Goal: Contribute content: Contribute content

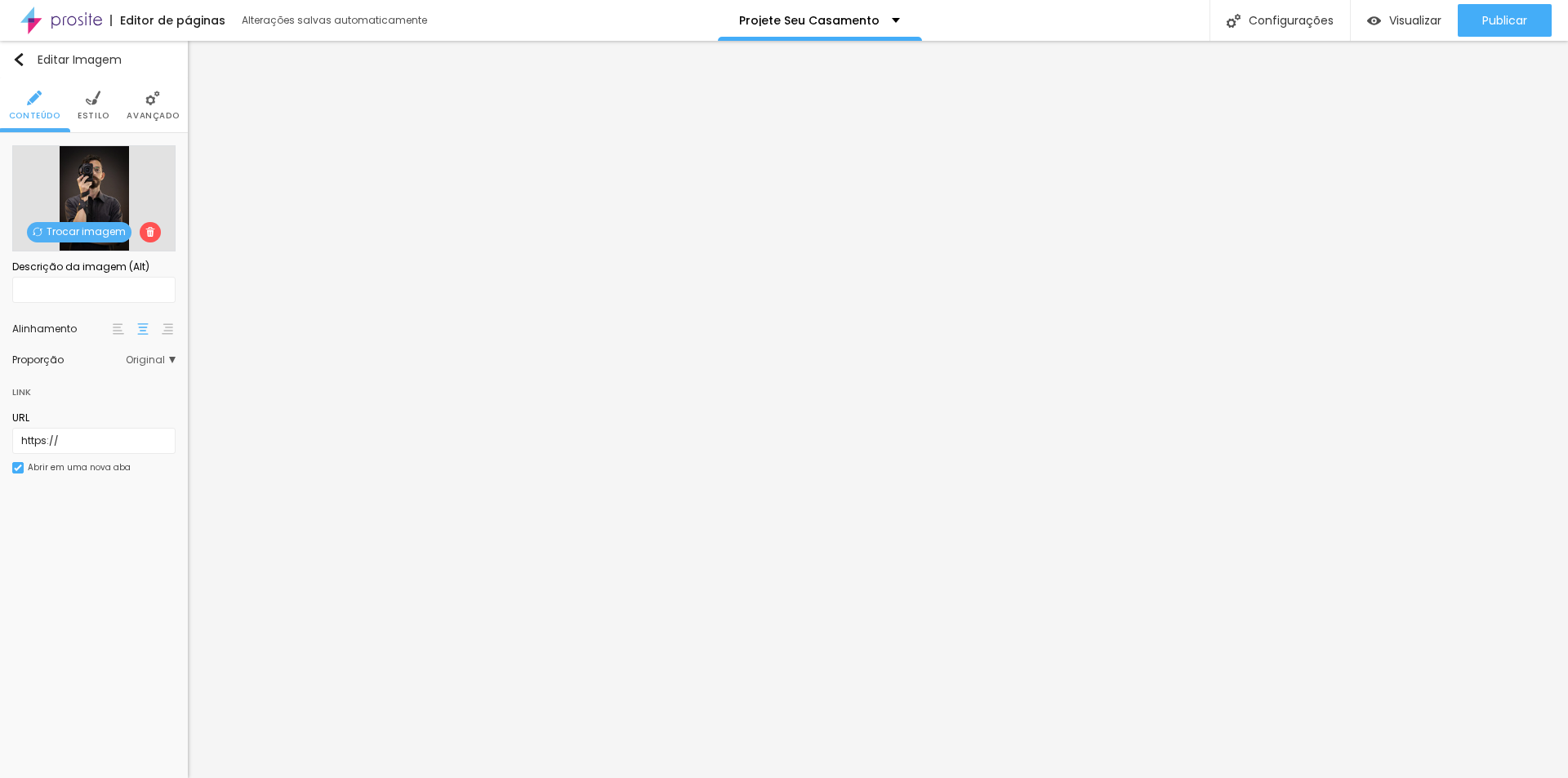
click at [96, 232] on span "Trocar imagem" at bounding box center [79, 232] width 105 height 20
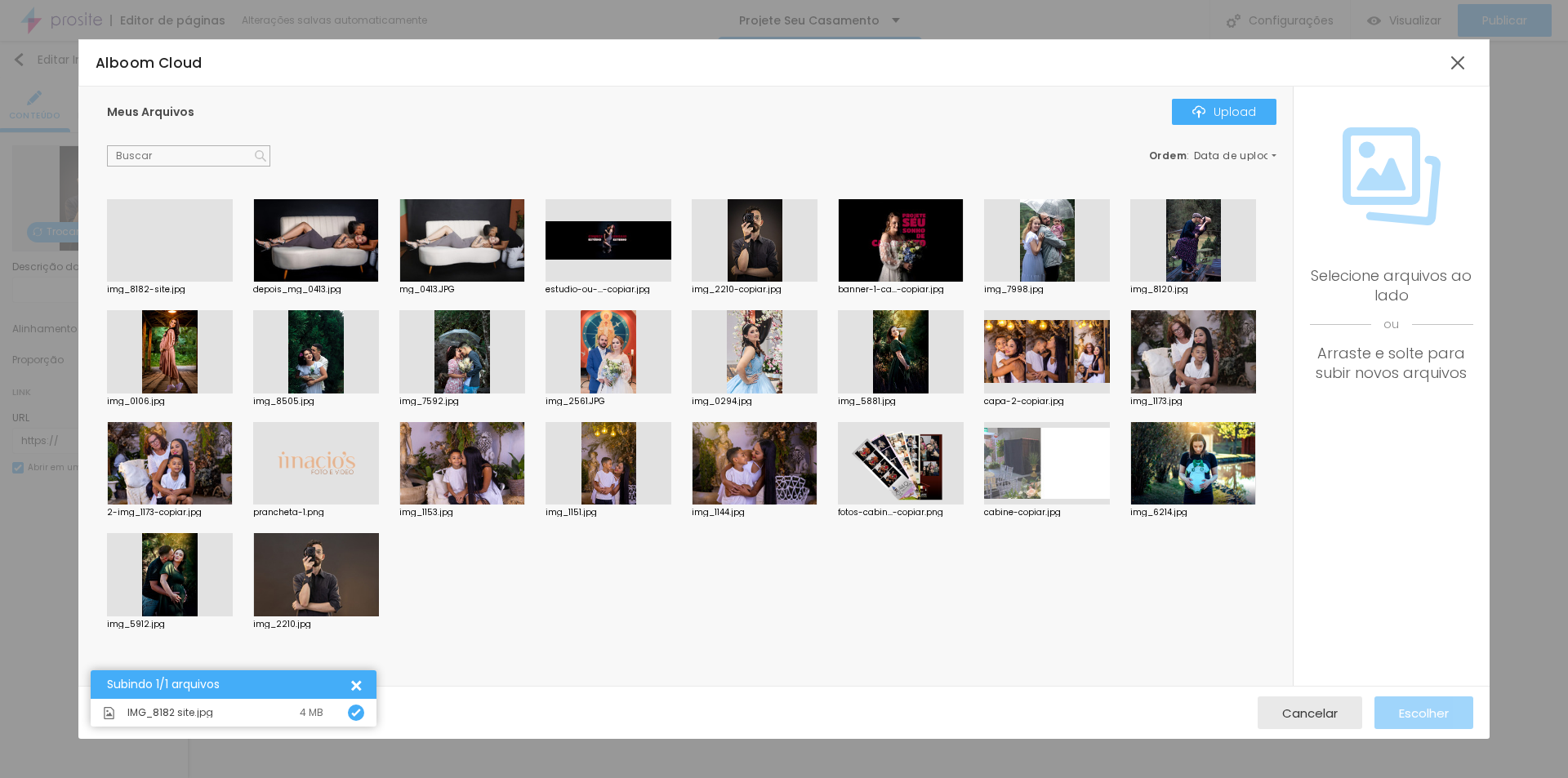
click at [181, 282] on div at bounding box center [170, 282] width 126 height 0
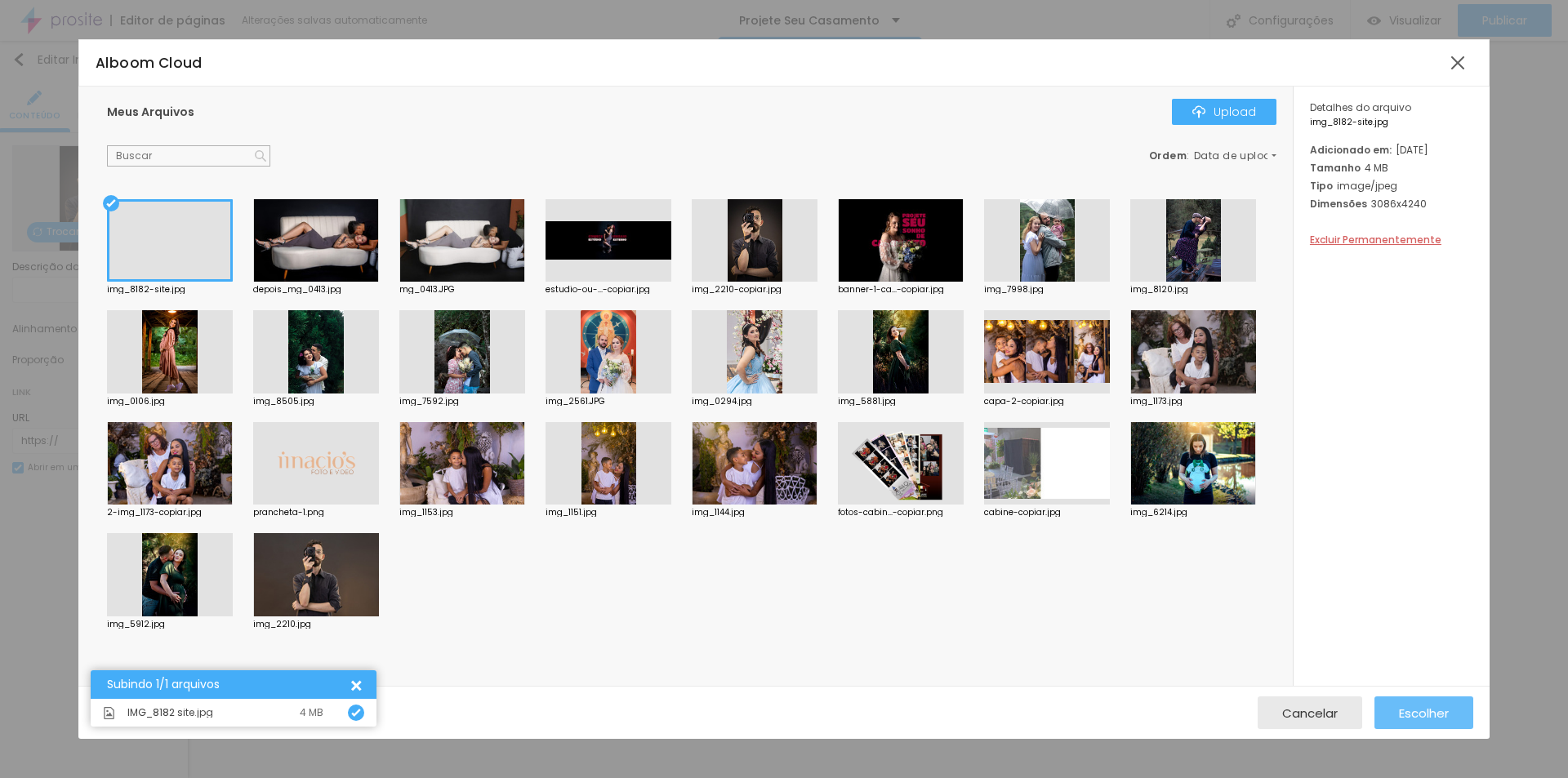
click at [1427, 713] on span "Escolher" at bounding box center [1423, 712] width 50 height 14
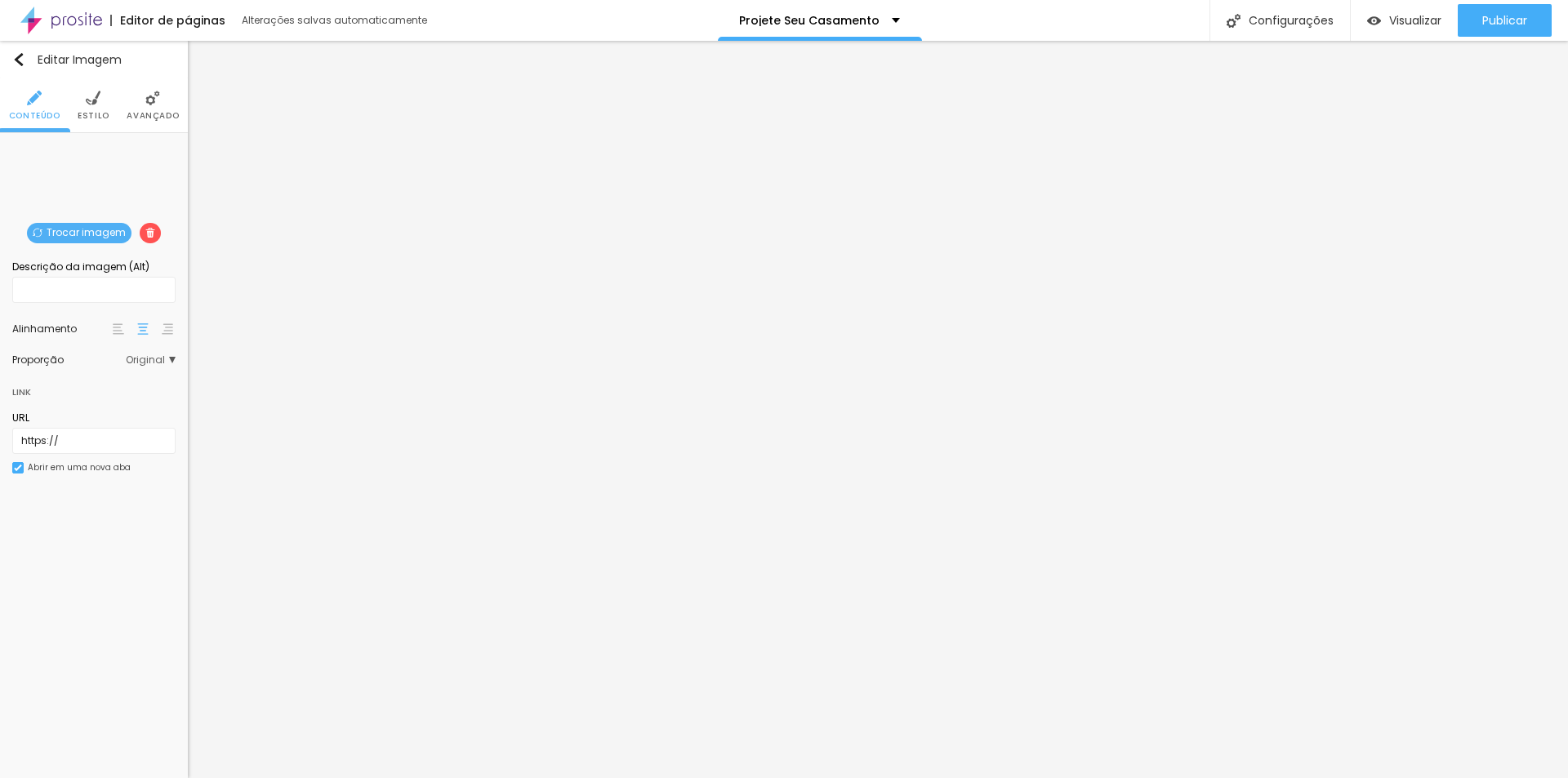
click at [98, 93] on img at bounding box center [93, 98] width 15 height 15
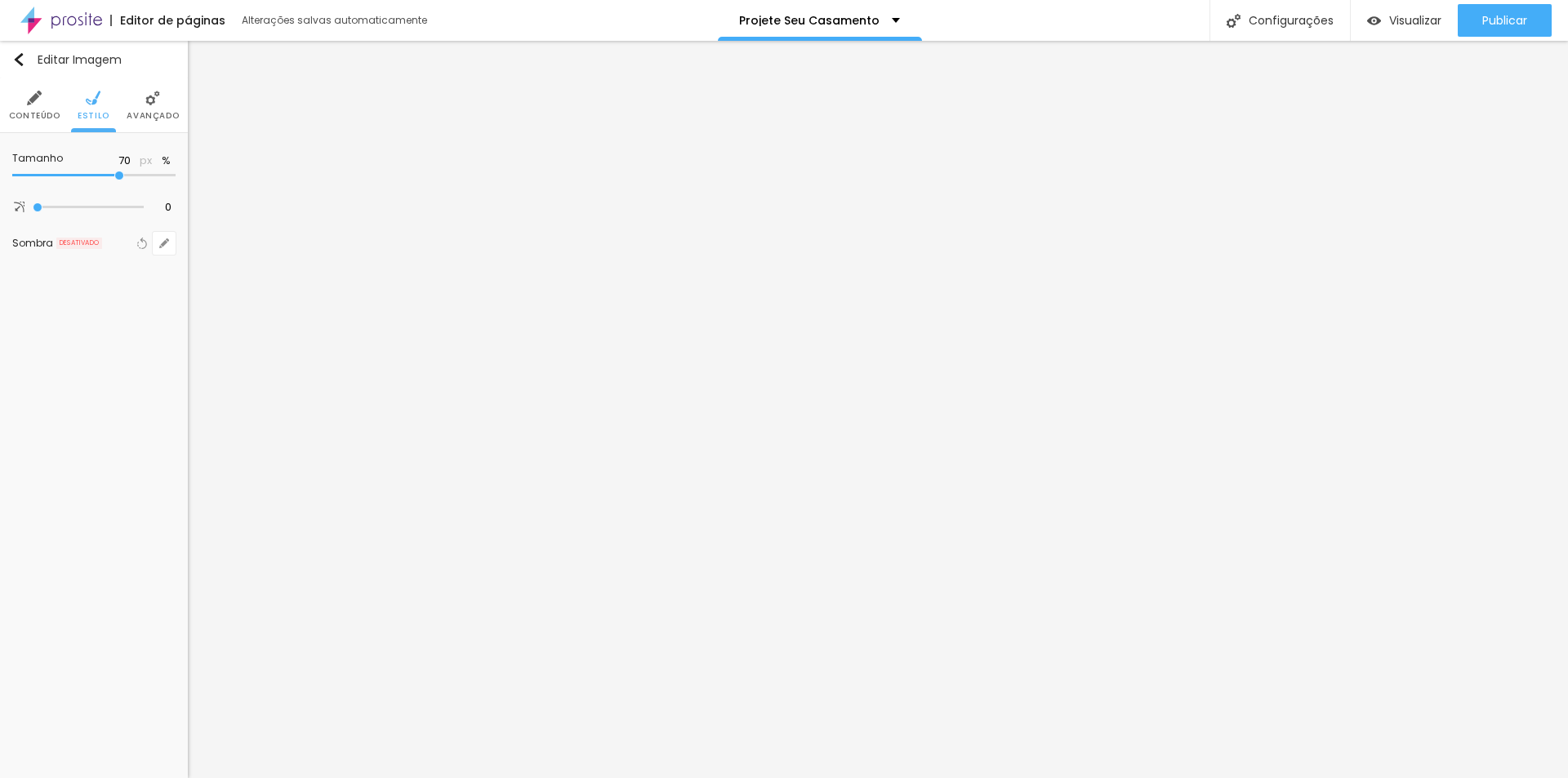
type input "65"
type input "70"
type input "75"
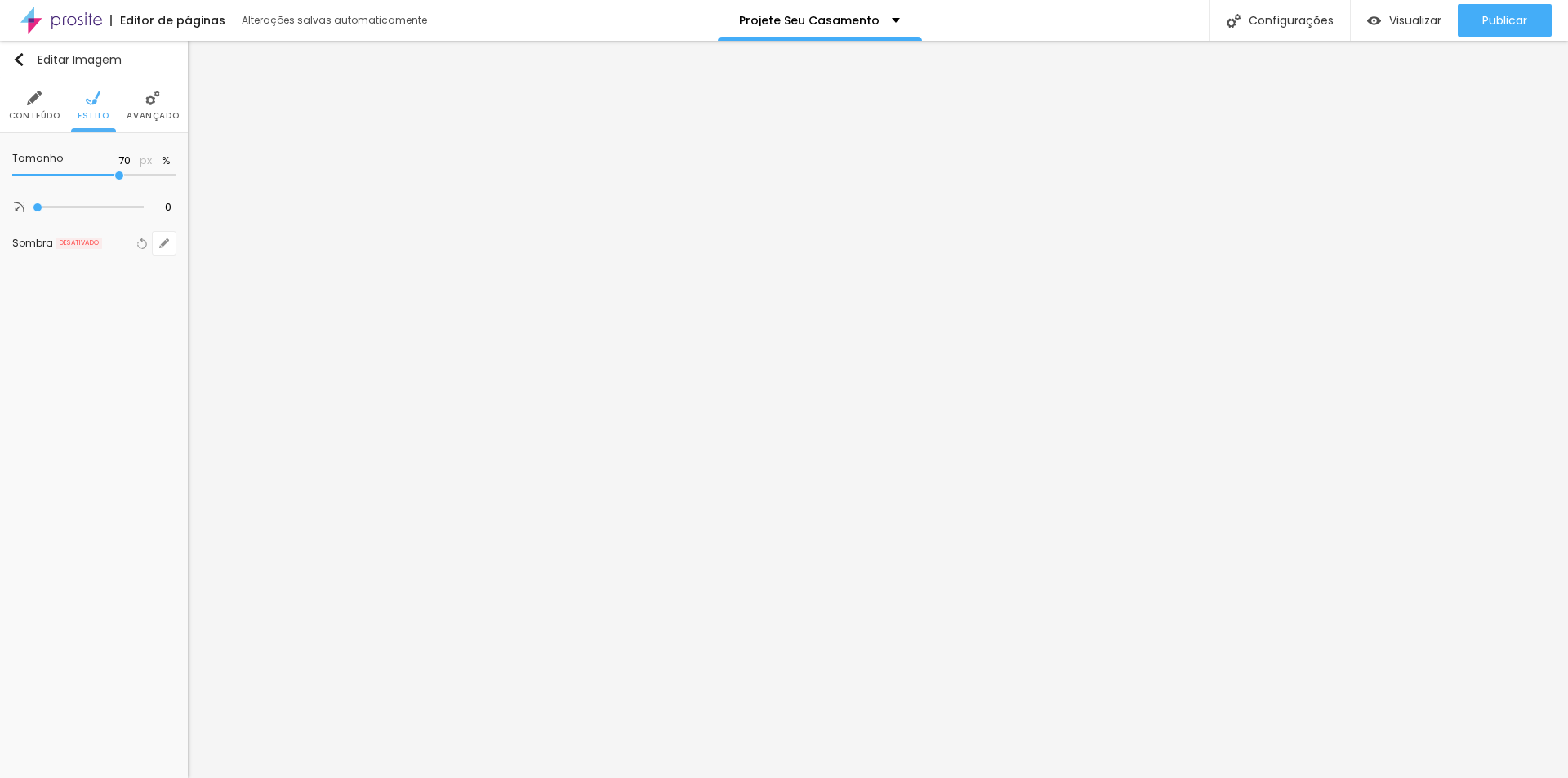
type input "75"
type input "80"
type input "75"
drag, startPoint x: 114, startPoint y: 175, endPoint x: 129, endPoint y: 180, distance: 15.8
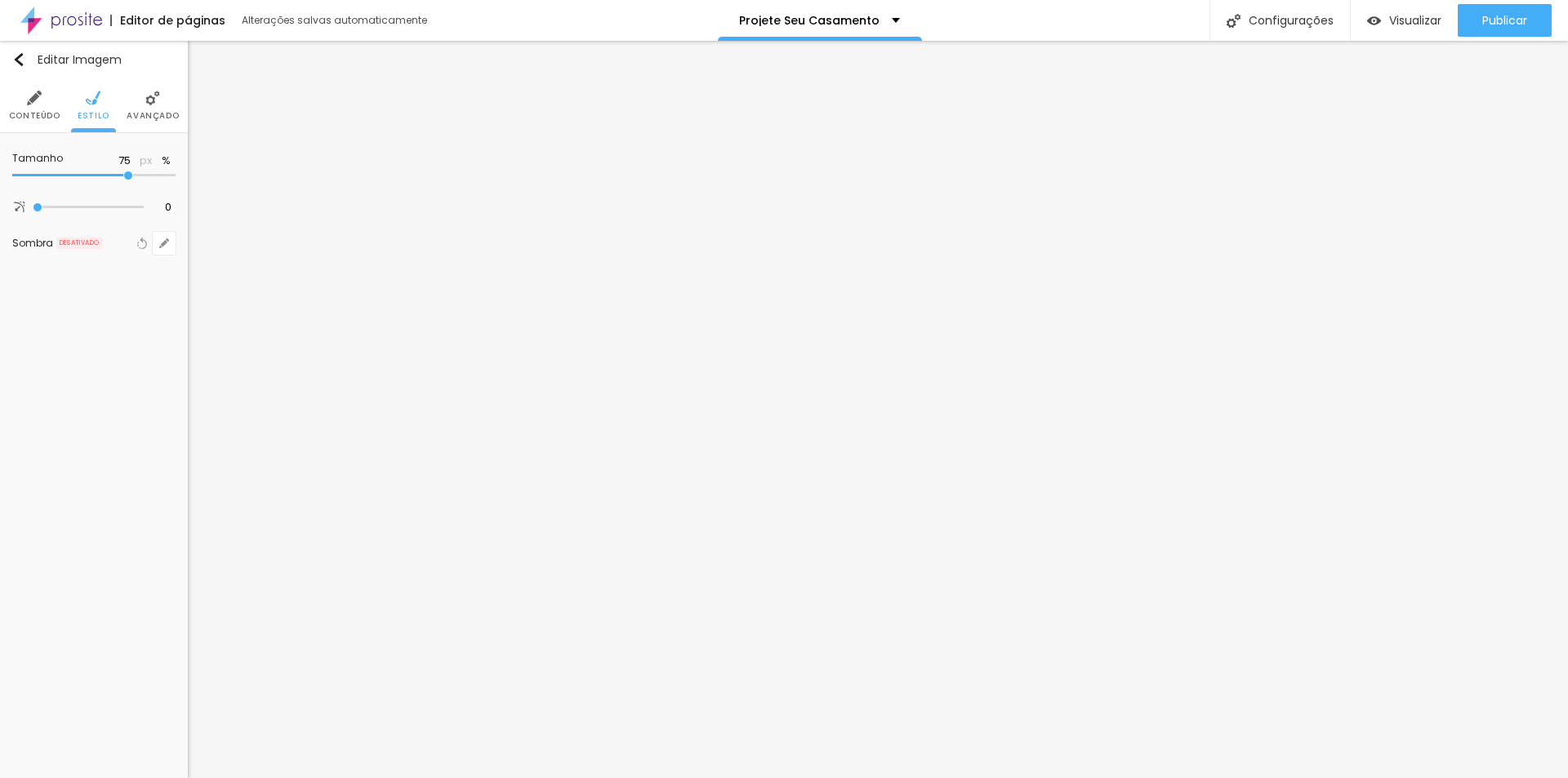
type input "75"
click at [129, 180] on input "range" at bounding box center [94, 175] width 163 height 8
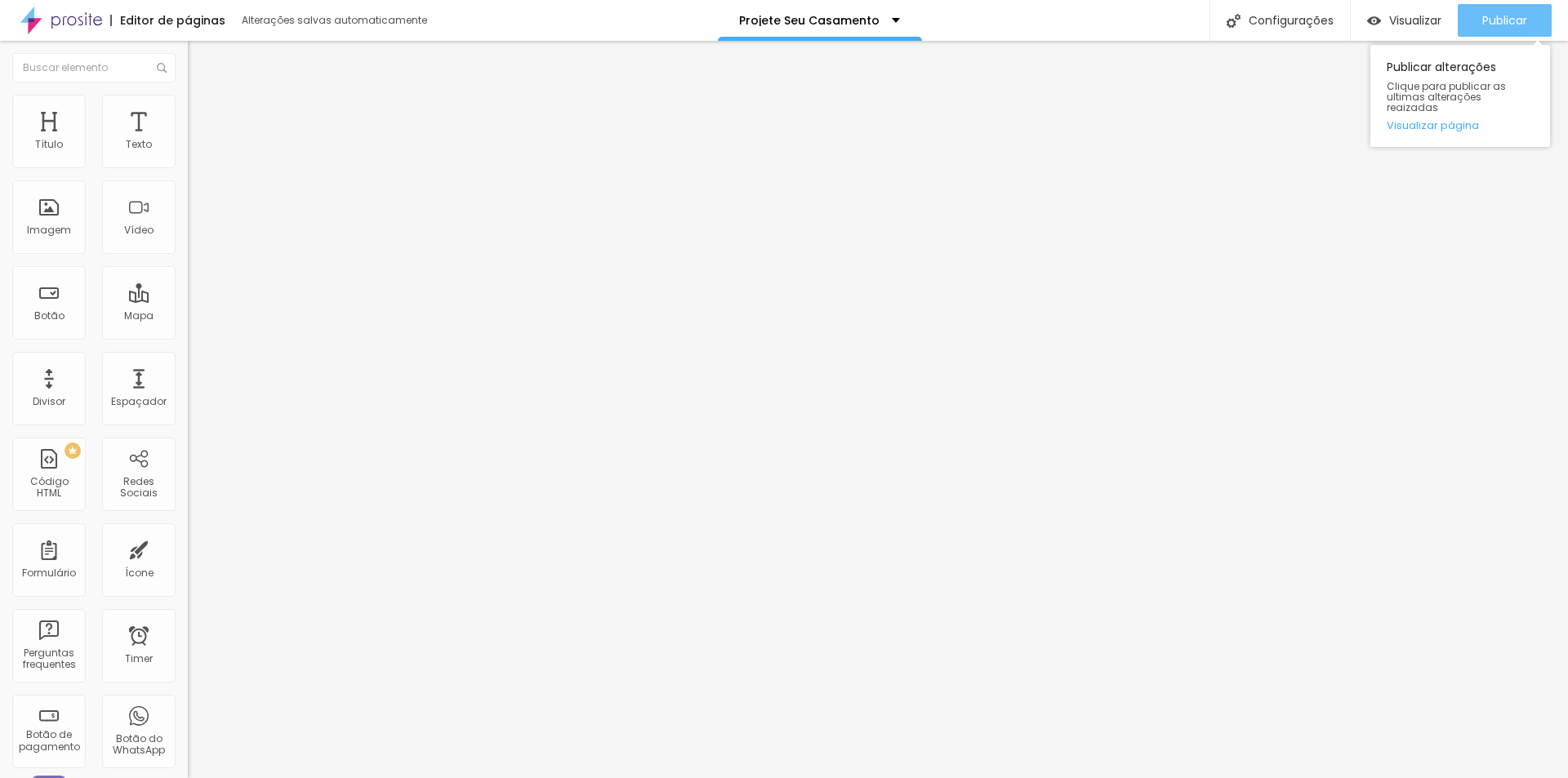
drag, startPoint x: 1489, startPoint y: 17, endPoint x: 1487, endPoint y: 28, distance: 11.2
click at [1487, 17] on span "Publicar" at bounding box center [1504, 20] width 45 height 13
click at [1390, 19] on span "Visualizar" at bounding box center [1415, 20] width 52 height 13
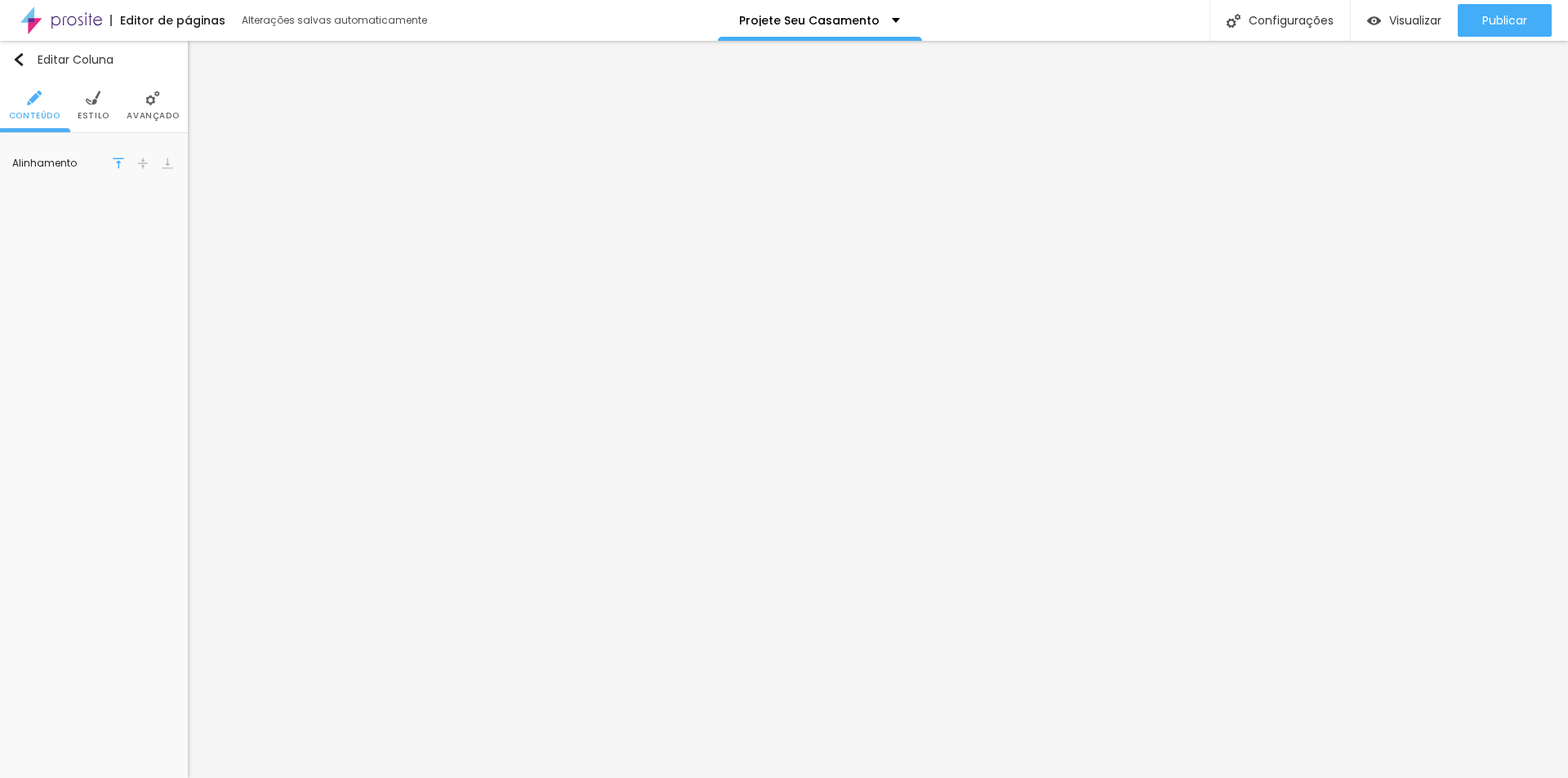
click at [99, 107] on li "Estilo" at bounding box center [93, 105] width 32 height 54
click at [146, 107] on li "Avançado" at bounding box center [152, 105] width 52 height 54
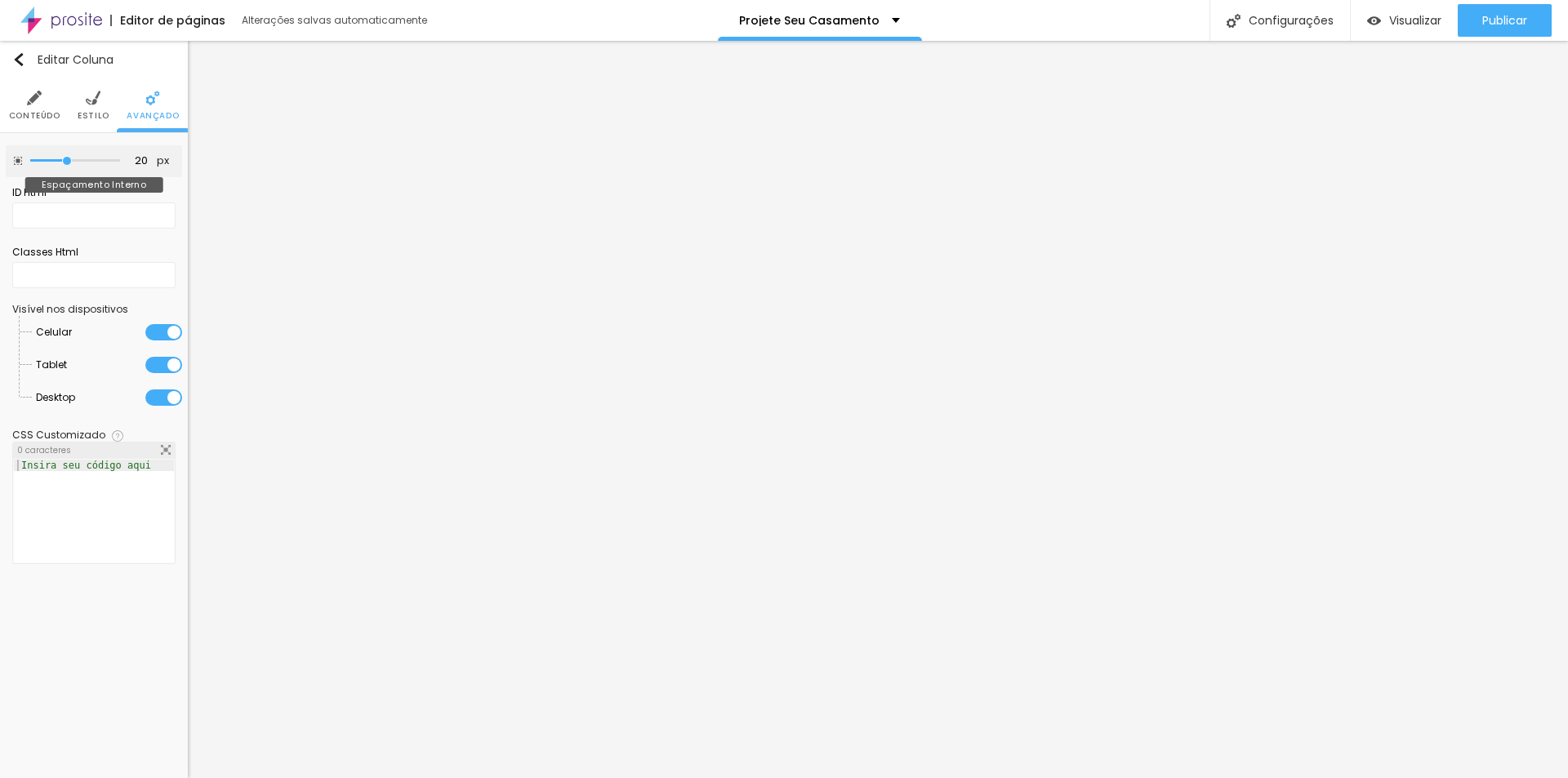
type input "15"
type input "0"
drag, startPoint x: 71, startPoint y: 161, endPoint x: -122, endPoint y: 153, distance: 193.2
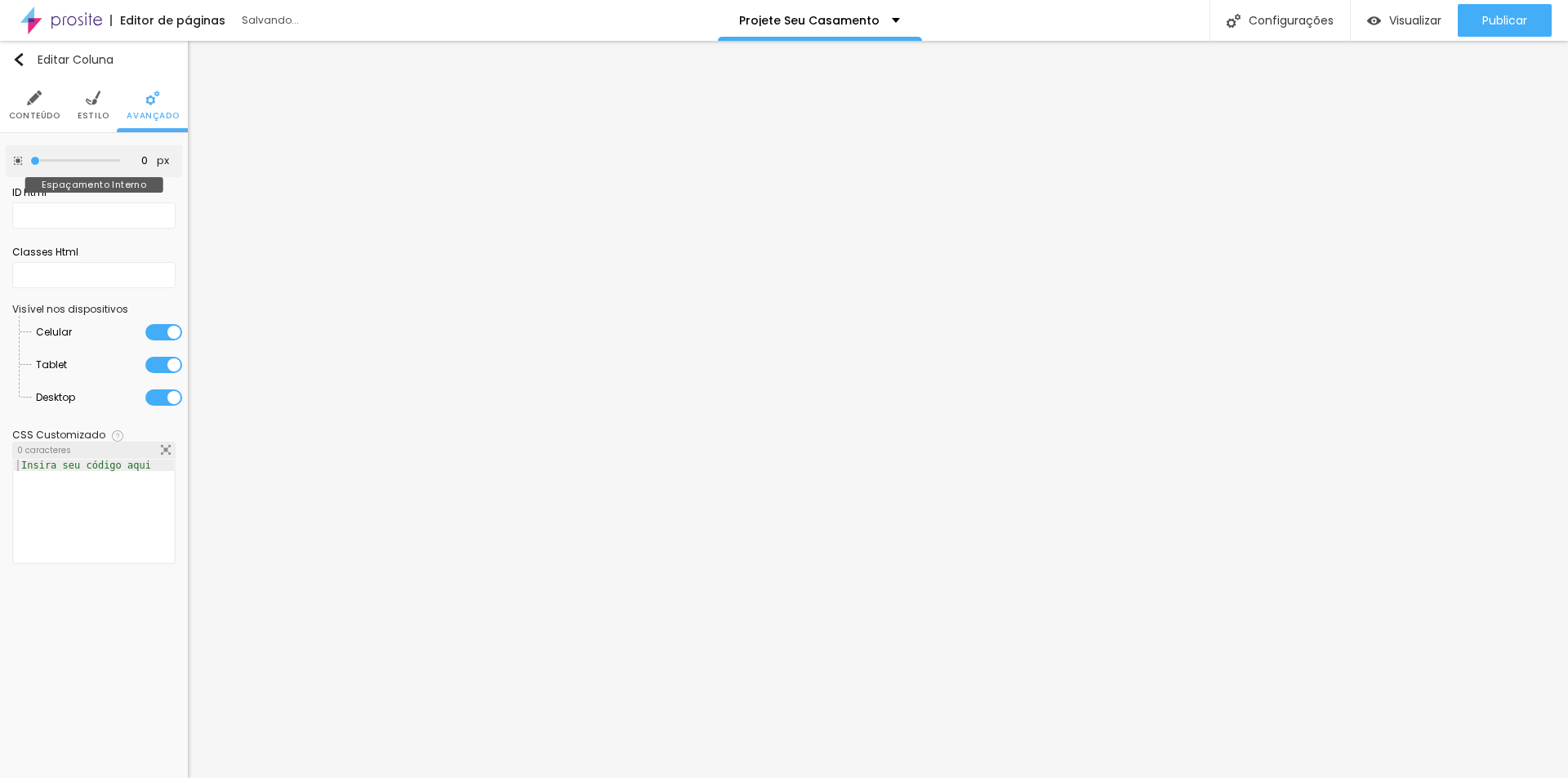
type input "0"
click at [30, 157] on input "range" at bounding box center [75, 161] width 90 height 8
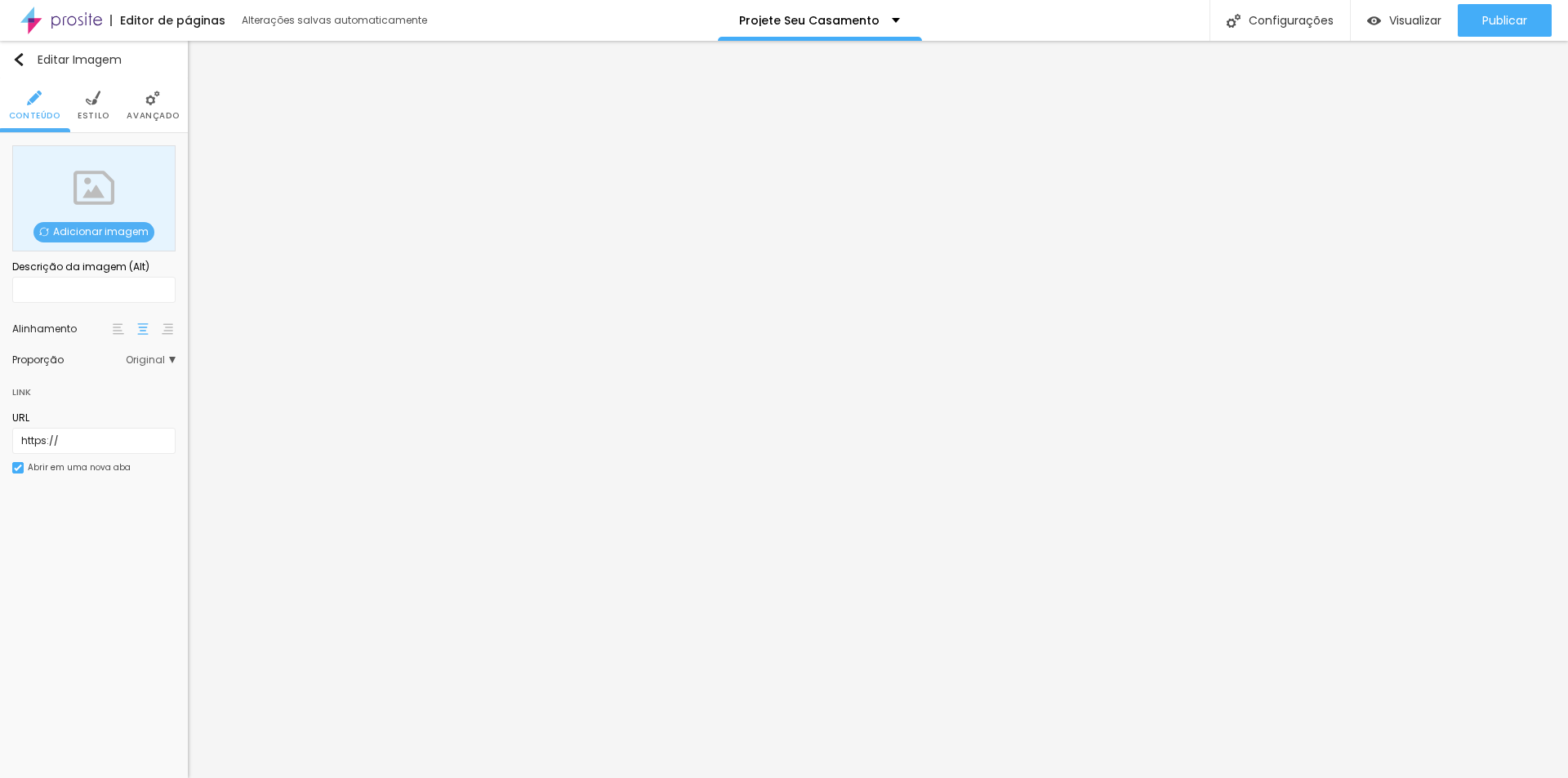
drag, startPoint x: 100, startPoint y: 114, endPoint x: 105, endPoint y: 128, distance: 14.9
click at [100, 114] on span "Estilo" at bounding box center [93, 116] width 32 height 8
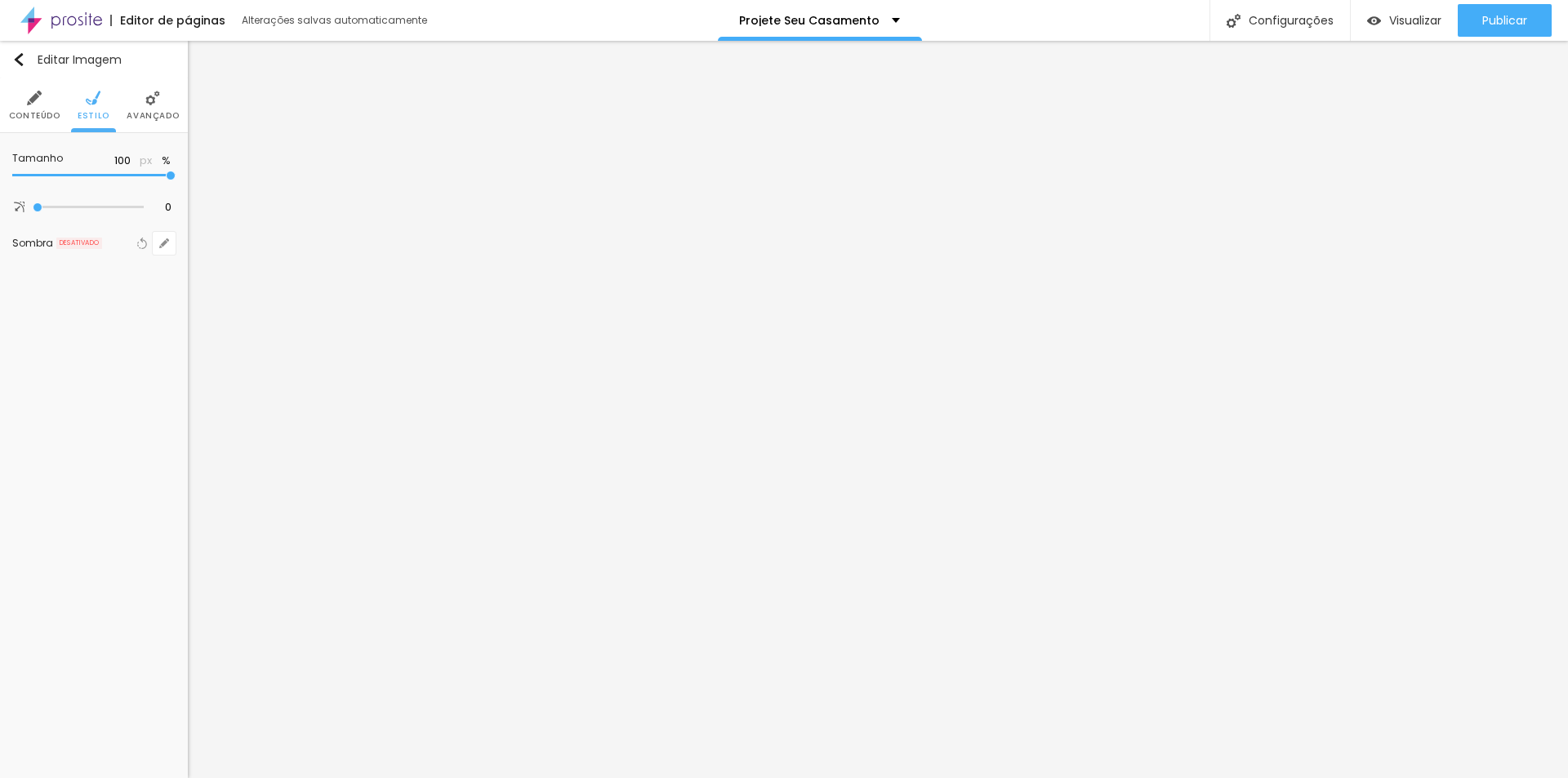
type input "70"
type input "60"
type input "25"
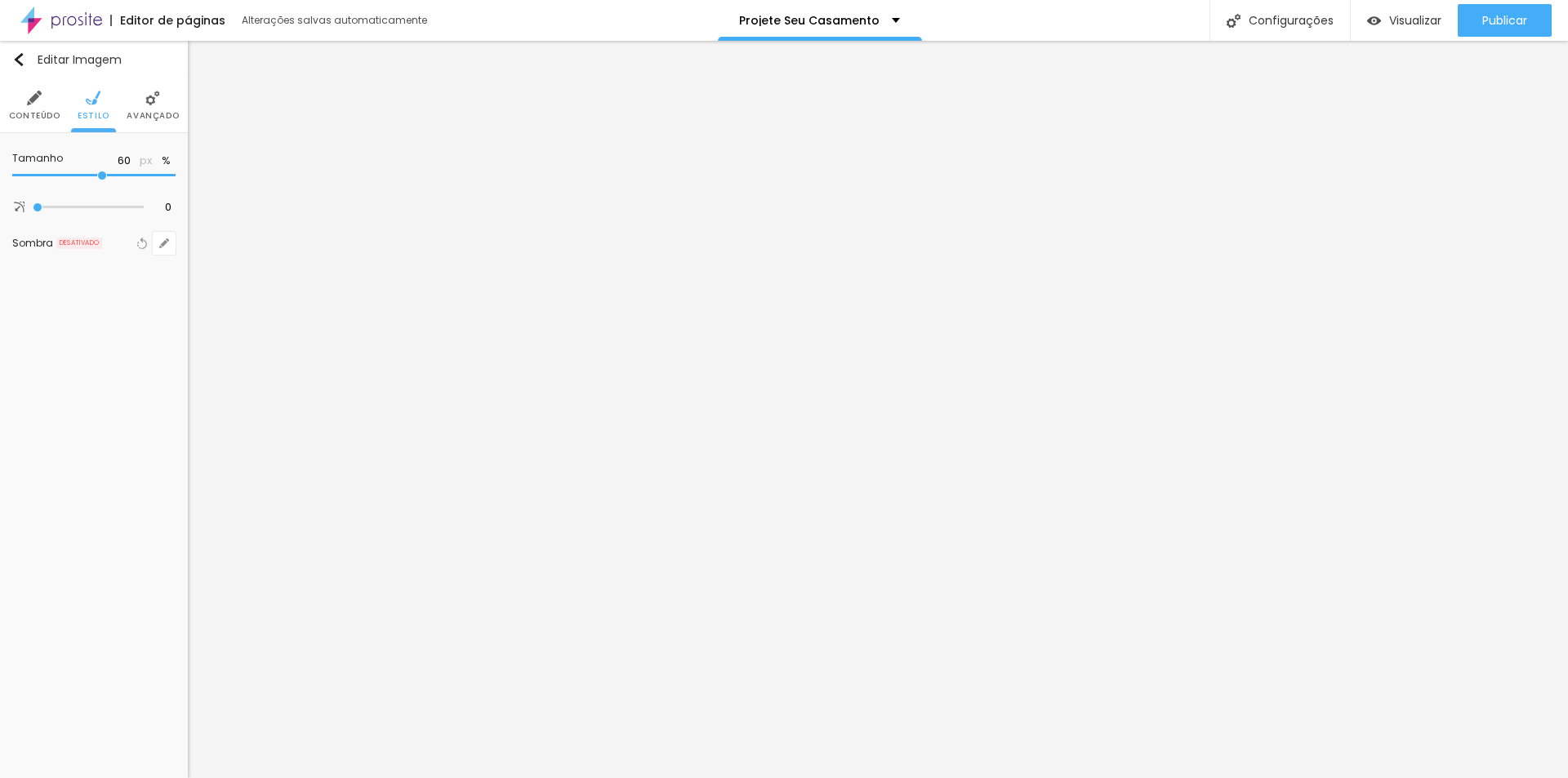
type input "25"
type input "15"
type input "10"
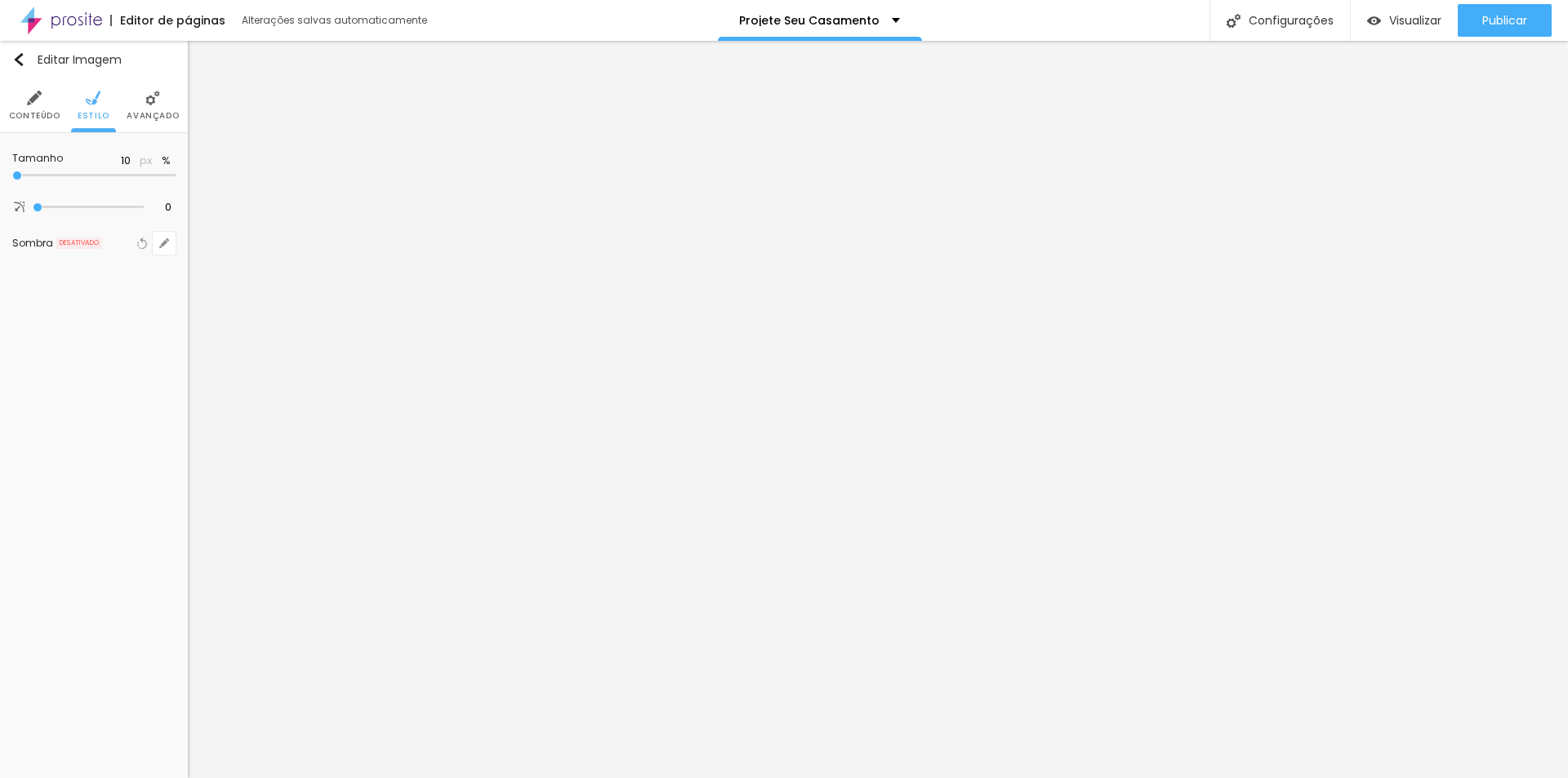
type input "50"
type input "70"
type input "100"
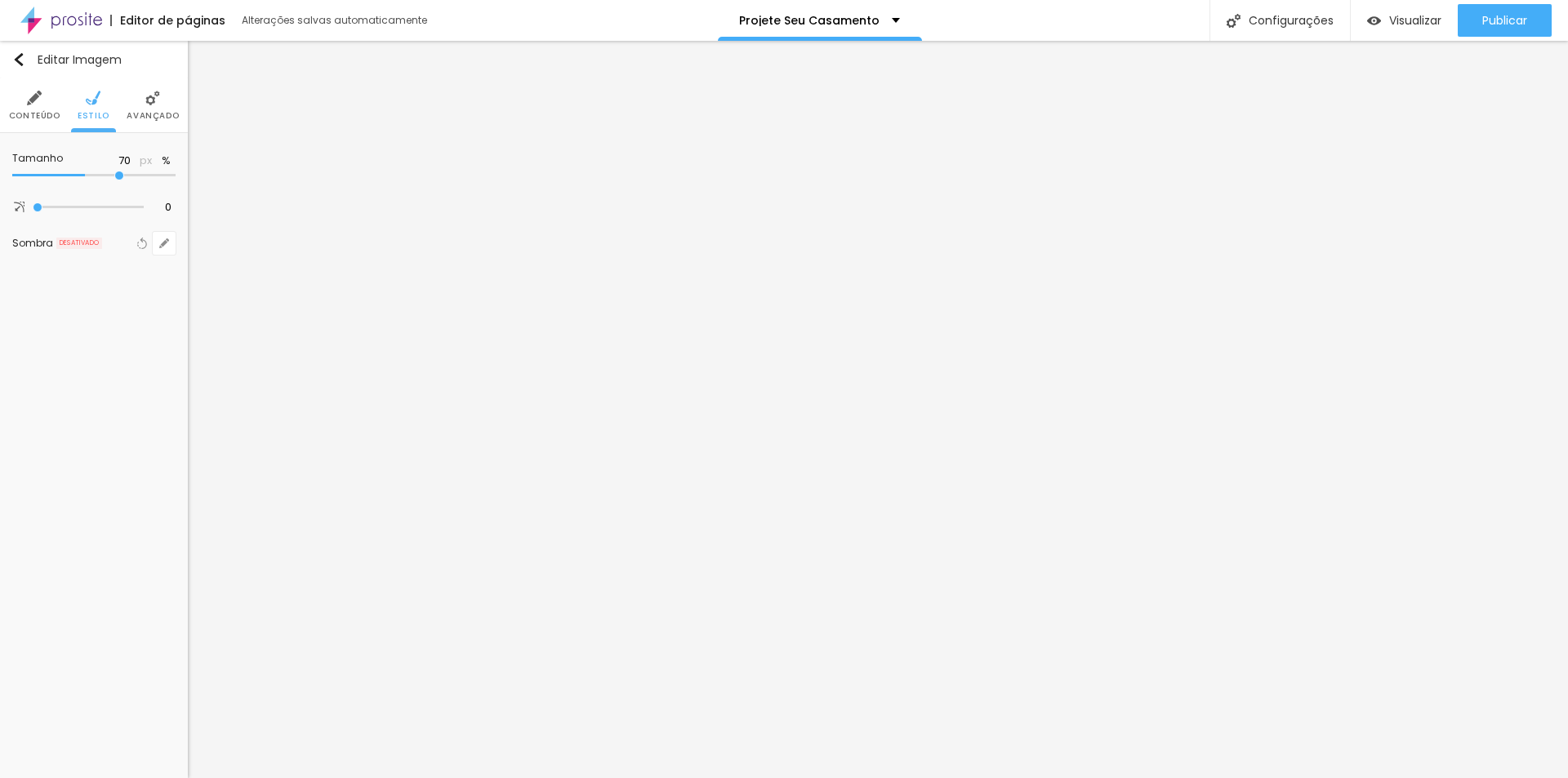
type input "100"
drag, startPoint x: 169, startPoint y: 173, endPoint x: 250, endPoint y: 205, distance: 87.1
click at [175, 180] on input "range" at bounding box center [94, 175] width 163 height 8
click at [164, 104] on li "Avançado" at bounding box center [152, 105] width 52 height 54
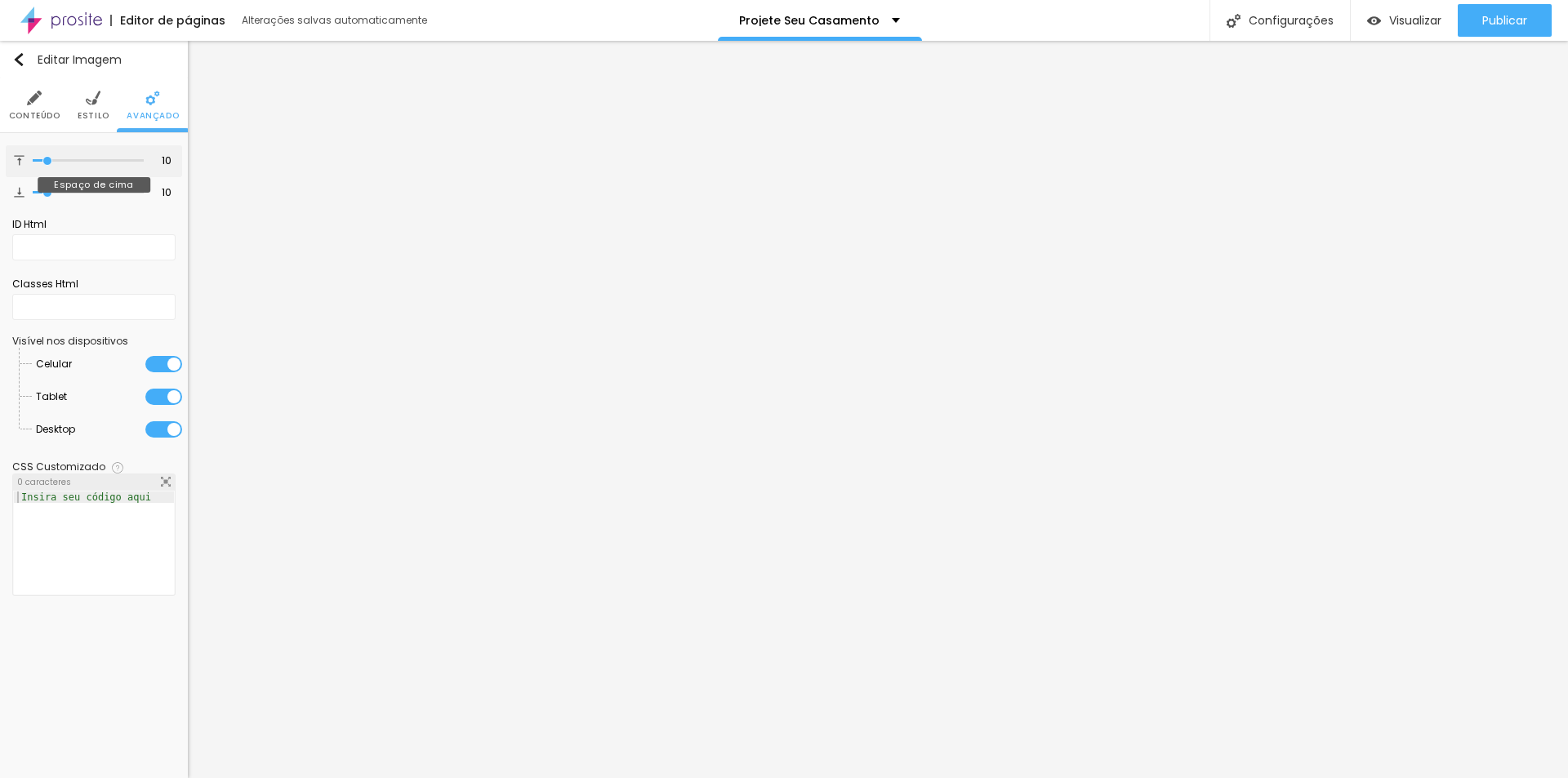
type input "3"
type input "0"
drag, startPoint x: 7, startPoint y: 156, endPoint x: 3, endPoint y: 209, distance: 53.2
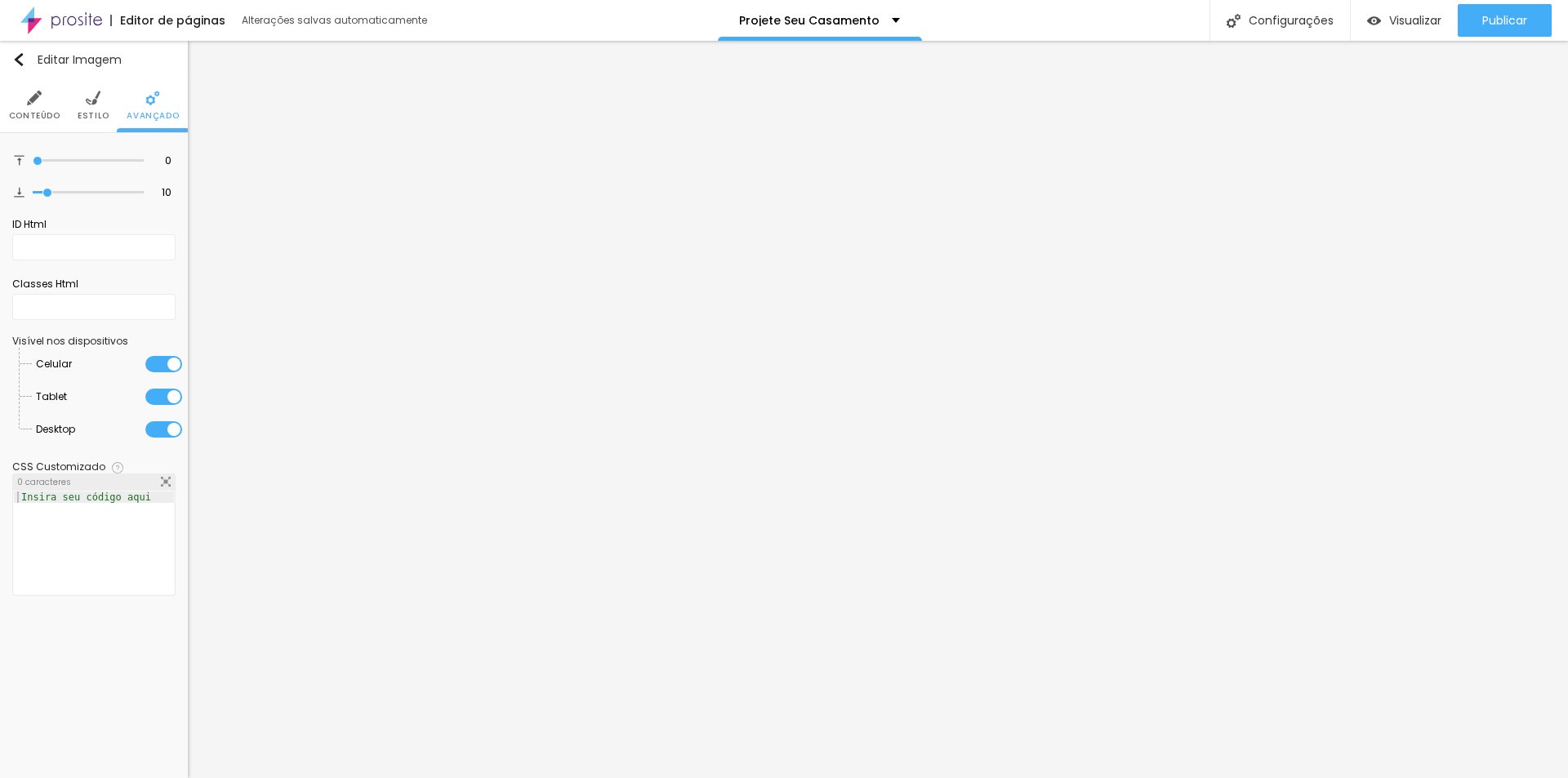
type input "0"
click at [33, 161] on input "range" at bounding box center [88, 161] width 111 height 8
type input "0"
drag, startPoint x: 17, startPoint y: 189, endPoint x: -62, endPoint y: 195, distance: 79.2
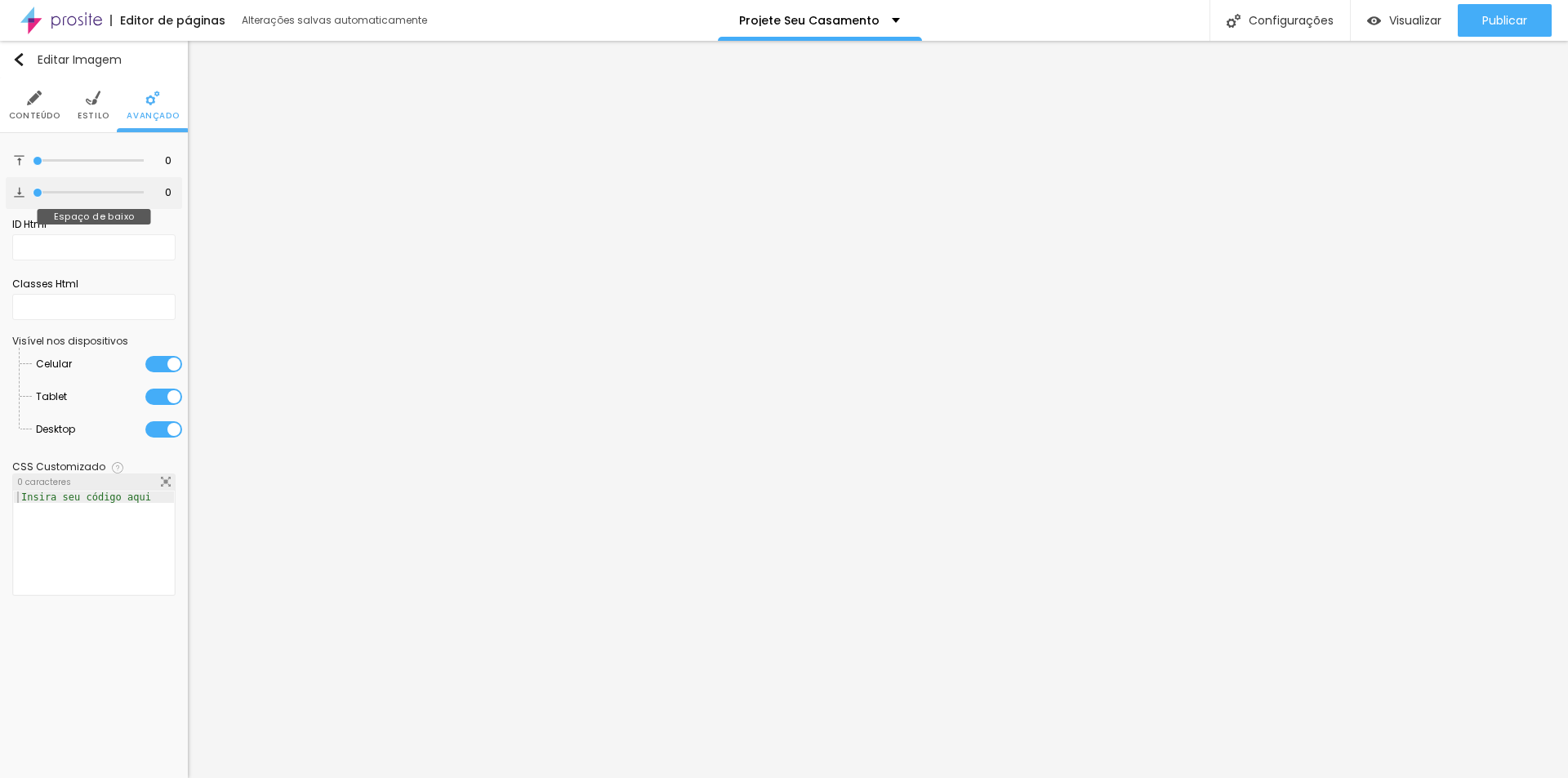
type input "0"
click at [33, 195] on input "range" at bounding box center [88, 192] width 111 height 8
drag, startPoint x: 25, startPoint y: 109, endPoint x: 68, endPoint y: 111, distance: 43.0
click at [26, 108] on li "Conteúdo" at bounding box center [35, 105] width 51 height 54
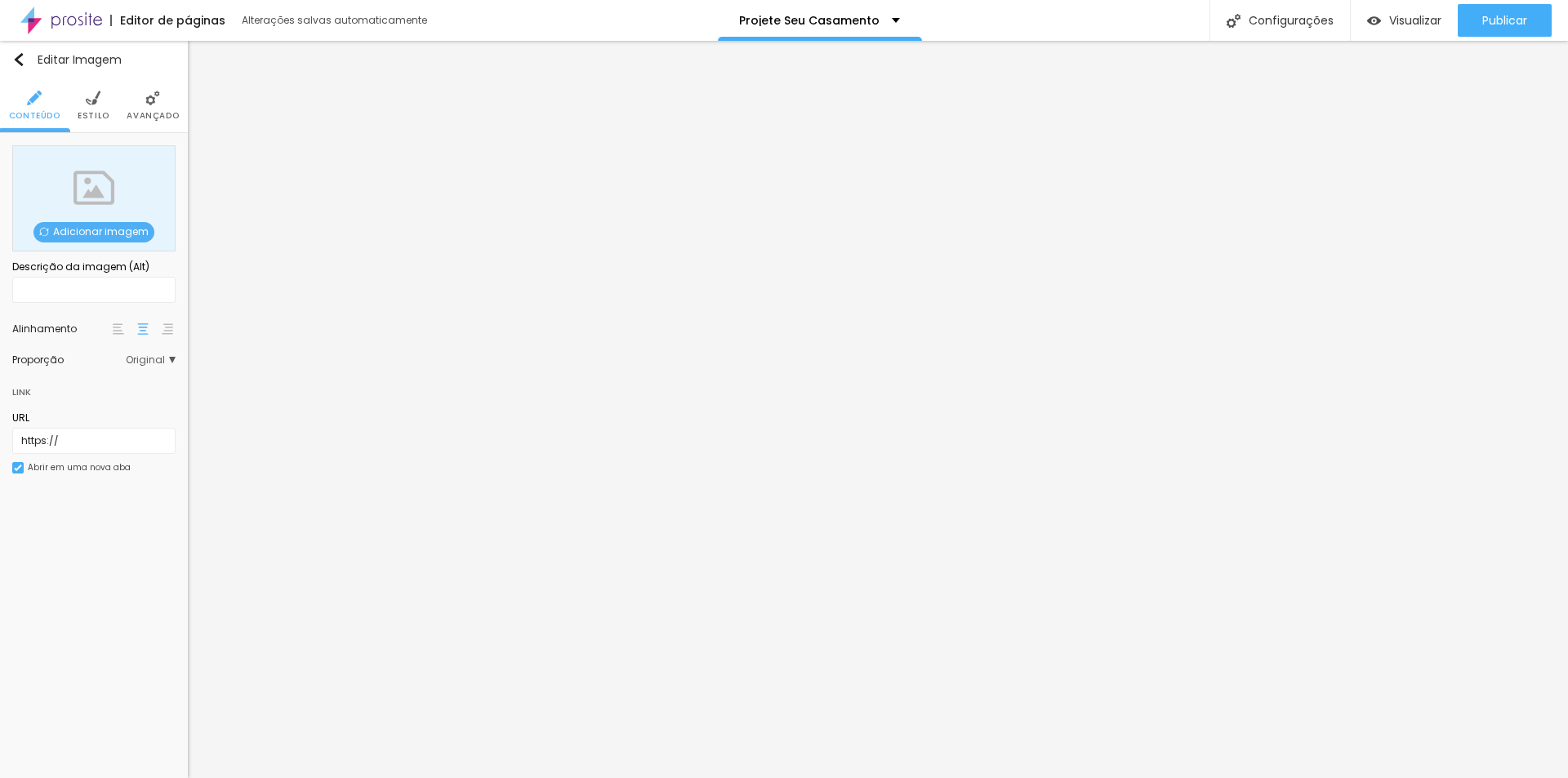
click at [94, 223] on span "Adicionar imagem" at bounding box center [94, 232] width 121 height 20
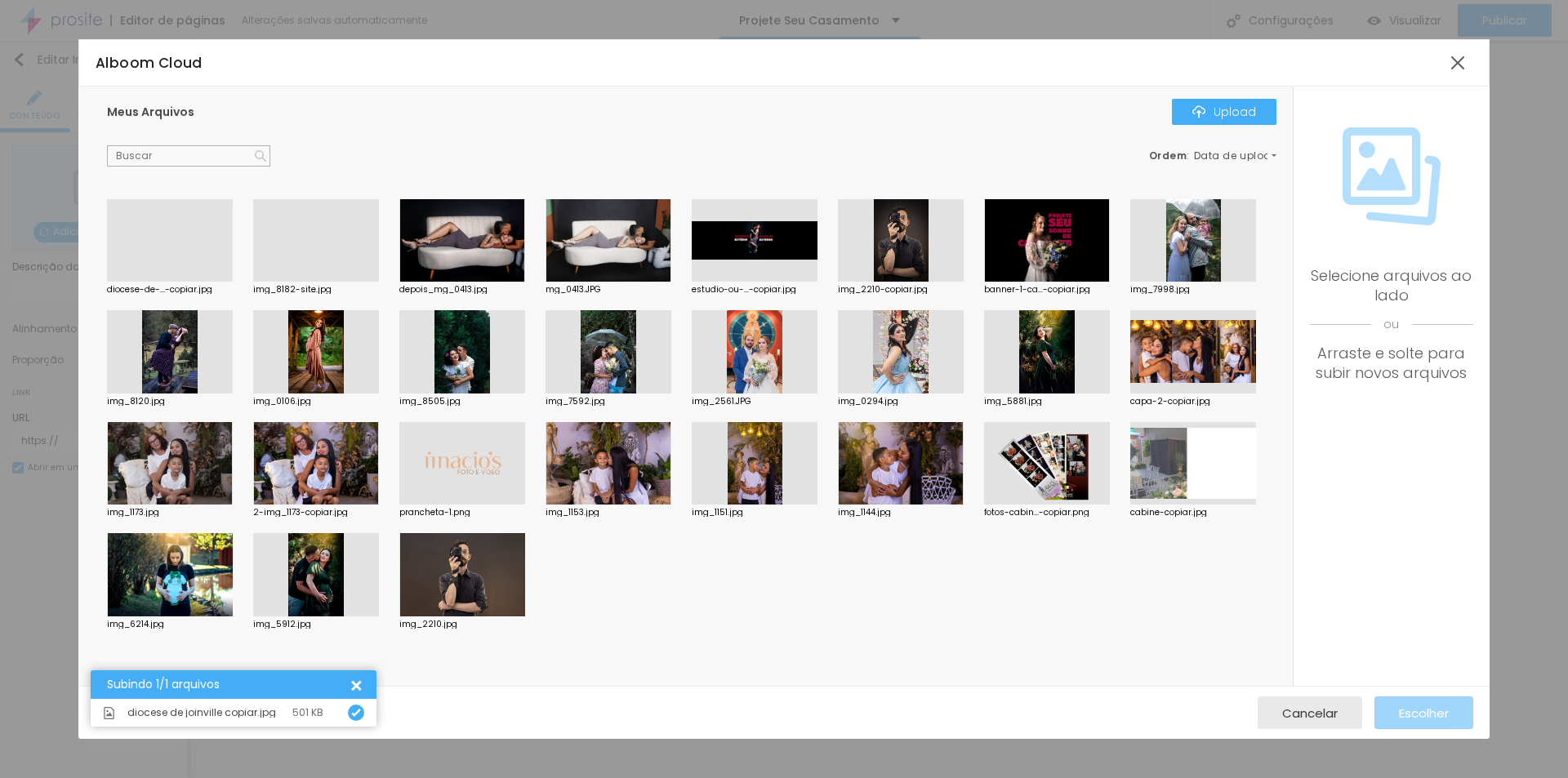
drag, startPoint x: 190, startPoint y: 246, endPoint x: 209, endPoint y: 254, distance: 20.6
click at [191, 282] on div at bounding box center [170, 282] width 126 height 0
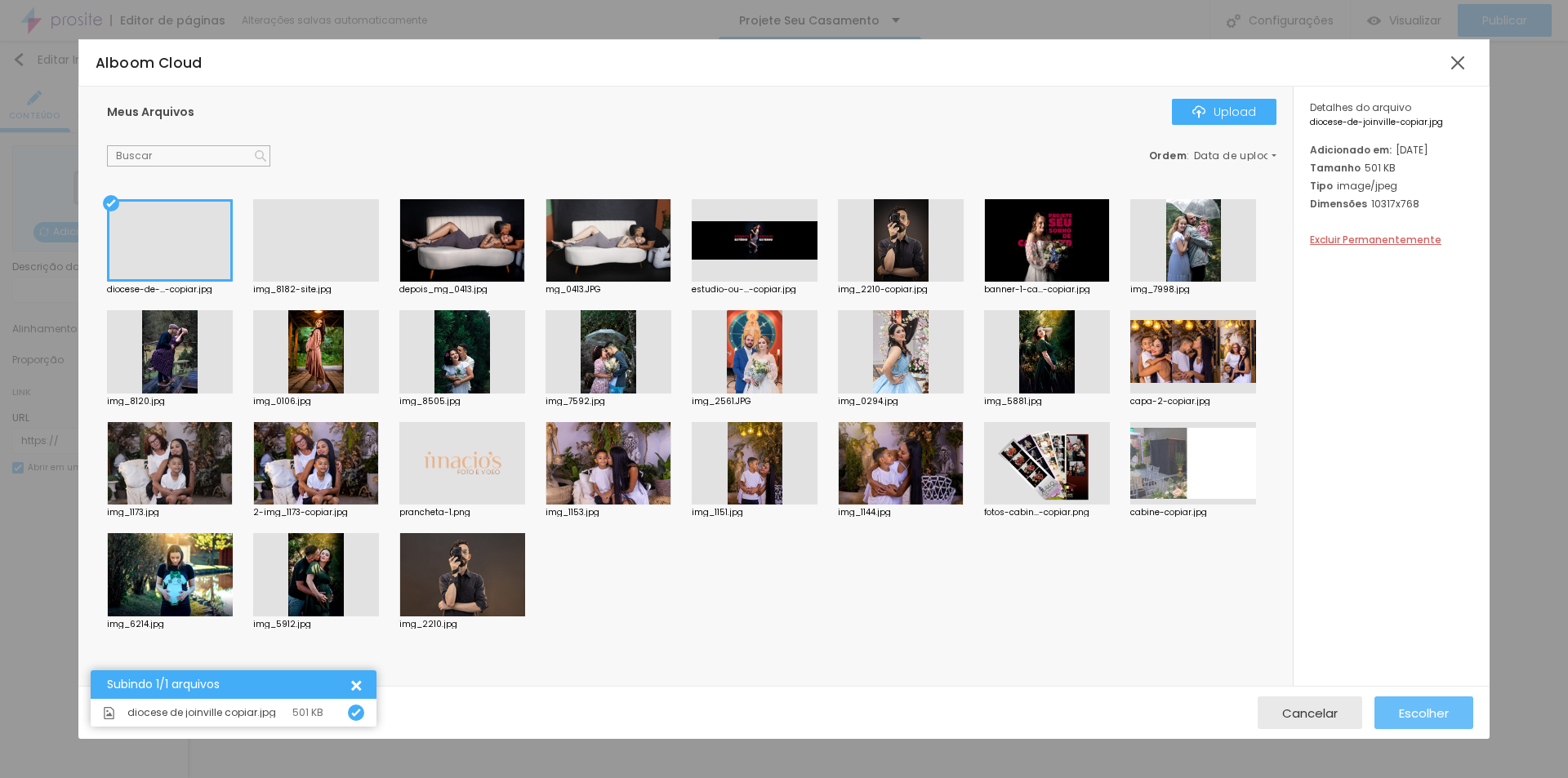
click at [1411, 719] on span "Escolher" at bounding box center [1423, 712] width 50 height 14
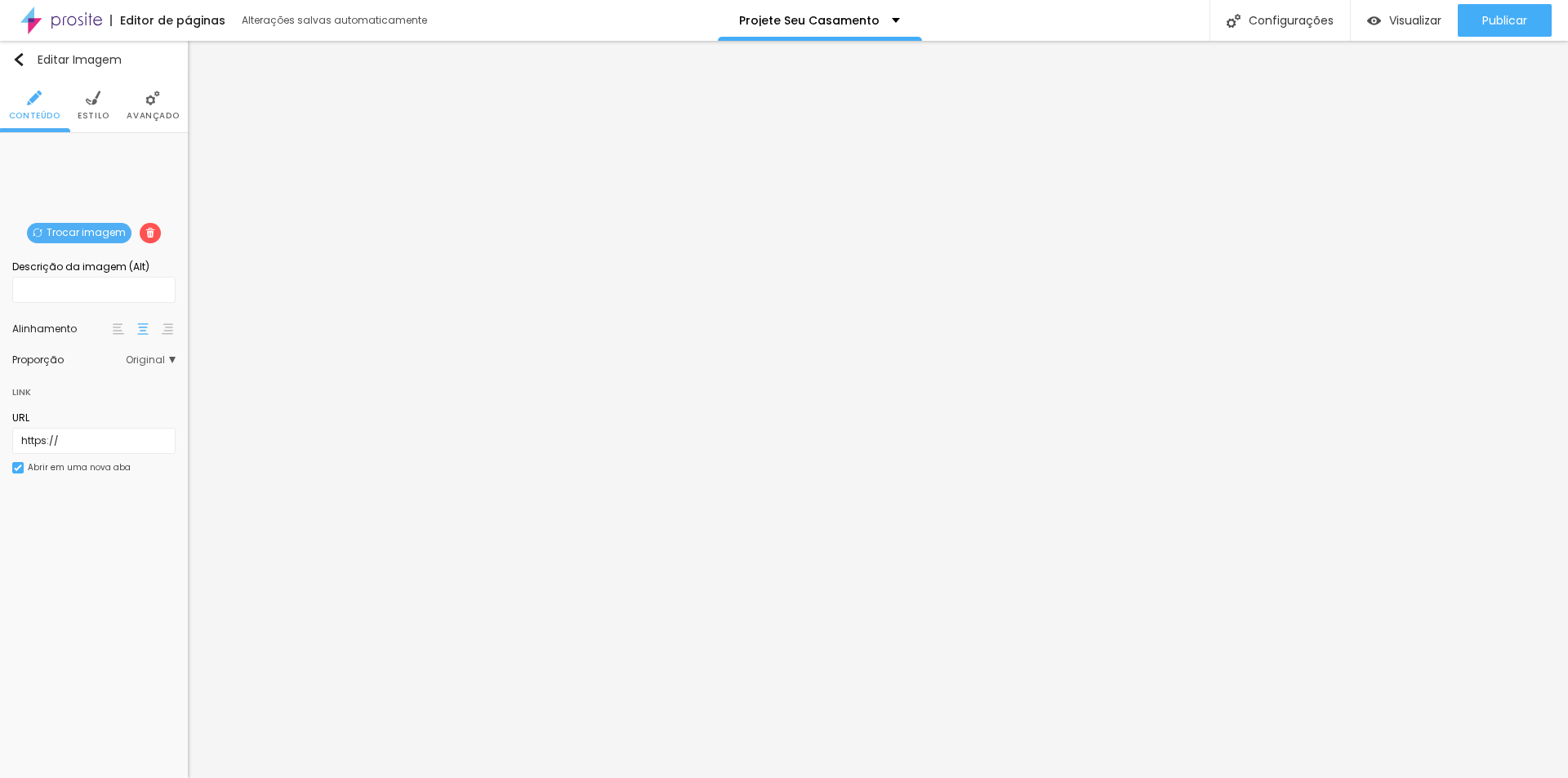
click at [97, 112] on span "Estilo" at bounding box center [93, 116] width 32 height 8
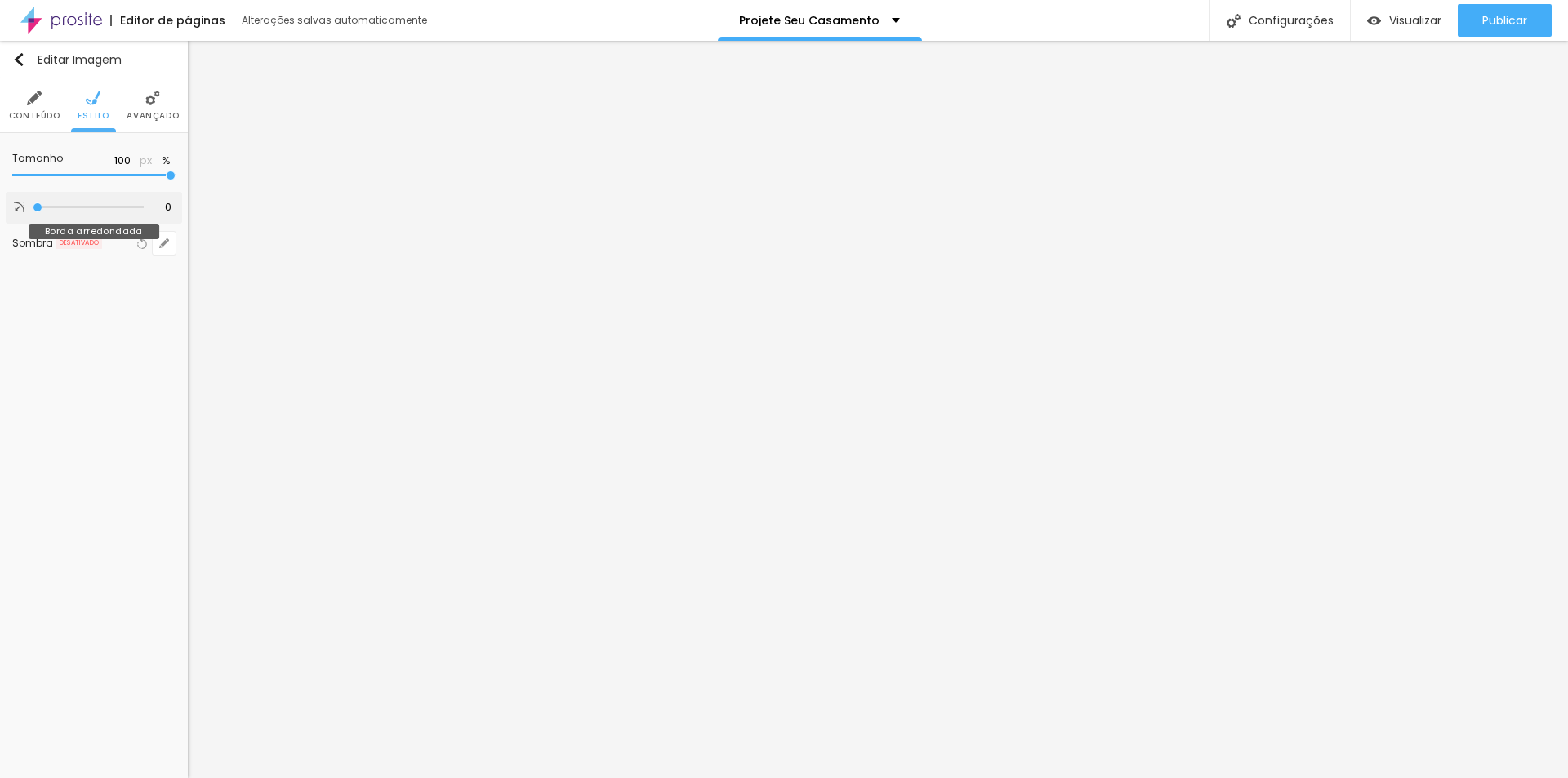
type input "38"
type input "72"
type input "79"
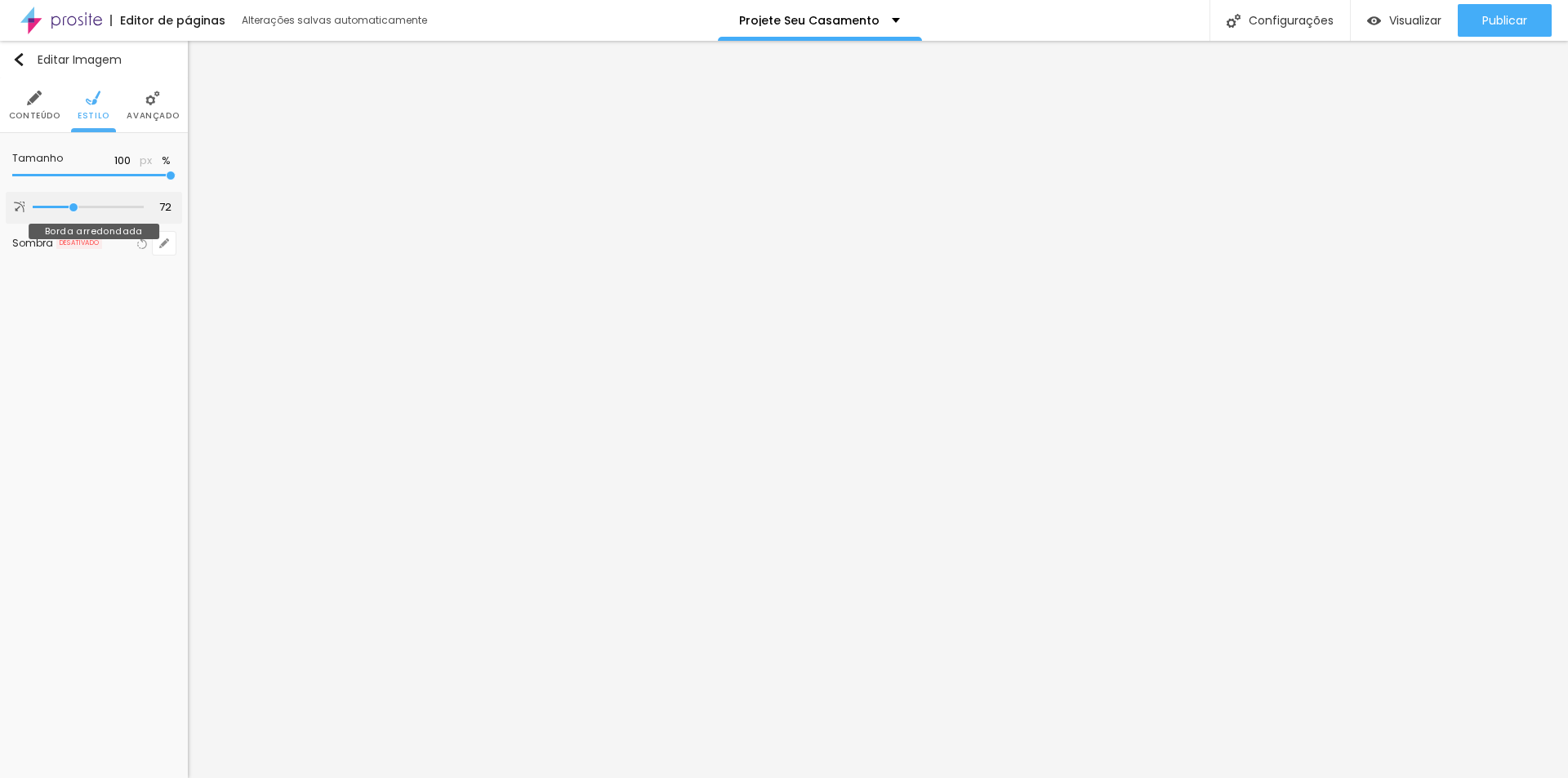
type input "79"
type input "82"
type input "86"
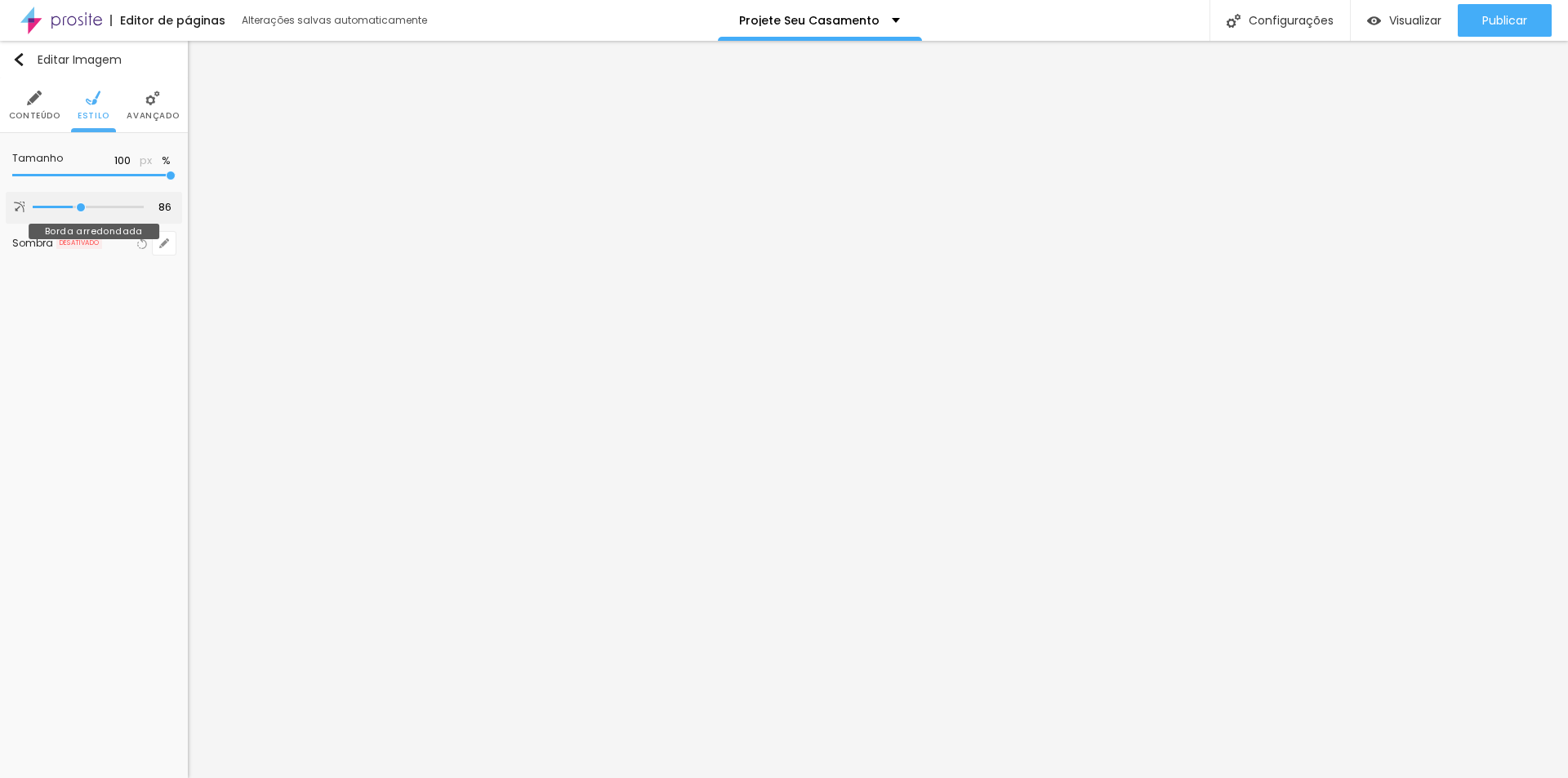
type input "89"
type input "99"
type input "102"
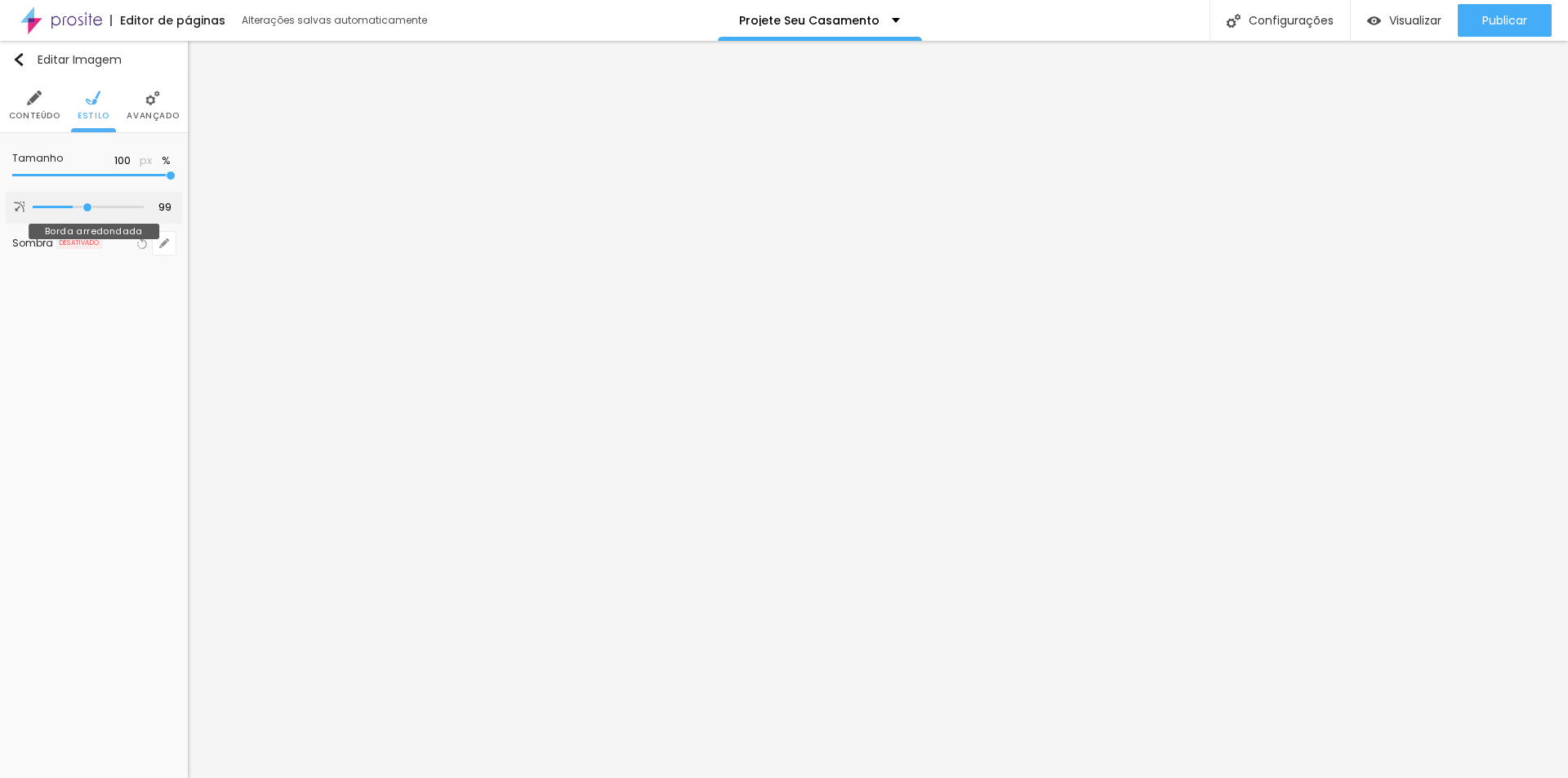
type input "102"
type input "105"
type input "107"
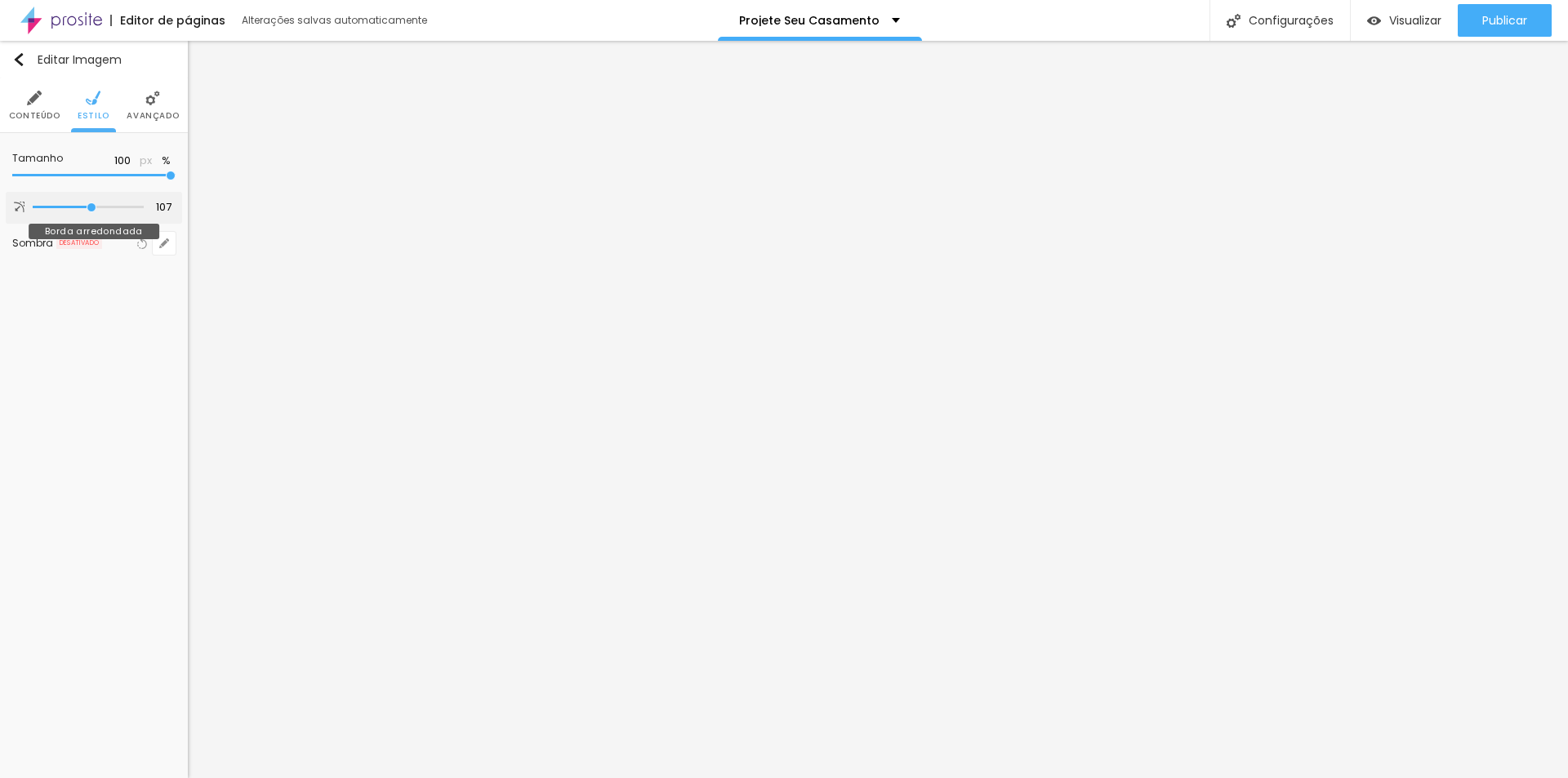
type input "105"
type input "87"
type input "64"
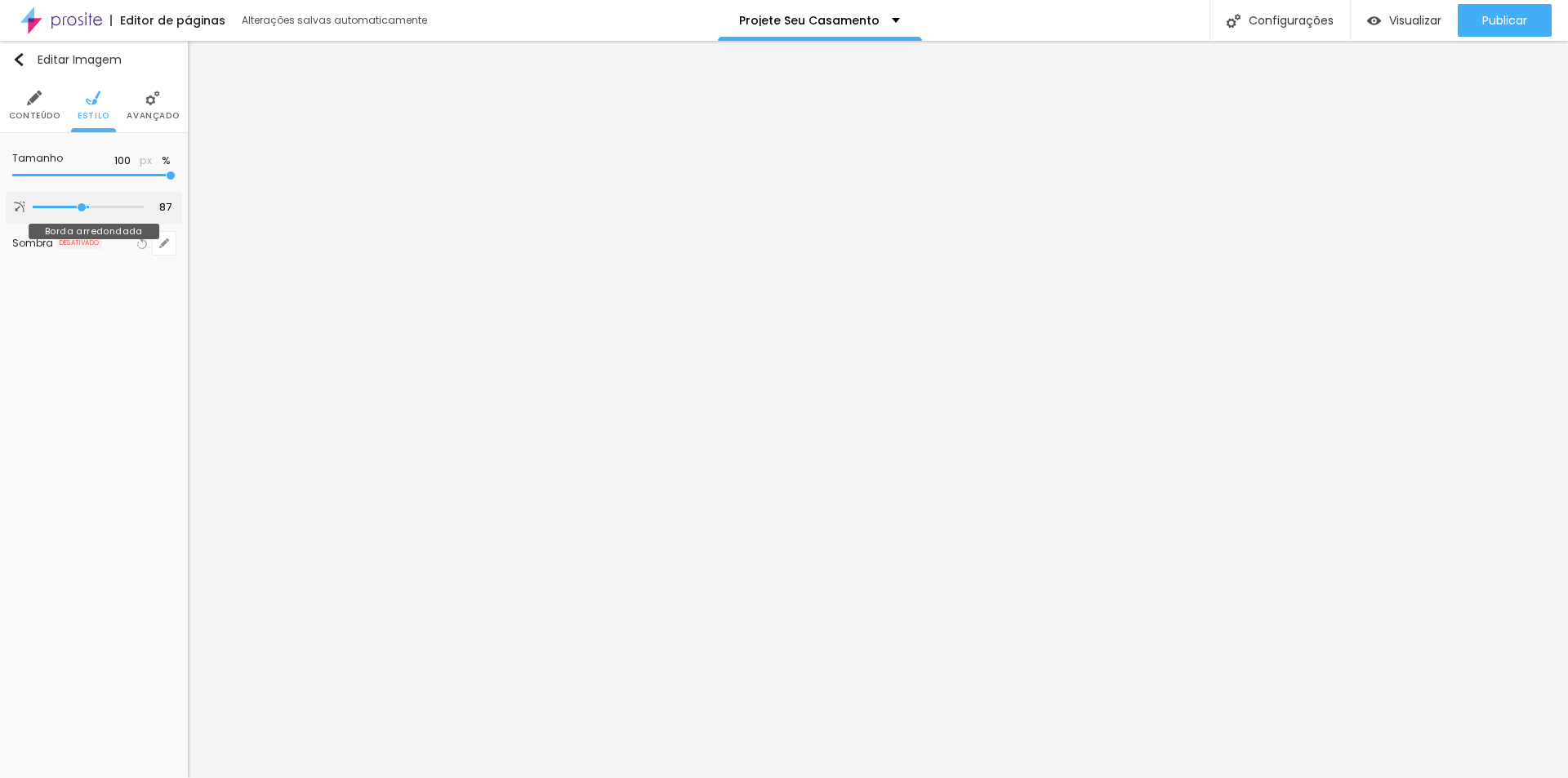
type input "64"
type input "28"
type input "0"
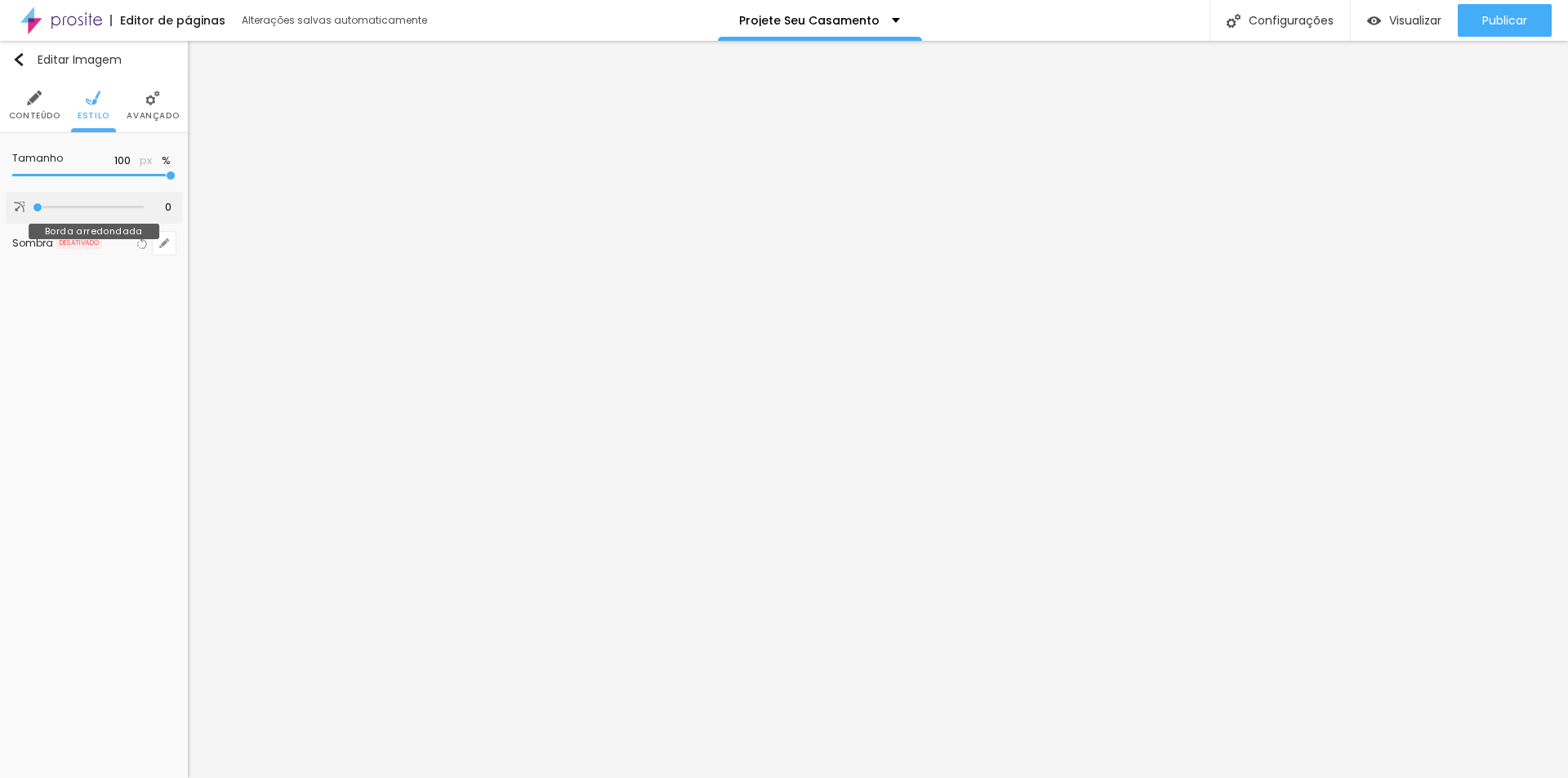
drag, startPoint x: 38, startPoint y: 204, endPoint x: -269, endPoint y: 213, distance: 307.1
click at [33, 211] on input "range" at bounding box center [88, 206] width 111 height 8
click at [150, 113] on span "Avançado" at bounding box center [152, 116] width 52 height 8
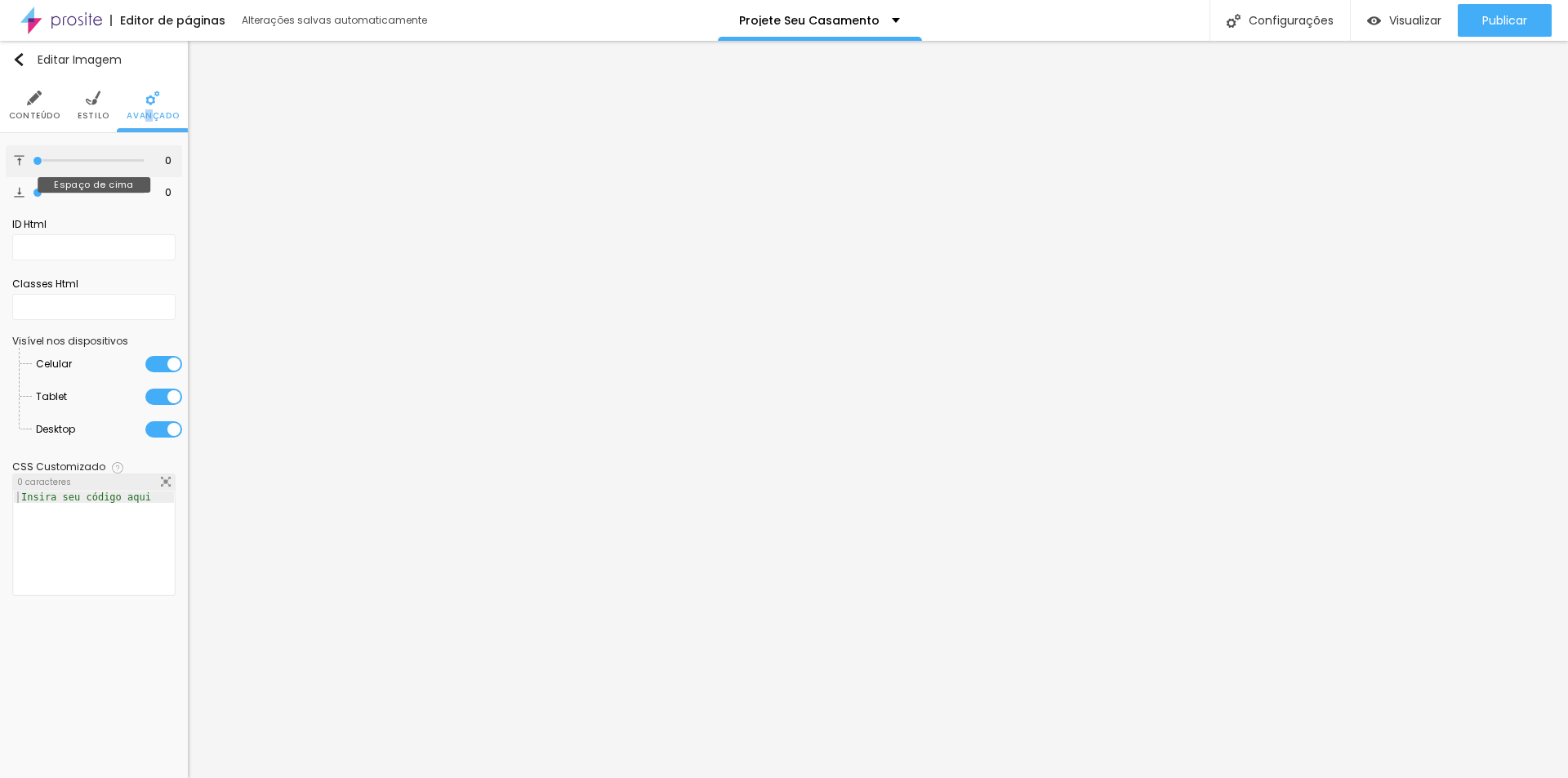
type input "14"
type input "30"
type input "58"
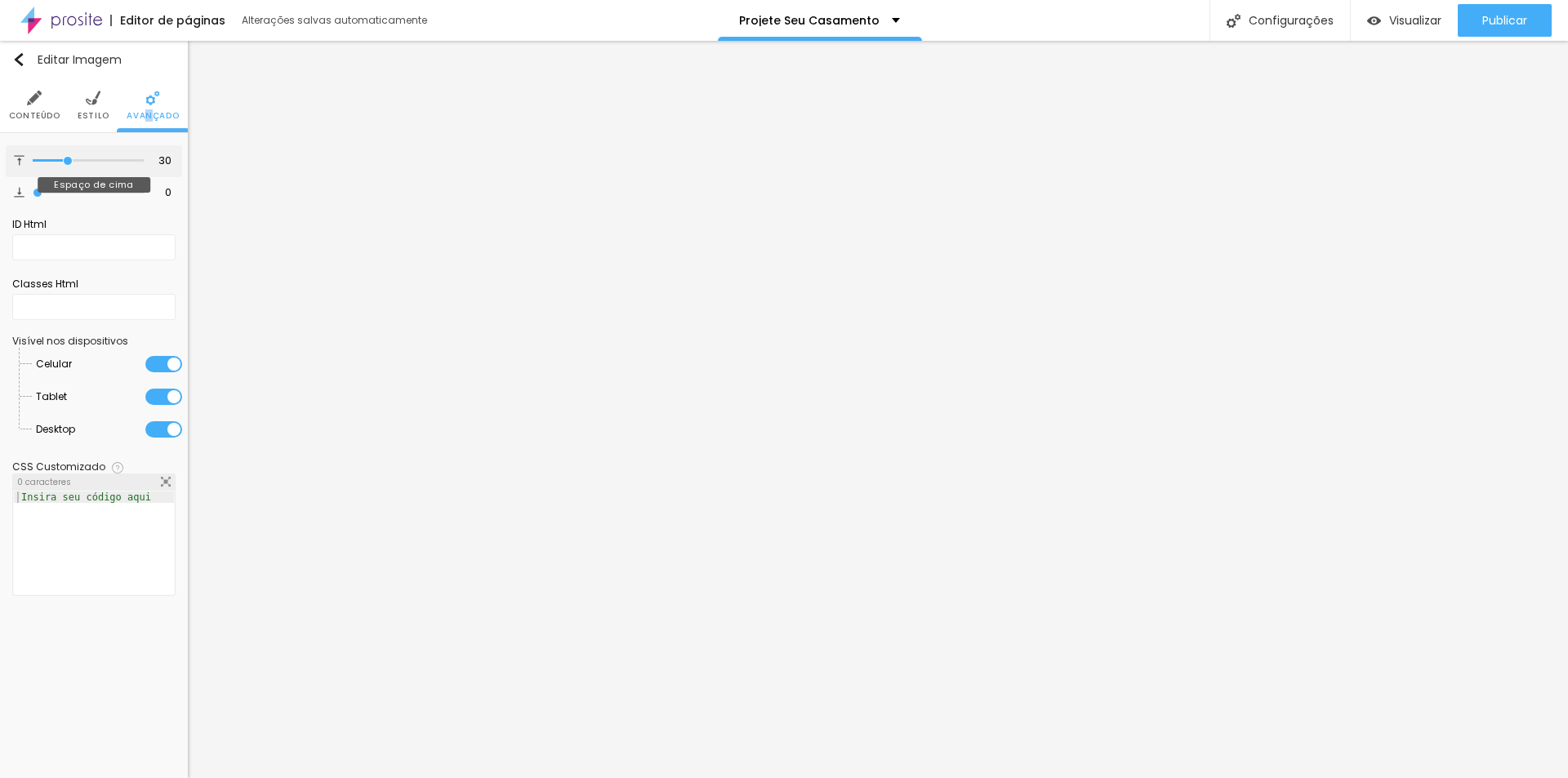
type input "58"
type input "64"
type input "67"
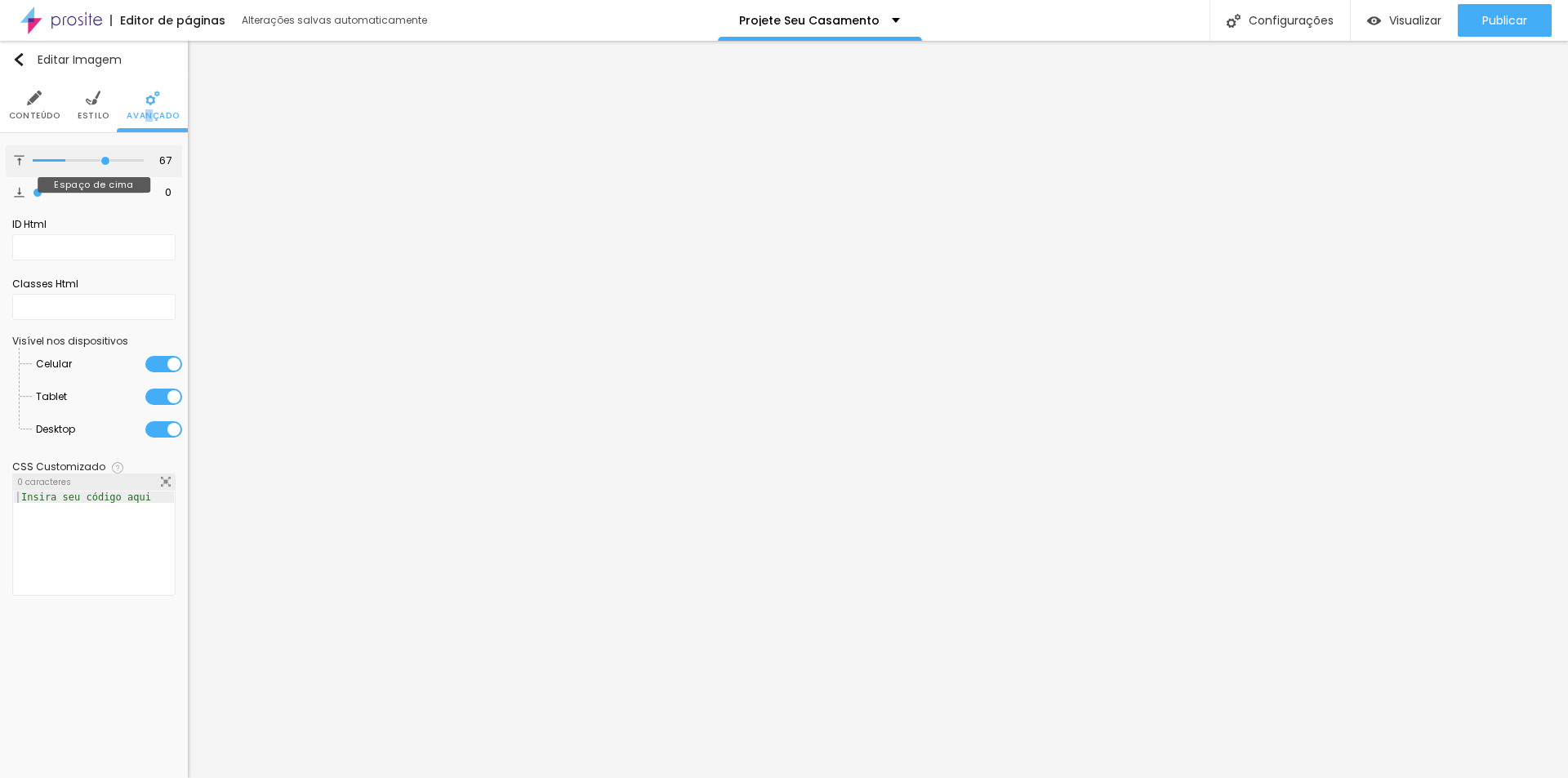
type input "68"
type input "67"
type input "49"
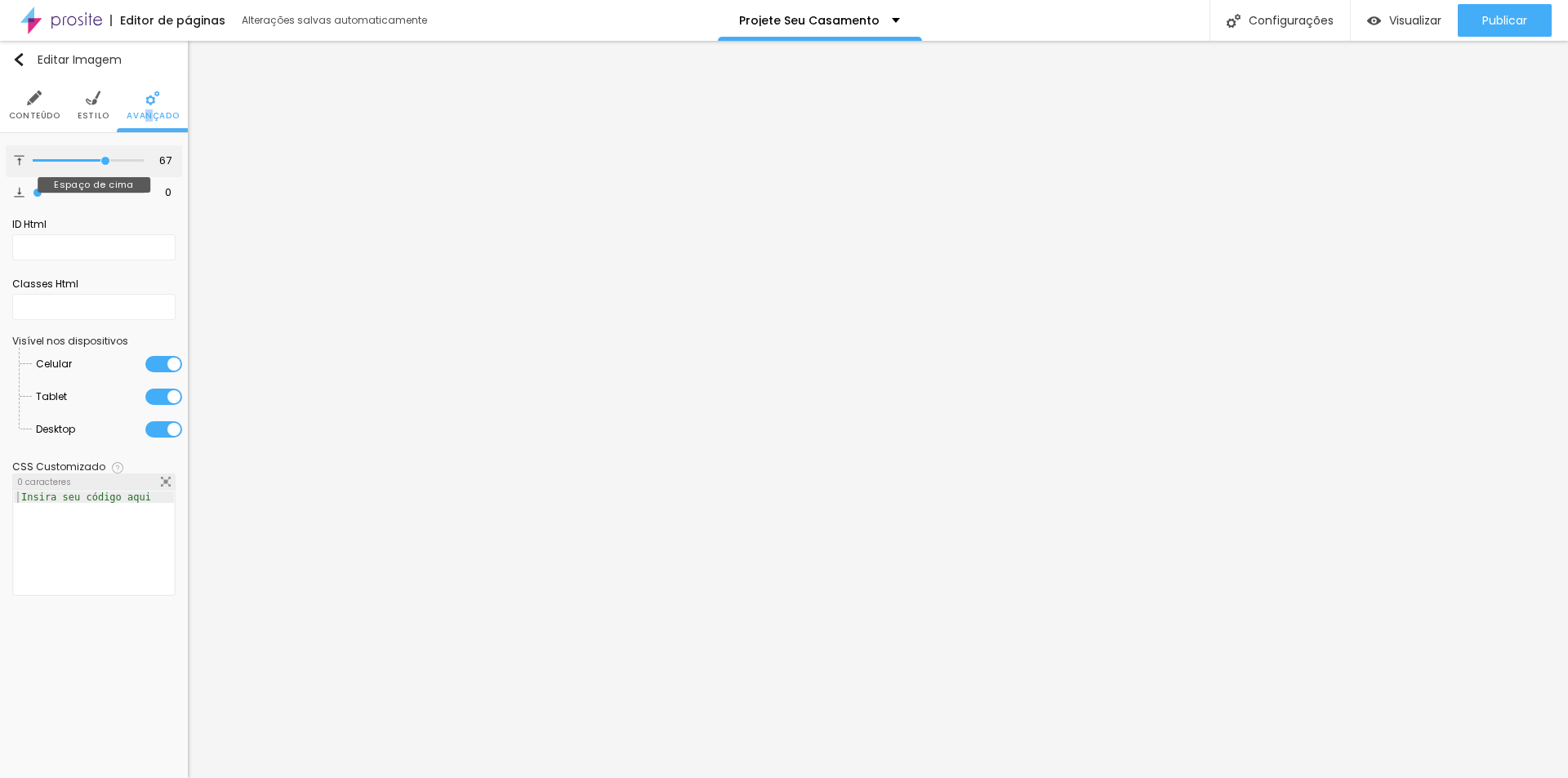
type input "49"
type input "24"
type input "0"
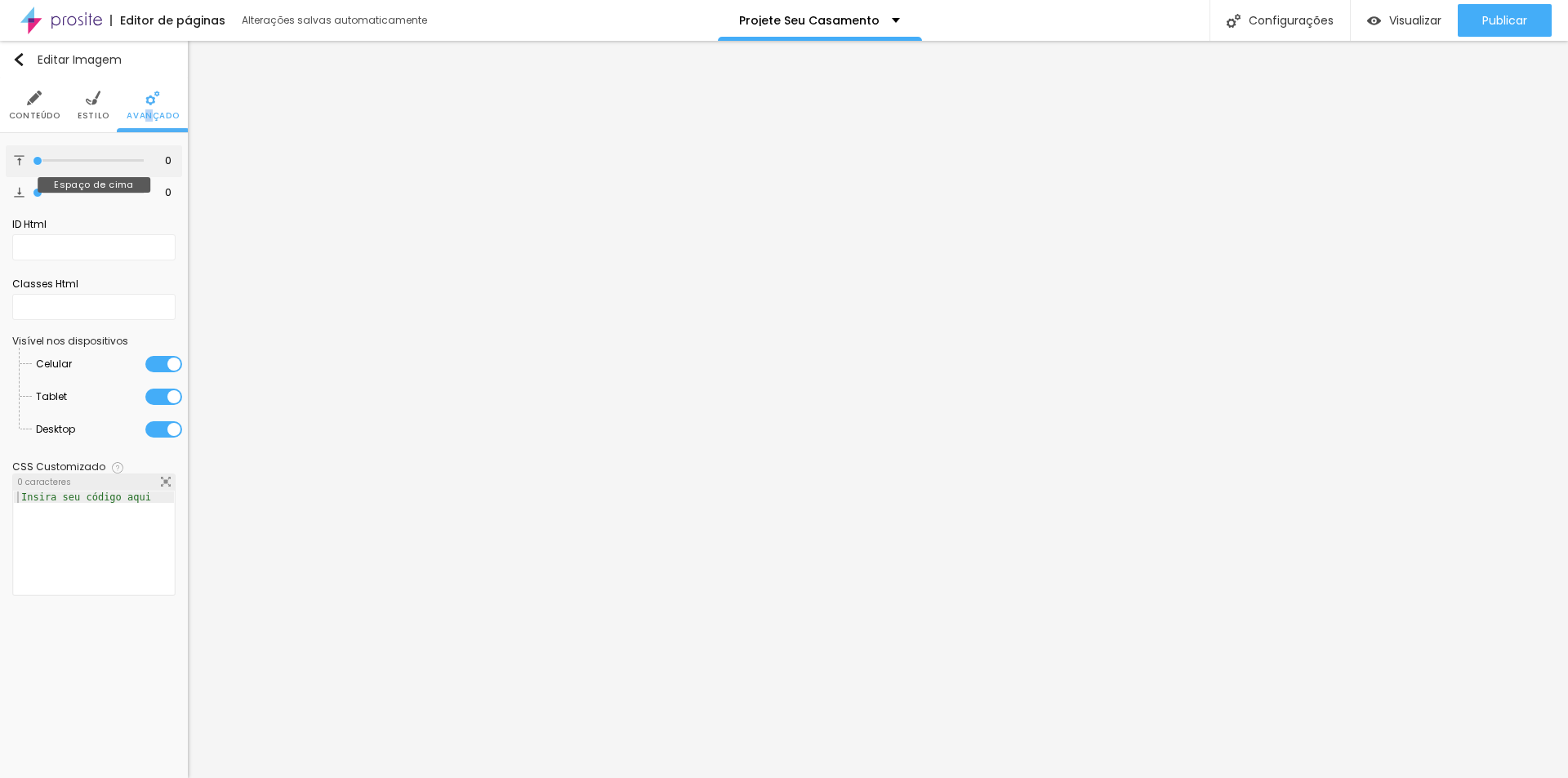
drag, startPoint x: 36, startPoint y: 158, endPoint x: -139, endPoint y: 159, distance: 175.0
click at [33, 159] on input "range" at bounding box center [88, 161] width 111 height 8
drag, startPoint x: 38, startPoint y: 197, endPoint x: 55, endPoint y: 194, distance: 17.3
click at [55, 194] on div at bounding box center [88, 193] width 111 height 17
type input "43"
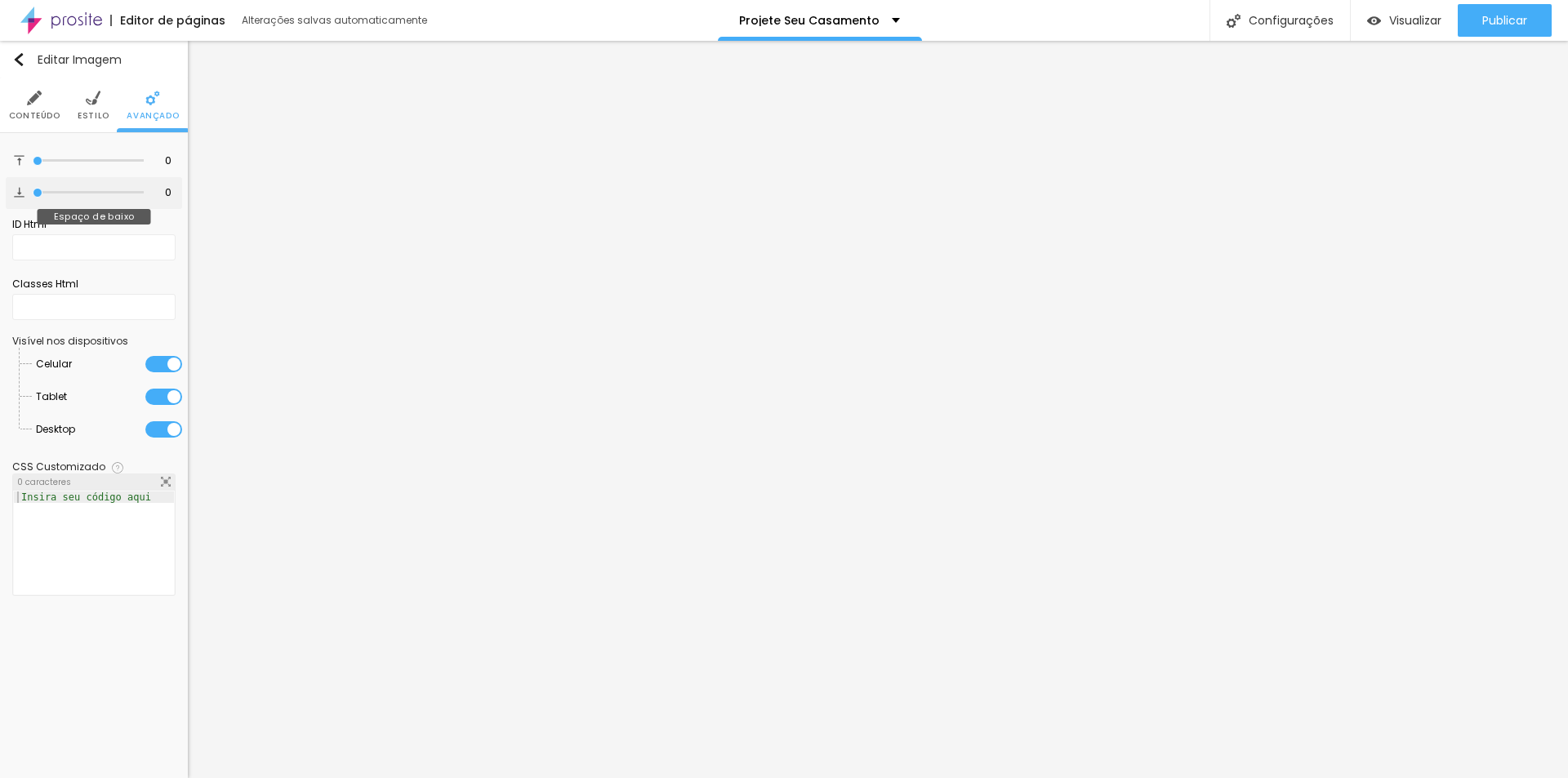
type input "43"
type input "60"
type input "72"
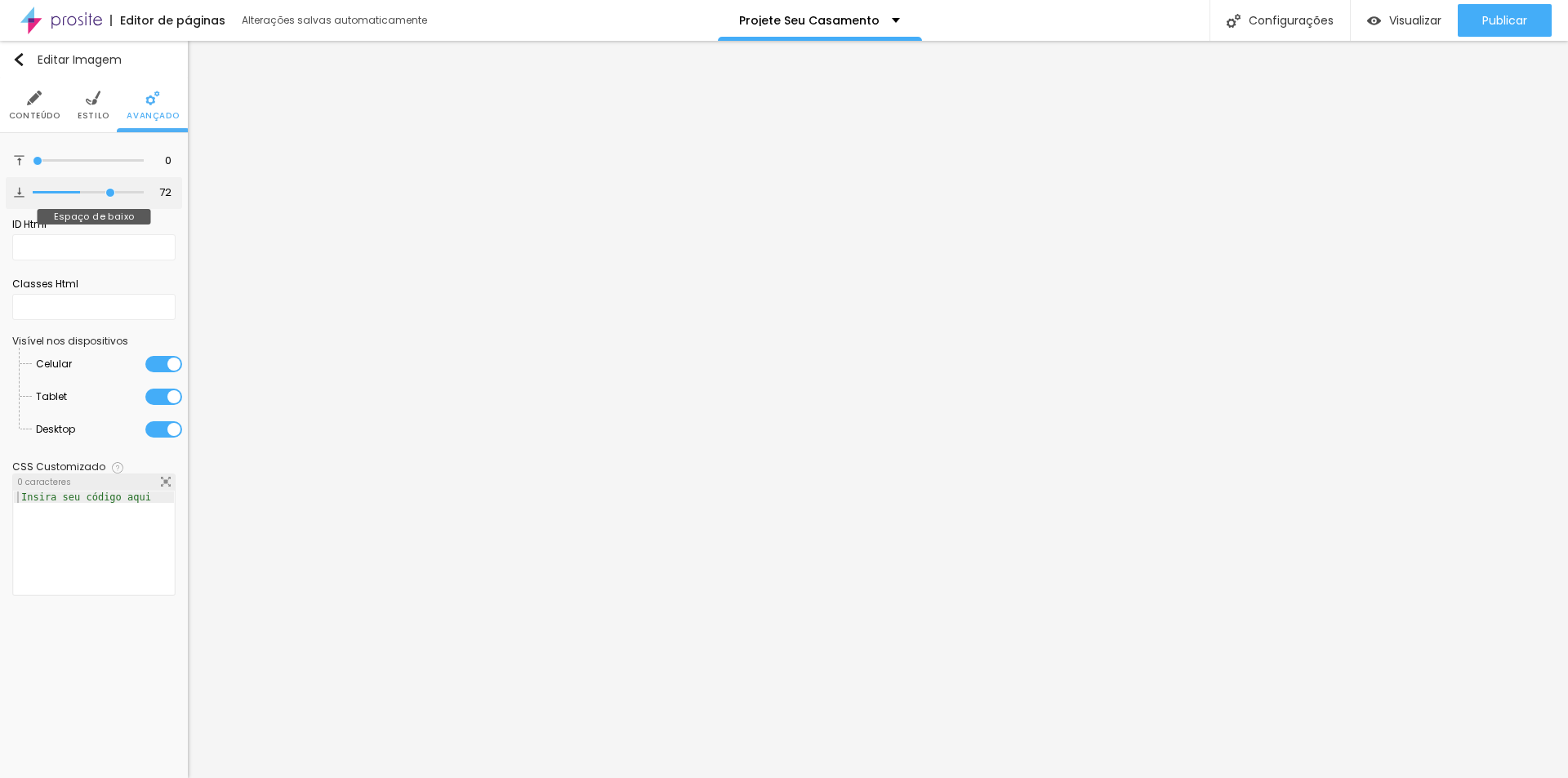
type input "79"
type input "88"
type input "95"
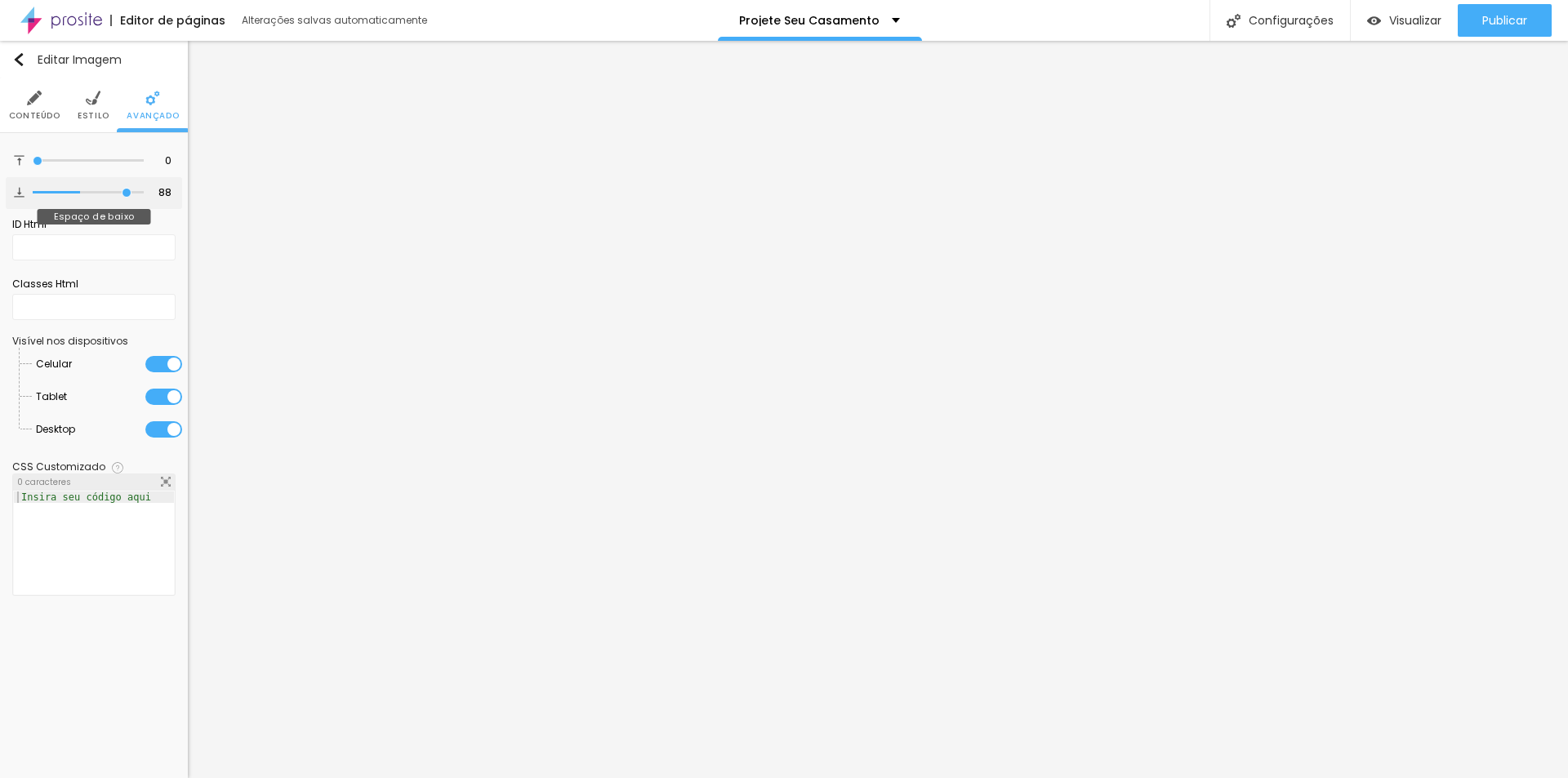
type input "95"
type input "100"
type input "95"
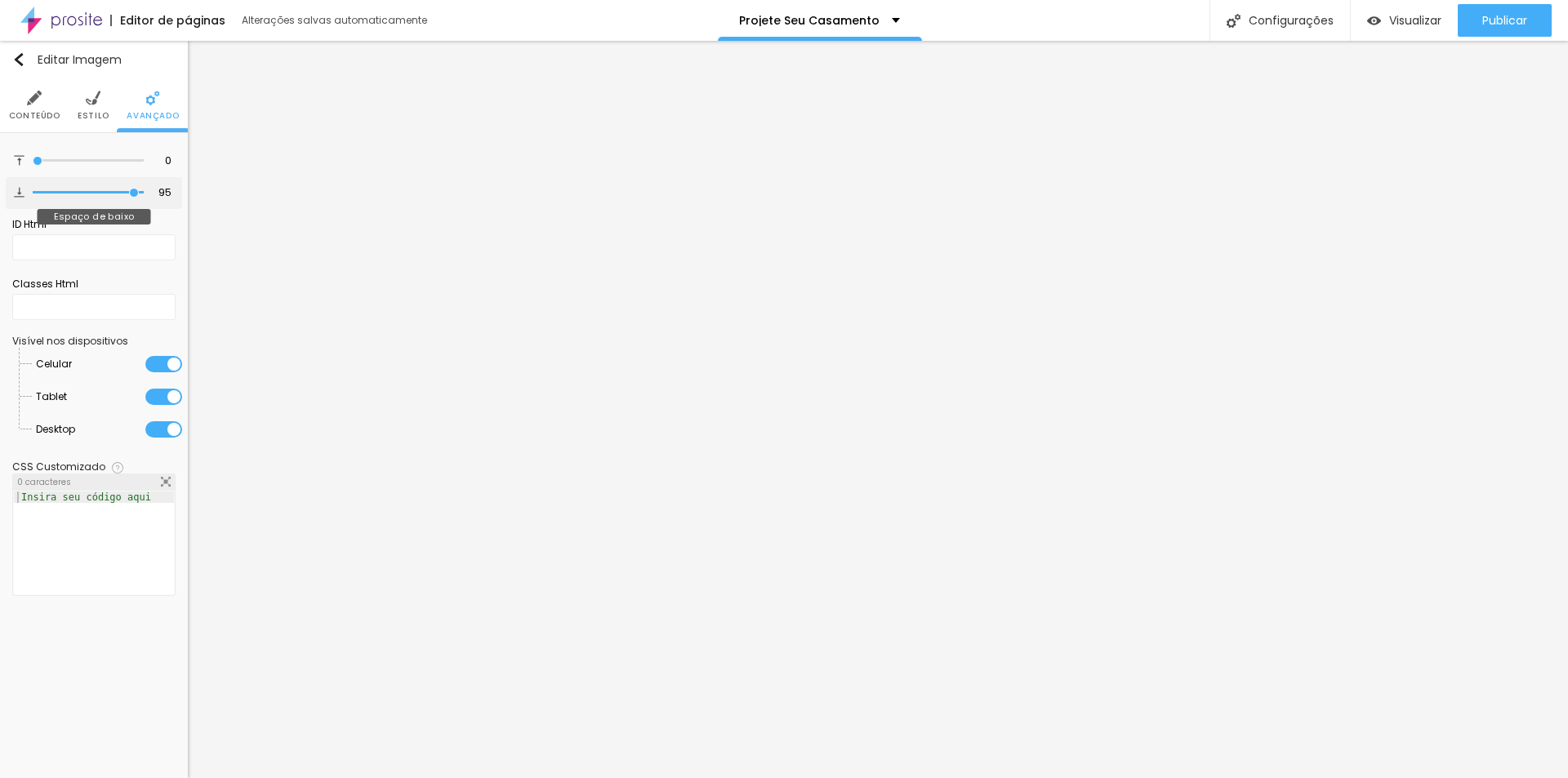
type input "82"
type input "38"
type input "0"
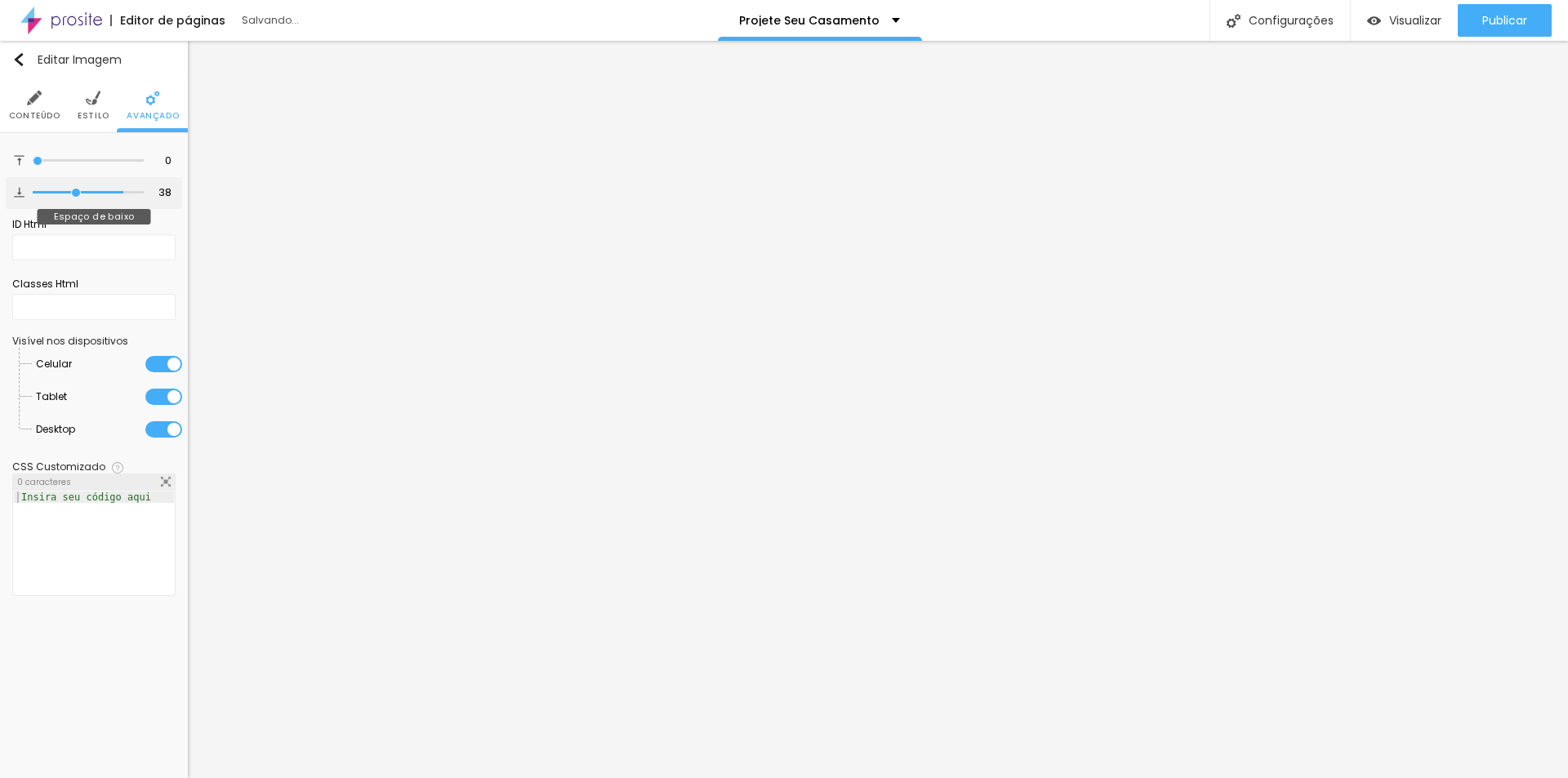
type input "0"
drag, startPoint x: 39, startPoint y: 191, endPoint x: -277, endPoint y: 203, distance: 316.2
click at [33, 196] on input "range" at bounding box center [88, 192] width 111 height 8
click at [91, 103] on img at bounding box center [93, 98] width 15 height 15
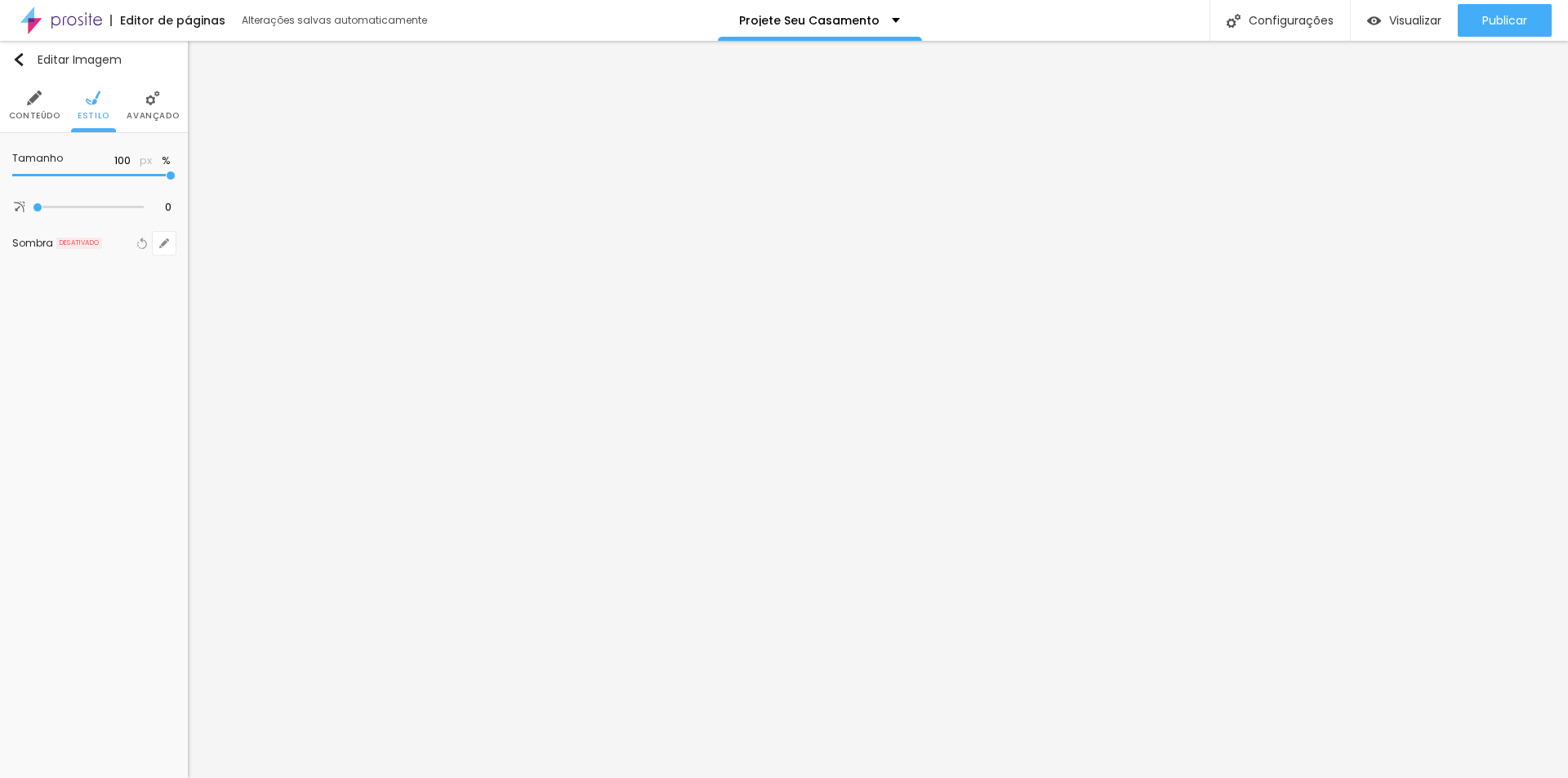
click at [29, 107] on li "Conteúdo" at bounding box center [35, 105] width 51 height 54
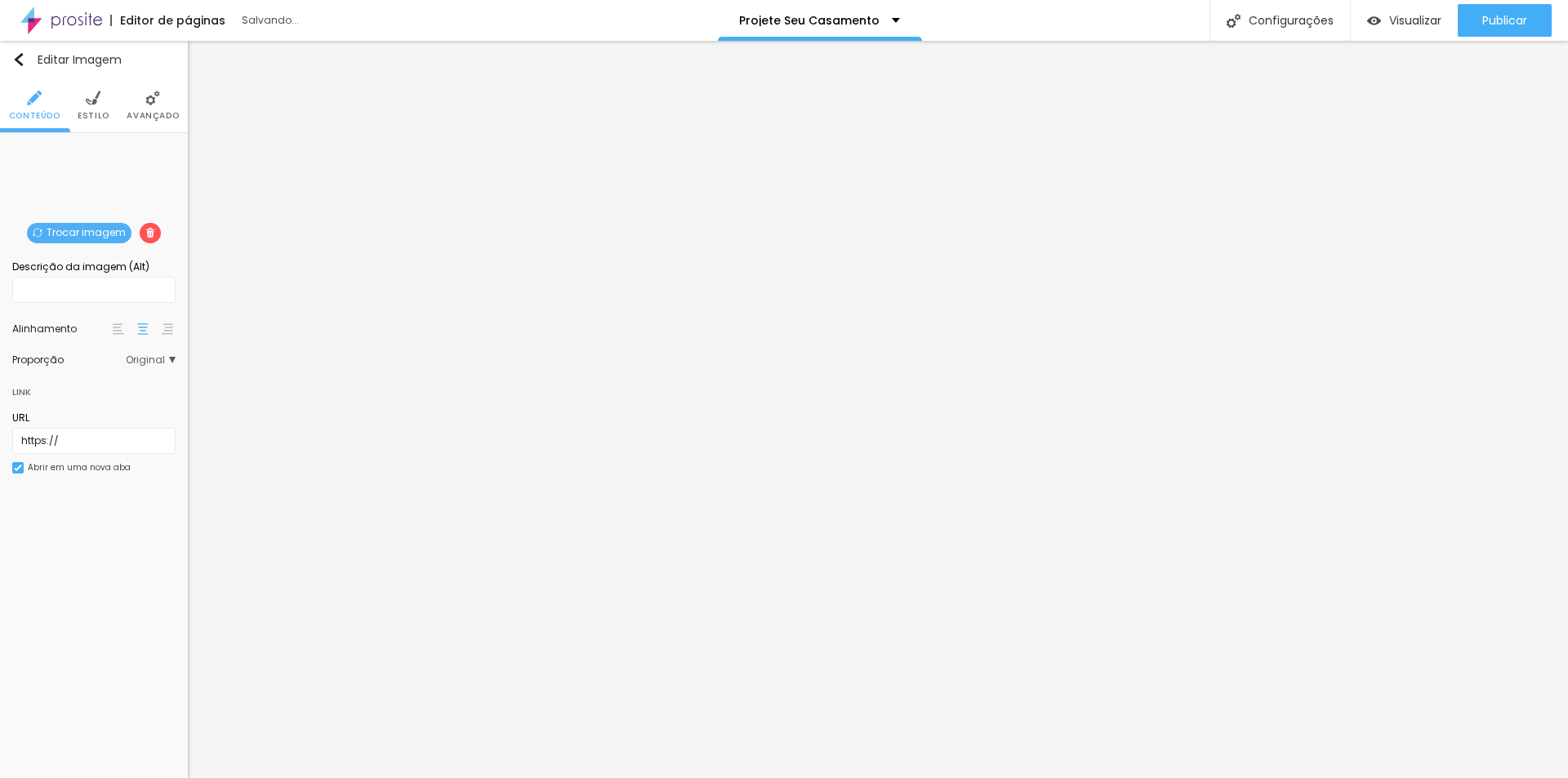
click at [74, 602] on div "Editar Imagem Conteúdo Estilo Avançado Trocar imagem Descrição da imagem (Alt) …" at bounding box center [94, 408] width 188 height 737
click at [1505, 26] on span "Publicar" at bounding box center [1504, 20] width 45 height 13
click at [1418, 30] on div "Visualizar" at bounding box center [1404, 20] width 74 height 33
click at [7, 652] on div "Editar Imagem Conteúdo Estilo Avançado Trocar imagem Descrição da imagem (Alt) …" at bounding box center [94, 408] width 188 height 737
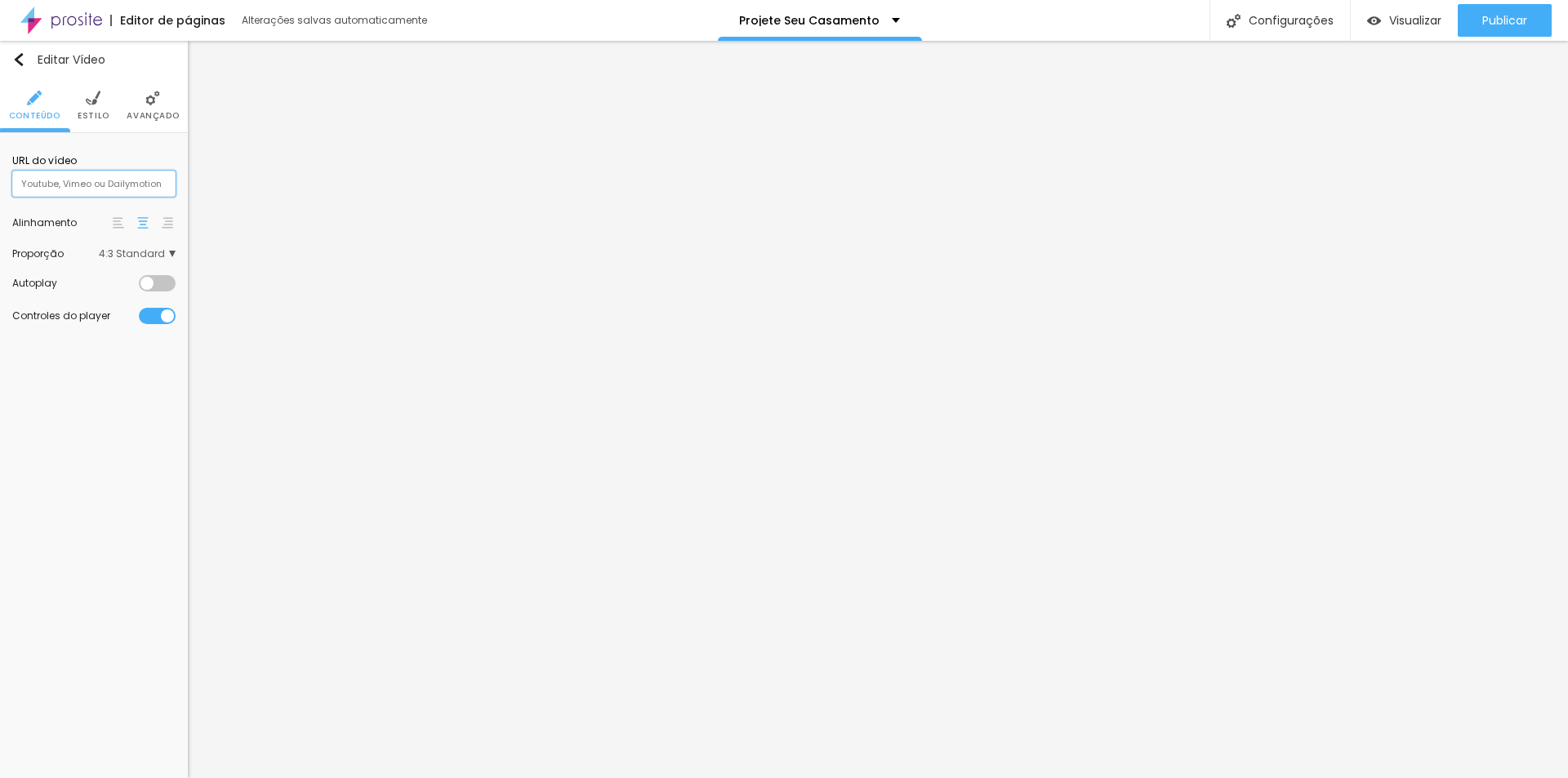
drag, startPoint x: 70, startPoint y: 190, endPoint x: 129, endPoint y: 191, distance: 59.0
click at [129, 191] on input "text" at bounding box center [94, 183] width 163 height 26
click at [77, 586] on div "Editar Vídeo Conteúdo Estilo Avançado URL do vídeo Alinhamento Proporção 4:3 St…" at bounding box center [94, 408] width 188 height 737
click at [101, 181] on input "text" at bounding box center [94, 183] width 163 height 26
paste input "<iframe width="482" height="857" src="[URL][DOMAIN_NAME]" title="Ensaio [PERSON…"
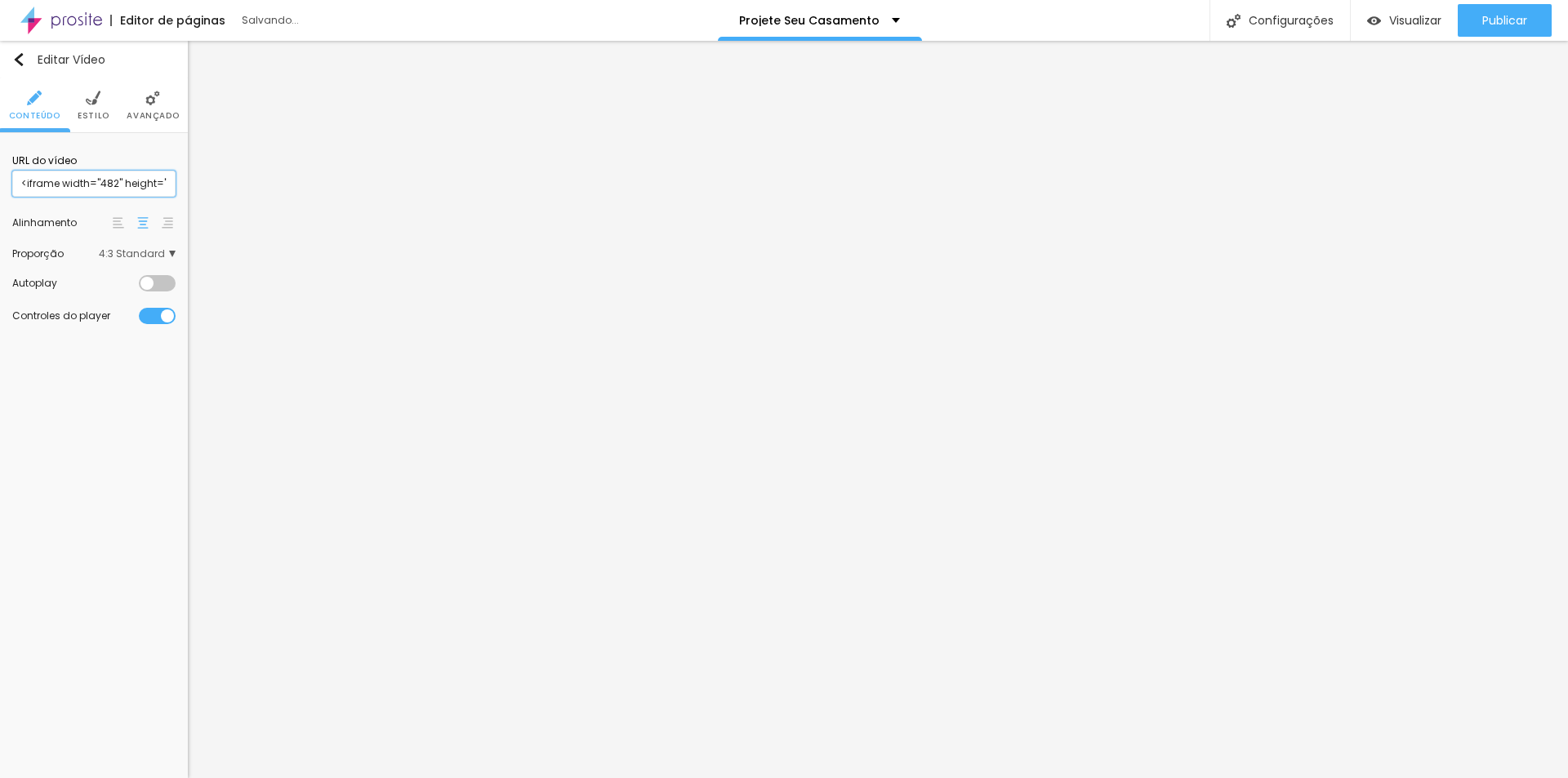
drag, startPoint x: 101, startPoint y: 181, endPoint x: -126, endPoint y: 191, distance: 227.2
click at [0, 191] on html "Editor de páginas Salvando... Projete Seu Casamento Configurações Configurações…" at bounding box center [784, 389] width 1568 height 778
type input "<iframe width="482" height="857" src="[URL][DOMAIN_NAME]" title="Ensaio [PERSON…"
click at [128, 580] on div "Editar Vídeo Conteúdo Estilo Avançado URL do vídeo <iframe width="482" height="…" at bounding box center [94, 408] width 188 height 737
click at [155, 106] on li "Avançado" at bounding box center [152, 105] width 52 height 54
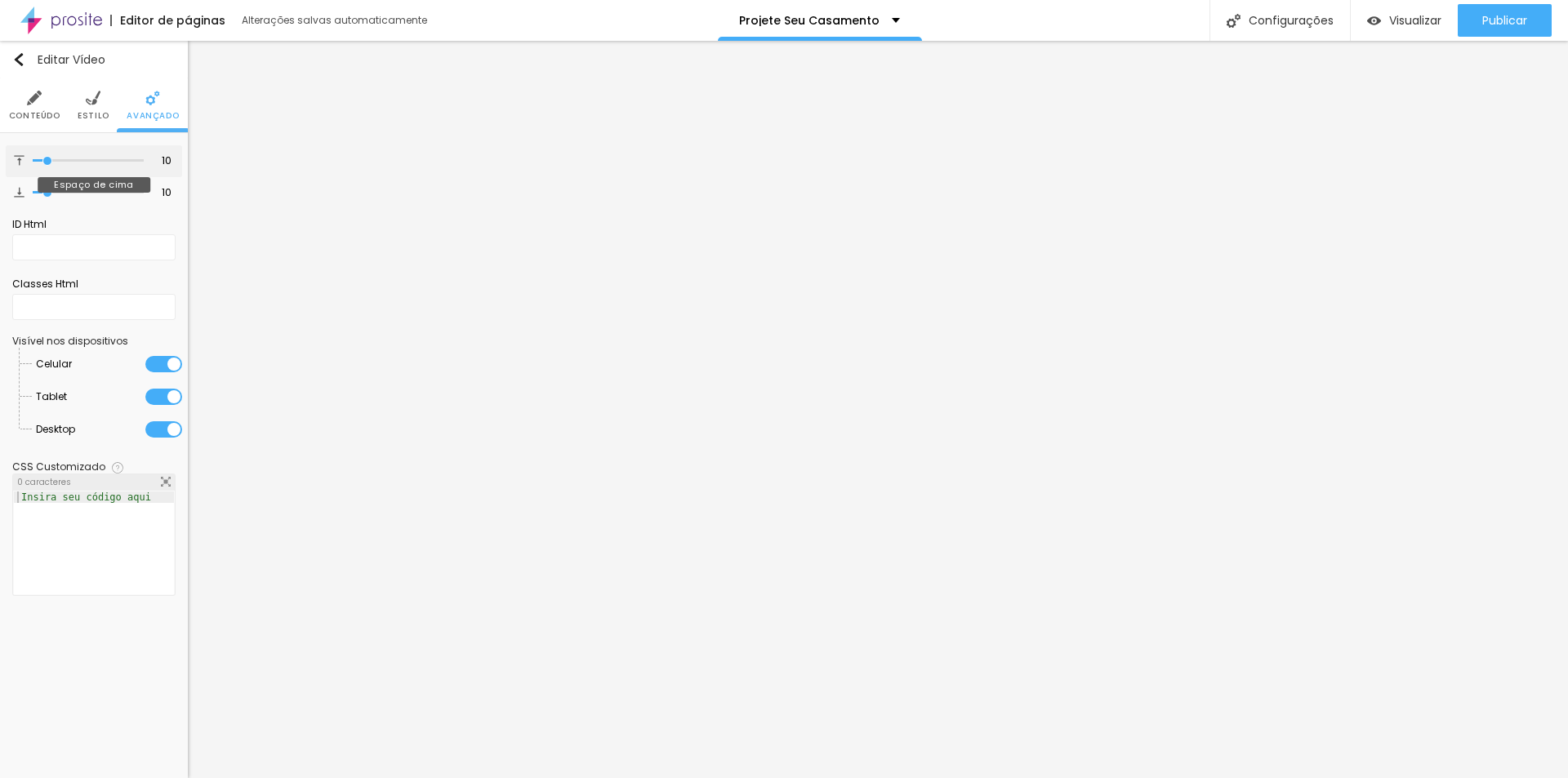
type input "0"
type input "44"
type input "61"
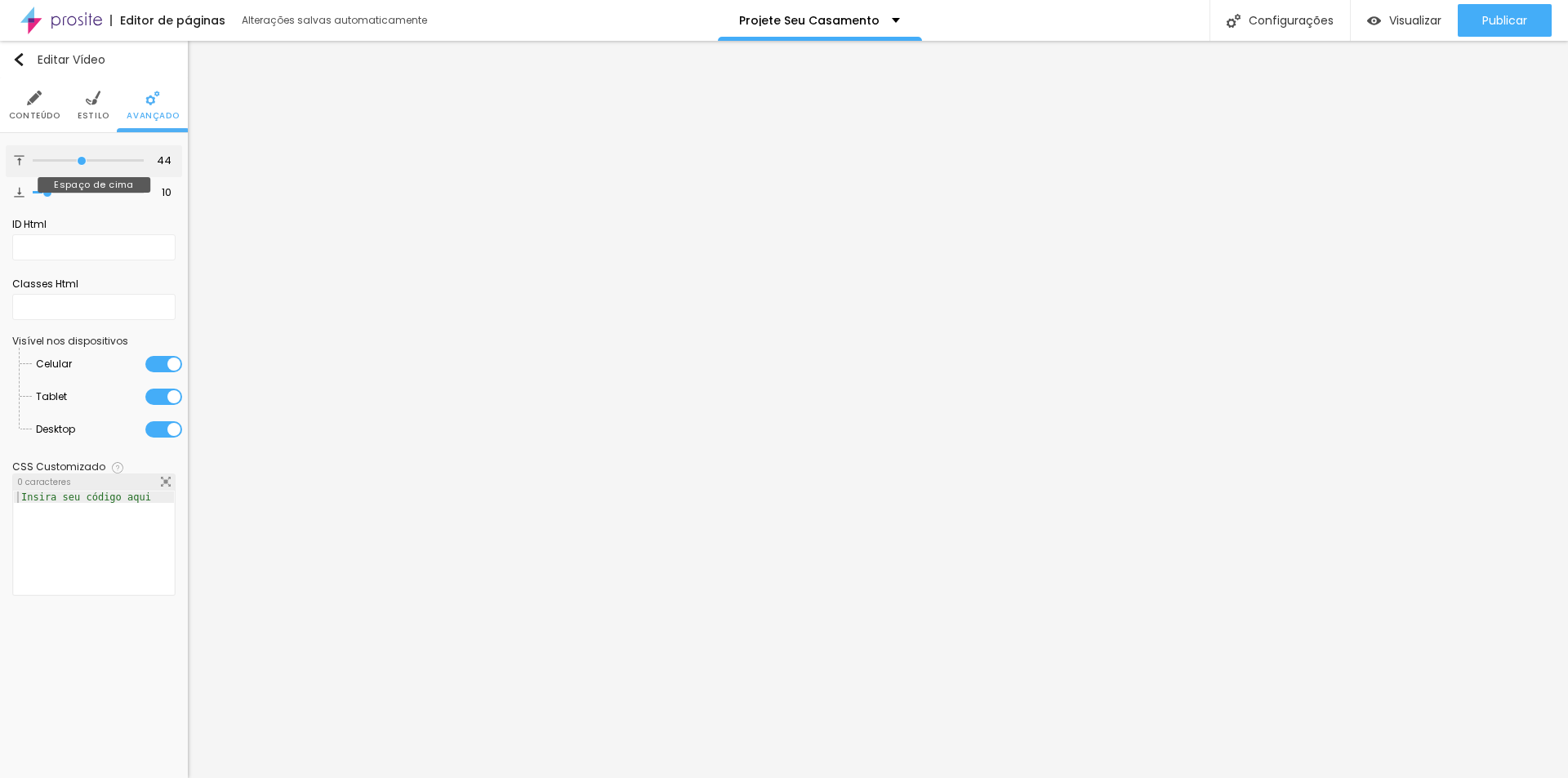
type input "61"
type input "91"
type input "95"
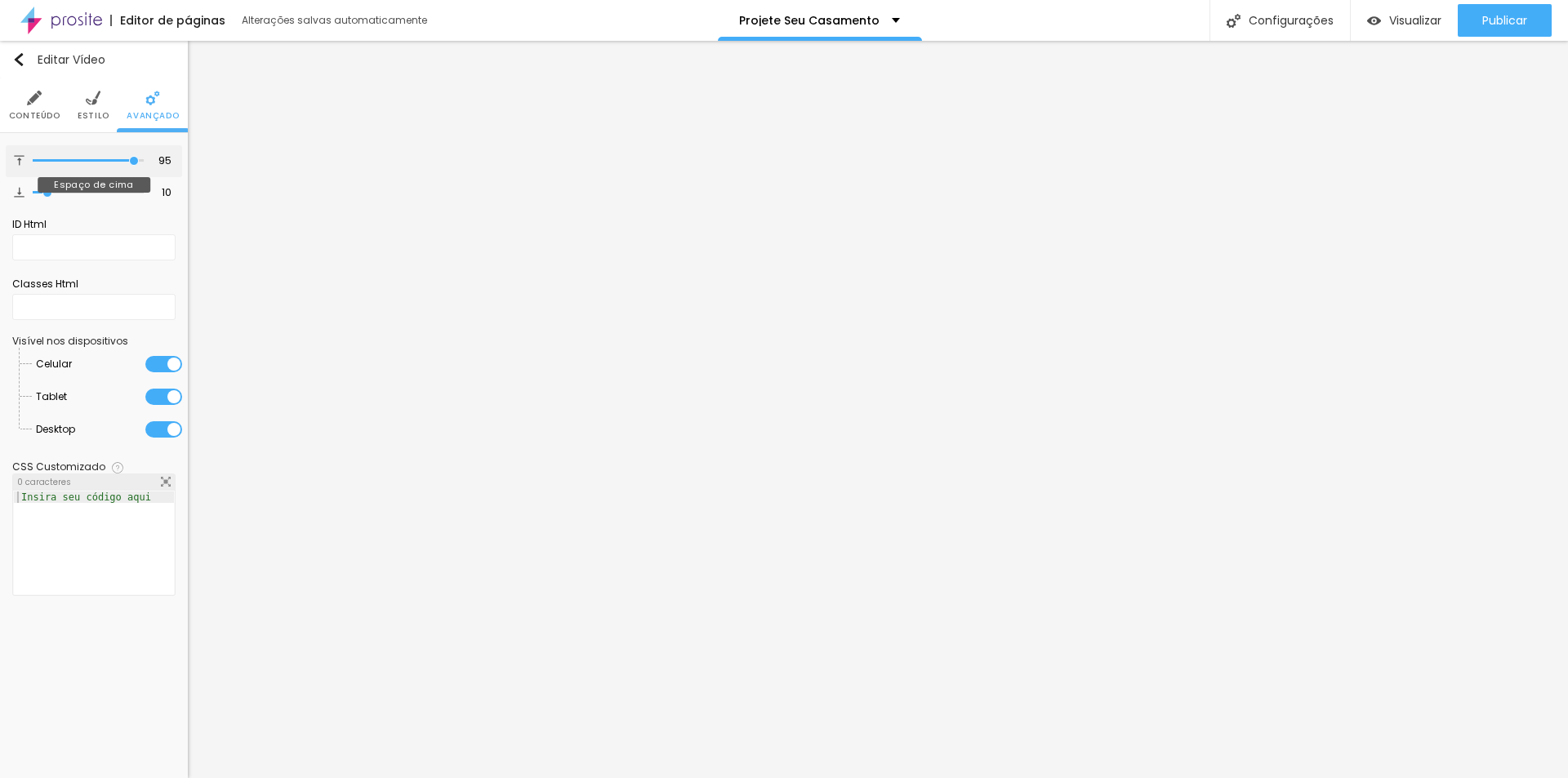
type input "100"
type input "56"
type input "42"
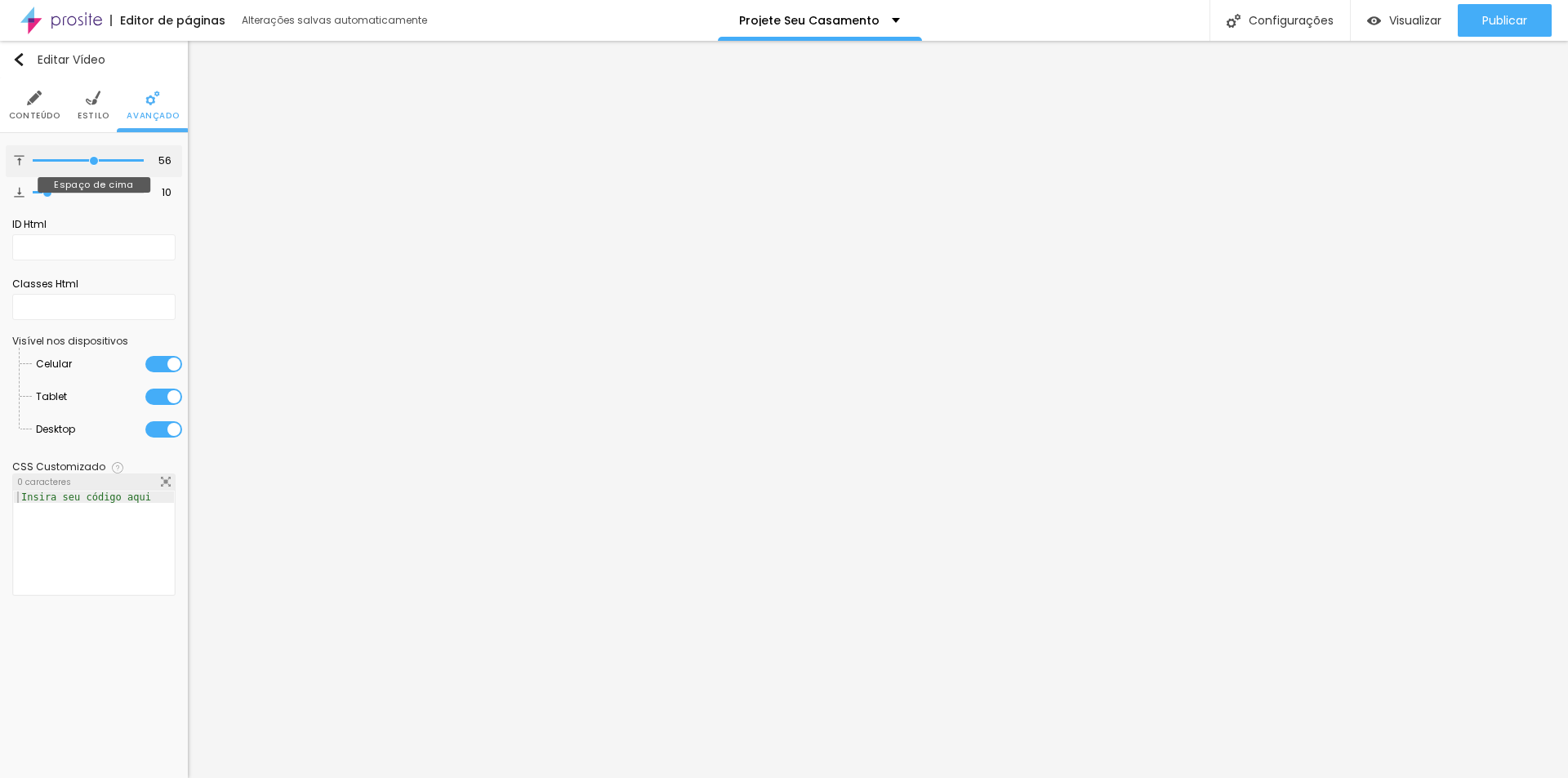
type input "42"
type input "24"
type input "0"
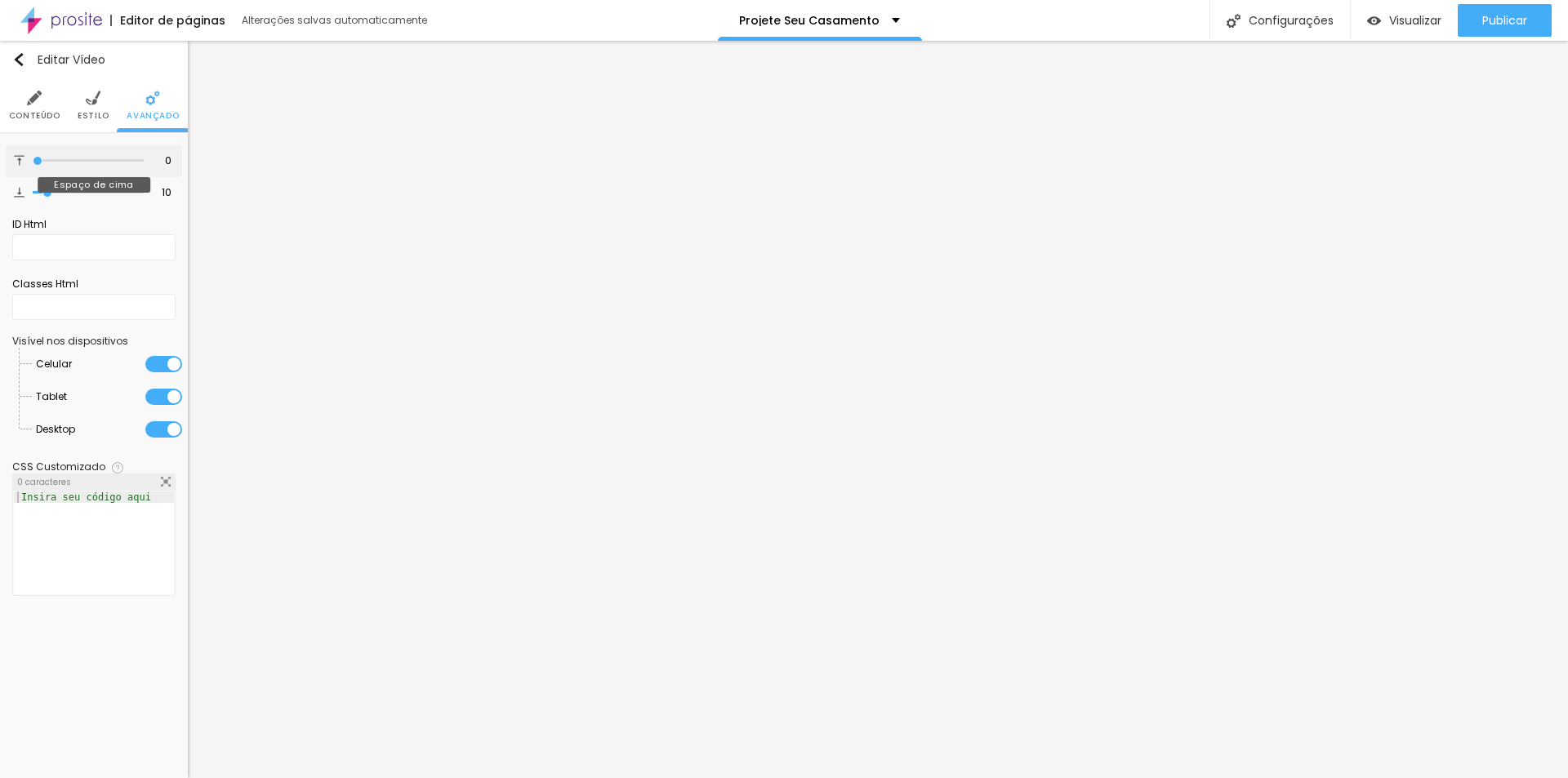
drag, startPoint x: 47, startPoint y: 159, endPoint x: -51, endPoint y: 191, distance: 103.1
type input "0"
click at [33, 165] on input "range" at bounding box center [88, 161] width 111 height 8
type input "4"
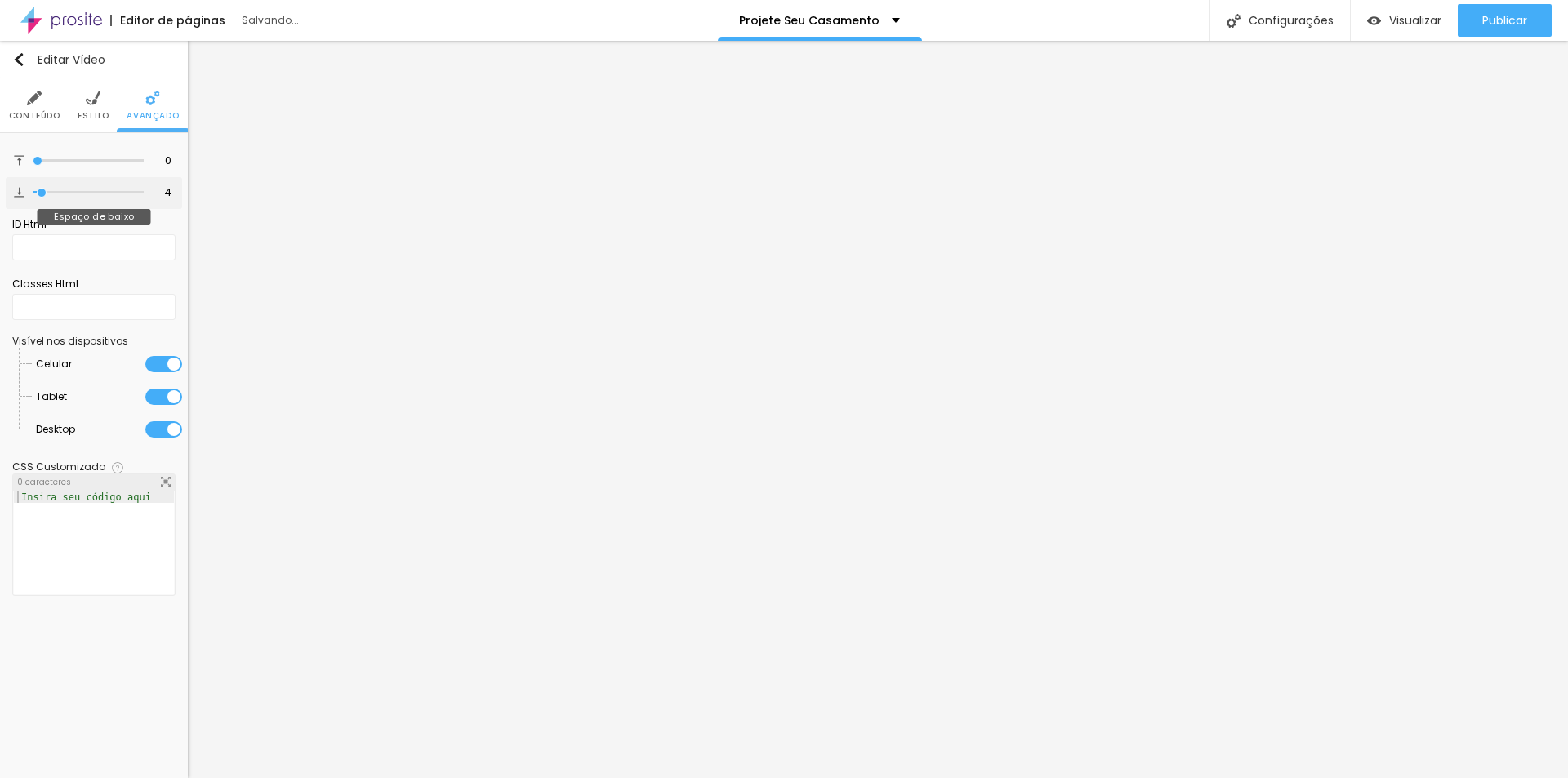
type input "0"
type input "30"
type input "74"
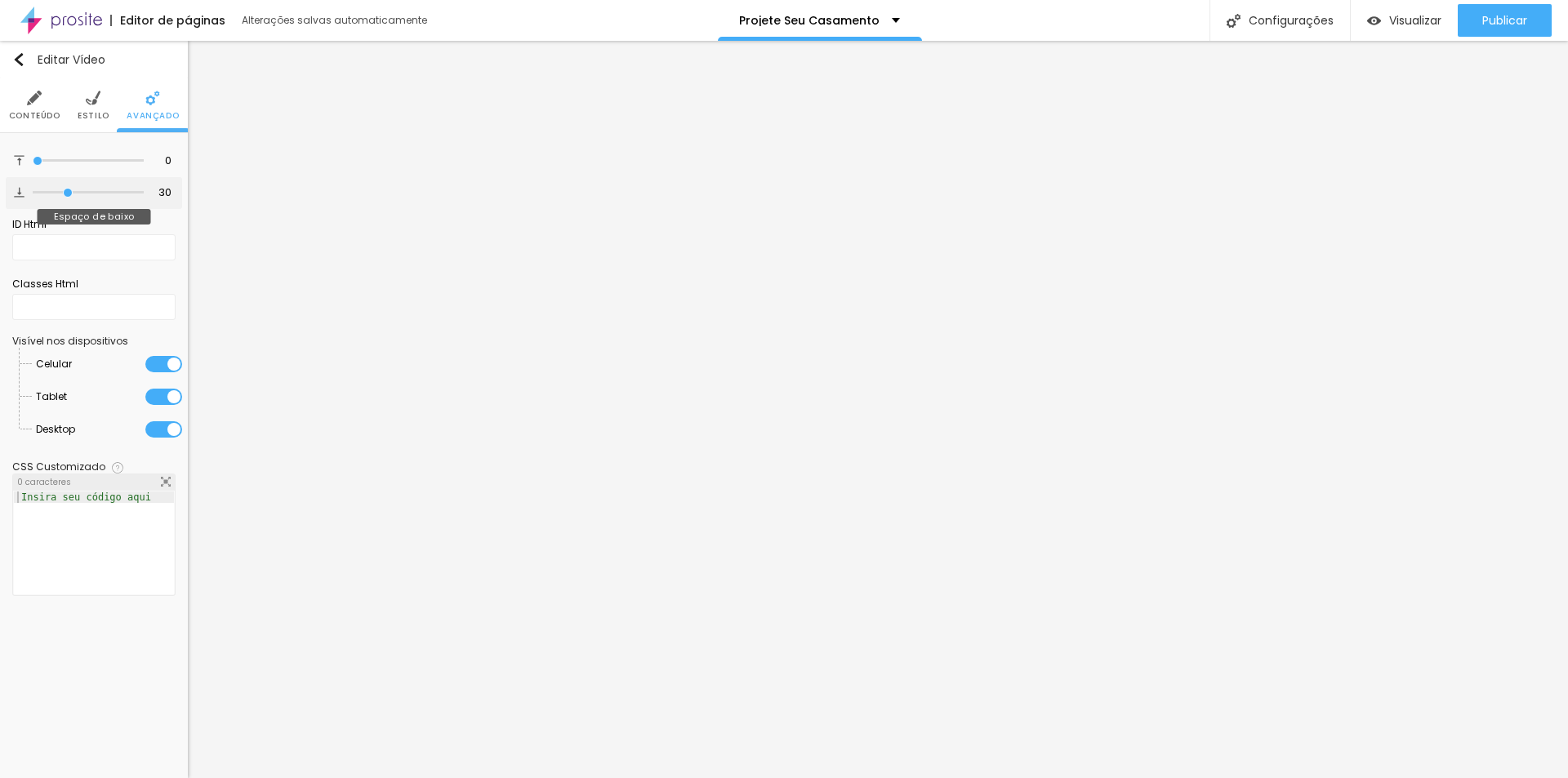
type input "74"
type input "97"
type input "100"
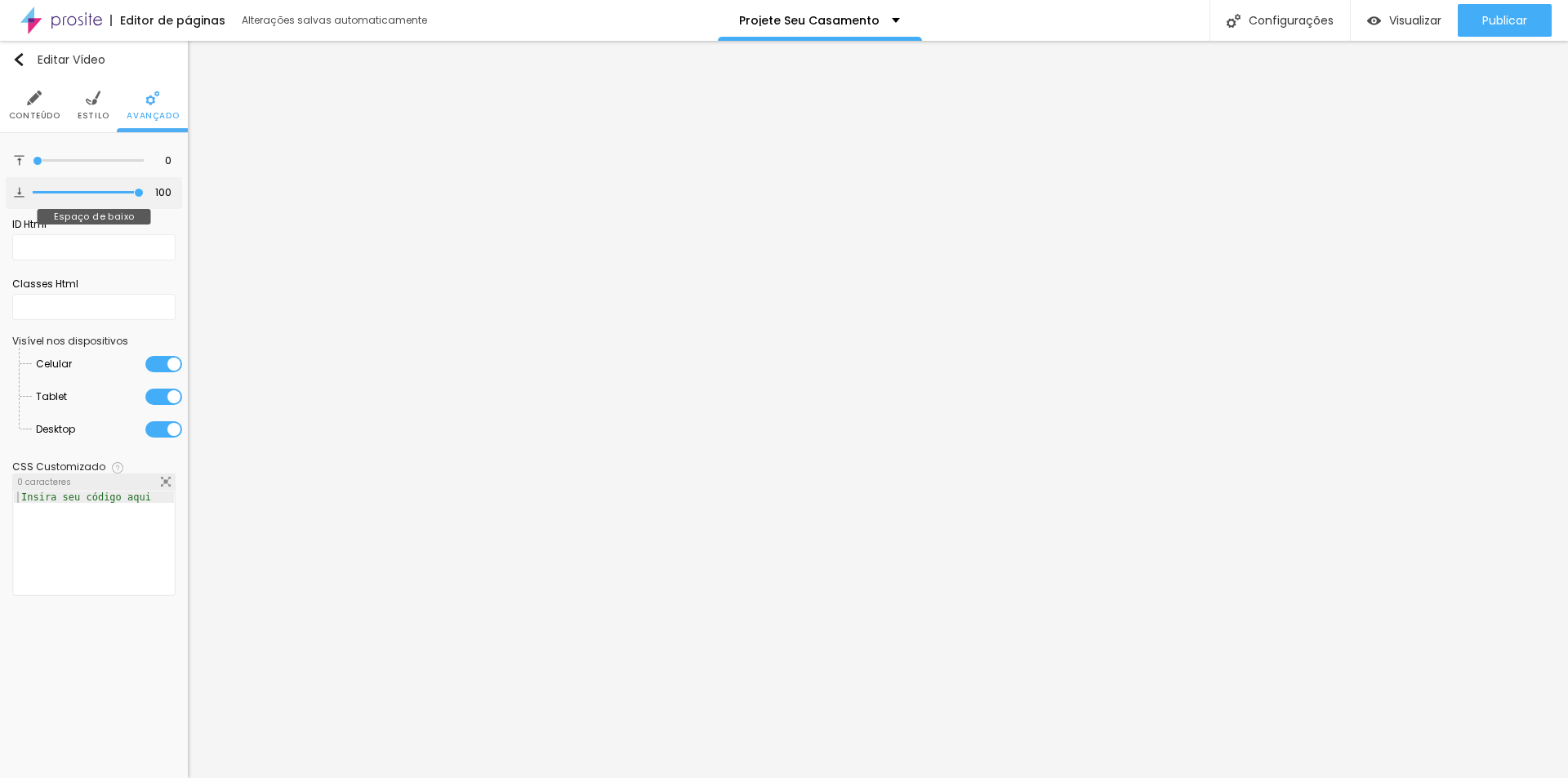
type input "85"
type input "0"
type input "3"
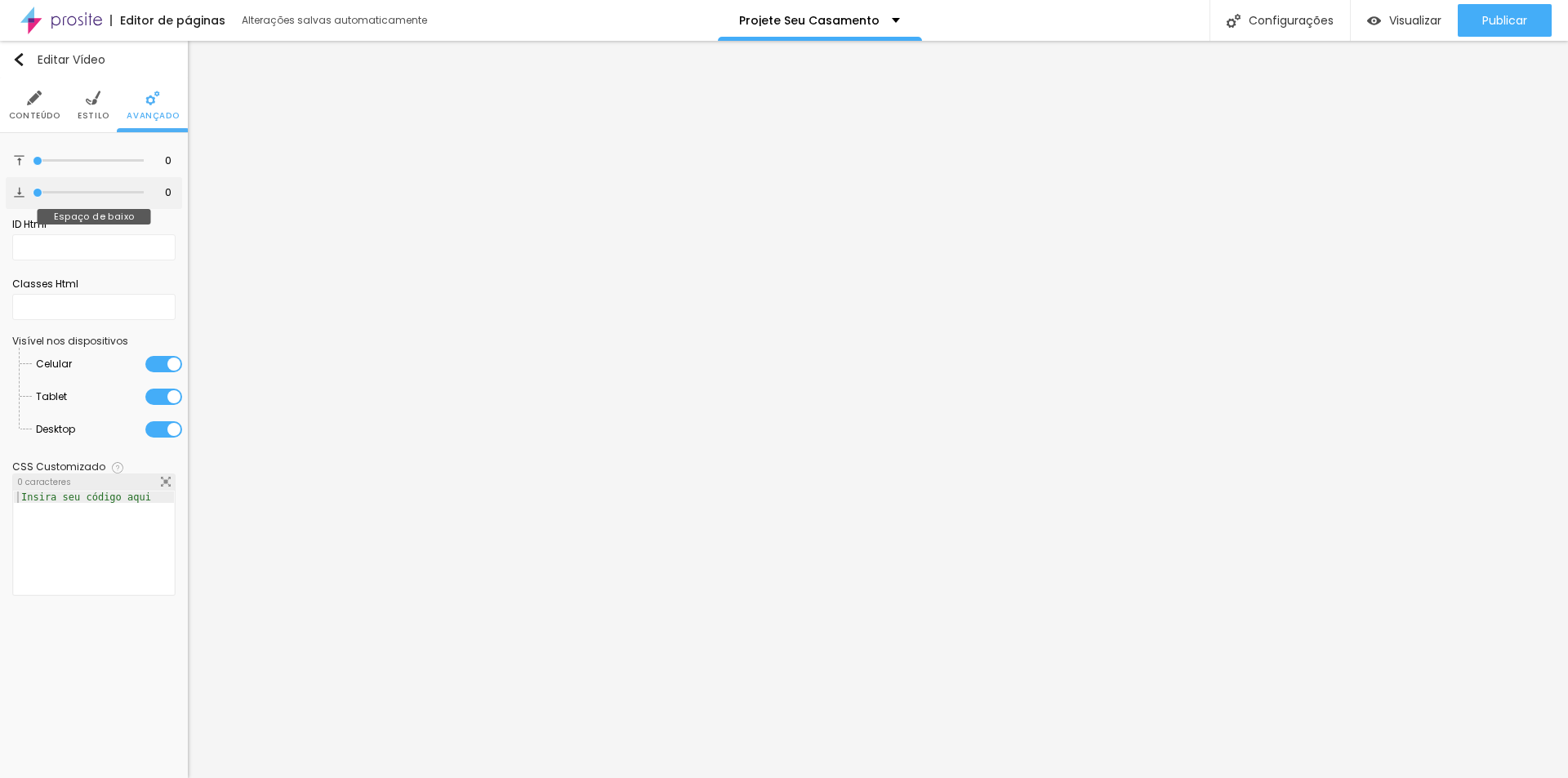
type input "3"
type input "98"
type input "100"
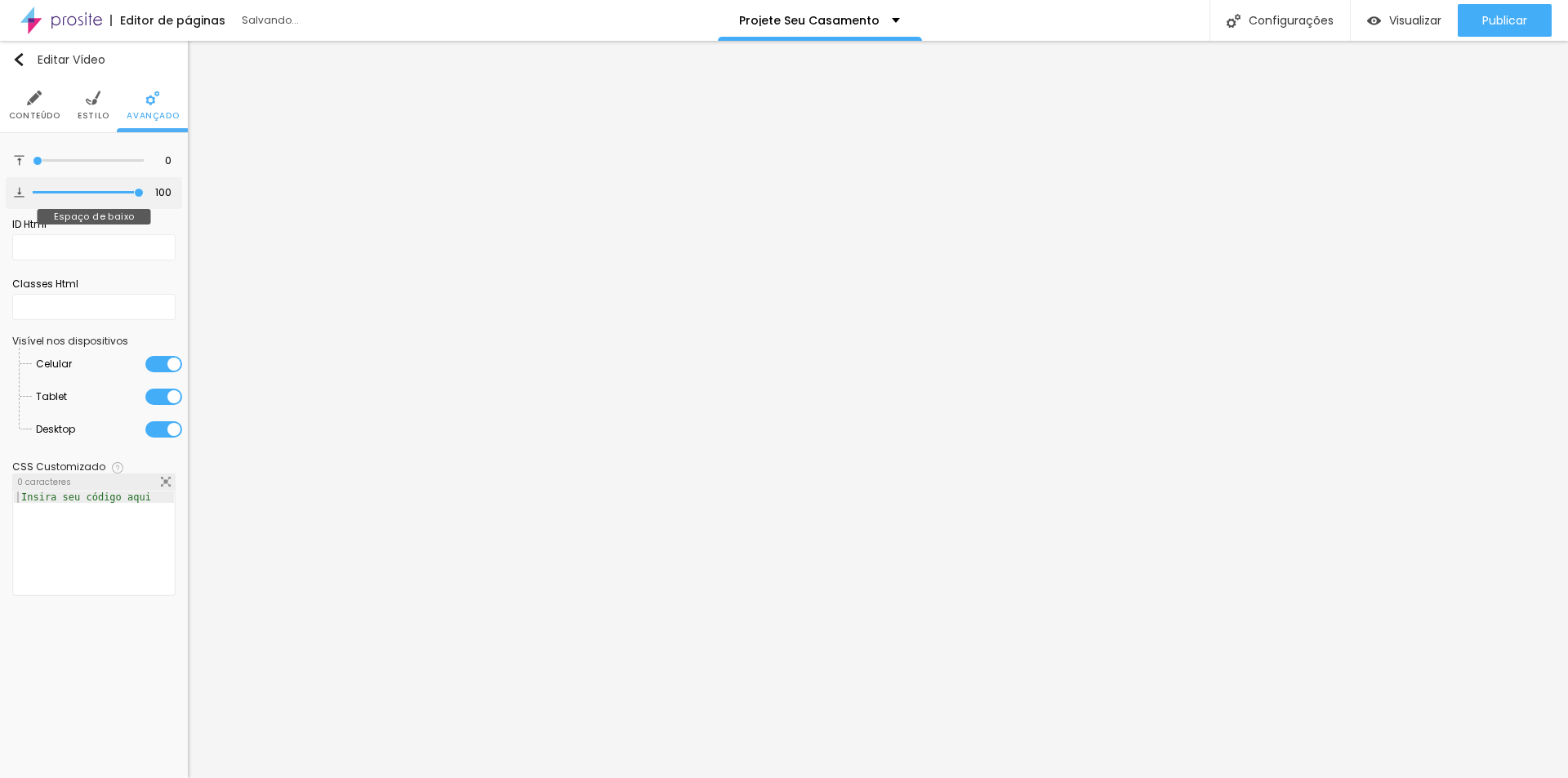
drag, startPoint x: 40, startPoint y: 193, endPoint x: 261, endPoint y: 254, distance: 229.3
type input "100"
click at [144, 196] on input "range" at bounding box center [88, 192] width 111 height 8
type input "49"
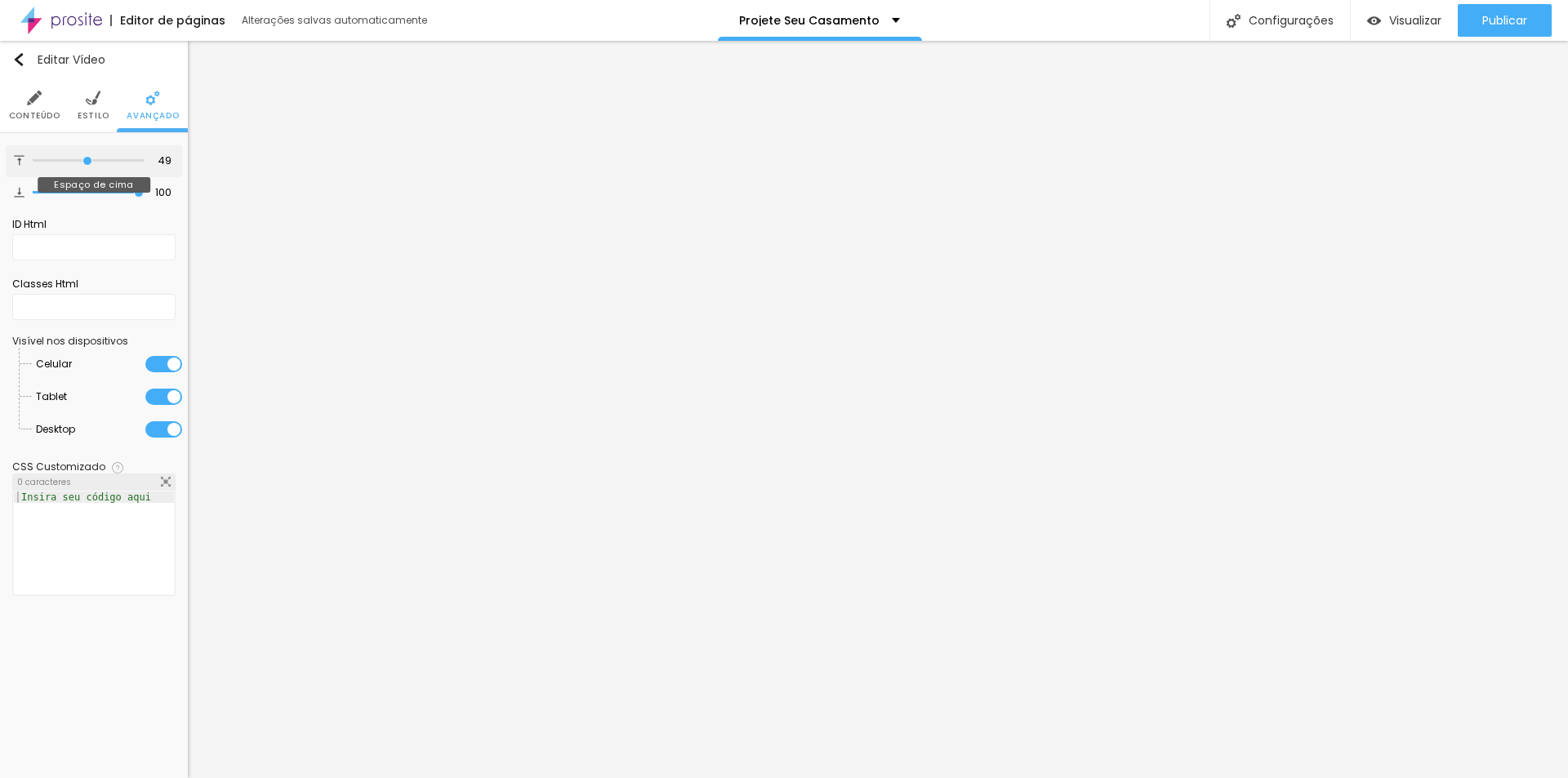
type input "62"
type input "63"
type input "58"
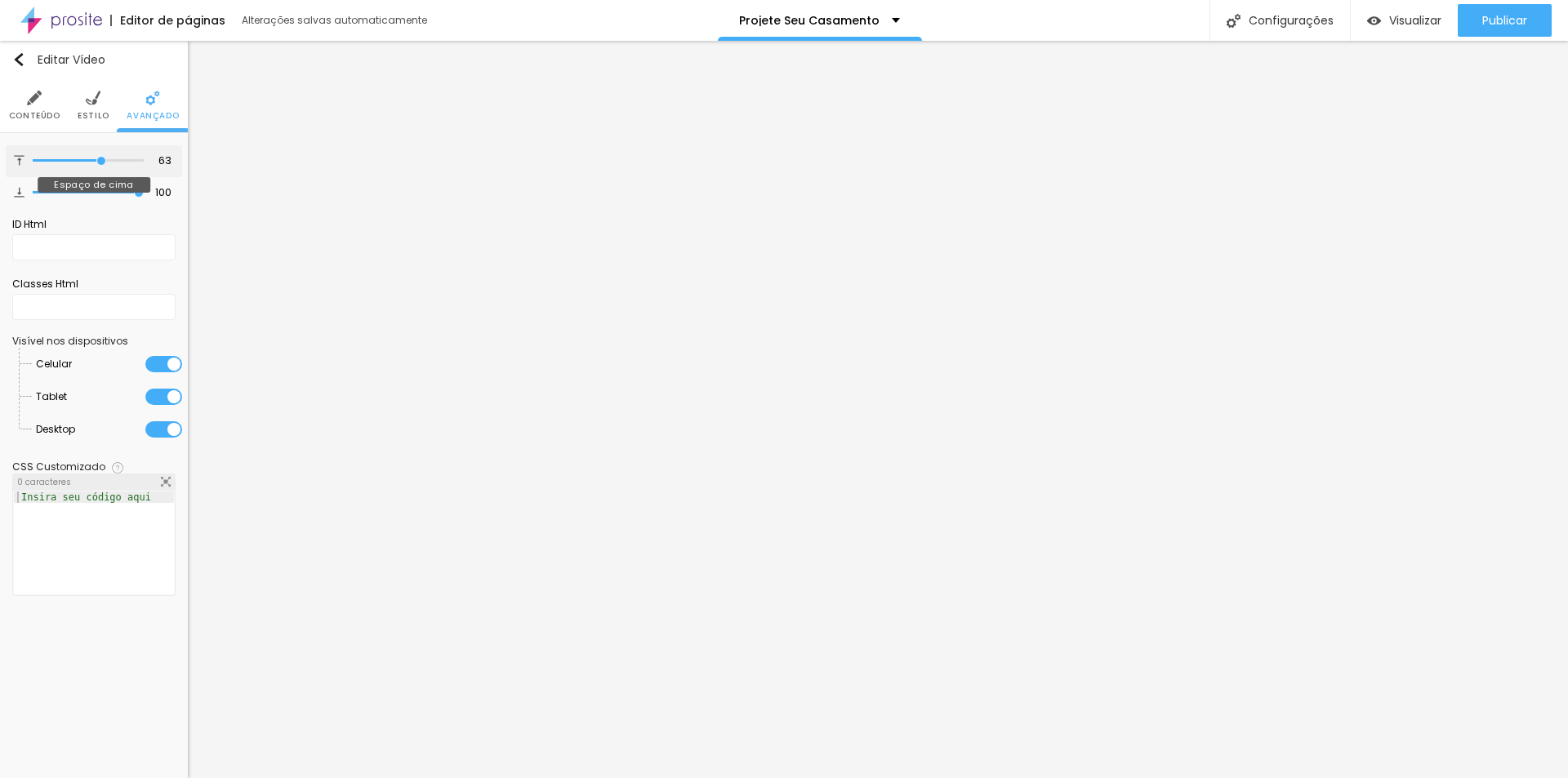
type input "58"
type input "49"
type input "25"
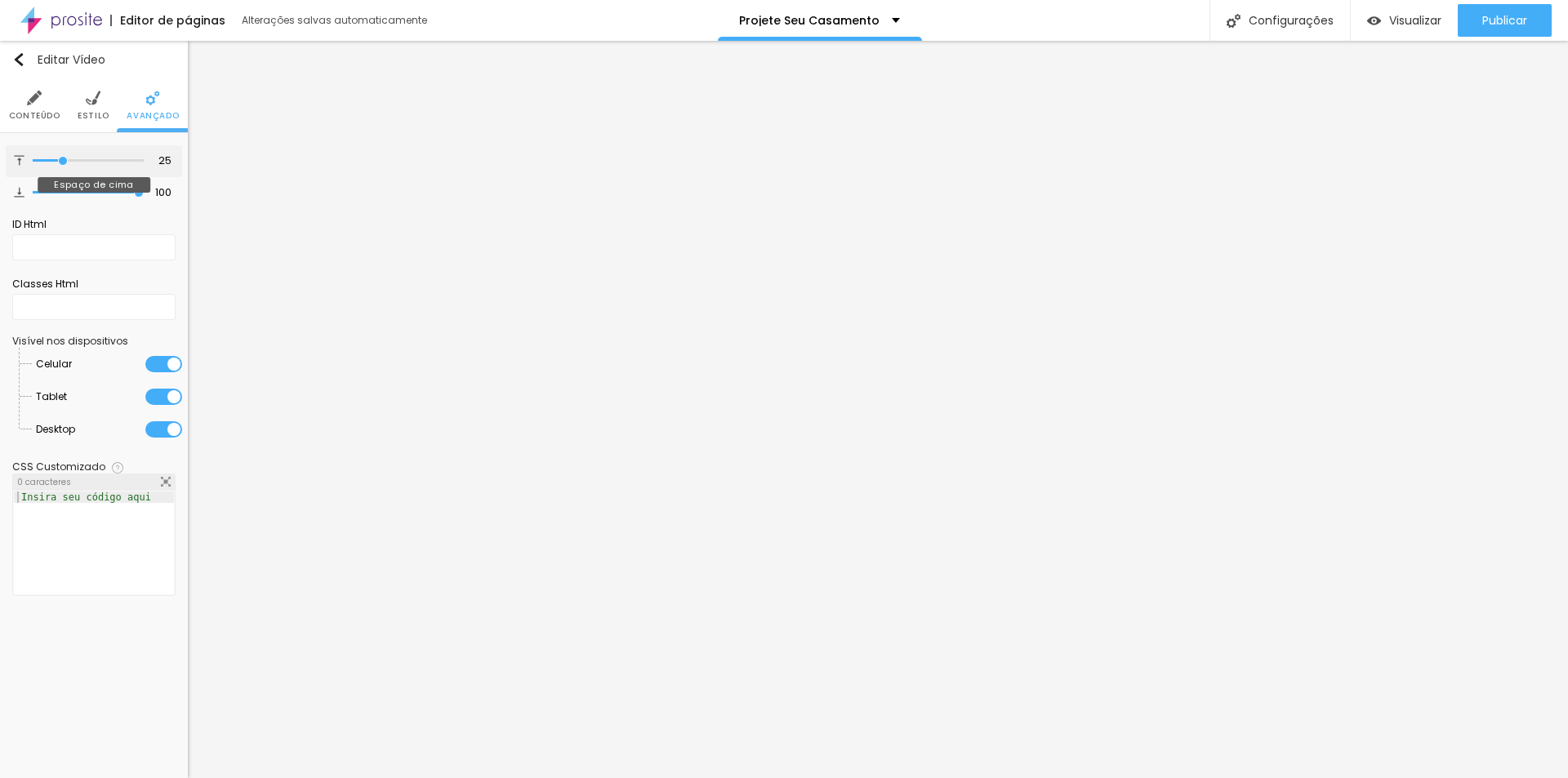
type input "7"
type input "0"
drag, startPoint x: 39, startPoint y: 159, endPoint x: 83, endPoint y: 239, distance: 91.3
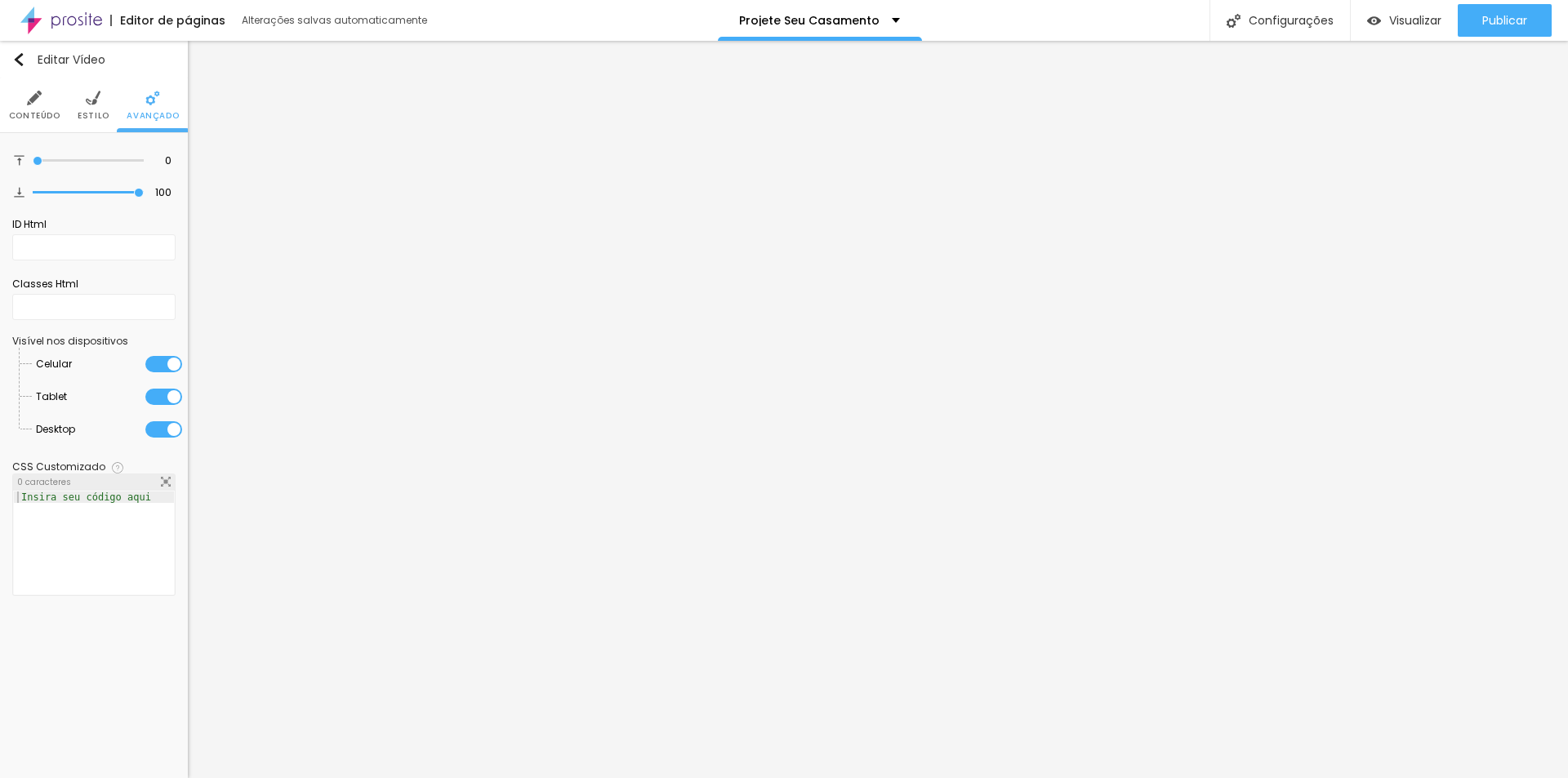
click at [33, 165] on input "range" at bounding box center [88, 161] width 111 height 8
type input "0"
drag, startPoint x: 18, startPoint y: 196, endPoint x: -84, endPoint y: 196, distance: 102.0
type input "0"
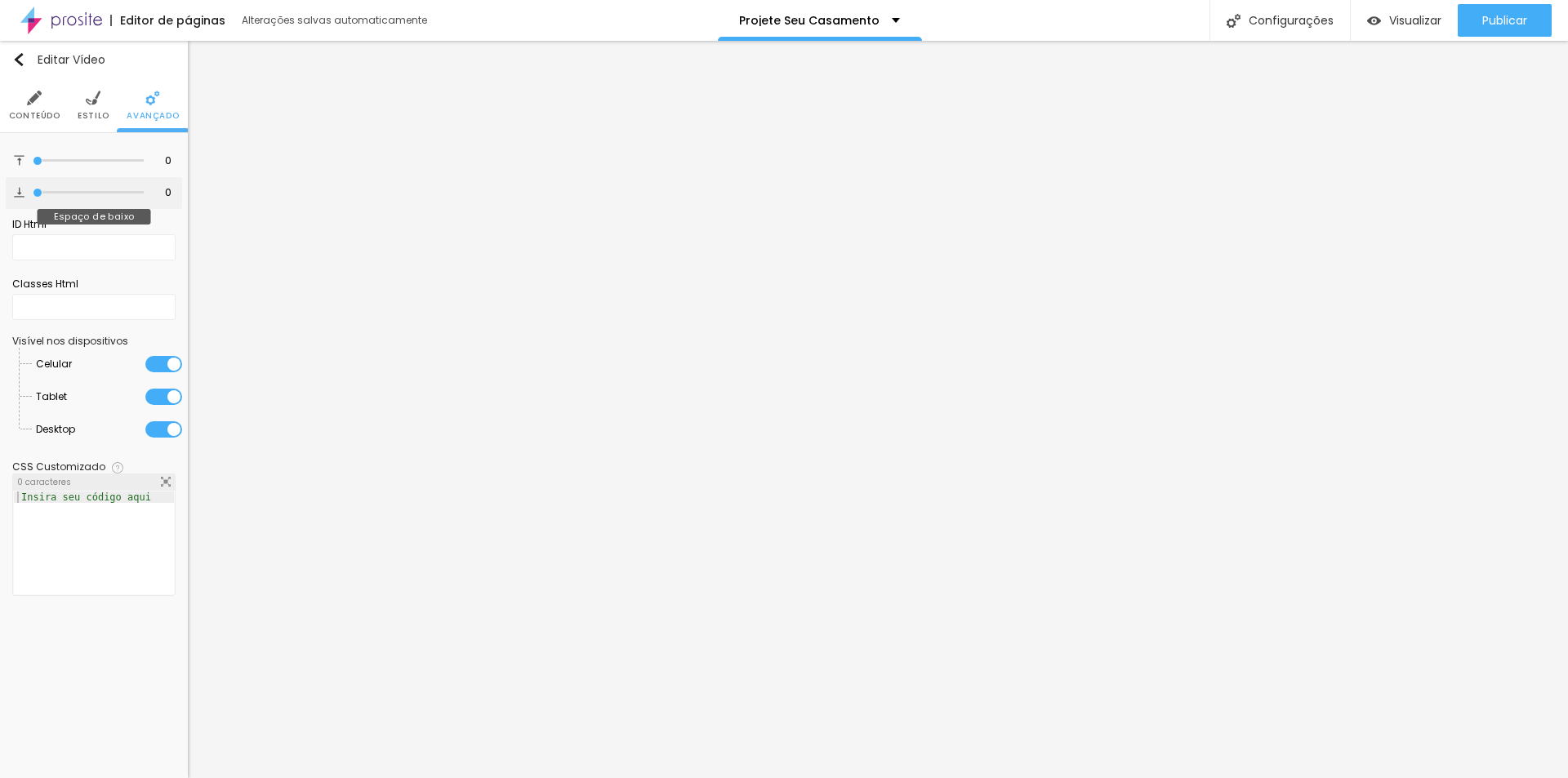
click at [33, 196] on input "range" at bounding box center [88, 192] width 111 height 8
click at [95, 106] on img at bounding box center [93, 98] width 15 height 15
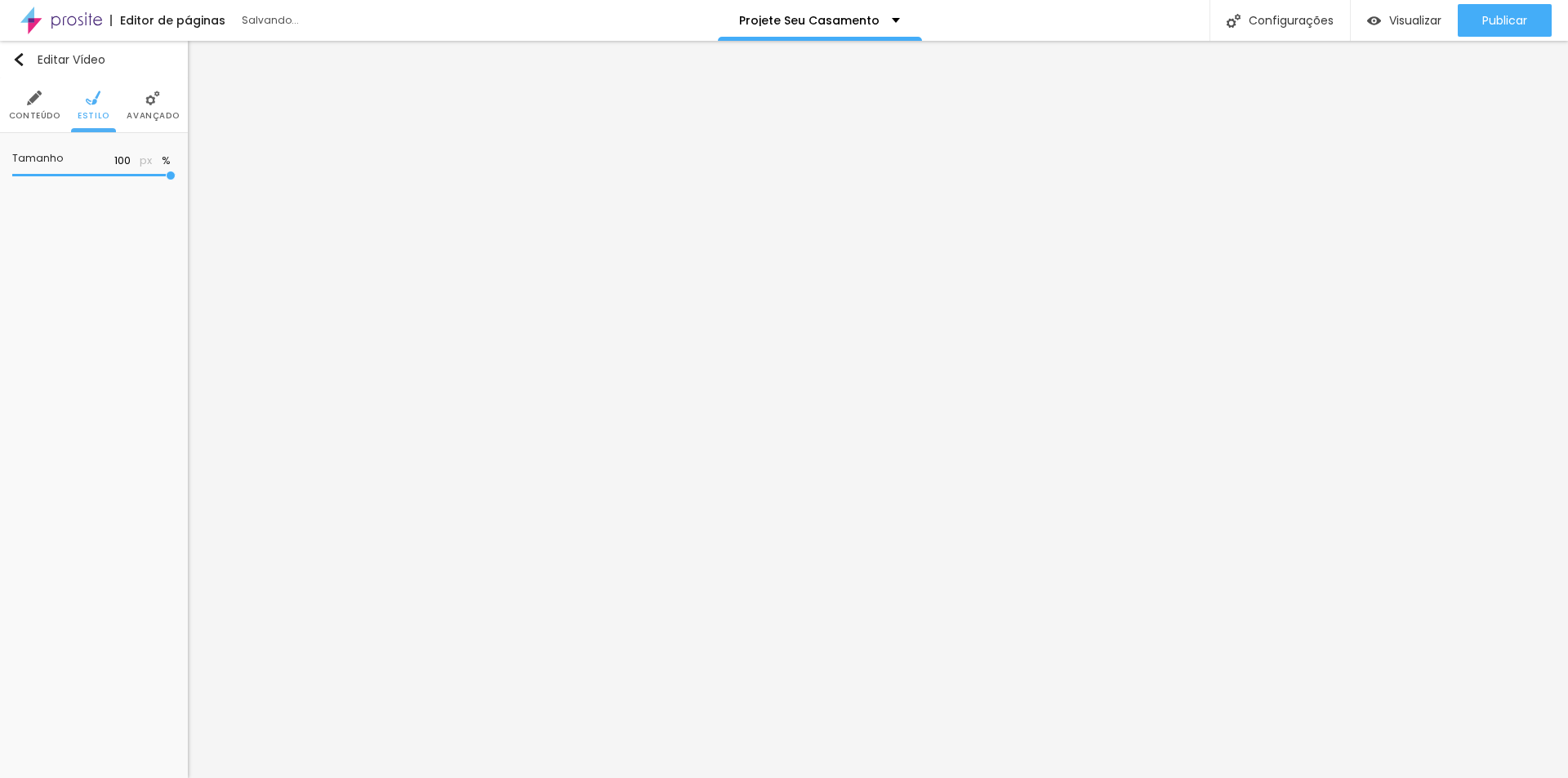
drag, startPoint x: 164, startPoint y: 170, endPoint x: 90, endPoint y: 185, distance: 75.5
click at [78, 185] on div "Tamanho 100 px %" at bounding box center [94, 168] width 163 height 47
type input "63"
type input "55"
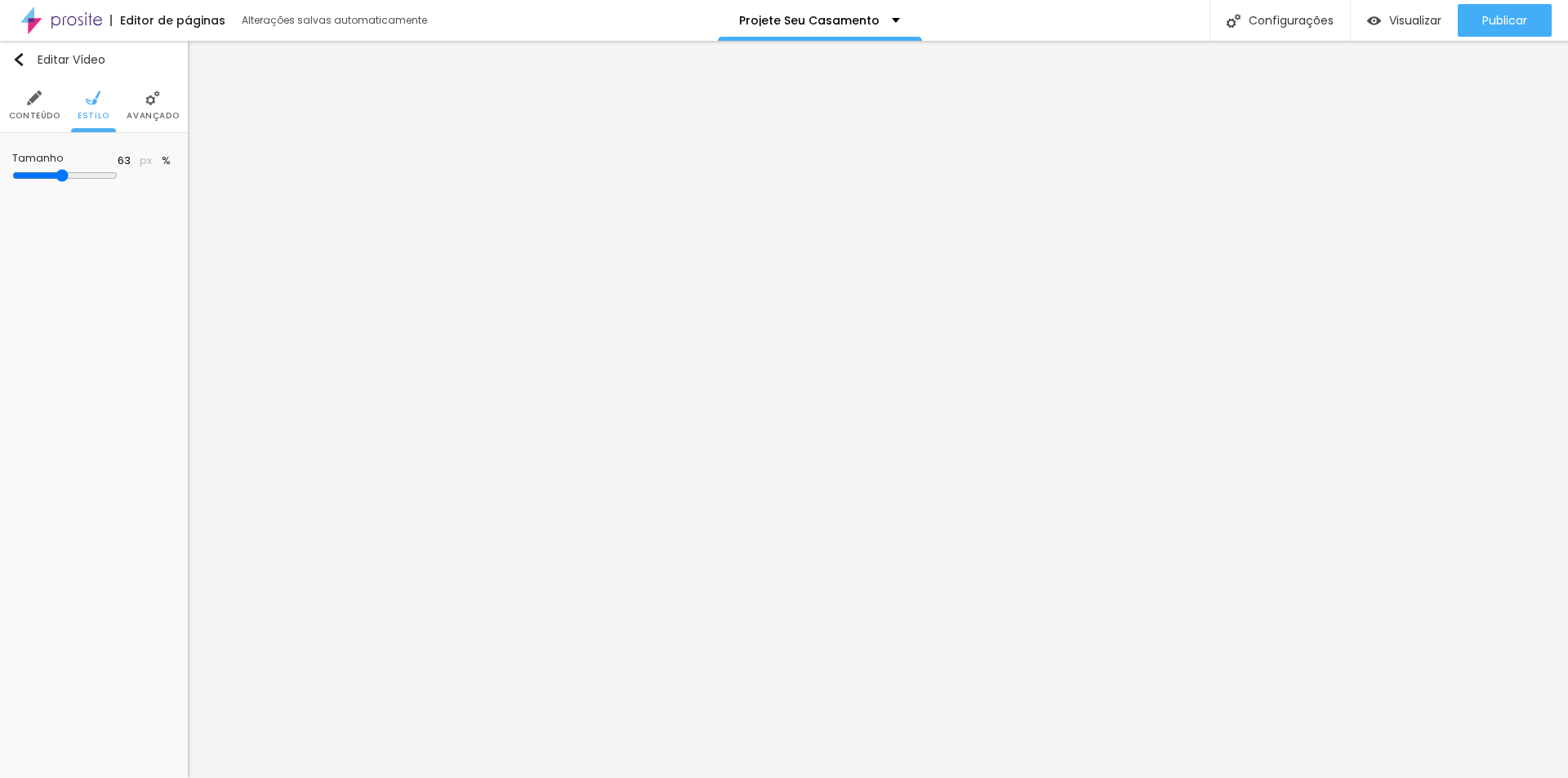
type input "55"
type input "47"
type input "45"
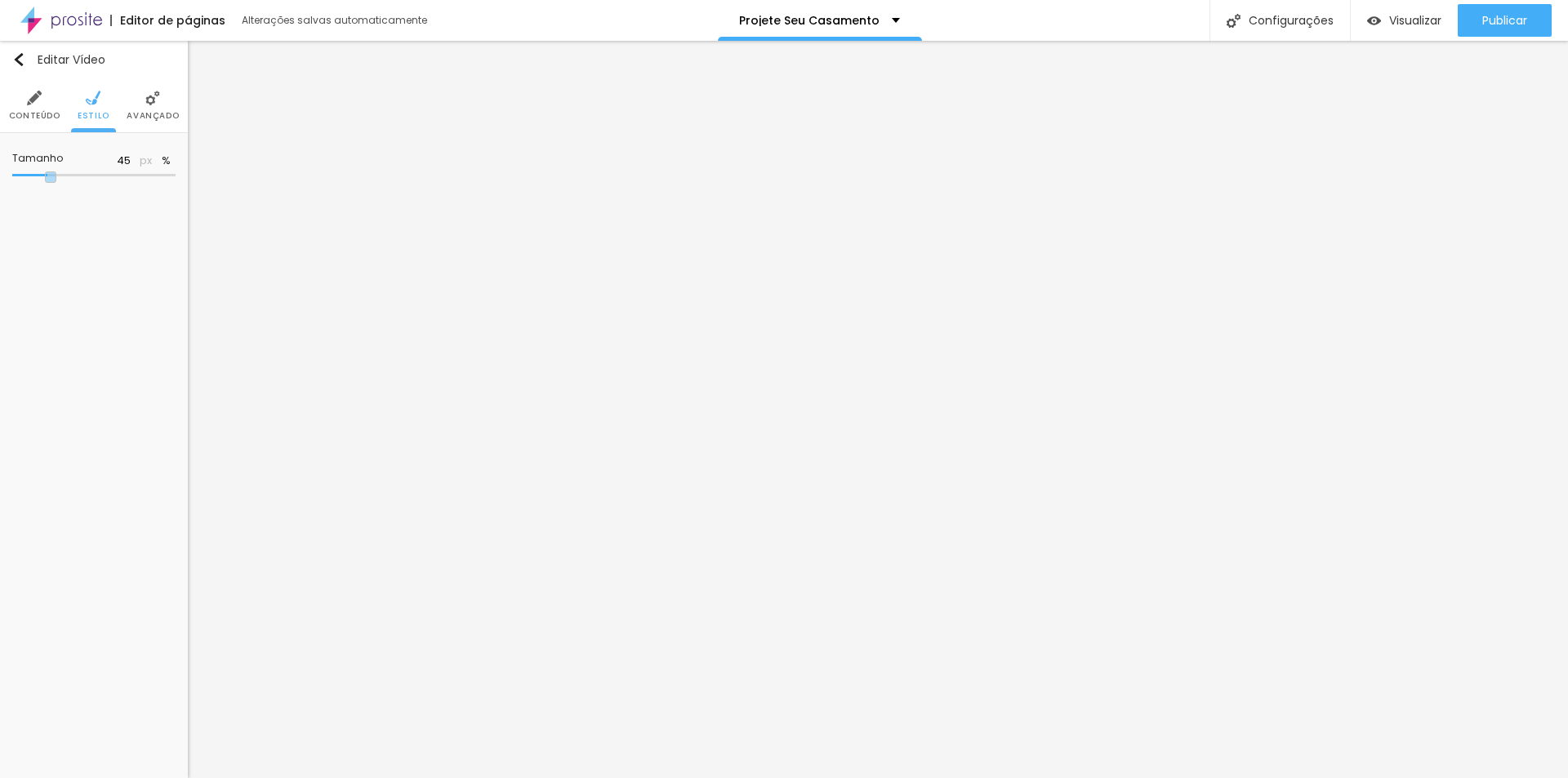
type input "44"
type input "81"
type input "96"
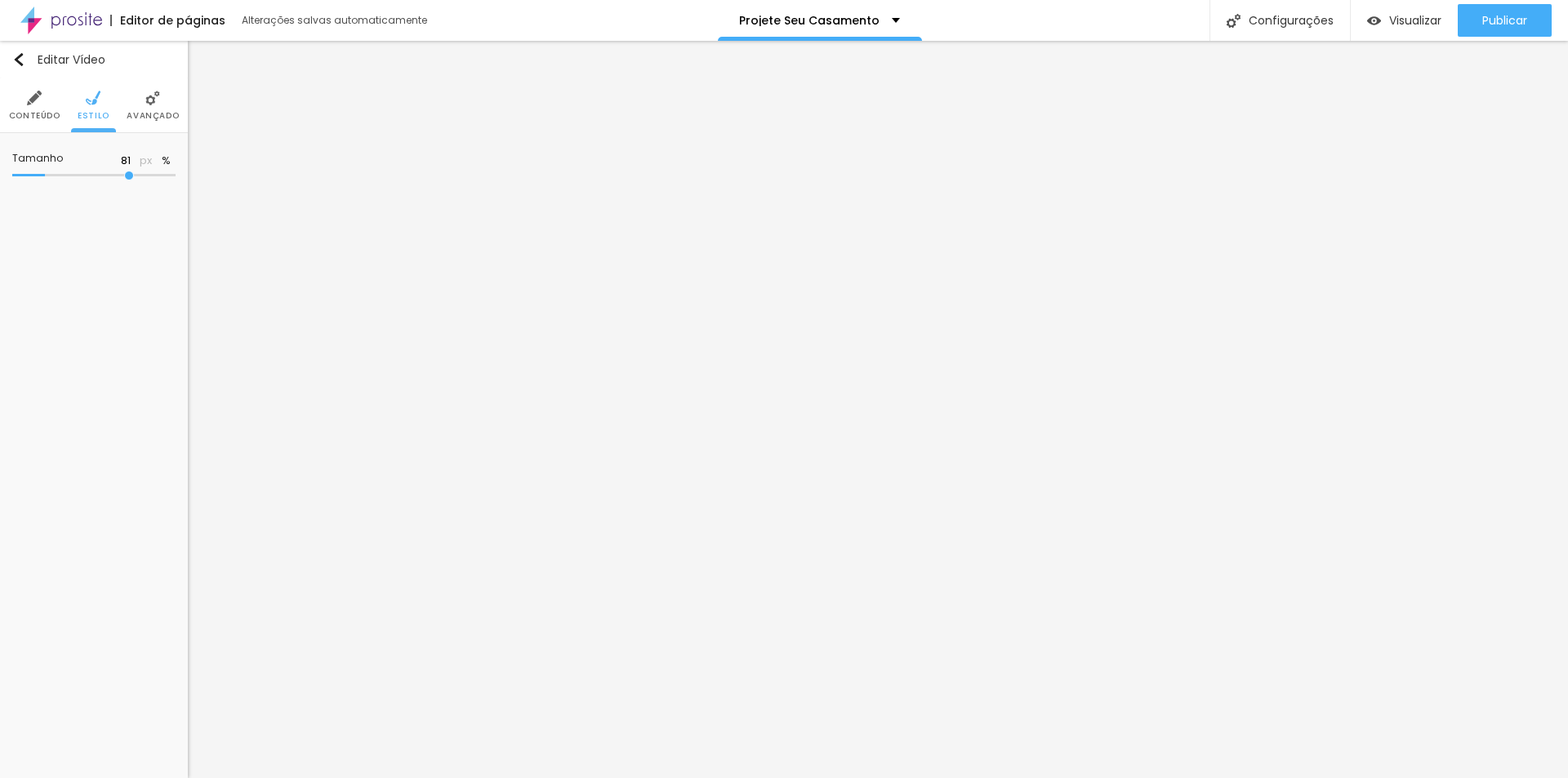
type input "96"
type input "99"
type input "100"
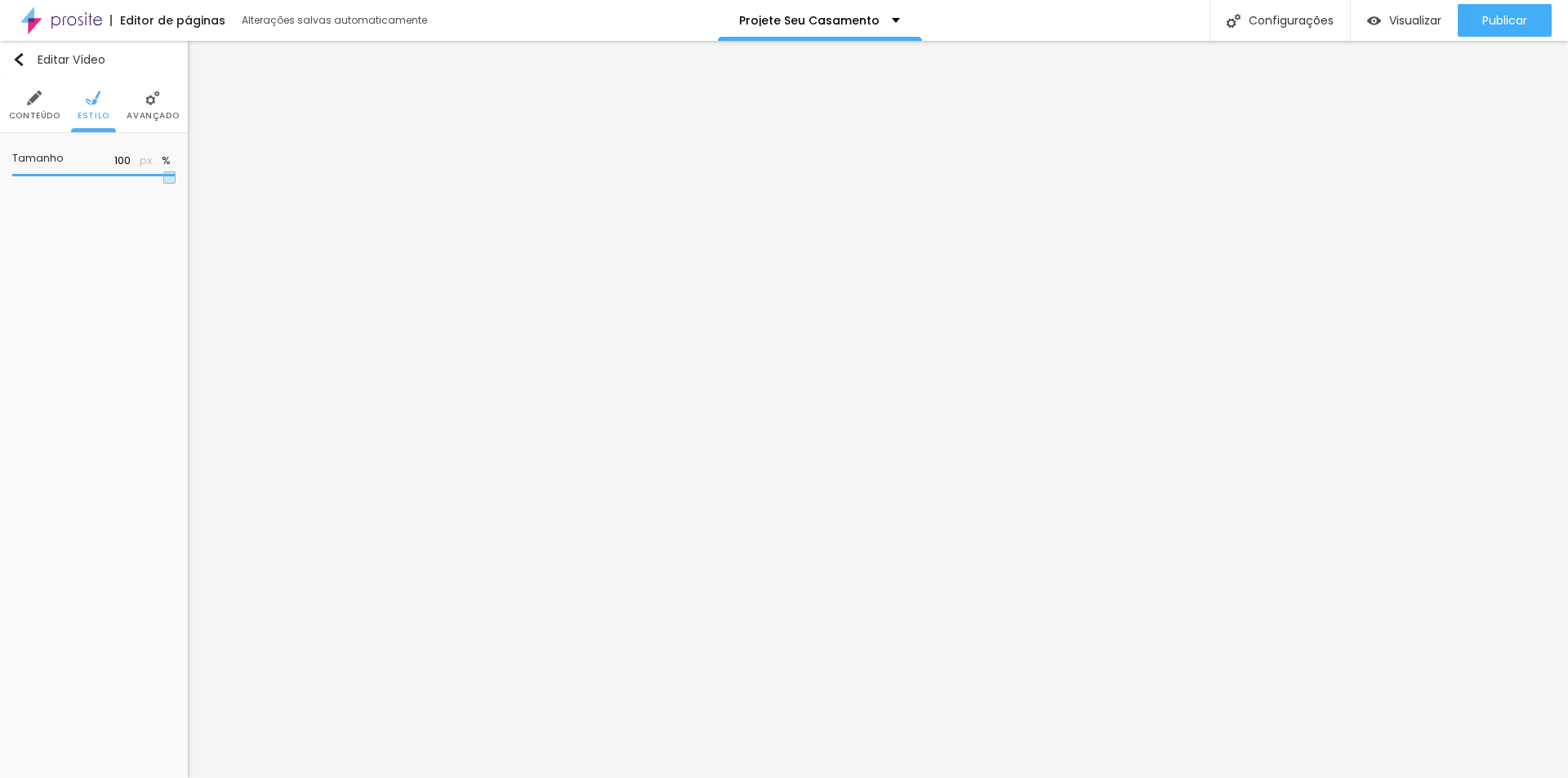
drag, startPoint x: 72, startPoint y: 181, endPoint x: 287, endPoint y: 203, distance: 216.1
click at [175, 180] on input "range" at bounding box center [94, 175] width 163 height 8
click at [1496, 21] on span "Publicar" at bounding box center [1504, 20] width 45 height 13
click at [1389, 19] on span "Visualizar" at bounding box center [1415, 20] width 52 height 13
click at [162, 100] on li "Avançado" at bounding box center [152, 105] width 52 height 54
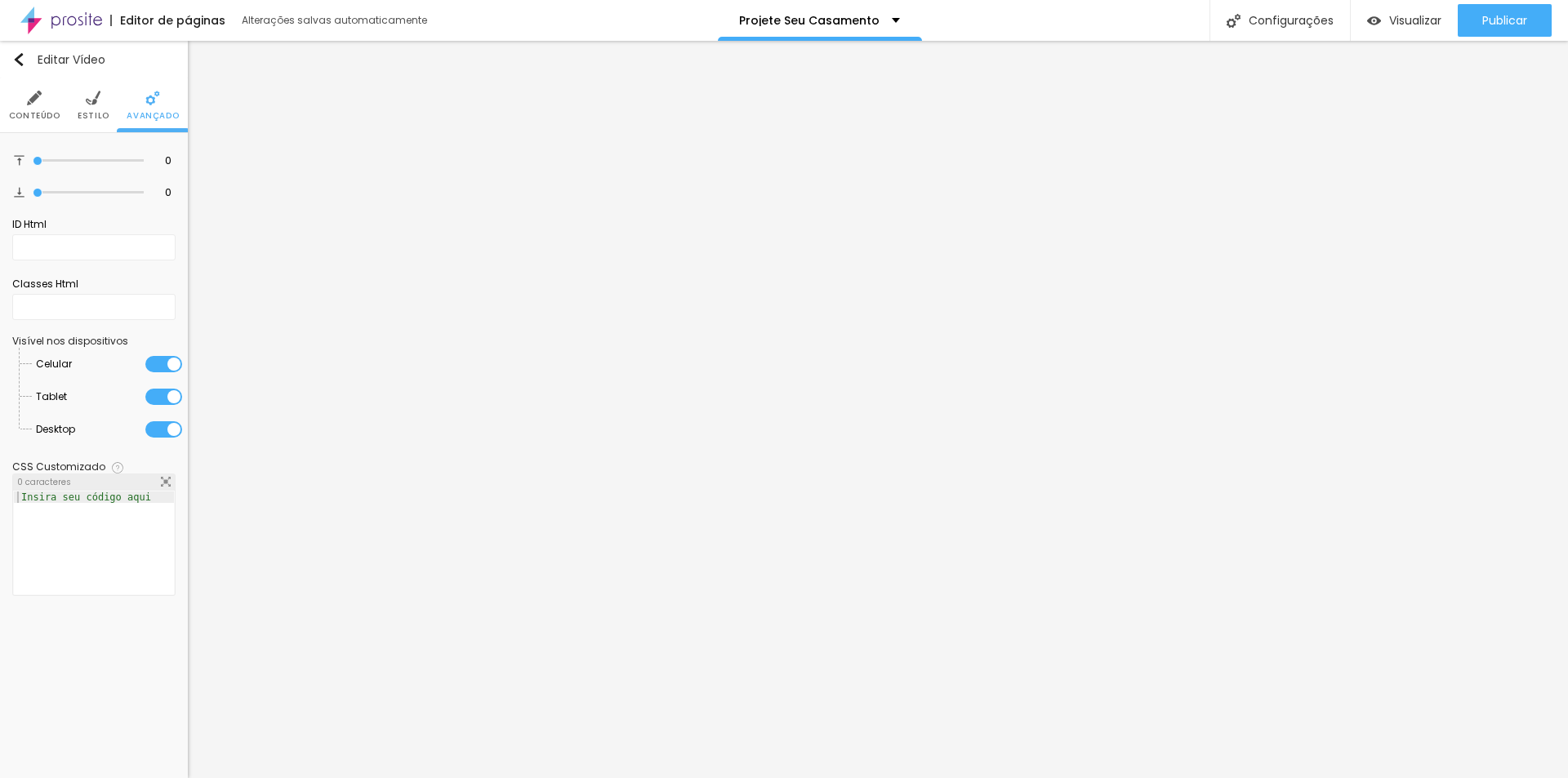
click at [93, 112] on span "Estilo" at bounding box center [93, 116] width 32 height 8
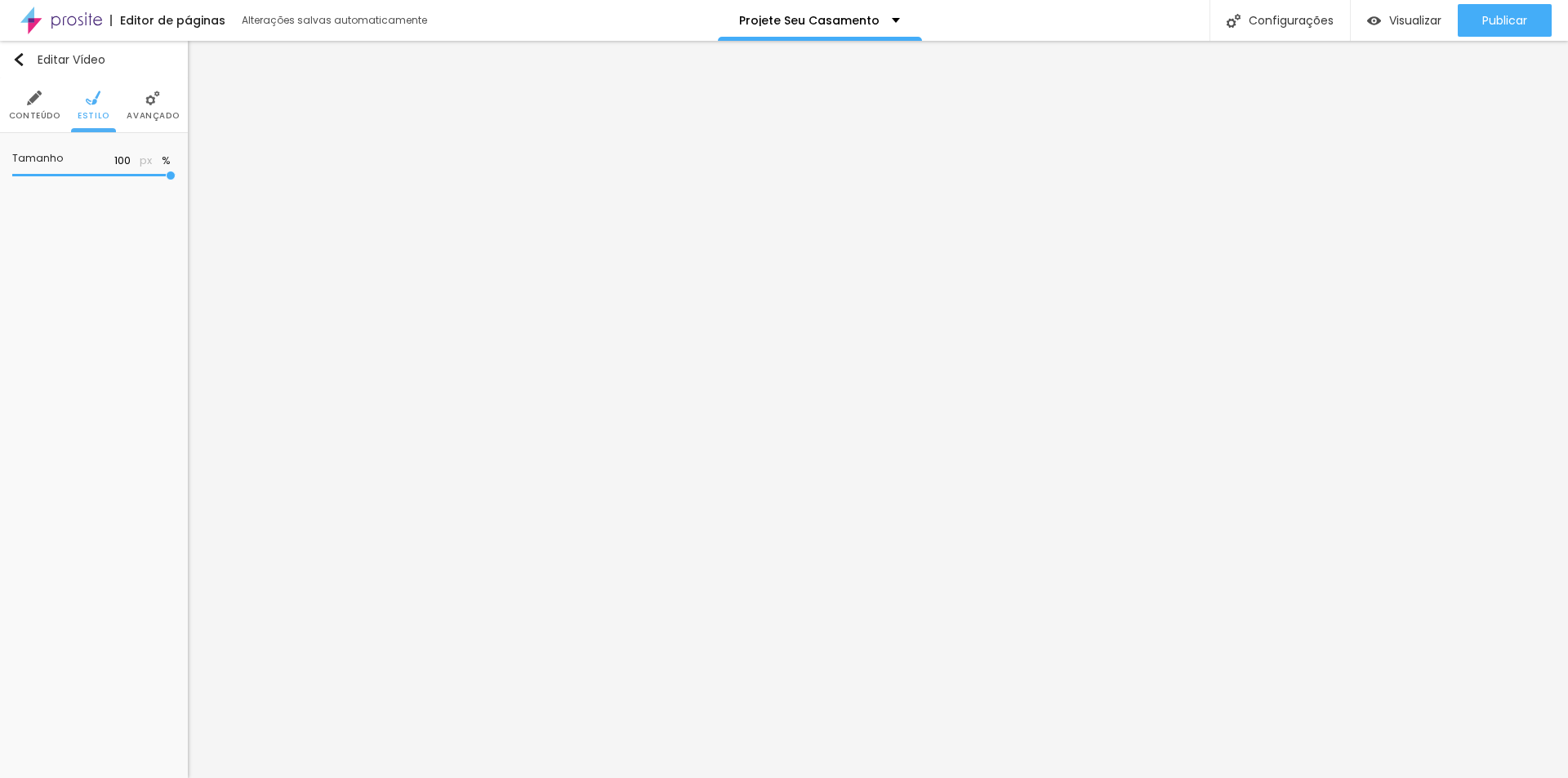
click at [36, 101] on img at bounding box center [34, 98] width 15 height 15
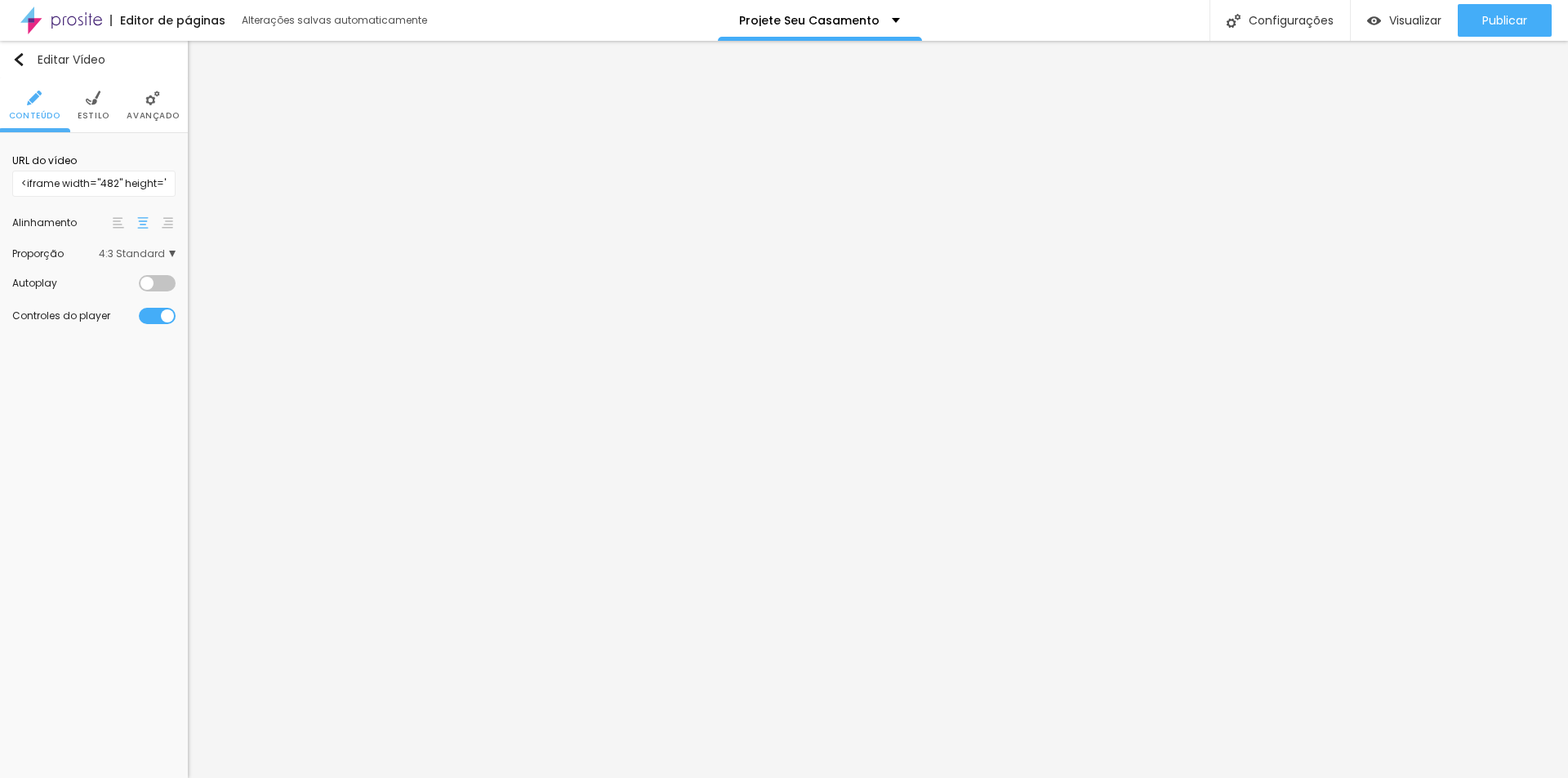
click at [163, 286] on div at bounding box center [157, 283] width 37 height 17
click at [167, 255] on span "4:3 Standard" at bounding box center [138, 253] width 77 height 10
click at [95, 299] on span "Wide" at bounding box center [108, 299] width 92 height 10
click at [97, 277] on span "Ultrawide" at bounding box center [85, 276] width 47 height 14
click at [94, 302] on span "Wide" at bounding box center [108, 299] width 92 height 10
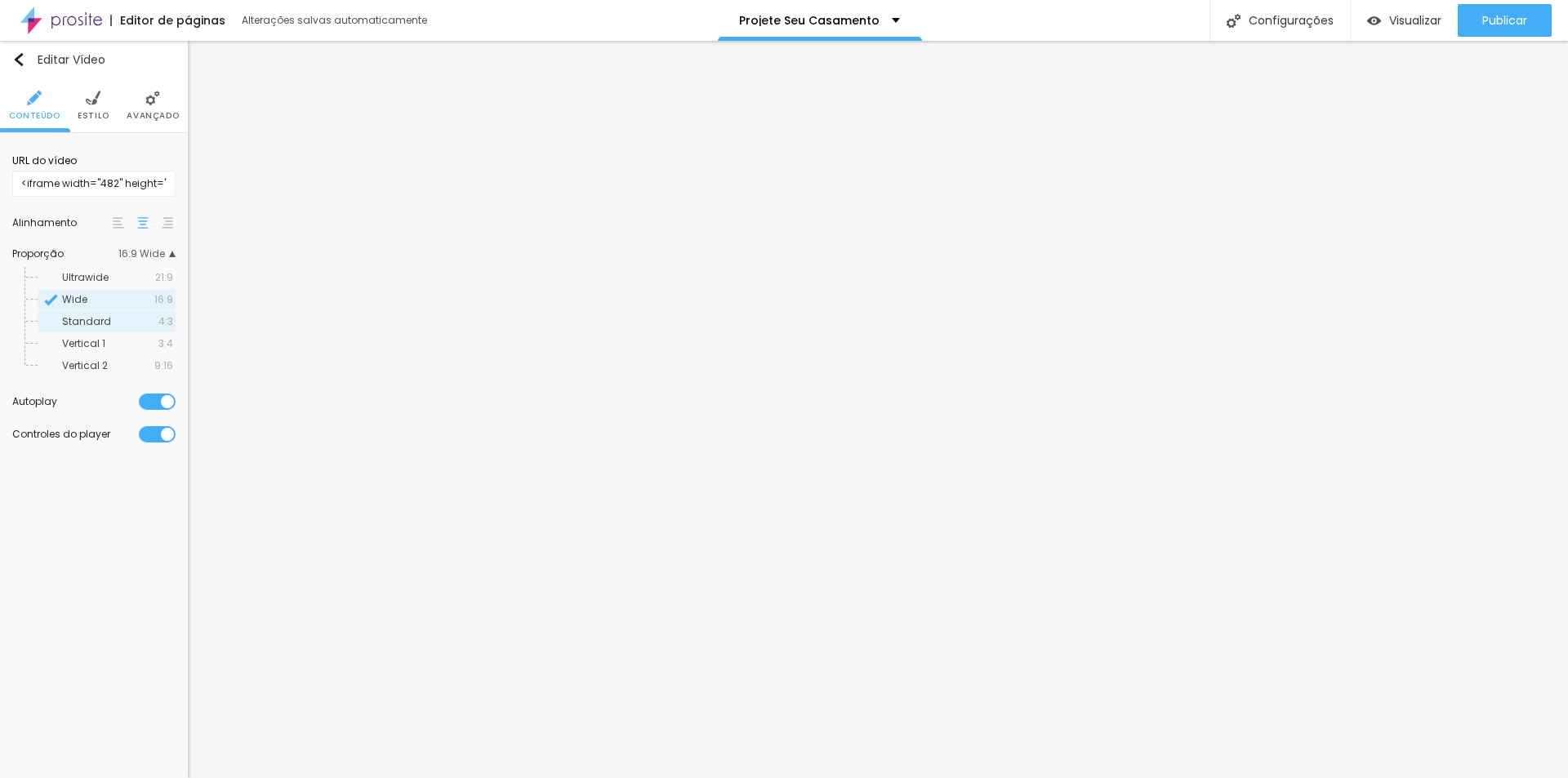
click at [104, 315] on span "Standard" at bounding box center [86, 320] width 49 height 14
click at [100, 337] on span "Vertical 1" at bounding box center [84, 342] width 43 height 14
click at [95, 365] on span "Vertical 2" at bounding box center [85, 364] width 46 height 14
click at [79, 338] on span "Vertical 1" at bounding box center [84, 342] width 43 height 14
click at [60, 606] on div "Editar Vídeo Conteúdo Estilo Avançado URL do vídeo <iframe width="482" height="…" at bounding box center [94, 408] width 188 height 737
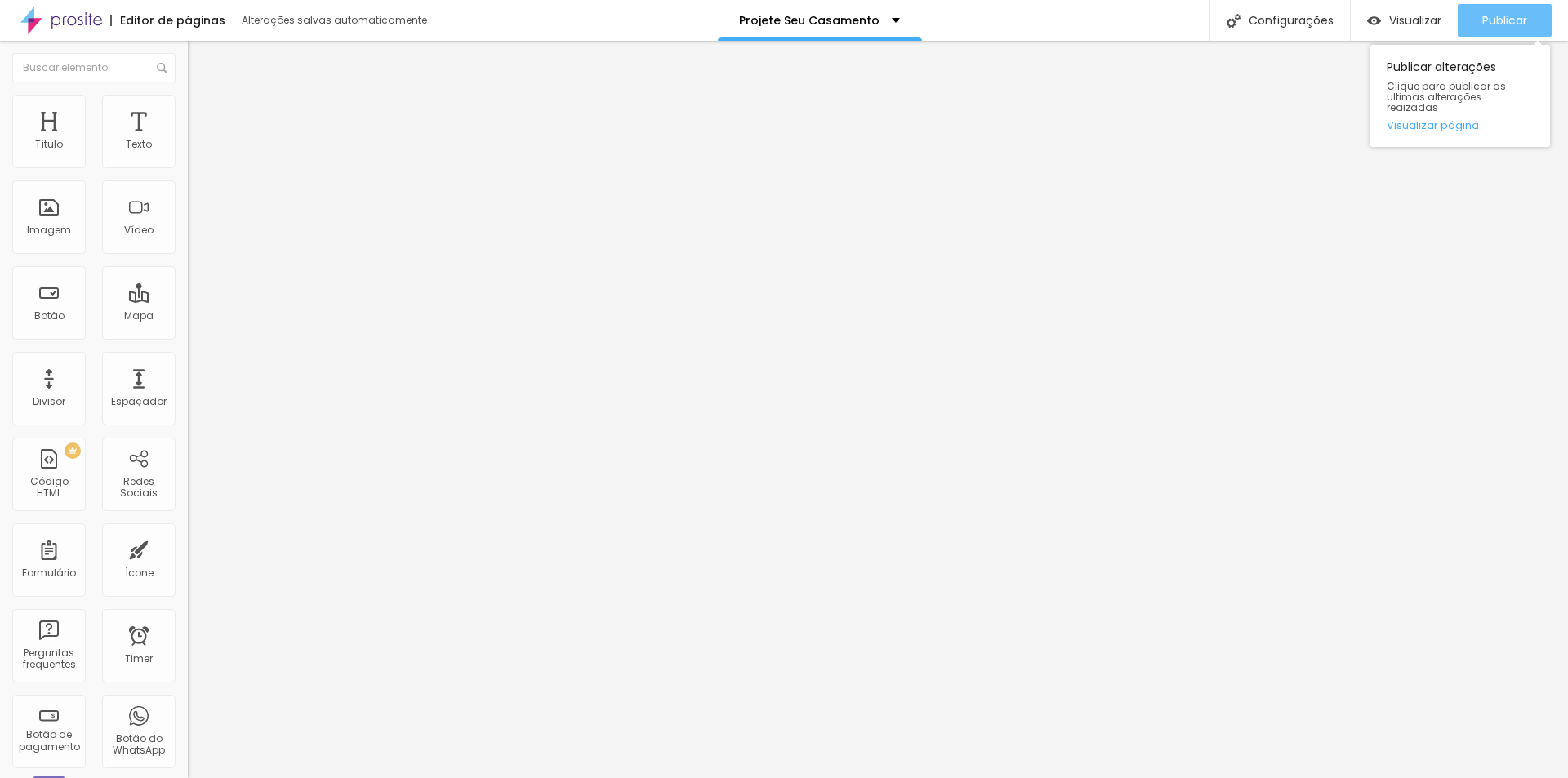
click at [1511, 18] on span "Publicar" at bounding box center [1504, 20] width 45 height 13
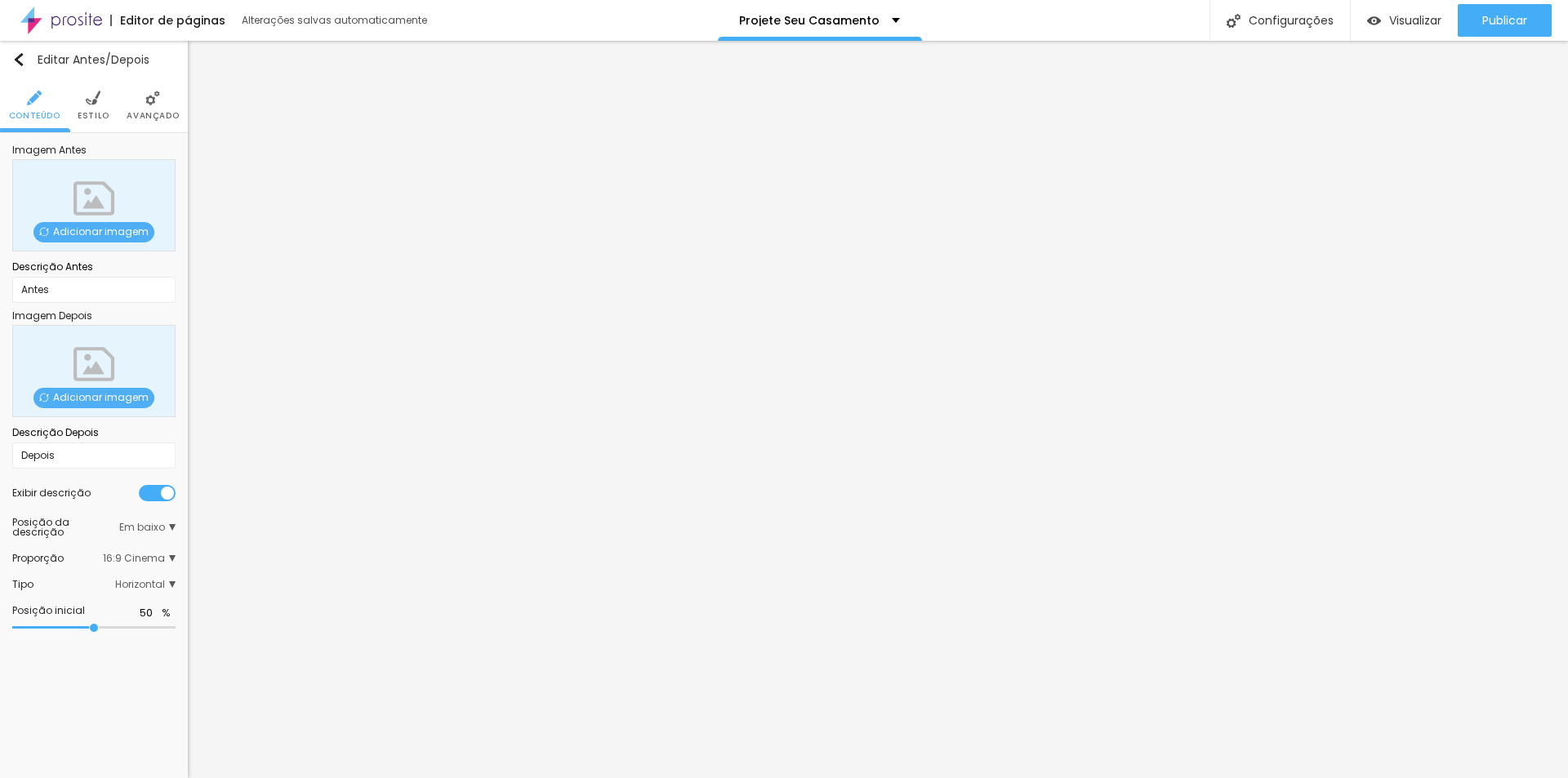
click at [118, 233] on span "Adicionar imagem" at bounding box center [94, 232] width 121 height 20
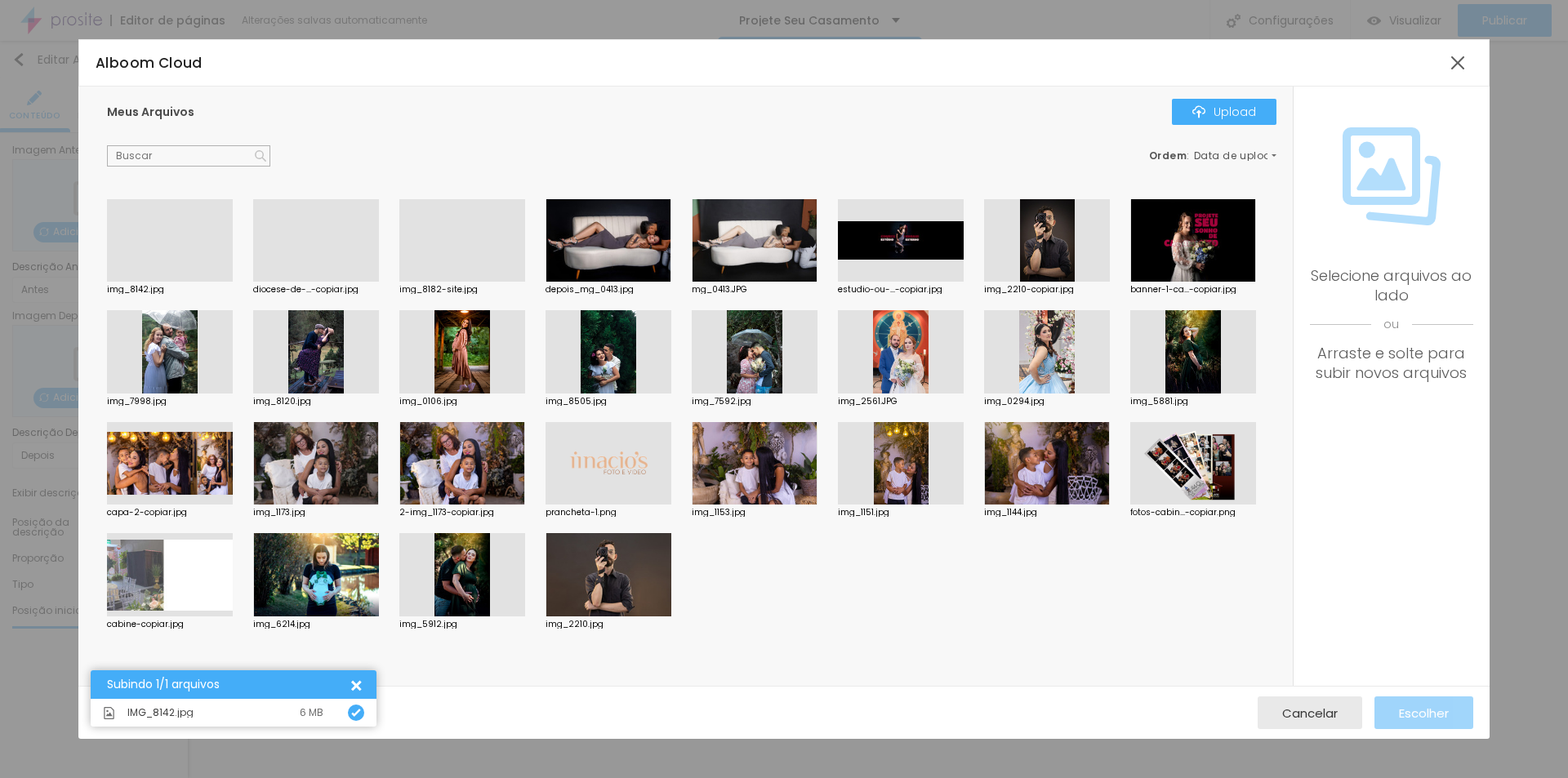
click at [179, 282] on div at bounding box center [170, 282] width 126 height 0
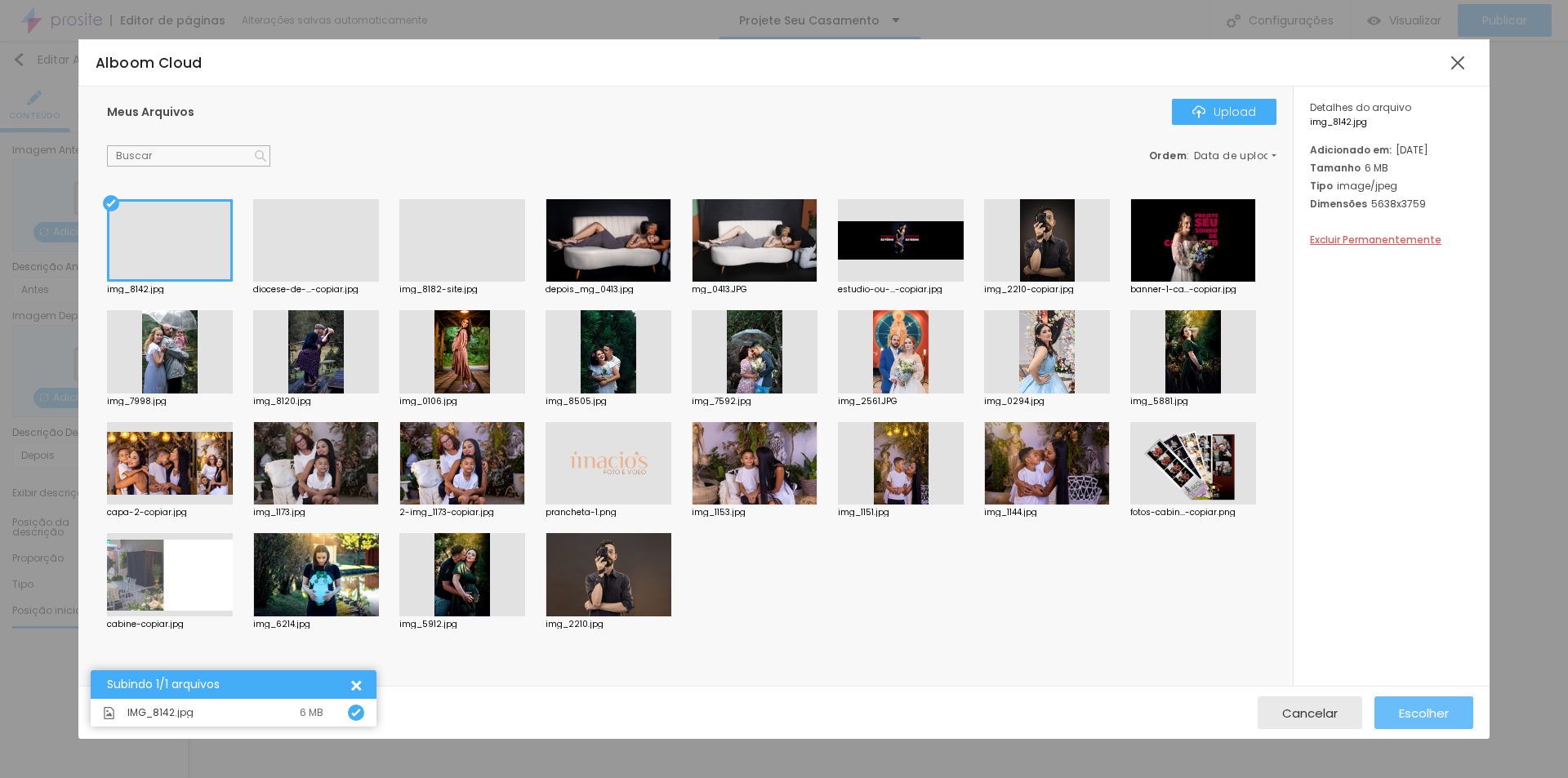
click at [1427, 712] on span "Escolher" at bounding box center [1423, 712] width 50 height 14
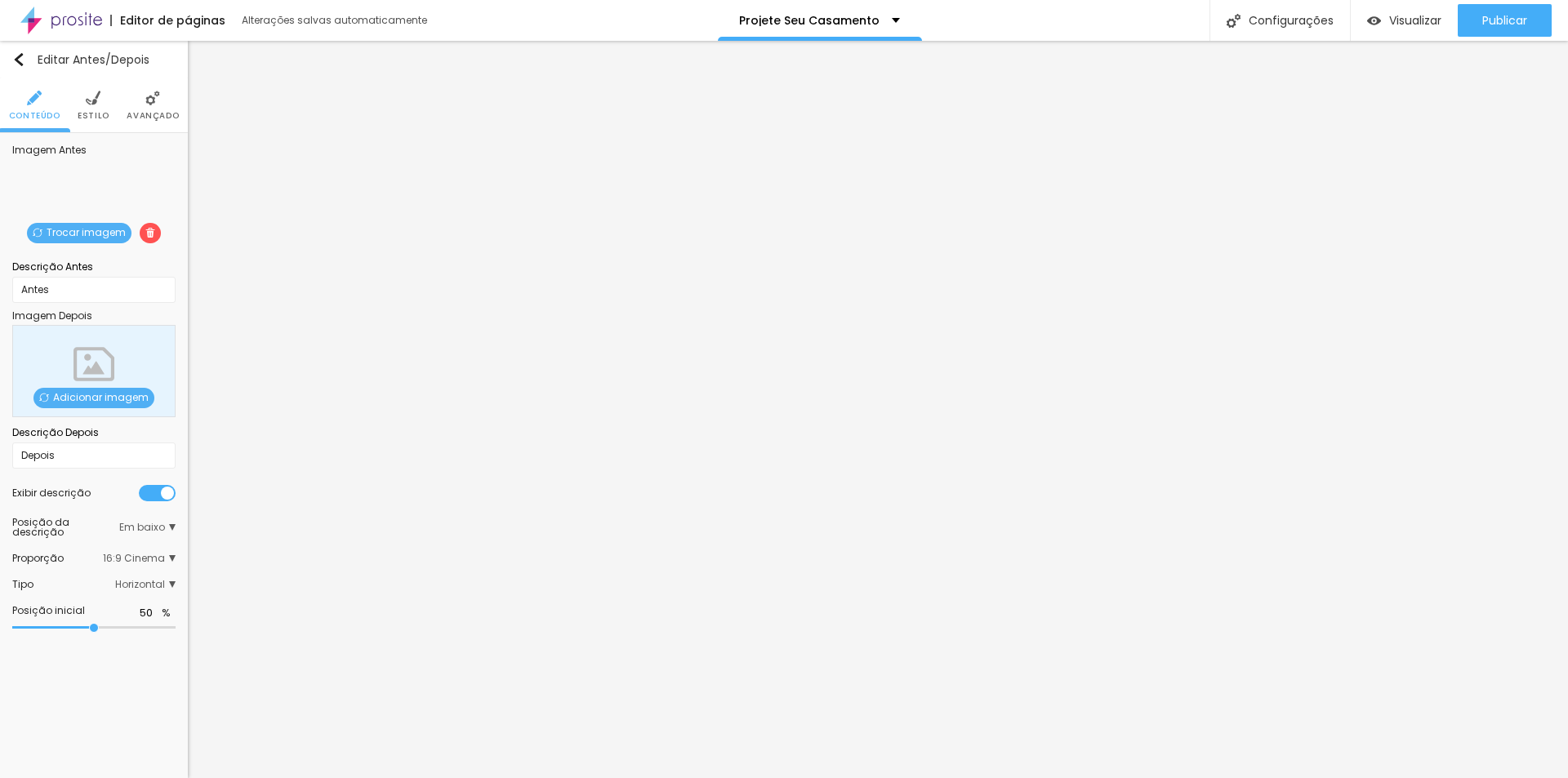
click at [123, 372] on div "Adicionar imagem" at bounding box center [94, 371] width 163 height 92
click at [115, 403] on span "Adicionar imagem" at bounding box center [94, 397] width 121 height 20
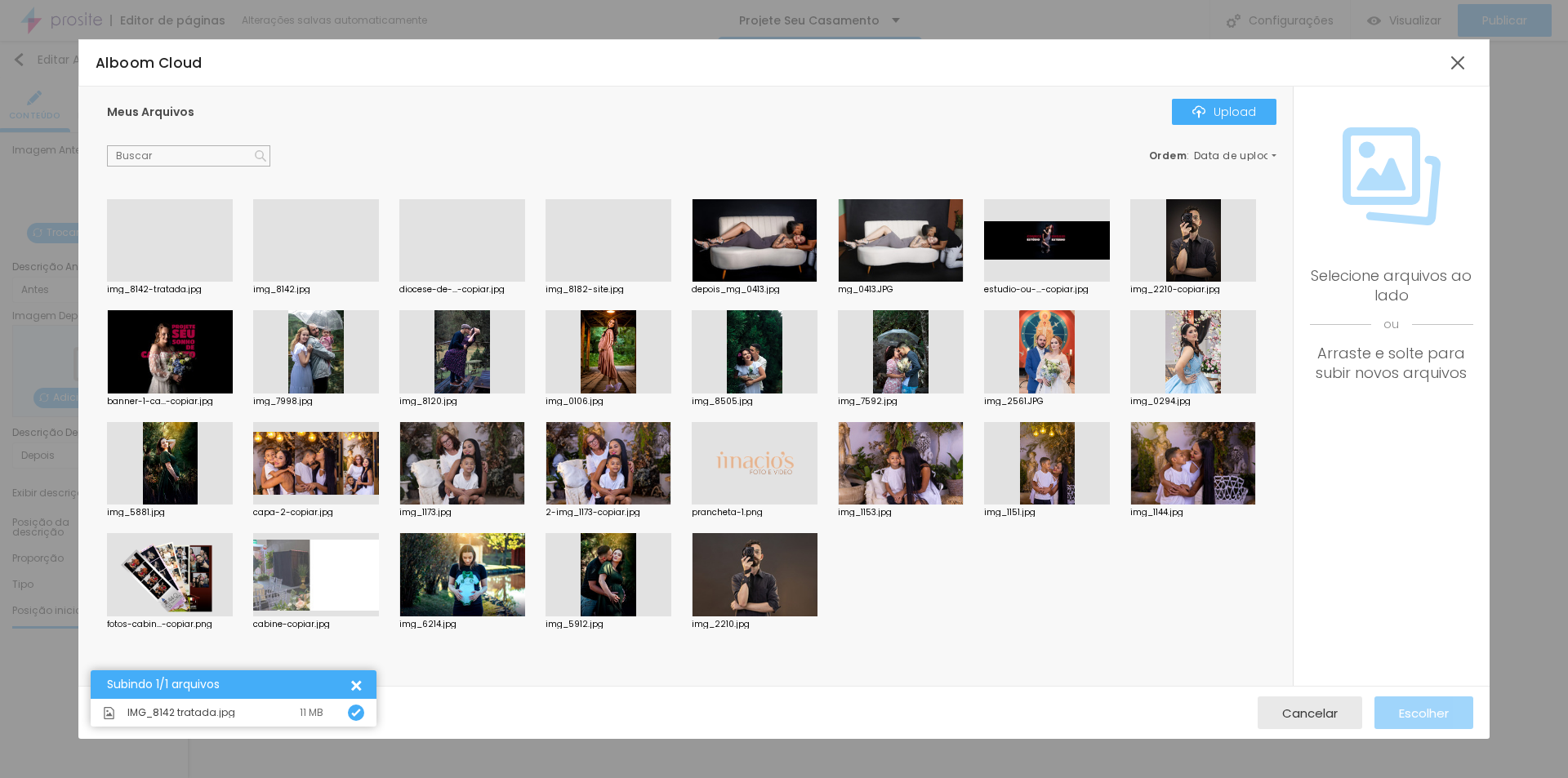
click at [185, 282] on div at bounding box center [170, 282] width 126 height 0
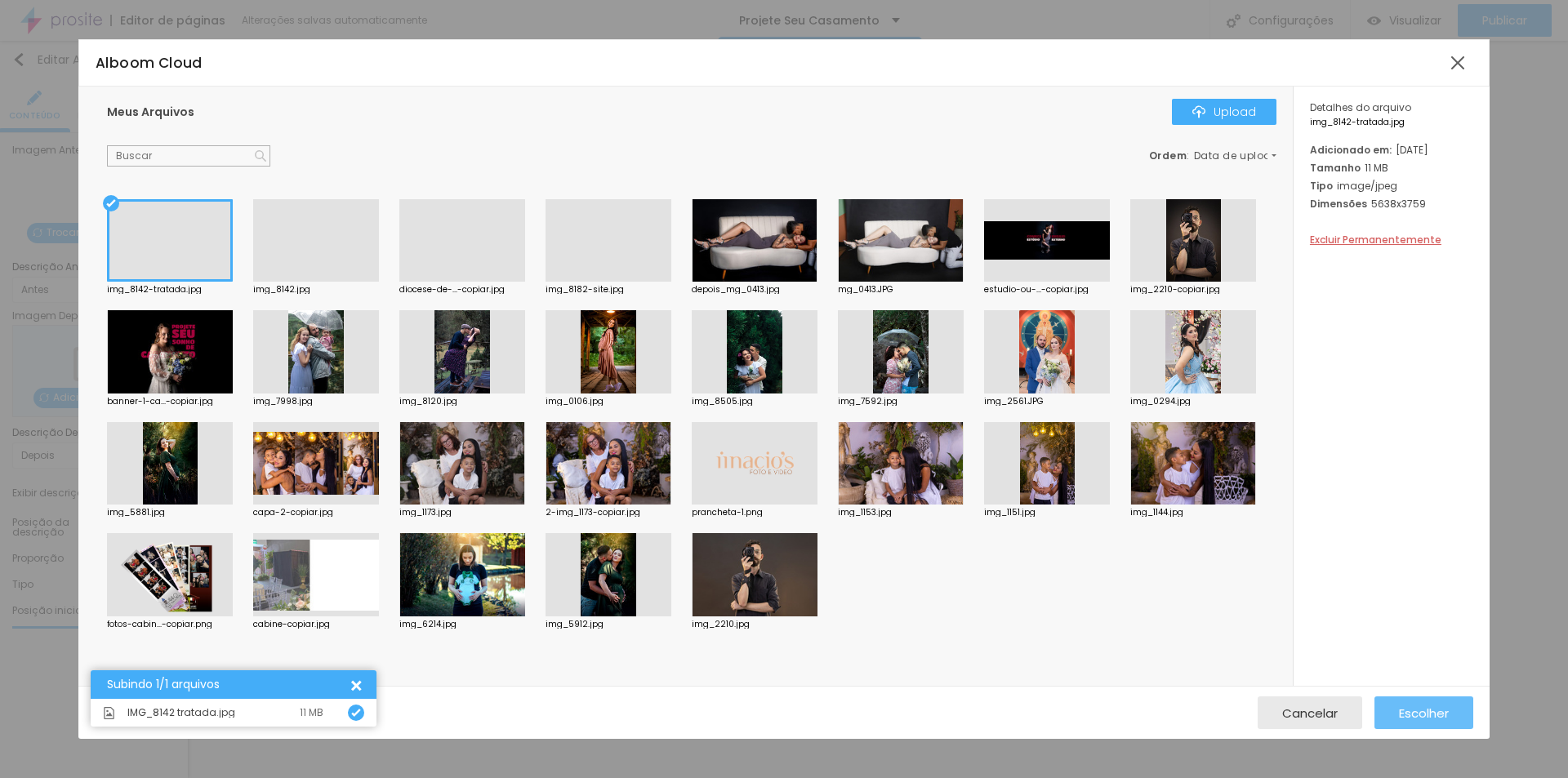
click at [1436, 706] on span "Escolher" at bounding box center [1423, 712] width 50 height 14
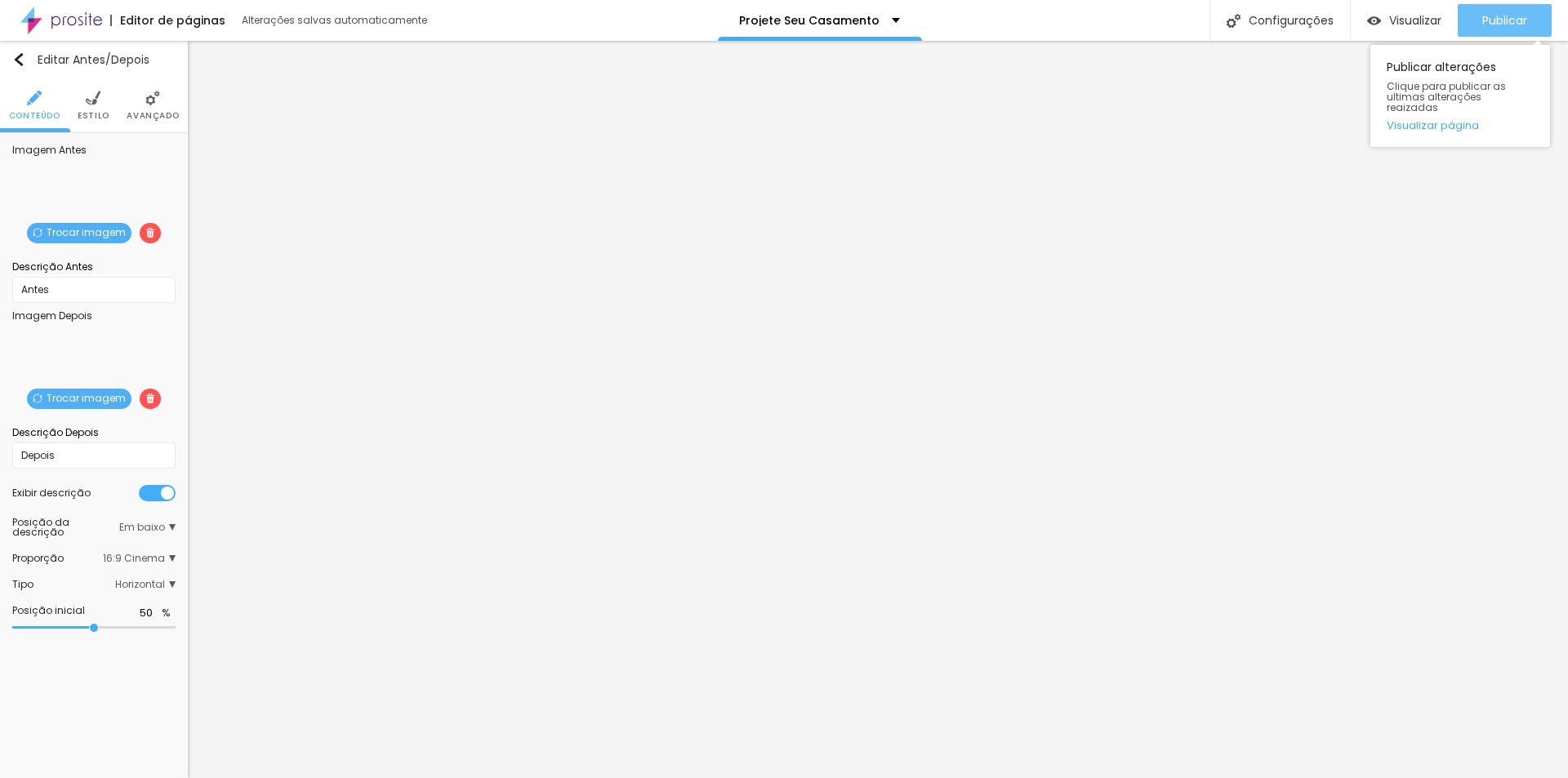
click at [1509, 18] on span "Publicar" at bounding box center [1504, 20] width 45 height 13
click at [1406, 11] on div "Visualizar" at bounding box center [1404, 20] width 74 height 33
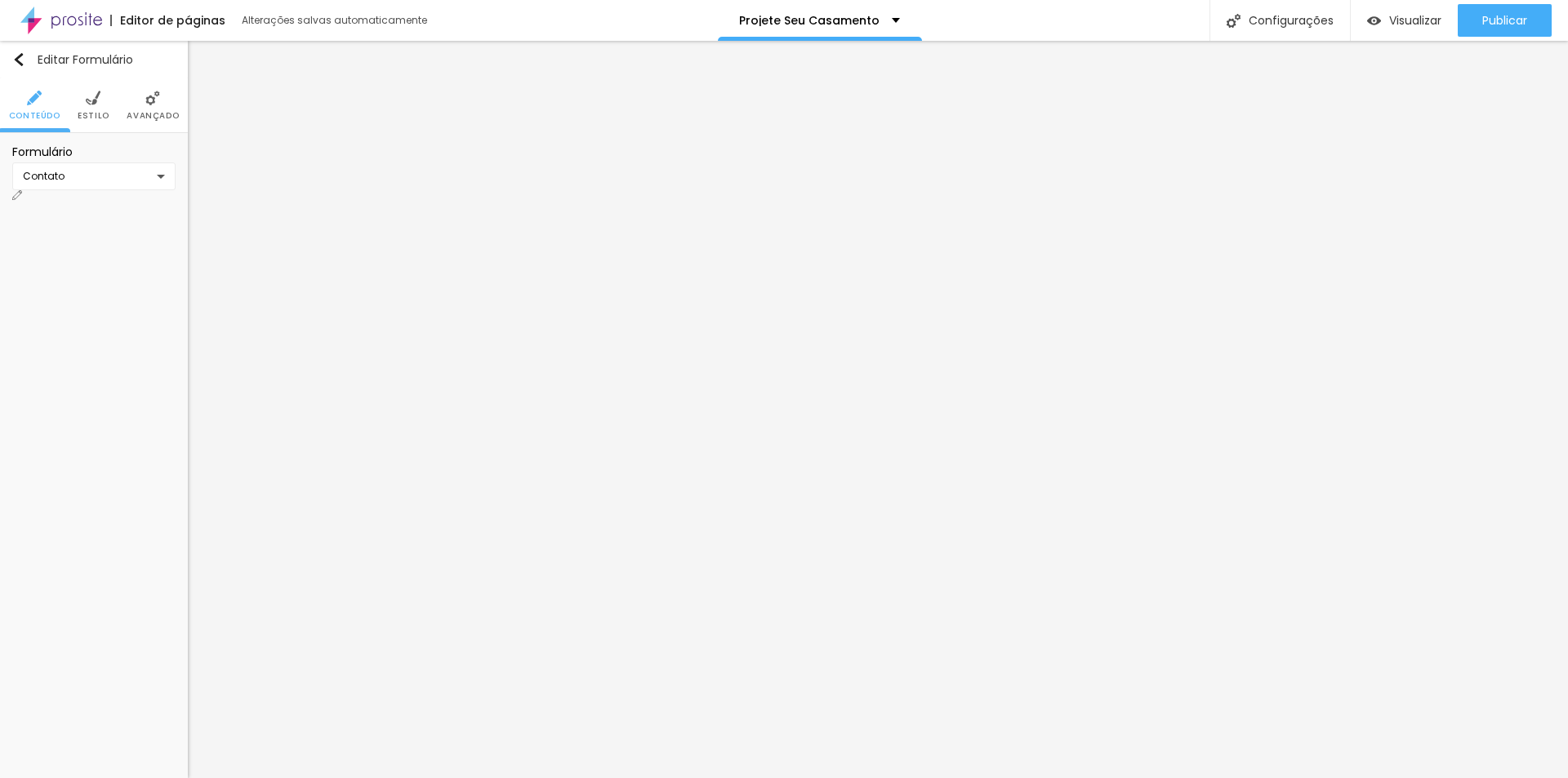
click at [171, 186] on div "Contato" at bounding box center [94, 176] width 163 height 28
click at [91, 54] on div "Entre em Contato" at bounding box center [47, 49] width 86 height 10
click at [92, 186] on input "Alboom [GEOGRAPHIC_DATA]" at bounding box center [94, 183] width 163 height 26
click at [96, 117] on span "Estilo" at bounding box center [93, 116] width 32 height 8
click at [149, 112] on span "Avançado" at bounding box center [152, 116] width 52 height 8
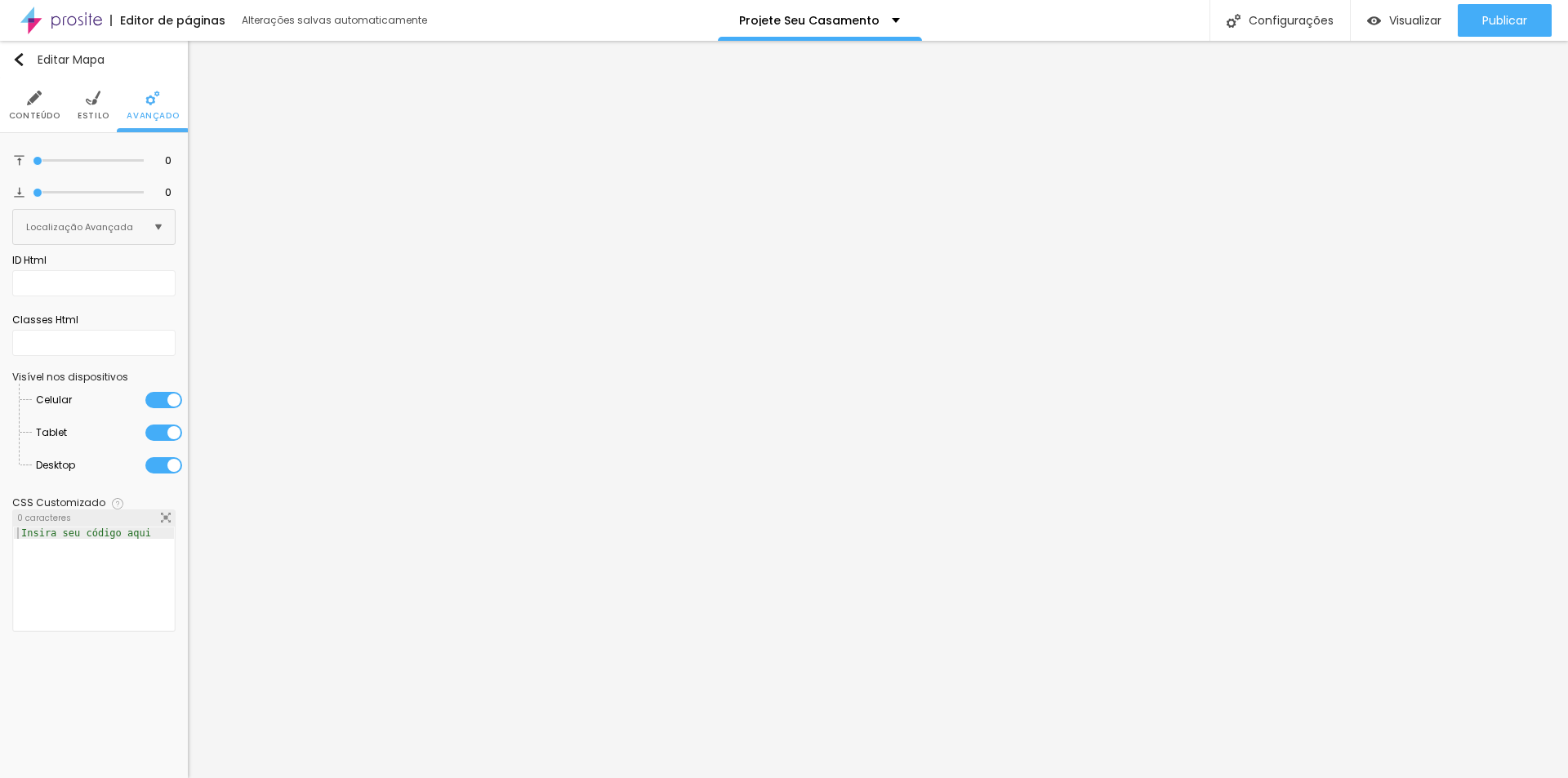
click at [27, 97] on img at bounding box center [34, 98] width 15 height 15
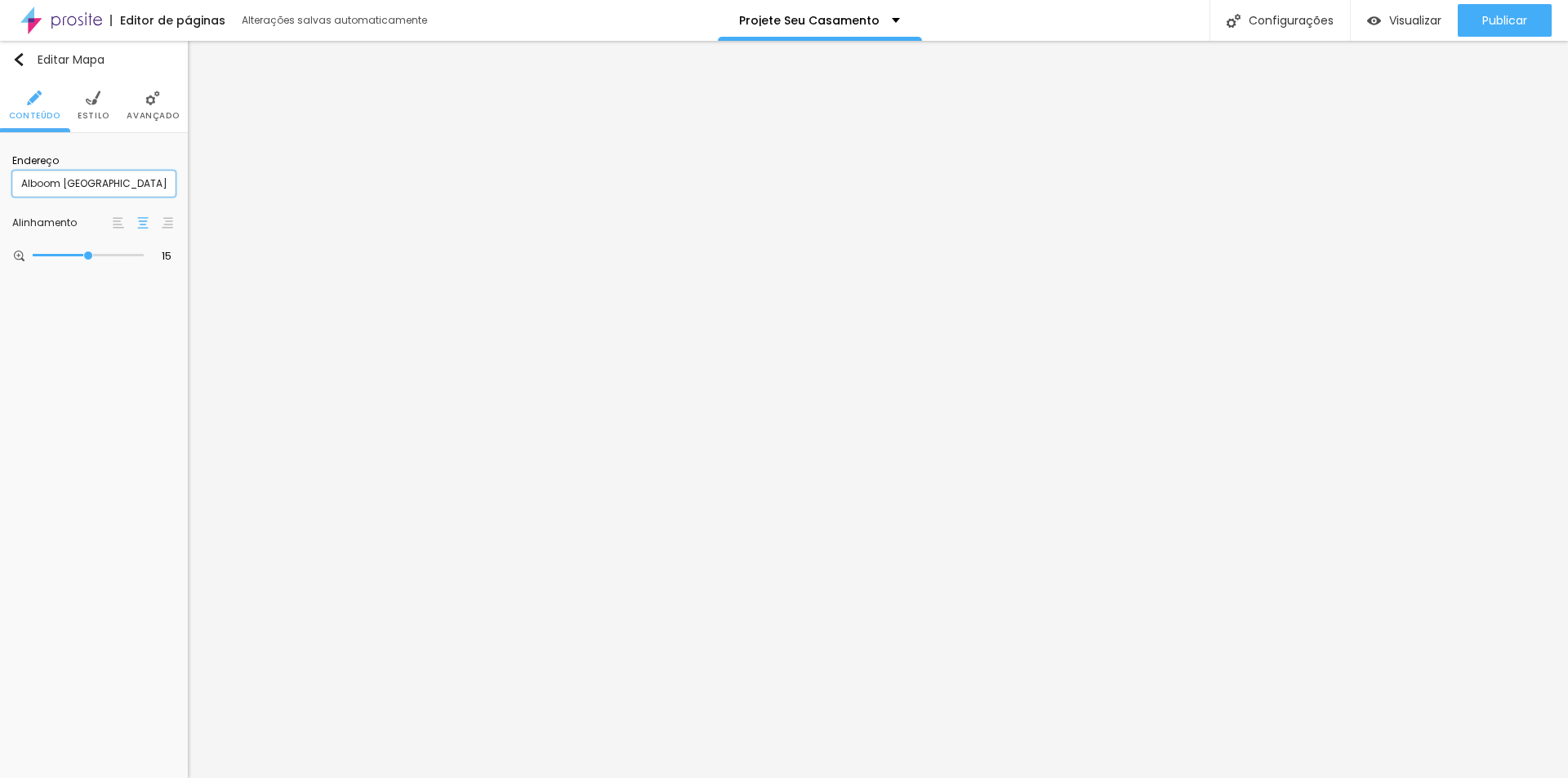
click at [116, 179] on input "Alboom [GEOGRAPHIC_DATA]" at bounding box center [94, 183] width 163 height 26
drag, startPoint x: 116, startPoint y: 179, endPoint x: -69, endPoint y: 184, distance: 185.1
click at [0, 184] on html "Editor de páginas Alterações salvas automaticamente Projete Seu Casamento Confi…" at bounding box center [784, 389] width 1568 height 778
click at [123, 182] on input "iinacio's fotografia" at bounding box center [94, 183] width 163 height 26
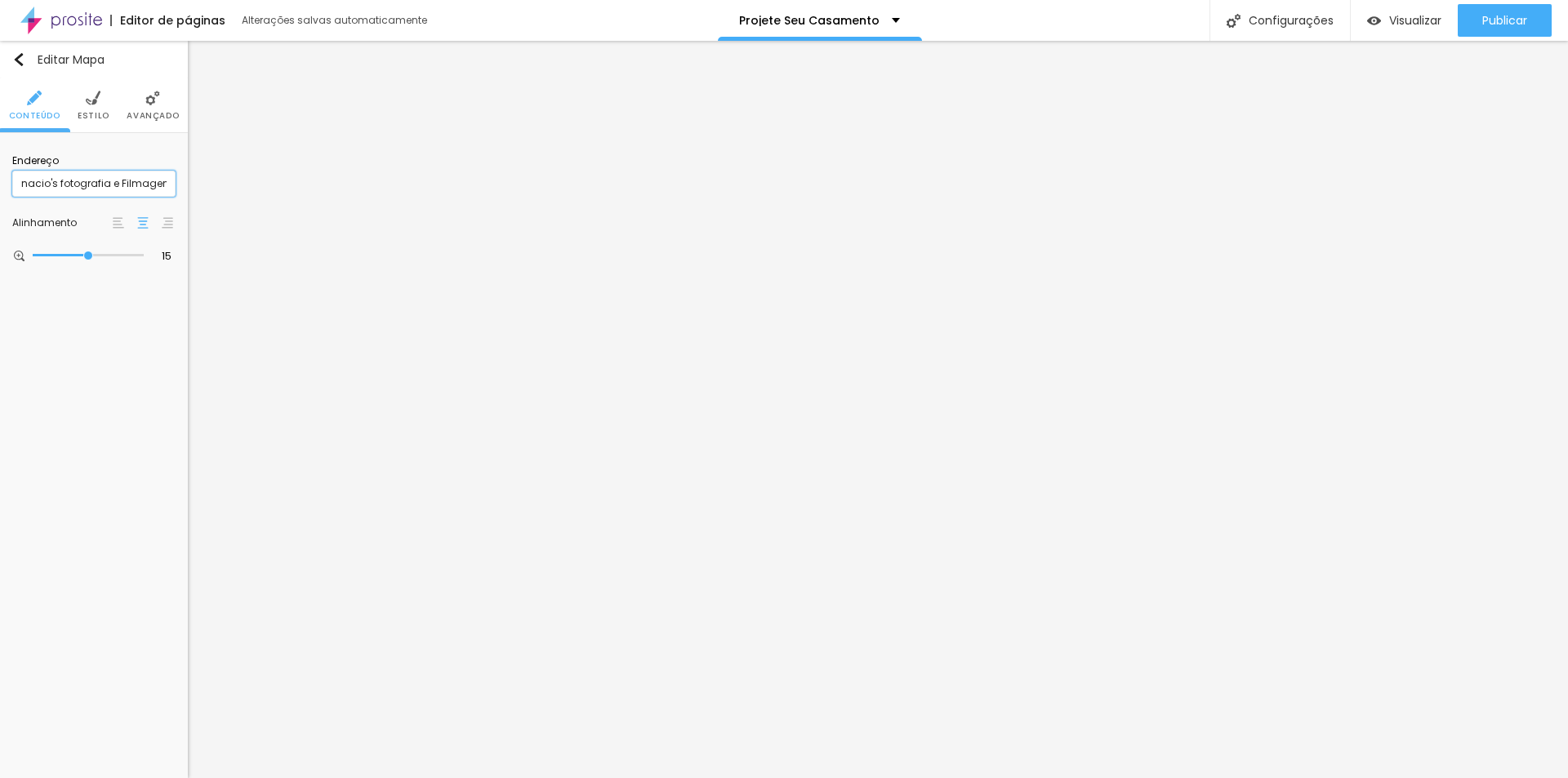
type input "iinacio's fotografia e Filmagem"
click at [131, 446] on div "Editar Mapa Conteúdo Estilo Avançado Endereço iinacio's fotografia e Filmagem A…" at bounding box center [94, 408] width 188 height 737
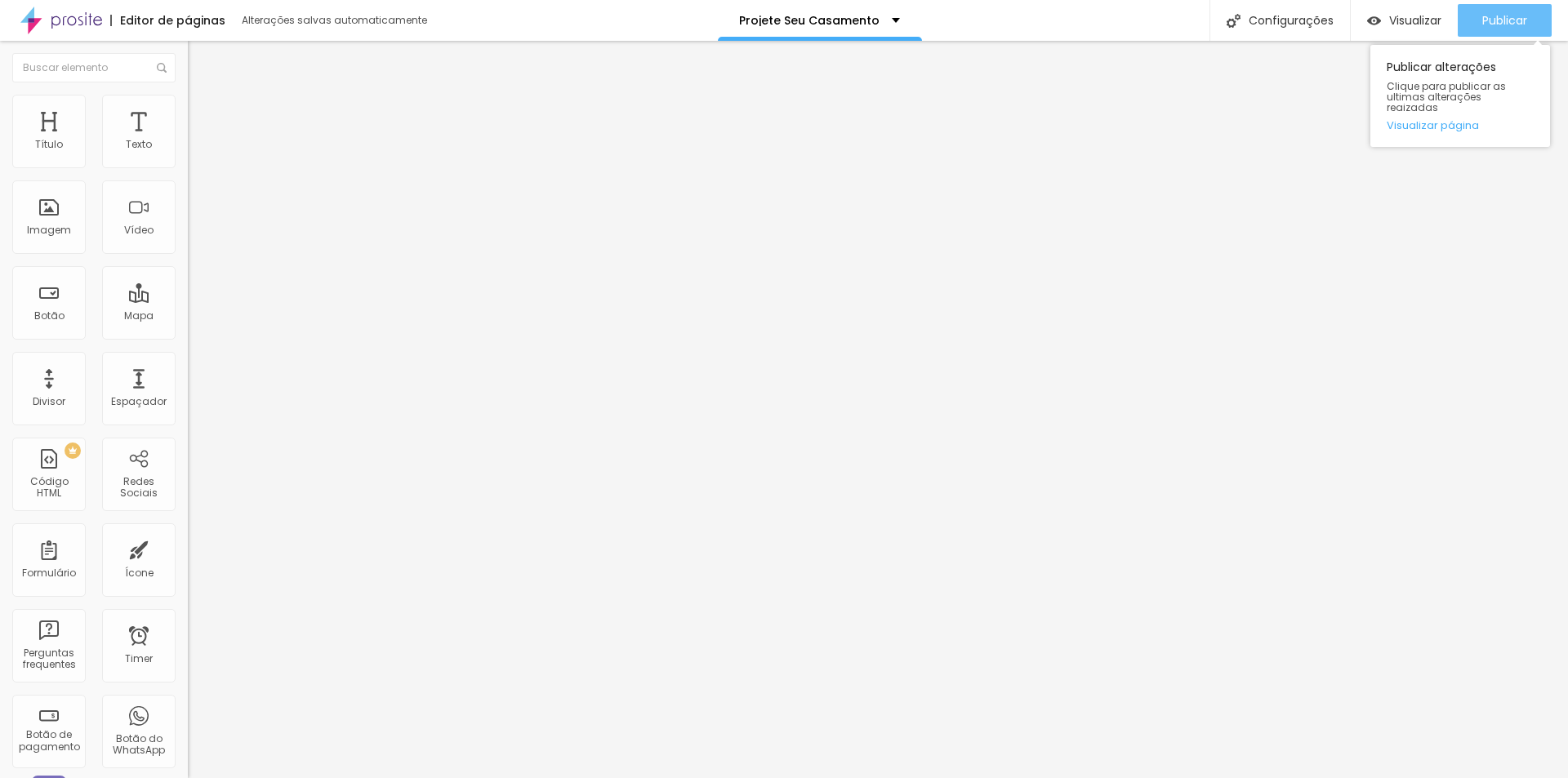
click at [1508, 19] on span "Publicar" at bounding box center [1504, 20] width 45 height 13
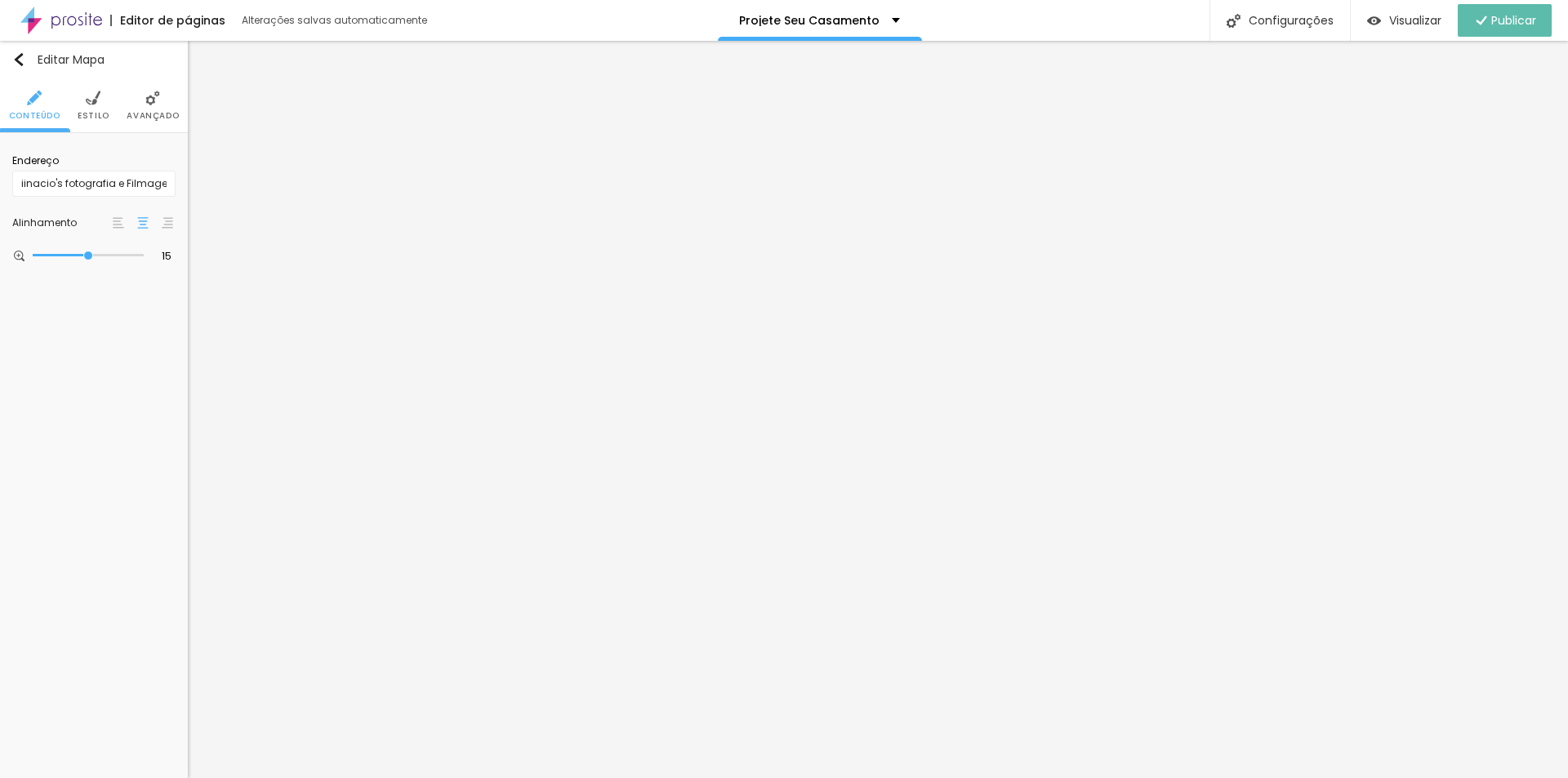
click at [103, 115] on span "Estilo" at bounding box center [93, 116] width 32 height 8
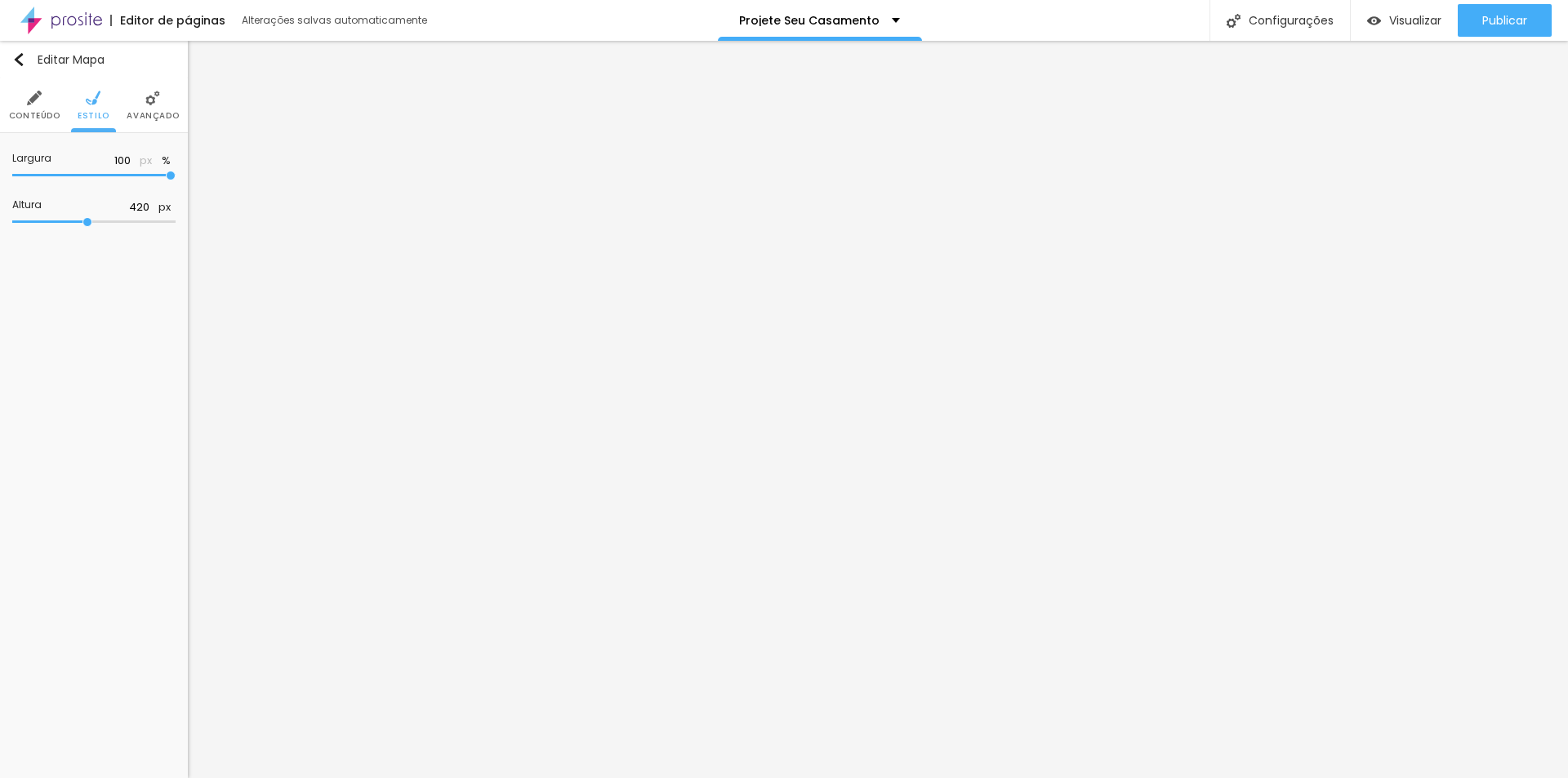
type input "394"
type input "431"
type input "476"
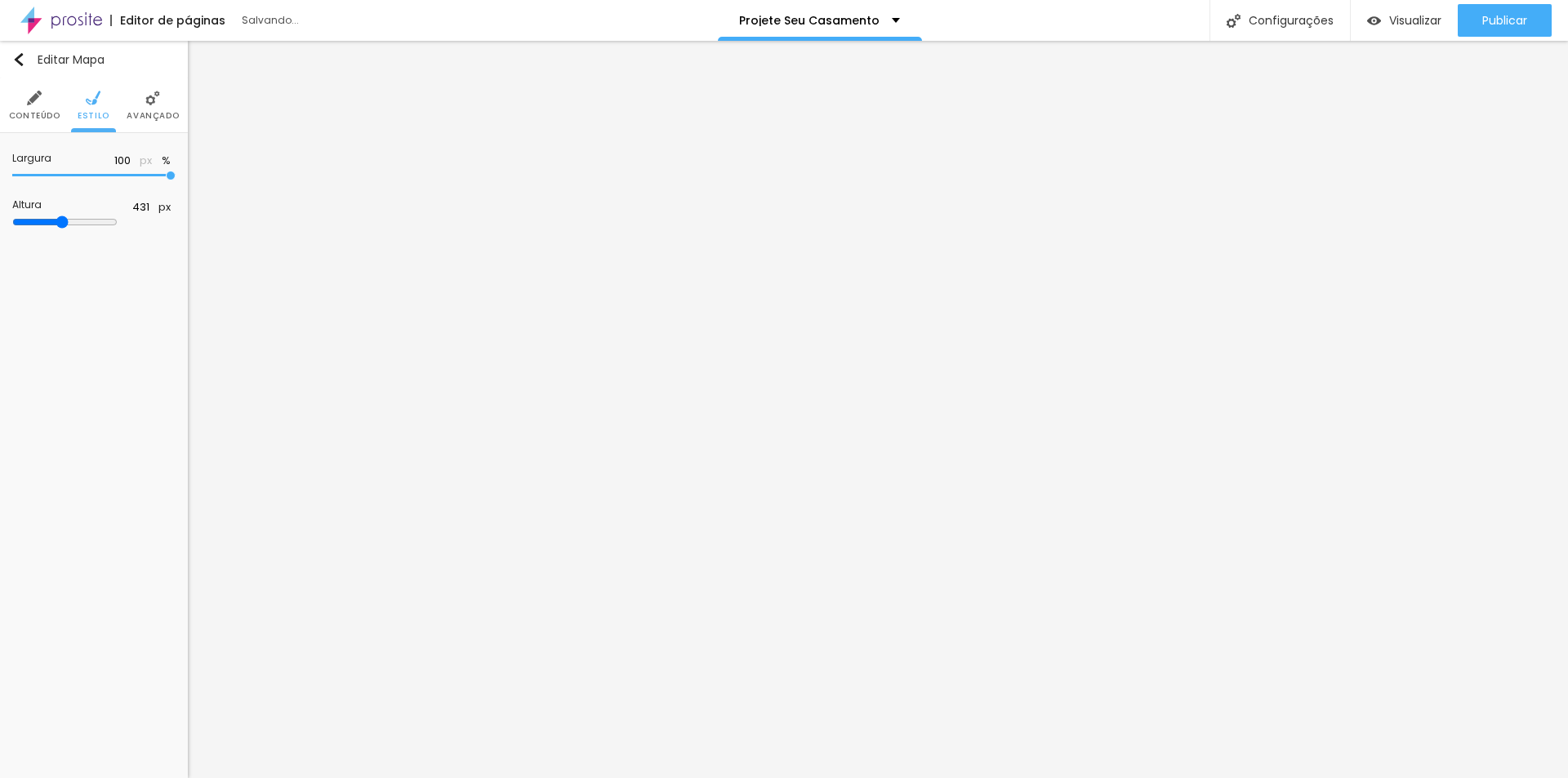
type input "476"
drag, startPoint x: 80, startPoint y: 219, endPoint x: 141, endPoint y: 236, distance: 63.3
click at [118, 228] on input "range" at bounding box center [64, 222] width 106 height 13
click at [95, 103] on img at bounding box center [93, 98] width 15 height 15
click at [111, 162] on div at bounding box center [114, 164] width 20 height 20
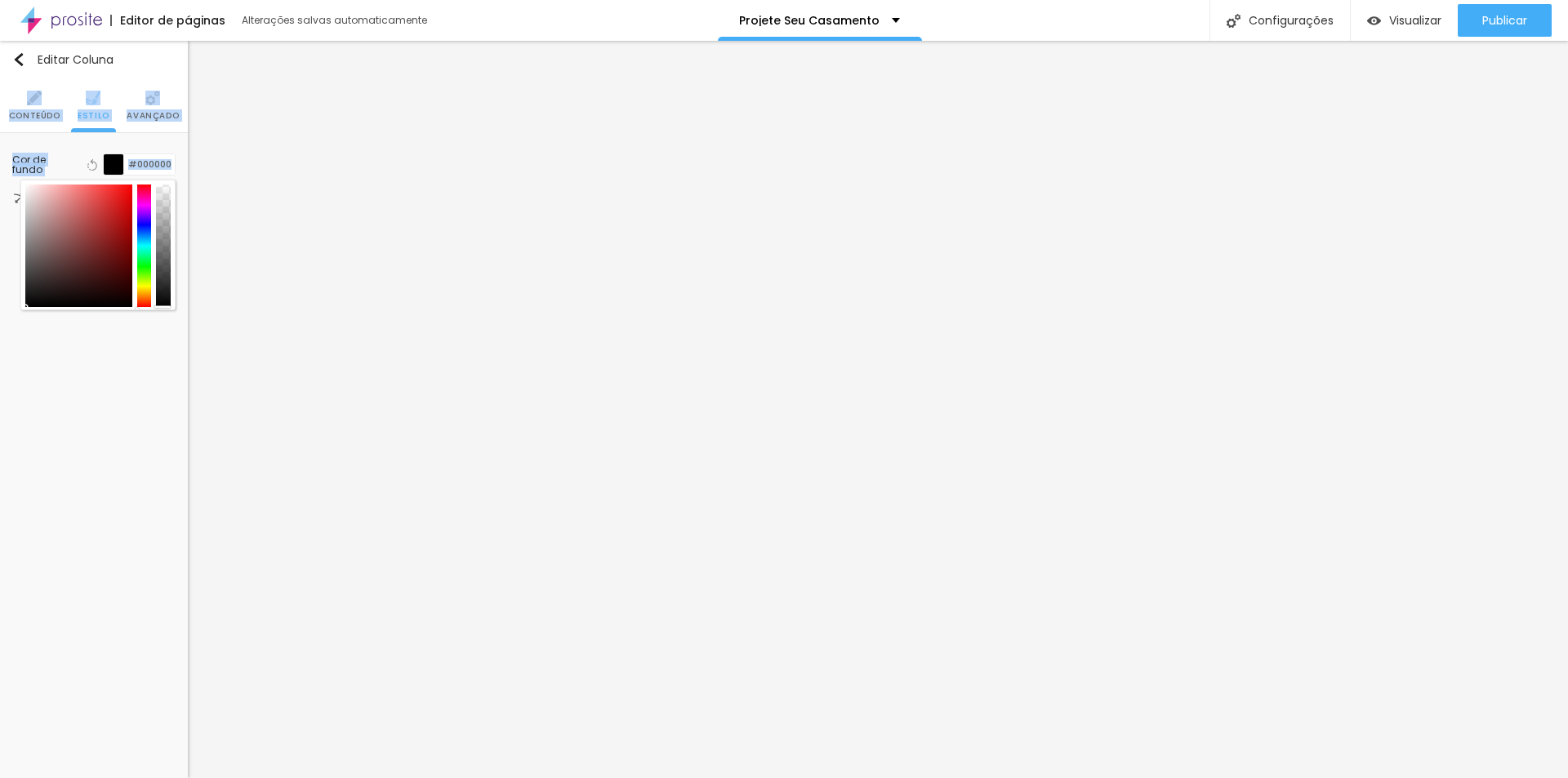
drag, startPoint x: 76, startPoint y: 271, endPoint x: -20, endPoint y: 338, distance: 117.1
click at [0, 338] on html "Editor de páginas Alterações salvas automaticamente Projete Seu Casamento Confi…" at bounding box center [784, 389] width 1568 height 778
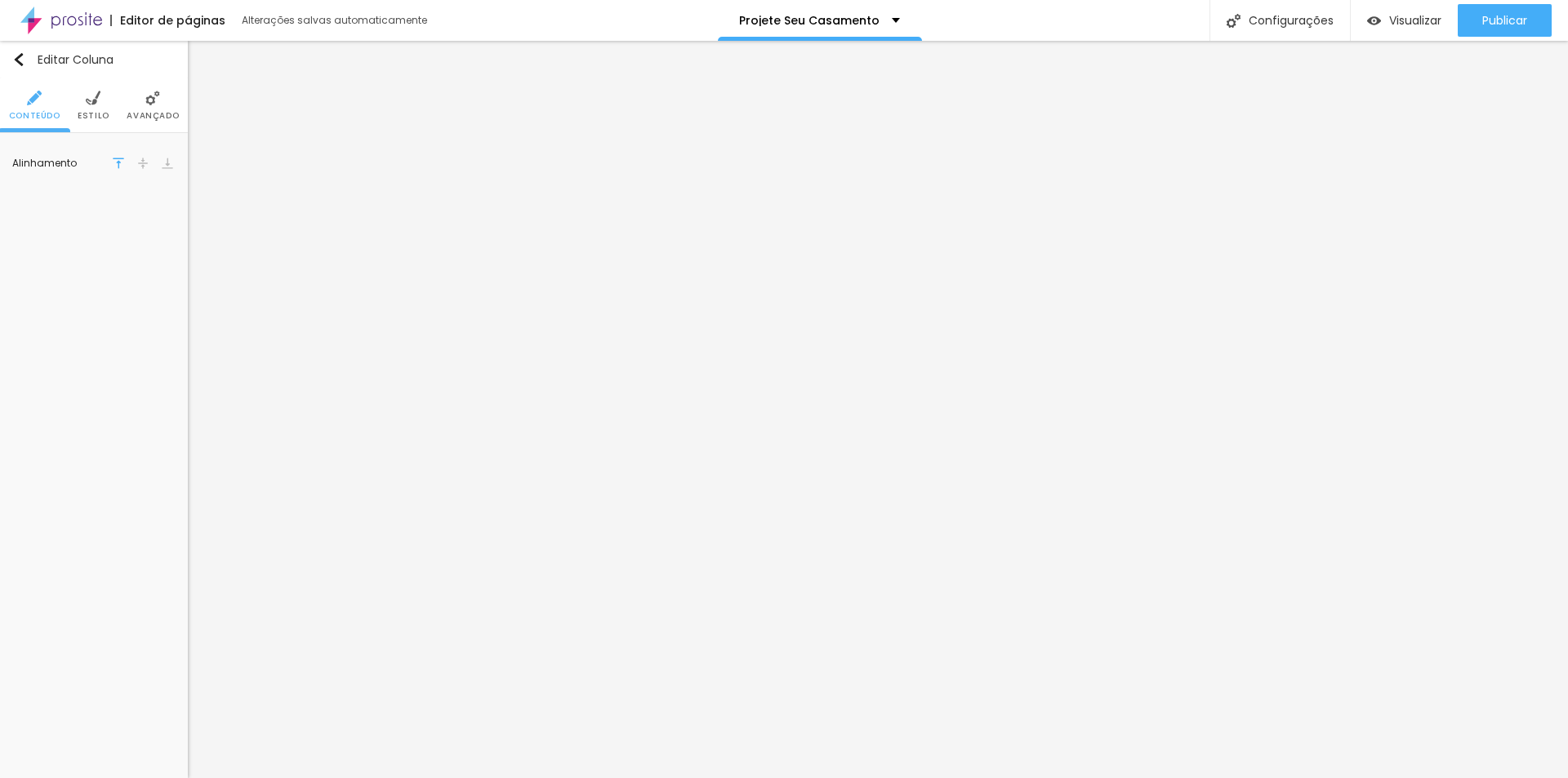
click at [103, 114] on span "Estilo" at bounding box center [93, 116] width 32 height 8
click at [99, 169] on button "Voltar ao padrão" at bounding box center [93, 164] width 18 height 21
click at [122, 161] on div at bounding box center [114, 164] width 20 height 20
click at [111, 169] on div at bounding box center [114, 164] width 20 height 20
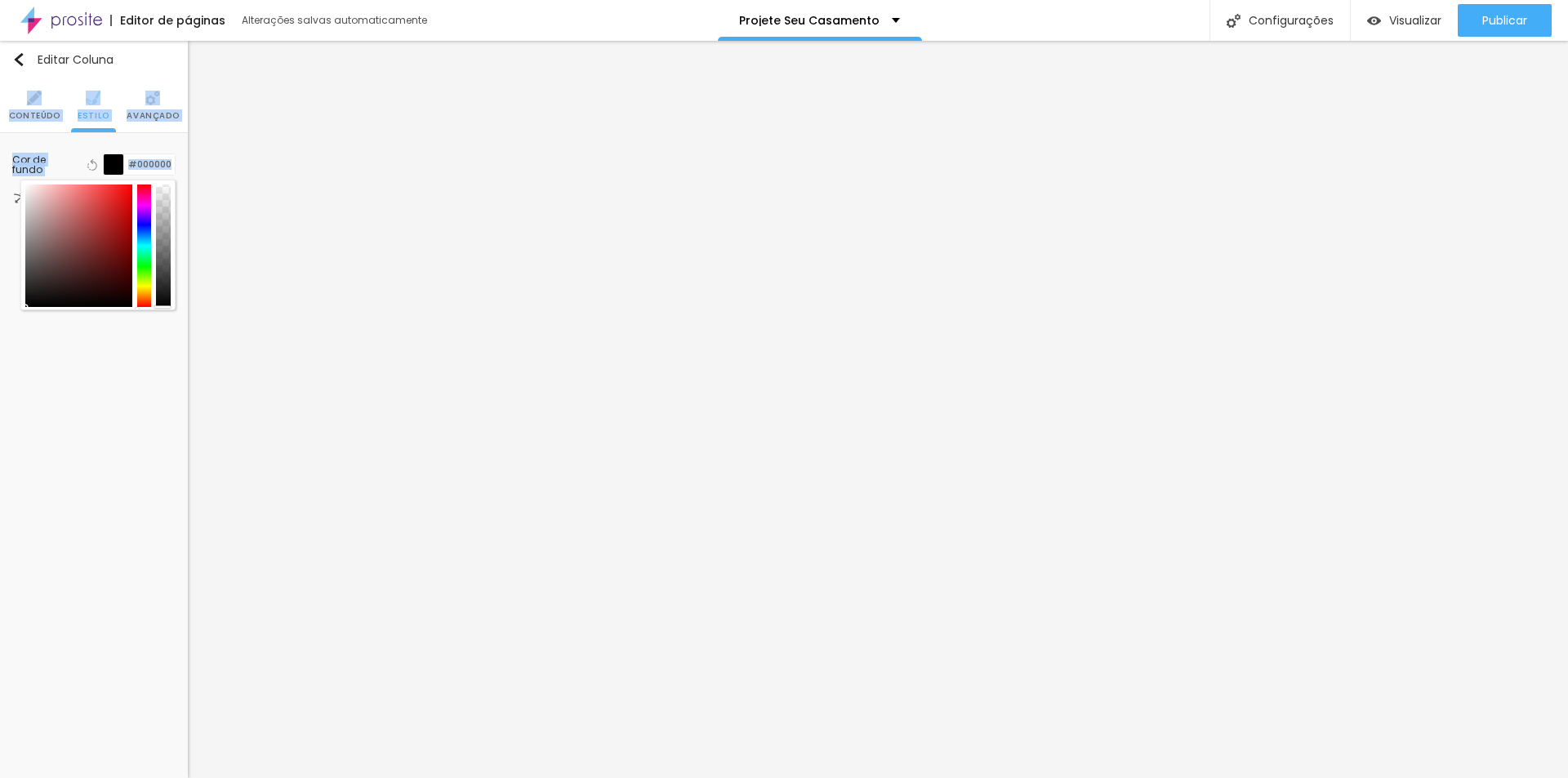
drag, startPoint x: 51, startPoint y: 236, endPoint x: -45, endPoint y: 353, distance: 151.3
click at [0, 353] on html "Editor de páginas Alterações salvas automaticamente Projete Seu Casamento Confi…" at bounding box center [784, 389] width 1568 height 778
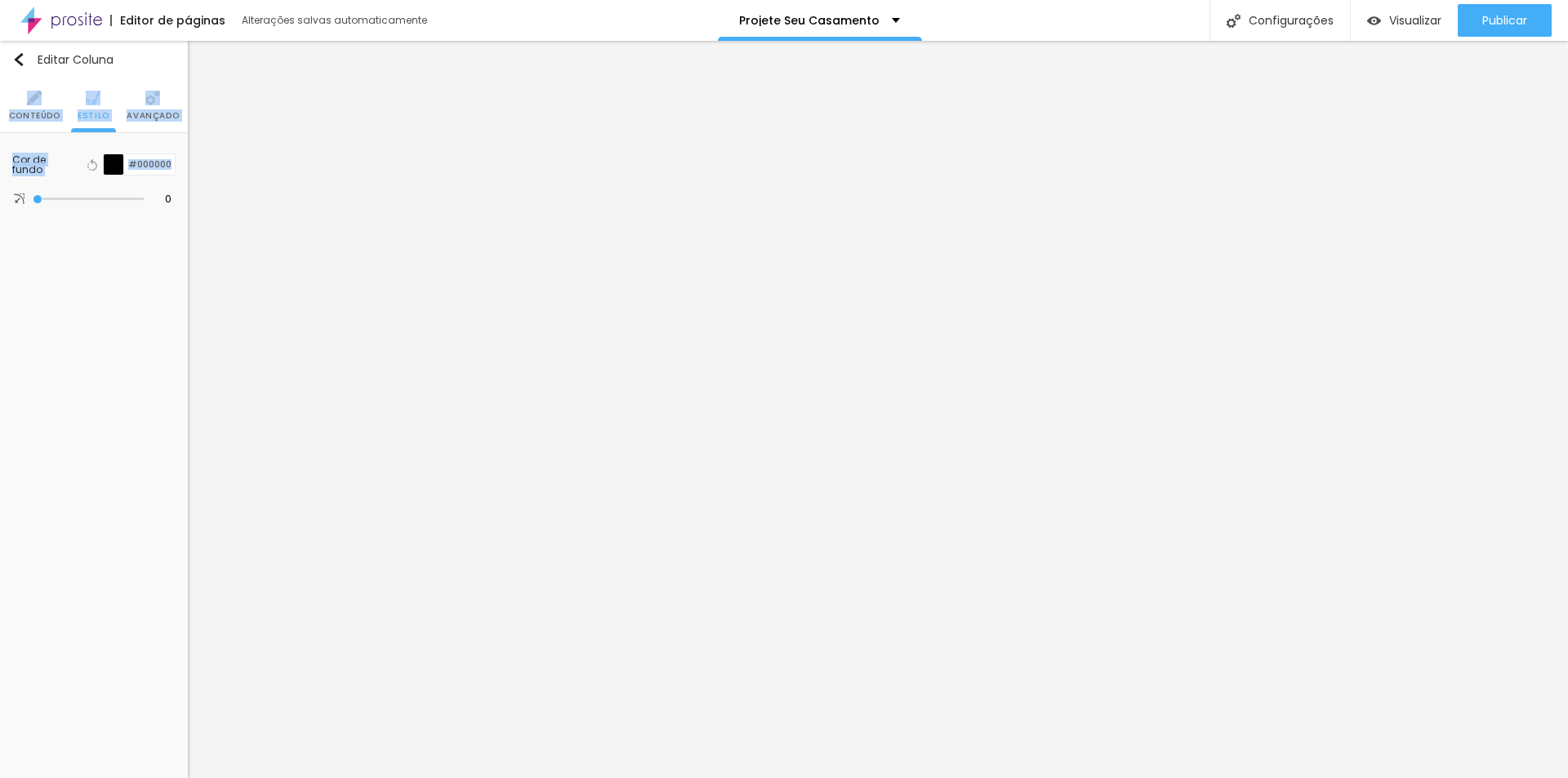
click at [109, 164] on div at bounding box center [114, 164] width 20 height 20
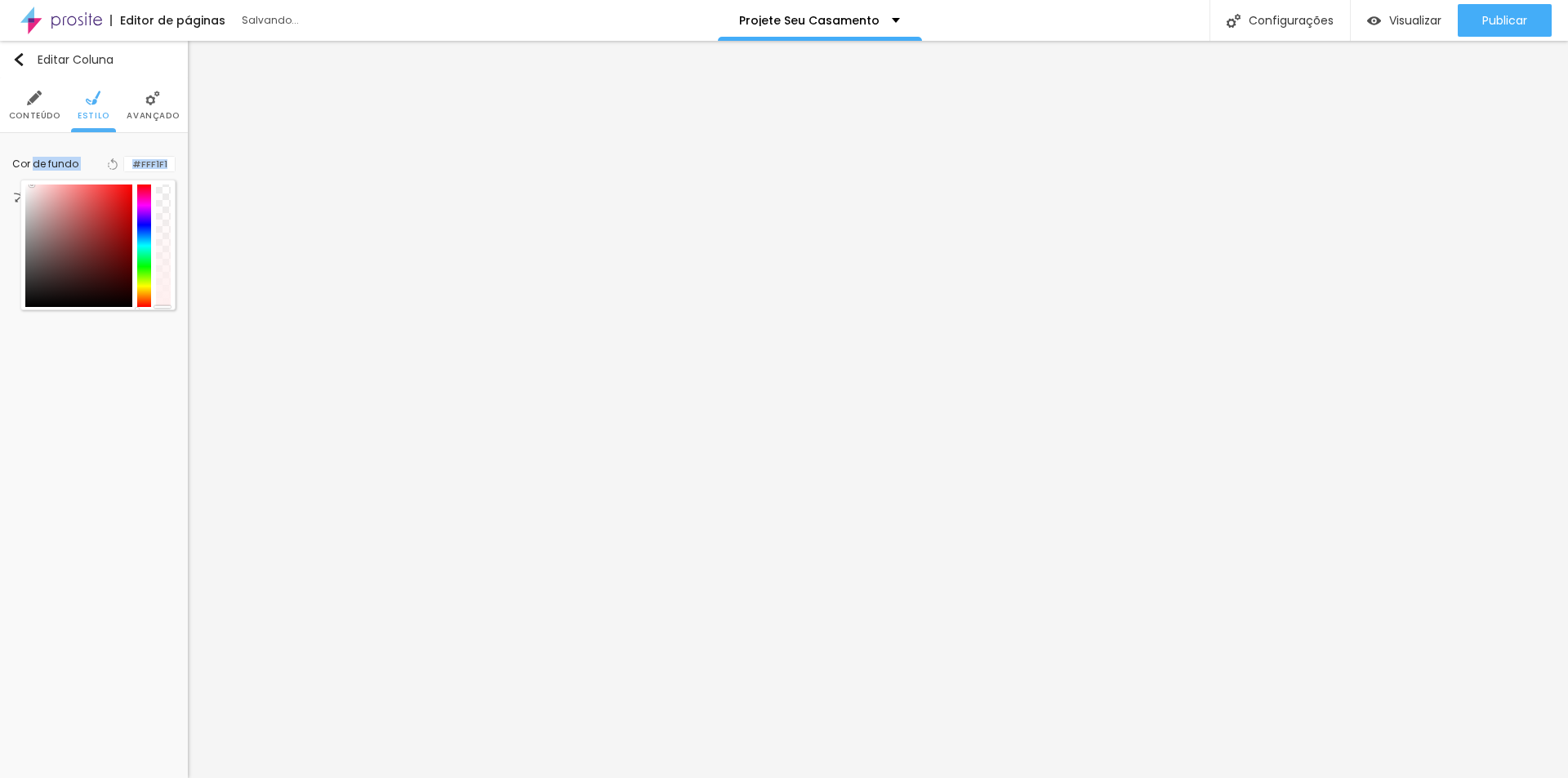
drag, startPoint x: 54, startPoint y: 231, endPoint x: 32, endPoint y: 176, distance: 59.2
click at [32, 176] on div "Cor de fundo Voltar ao padrão #FFF1F1" at bounding box center [94, 163] width 163 height 38
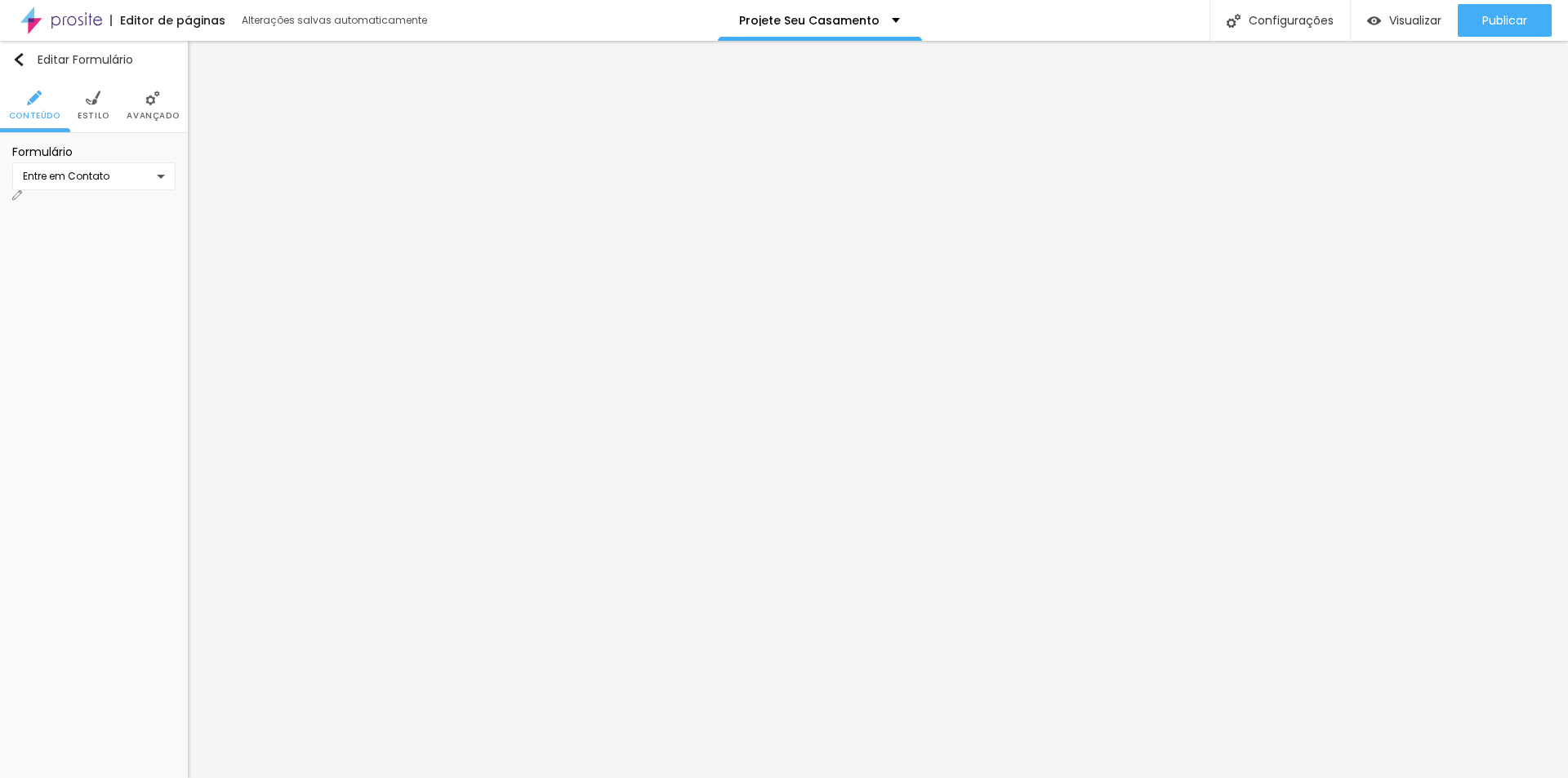
click at [157, 184] on div "Entre em Contato" at bounding box center [94, 176] width 163 height 28
click at [157, 184] on div "Contato Entre em Contato Criar novo formulário" at bounding box center [784, 389] width 1568 height 778
click at [94, 112] on span "Estilo" at bounding box center [93, 116] width 32 height 8
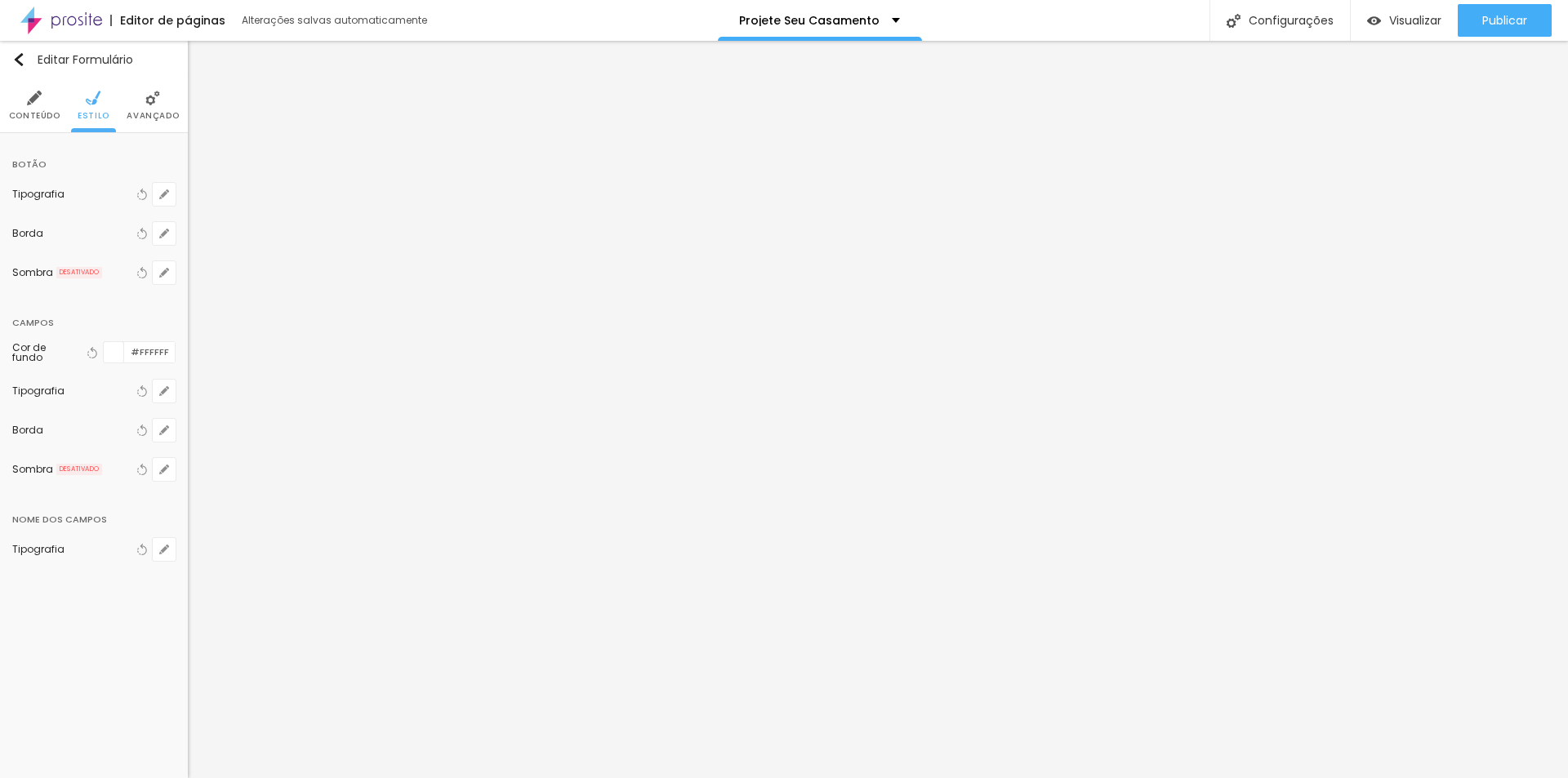
click at [112, 354] on div at bounding box center [114, 352] width 20 height 20
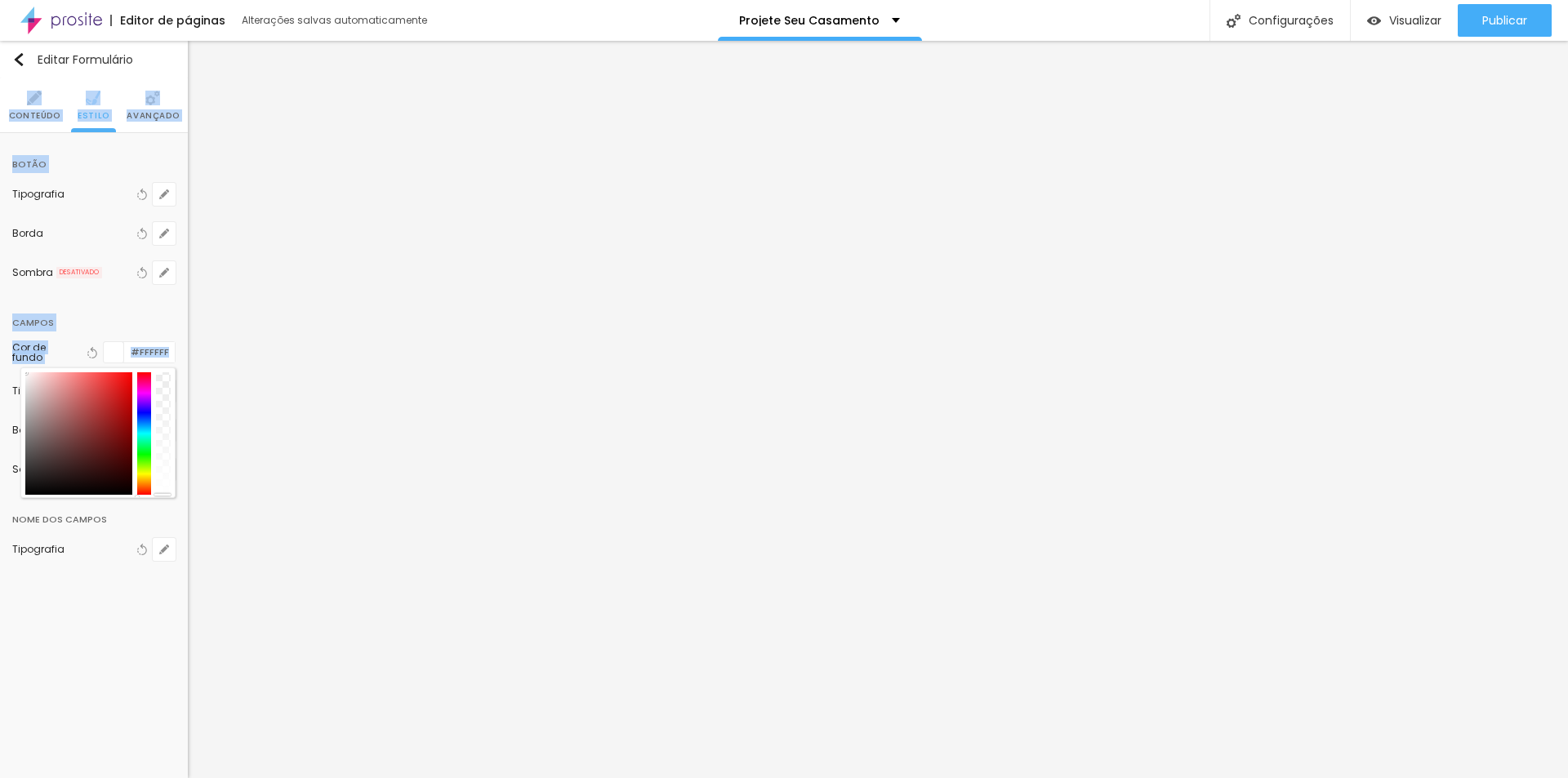
drag, startPoint x: -6, startPoint y: 358, endPoint x: 56, endPoint y: 382, distance: 66.5
click at [0, 342] on html "Editor de páginas Alterações salvas automaticamente Projete Seu Casamento Confi…" at bounding box center [784, 389] width 1568 height 778
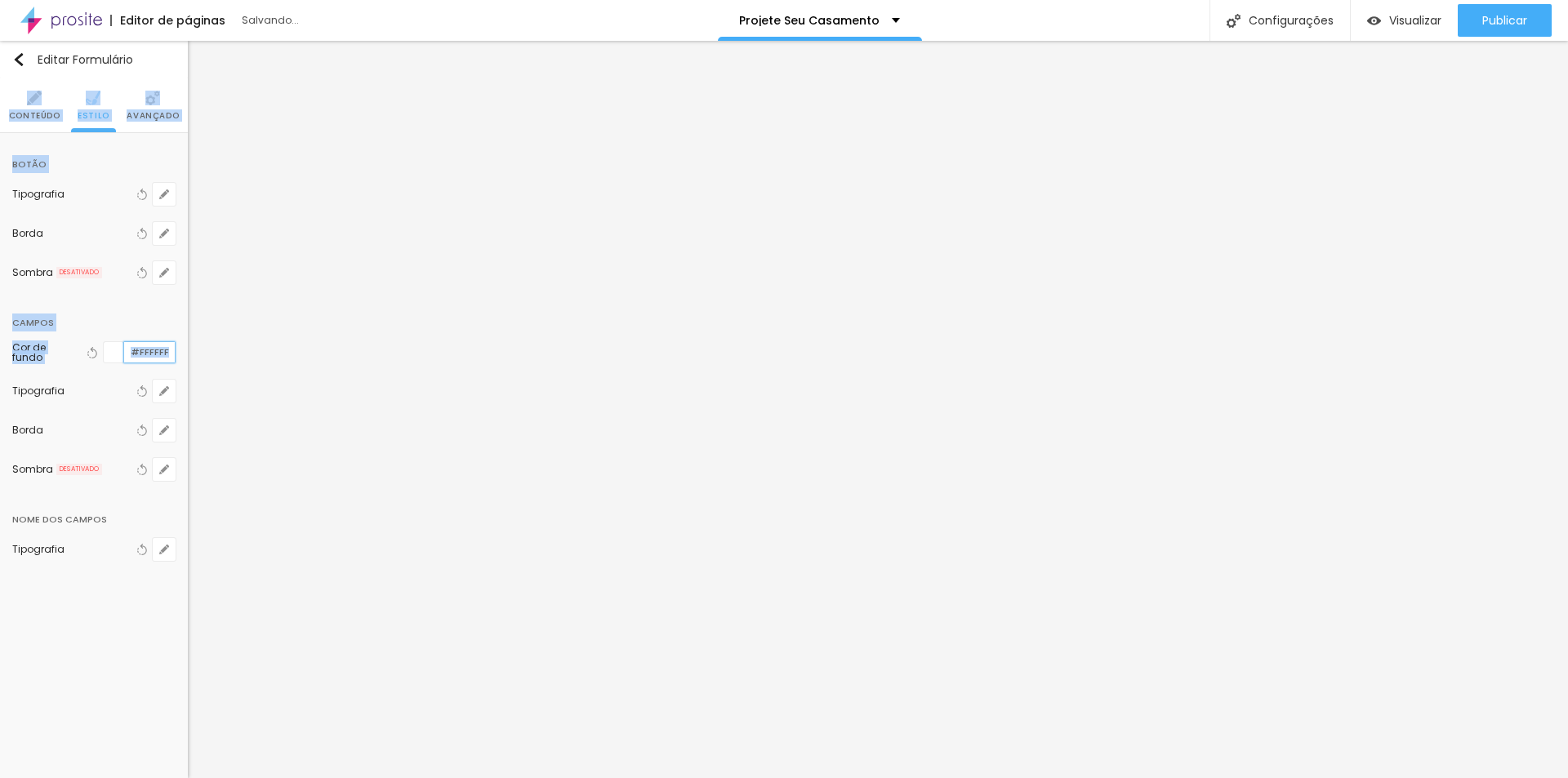
click at [162, 356] on input "#FFFFFF" at bounding box center [149, 352] width 50 height 20
click at [113, 351] on div at bounding box center [114, 352] width 20 height 20
click at [121, 353] on div at bounding box center [114, 352] width 20 height 20
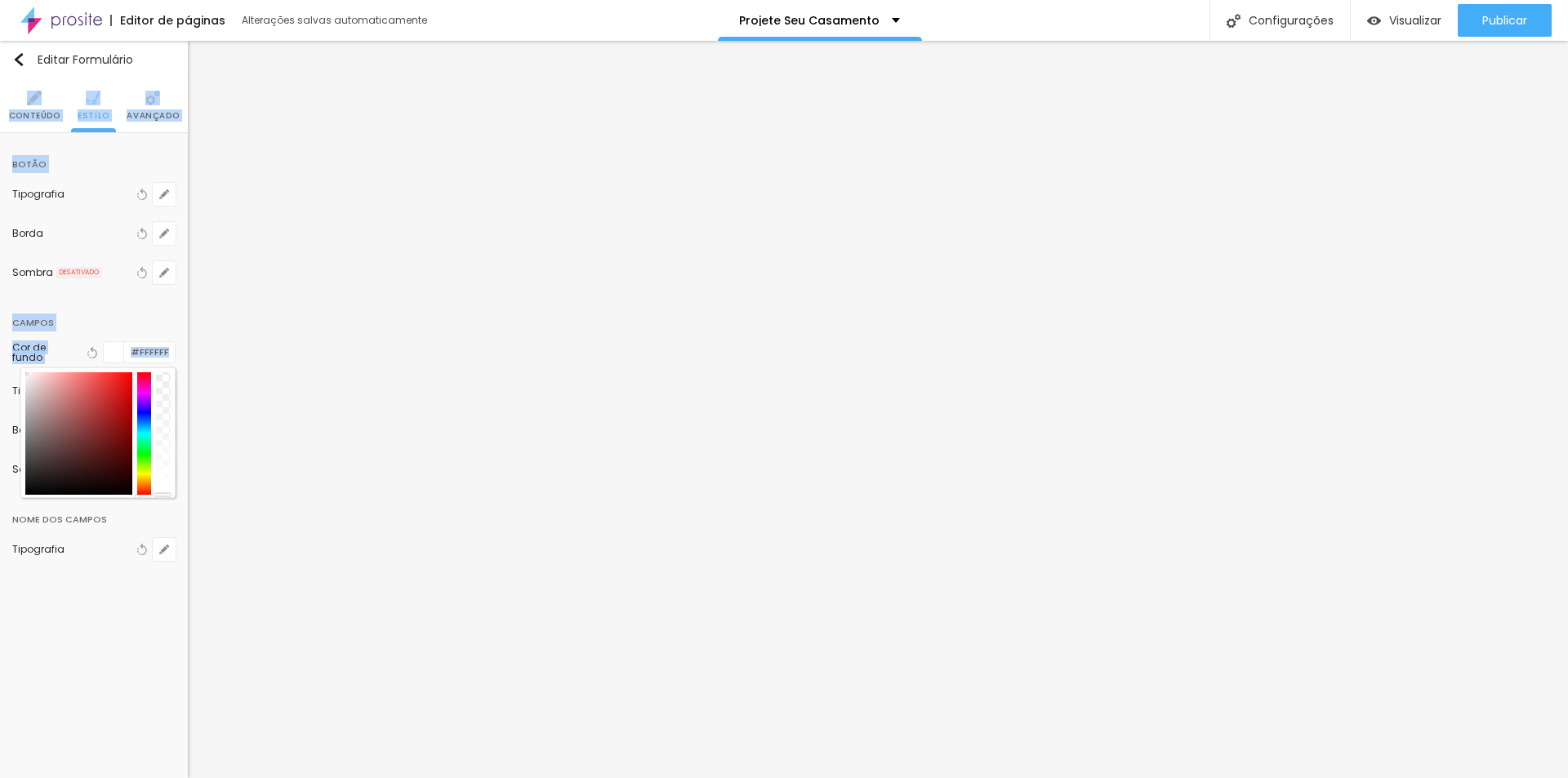
drag, startPoint x: 36, startPoint y: 393, endPoint x: 13, endPoint y: 359, distance: 41.0
click at [0, 350] on html "Editor de páginas Alterações salvas automaticamente Projete Seu Casamento Confi…" at bounding box center [784, 389] width 1568 height 778
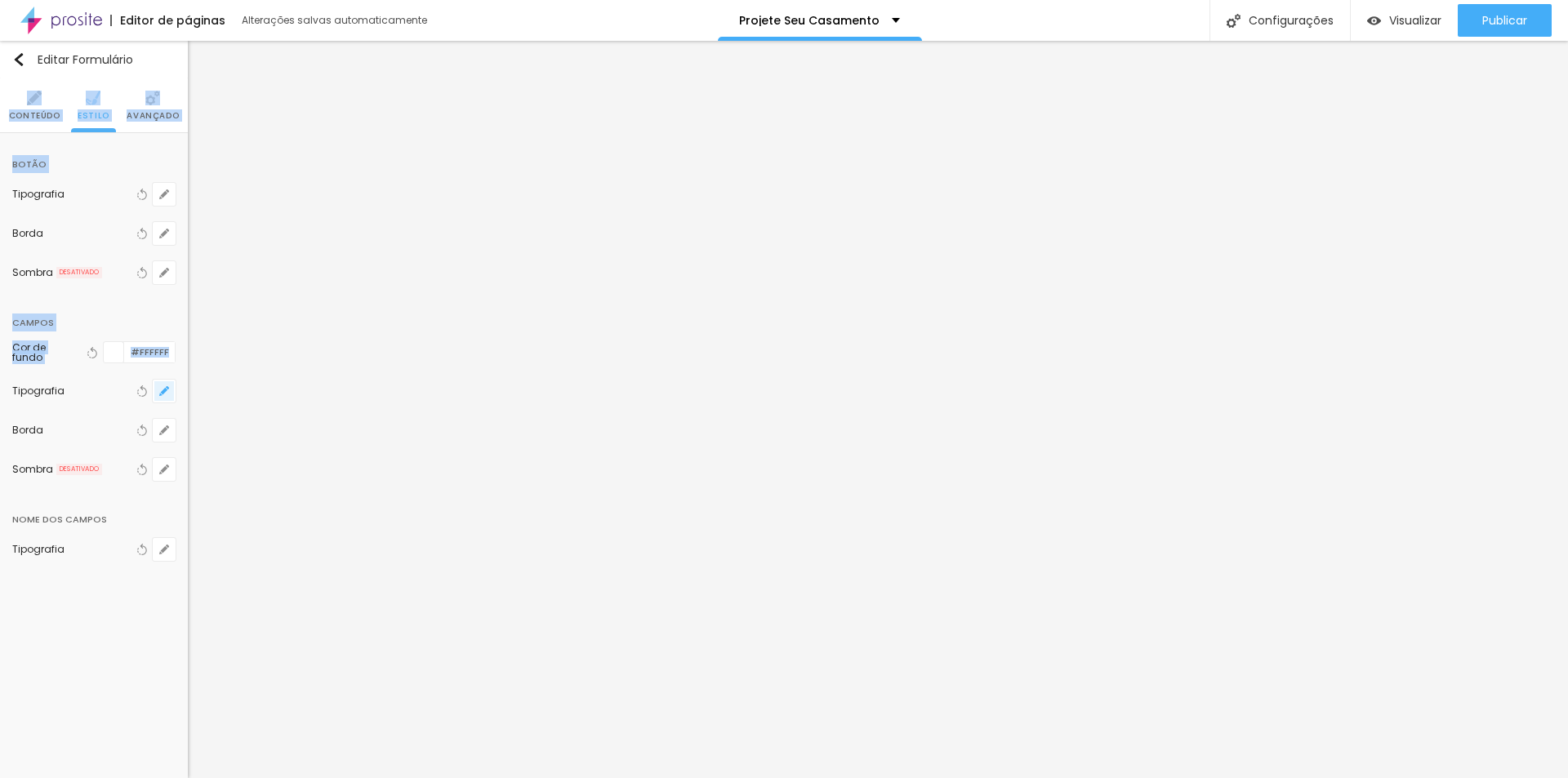
click at [158, 393] on button "button" at bounding box center [163, 391] width 23 height 23
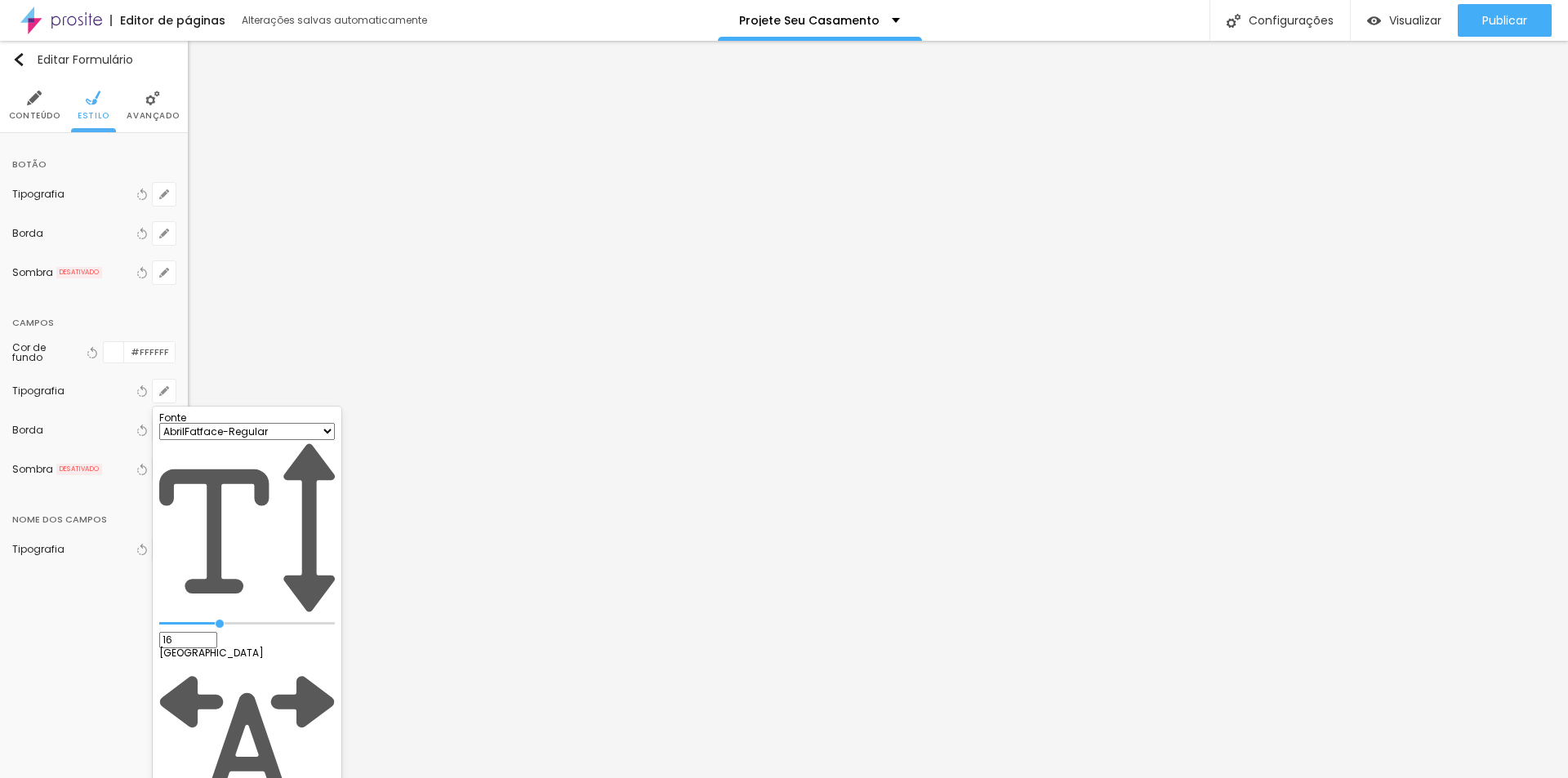
click at [159, 393] on div at bounding box center [784, 389] width 1568 height 778
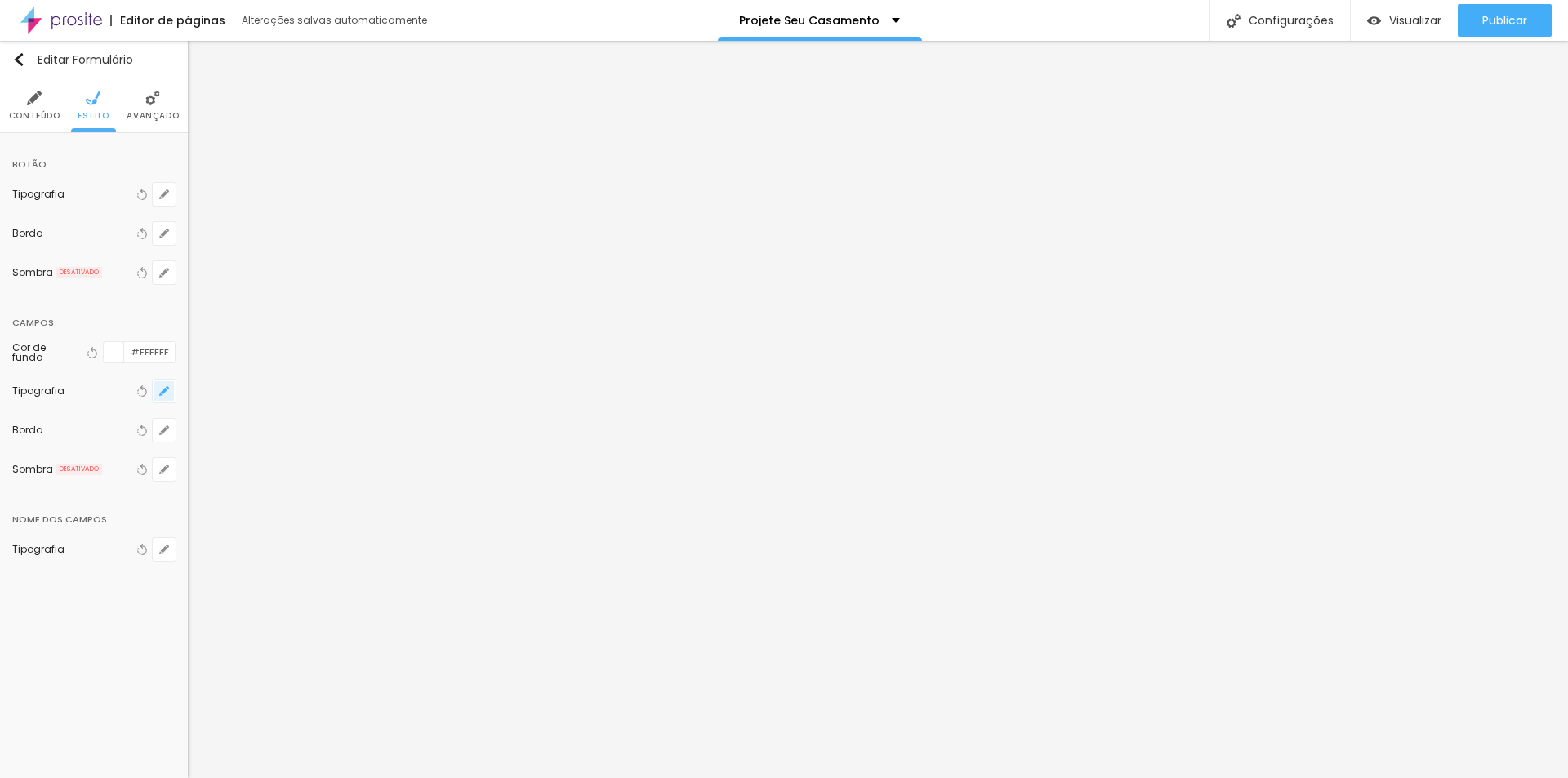
click at [159, 391] on icon "button" at bounding box center [163, 391] width 10 height 10
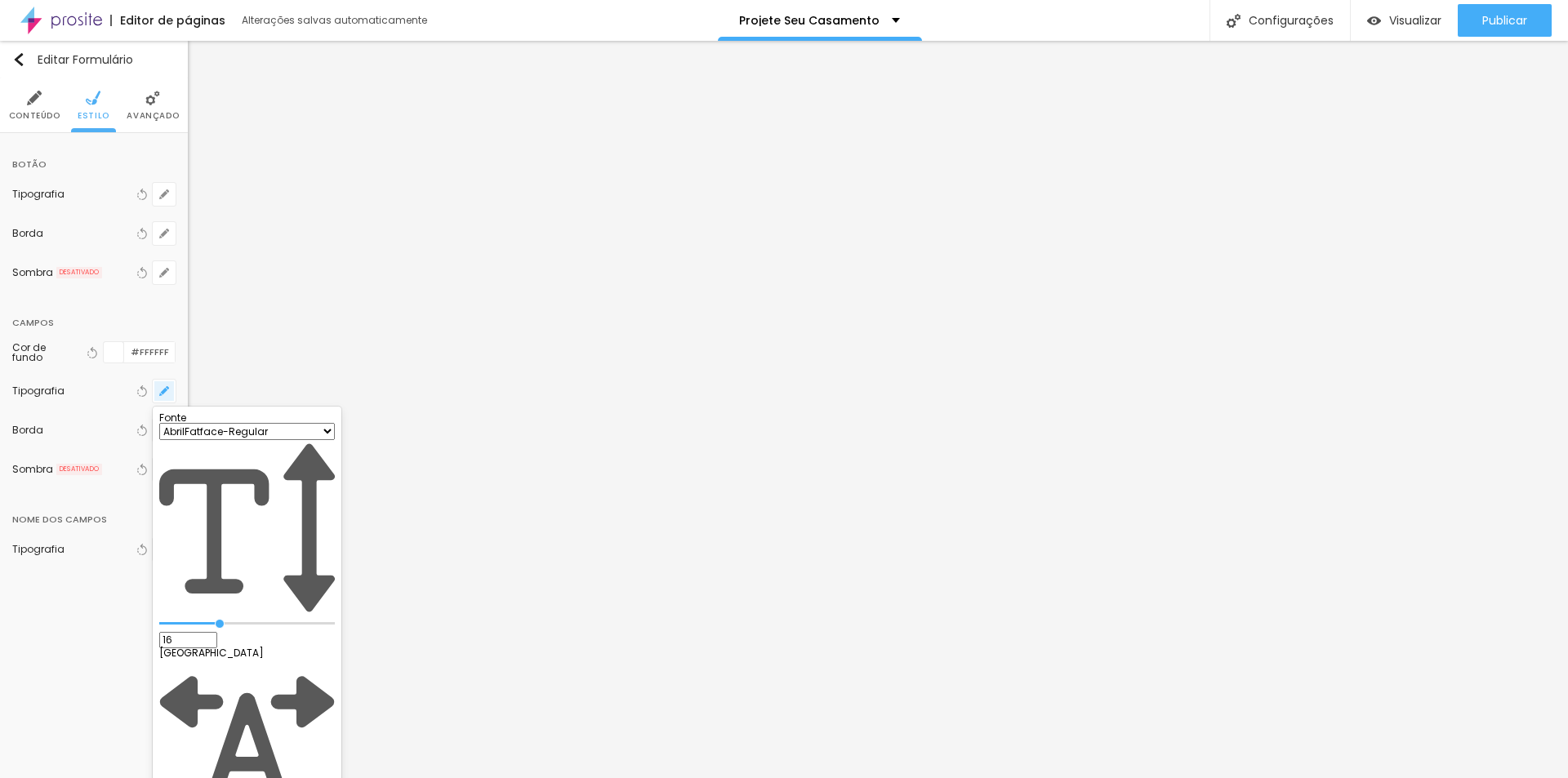
click at [159, 391] on div at bounding box center [784, 389] width 1568 height 778
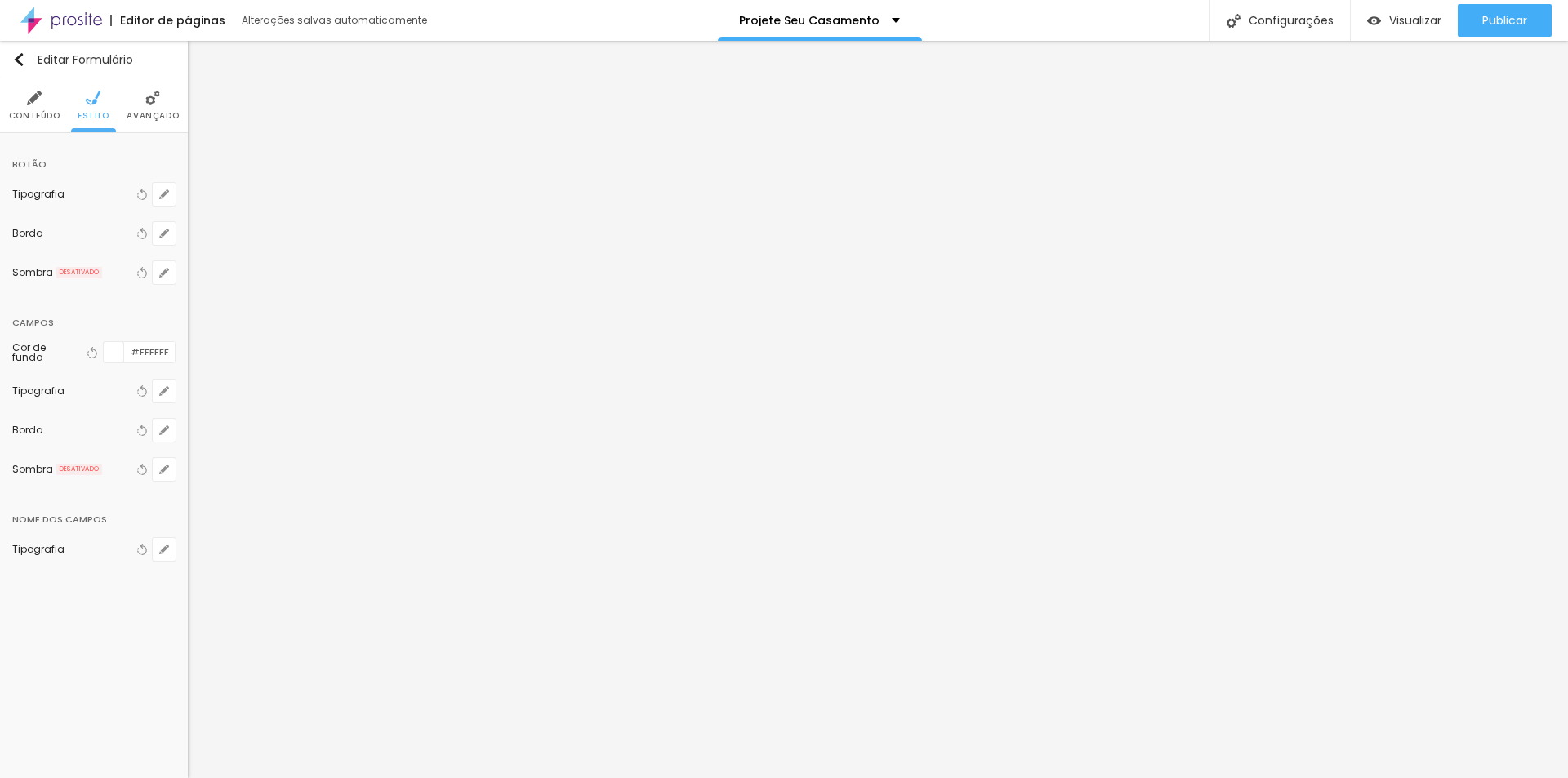
drag, startPoint x: 152, startPoint y: 110, endPoint x: 141, endPoint y: 115, distance: 12.1
click at [151, 112] on span "Avançado" at bounding box center [152, 116] width 52 height 8
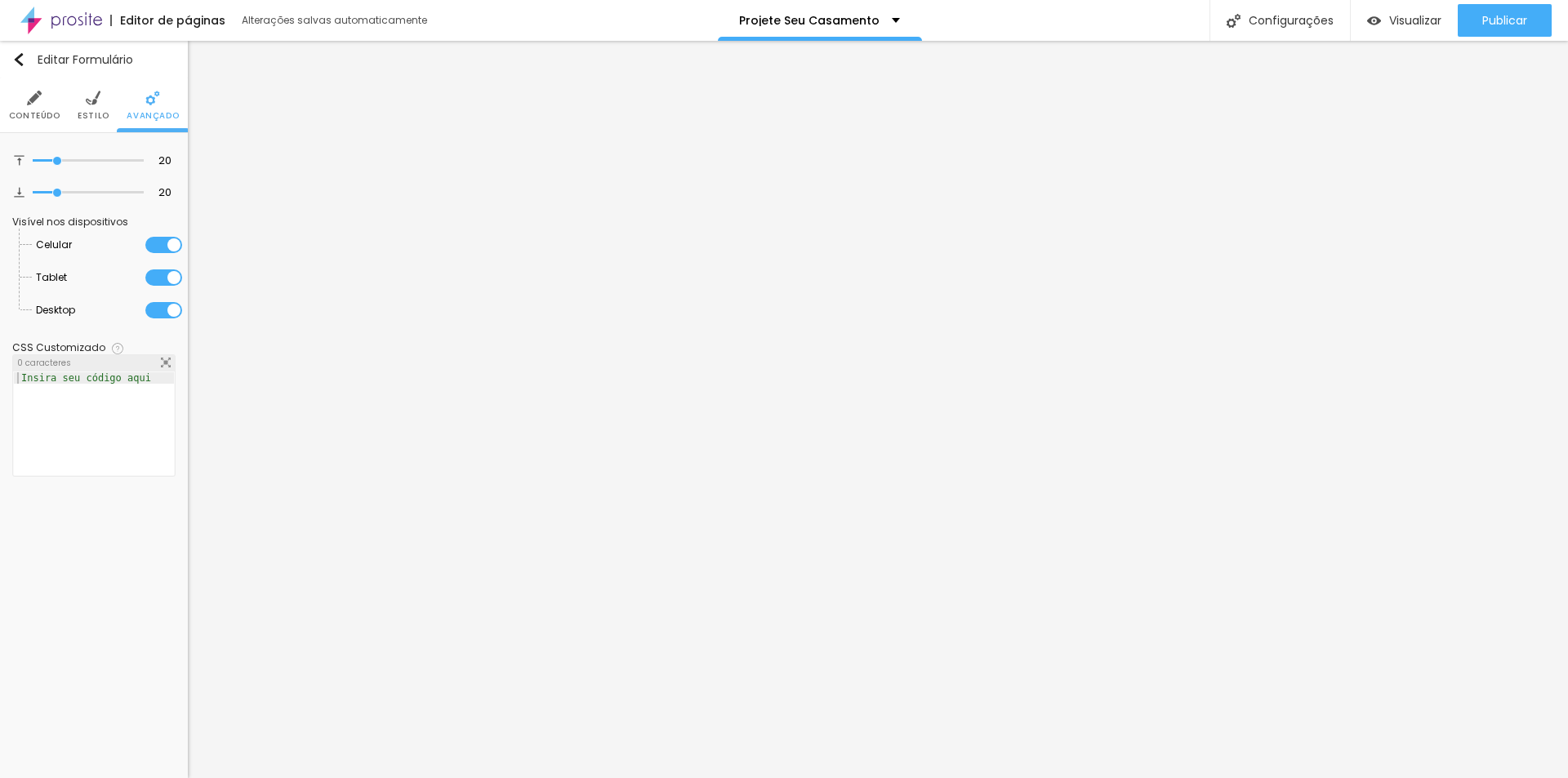
click at [106, 112] on span "Estilo" at bounding box center [93, 116] width 32 height 8
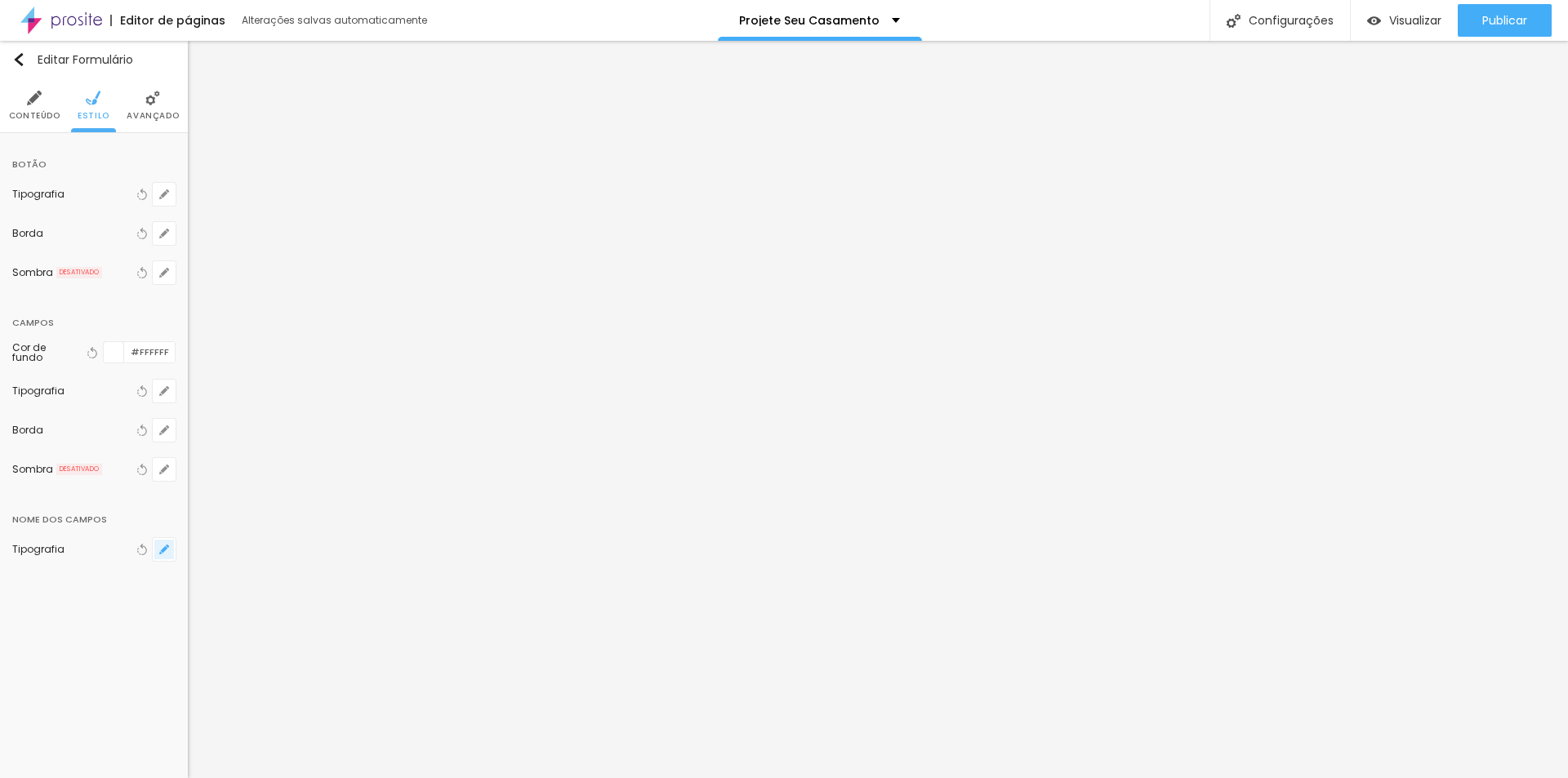
click at [159, 550] on icon "button" at bounding box center [163, 549] width 10 height 10
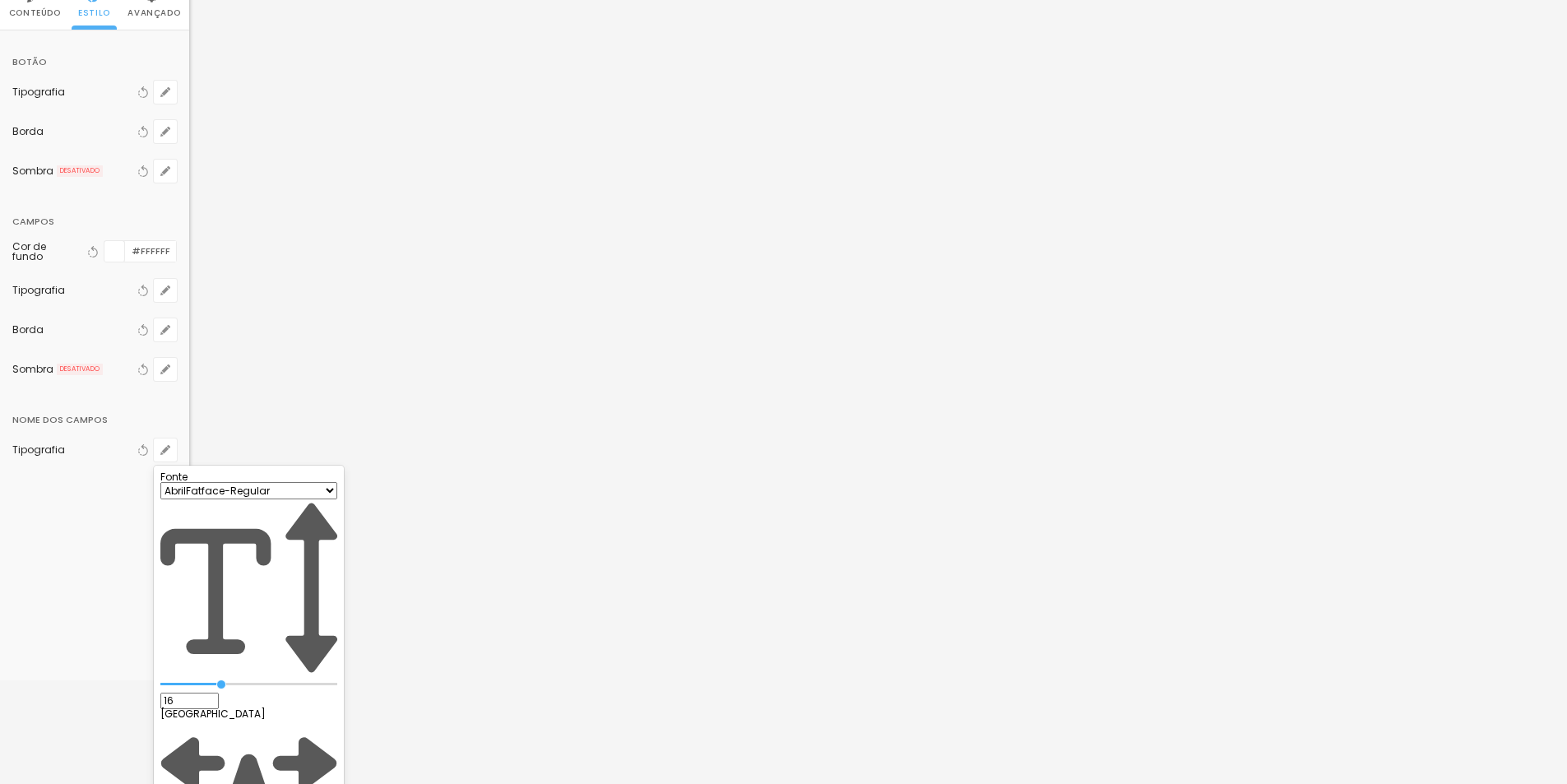
scroll to position [106, 0]
drag, startPoint x: 275, startPoint y: 687, endPoint x: 290, endPoint y: 661, distance: 30.0
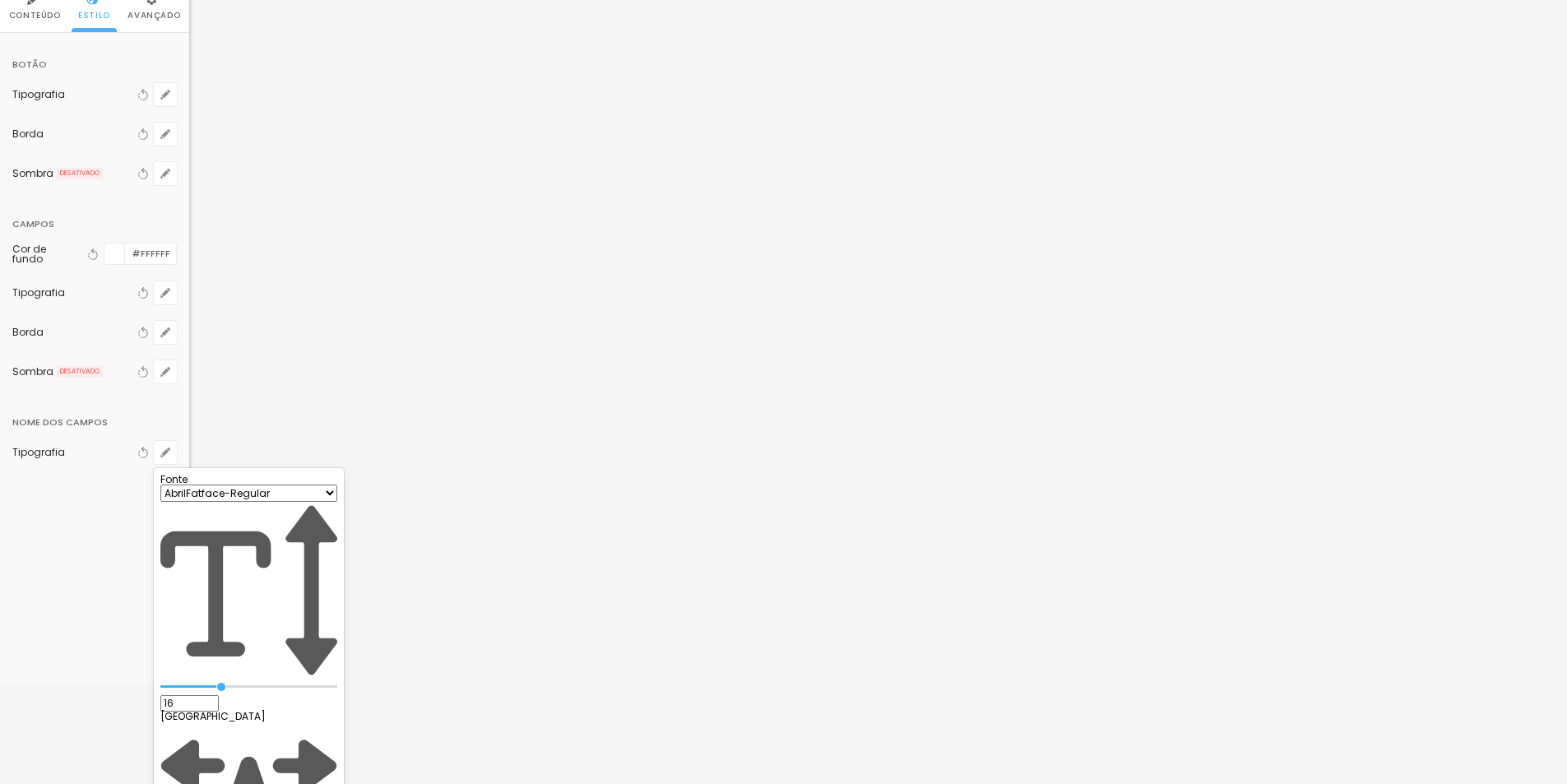
click at [137, 371] on div at bounding box center [784, 392] width 1567 height 784
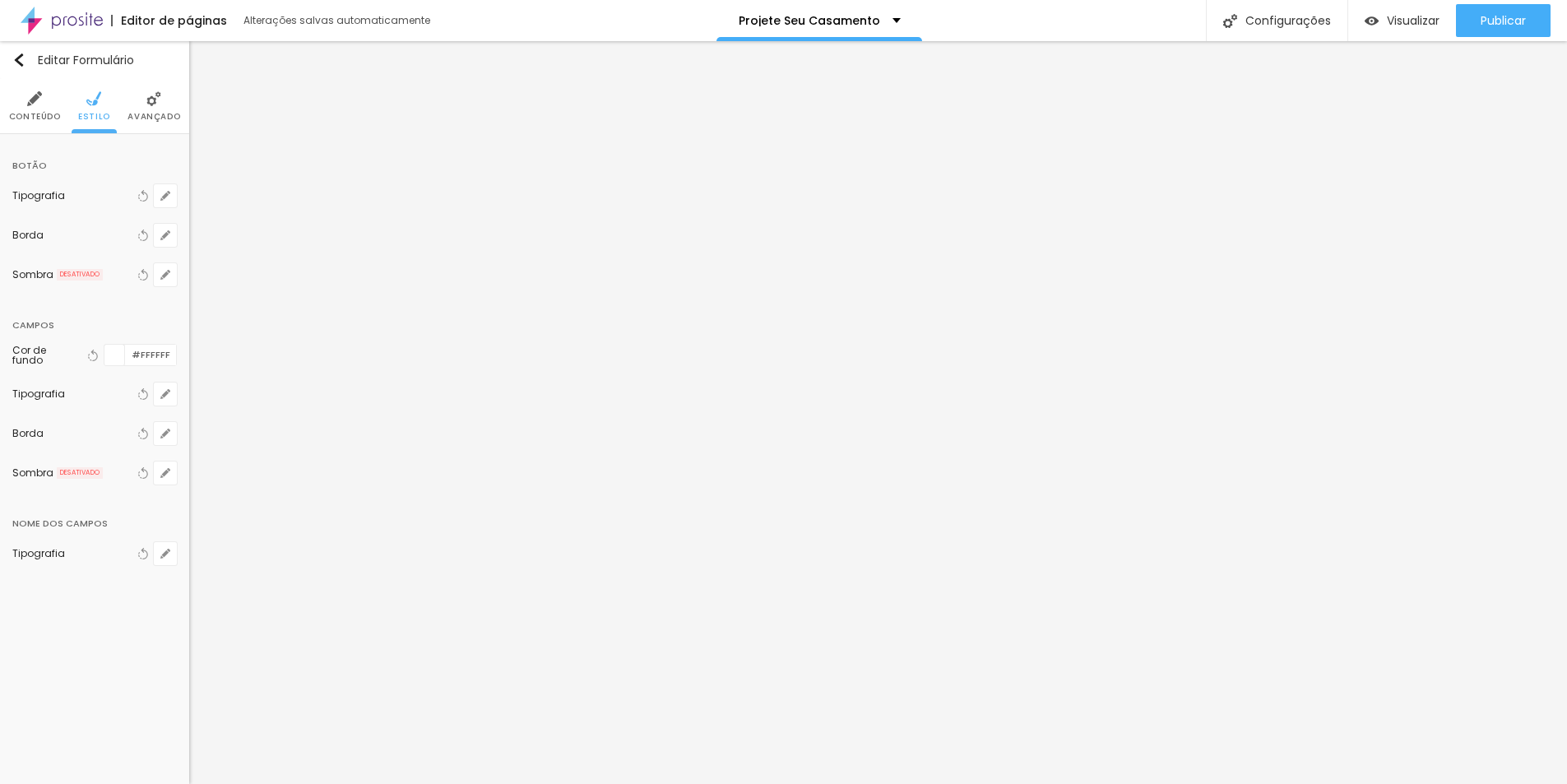
scroll to position [0, 0]
click at [161, 472] on icon "button" at bounding box center [165, 472] width 10 height 10
click at [161, 472] on div at bounding box center [790, 392] width 1580 height 784
click at [161, 430] on icon "button" at bounding box center [165, 433] width 10 height 10
click at [221, 571] on div at bounding box center [211, 568] width 20 height 20
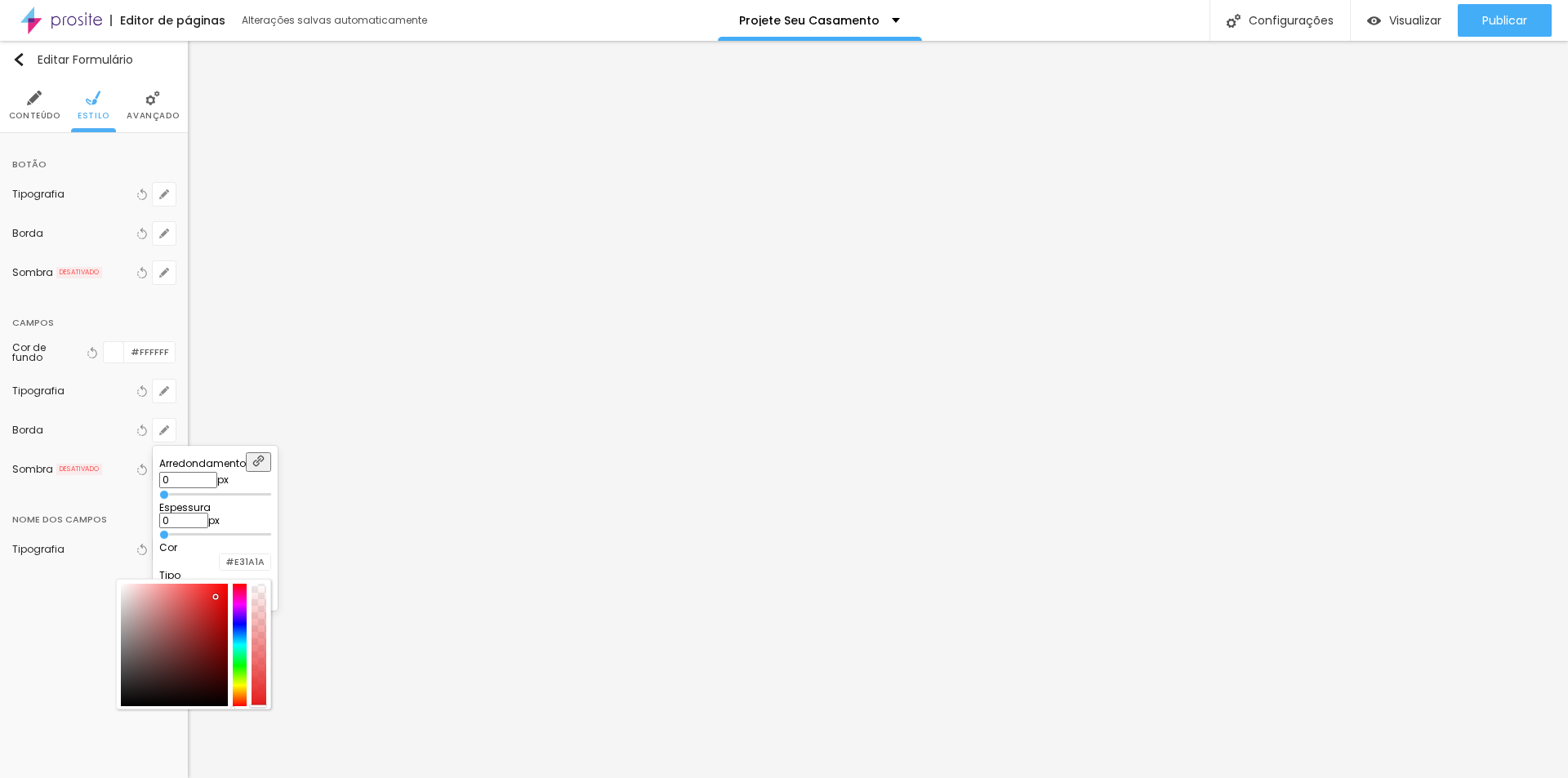
drag, startPoint x: 290, startPoint y: 612, endPoint x: 311, endPoint y: 600, distance: 24.2
click at [228, 600] on div at bounding box center [174, 644] width 107 height 122
click at [129, 326] on div at bounding box center [784, 389] width 1568 height 778
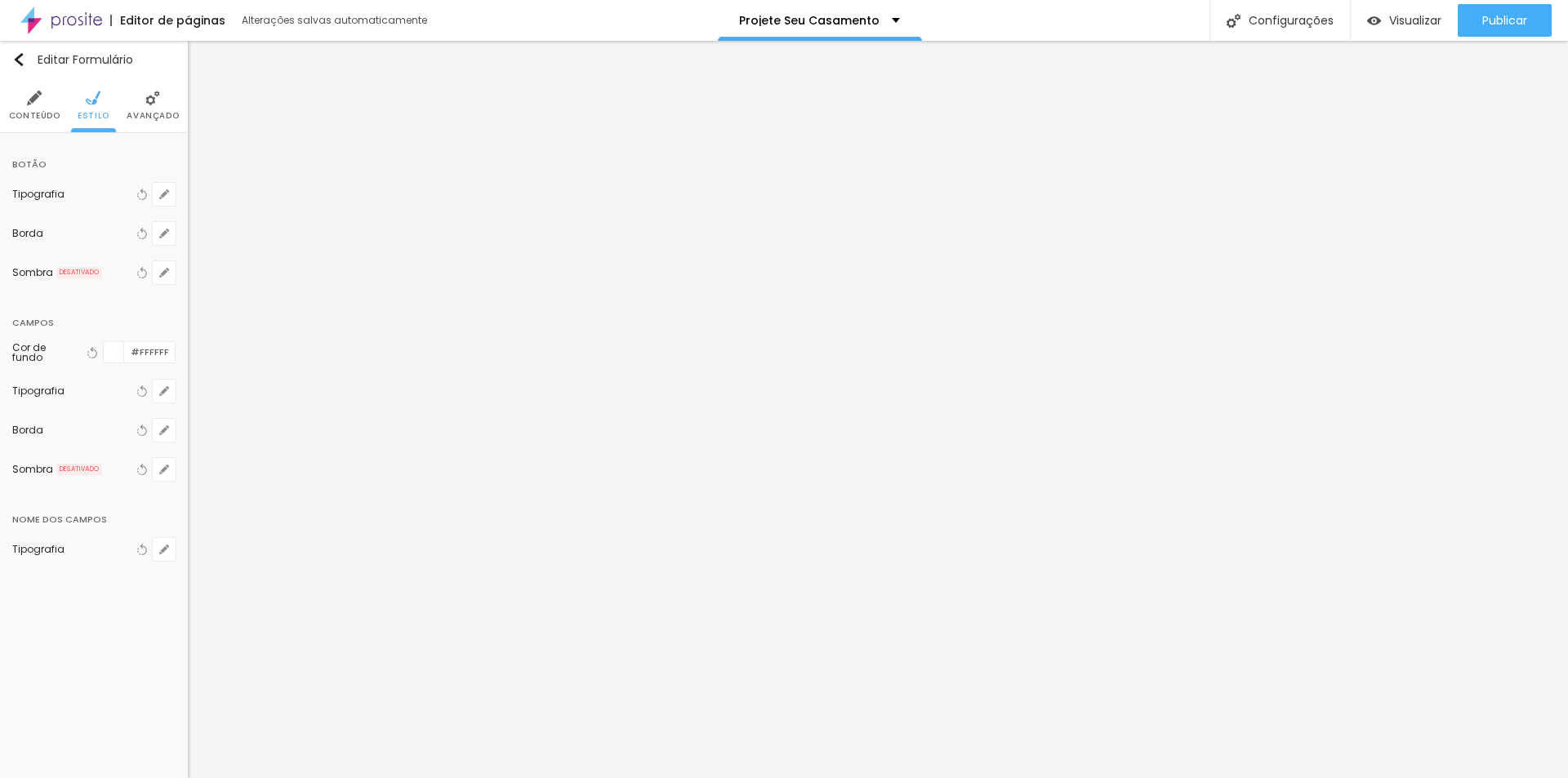
click at [117, 351] on div at bounding box center [114, 352] width 20 height 20
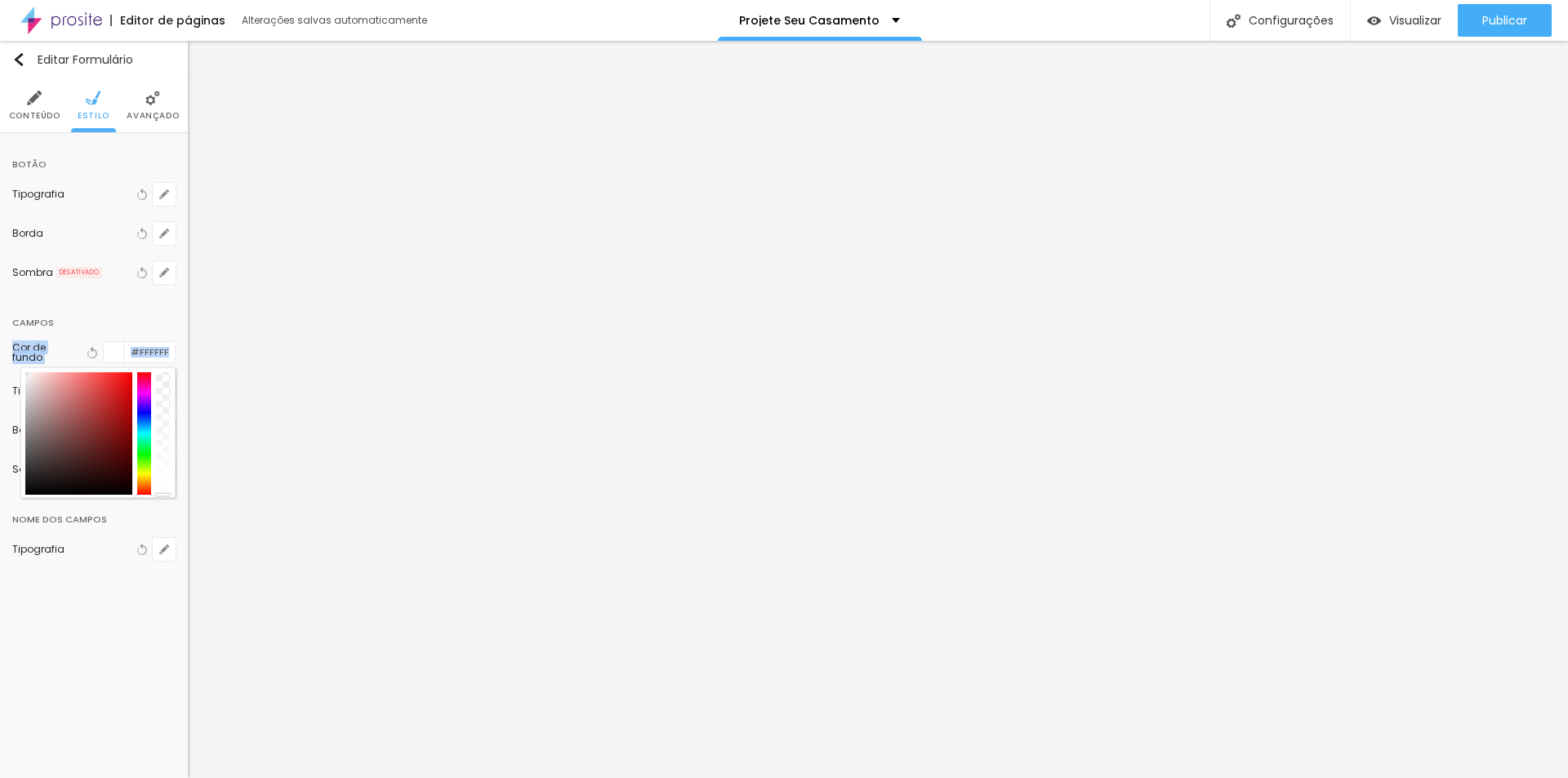
drag, startPoint x: 107, startPoint y: 429, endPoint x: 3, endPoint y: 357, distance: 126.5
click at [3, 357] on div "Botão Tipografia Voltar ao padrão Borda Voltar ao padrão Sombra DESATIVADO Volt…" at bounding box center [94, 362] width 188 height 460
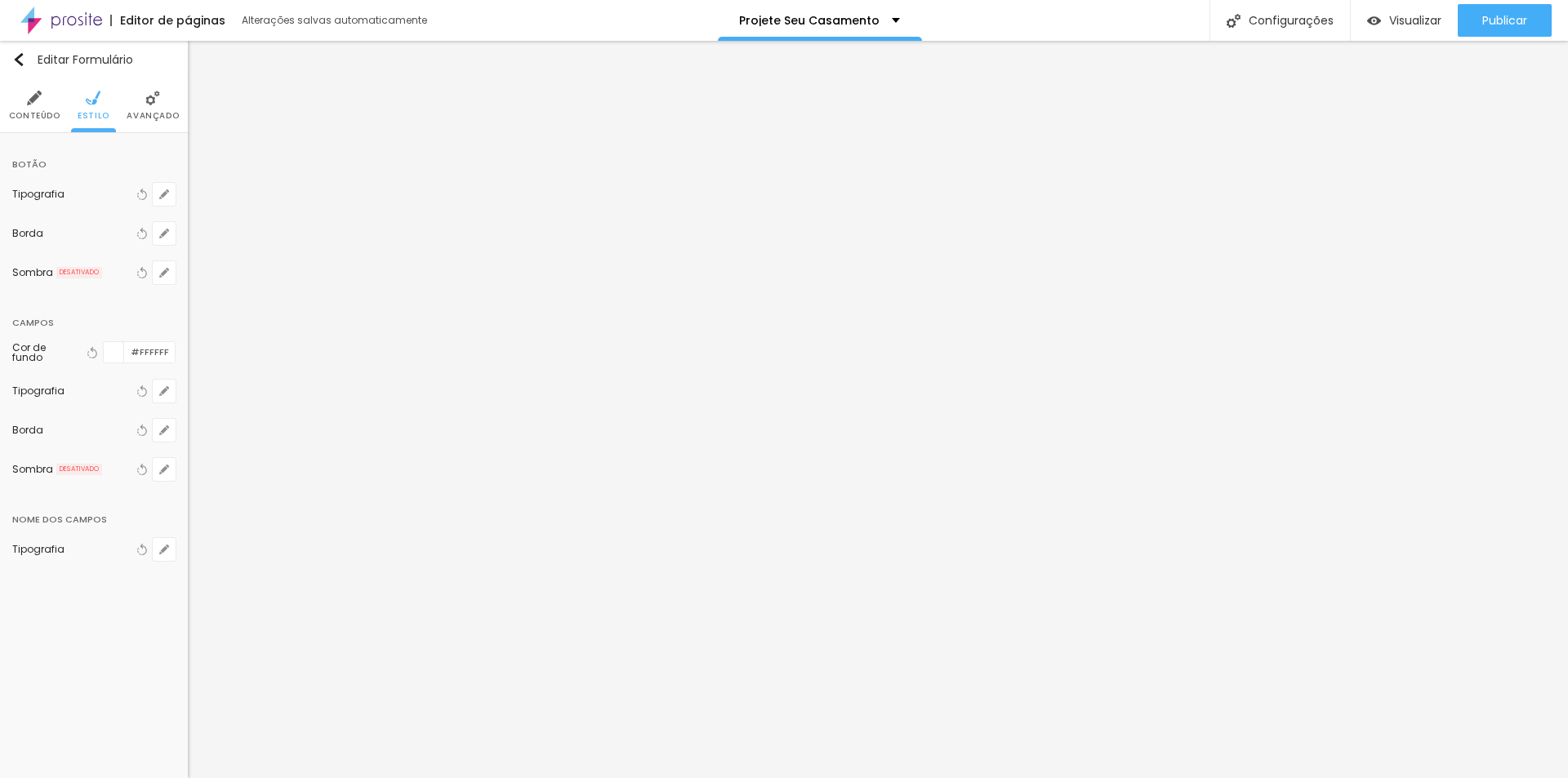
drag, startPoint x: 102, startPoint y: 304, endPoint x: 137, endPoint y: 286, distance: 39.4
click at [102, 300] on div "Botão Tipografia Voltar ao padrão Borda Voltar ao padrão Sombra DESATIVADO Volt…" at bounding box center [94, 362] width 188 height 460
click at [168, 195] on icon "button" at bounding box center [163, 194] width 10 height 10
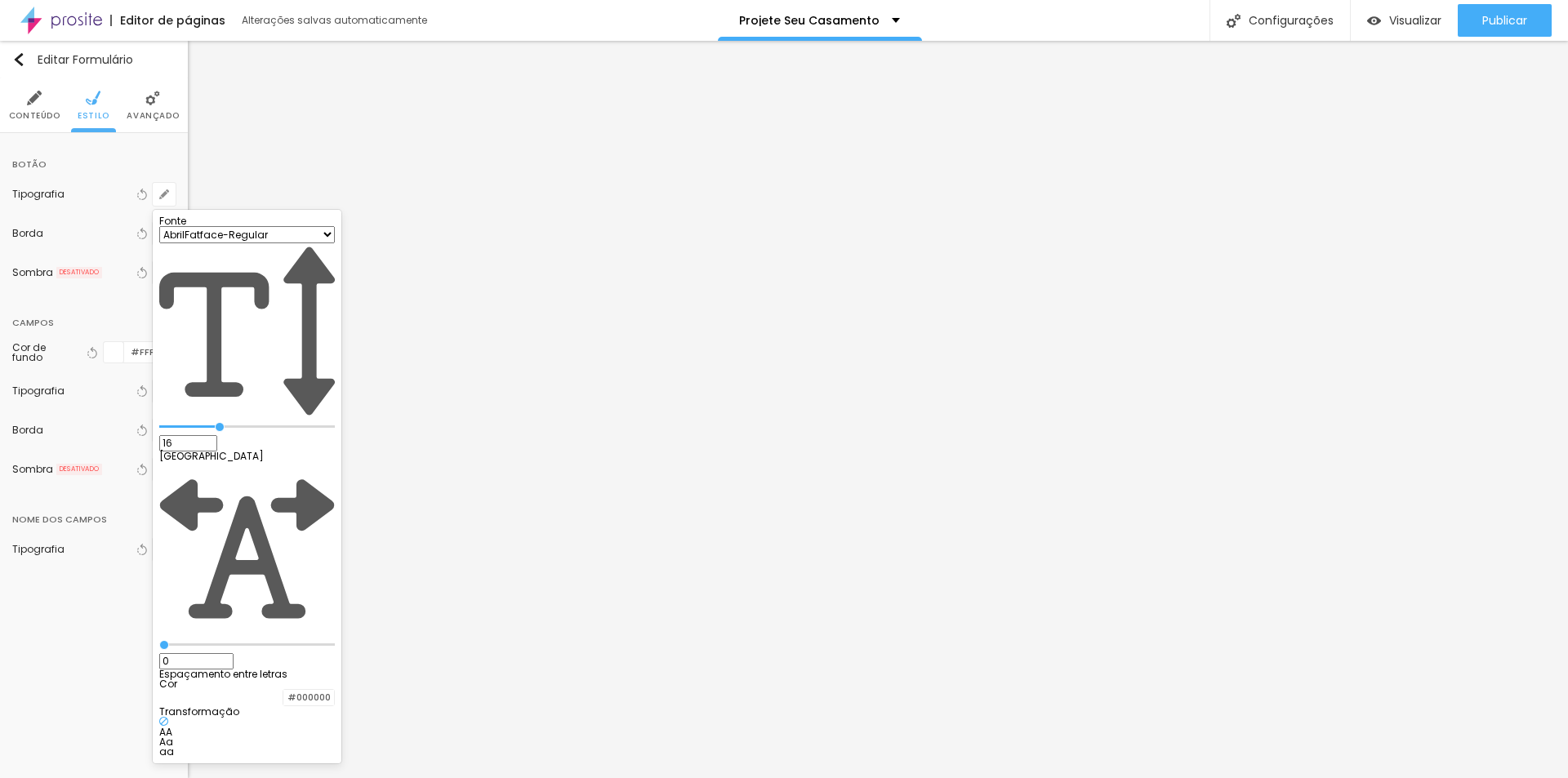
click at [107, 167] on div at bounding box center [784, 389] width 1568 height 778
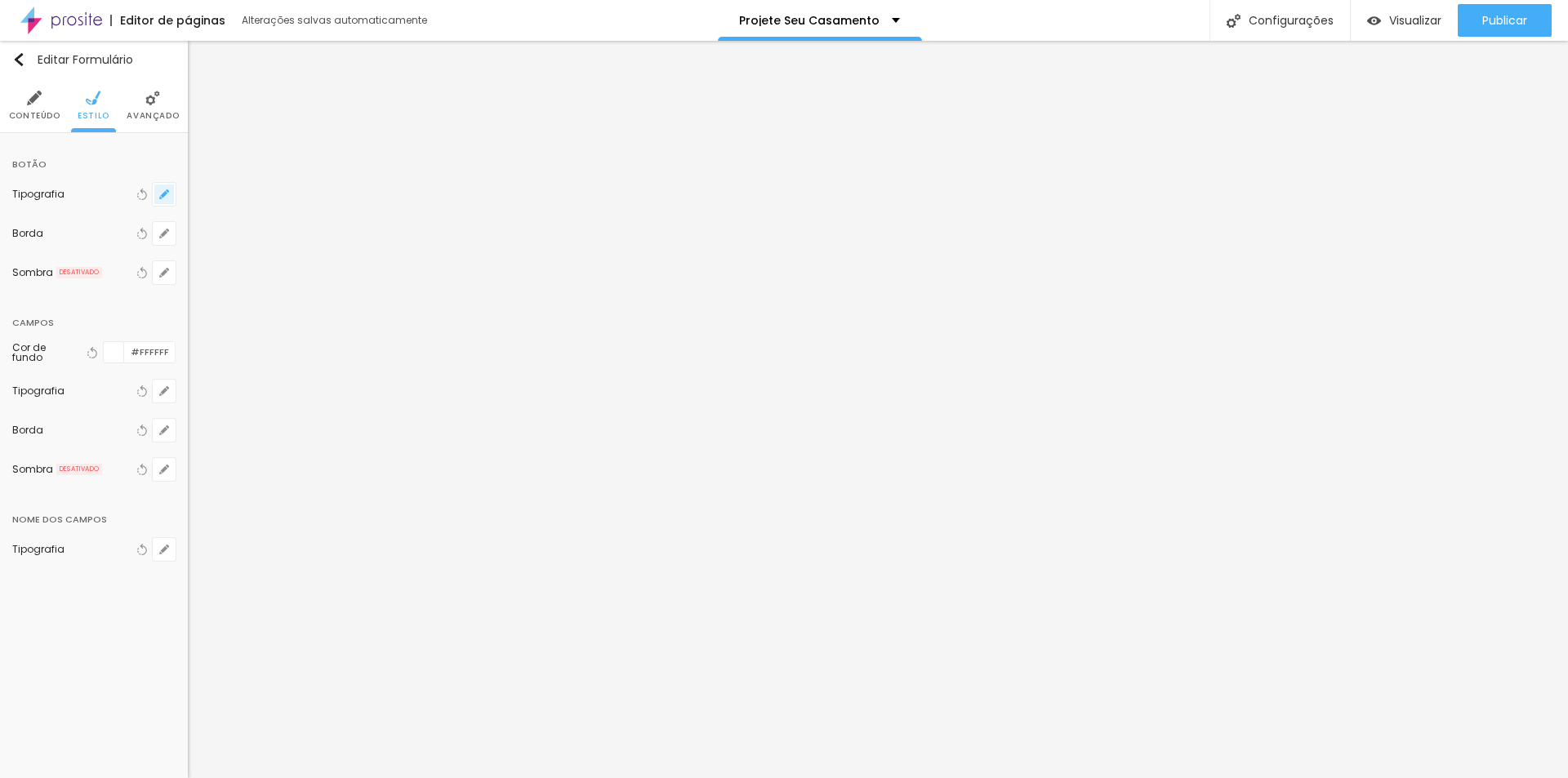
click at [159, 195] on button "button" at bounding box center [163, 194] width 23 height 23
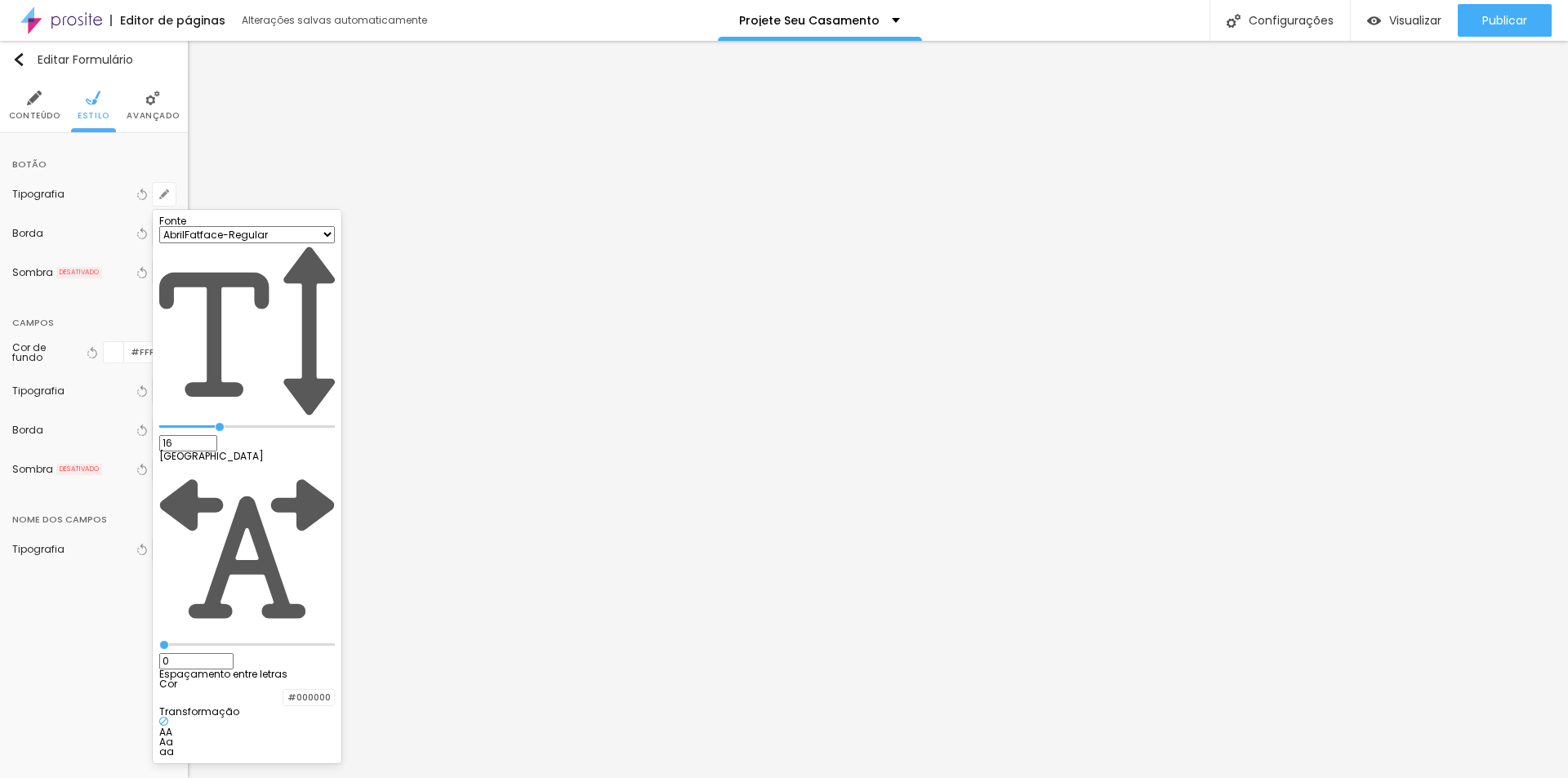
click at [115, 209] on div at bounding box center [784, 389] width 1568 height 778
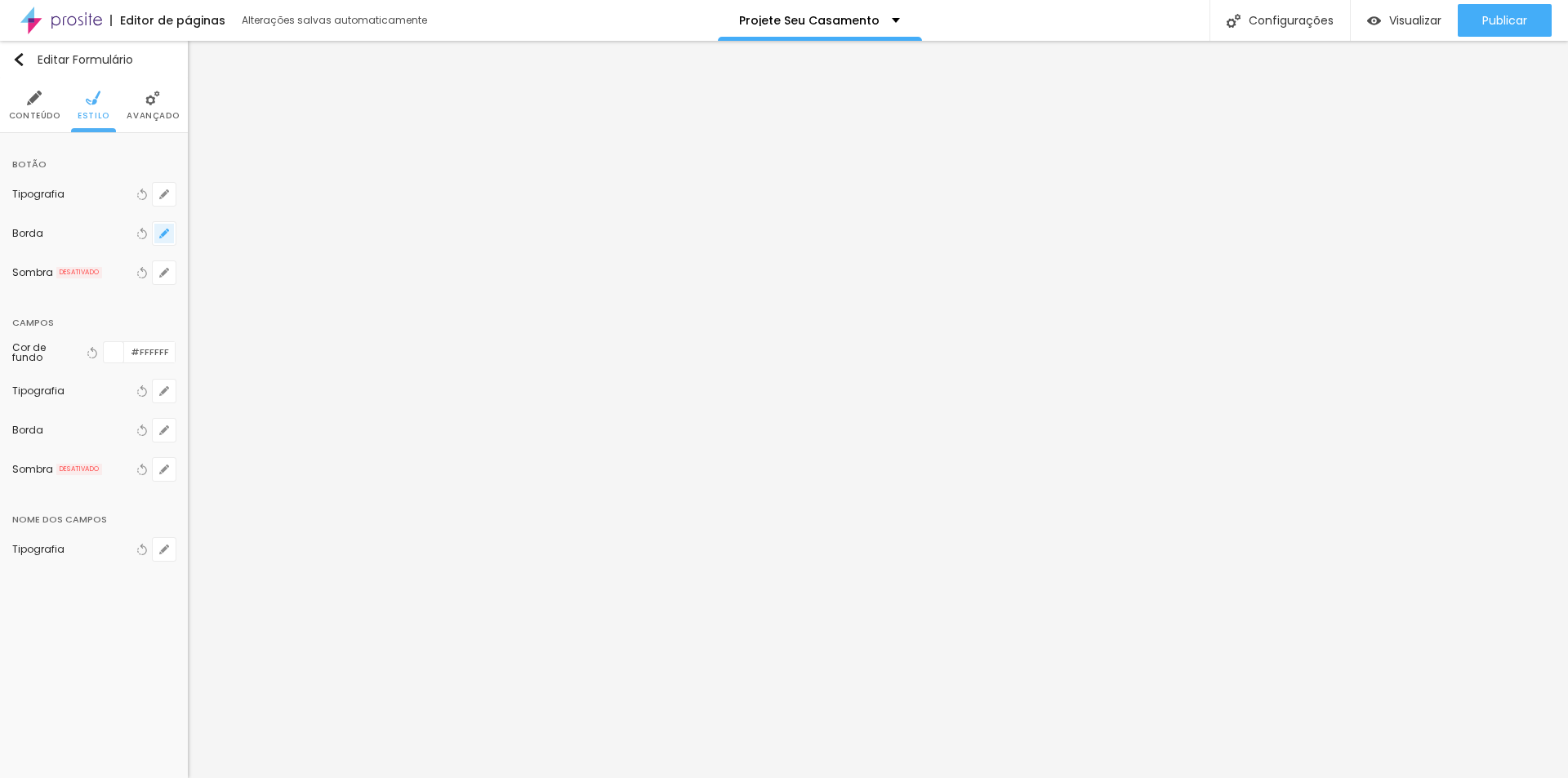
click at [162, 232] on icon "button" at bounding box center [163, 233] width 10 height 10
click at [118, 240] on div at bounding box center [784, 389] width 1568 height 778
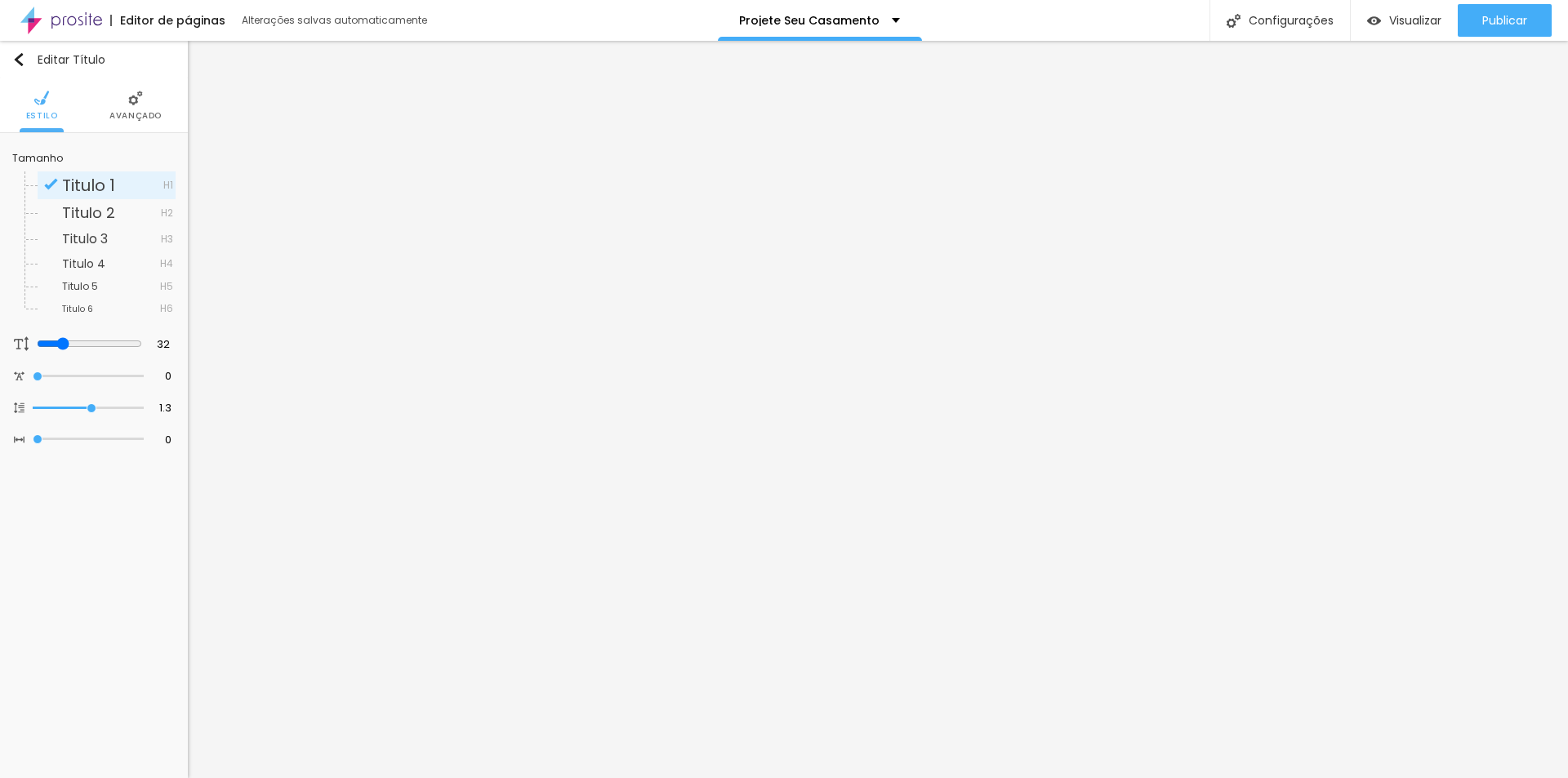
click at [143, 114] on span "Avançado" at bounding box center [135, 116] width 52 height 8
click at [104, 113] on span "Estilo" at bounding box center [93, 116] width 32 height 8
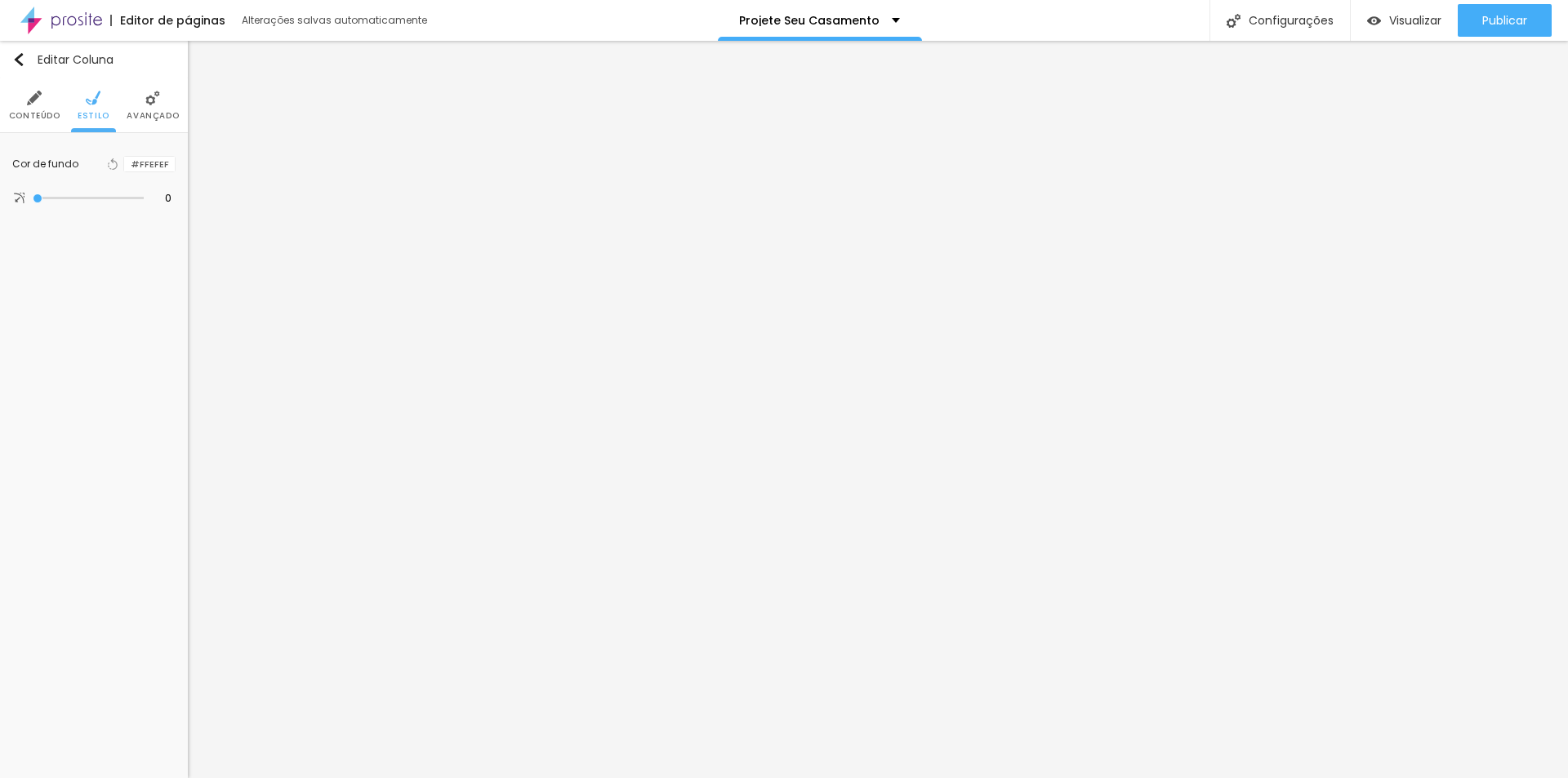
click at [124, 164] on div at bounding box center [124, 164] width 0 height 16
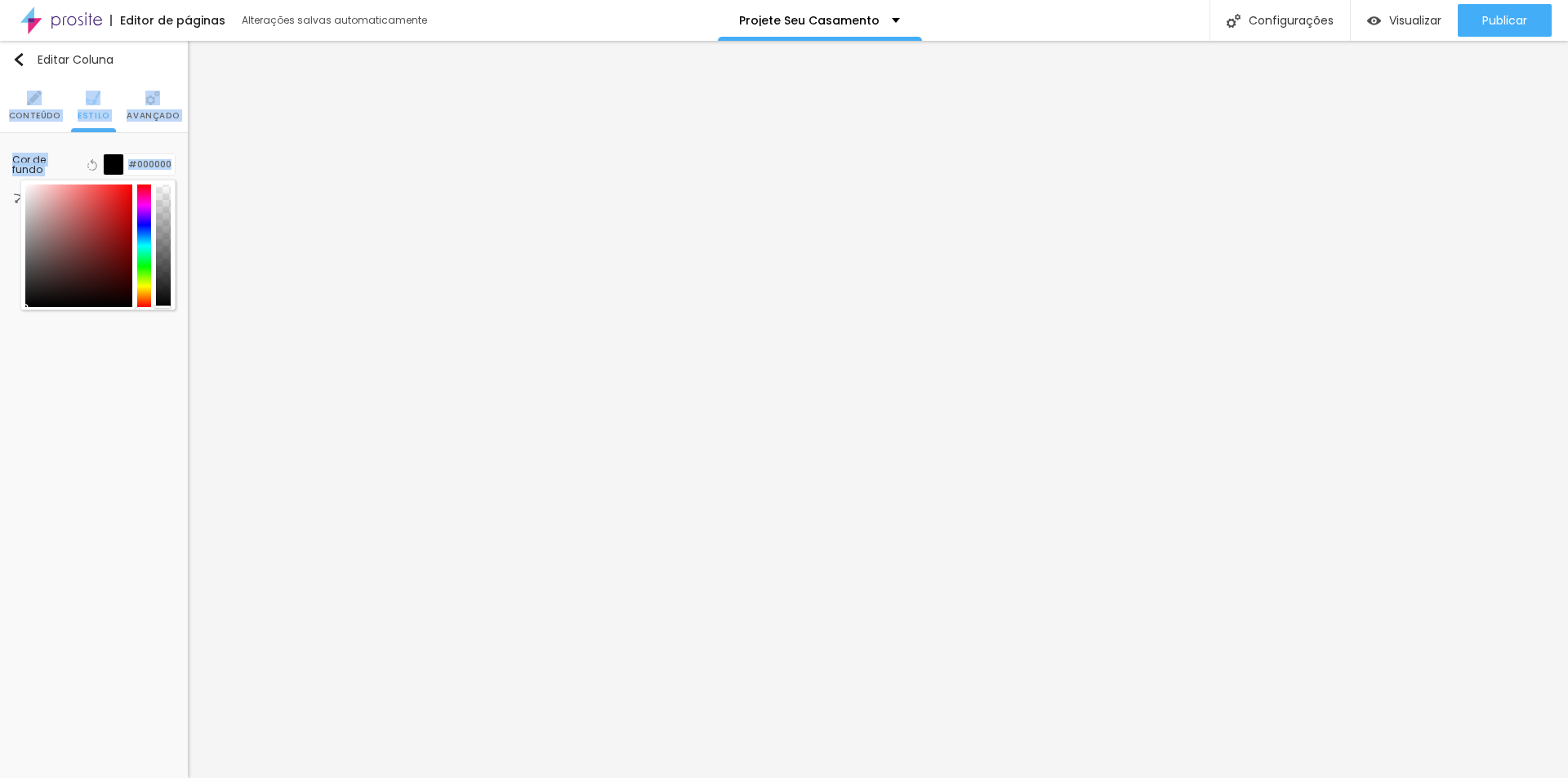
drag, startPoint x: 42, startPoint y: 260, endPoint x: -28, endPoint y: 341, distance: 107.1
click at [0, 341] on html "Editor de páginas Alterações salvas automaticamente Projete Seu Casamento Confi…" at bounding box center [784, 389] width 1568 height 778
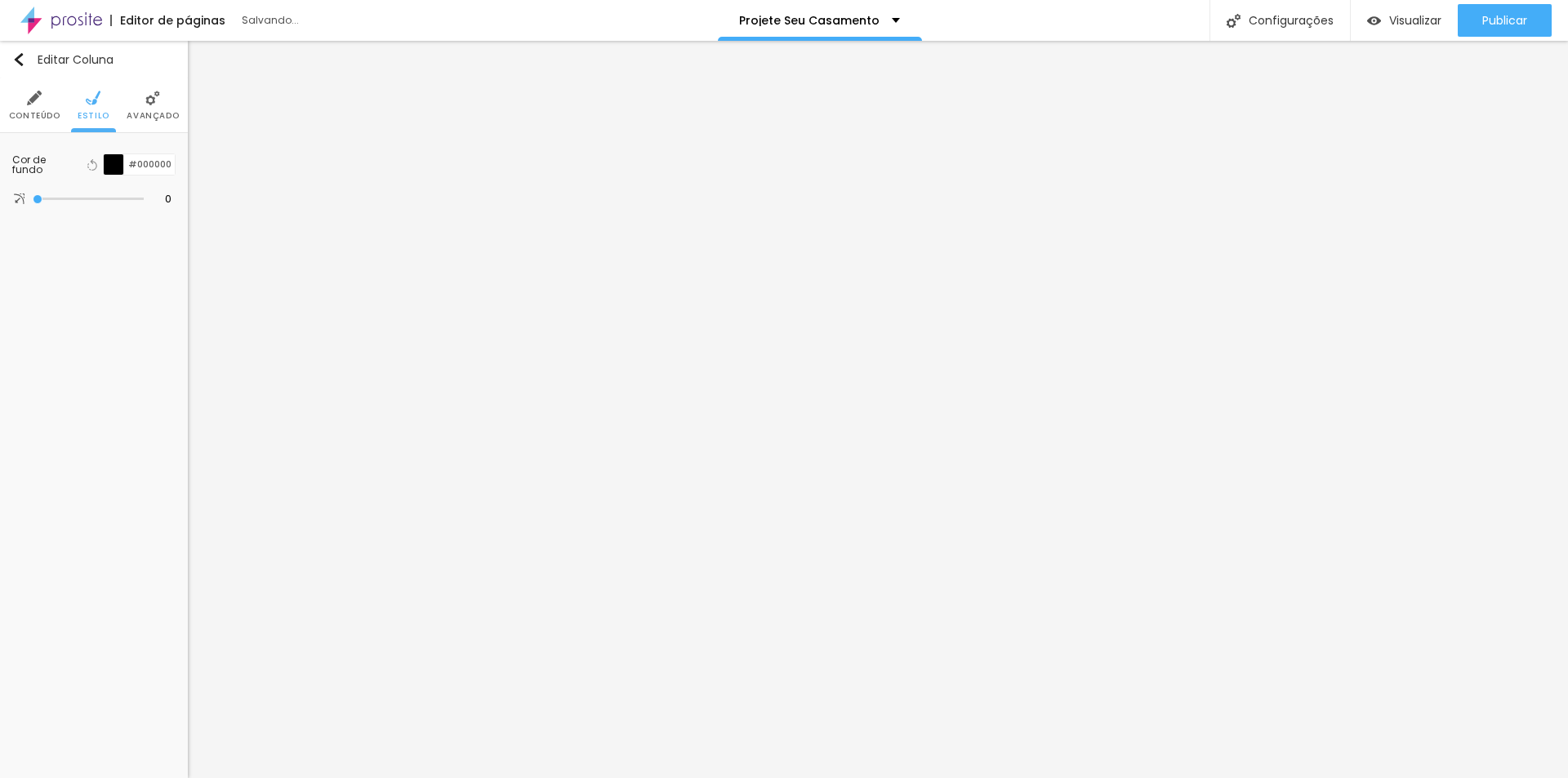
drag, startPoint x: 26, startPoint y: 480, endPoint x: 185, endPoint y: 452, distance: 161.4
click at [26, 479] on div "Editar Coluna Conteúdo Estilo Avançado Cor de fundo Voltar ao padrão #000000 0 …" at bounding box center [94, 408] width 188 height 737
click at [99, 108] on li "Estilo" at bounding box center [93, 105] width 32 height 54
click at [88, 101] on img at bounding box center [93, 98] width 15 height 15
click at [151, 106] on img at bounding box center [152, 98] width 15 height 15
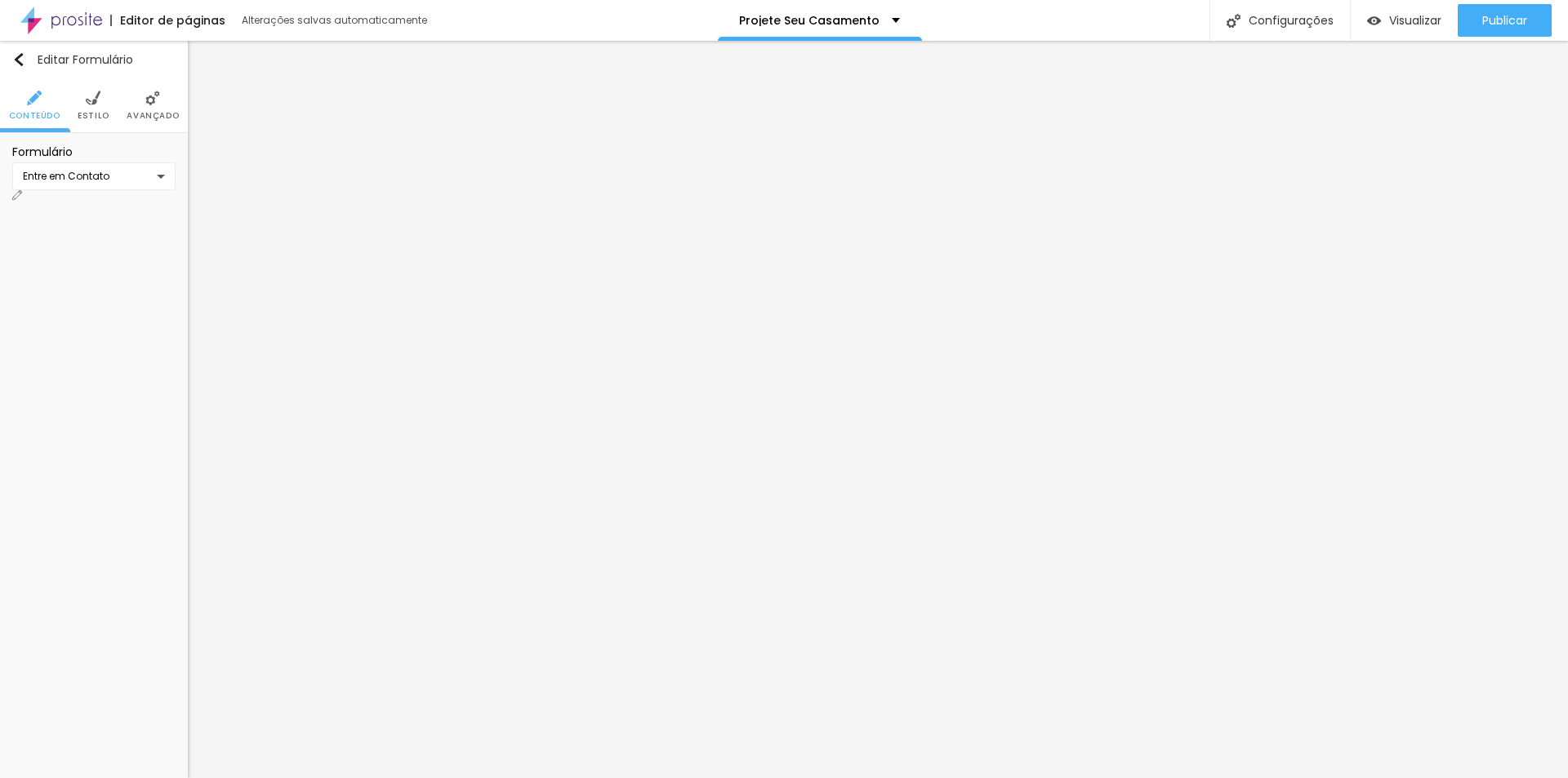
click at [91, 92] on img at bounding box center [93, 98] width 15 height 15
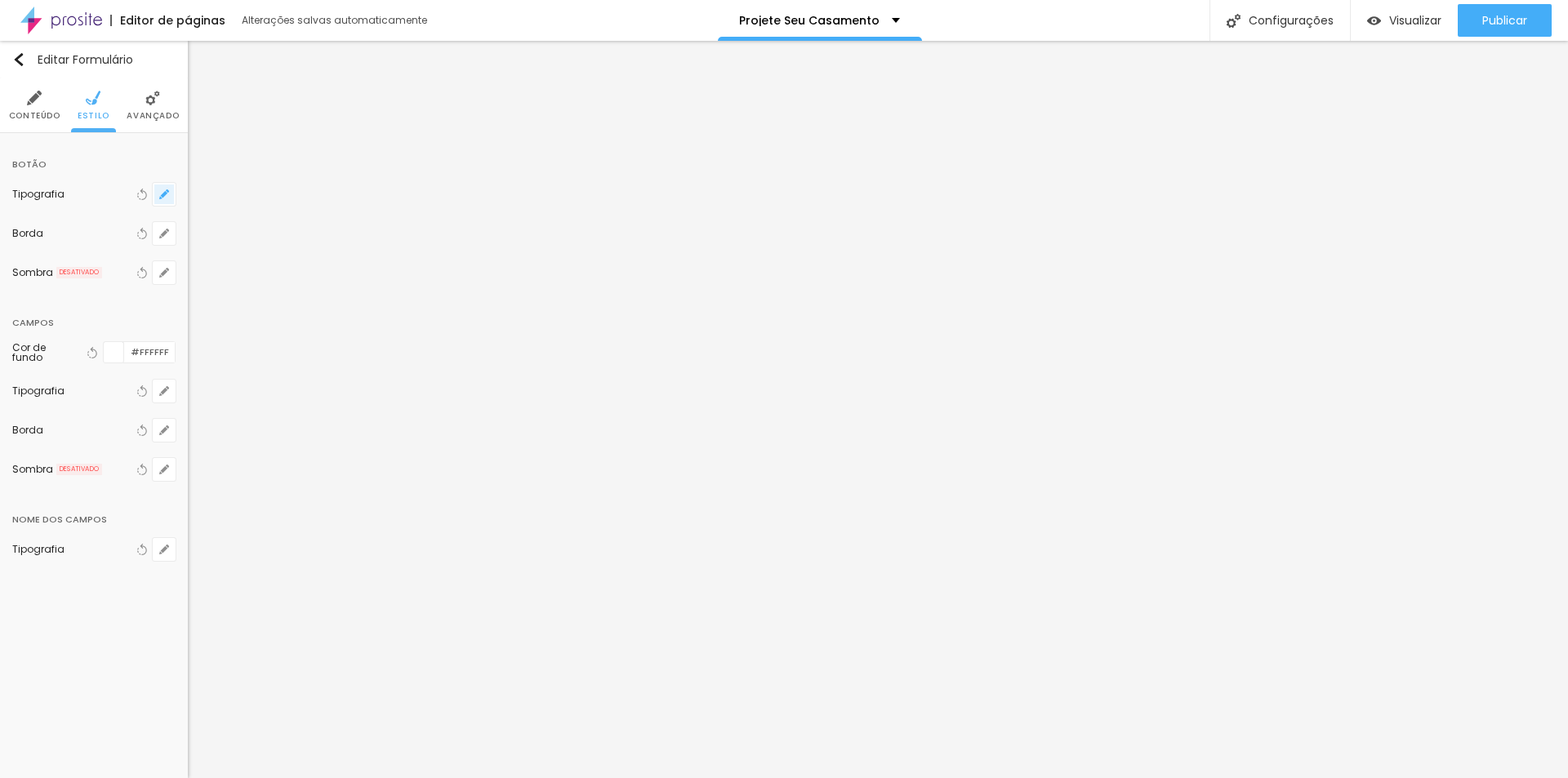
click at [162, 195] on icon "button" at bounding box center [163, 194] width 6 height 6
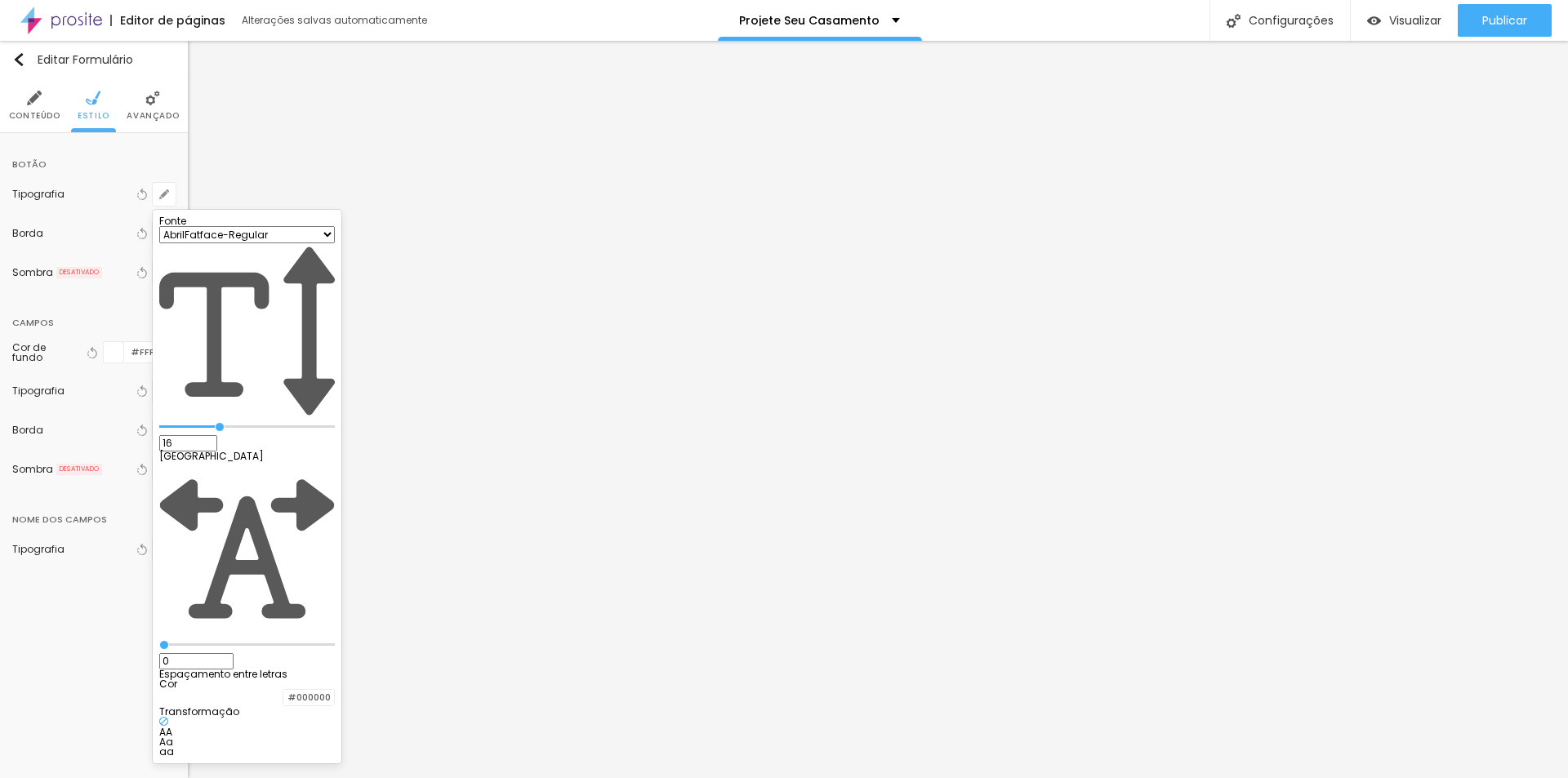
click at [164, 195] on div at bounding box center [784, 389] width 1568 height 778
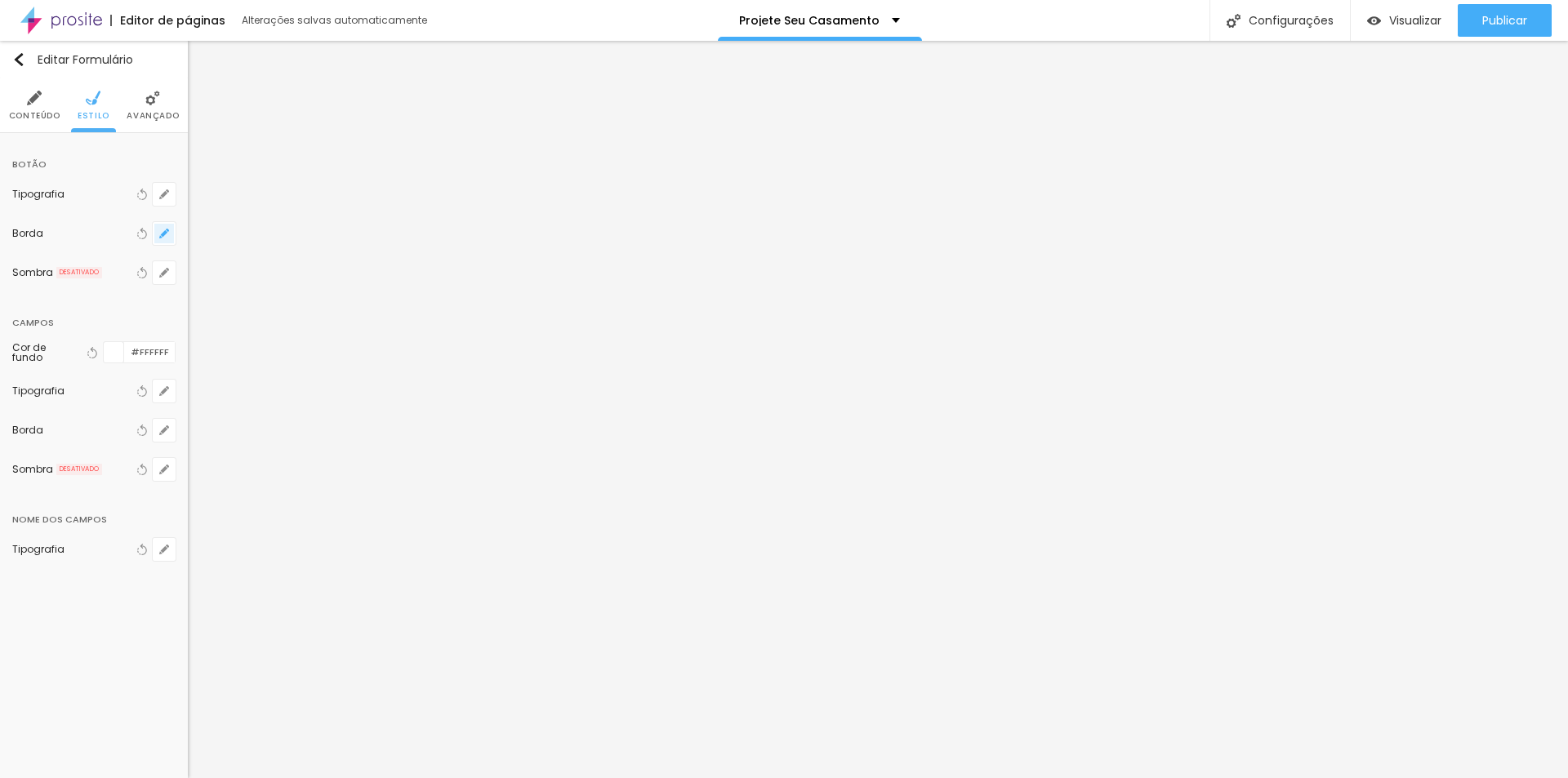
click at [163, 230] on icon "button" at bounding box center [163, 233] width 10 height 10
click at [219, 363] on div at bounding box center [209, 367] width 20 height 20
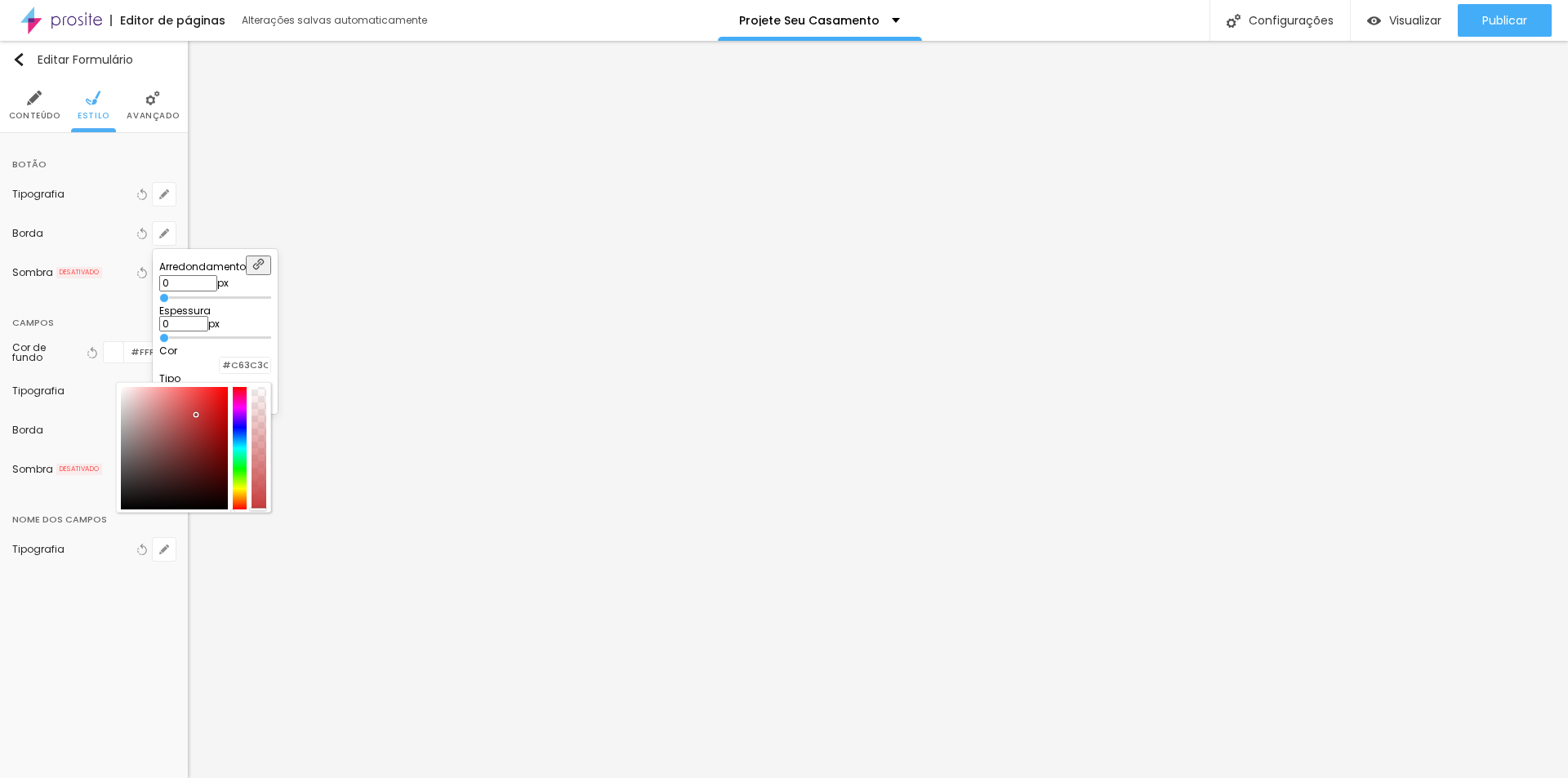
drag, startPoint x: 266, startPoint y: 431, endPoint x: 291, endPoint y: 417, distance: 28.7
click at [228, 417] on div at bounding box center [174, 448] width 107 height 122
click at [196, 413] on div at bounding box center [195, 411] width 4 height 4
drag, startPoint x: 289, startPoint y: 416, endPoint x: 217, endPoint y: 391, distance: 76.2
click at [122, 389] on div at bounding box center [121, 388] width 4 height 4
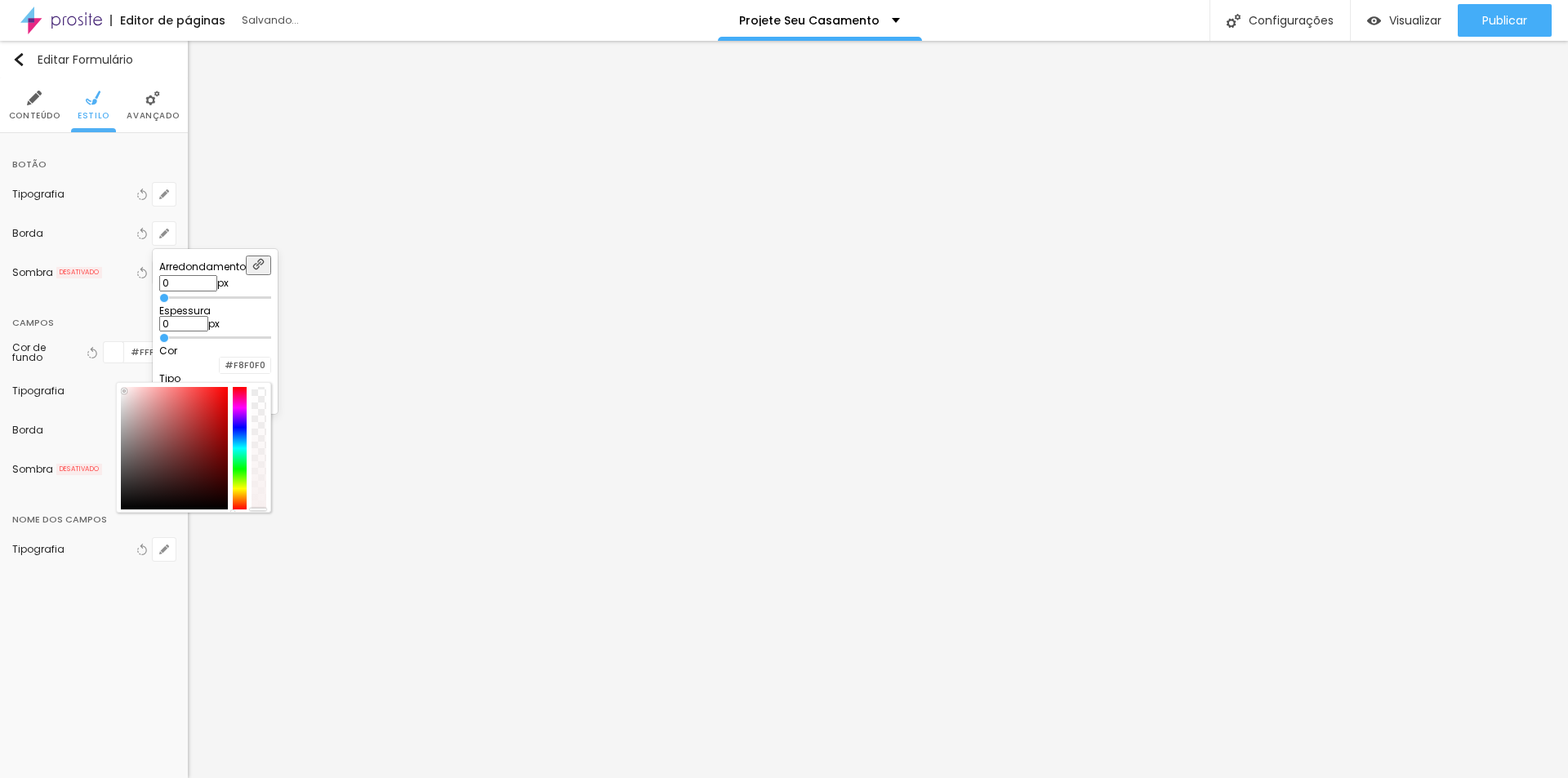
click at [126, 393] on div at bounding box center [124, 391] width 4 height 4
drag, startPoint x: 192, startPoint y: 338, endPoint x: 203, endPoint y: 345, distance: 13.0
click at [192, 339] on input "range" at bounding box center [215, 338] width 112 height 8
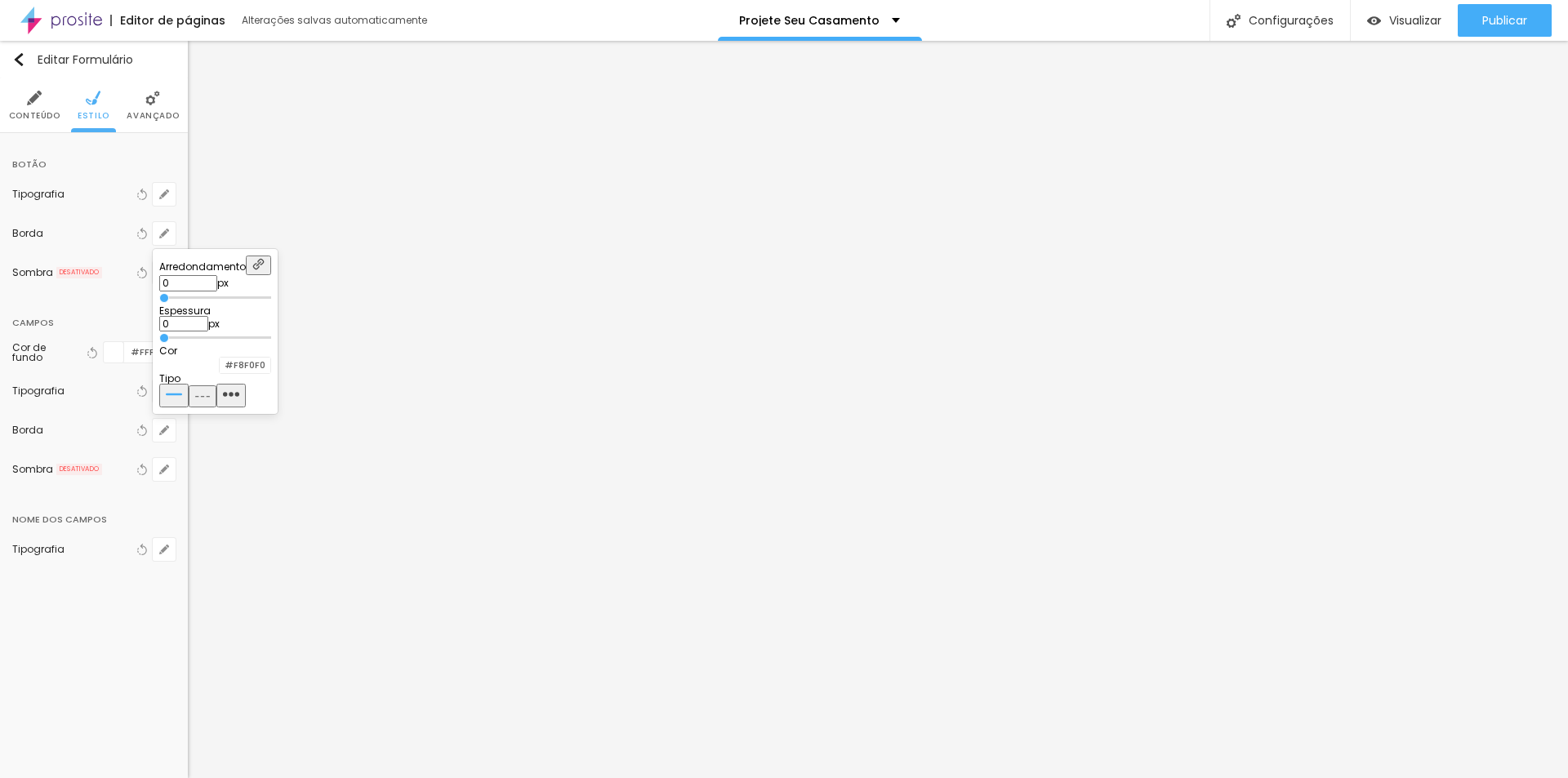
click at [98, 321] on div at bounding box center [784, 389] width 1568 height 778
click at [160, 238] on icon "button" at bounding box center [161, 237] width 4 height 4
click at [219, 370] on div at bounding box center [219, 365] width 0 height 16
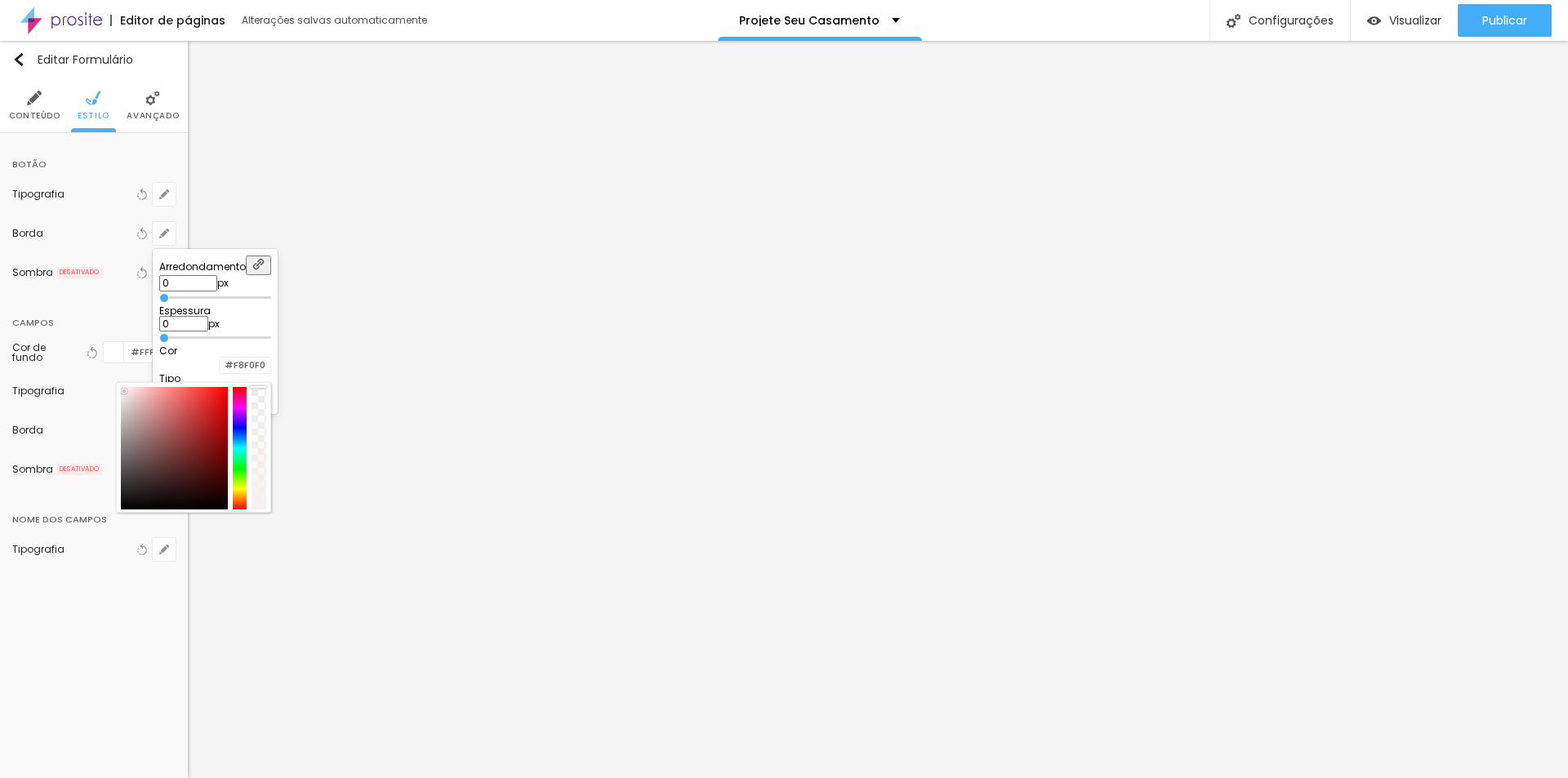
drag, startPoint x: 354, startPoint y: 411, endPoint x: 358, endPoint y: 388, distance: 23.3
click at [266, 389] on div at bounding box center [259, 448] width 15 height 122
drag, startPoint x: 358, startPoint y: 387, endPoint x: 360, endPoint y: 493, distance: 106.0
click at [271, 493] on div at bounding box center [193, 447] width 155 height 130
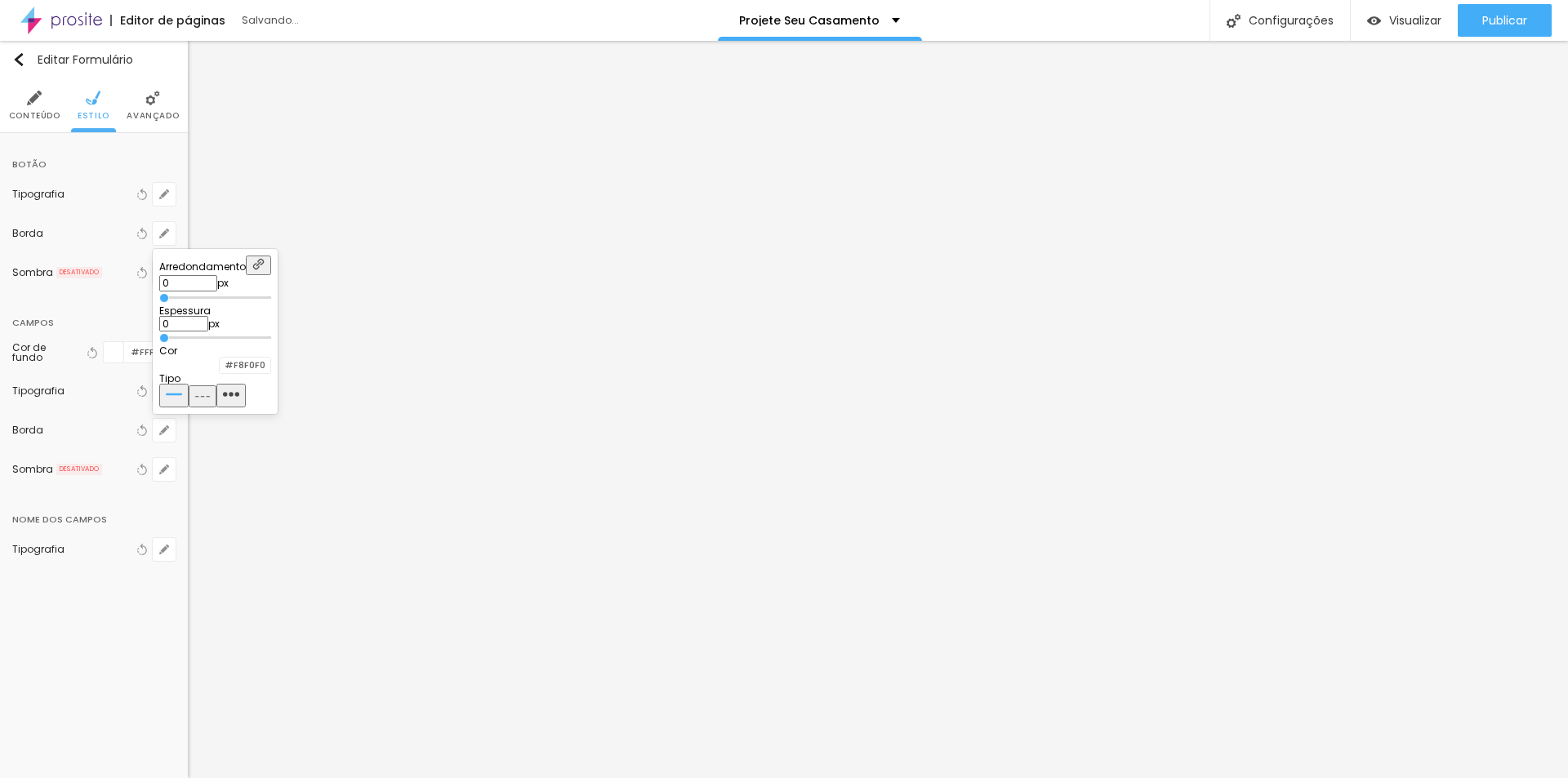
click at [219, 372] on div at bounding box center [219, 365] width 0 height 16
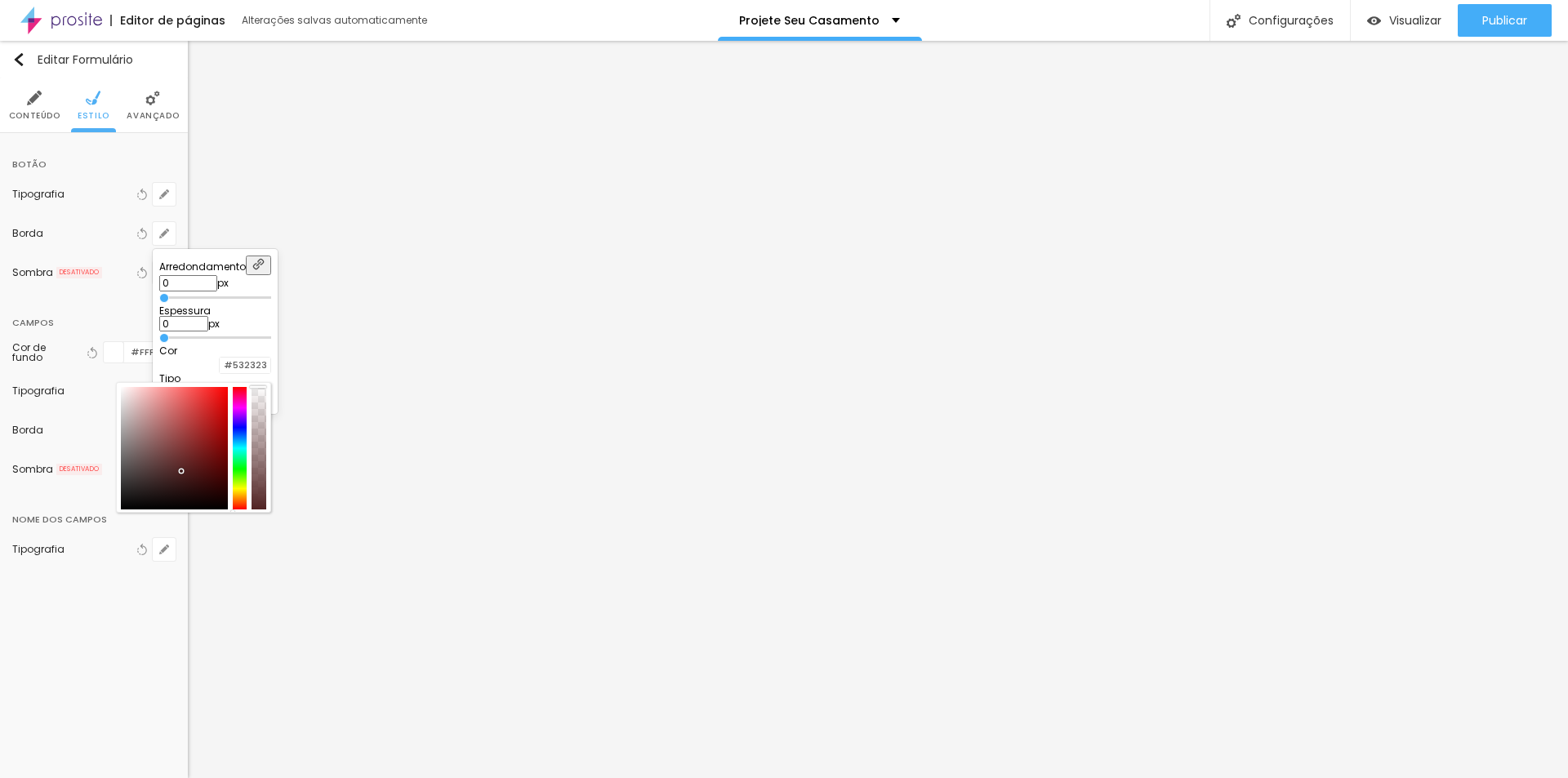
drag, startPoint x: 277, startPoint y: 474, endPoint x: 287, endPoint y: 495, distance: 23.3
click at [228, 473] on div at bounding box center [174, 448] width 107 height 122
click at [228, 498] on div at bounding box center [174, 448] width 107 height 122
drag, startPoint x: 351, startPoint y: 501, endPoint x: 358, endPoint y: 483, distance: 19.3
click at [266, 485] on div at bounding box center [259, 448] width 15 height 122
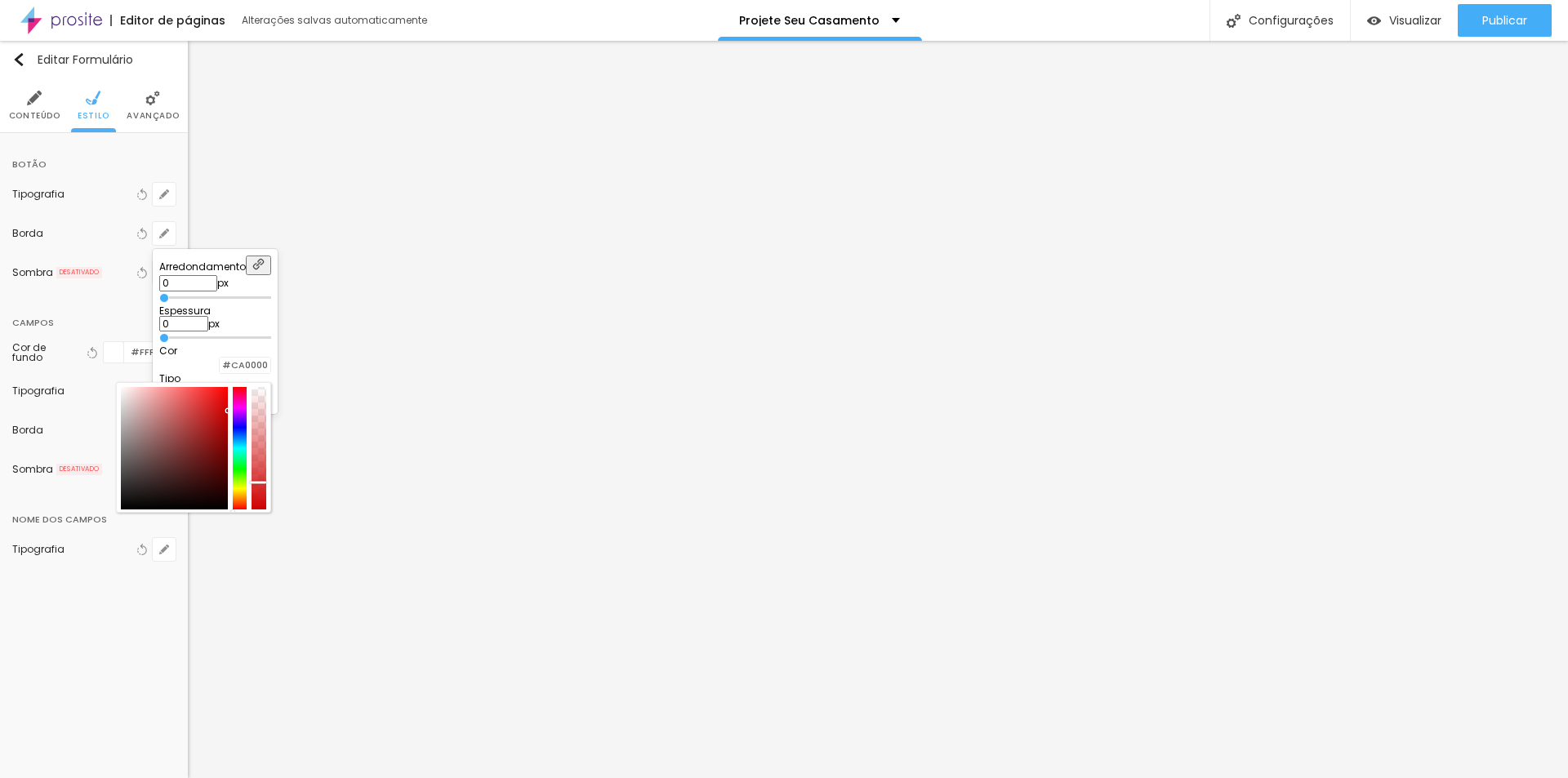
drag, startPoint x: 306, startPoint y: 440, endPoint x: 323, endPoint y: 414, distance: 31.1
click at [266, 414] on div at bounding box center [194, 448] width 145 height 122
click at [247, 397] on div at bounding box center [240, 448] width 15 height 122
click at [247, 409] on div at bounding box center [240, 448] width 15 height 122
click at [38, 662] on div at bounding box center [784, 389] width 1568 height 778
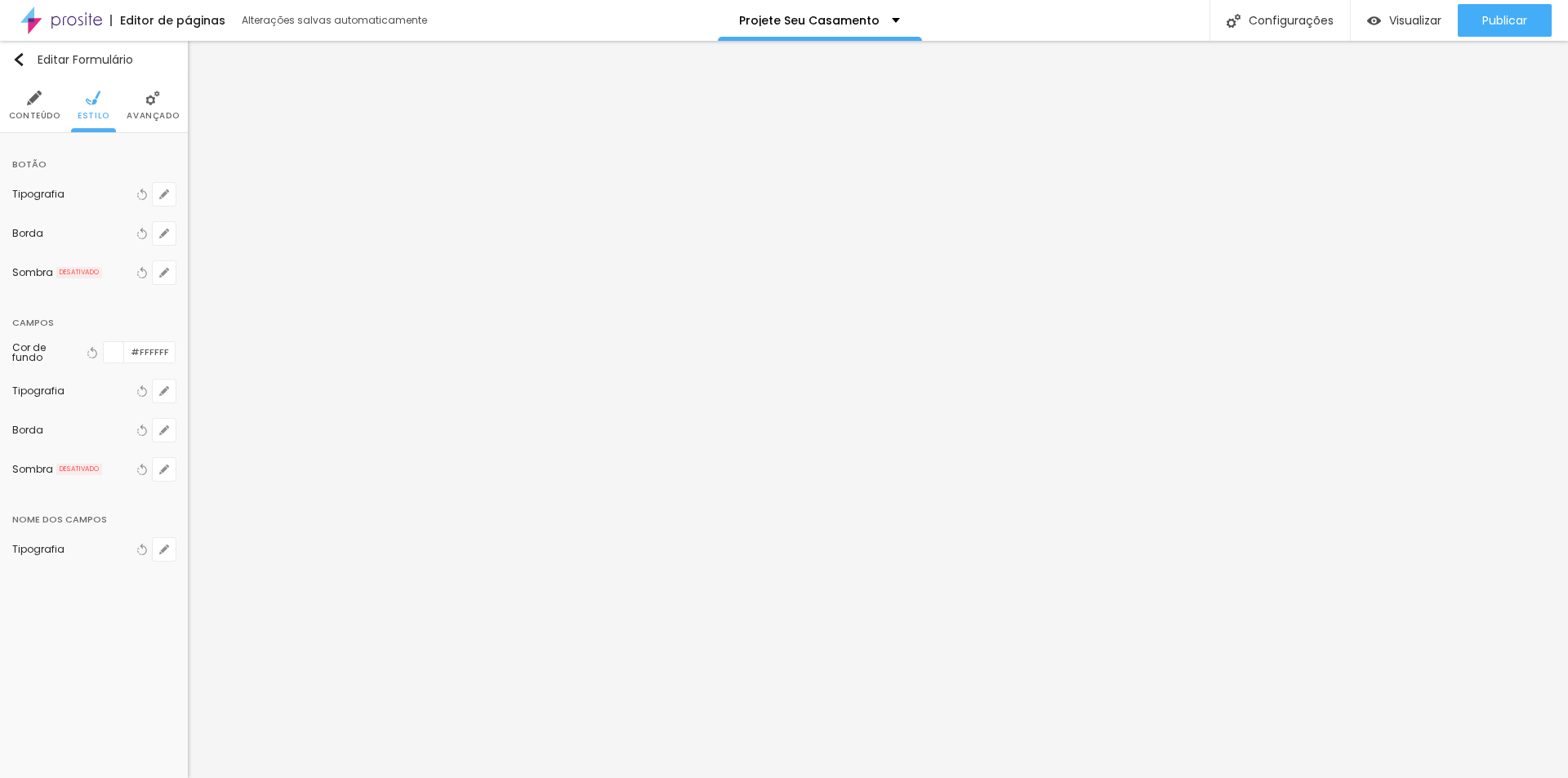
click at [32, 165] on div "Botão" at bounding box center [28, 164] width 34 height 18
click at [1509, 17] on span "Publicar" at bounding box center [1504, 20] width 45 height 13
click at [1417, 18] on span "Visualizar" at bounding box center [1415, 20] width 52 height 13
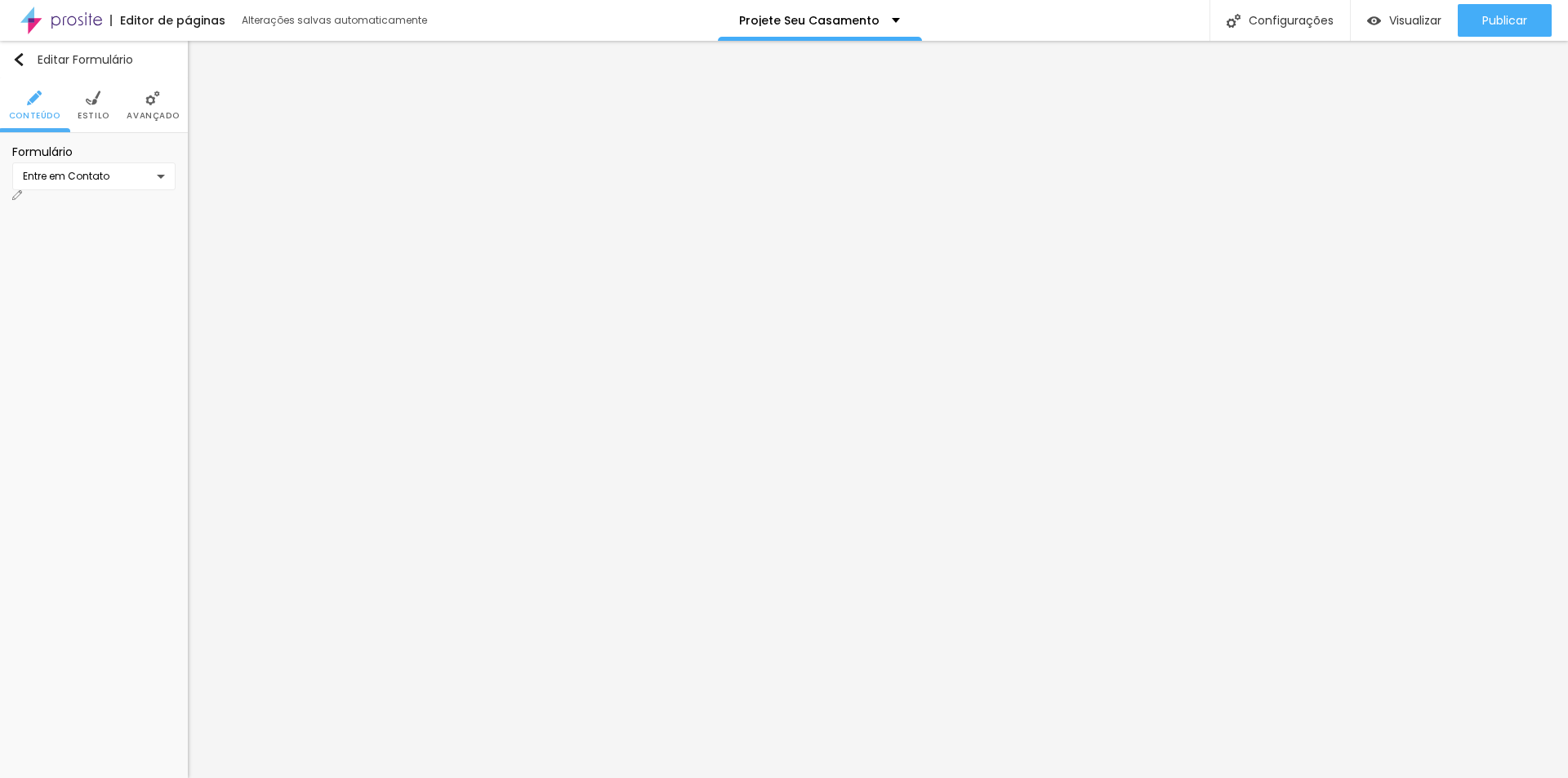
drag, startPoint x: 95, startPoint y: 104, endPoint x: 103, endPoint y: 143, distance: 39.8
click at [95, 105] on img at bounding box center [93, 98] width 15 height 15
click at [78, 97] on li "Estilo" at bounding box center [93, 105] width 32 height 54
click at [116, 159] on div at bounding box center [114, 164] width 20 height 20
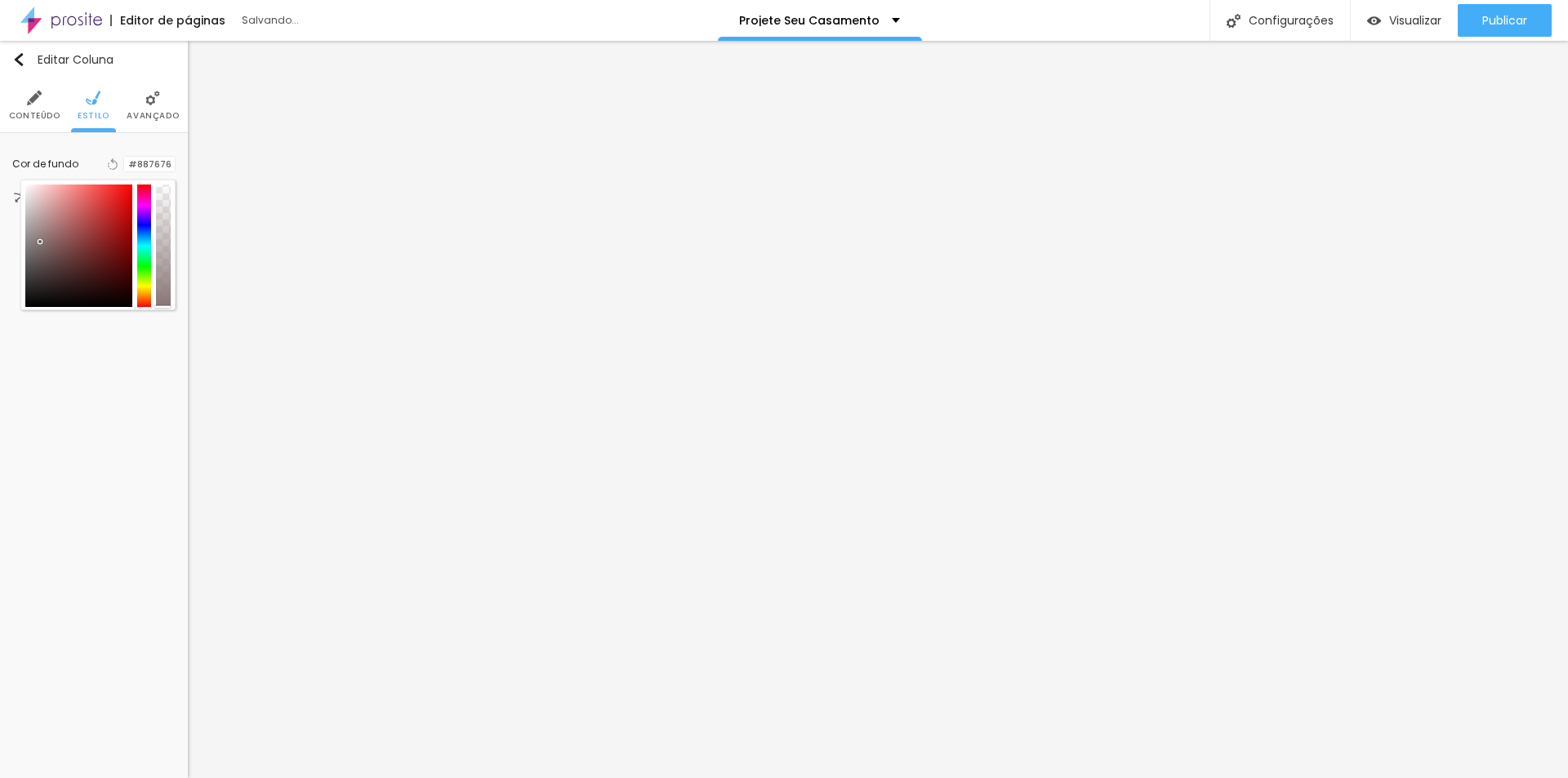
drag, startPoint x: 95, startPoint y: 229, endPoint x: 40, endPoint y: 241, distance: 56.3
click at [40, 241] on div at bounding box center [79, 245] width 107 height 122
drag, startPoint x: 64, startPoint y: 420, endPoint x: 103, endPoint y: 382, distance: 54.5
click at [65, 417] on div "Editar Coluna Conteúdo Estilo Avançado Cor de fundo Voltar ao padrão #887676 0 …" at bounding box center [94, 408] width 188 height 737
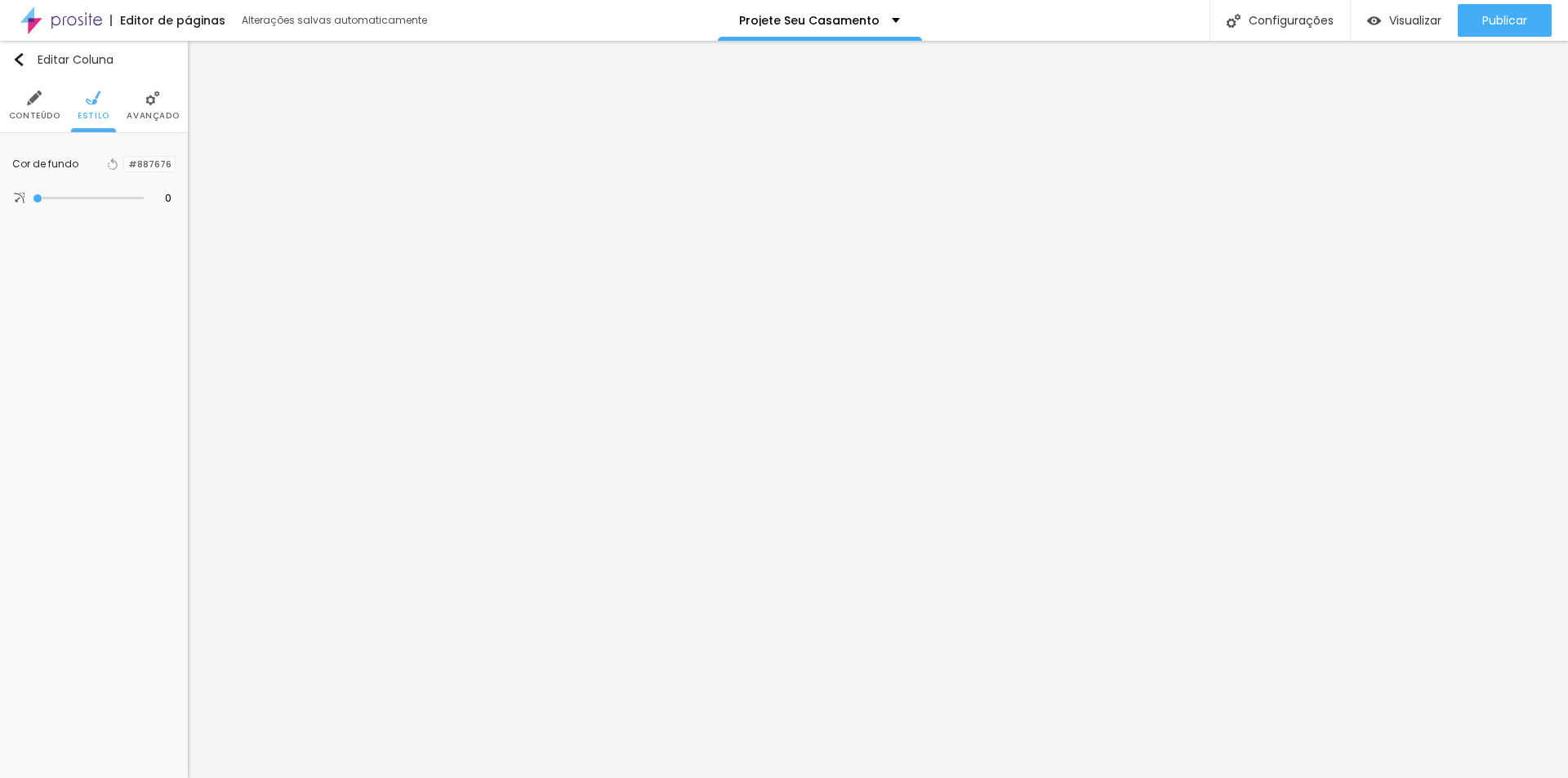
click at [160, 117] on span "Avançado" at bounding box center [152, 116] width 52 height 8
click at [89, 100] on img at bounding box center [93, 98] width 15 height 15
click at [157, 392] on button "button" at bounding box center [163, 391] width 23 height 23
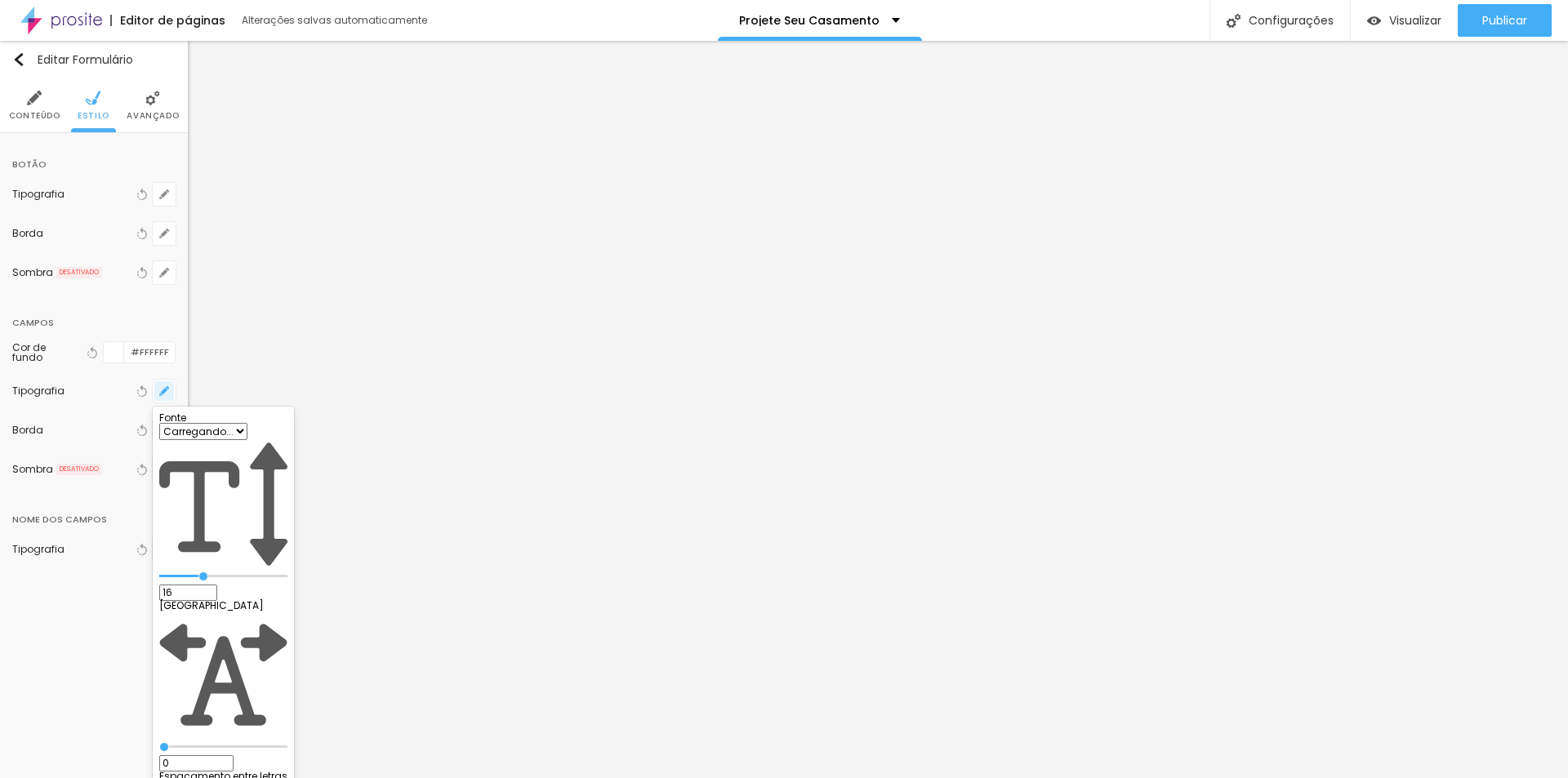
click at [157, 392] on div at bounding box center [784, 389] width 1568 height 778
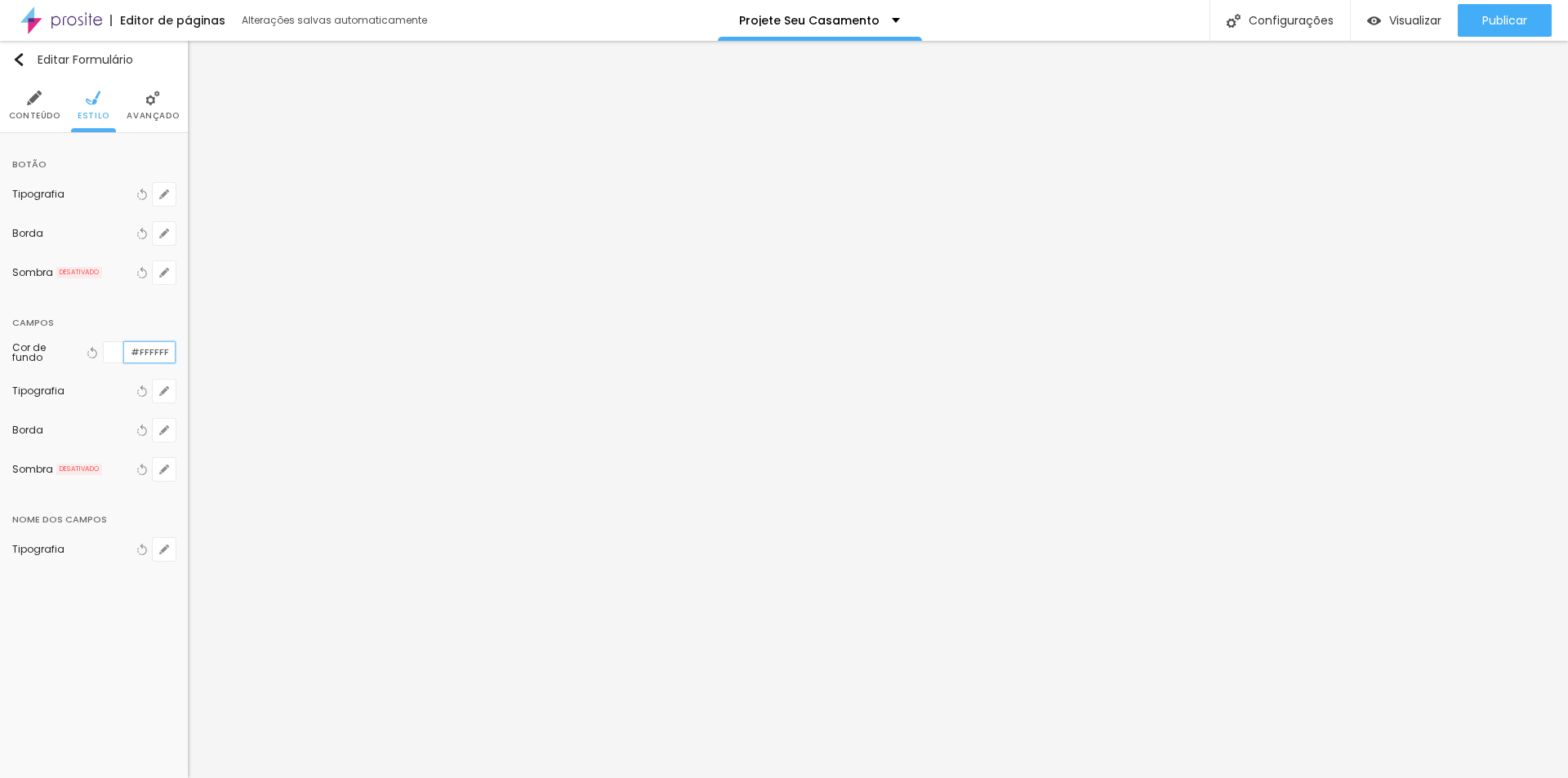
click at [164, 347] on input "#FFFFFF" at bounding box center [149, 352] width 50 height 20
click at [158, 390] on button "button" at bounding box center [163, 391] width 23 height 23
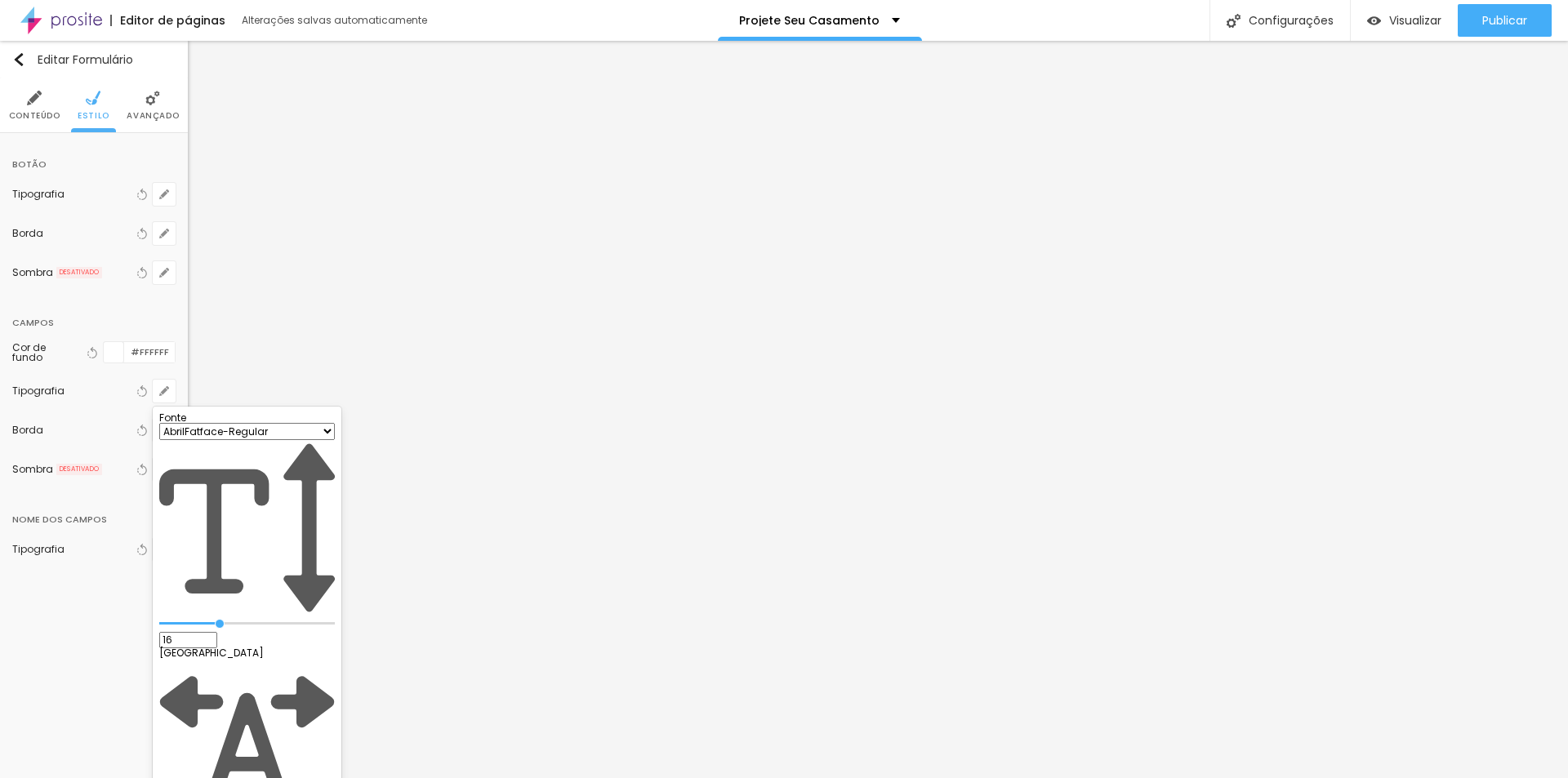
click at [129, 314] on div at bounding box center [784, 389] width 1568 height 778
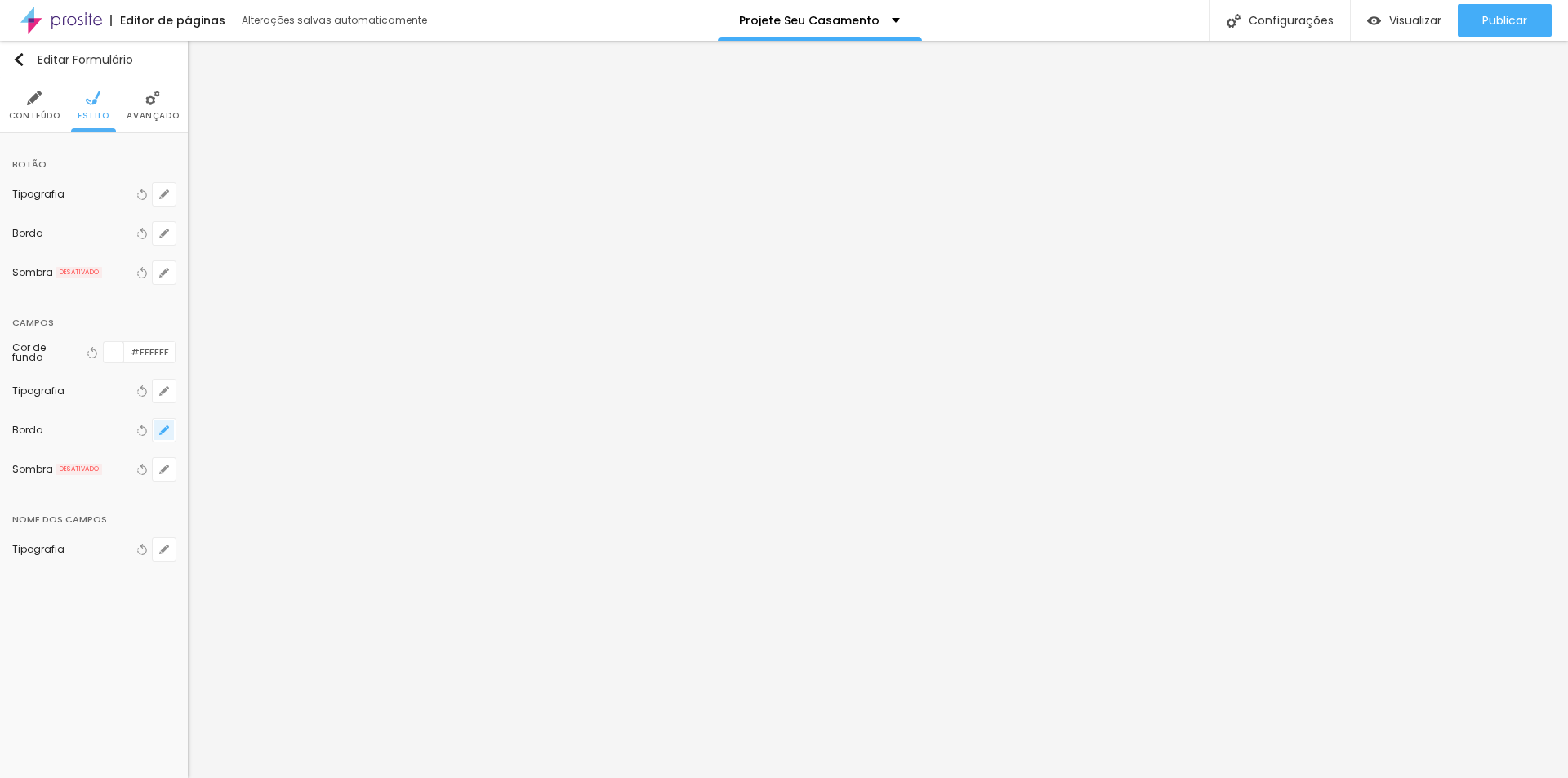
click at [165, 433] on icon "button" at bounding box center [163, 429] width 10 height 10
click at [107, 406] on div at bounding box center [784, 389] width 1568 height 778
click at [158, 467] on button "button" at bounding box center [163, 469] width 23 height 23
click at [85, 438] on div at bounding box center [784, 389] width 1568 height 778
click at [163, 548] on icon "button" at bounding box center [163, 549] width 10 height 10
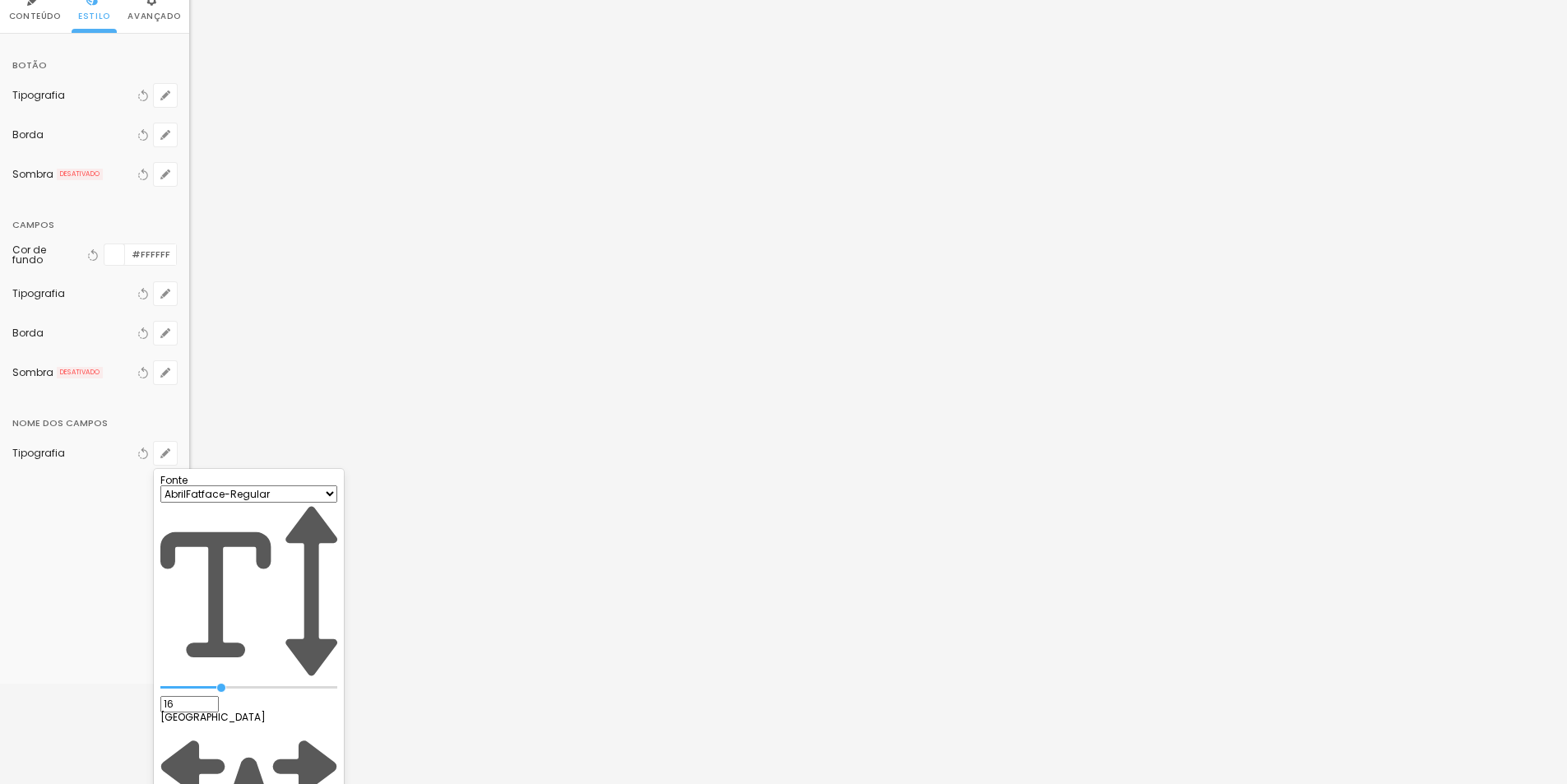
scroll to position [101, 0]
click at [963, 73] on div at bounding box center [784, 392] width 1567 height 784
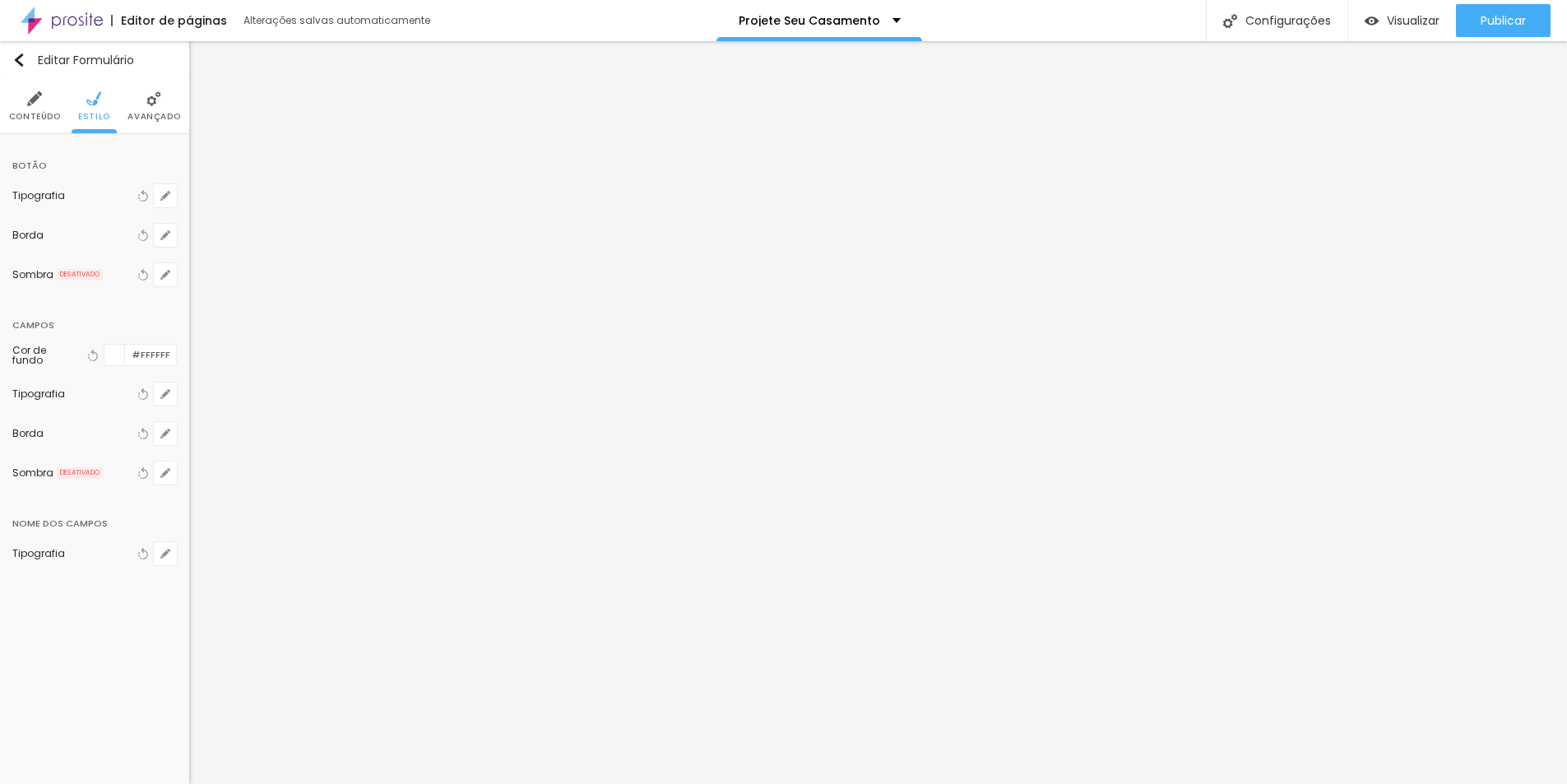
scroll to position [0, 0]
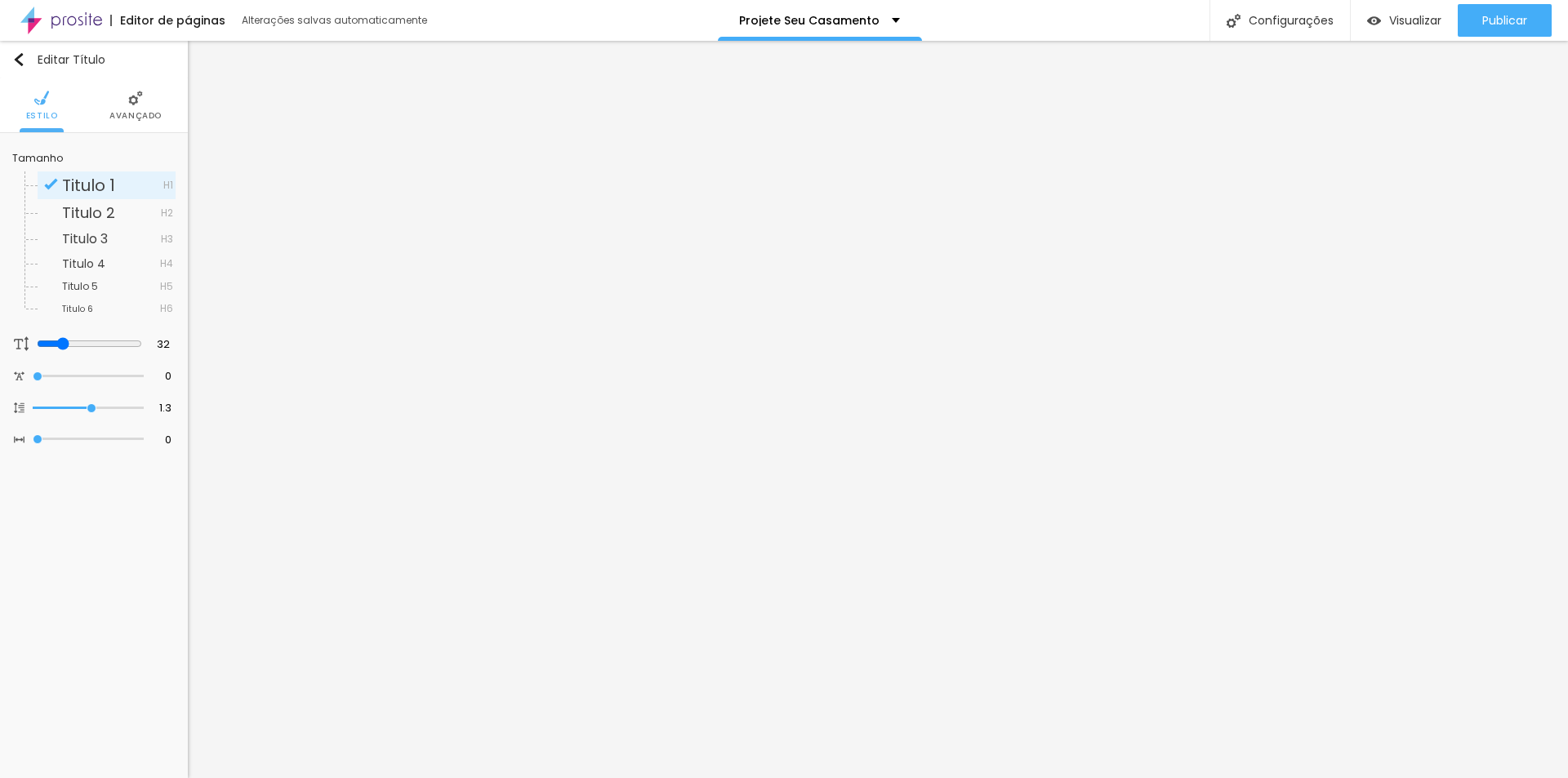
click at [100, 565] on div "Editar Título Estilo Avançado Tamanho Titulo 1 H1 Titulo 2 H2 Titulo 3 H3 Titul…" at bounding box center [94, 408] width 188 height 737
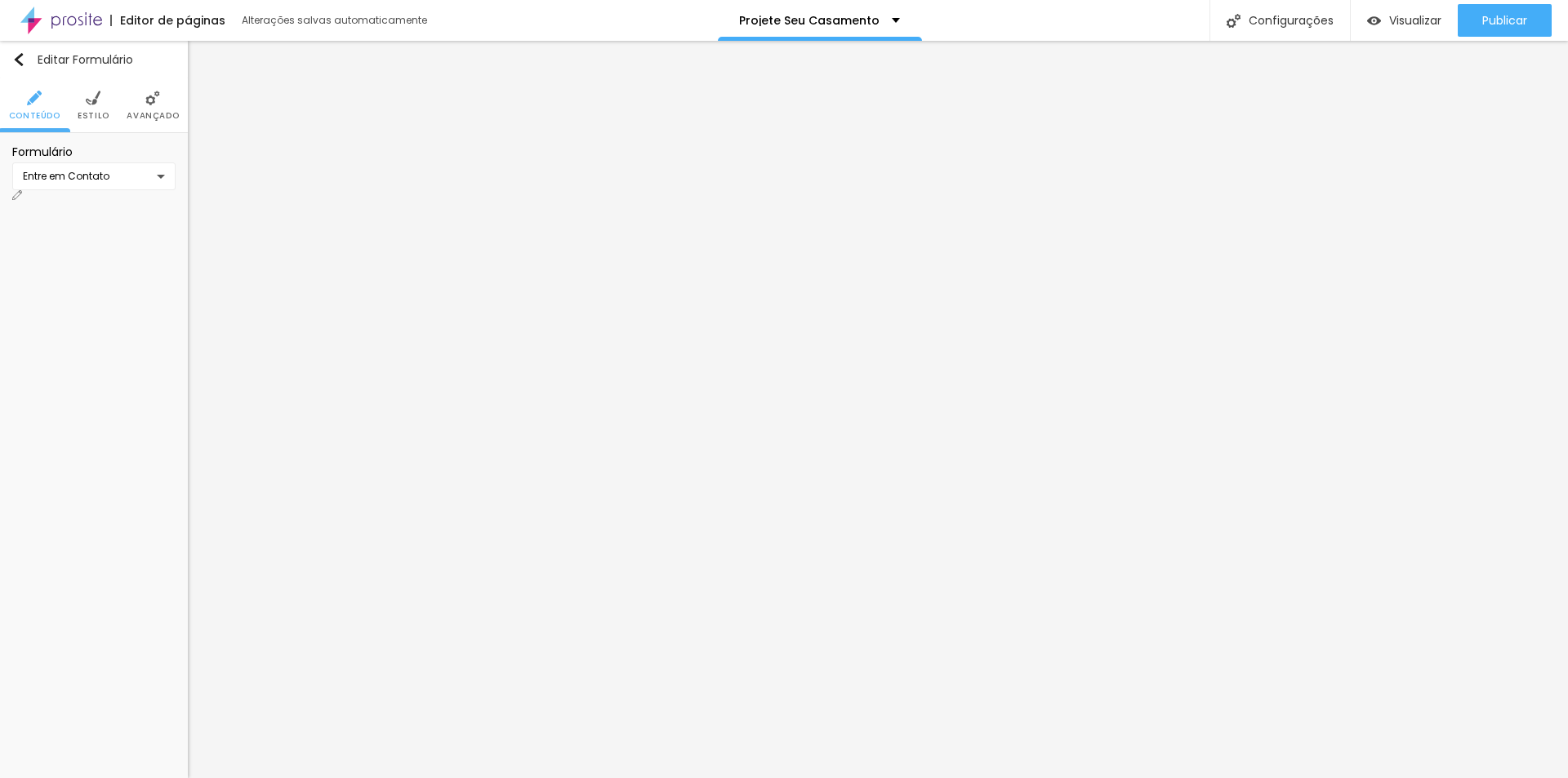
drag, startPoint x: 84, startPoint y: 104, endPoint x: 85, endPoint y: 136, distance: 32.0
click at [84, 105] on li "Estilo" at bounding box center [93, 105] width 32 height 54
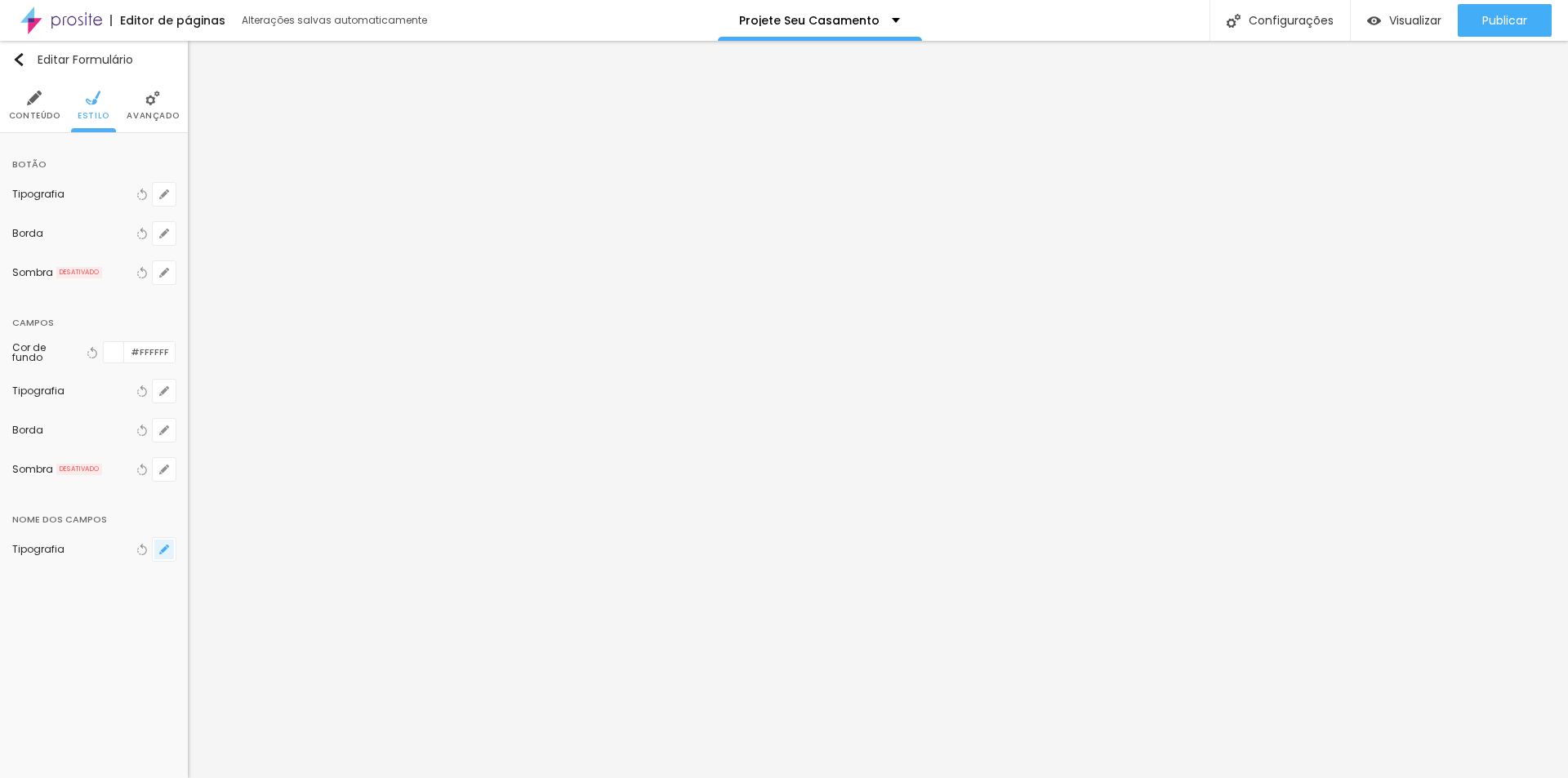
click at [157, 547] on button "button" at bounding box center [163, 549] width 23 height 23
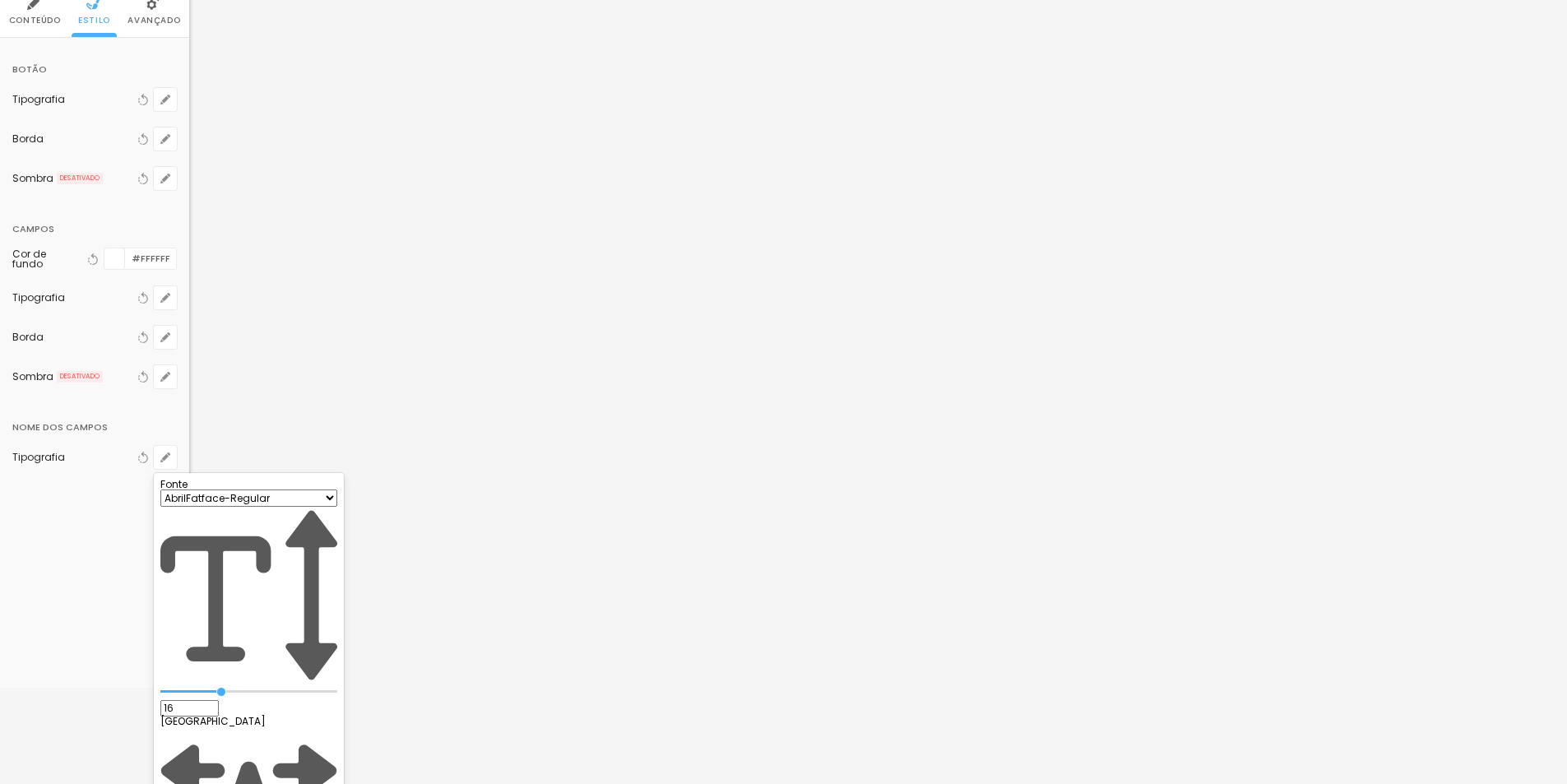
scroll to position [101, 0]
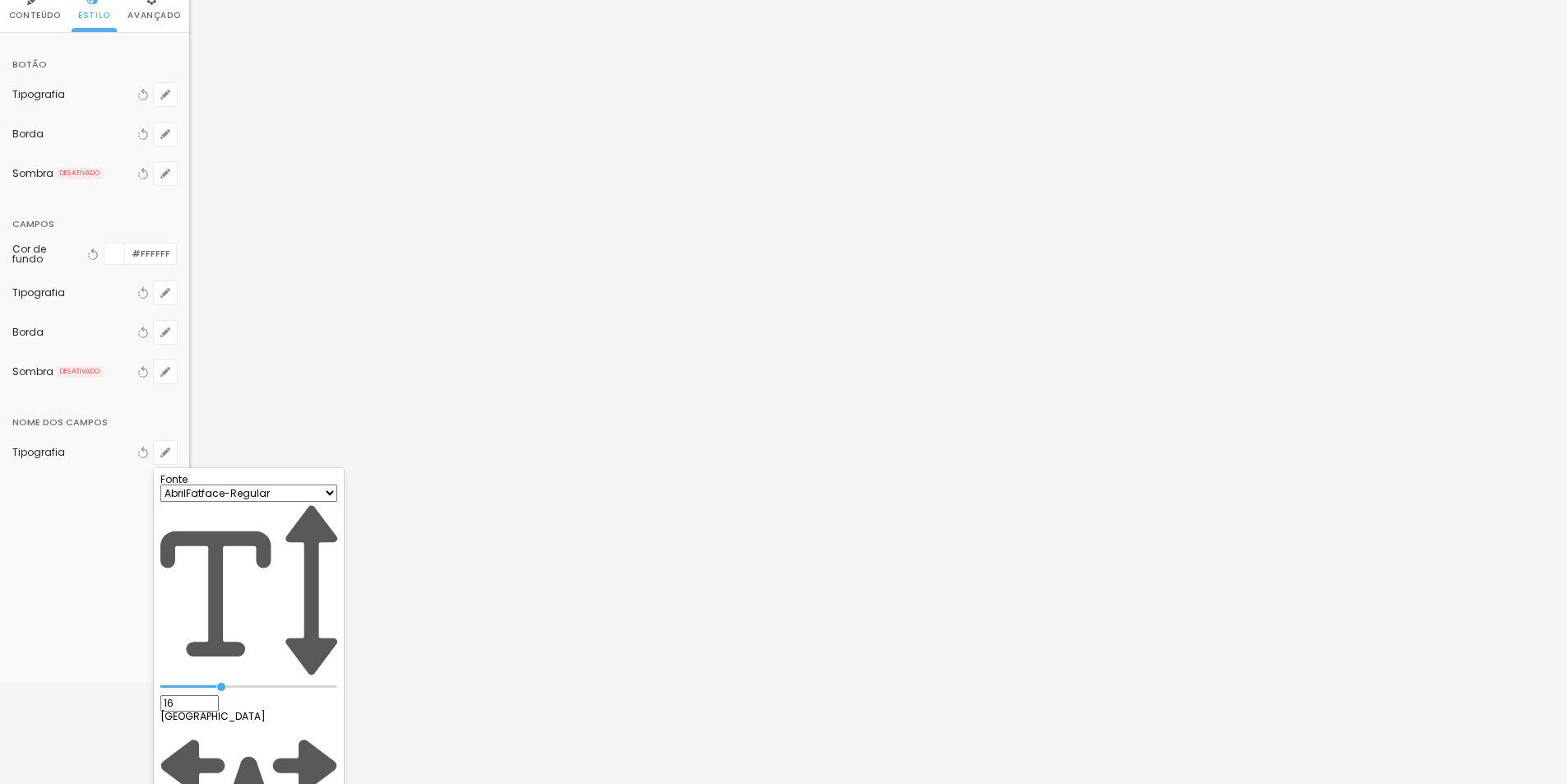
paste input "F2C189"
click at [103, 594] on div at bounding box center [784, 392] width 1567 height 784
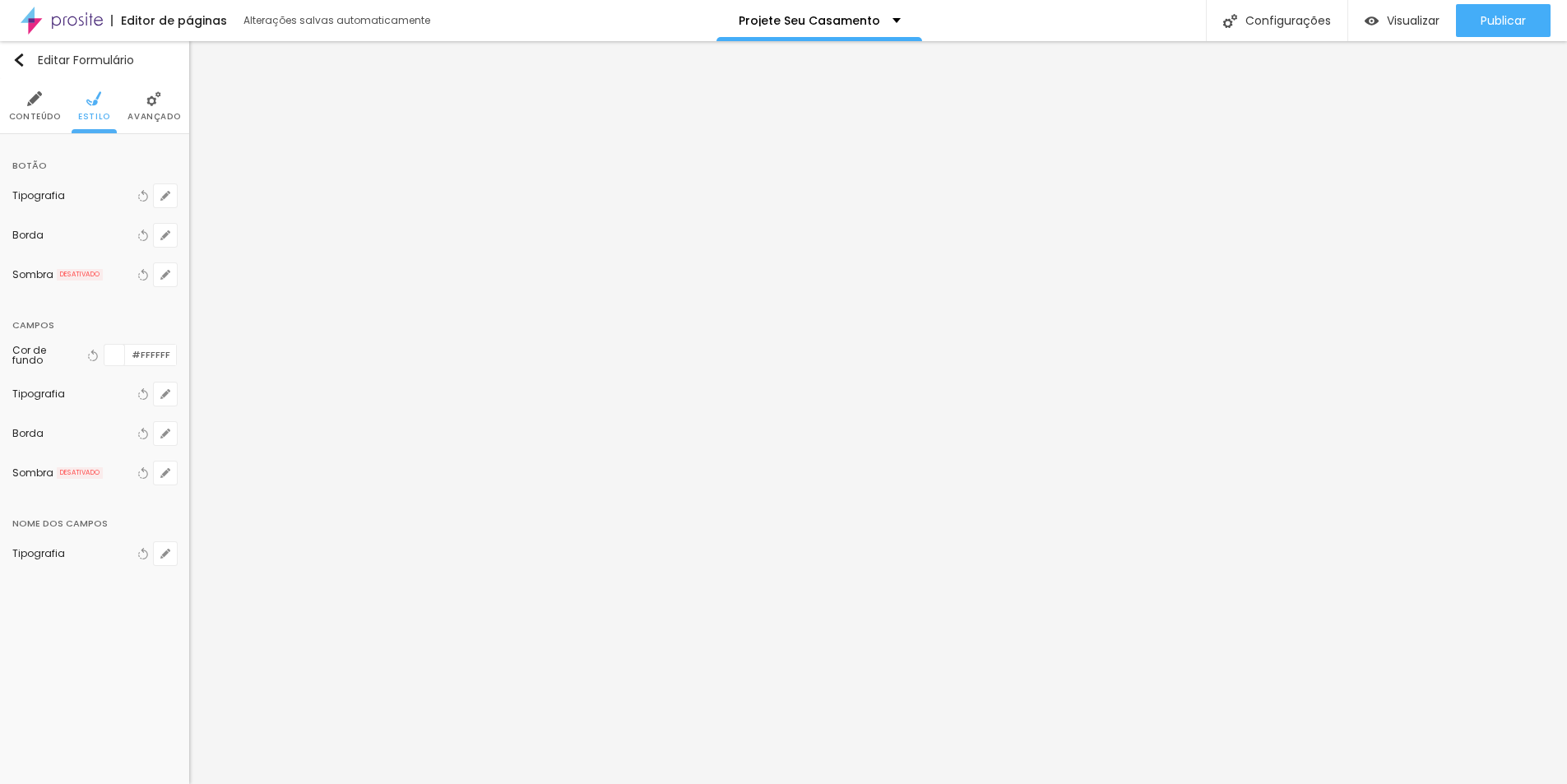
scroll to position [0, 0]
click at [153, 106] on img at bounding box center [154, 99] width 15 height 15
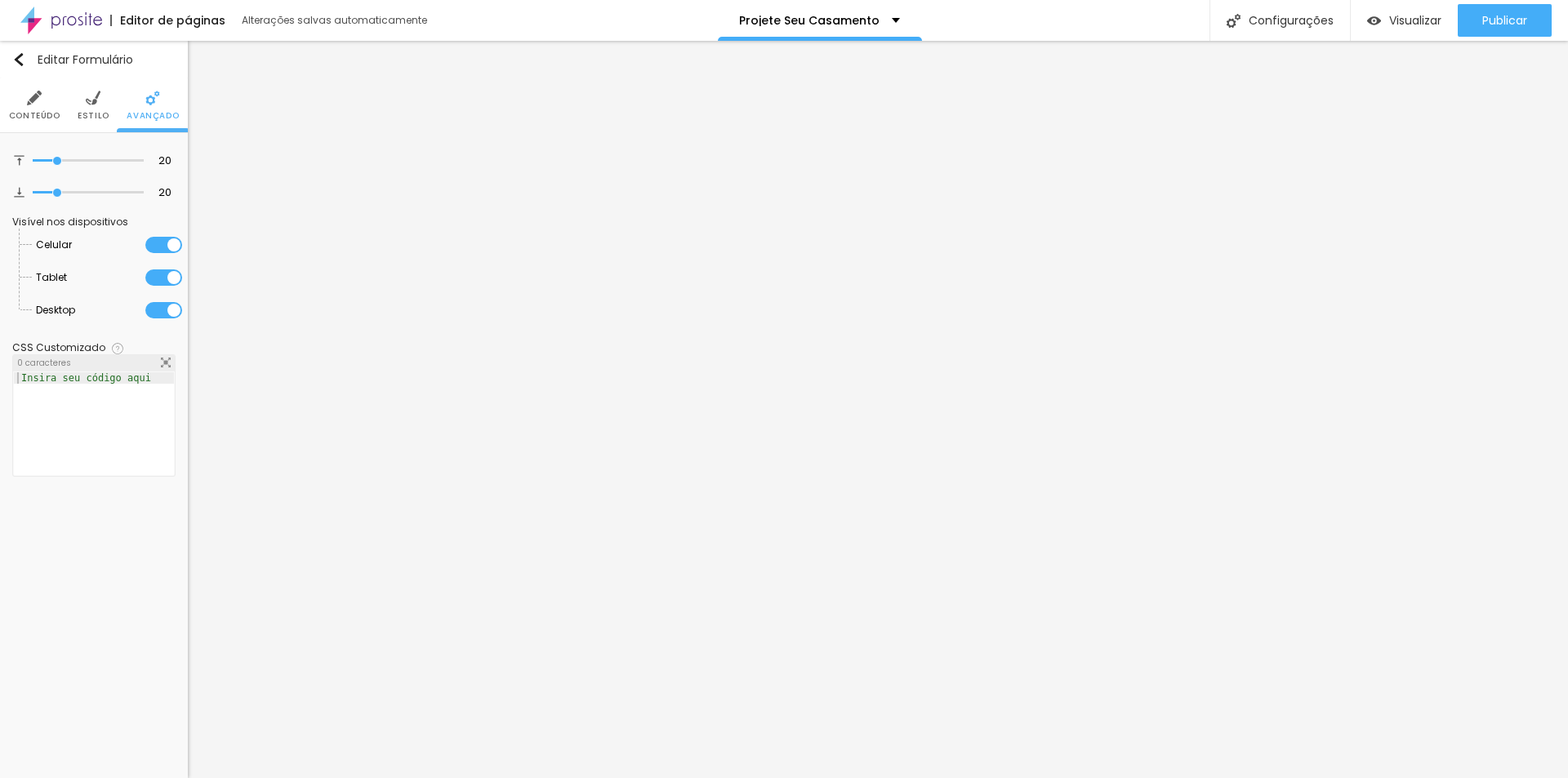
click at [95, 108] on li "Estilo" at bounding box center [93, 105] width 32 height 54
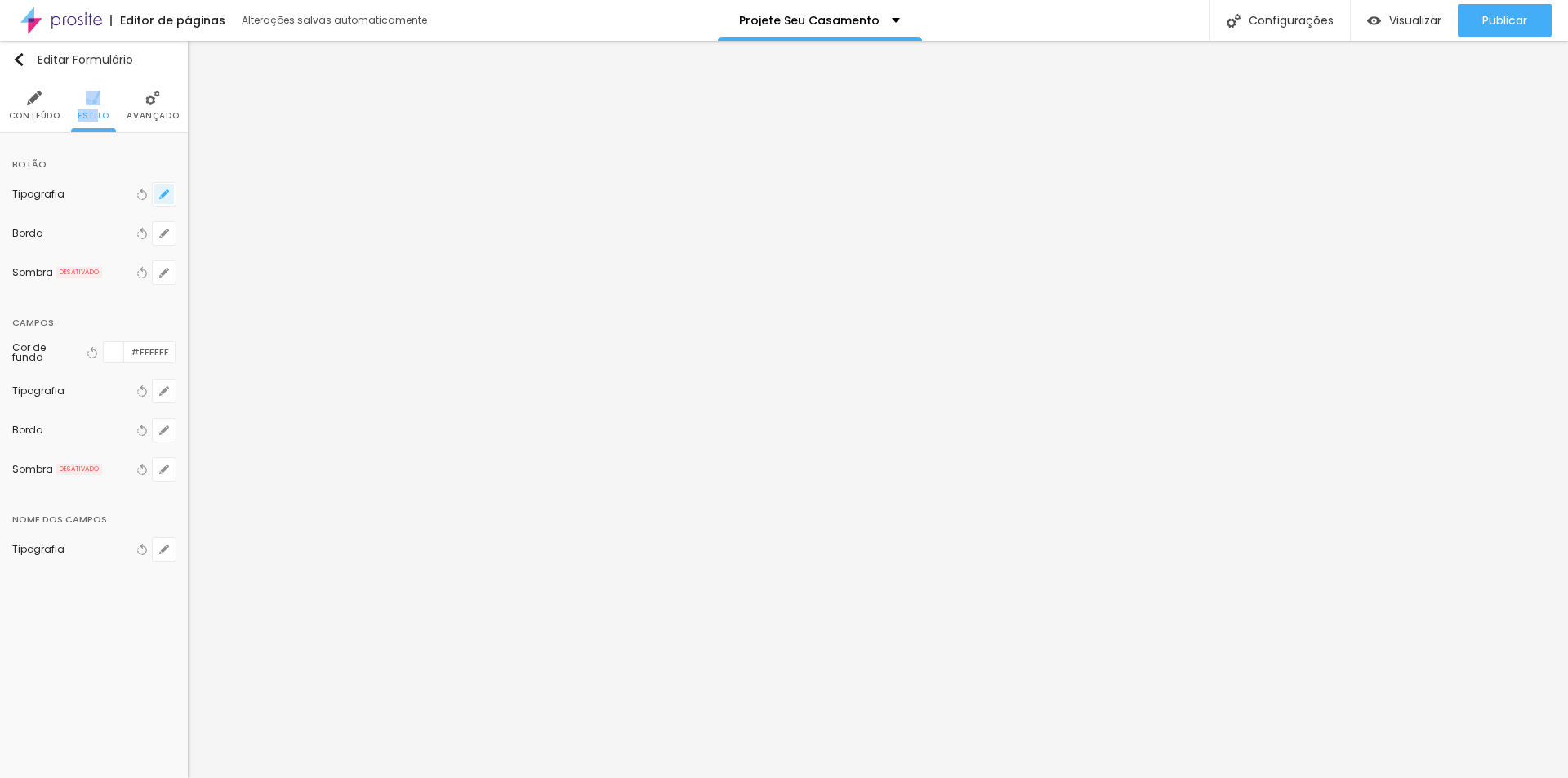
click at [159, 198] on button "button" at bounding box center [163, 194] width 23 height 23
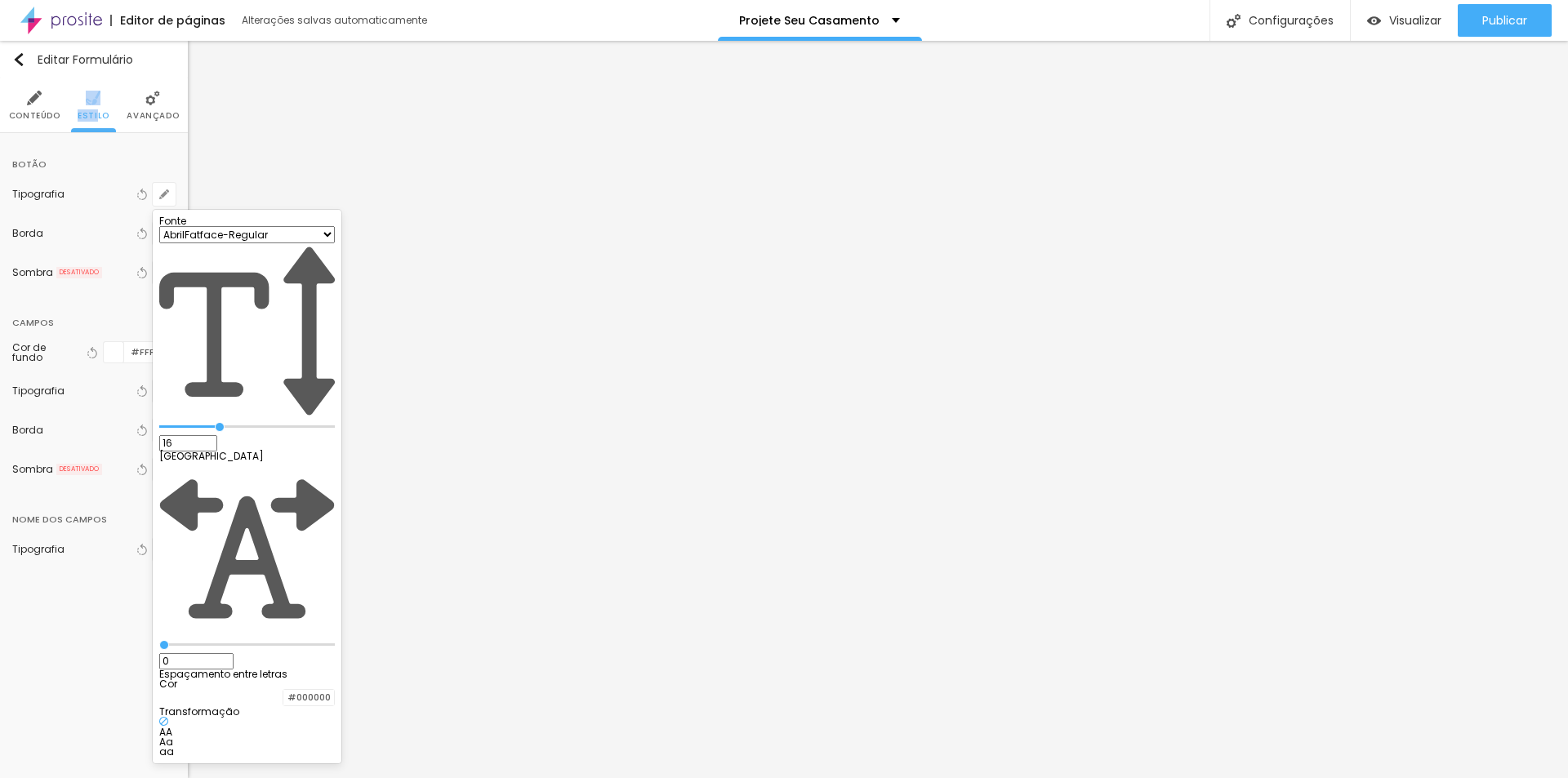
click at [303, 243] on select "AbrilFatface-Regular Actor-Regular Alegreya AlegreyaBlack [PERSON_NAME] Allan-R…" at bounding box center [246, 234] width 175 height 17
drag, startPoint x: 245, startPoint y: 306, endPoint x: 224, endPoint y: 317, distance: 23.7
click at [224, 423] on input "range" at bounding box center [246, 427] width 175 height 8
drag, startPoint x: 224, startPoint y: 303, endPoint x: 244, endPoint y: 306, distance: 20.2
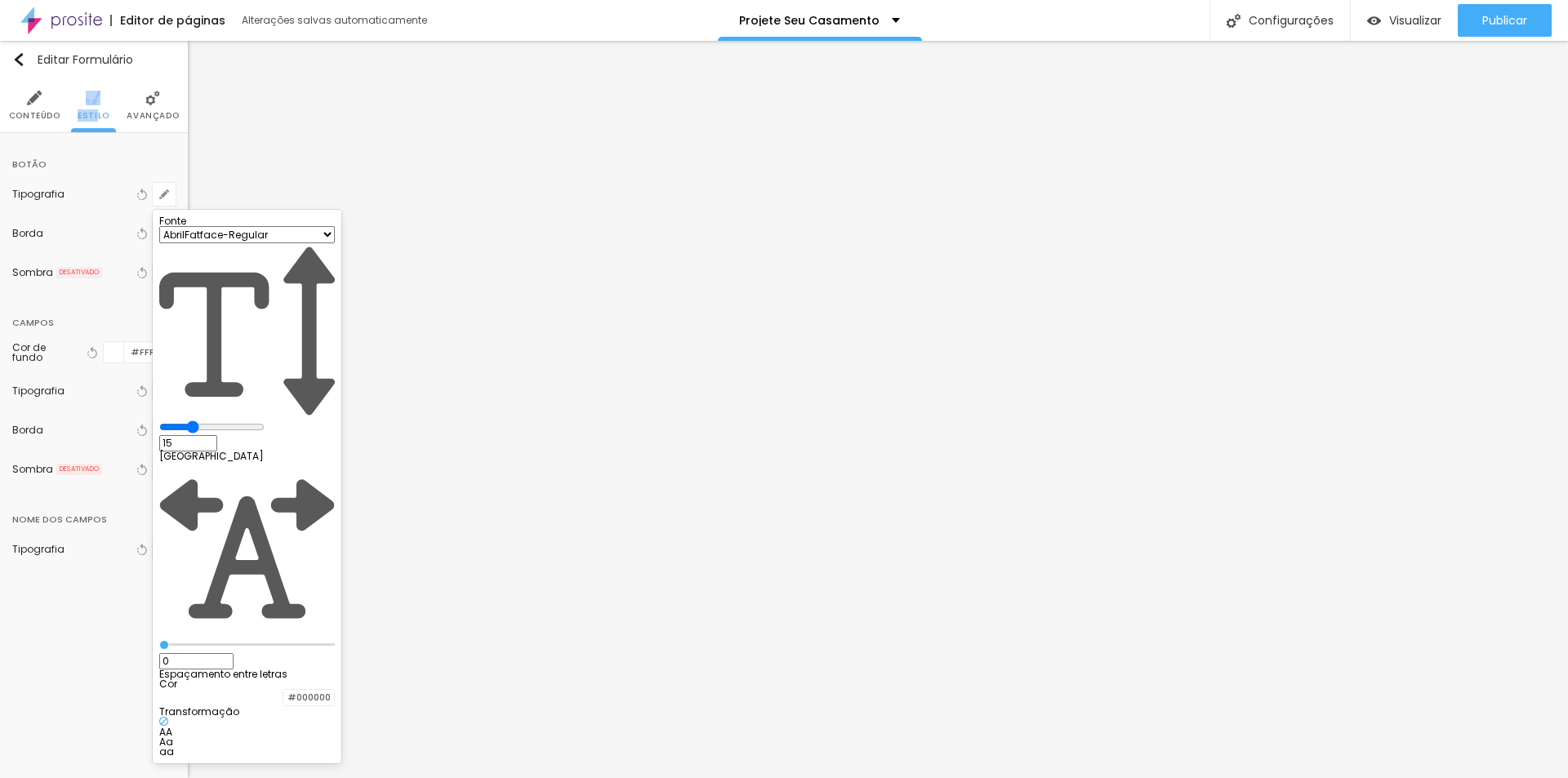
click at [244, 420] on input "range" at bounding box center [211, 427] width 106 height 13
drag, startPoint x: 216, startPoint y: 343, endPoint x: 382, endPoint y: 363, distance: 167.2
click at [335, 640] on input "range" at bounding box center [246, 644] width 175 height 8
click at [284, 690] on div at bounding box center [284, 697] width 0 height 16
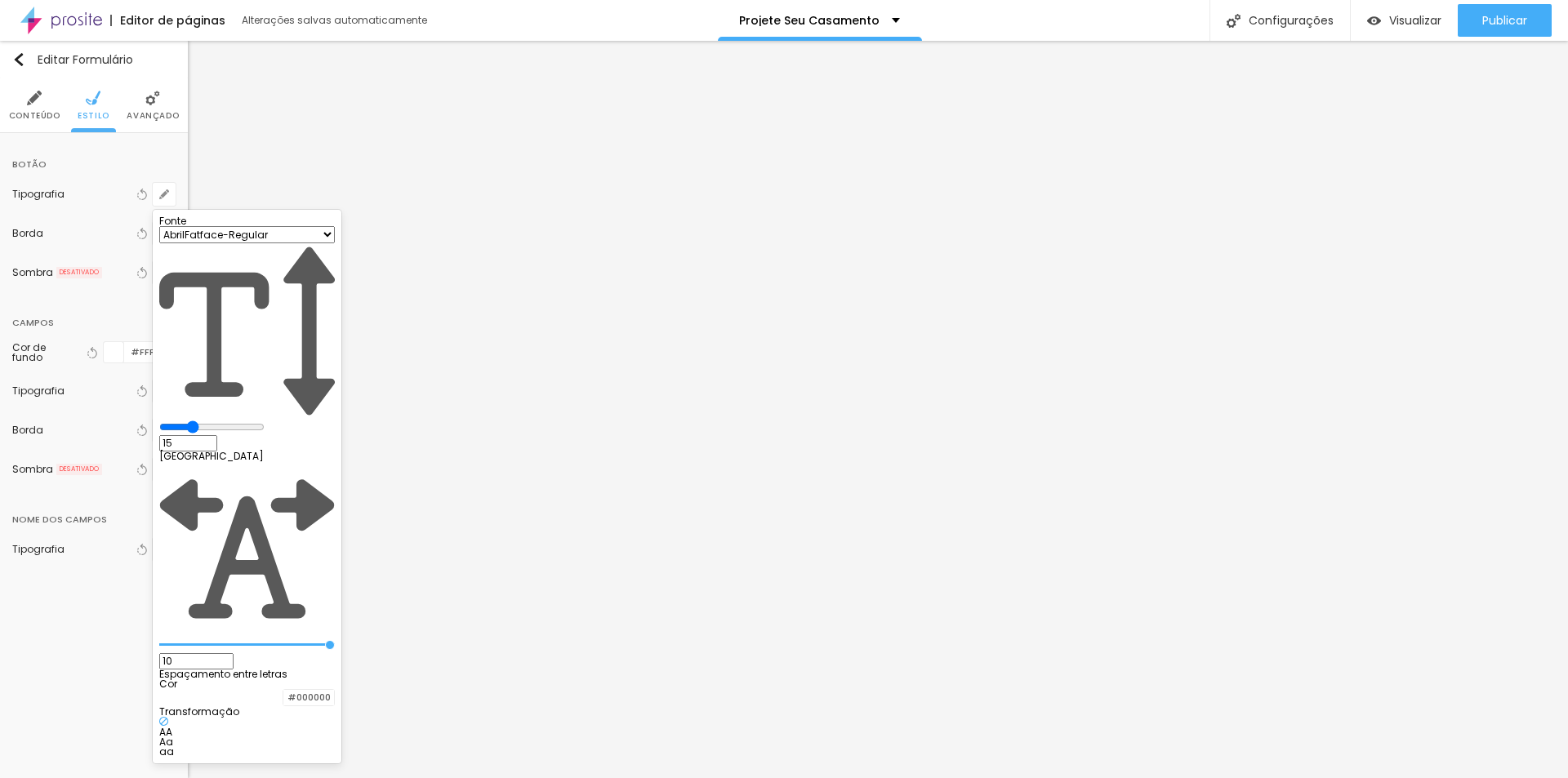
click at [173, 725] on span "AA" at bounding box center [165, 731] width 13 height 14
click at [284, 690] on div at bounding box center [284, 697] width 0 height 16
click at [291, 719] on div at bounding box center [238, 780] width 107 height 122
drag, startPoint x: 296, startPoint y: 428, endPoint x: 218, endPoint y: 395, distance: 84.7
click at [218, 395] on section "Fonte AbrilFatface-Regular Actor-Regular Alegreya AlegreyaBlack [PERSON_NAME] A…" at bounding box center [246, 488] width 175 height 544
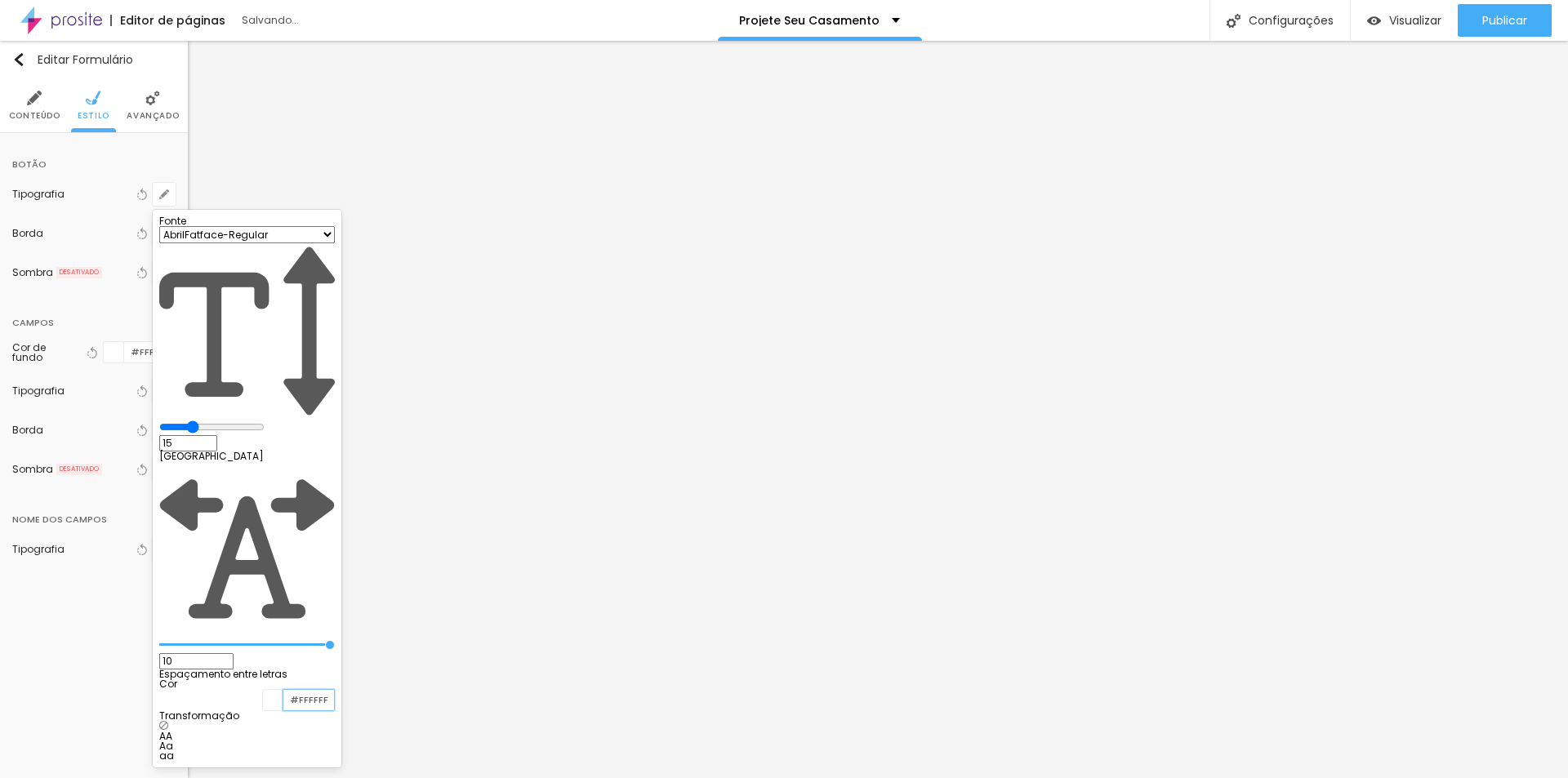
click at [334, 690] on input "#FFFFFF" at bounding box center [308, 700] width 50 height 20
click at [284, 690] on div at bounding box center [273, 700] width 20 height 20
click at [334, 690] on input "#FFFFFF" at bounding box center [308, 700] width 50 height 20
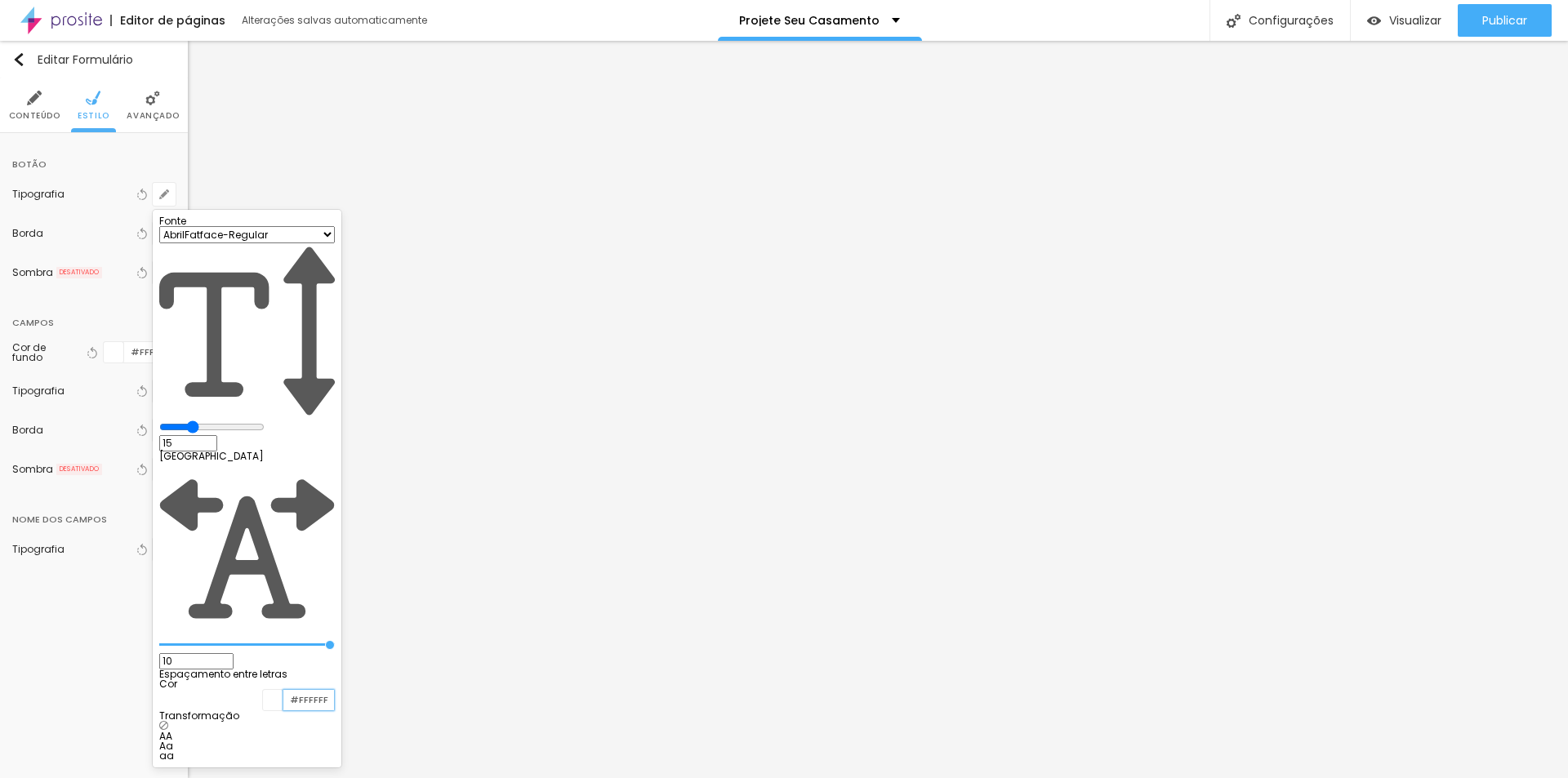
paste input "2C18"
click at [251, 461] on div "10 Espaçamento entre letras" at bounding box center [246, 569] width 175 height 217
click at [196, 365] on section "Fonte AbrilFatface-Regular Actor-Regular Alegreya AlegreyaBlack [PERSON_NAME] A…" at bounding box center [246, 488] width 175 height 544
click at [334, 690] on input "#F2C18" at bounding box center [308, 700] width 50 height 20
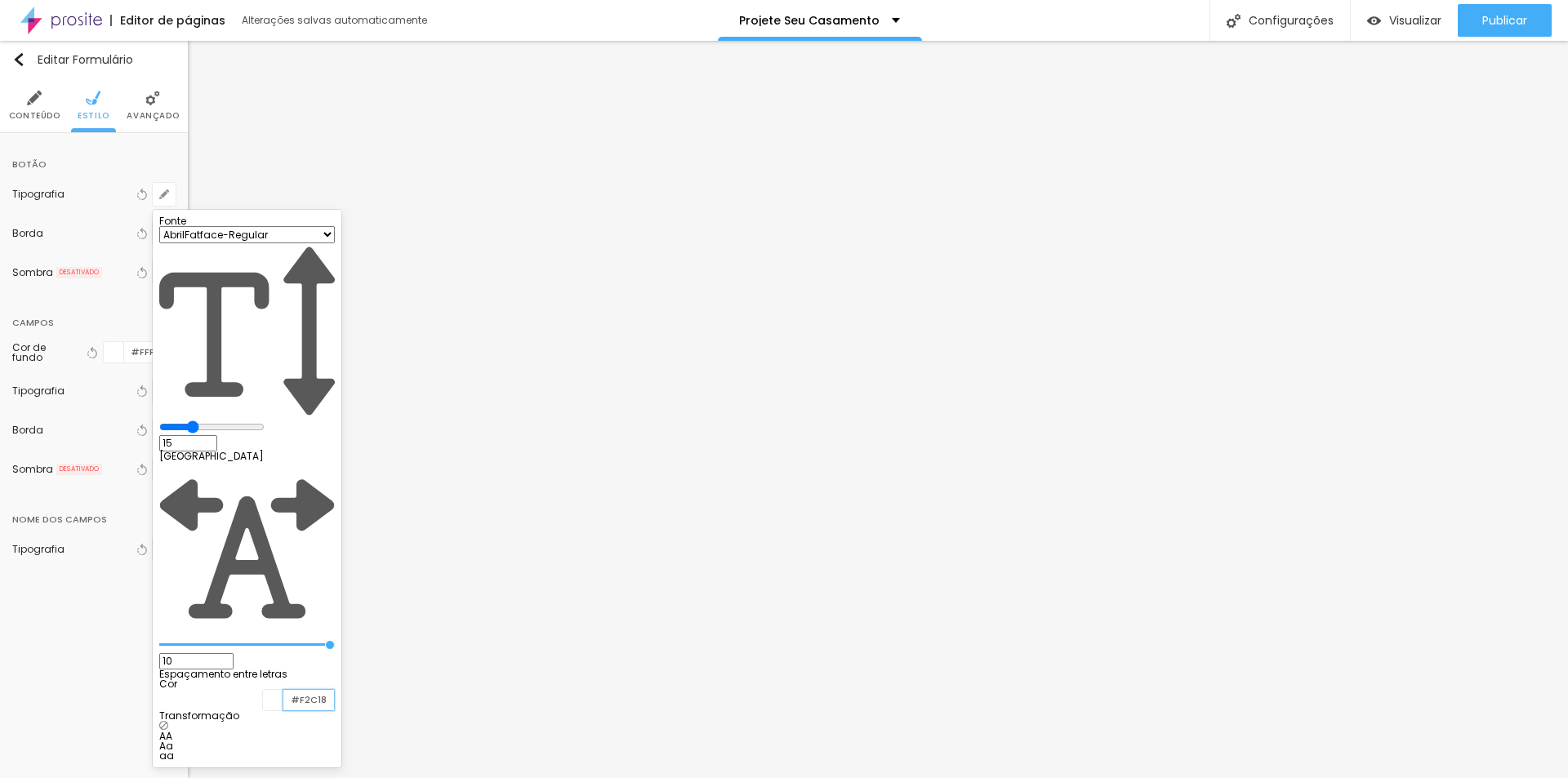
click at [334, 690] on input "#F2C18" at bounding box center [308, 700] width 50 height 20
paste input "9"
click at [205, 364] on section "Fonte AbrilFatface-Regular Actor-Regular Alegreya AlegreyaBlack [PERSON_NAME] A…" at bounding box center [246, 486] width 175 height 540
click at [251, 706] on p "Transformação" at bounding box center [246, 711] width 175 height 10
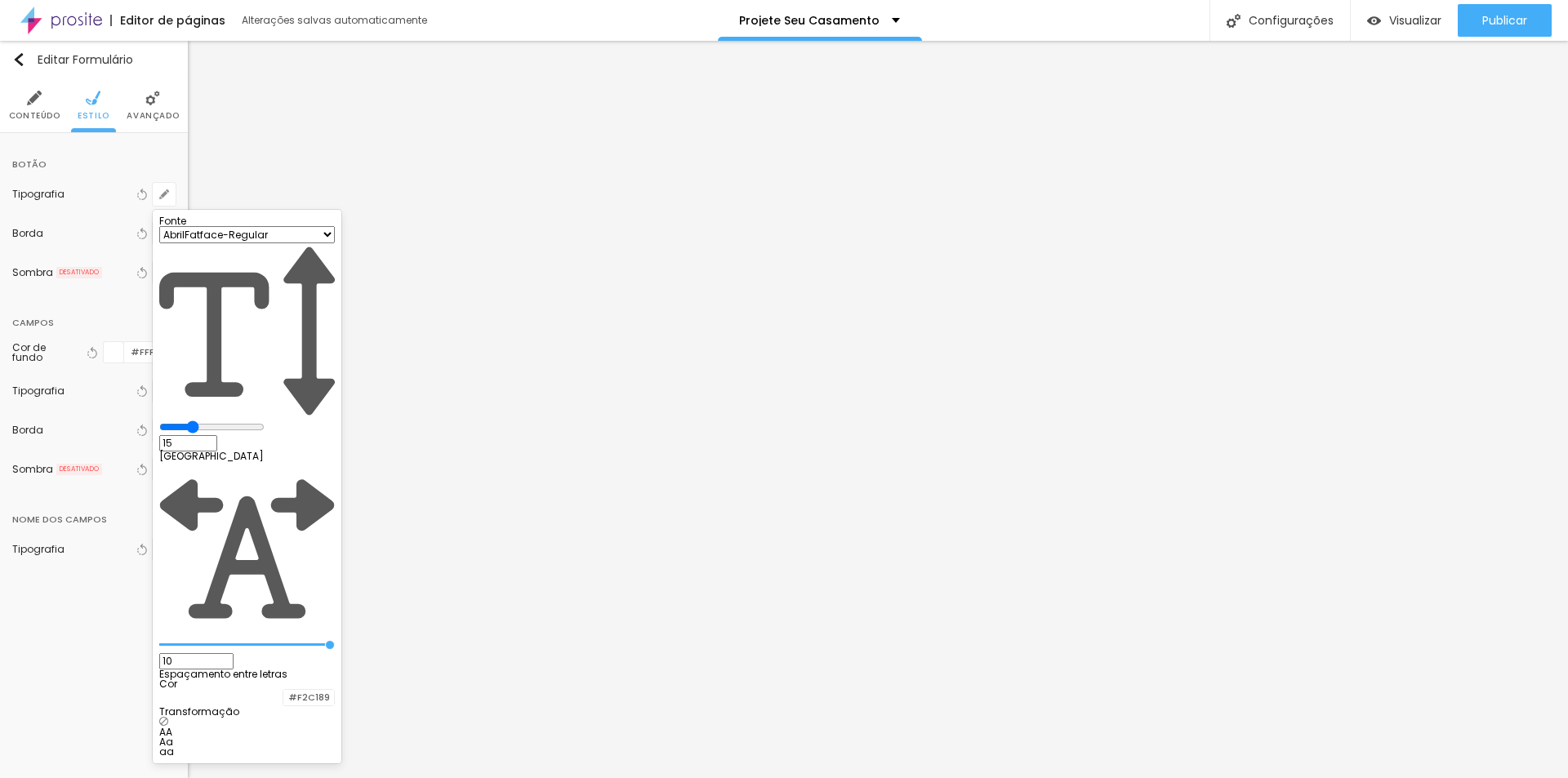
click at [297, 717] on div at bounding box center [246, 722] width 175 height 11
click at [173, 725] on span "AA" at bounding box center [165, 731] width 13 height 14
click at [335, 243] on select "AbrilFatface-Regular Actor-Regular Alegreya AlegreyaBlack [PERSON_NAME] Allan-R…" at bounding box center [246, 234] width 175 height 17
click at [63, 232] on div at bounding box center [784, 389] width 1568 height 778
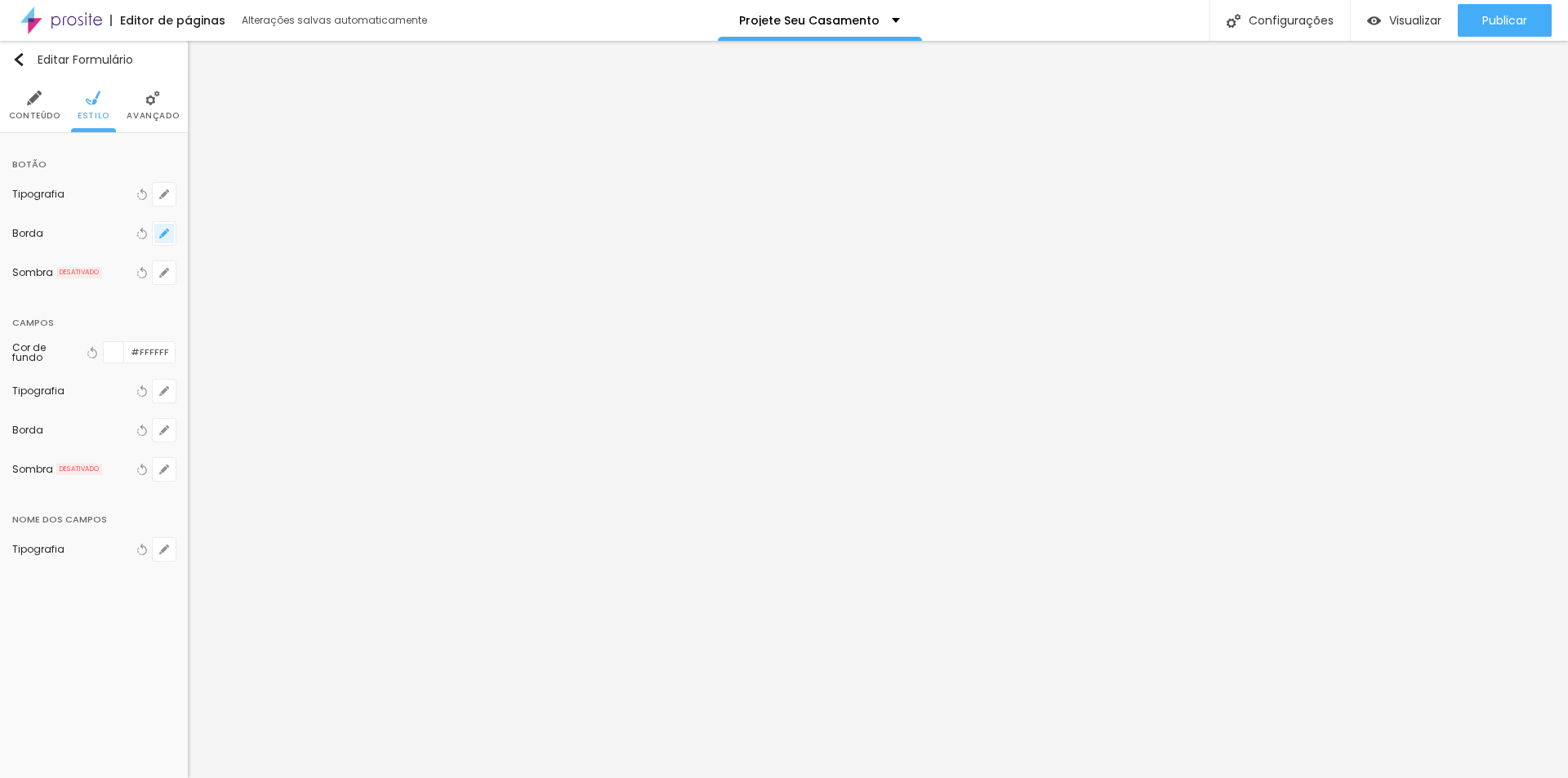
click at [166, 238] on icon "button" at bounding box center [163, 233] width 10 height 10
click at [217, 404] on button "button" at bounding box center [202, 396] width 28 height 22
click at [240, 402] on img "button" at bounding box center [231, 395] width 17 height 17
click at [210, 402] on img "button" at bounding box center [203, 395] width 15 height 15
click at [246, 405] on button "button" at bounding box center [231, 395] width 29 height 24
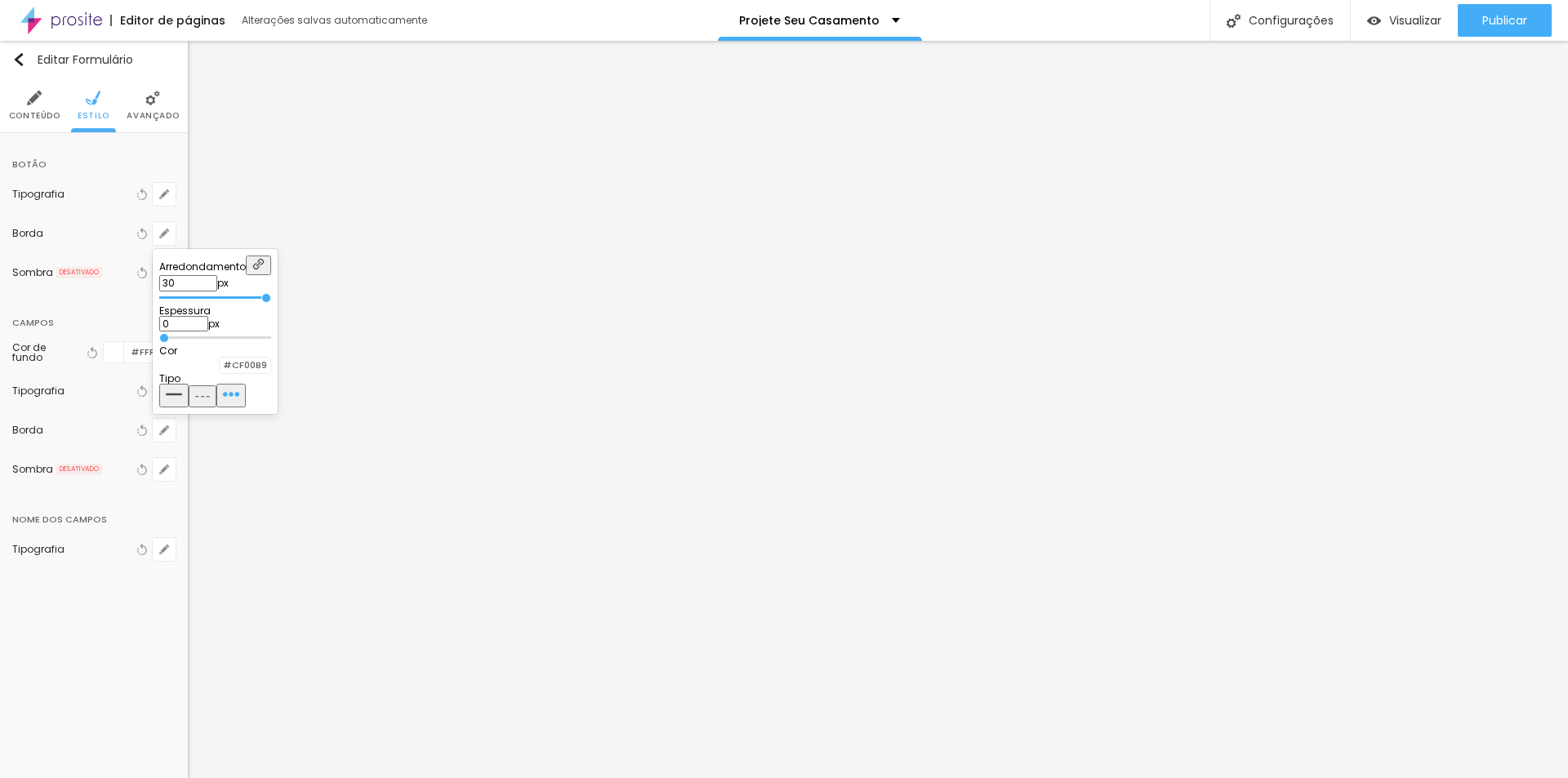
drag, startPoint x: 176, startPoint y: 292, endPoint x: 385, endPoint y: 306, distance: 209.5
click at [271, 302] on input "range" at bounding box center [215, 297] width 112 height 8
click at [219, 372] on div at bounding box center [219, 365] width 0 height 16
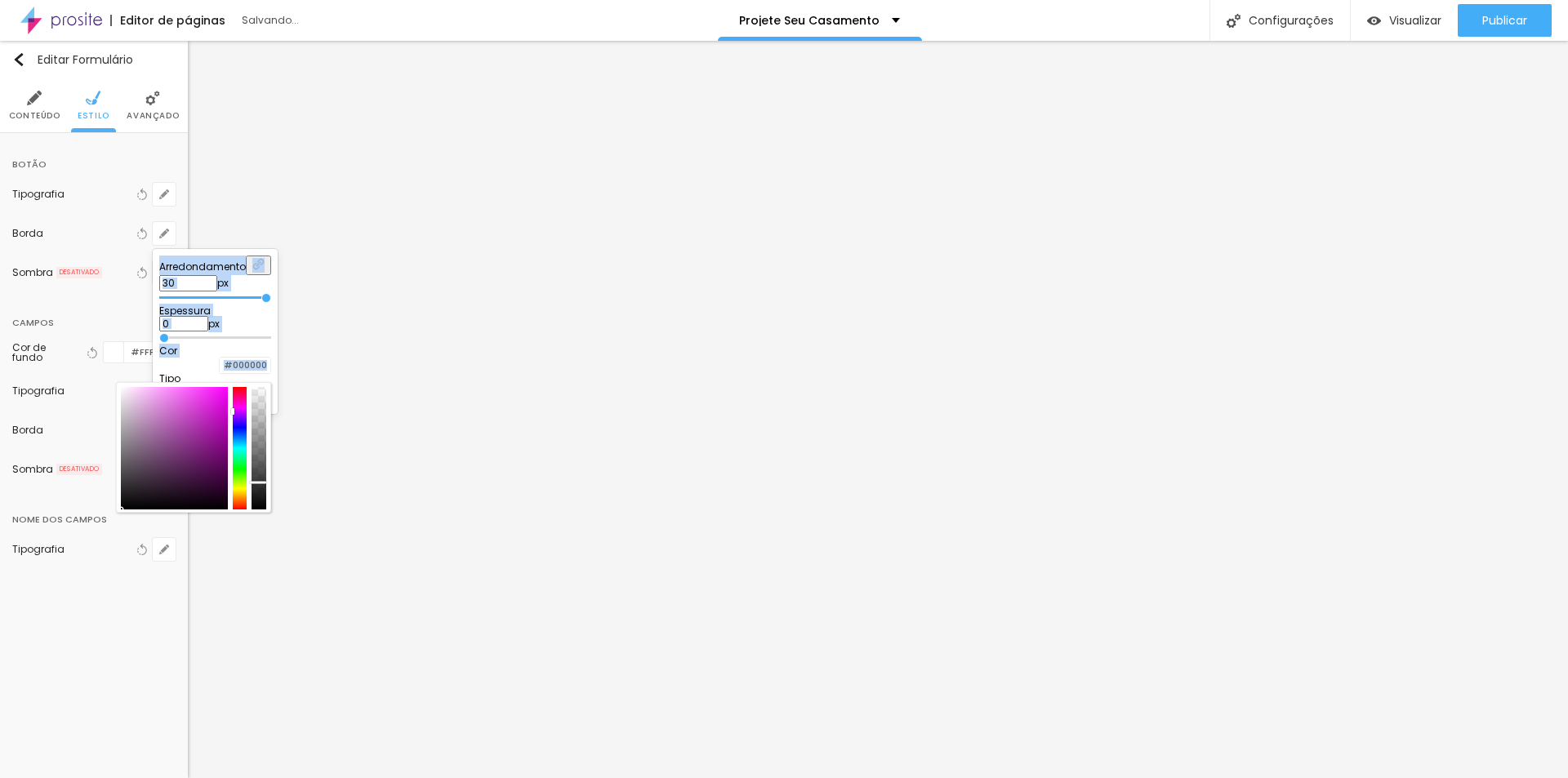
drag, startPoint x: 275, startPoint y: 440, endPoint x: 197, endPoint y: 527, distance: 116.8
click at [197, 527] on body "Editor de páginas Salvando... Projete Seu Casamento Configurações Configurações…" at bounding box center [784, 389] width 1568 height 778
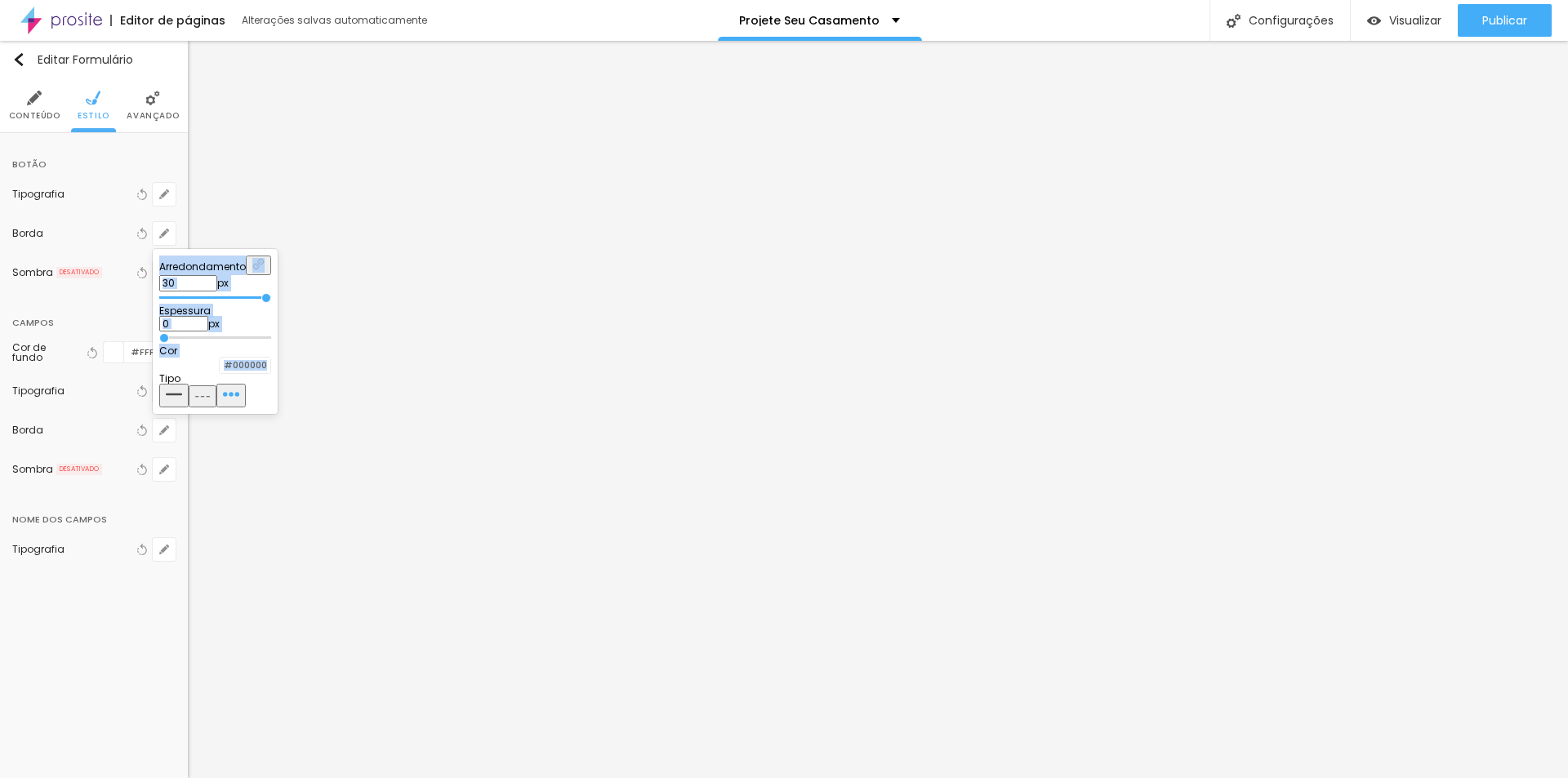
click at [219, 372] on div at bounding box center [219, 365] width 0 height 16
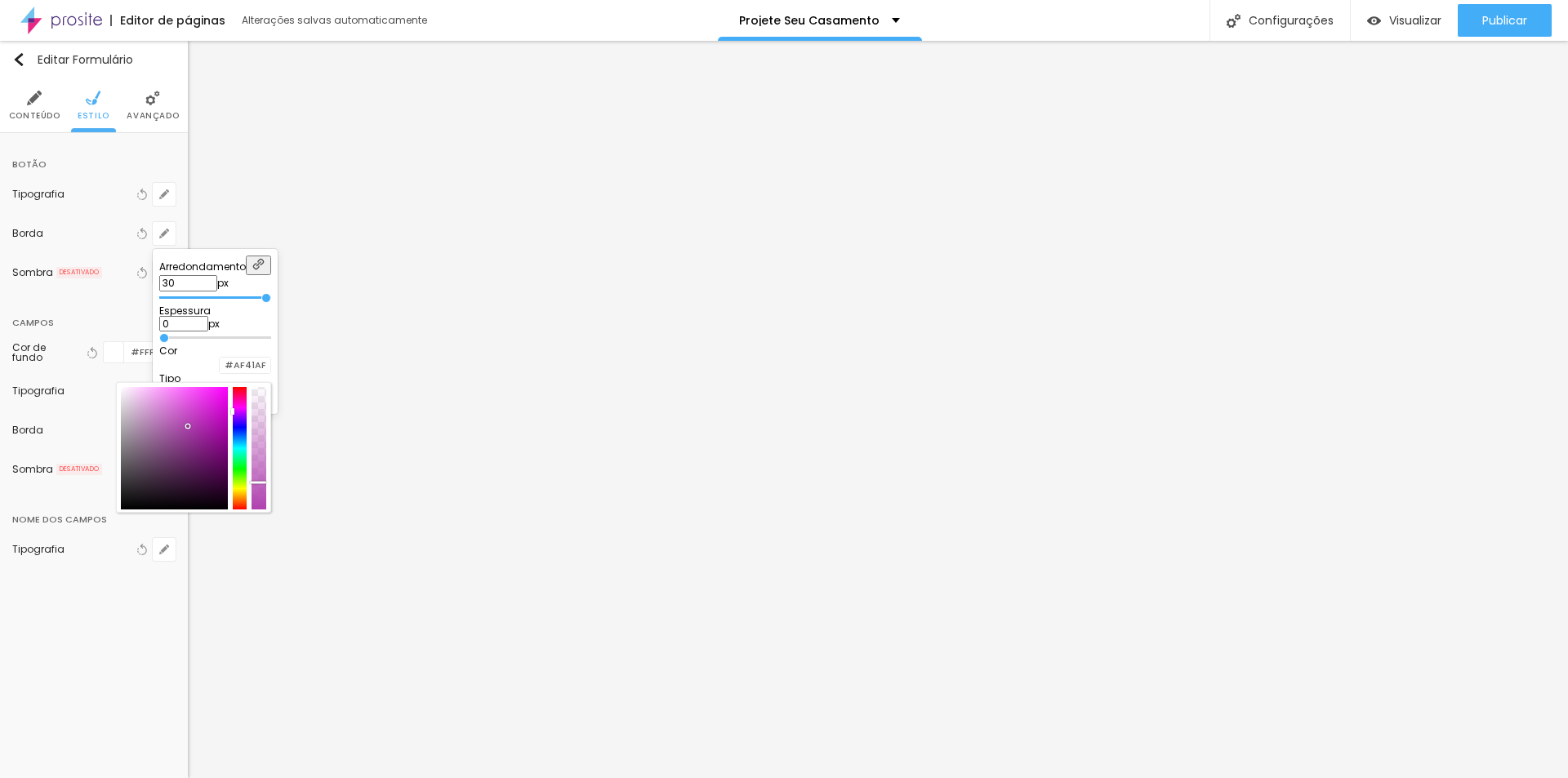
drag, startPoint x: 250, startPoint y: 466, endPoint x: 304, endPoint y: 450, distance: 56.3
click at [228, 428] on div at bounding box center [174, 448] width 107 height 122
click at [270, 372] on input "#B240B2" at bounding box center [244, 365] width 50 height 16
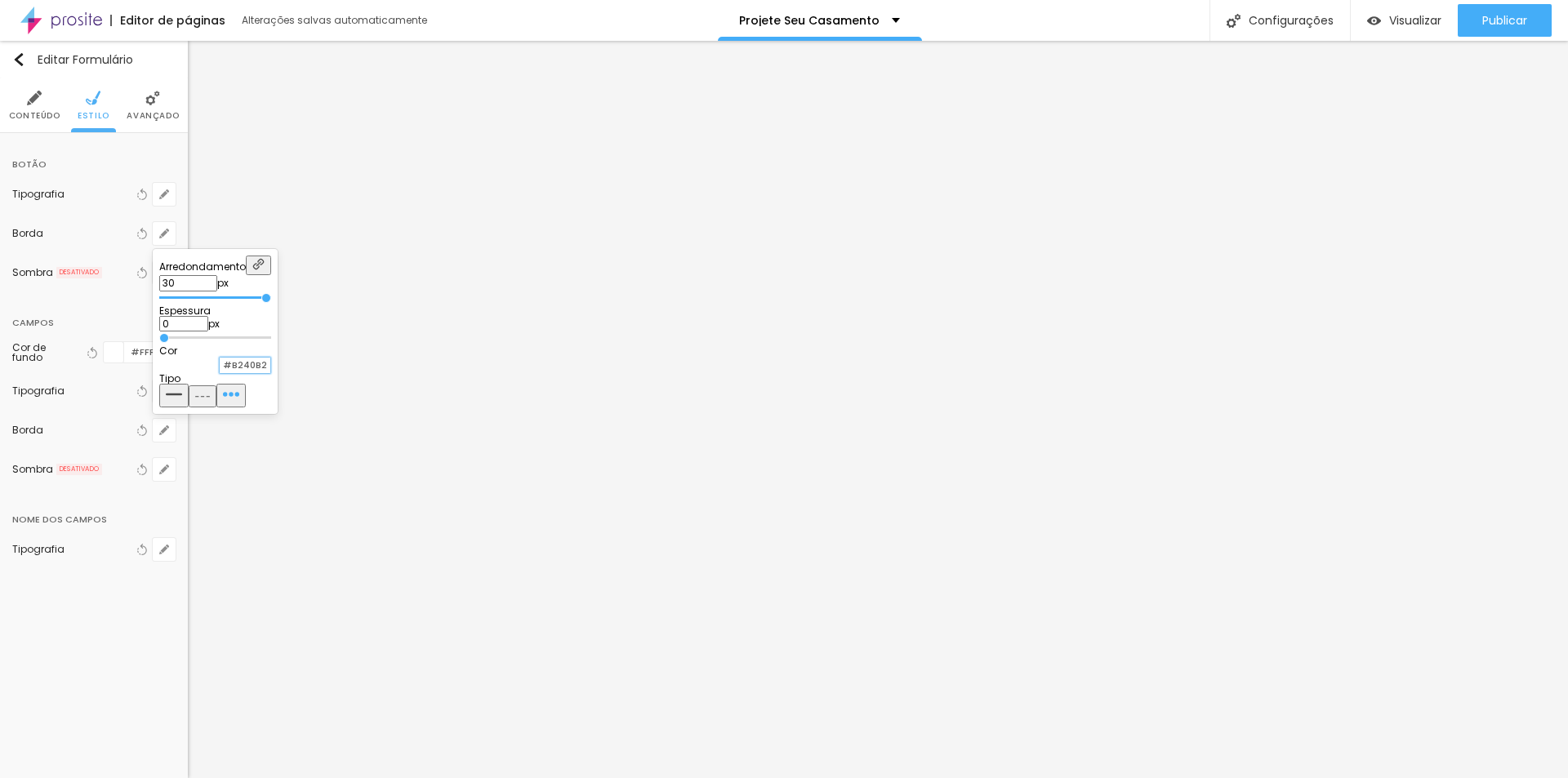
click at [270, 372] on input "#B240B2" at bounding box center [244, 365] width 50 height 16
click at [219, 366] on div at bounding box center [219, 365] width 0 height 16
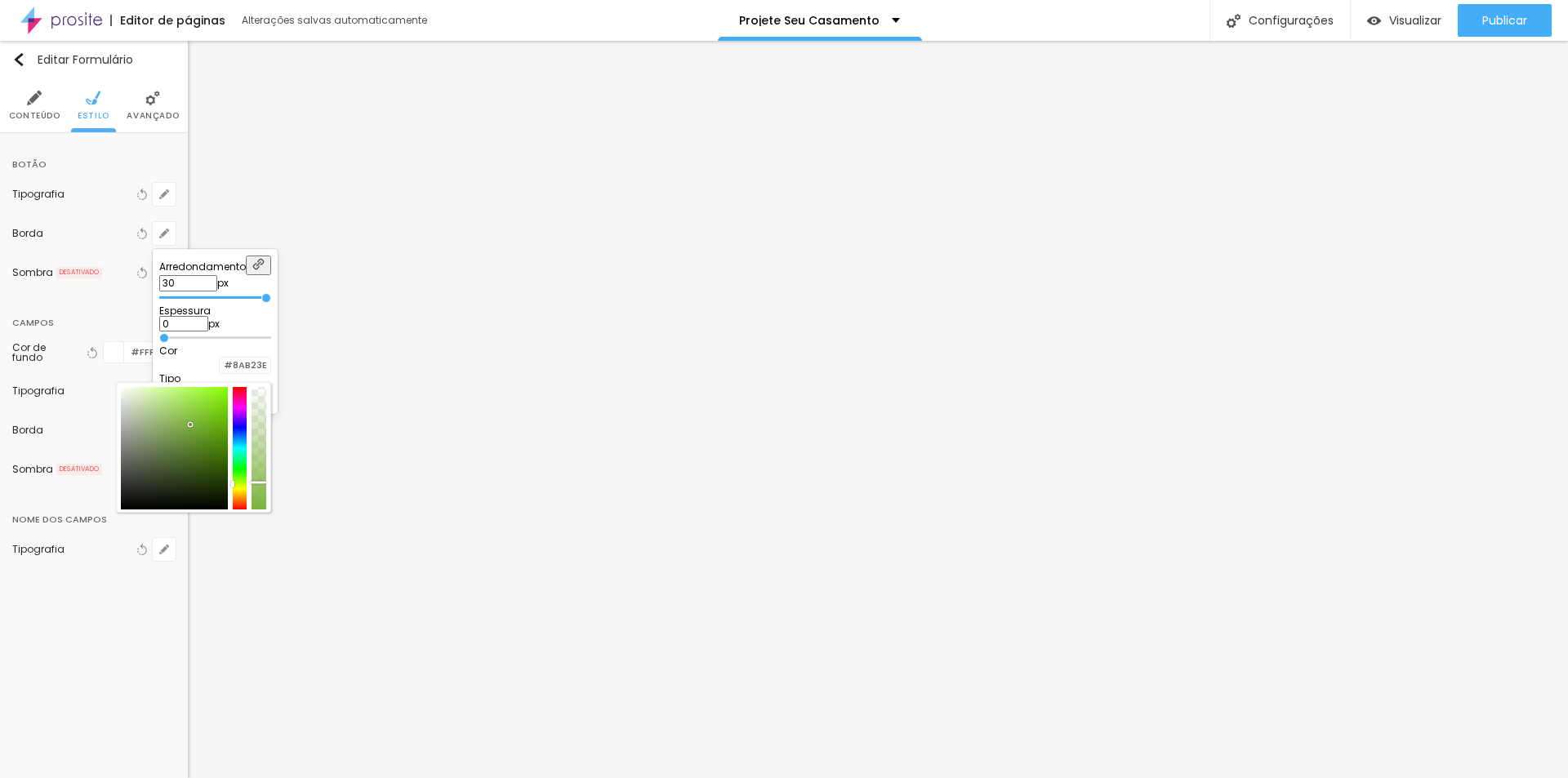
click at [247, 483] on div at bounding box center [240, 448] width 15 height 122
drag, startPoint x: 337, startPoint y: 482, endPoint x: 342, endPoint y: 492, distance: 11.2
click at [247, 495] on div at bounding box center [240, 448] width 15 height 122
drag, startPoint x: 289, startPoint y: 431, endPoint x: 213, endPoint y: 383, distance: 89.9
click at [213, 383] on div "Arredondamento 30 px Espessura 0 px Cor #FFFFFF Tipo" at bounding box center [215, 330] width 112 height 151
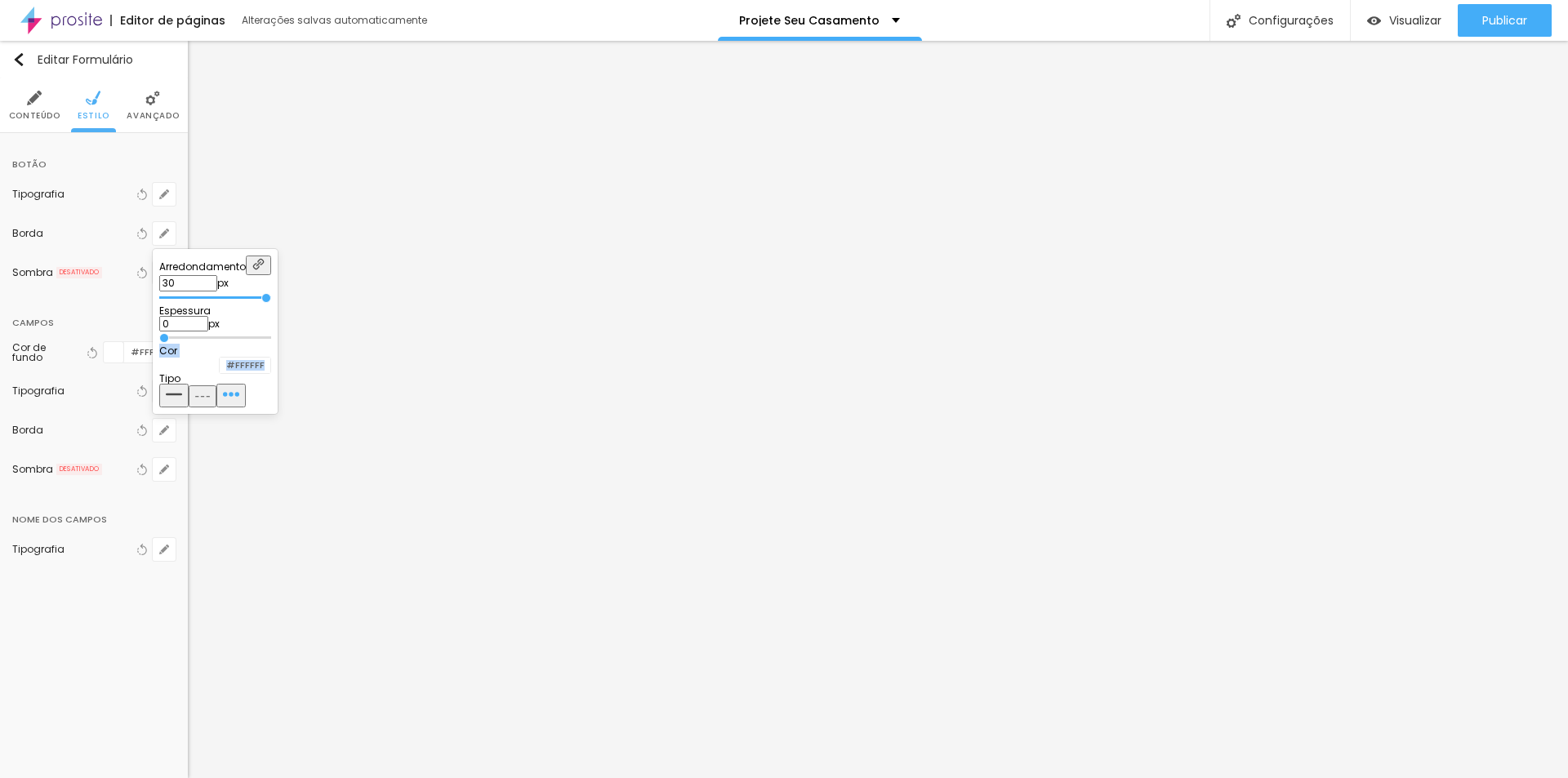
click at [219, 372] on div at bounding box center [219, 365] width 0 height 16
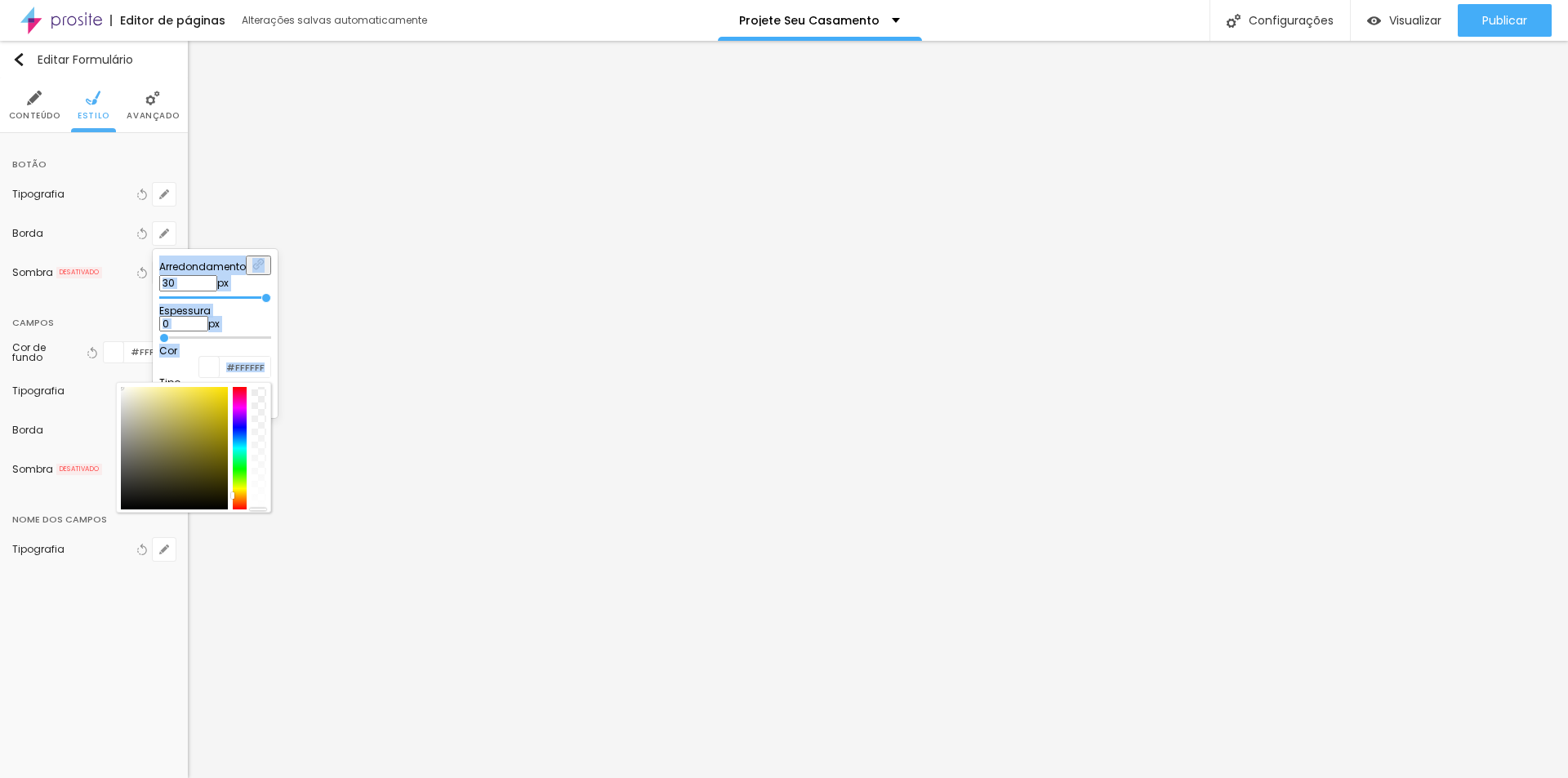
drag, startPoint x: 356, startPoint y: 486, endPoint x: 353, endPoint y: 516, distance: 30.1
click at [353, 517] on body "Editor de páginas Alterações salvas automaticamente Projete Seu Casamento Confi…" at bounding box center [784, 389] width 1568 height 778
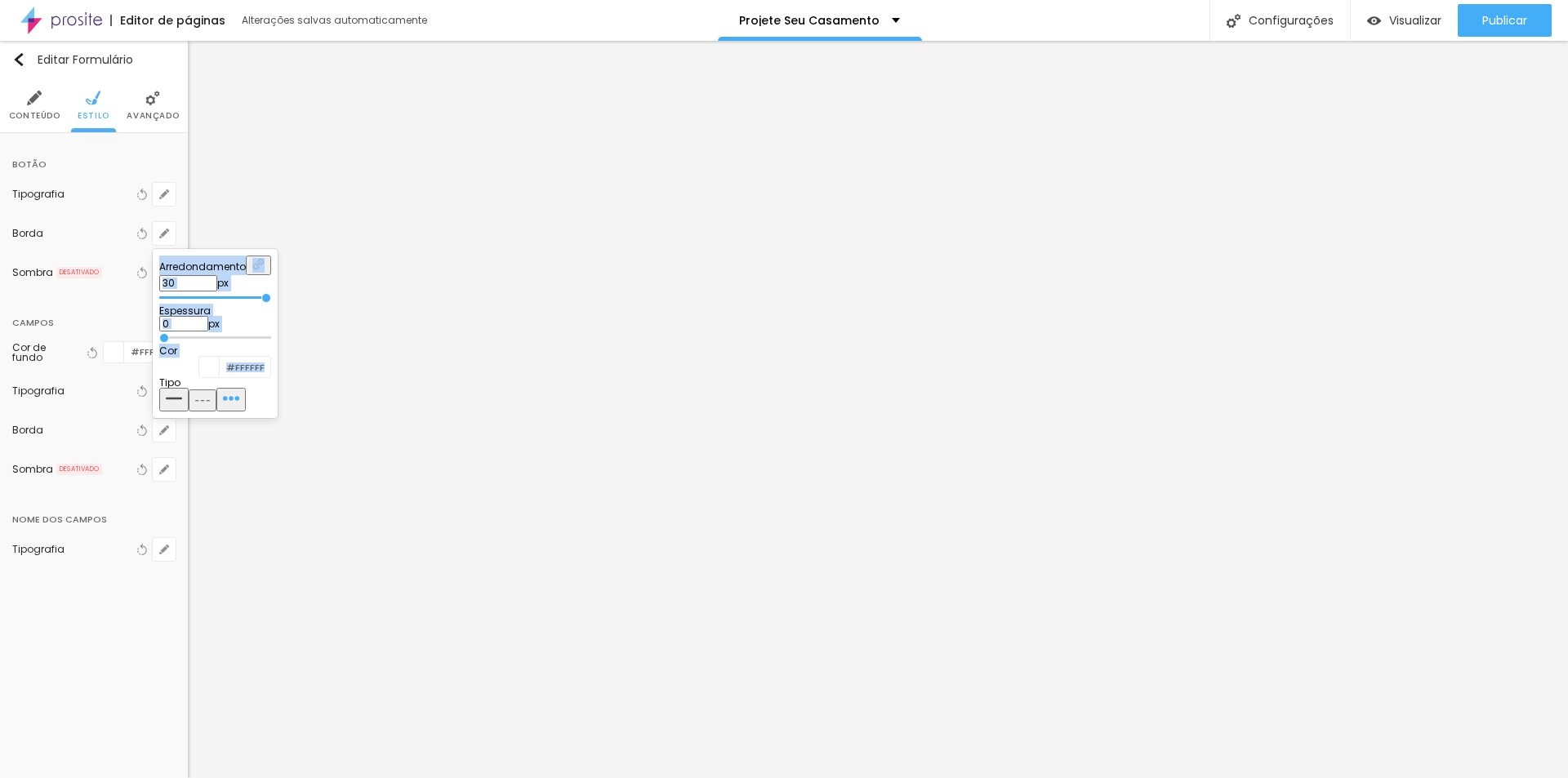
click at [106, 212] on div at bounding box center [784, 389] width 1568 height 778
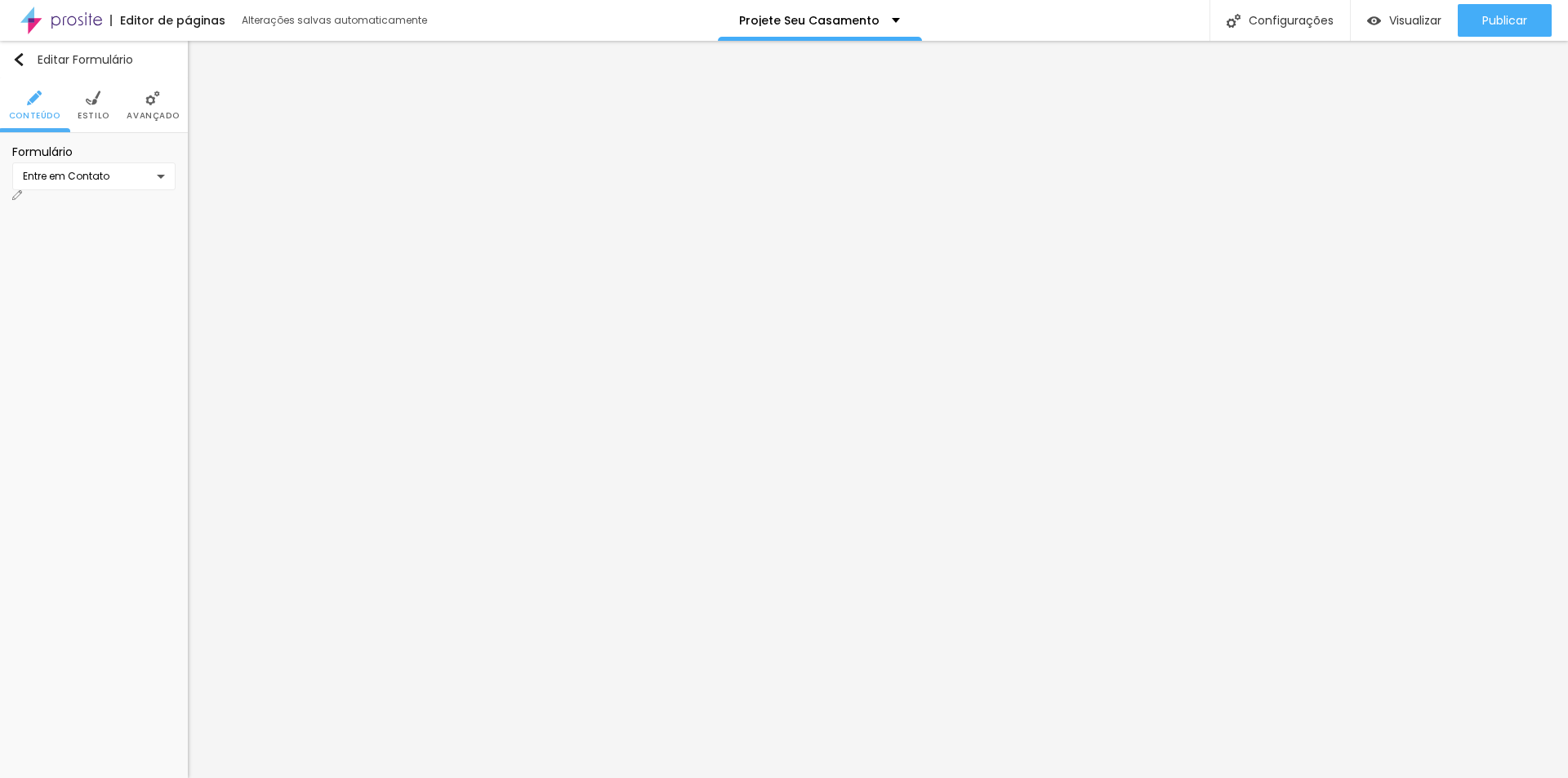
click at [77, 104] on ul "Conteúdo Estilo Avançado" at bounding box center [94, 106] width 188 height 55
click at [104, 182] on div "Entre em Contato" at bounding box center [66, 176] width 86 height 15
click at [104, 182] on div "Contato Entre em Contato Criar novo formulário" at bounding box center [784, 389] width 1568 height 778
click at [95, 182] on div "Entre em Contato" at bounding box center [66, 176] width 86 height 15
click at [77, 54] on div "Entre em Contato" at bounding box center [47, 49] width 86 height 10
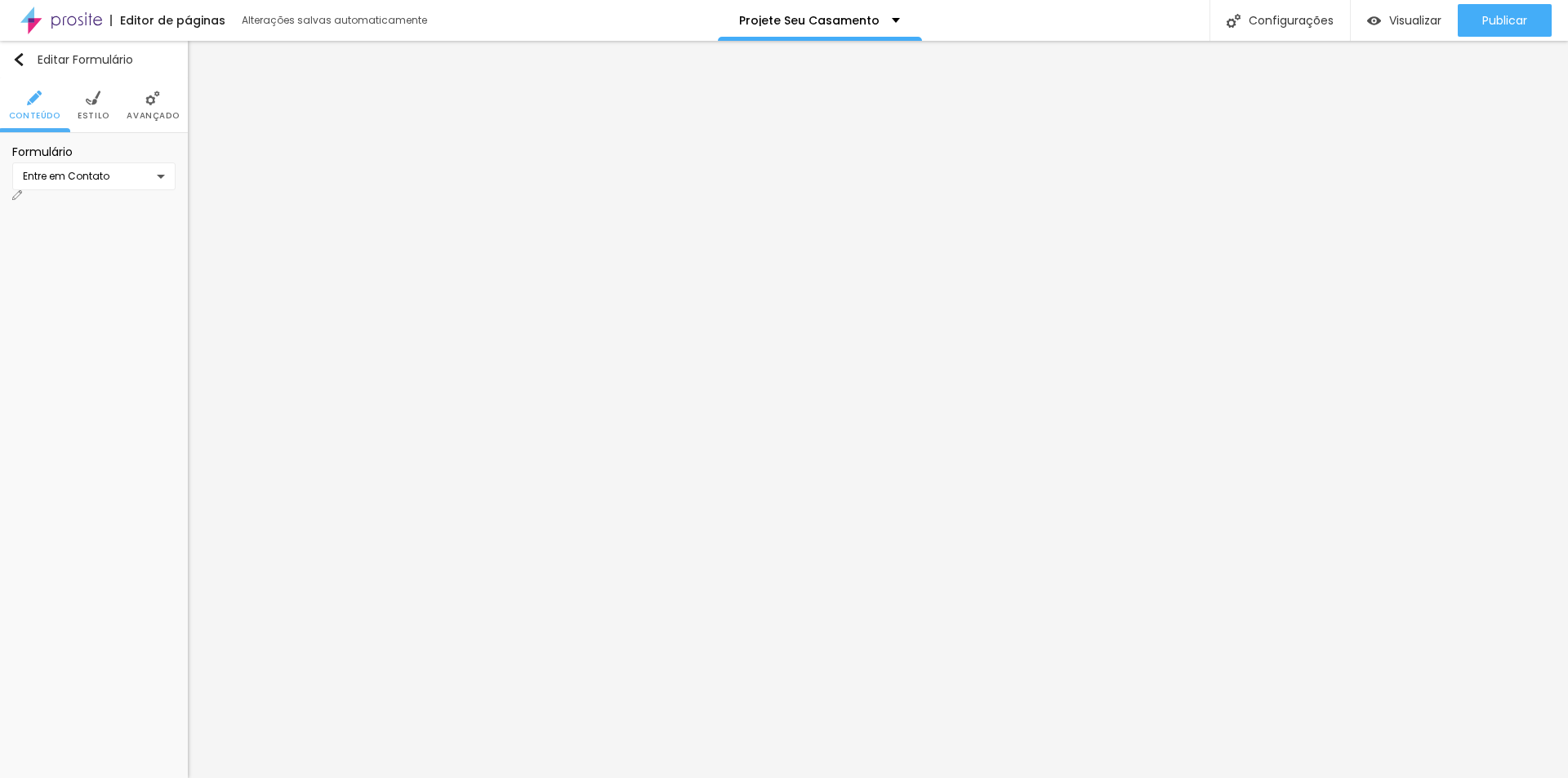
click at [87, 118] on span "Estilo" at bounding box center [93, 116] width 32 height 8
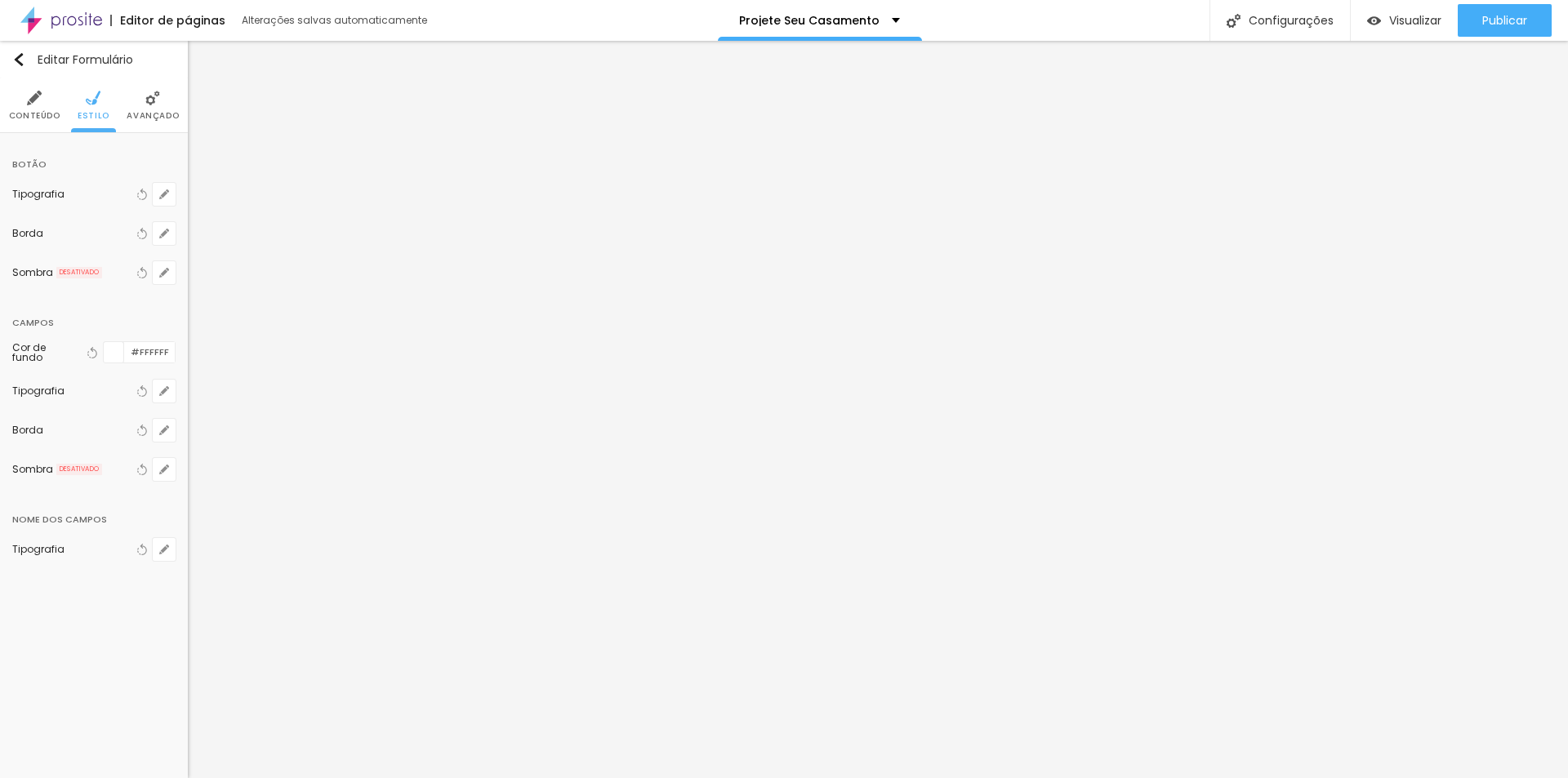
click at [151, 100] on img at bounding box center [152, 98] width 15 height 15
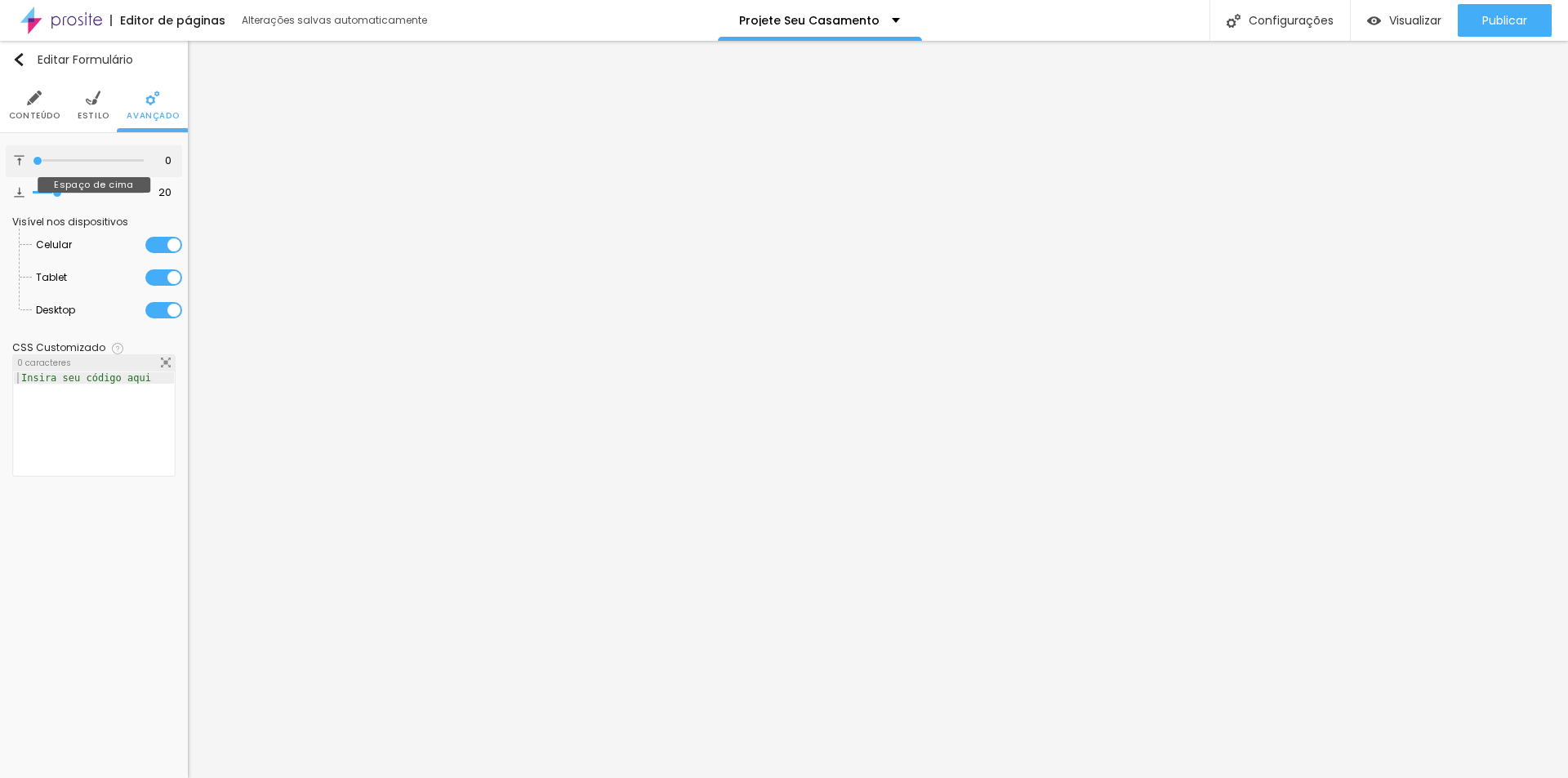
drag, startPoint x: 62, startPoint y: 160, endPoint x: -19, endPoint y: 157, distance: 81.1
click at [33, 157] on input "range" at bounding box center [88, 161] width 111 height 8
drag, startPoint x: 51, startPoint y: 191, endPoint x: -13, endPoint y: 184, distance: 64.4
click at [33, 188] on input "range" at bounding box center [88, 192] width 111 height 8
click at [104, 112] on span "Estilo" at bounding box center [93, 116] width 32 height 8
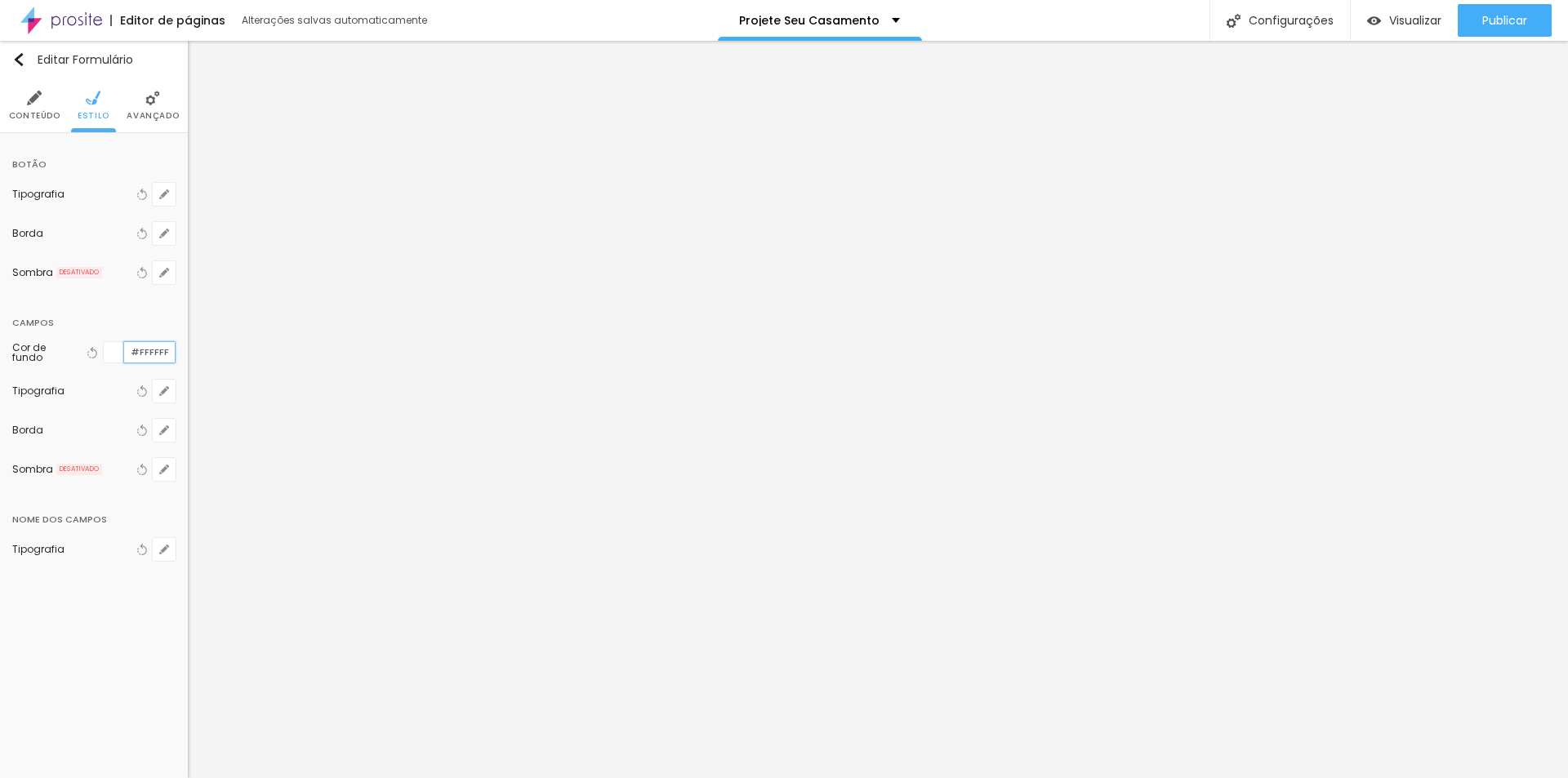
click at [163, 352] on input "#FFFFFF" at bounding box center [149, 352] width 50 height 20
click at [106, 350] on div at bounding box center [114, 352] width 20 height 20
click at [114, 353] on div at bounding box center [114, 352] width 20 height 20
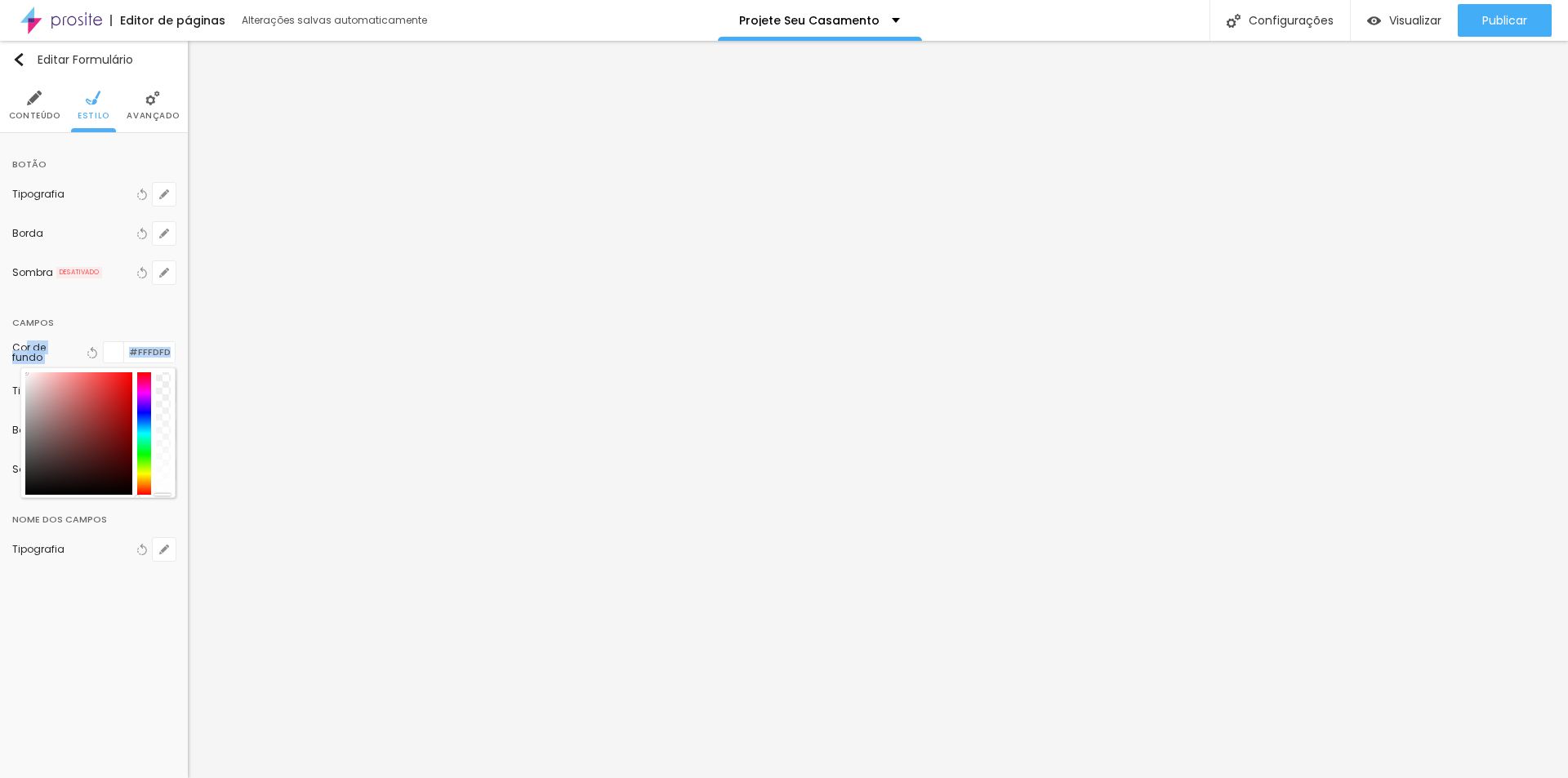
drag, startPoint x: 97, startPoint y: 452, endPoint x: 25, endPoint y: 368, distance: 110.6
click at [26, 364] on div "Cor de fundo Voltar ao padrão #FFFDFD" at bounding box center [94, 352] width 163 height 39
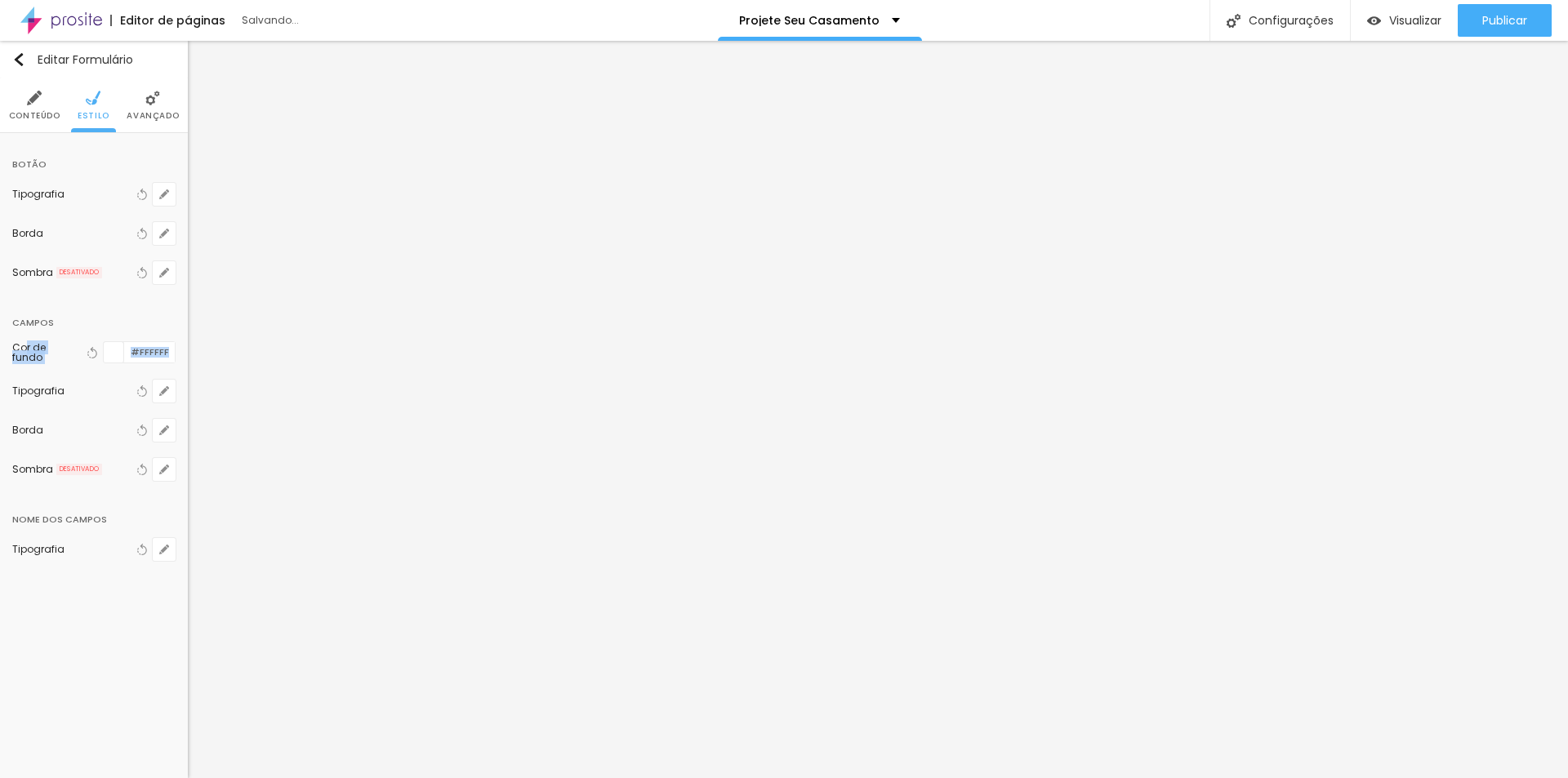
click at [119, 350] on div at bounding box center [114, 352] width 20 height 20
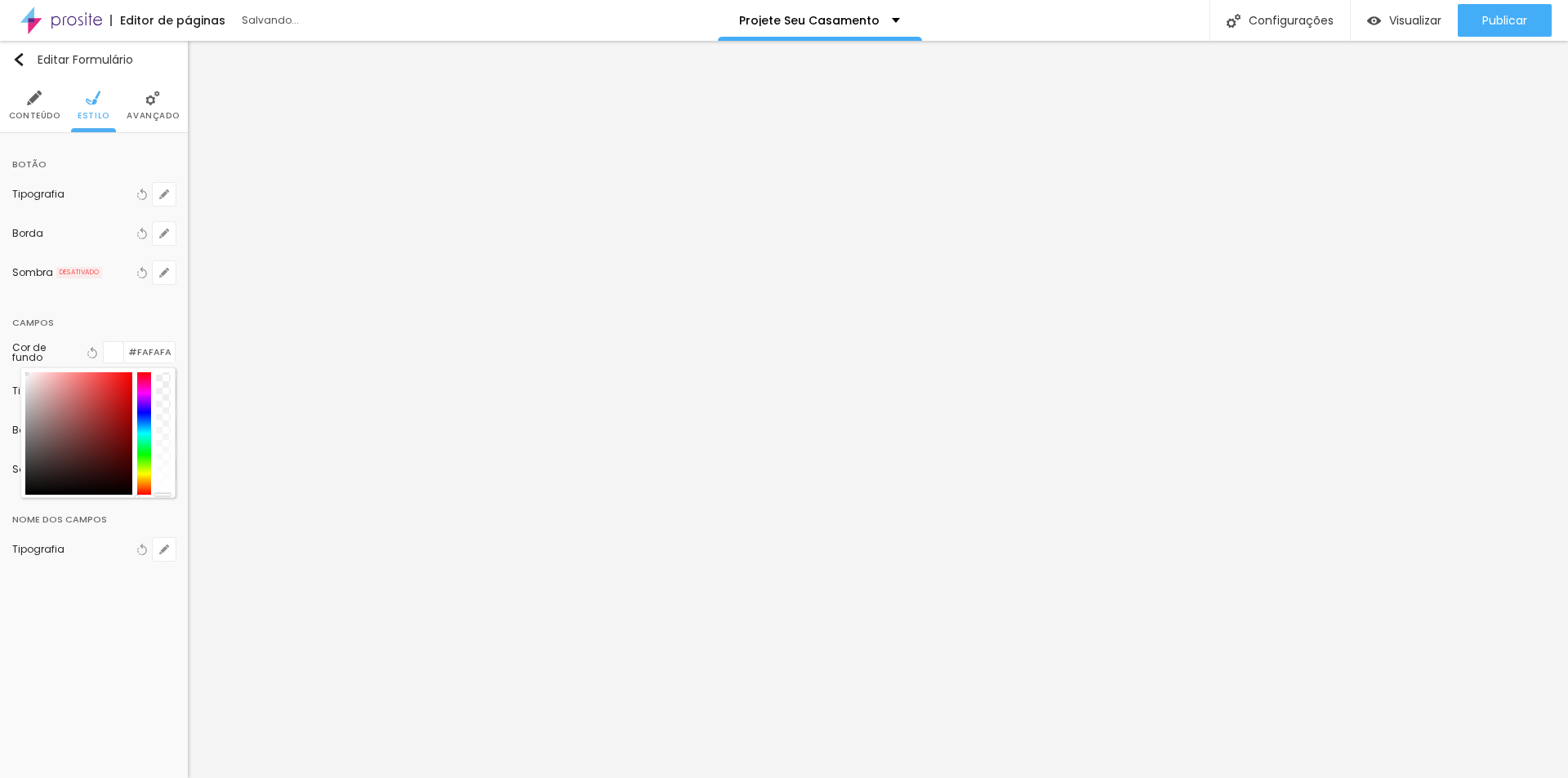
drag, startPoint x: 59, startPoint y: 399, endPoint x: 24, endPoint y: 371, distance: 44.8
click at [24, 371] on div at bounding box center [97, 432] width 155 height 130
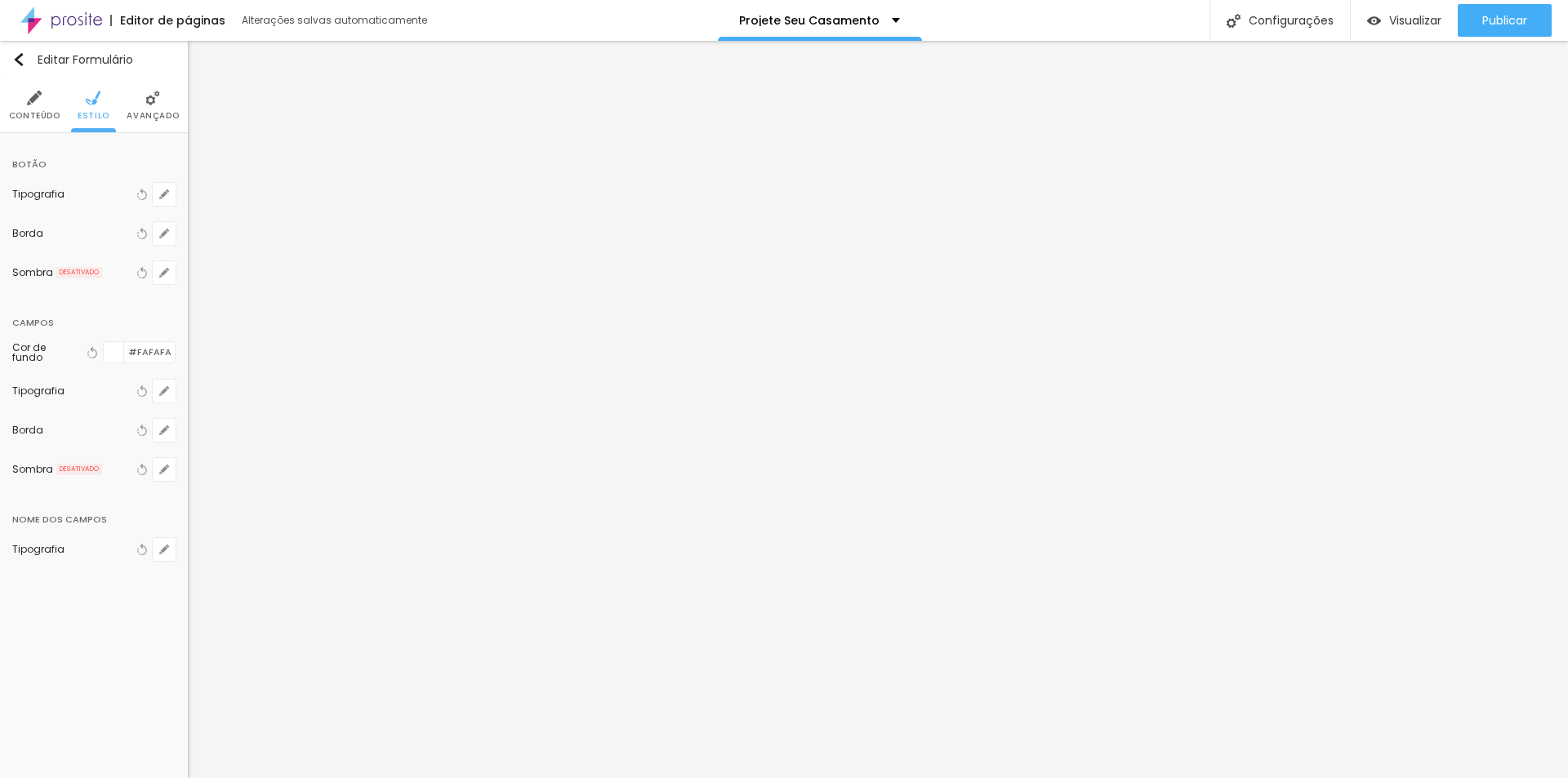
drag, startPoint x: 101, startPoint y: 312, endPoint x: 144, endPoint y: 339, distance: 50.8
click at [105, 311] on div "Campos" at bounding box center [94, 318] width 163 height 29
click at [151, 113] on span "Avançado" at bounding box center [152, 116] width 52 height 8
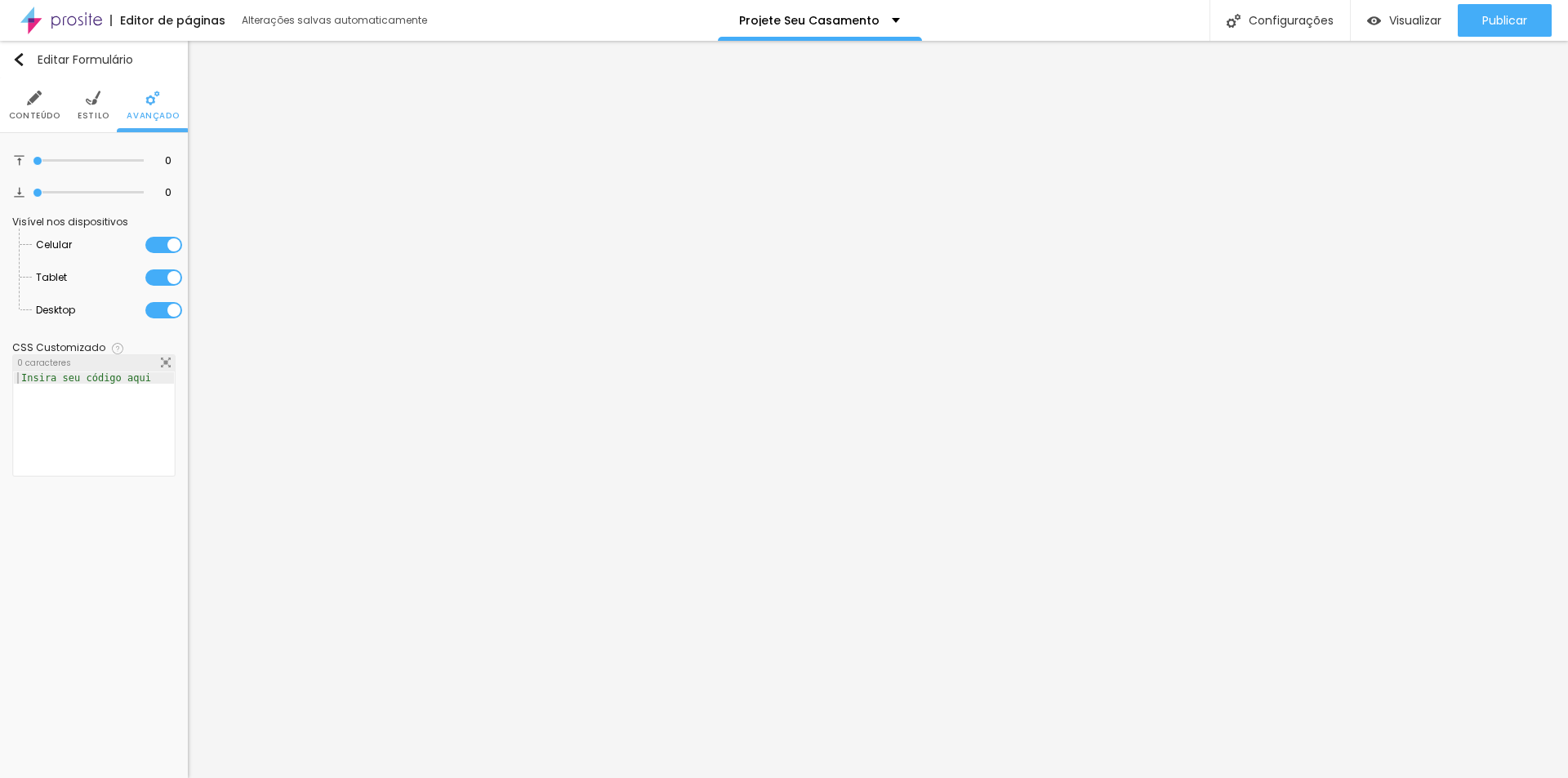
drag, startPoint x: 88, startPoint y: 110, endPoint x: 85, endPoint y: 120, distance: 10.4
click at [88, 112] on span "Estilo" at bounding box center [93, 116] width 32 height 8
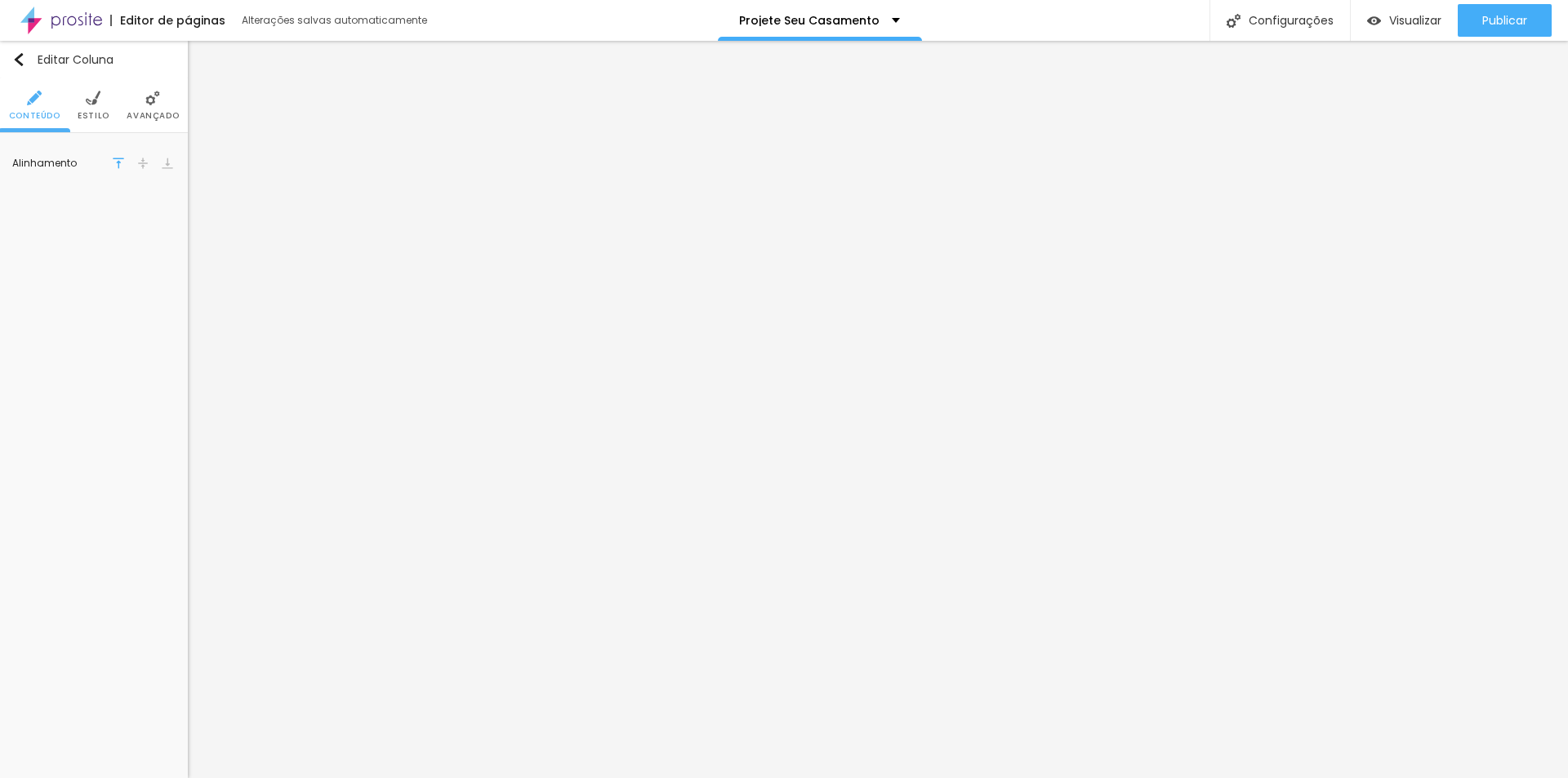
click at [104, 112] on span "Estilo" at bounding box center [93, 116] width 32 height 8
click at [124, 167] on div at bounding box center [124, 164] width 0 height 16
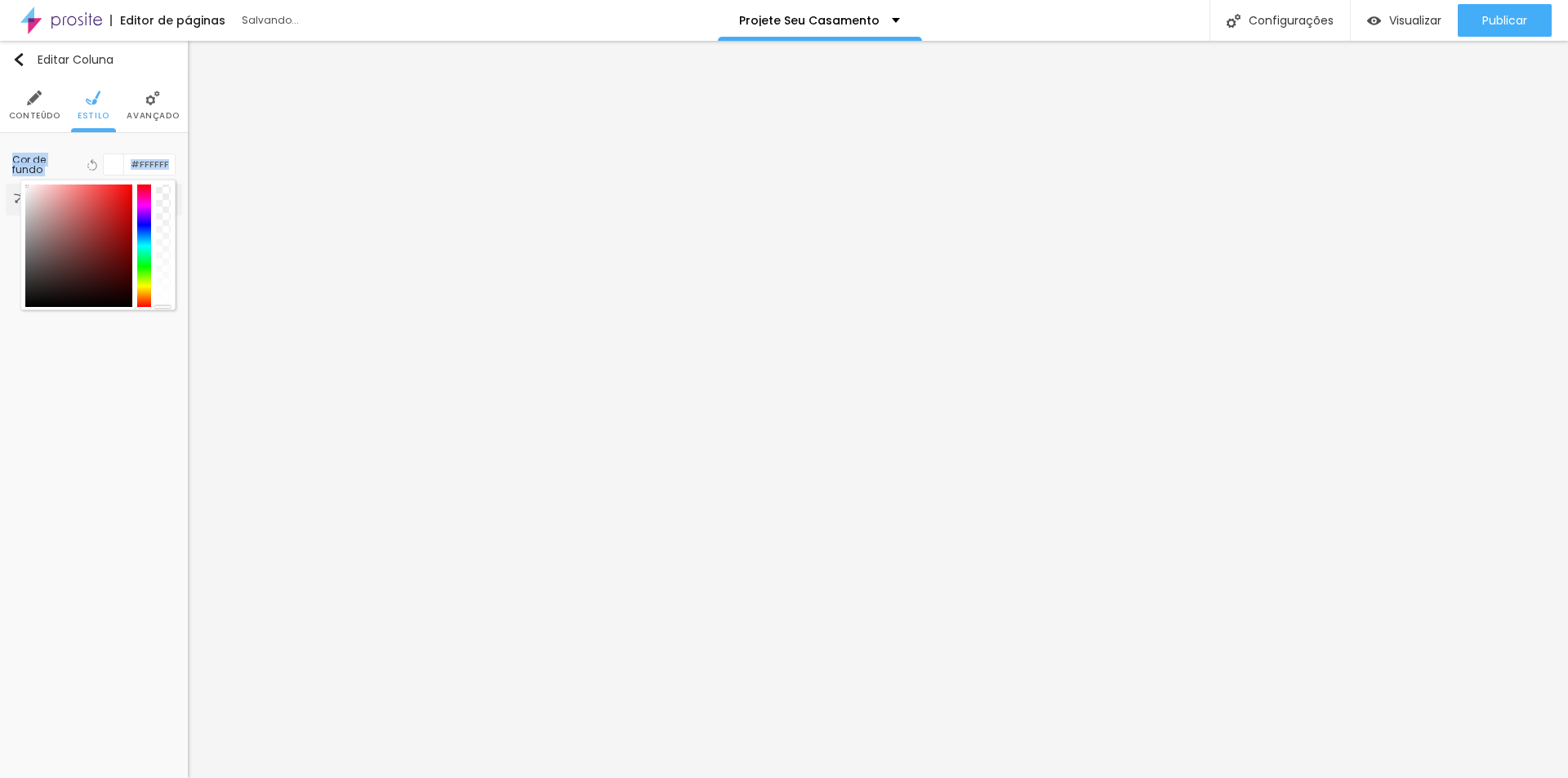
drag, startPoint x: 40, startPoint y: 204, endPoint x: 13, endPoint y: 187, distance: 31.9
click at [0, 172] on html "Editor de páginas Salvando... Projete Seu Casamento Configurações Configurações…" at bounding box center [784, 389] width 1568 height 778
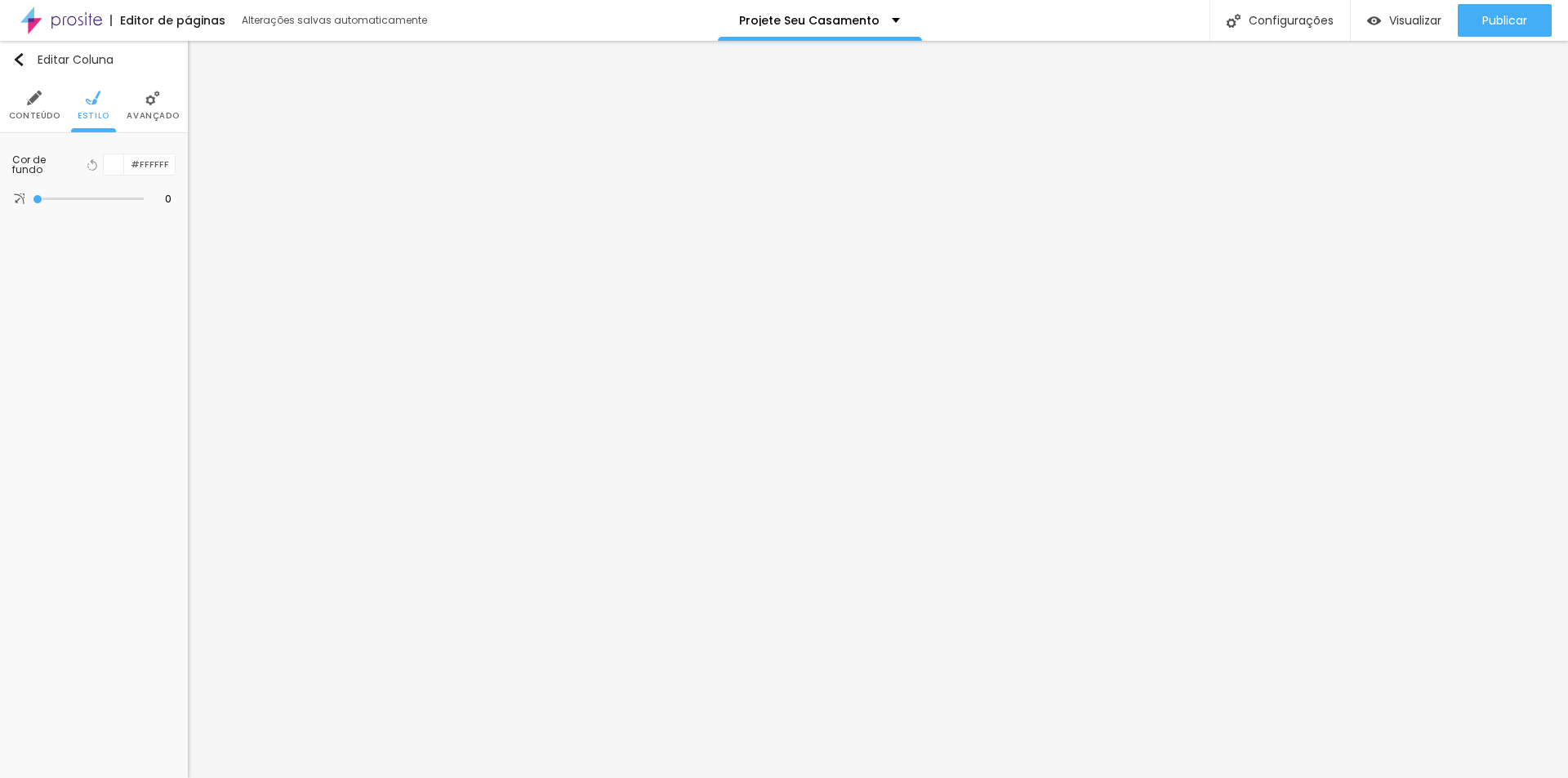
drag, startPoint x: 76, startPoint y: 432, endPoint x: 94, endPoint y: 423, distance: 20.1
click at [76, 431] on div "Editar Coluna Conteúdo Estilo Avançado Cor de fundo Voltar ao padrão #FFFFFF 0 …" at bounding box center [94, 408] width 188 height 737
click at [96, 113] on span "Estilo" at bounding box center [93, 116] width 32 height 8
click at [164, 395] on icon "button" at bounding box center [163, 391] width 10 height 10
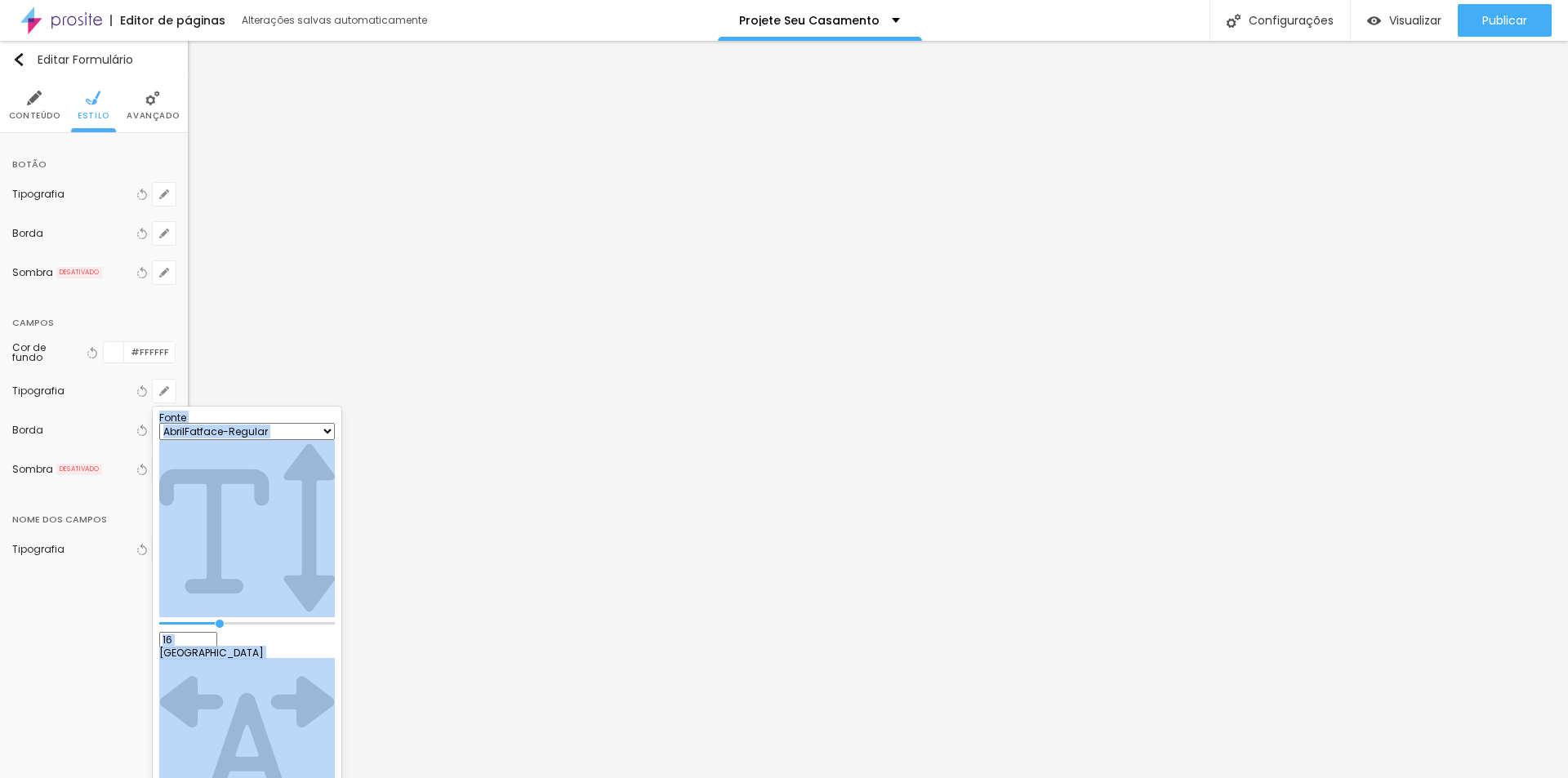
drag, startPoint x: 246, startPoint y: 690, endPoint x: 226, endPoint y: 728, distance: 42.9
click at [226, 728] on body "Editor de páginas Alterações salvas automaticamente Projete Seu Casamento Confi…" at bounding box center [784, 389] width 1568 height 778
click at [100, 609] on div at bounding box center [784, 389] width 1568 height 778
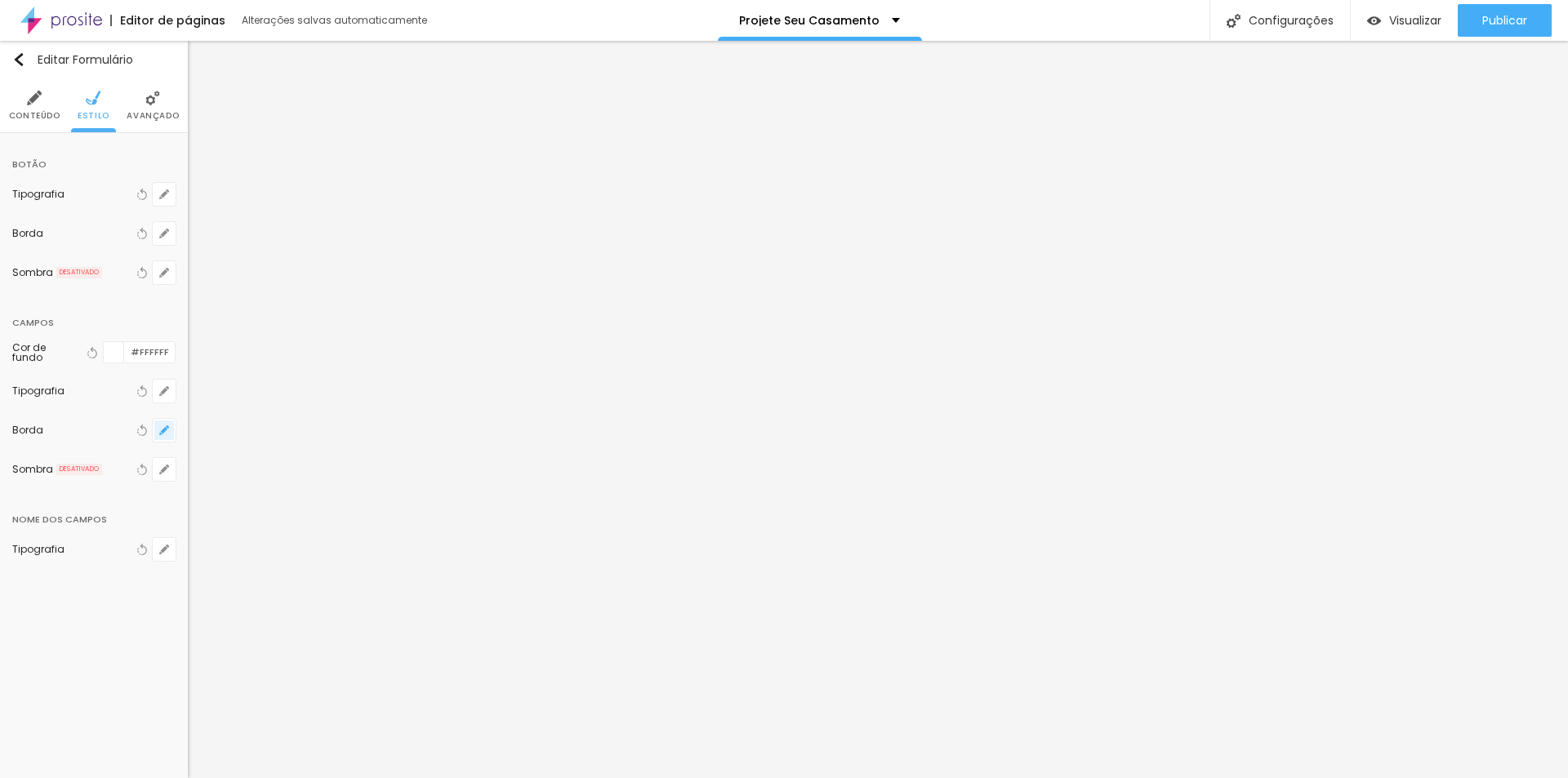
click at [165, 428] on icon "button" at bounding box center [163, 429] width 6 height 6
click at [165, 428] on div at bounding box center [784, 389] width 1568 height 778
click at [165, 428] on icon "button" at bounding box center [163, 429] width 6 height 6
click at [219, 567] on div at bounding box center [209, 563] width 20 height 20
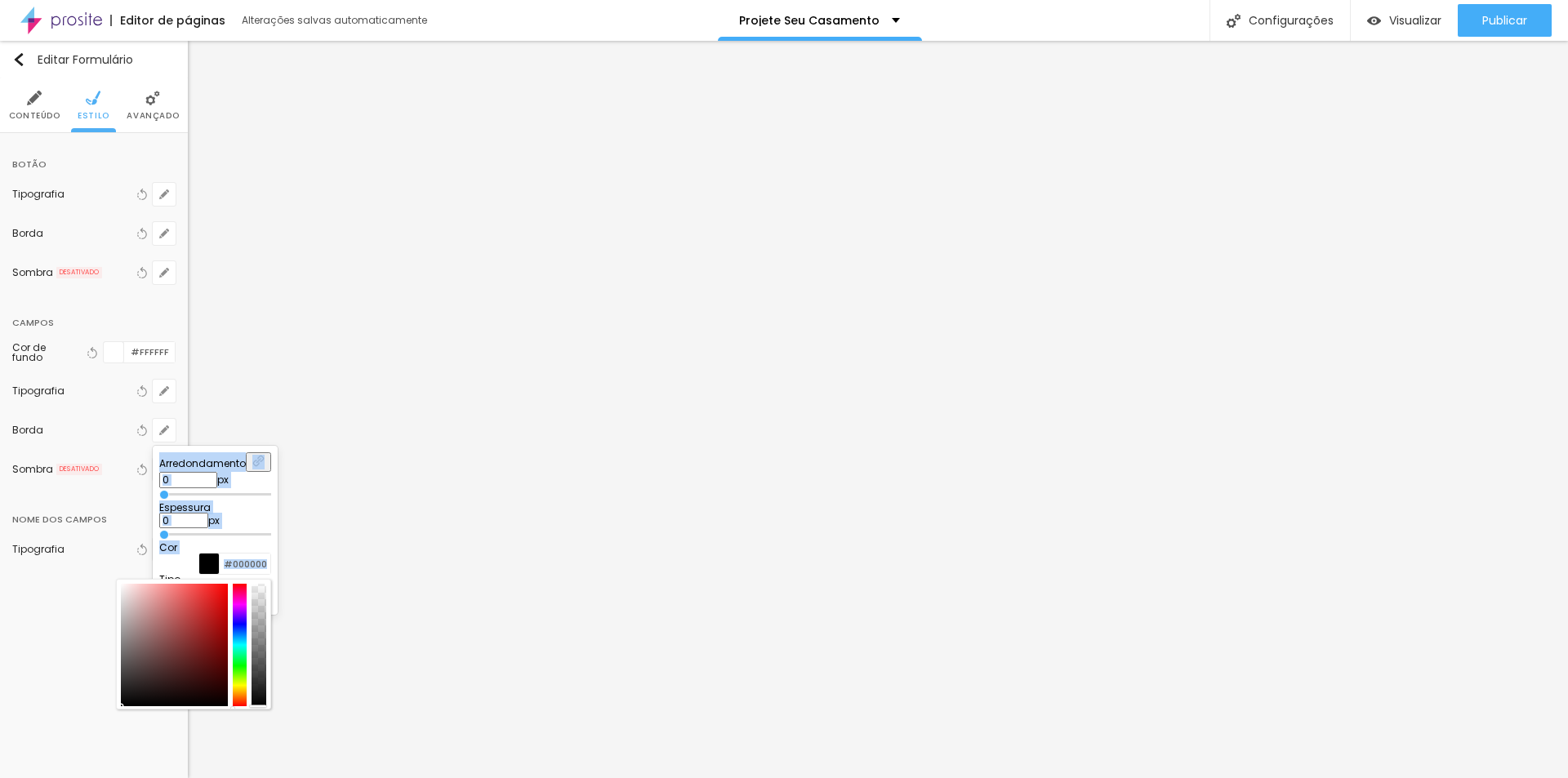
drag, startPoint x: 246, startPoint y: 649, endPoint x: 214, endPoint y: 713, distance: 71.6
click at [214, 713] on body "Editor de páginas Alterações salvas automaticamente Projete Seu Casamento Confi…" at bounding box center [784, 389] width 1568 height 778
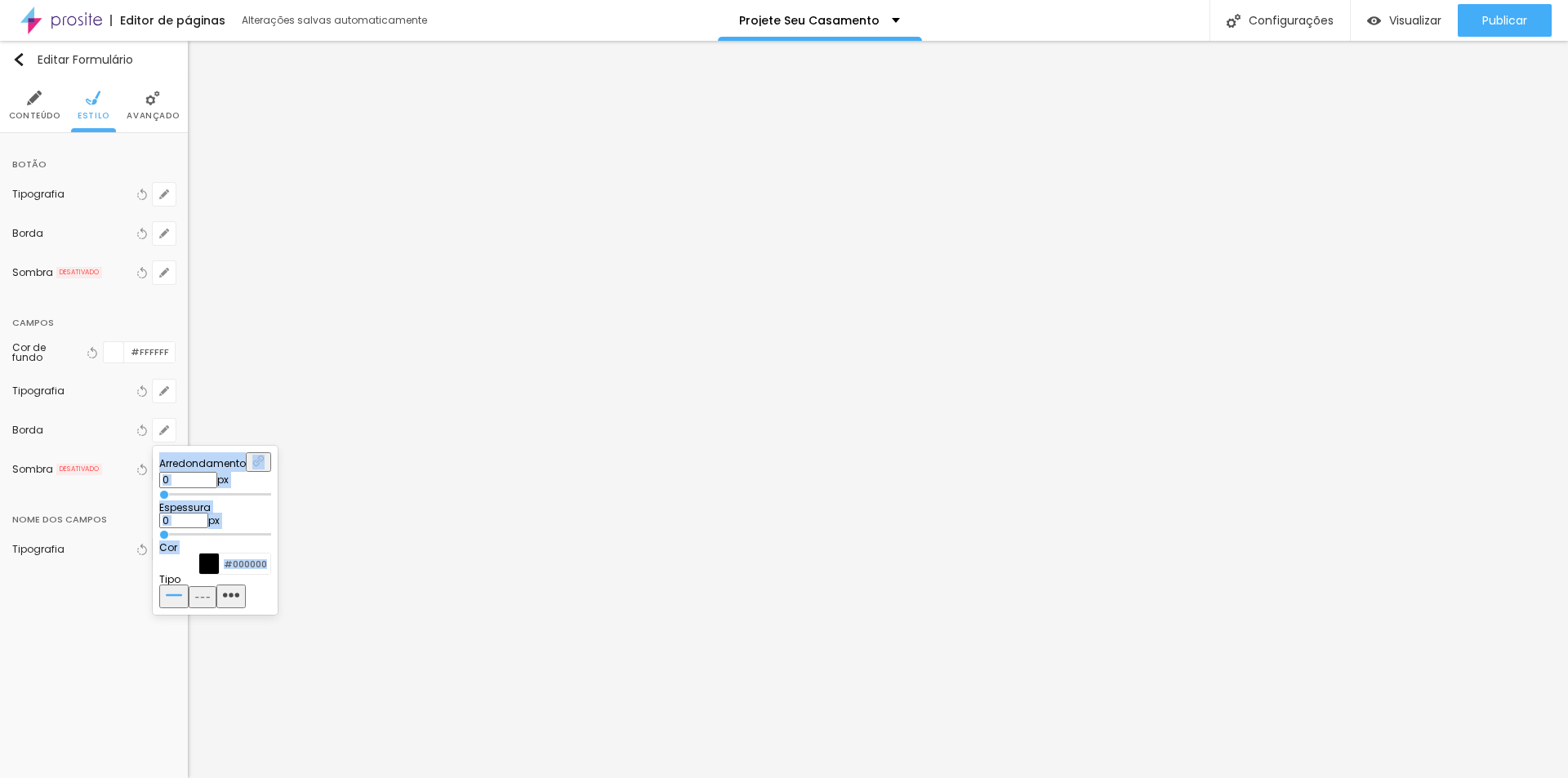
drag, startPoint x: 48, startPoint y: 627, endPoint x: 52, endPoint y: 619, distance: 8.9
click at [48, 626] on div at bounding box center [784, 389] width 1568 height 778
click at [160, 550] on icon "button" at bounding box center [163, 549] width 10 height 10
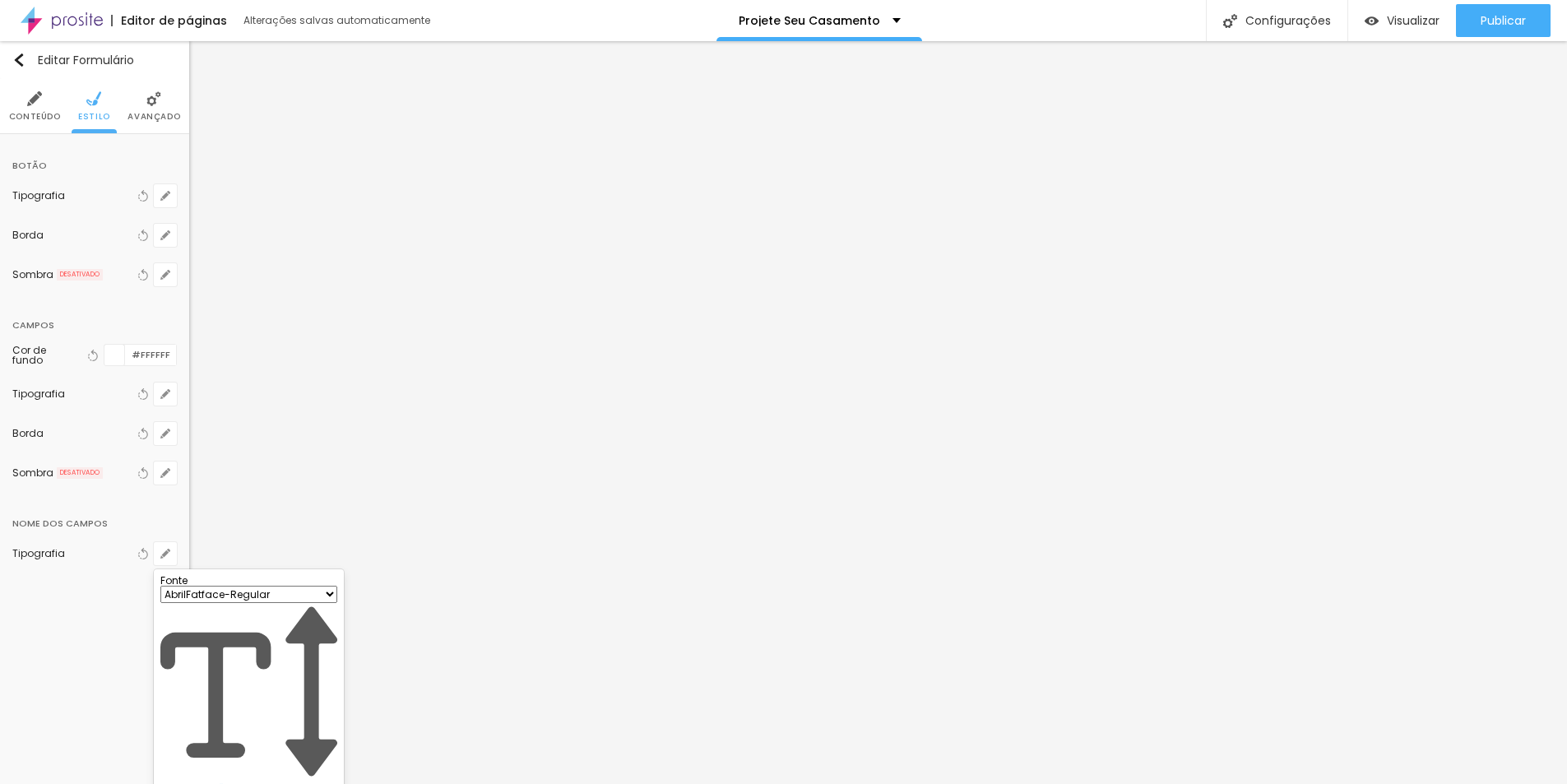
drag, startPoint x: 311, startPoint y: 739, endPoint x: 320, endPoint y: 730, distance: 12.7
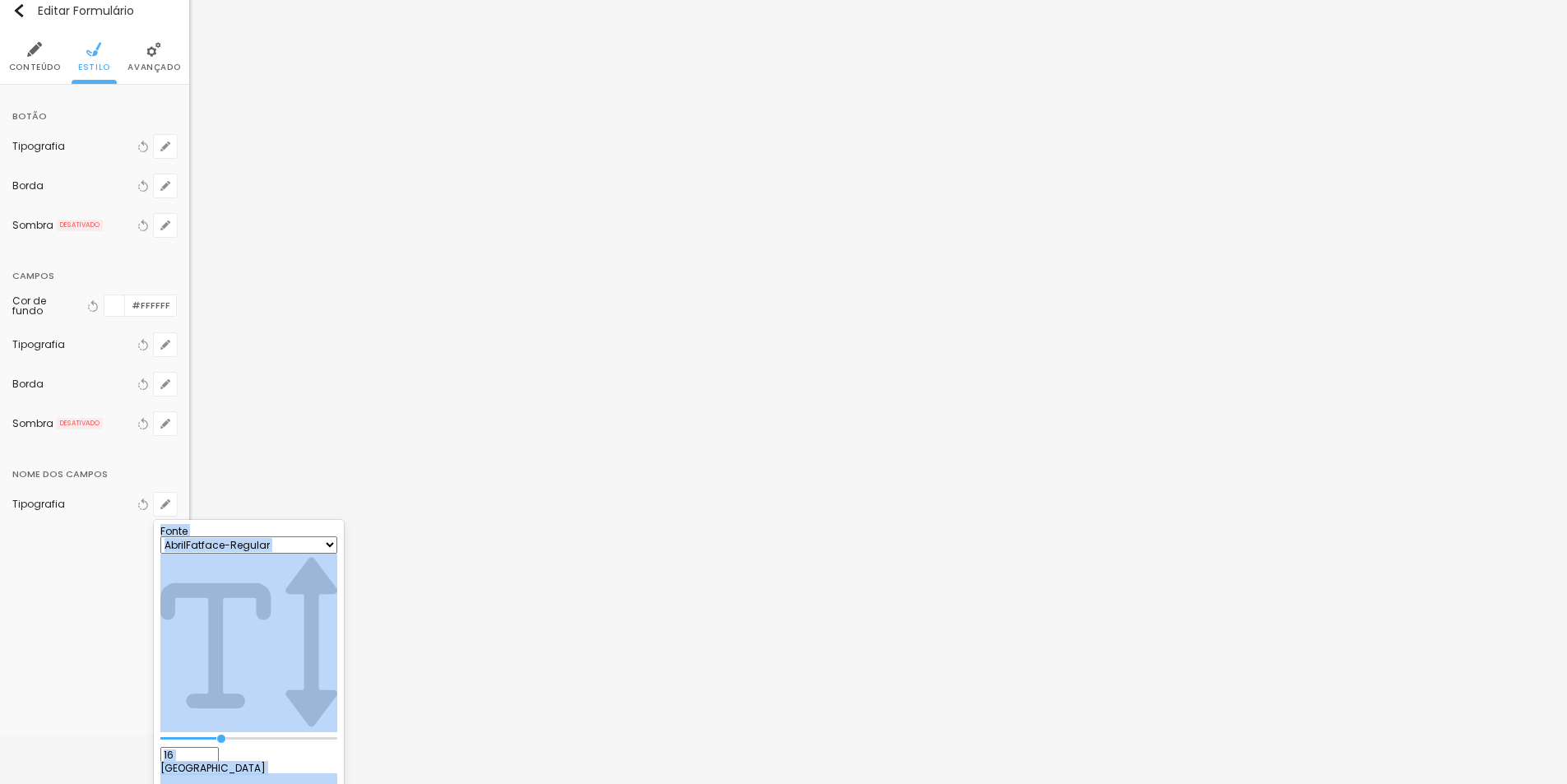
drag, startPoint x: 286, startPoint y: 769, endPoint x: 212, endPoint y: 777, distance: 74.4
click at [211, 734] on body "Editor de páginas Alterações salvas automaticamente Projete Seu Casamento Confi…" at bounding box center [784, 343] width 1567 height 784
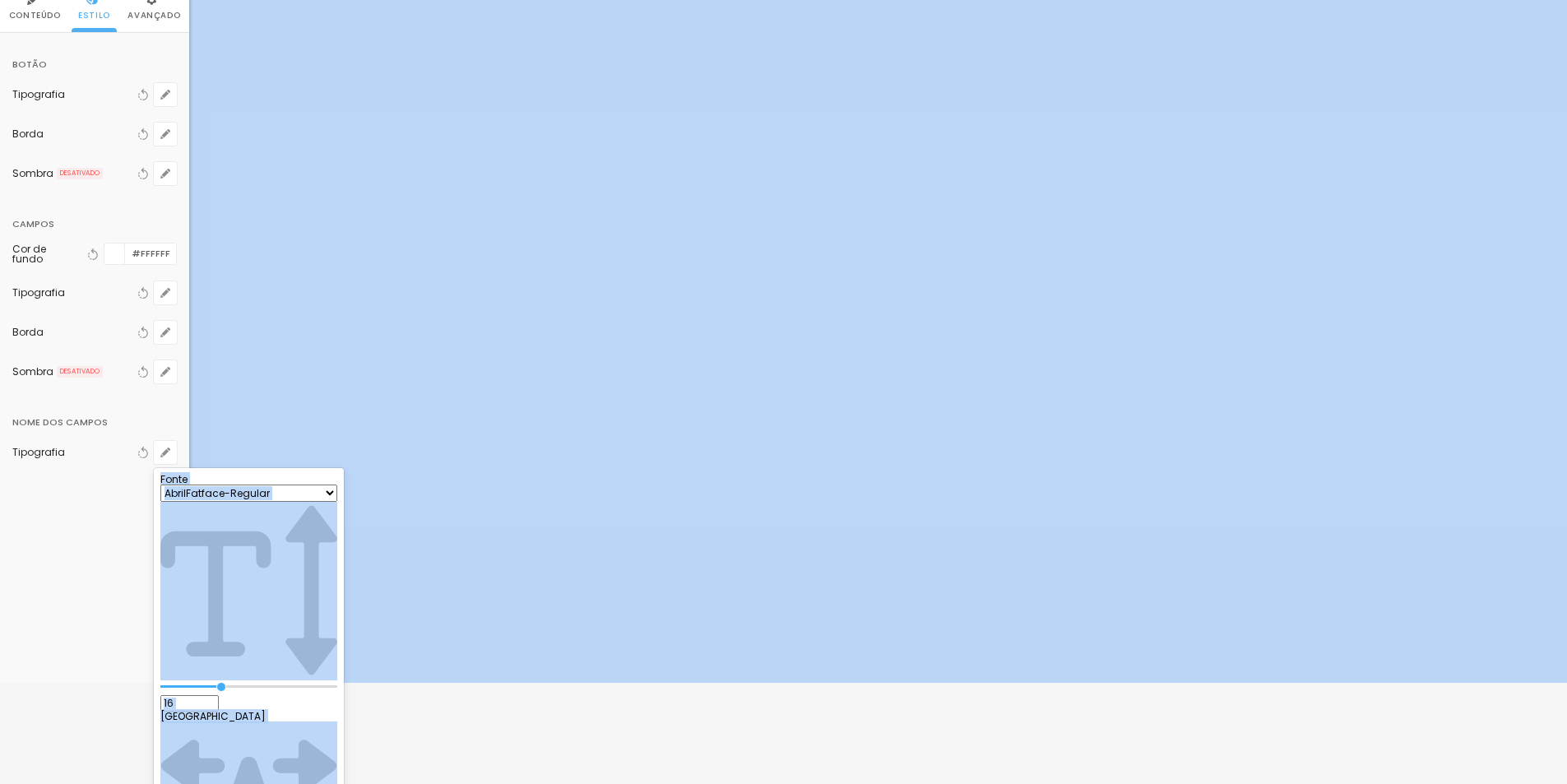
drag, startPoint x: 256, startPoint y: 740, endPoint x: 219, endPoint y: 784, distance: 57.5
click at [219, 682] on html "Editor de páginas Salvando... Projete Seu Casamento Configurações Configurações…" at bounding box center [784, 291] width 1567 height 784
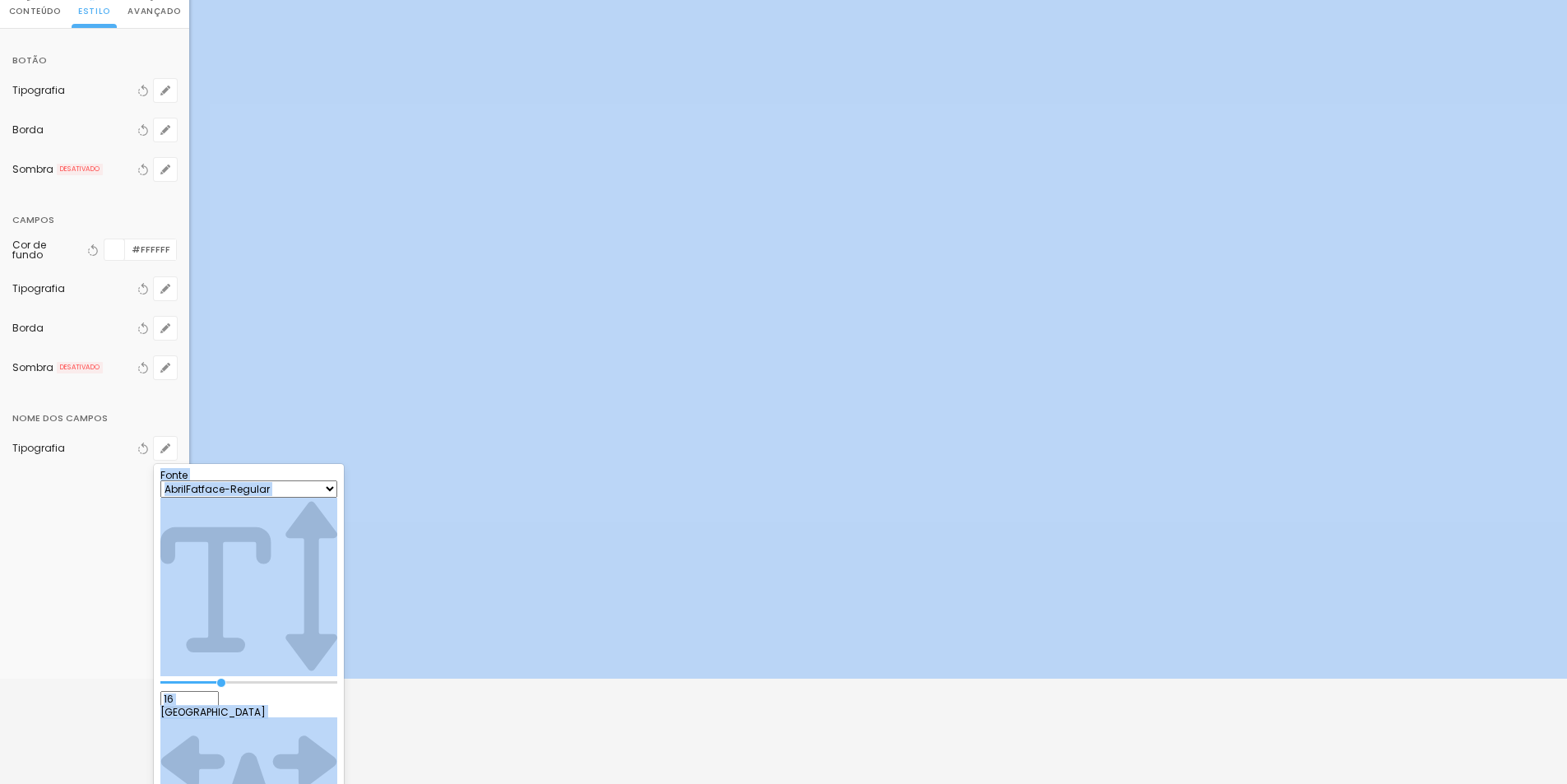
scroll to position [106, 0]
click at [15, 566] on div at bounding box center [784, 392] width 1567 height 784
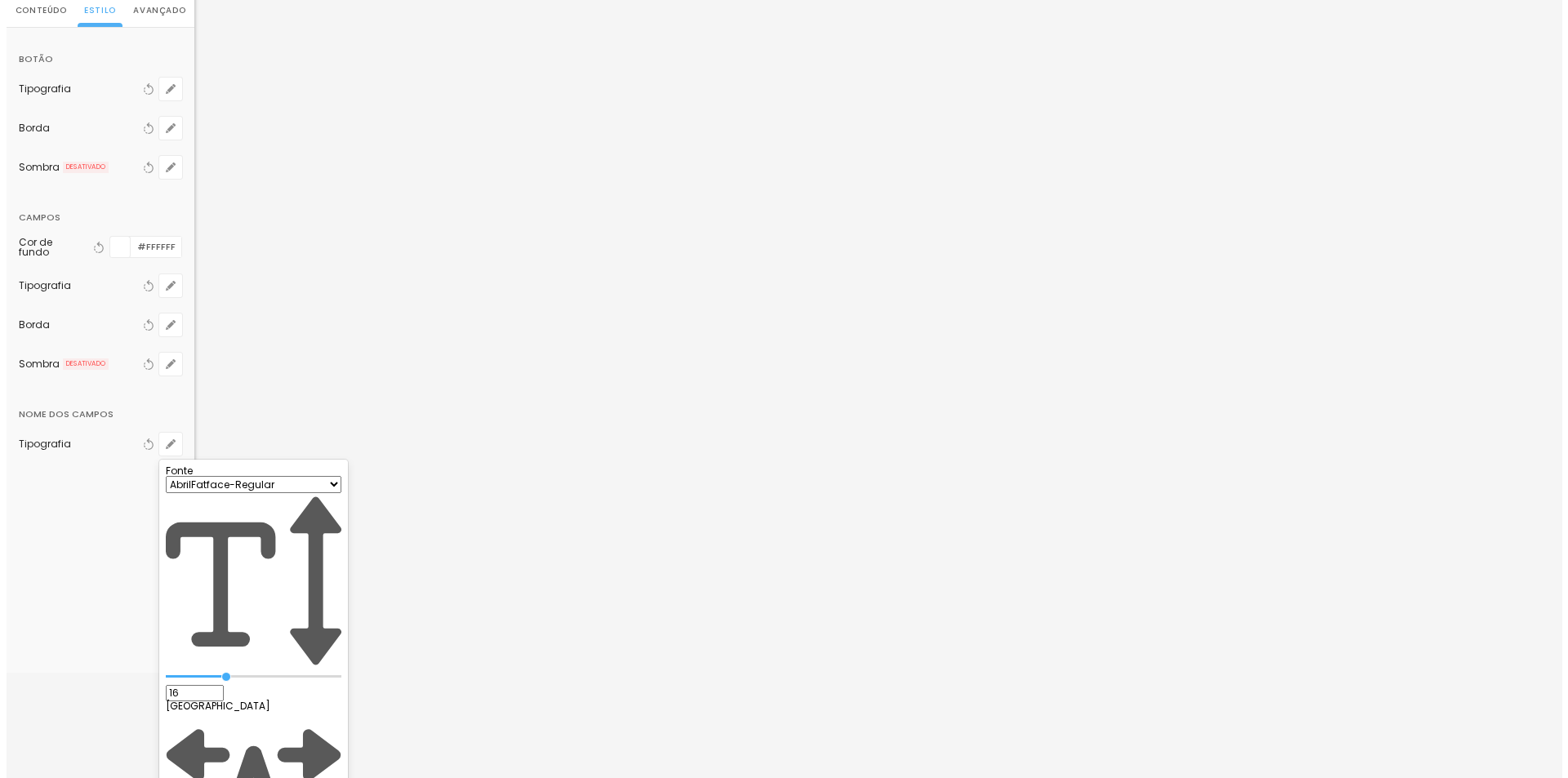
scroll to position [0, 0]
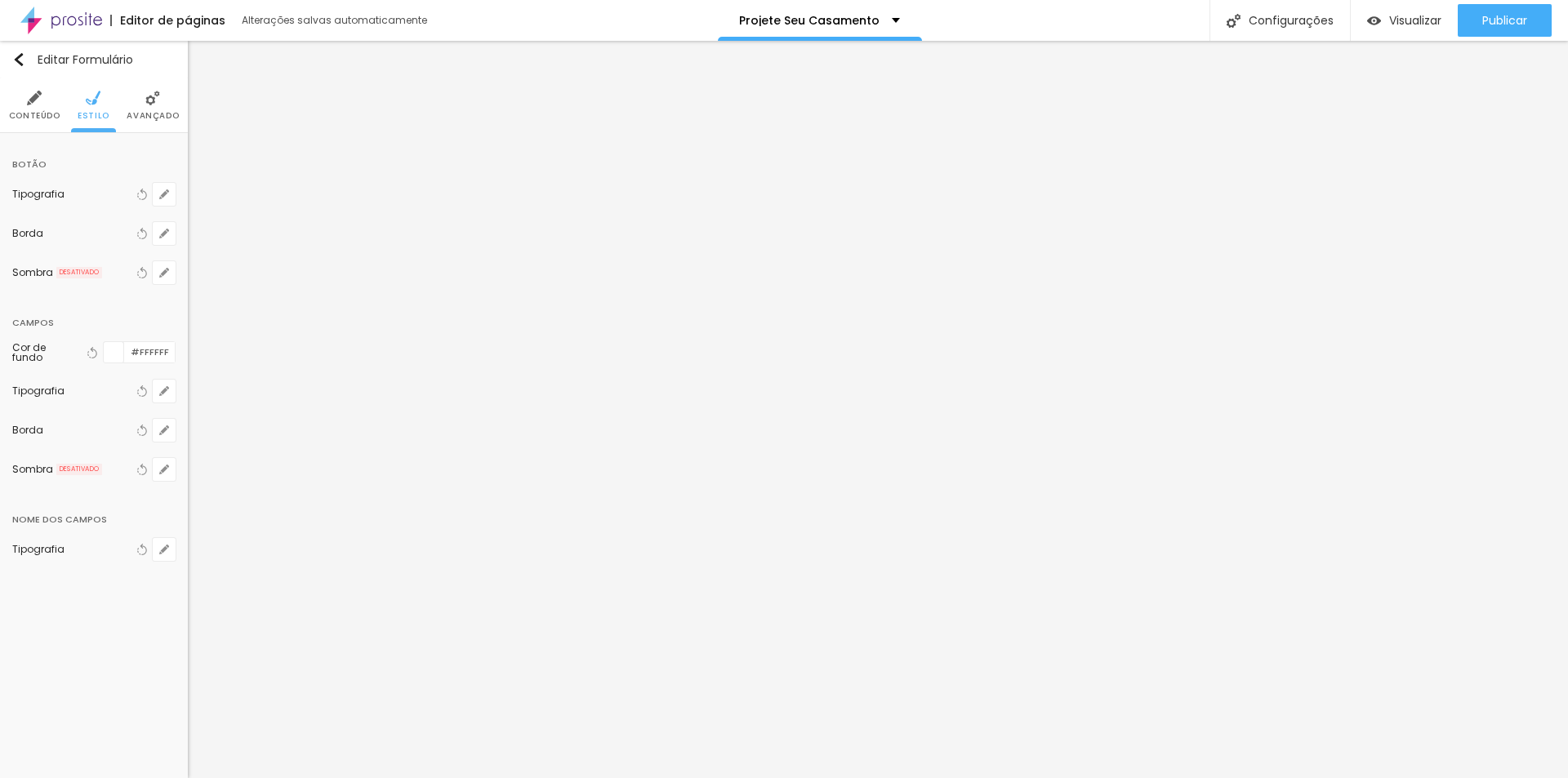
click at [141, 98] on li "Avançado" at bounding box center [152, 105] width 52 height 54
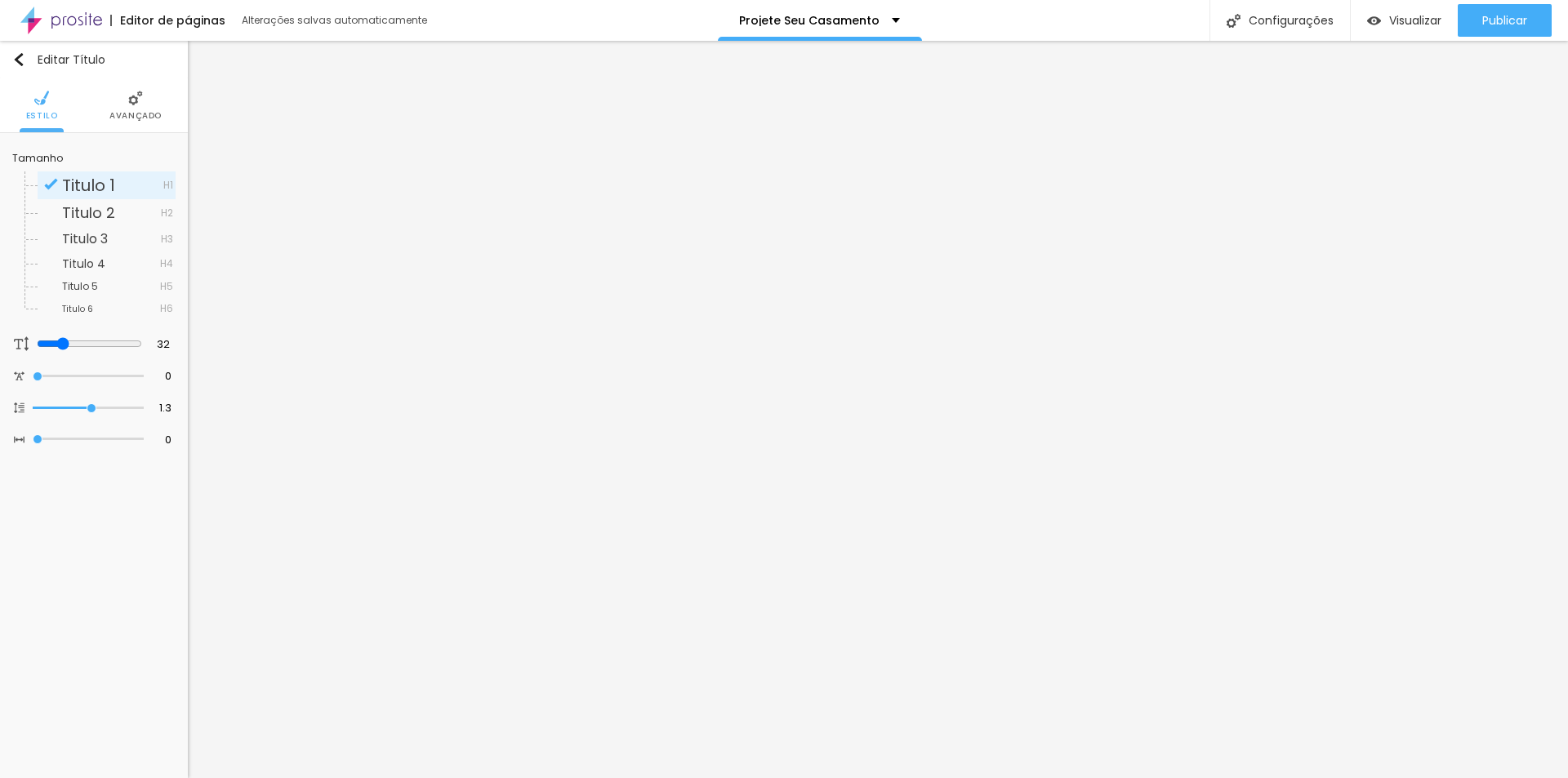
click at [140, 103] on img at bounding box center [136, 98] width 15 height 15
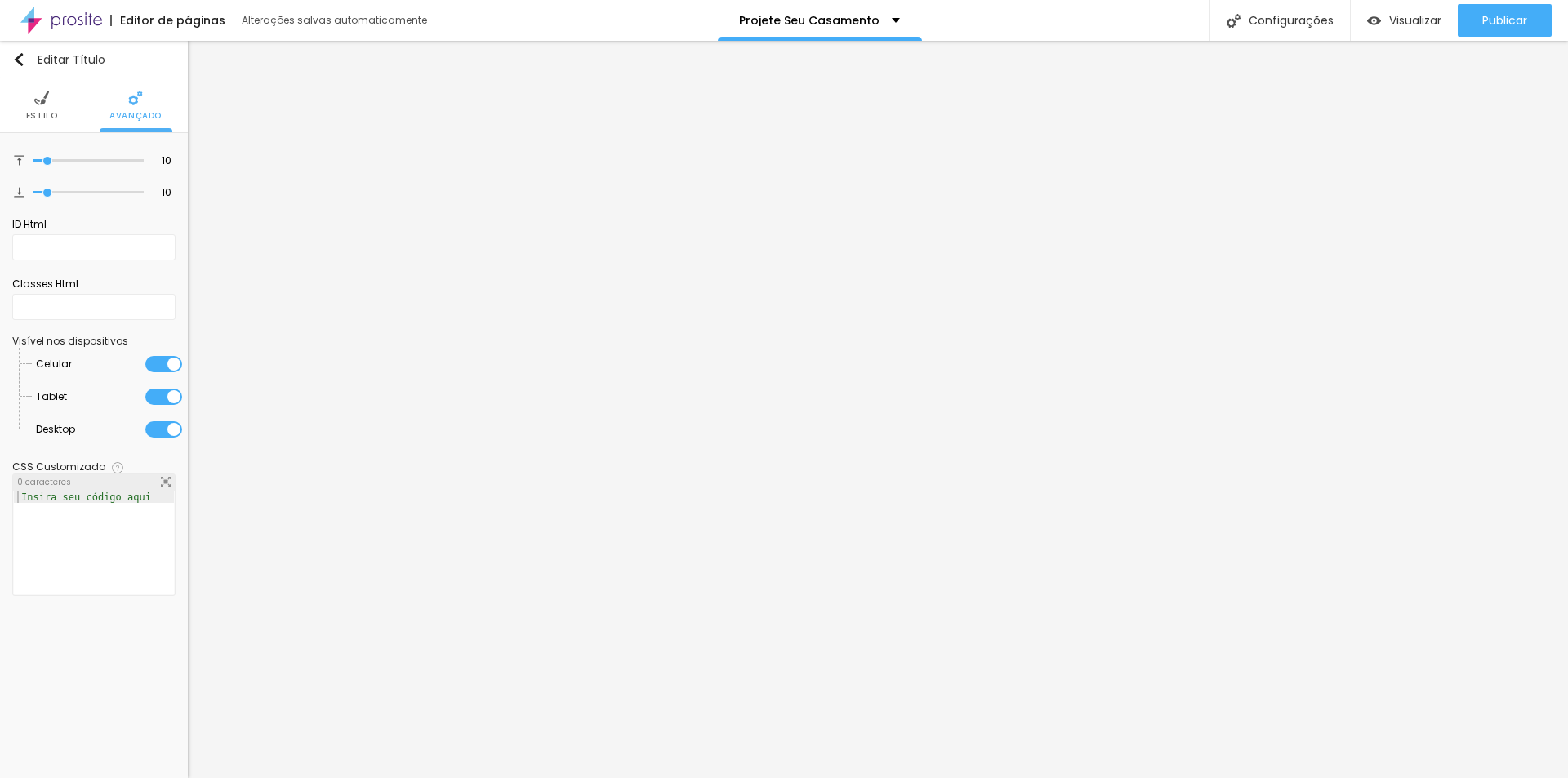
click at [40, 112] on span "Estilo" at bounding box center [41, 116] width 32 height 8
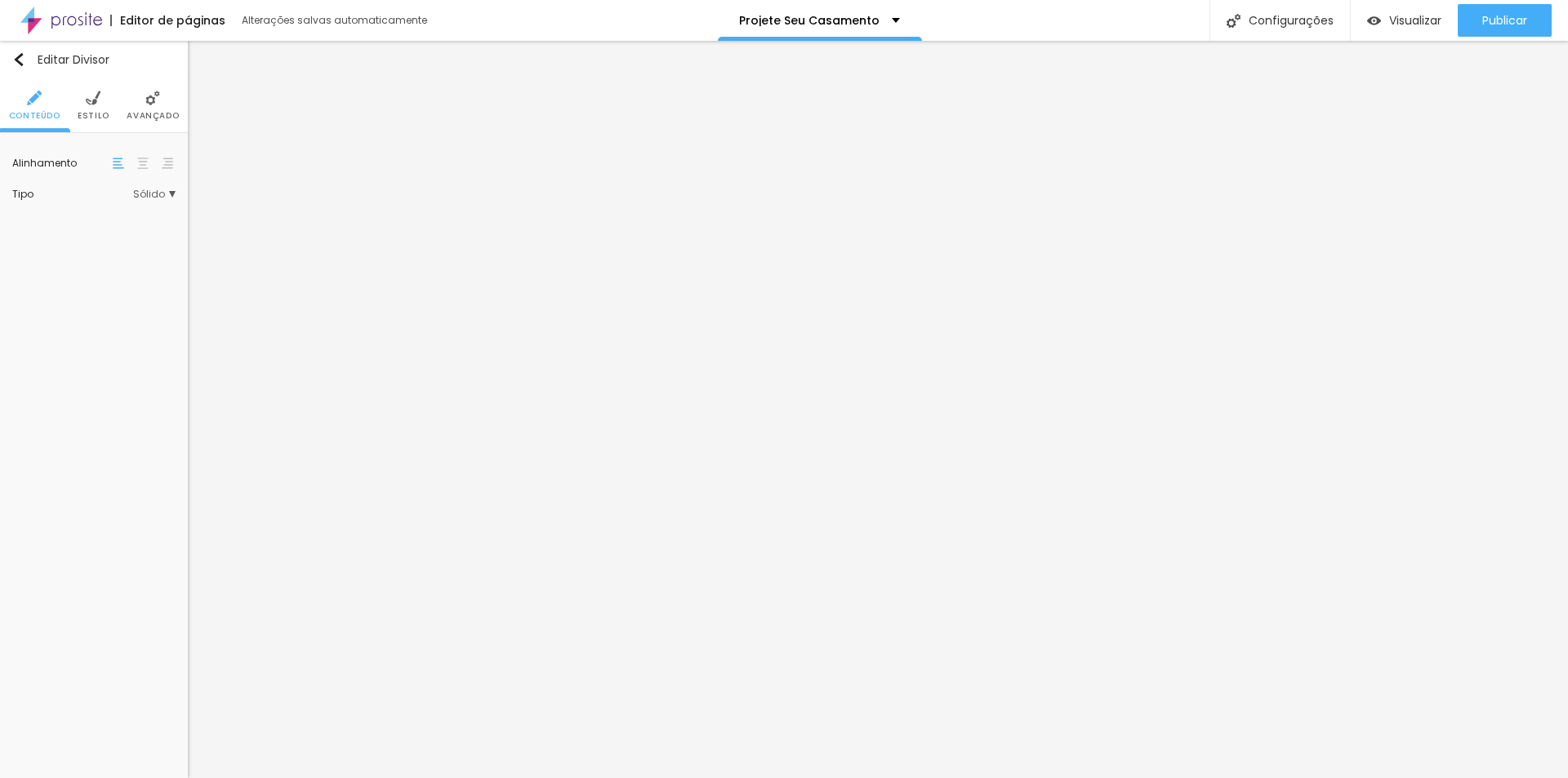
click at [77, 96] on ul "Conteúdo Estilo Avançado" at bounding box center [94, 106] width 188 height 55
click at [97, 99] on img at bounding box center [93, 98] width 15 height 15
click at [124, 166] on div at bounding box center [124, 164] width 0 height 16
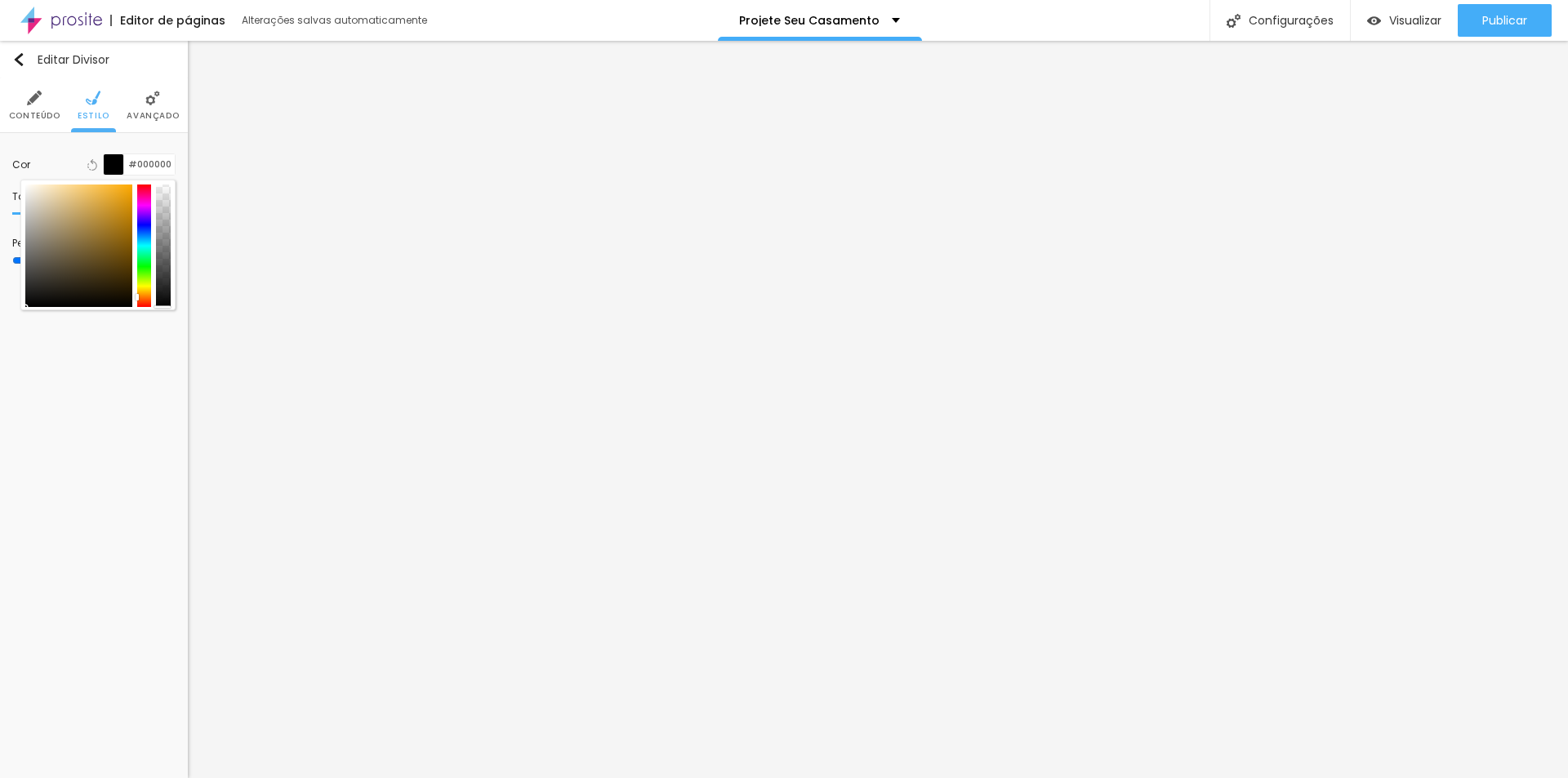
drag, startPoint x: 58, startPoint y: 307, endPoint x: 16, endPoint y: 326, distance: 46.1
click at [16, 326] on div "Editar Divisor Conteúdo Estilo Avançado Cor Voltar ao padrão #000000 Tamanho 30…" at bounding box center [94, 408] width 188 height 737
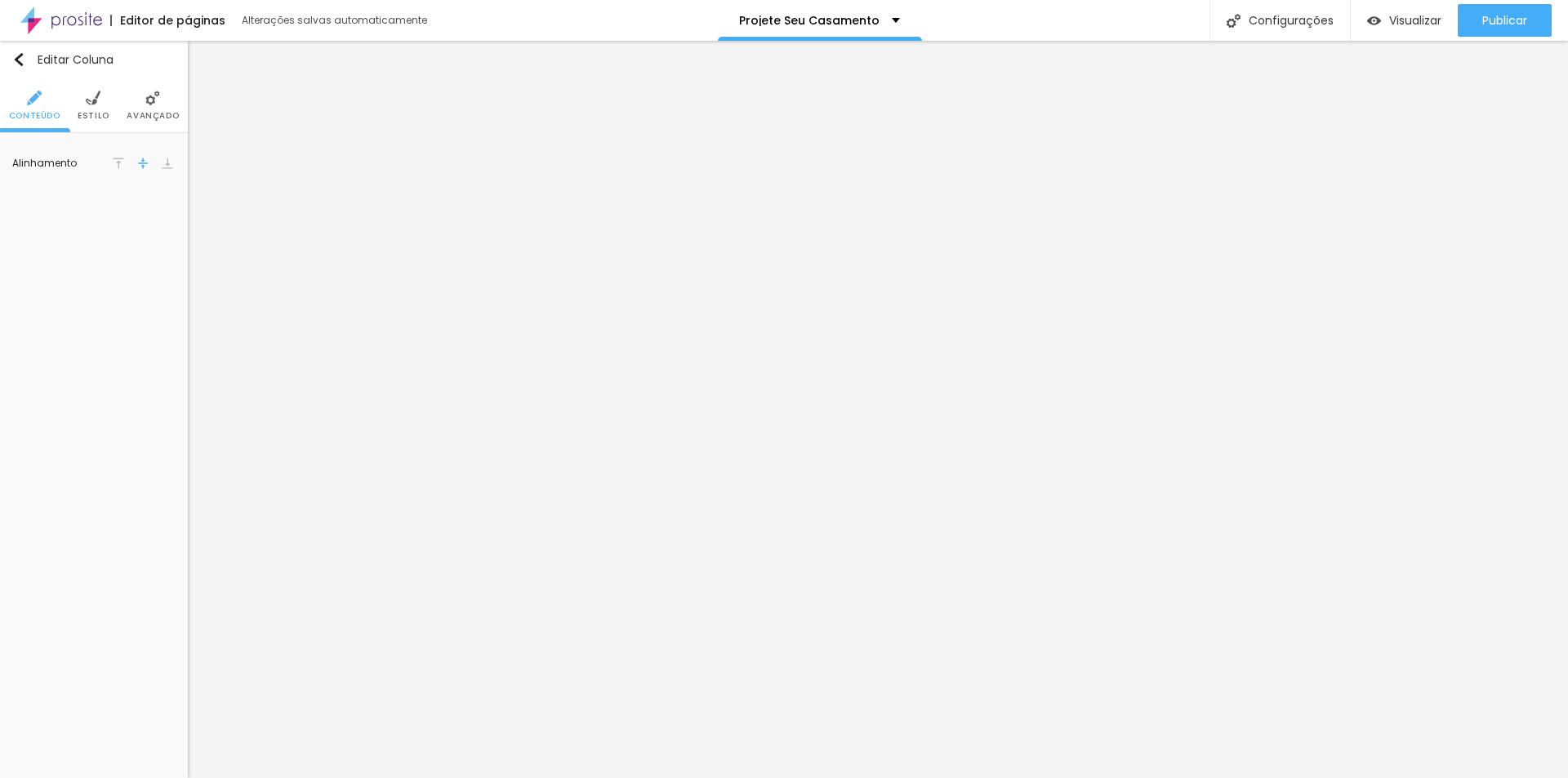
click at [87, 101] on img at bounding box center [93, 98] width 15 height 15
click at [108, 161] on div at bounding box center [114, 164] width 20 height 20
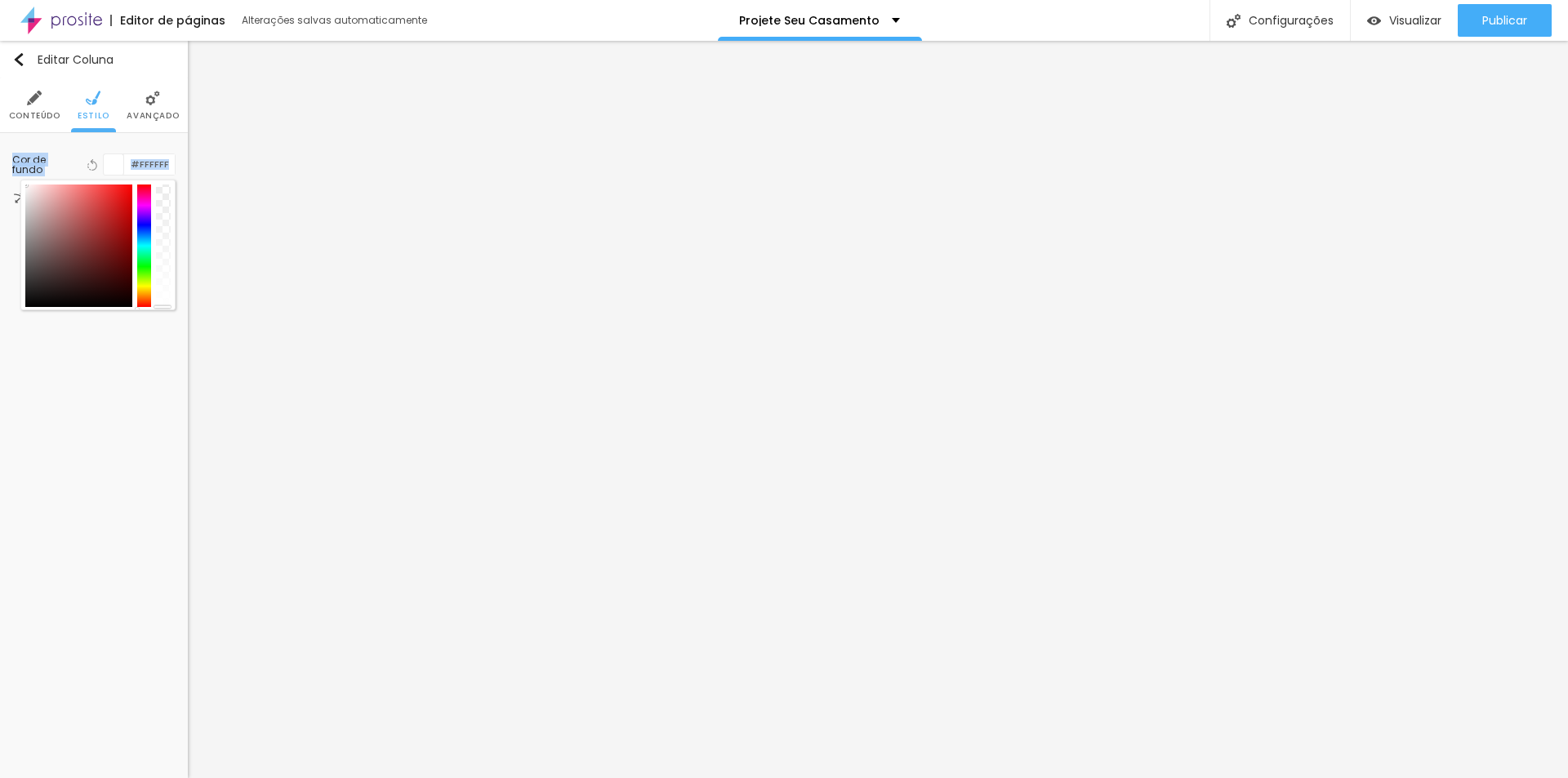
drag, startPoint x: 24, startPoint y: 202, endPoint x: 13, endPoint y: 174, distance: 30.1
click at [13, 174] on div "Cor de fundo Voltar ao padrão #FFFFFF" at bounding box center [94, 164] width 163 height 22
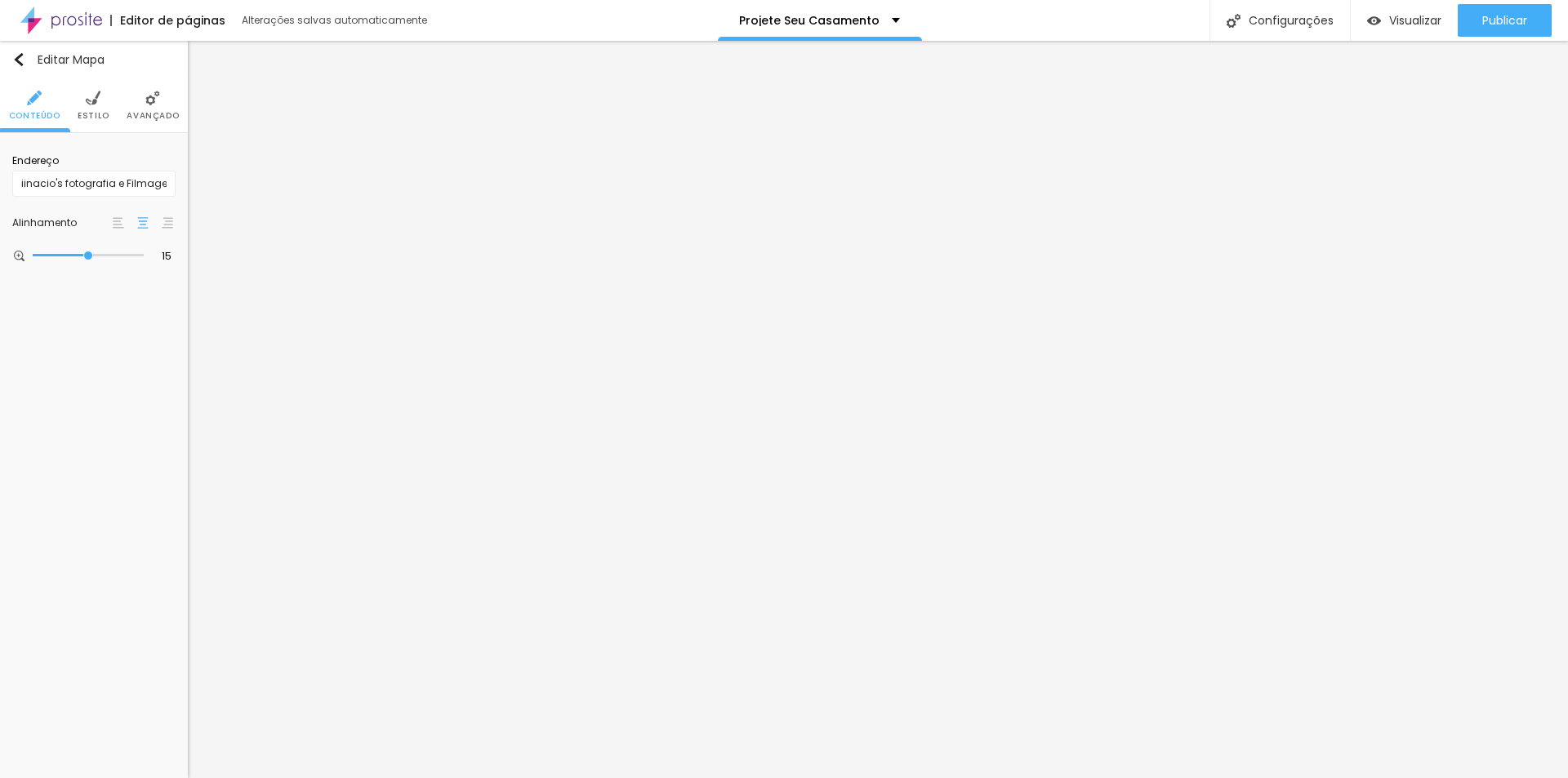
click at [85, 107] on li "Estilo" at bounding box center [93, 105] width 32 height 54
drag, startPoint x: 170, startPoint y: 172, endPoint x: 200, endPoint y: 185, distance: 32.7
click at [175, 180] on input "range" at bounding box center [94, 175] width 163 height 8
drag, startPoint x: 147, startPoint y: 217, endPoint x: 200, endPoint y: 226, distance: 53.8
click at [175, 226] on input "range" at bounding box center [94, 221] width 163 height 8
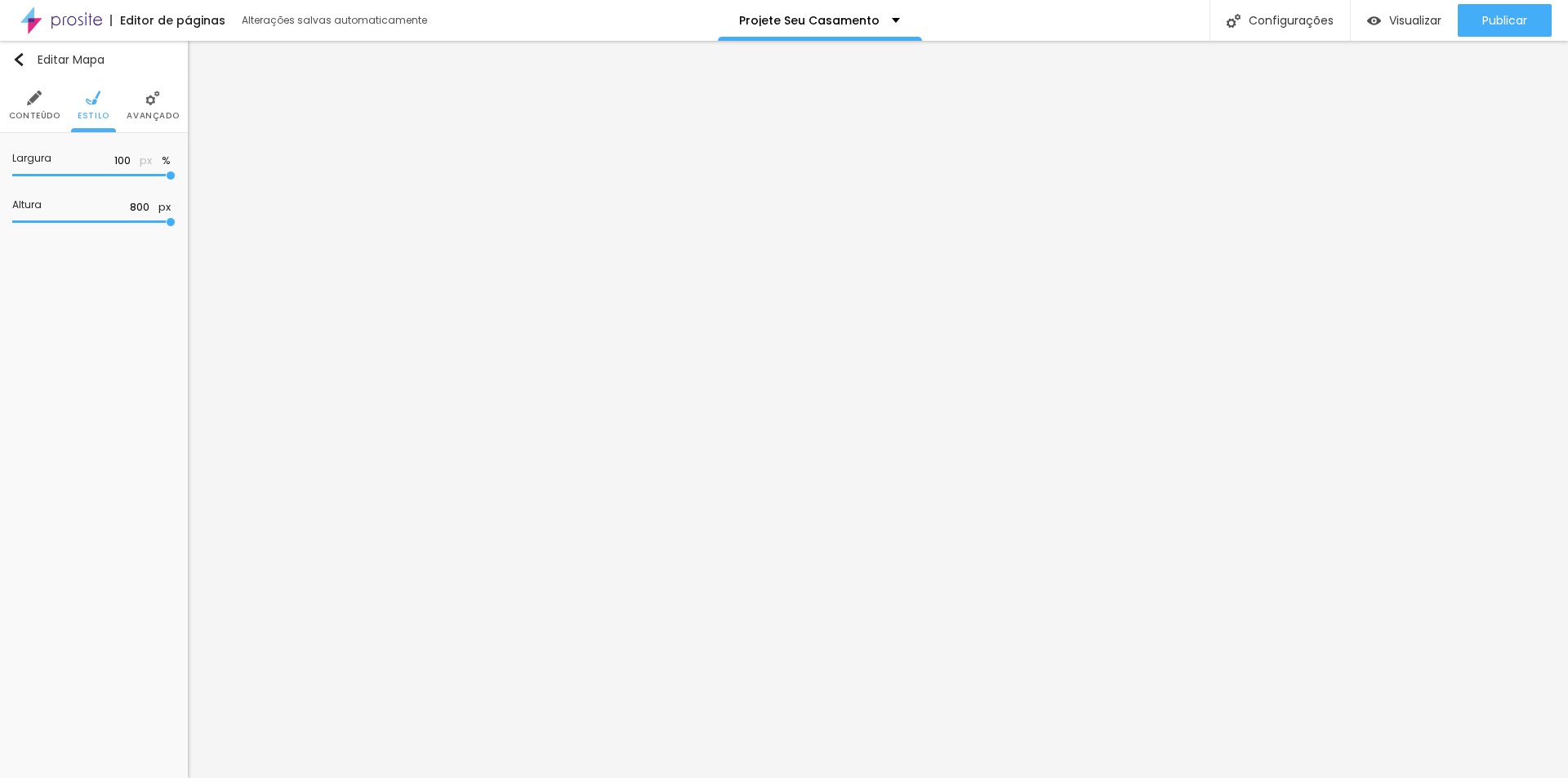
click at [63, 464] on div "Editar Mapa Conteúdo Estilo Avançado Largura 100 px % Altura 800 px" at bounding box center [94, 408] width 188 height 737
click at [1502, 18] on span "Publicar" at bounding box center [1504, 20] width 45 height 13
click at [1392, 19] on span "Visualizar" at bounding box center [1415, 20] width 52 height 13
click at [17, 64] on img "button" at bounding box center [18, 60] width 13 height 13
click at [18, 57] on img "button" at bounding box center [18, 60] width 13 height 13
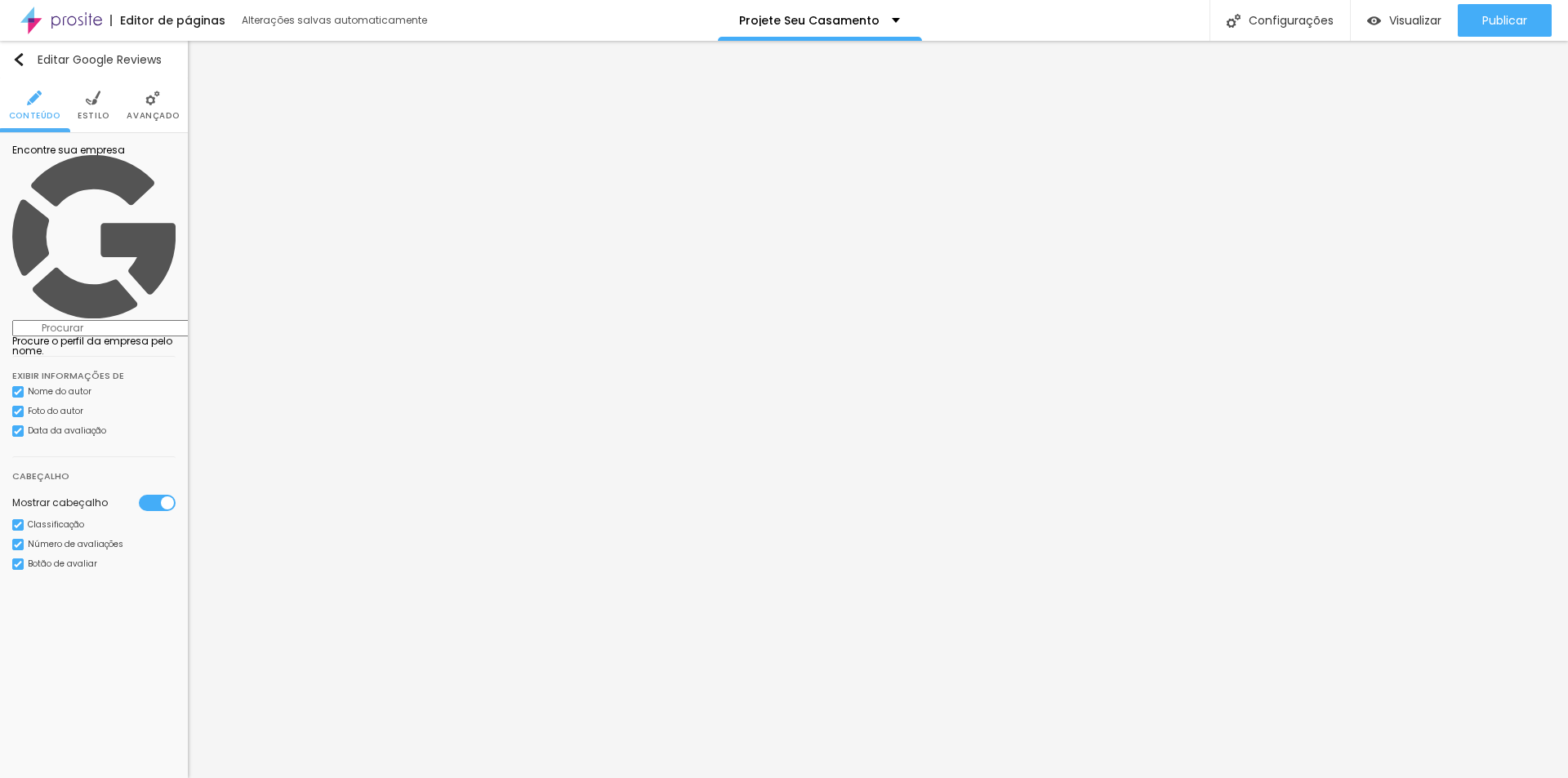
click at [62, 320] on input at bounding box center [123, 328] width 222 height 17
click at [84, 320] on input at bounding box center [123, 328] width 222 height 17
click at [79, 590] on div "Editar Google Reviews Conteúdo Estilo Avançado Encontre sua empresa iinacio's f…" at bounding box center [94, 408] width 188 height 737
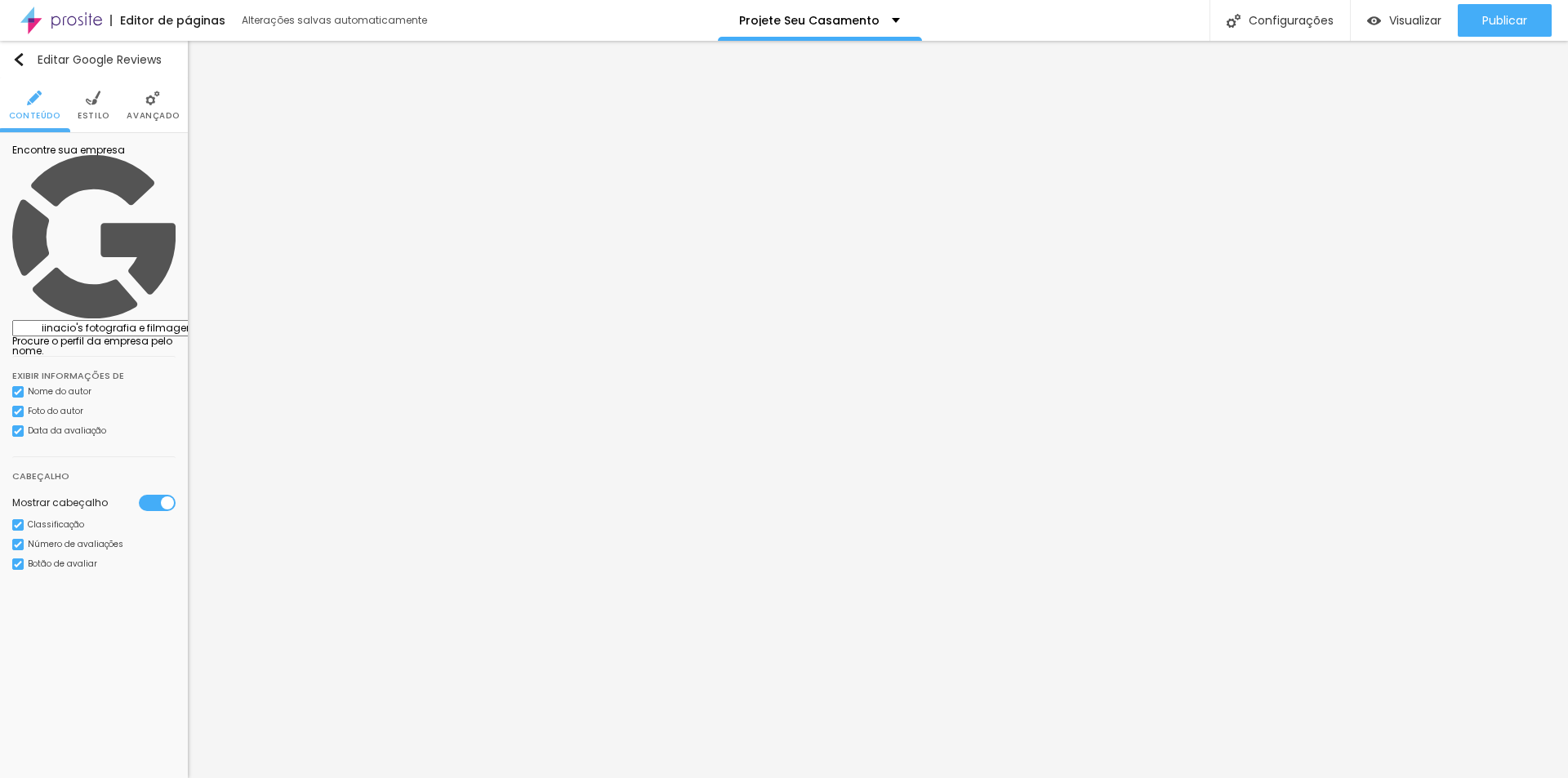
click at [127, 320] on input "iinacio's fotografia e filmagem" at bounding box center [123, 328] width 222 height 17
click at [143, 320] on input "iinacio's fotografia e filmagem" at bounding box center [123, 328] width 222 height 17
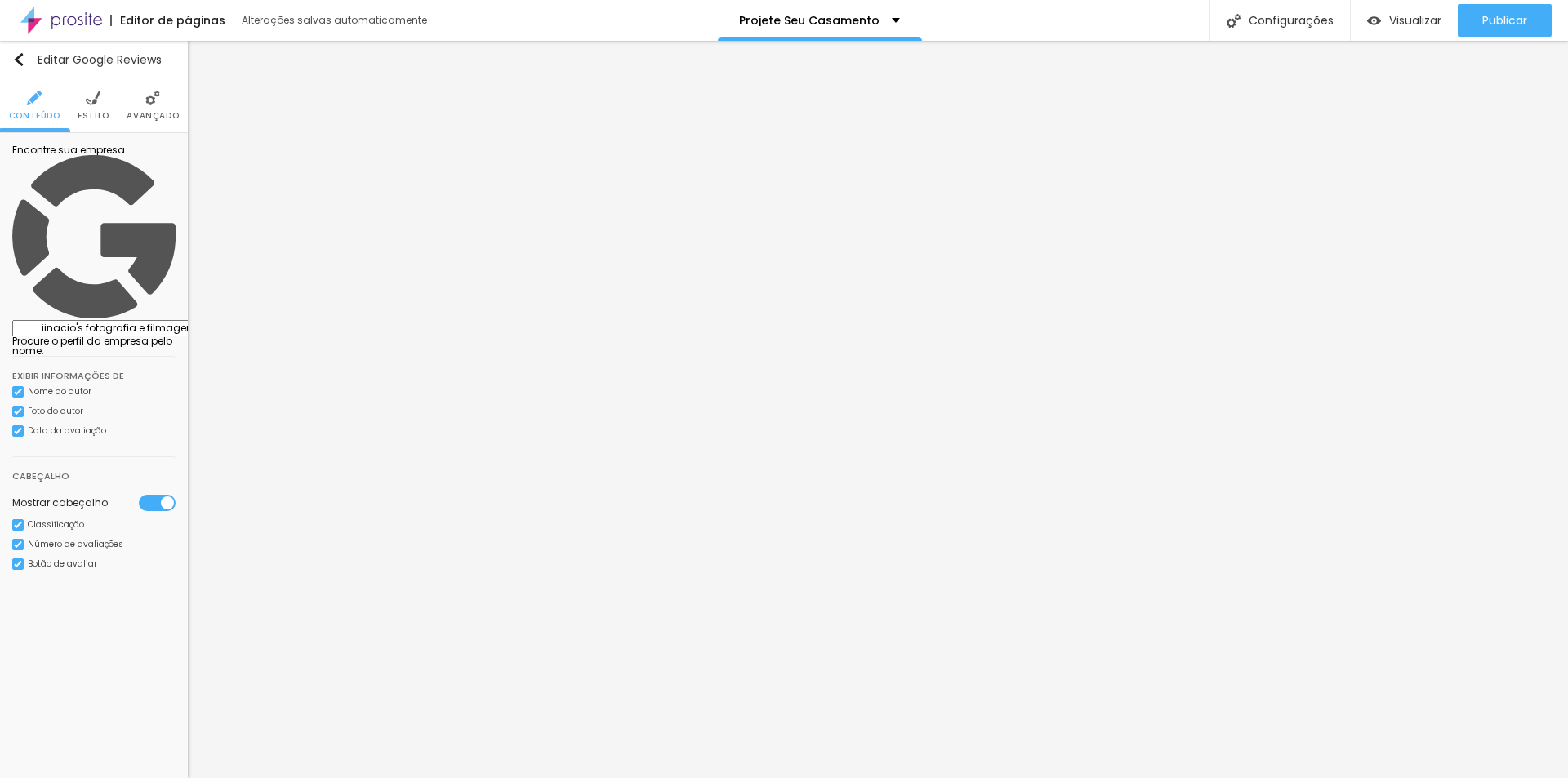
click at [92, 108] on li "Estilo" at bounding box center [93, 105] width 32 height 54
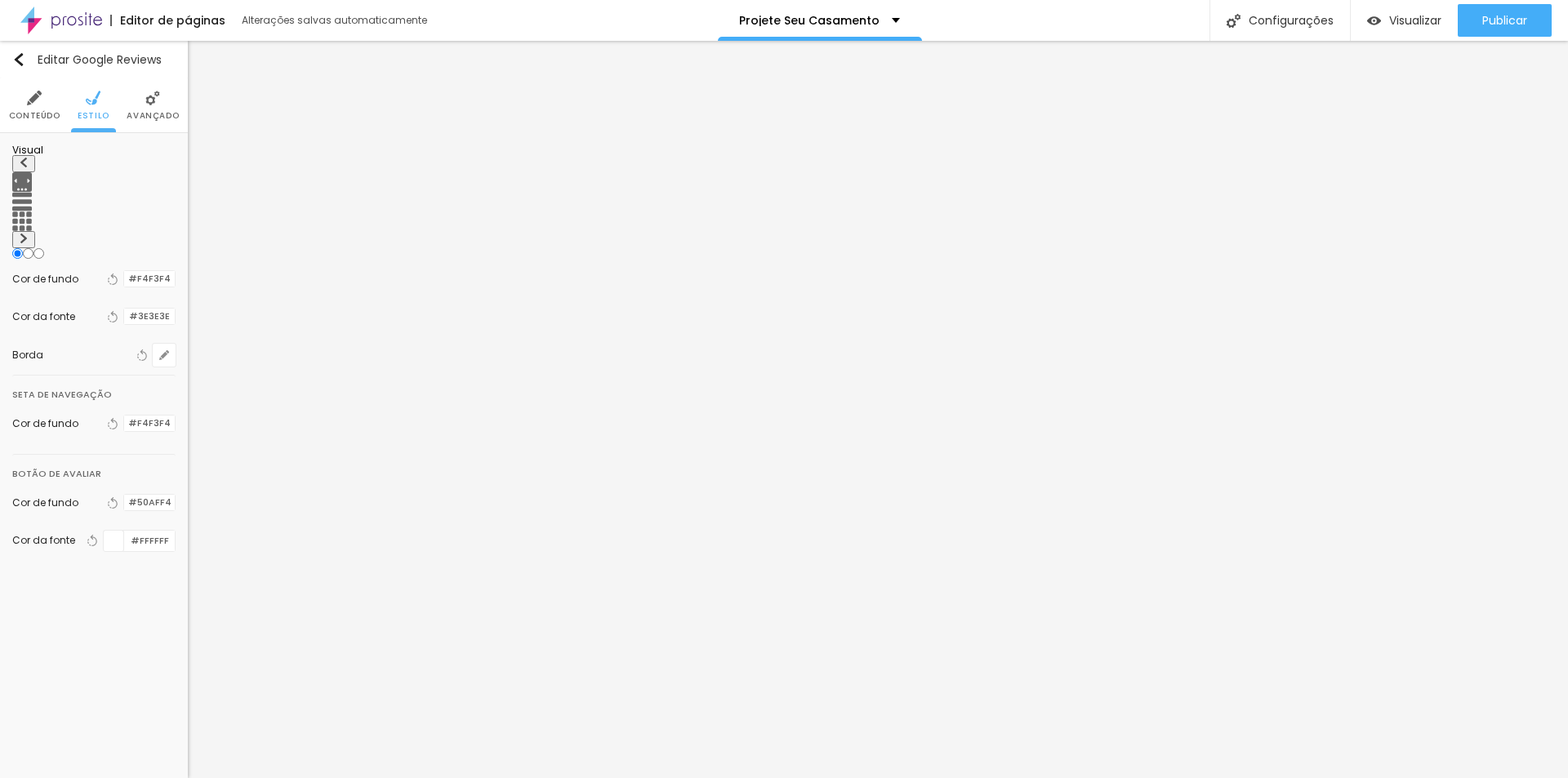
click at [32, 183] on img at bounding box center [21, 182] width 19 height 19
click at [28, 233] on img at bounding box center [23, 238] width 10 height 10
click at [24, 167] on img at bounding box center [23, 162] width 10 height 10
drag, startPoint x: 153, startPoint y: 106, endPoint x: 154, endPoint y: 117, distance: 11.0
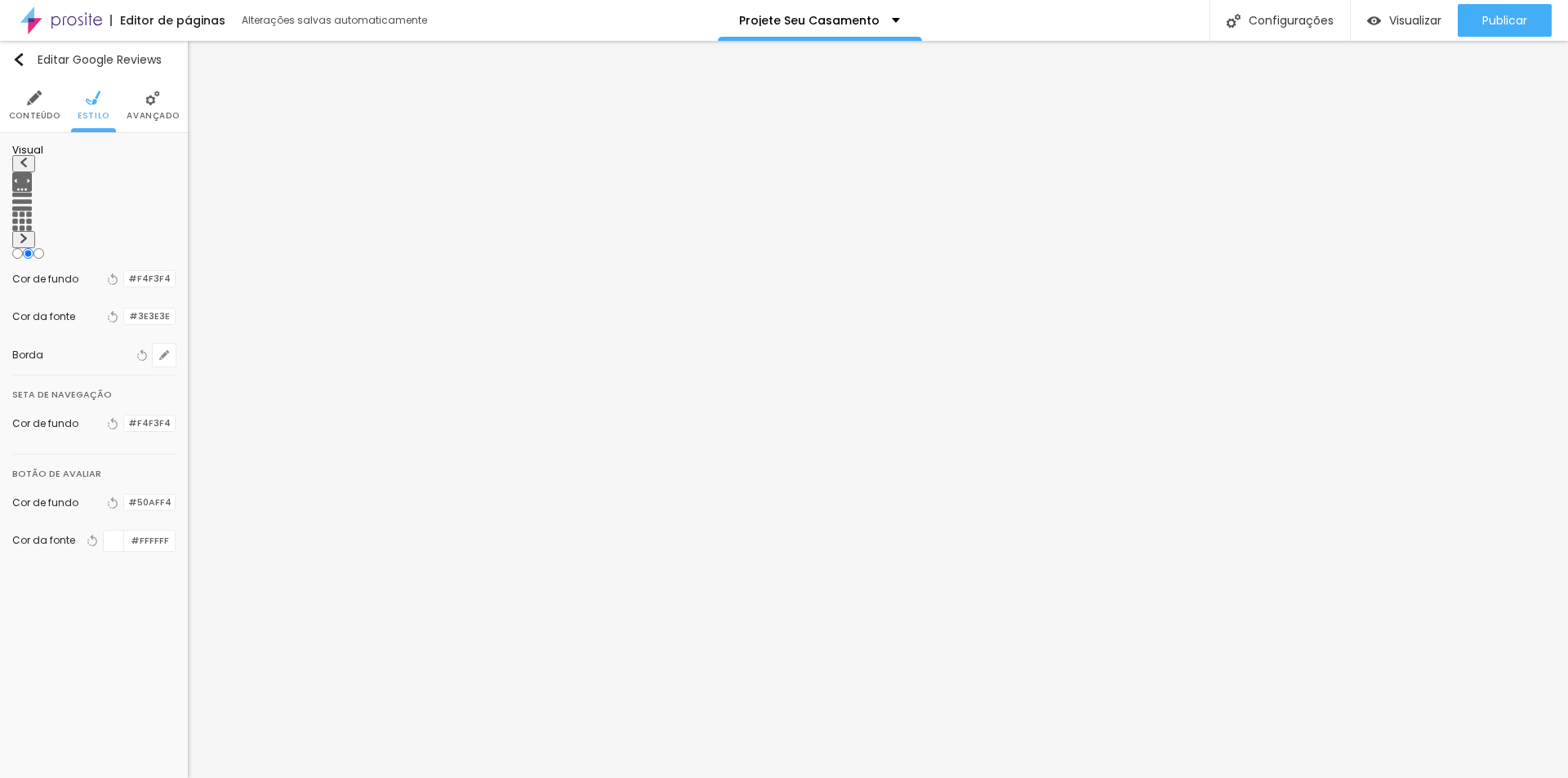
click at [152, 106] on li "Avançado" at bounding box center [152, 105] width 52 height 54
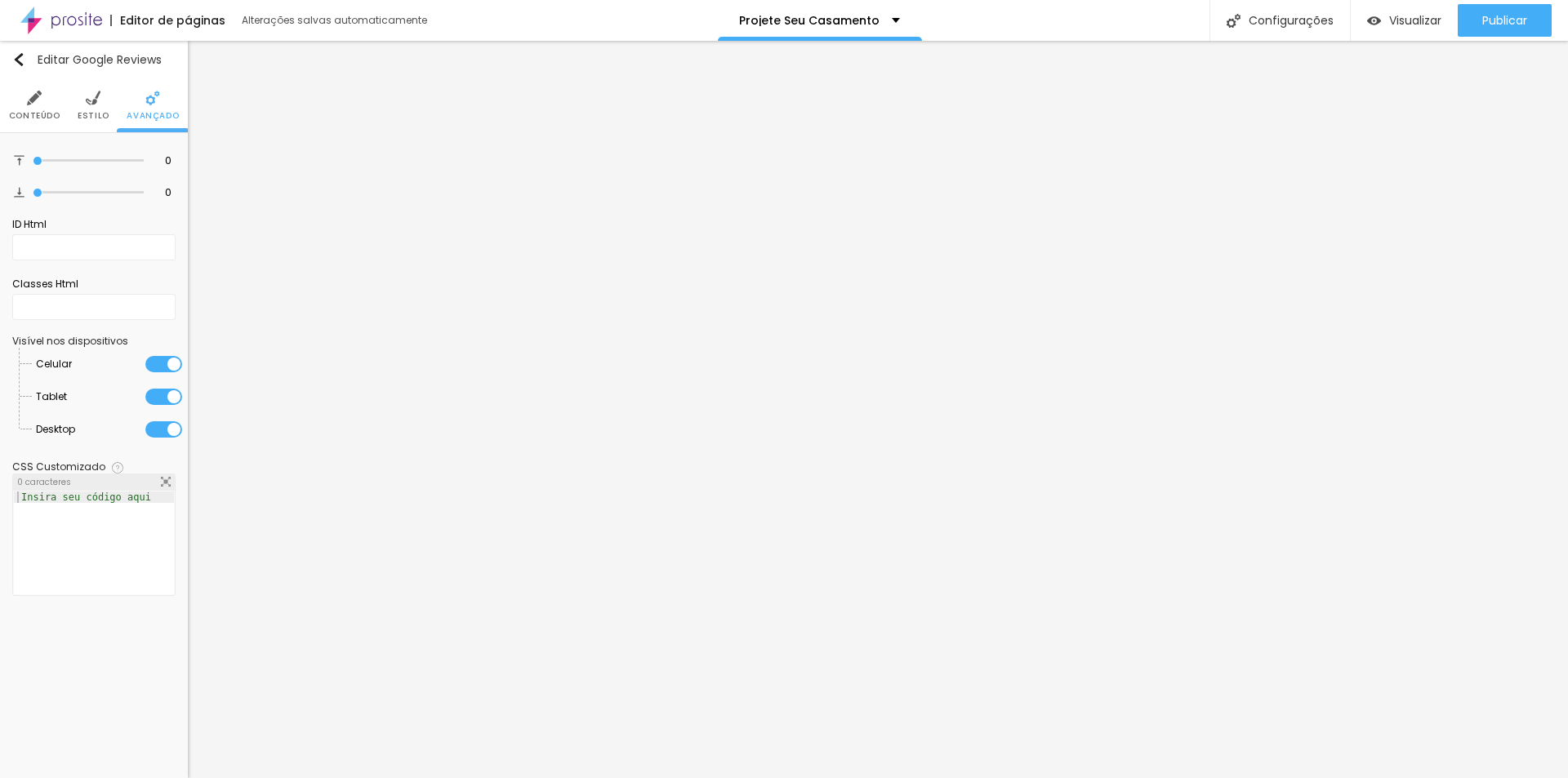
click at [123, 644] on div "Editar Google Reviews Conteúdo Estilo Avançado 0 Espaço de cima 0 Espaço de bai…" at bounding box center [94, 408] width 188 height 737
click at [1502, 17] on span "Publicar" at bounding box center [1504, 20] width 45 height 13
click at [1392, 21] on span "Visualizar" at bounding box center [1415, 20] width 52 height 13
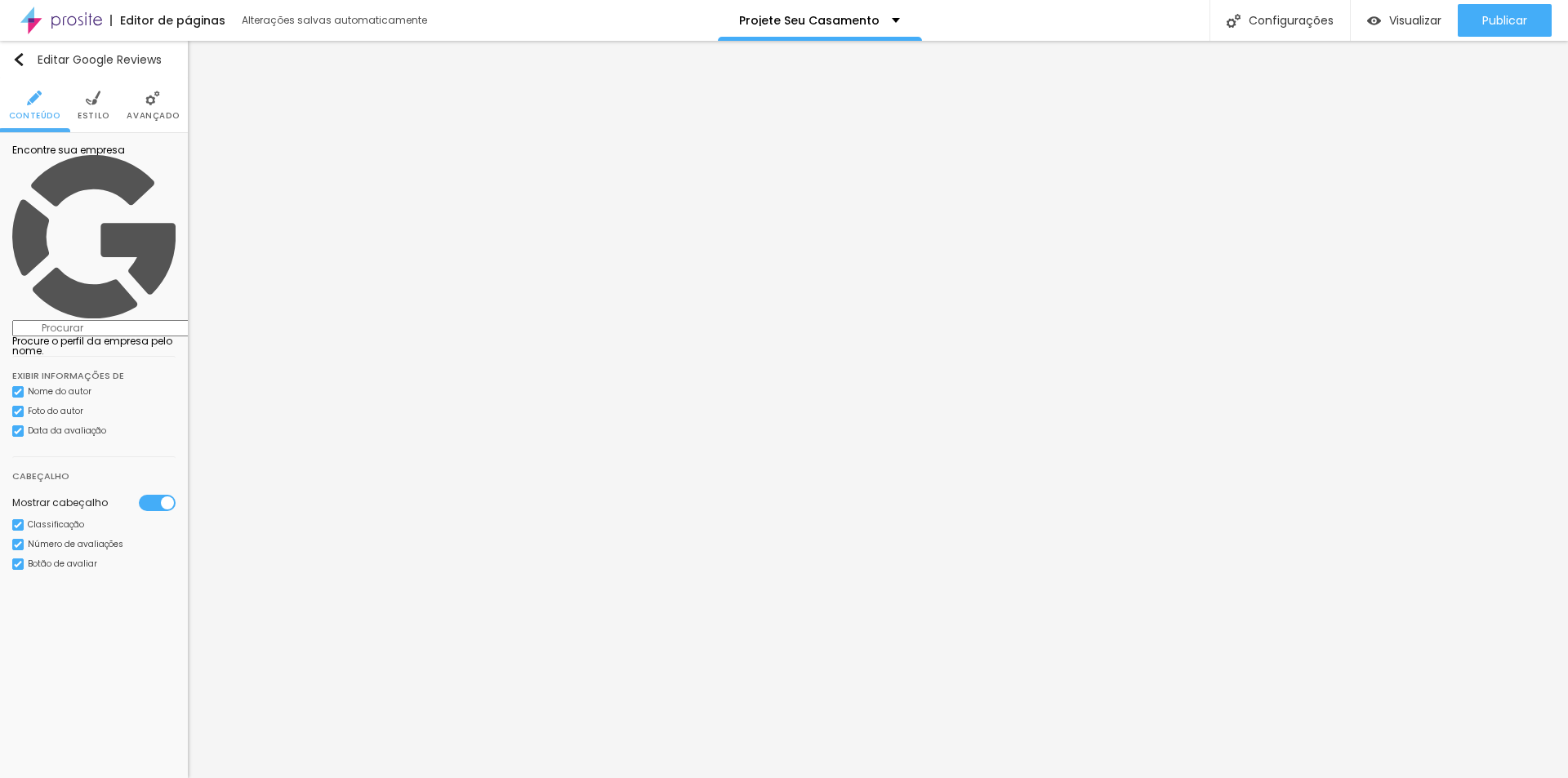
click at [83, 320] on input at bounding box center [123, 328] width 222 height 17
click at [84, 320] on input at bounding box center [123, 328] width 222 height 17
click at [26, 172] on img at bounding box center [94, 237] width 163 height 163
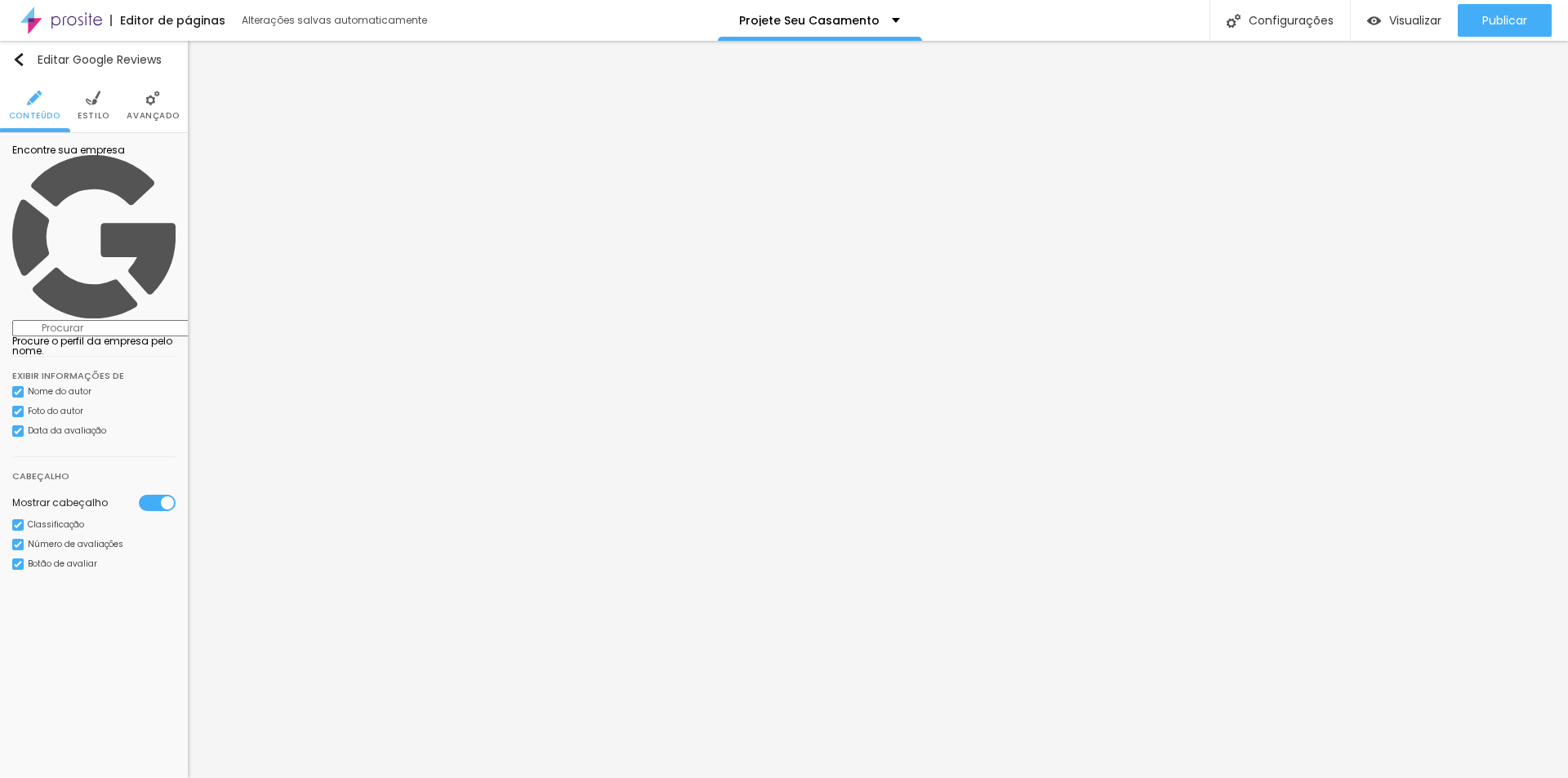
click at [63, 320] on input at bounding box center [123, 328] width 222 height 17
click at [72, 320] on input at bounding box center [123, 328] width 222 height 17
click at [85, 104] on img at bounding box center [93, 98] width 15 height 15
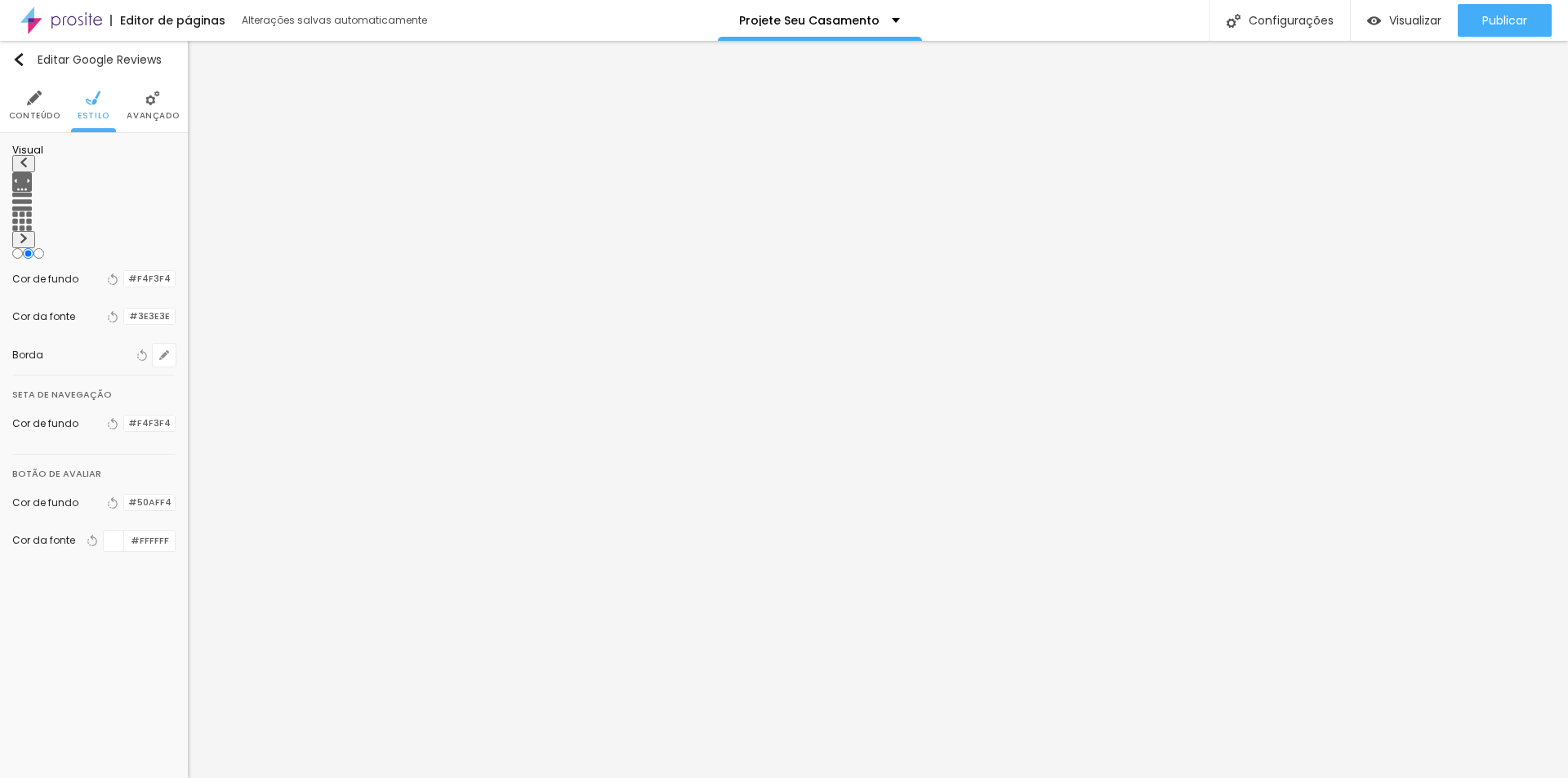
drag, startPoint x: 142, startPoint y: 117, endPoint x: 140, endPoint y: 128, distance: 11.2
click at [142, 120] on span "Avançado" at bounding box center [152, 116] width 52 height 8
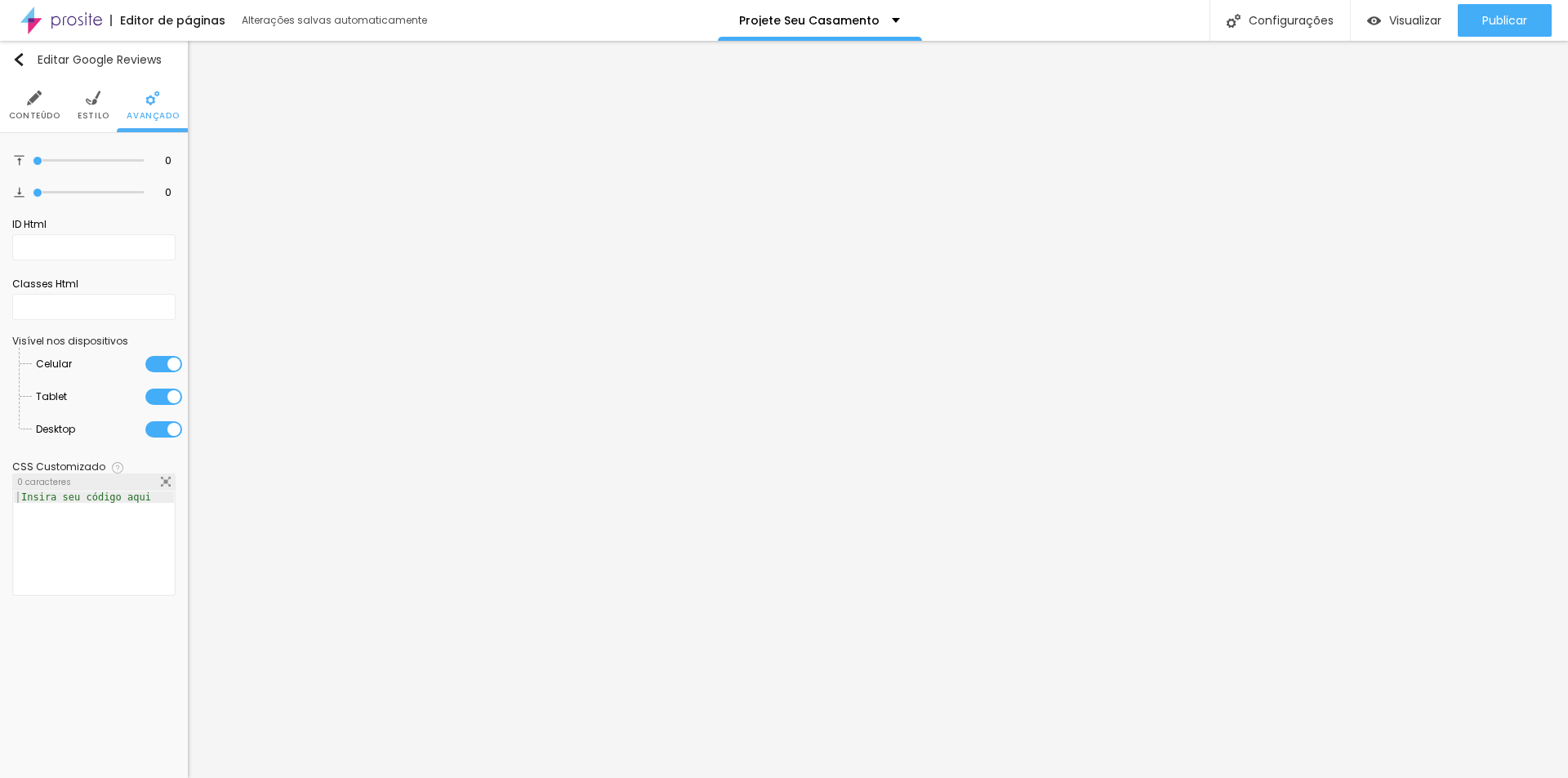
click at [152, 99] on img at bounding box center [152, 98] width 15 height 15
click at [60, 306] on input "text" at bounding box center [94, 306] width 163 height 26
click at [91, 108] on li "Estilo" at bounding box center [93, 105] width 32 height 54
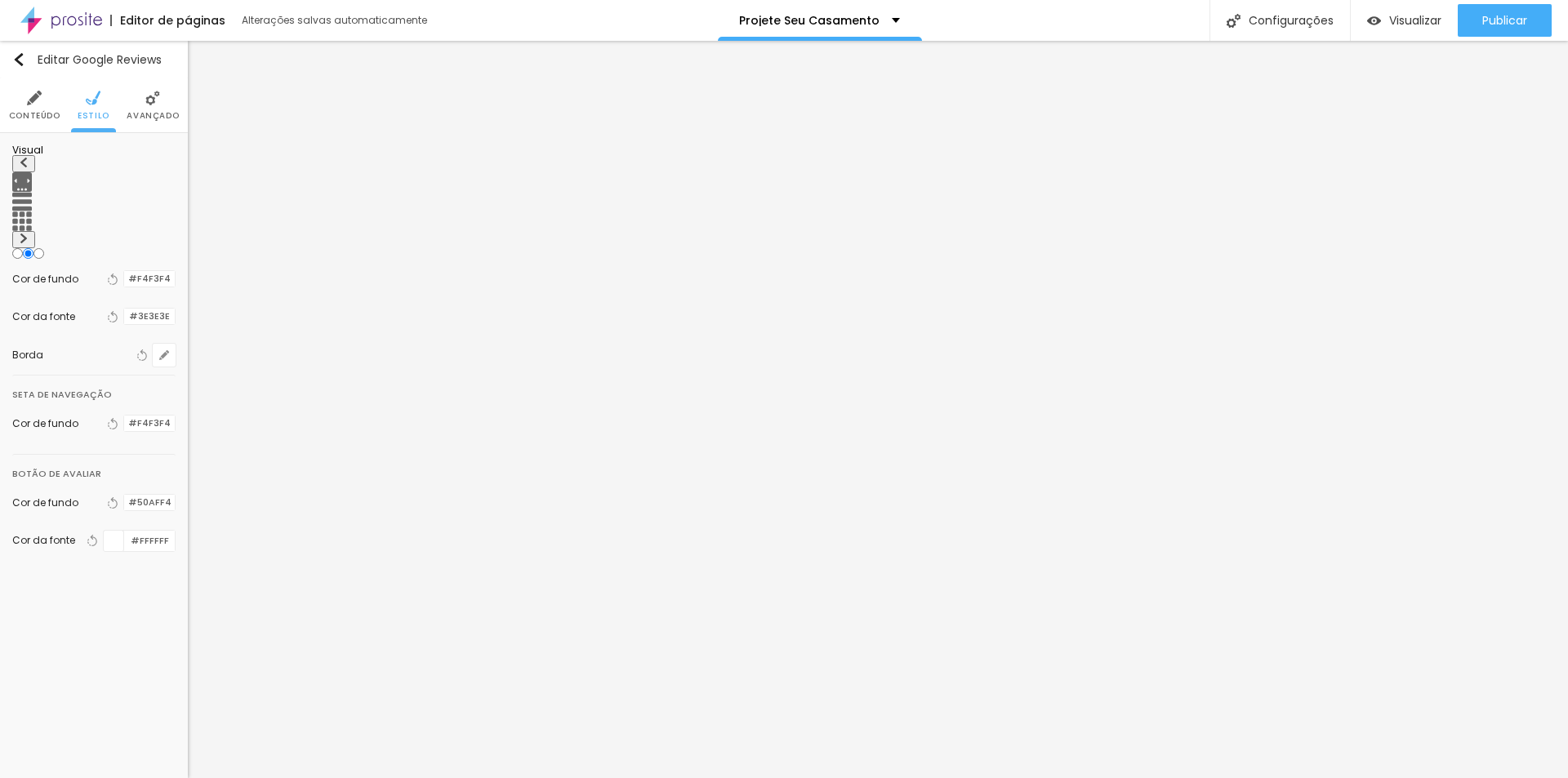
click at [20, 104] on li "Conteúdo" at bounding box center [35, 105] width 51 height 54
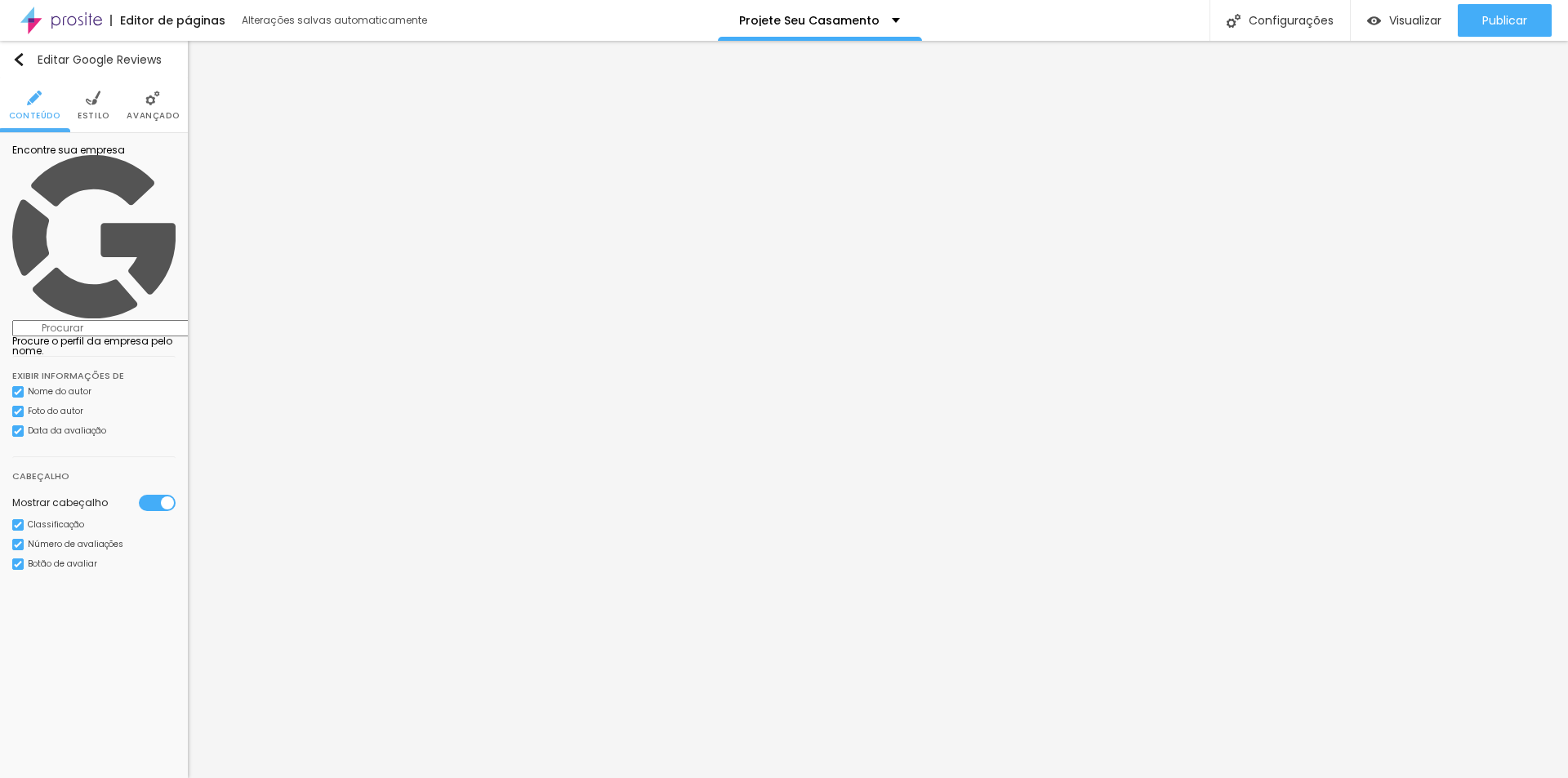
click at [141, 495] on div at bounding box center [157, 503] width 37 height 17
click at [146, 495] on div at bounding box center [157, 503] width 37 height 17
click at [162, 320] on input at bounding box center [123, 328] width 222 height 17
click at [126, 320] on input at bounding box center [123, 328] width 222 height 17
click at [85, 320] on input at bounding box center [123, 328] width 222 height 17
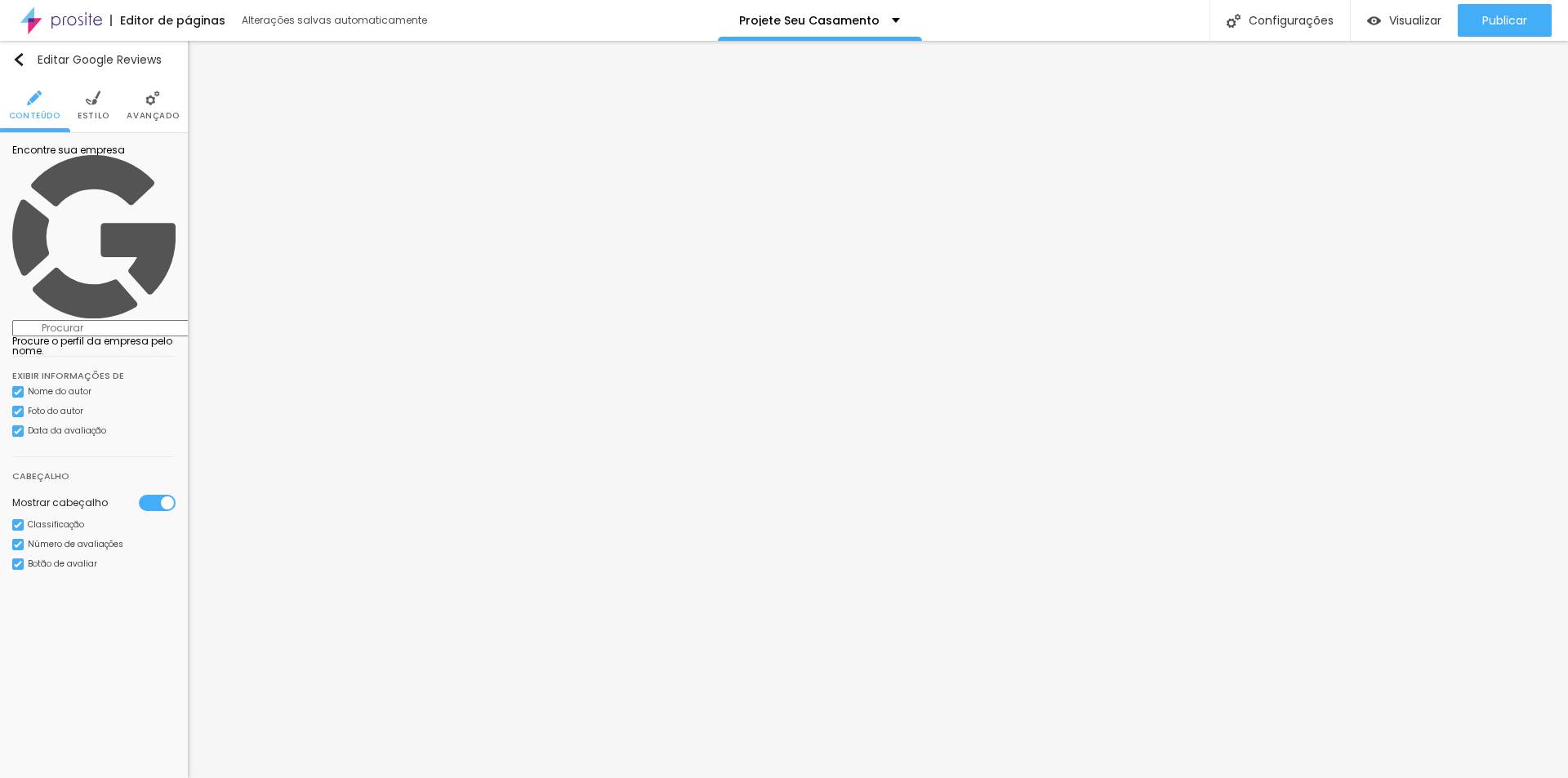
click at [85, 320] on input at bounding box center [123, 328] width 222 height 17
click at [19, 320] on input at bounding box center [123, 328] width 222 height 17
drag, startPoint x: 19, startPoint y: 174, endPoint x: 34, endPoint y: 173, distance: 15.0
click at [19, 320] on input at bounding box center [123, 328] width 222 height 17
click at [42, 320] on input at bounding box center [123, 328] width 222 height 17
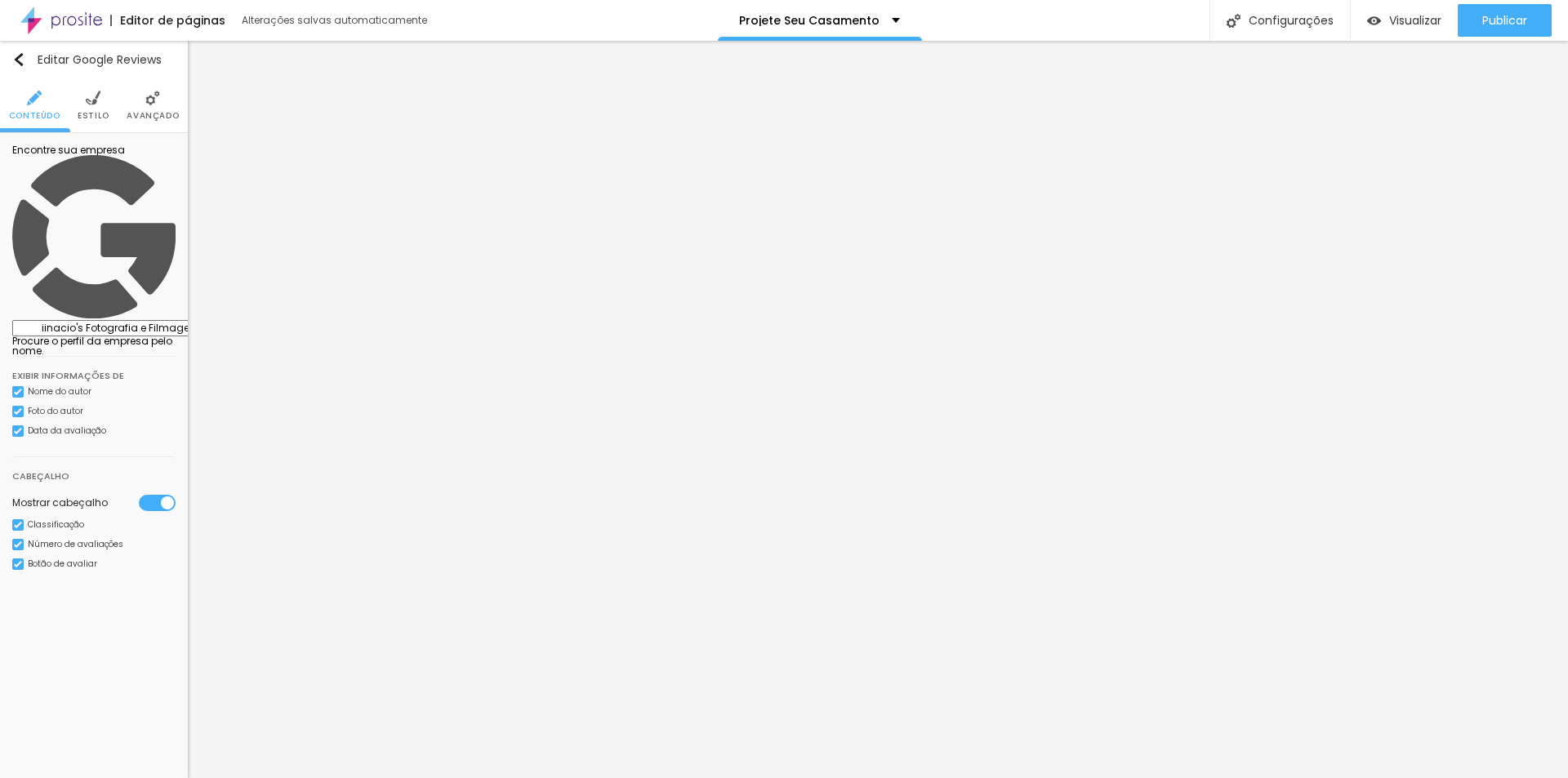
click at [99, 113] on span "Estilo" at bounding box center [93, 116] width 32 height 8
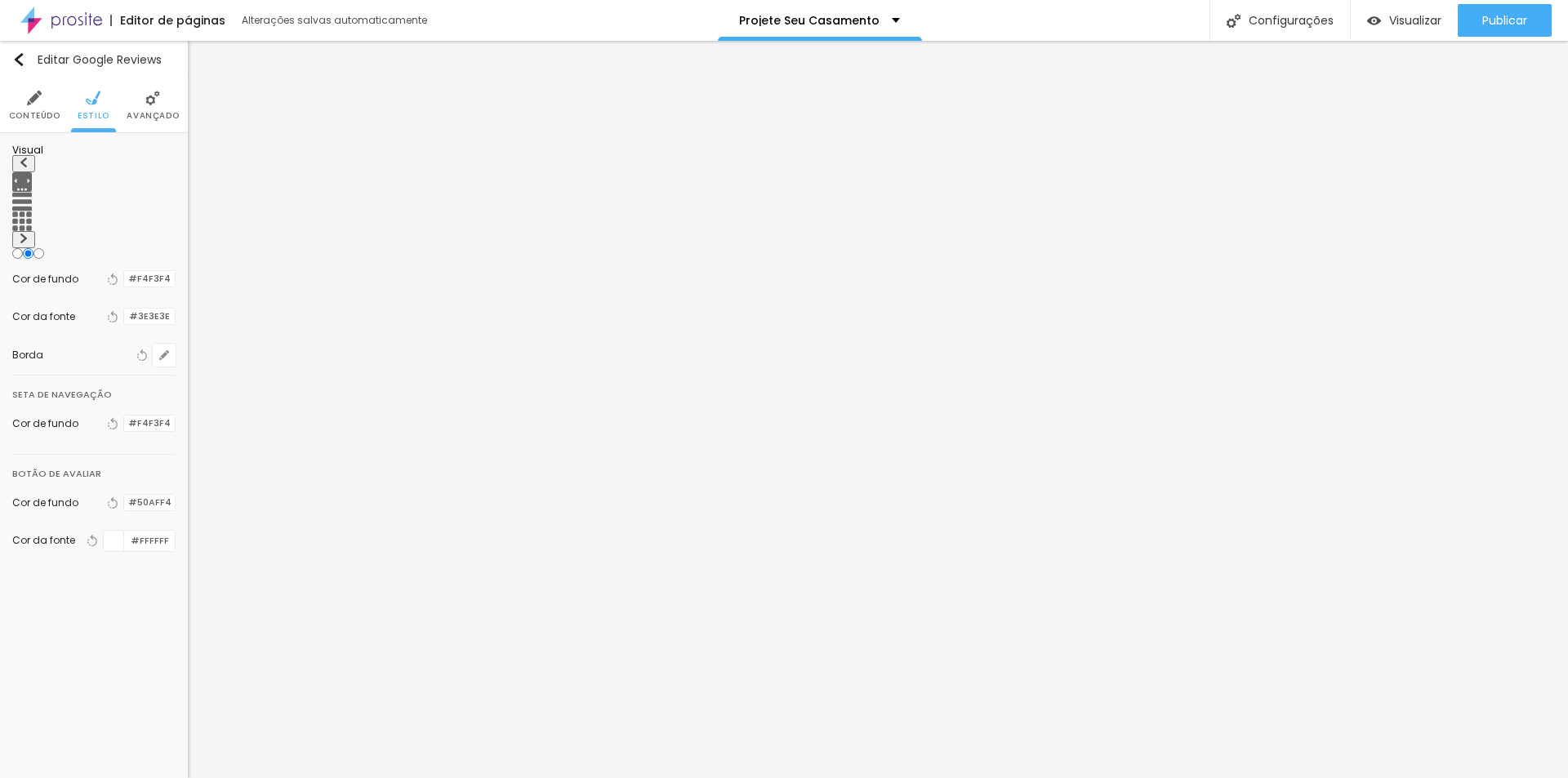
click at [28, 233] on img at bounding box center [23, 238] width 10 height 10
click at [32, 211] on img at bounding box center [21, 220] width 19 height 19
click at [16, 172] on button at bounding box center [23, 163] width 23 height 17
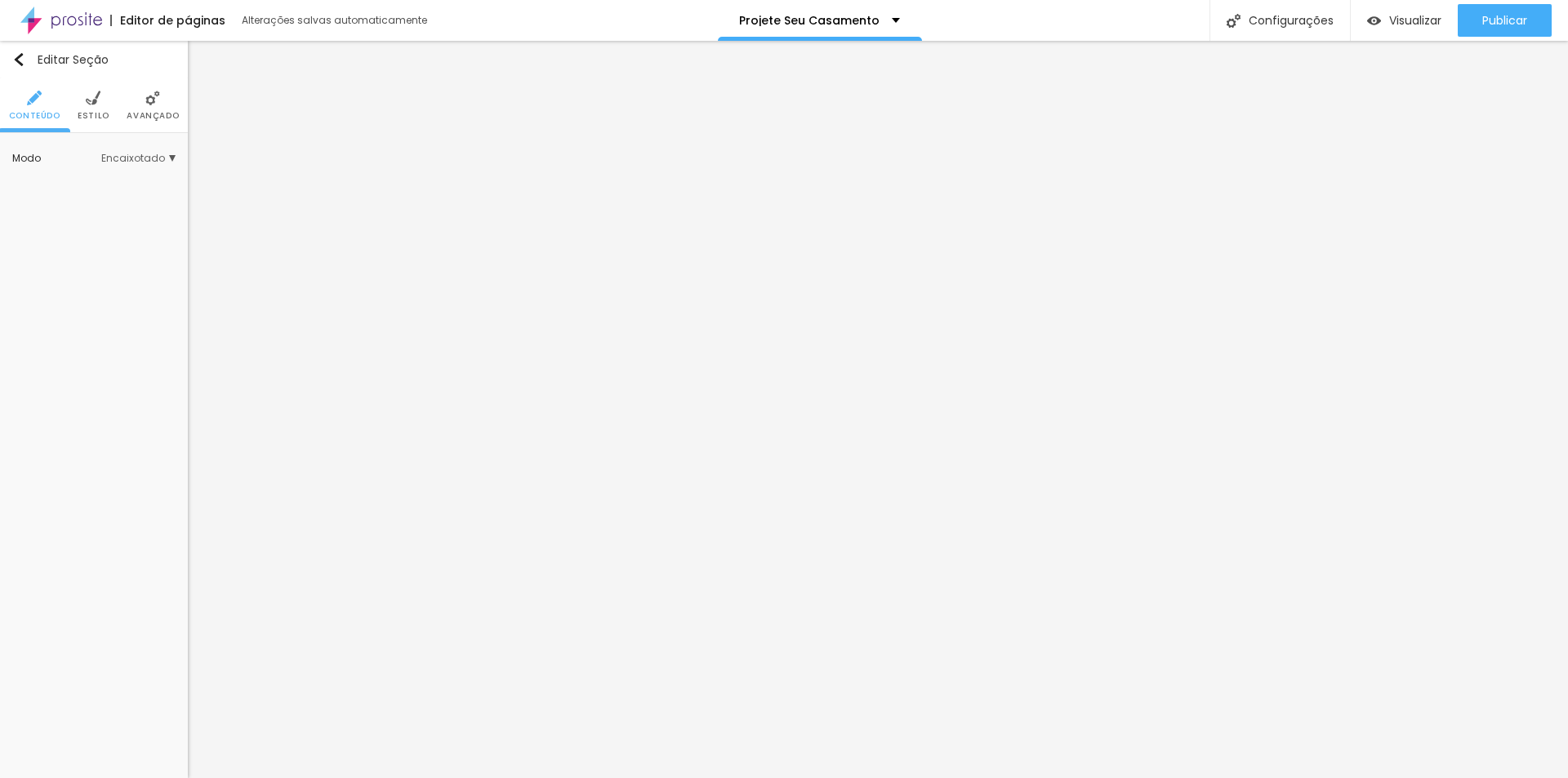
click at [102, 116] on span "Estilo" at bounding box center [93, 116] width 32 height 8
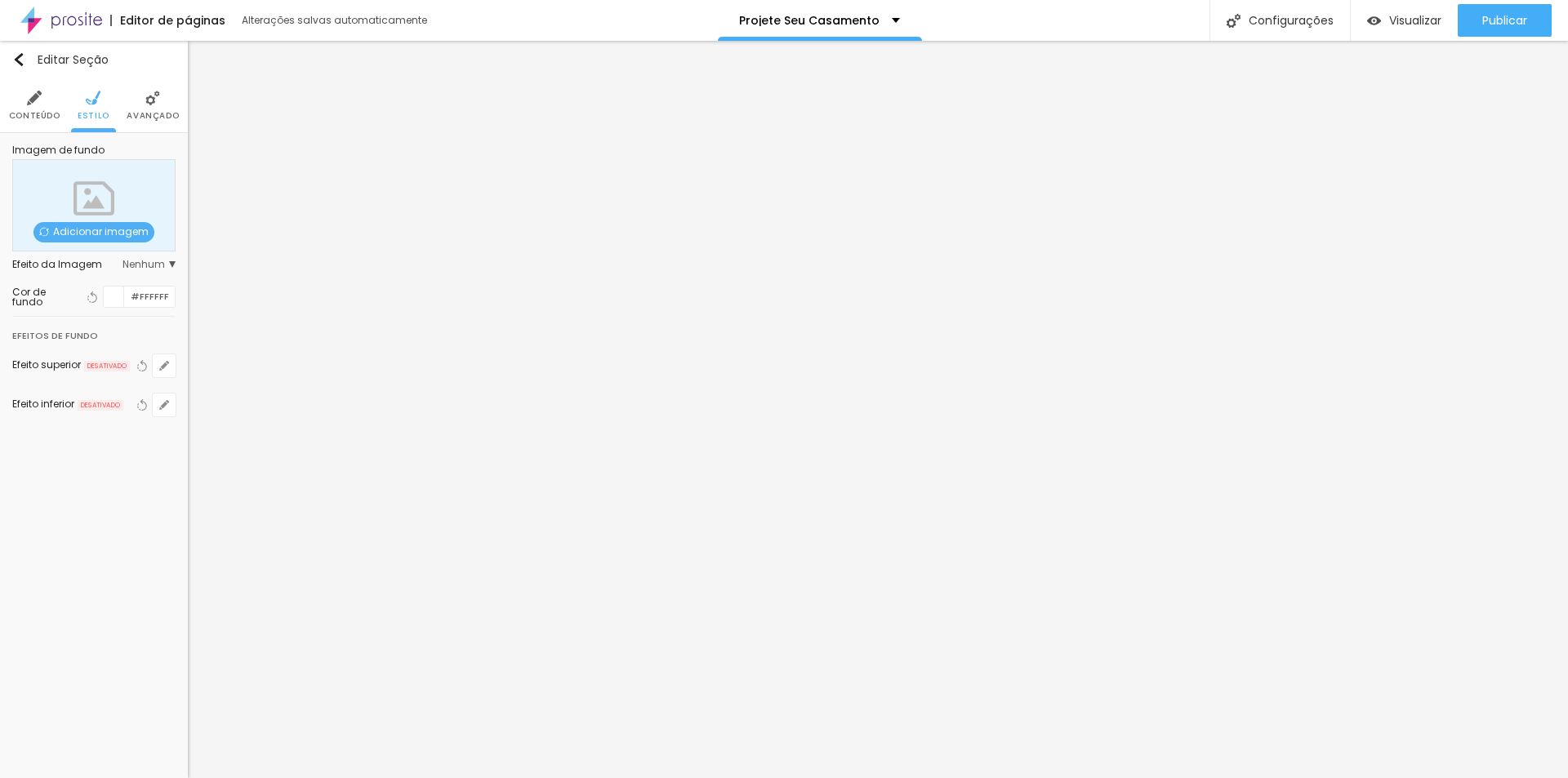
click at [100, 105] on li "Estilo" at bounding box center [93, 105] width 32 height 54
click at [145, 104] on img at bounding box center [152, 98] width 15 height 15
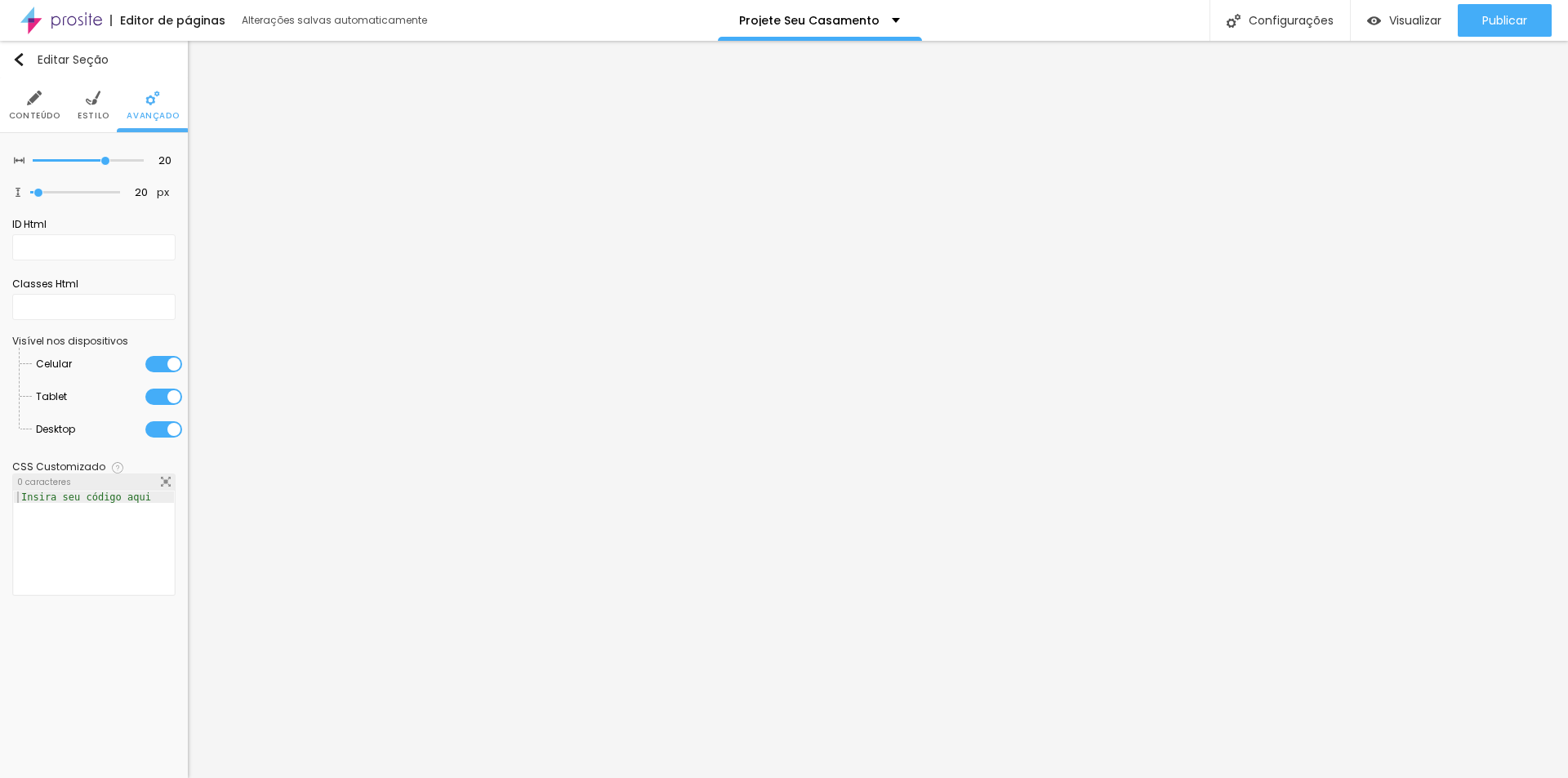
click at [98, 106] on li "Estilo" at bounding box center [93, 105] width 32 height 54
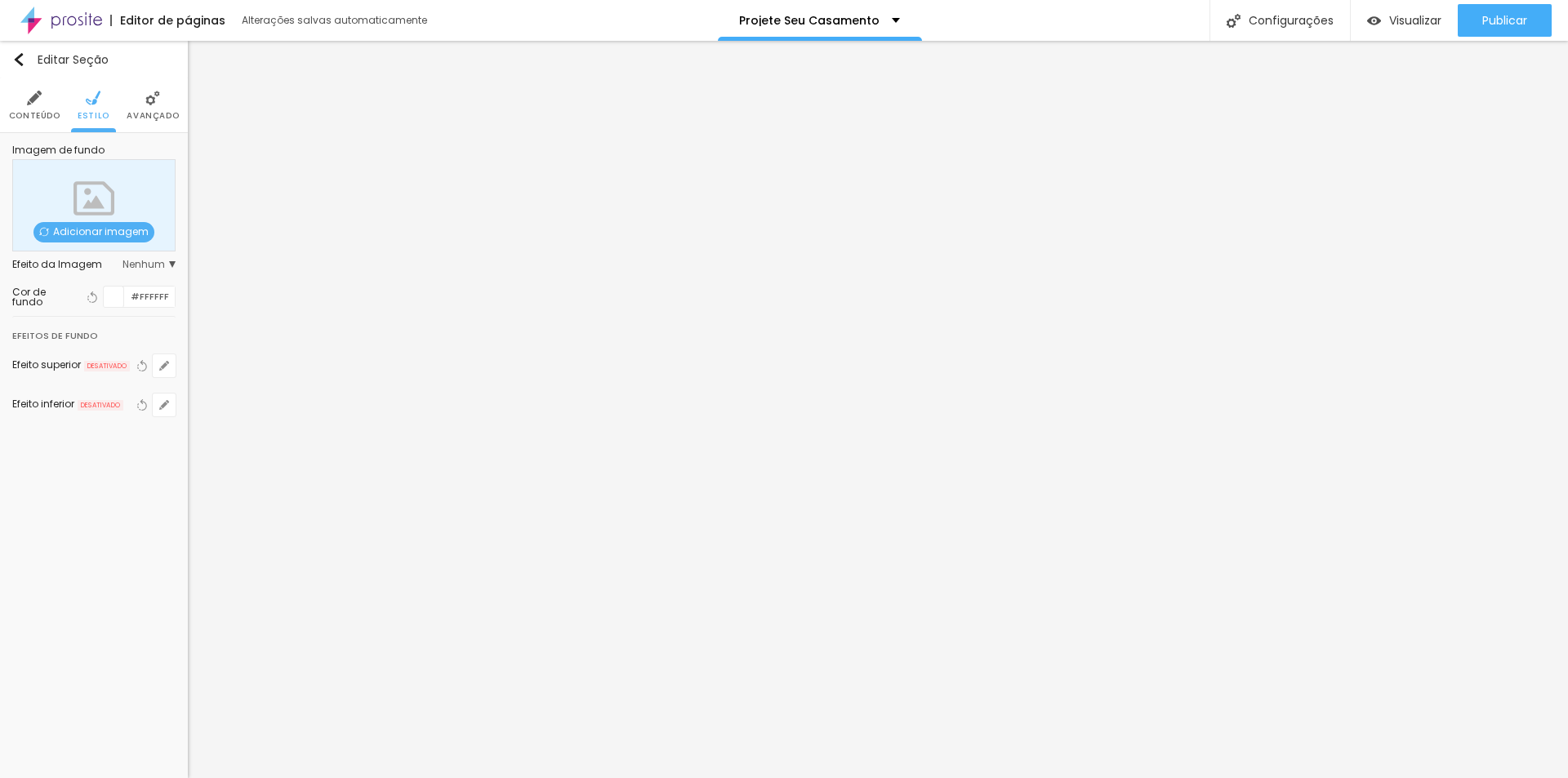
click at [112, 297] on div at bounding box center [114, 296] width 20 height 20
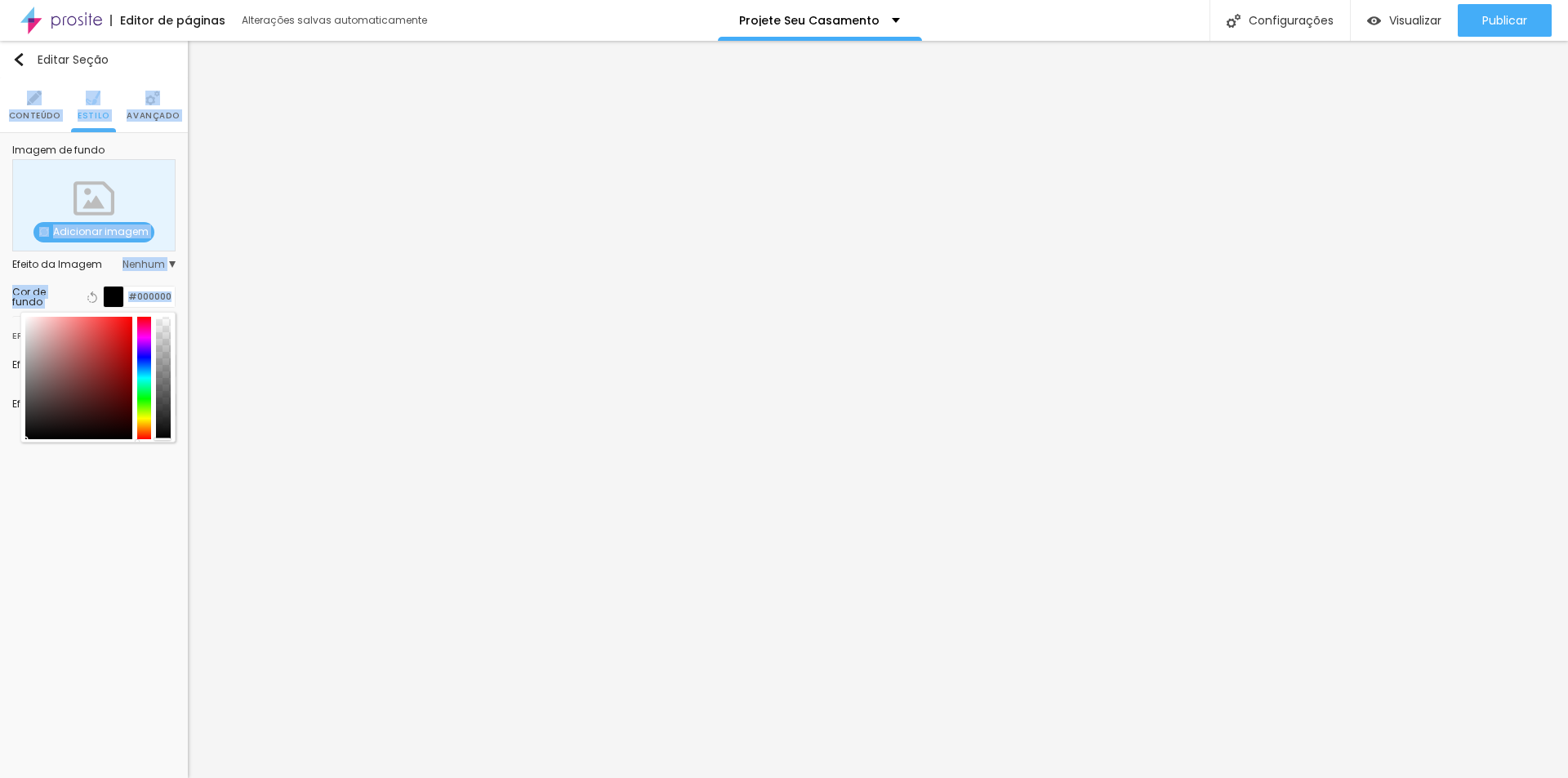
drag, startPoint x: 103, startPoint y: 390, endPoint x: -29, endPoint y: 461, distance: 149.9
click at [0, 461] on html "Editor de páginas Alterações salvas automaticamente Projete Seu Casamento Confi…" at bounding box center [784, 389] width 1568 height 778
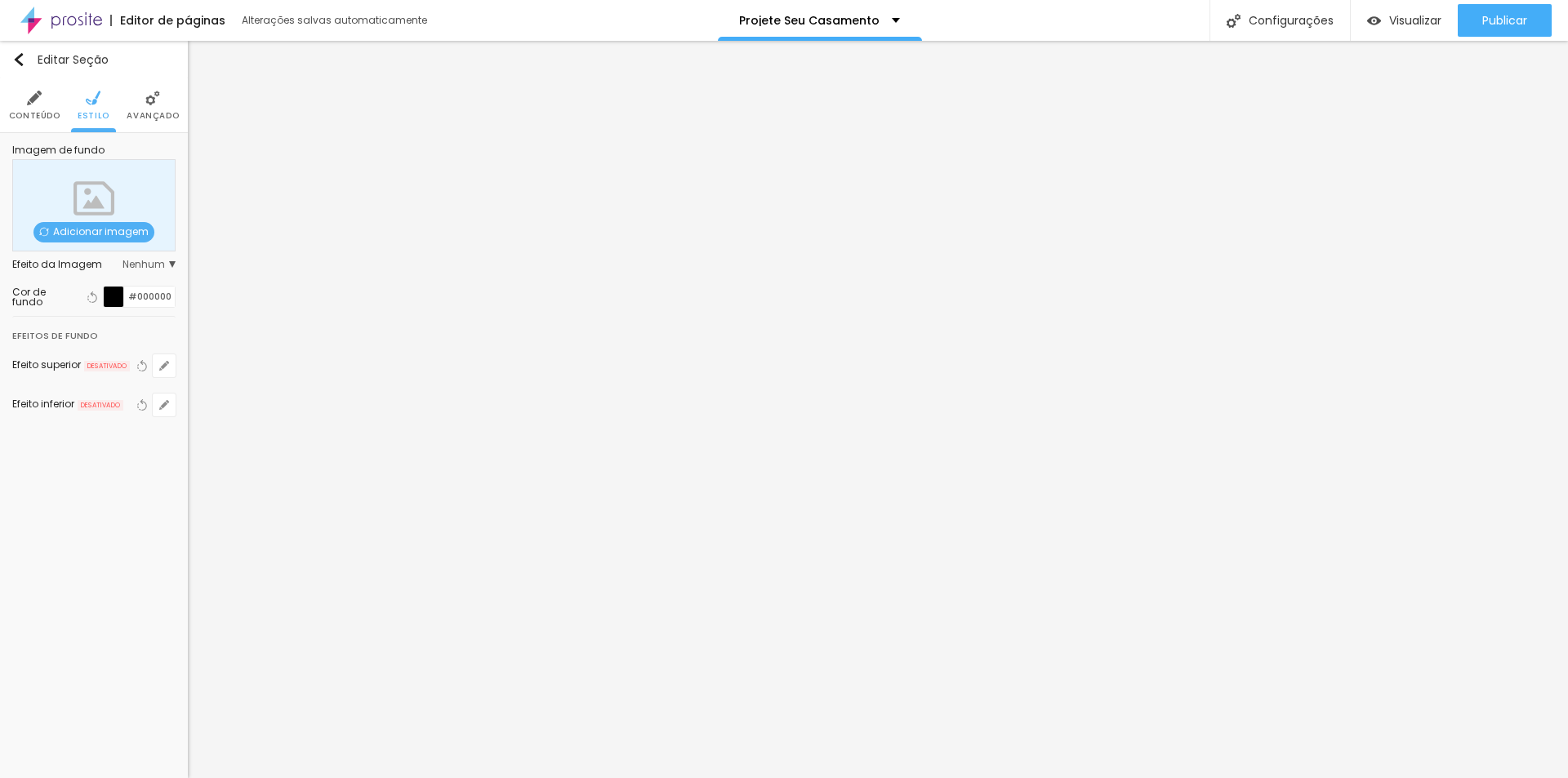
click at [45, 674] on div "Editar Seção Conteúdo Estilo Avançado Imagem de fundo Adicionar imagem Efeito d…" at bounding box center [94, 408] width 188 height 737
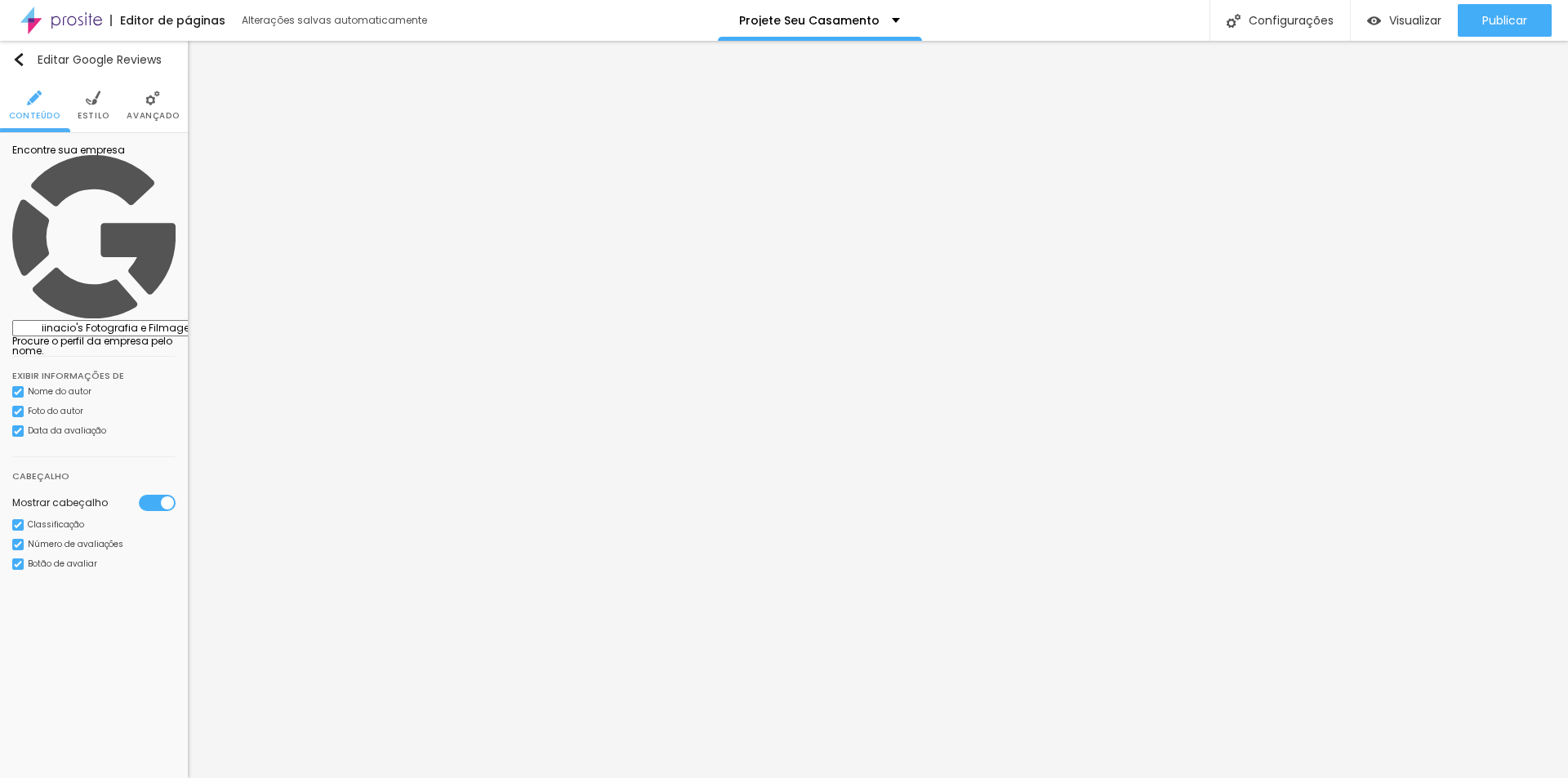
click at [92, 107] on li "Estilo" at bounding box center [93, 105] width 32 height 54
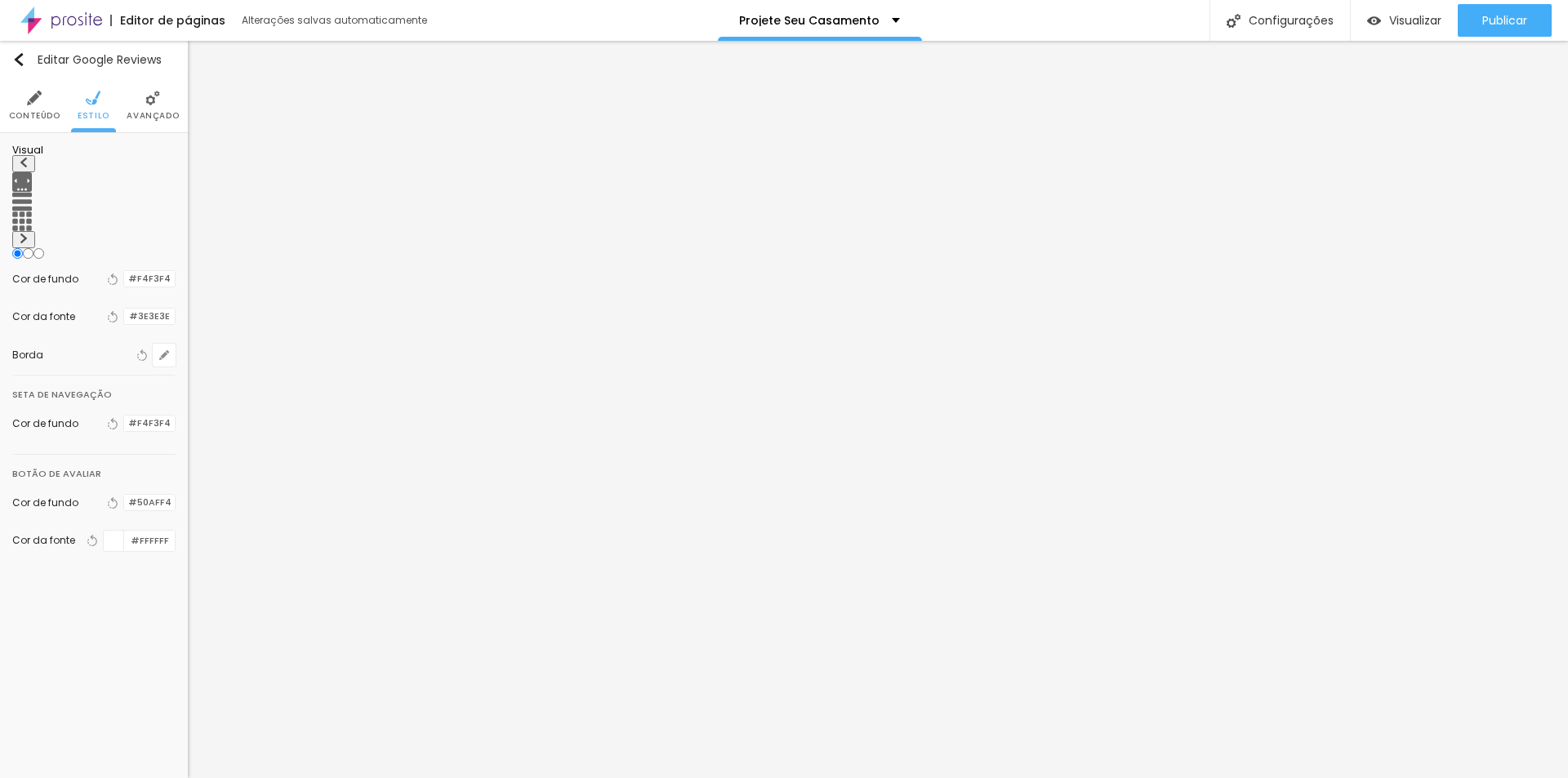
click at [124, 308] on div at bounding box center [124, 316] width 0 height 16
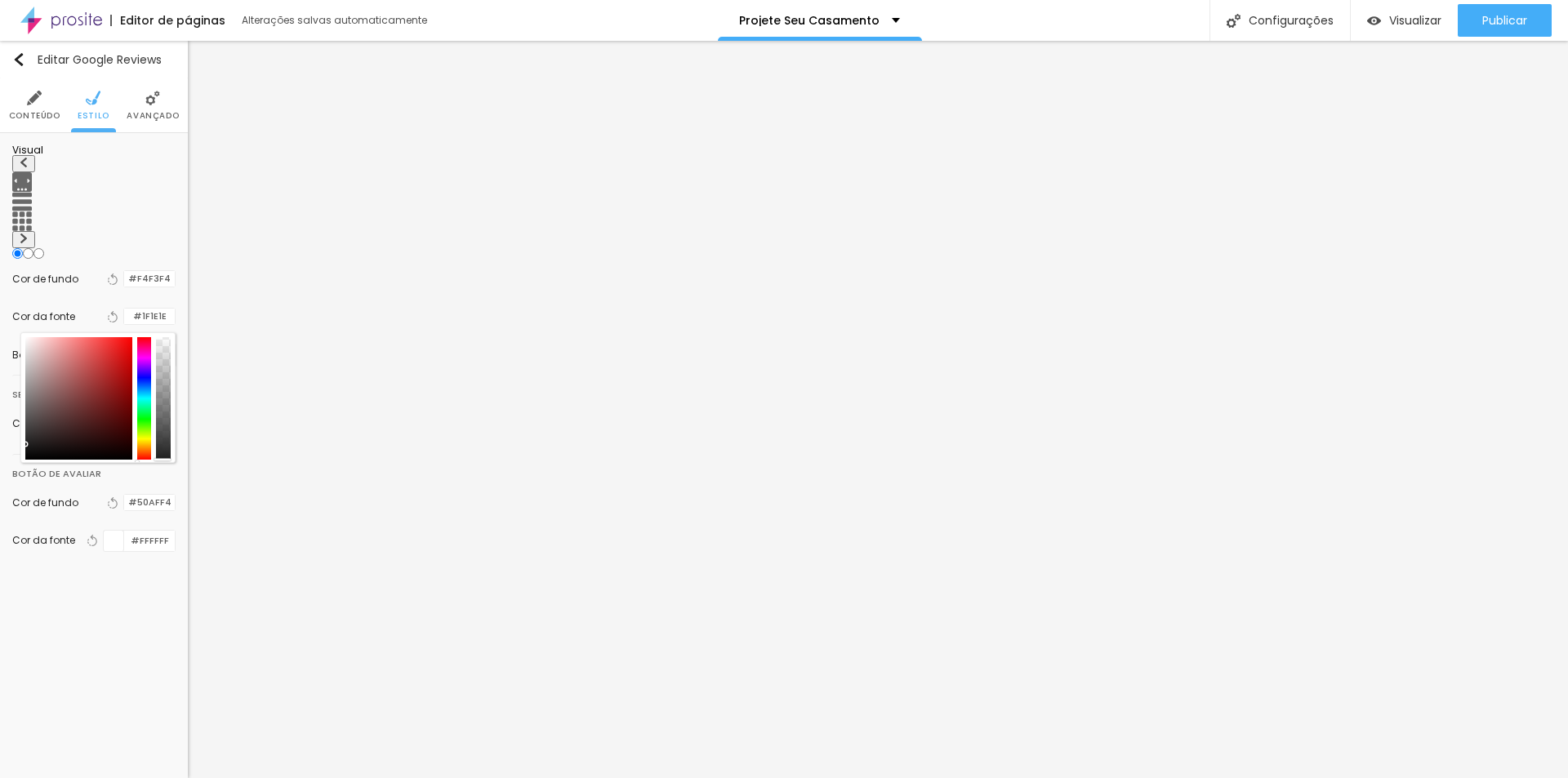
drag, startPoint x: 75, startPoint y: 370, endPoint x: 26, endPoint y: 413, distance: 65.2
click at [26, 415] on div at bounding box center [79, 397] width 107 height 122
click at [89, 362] on div at bounding box center [89, 364] width 4 height 4
drag, startPoint x: 89, startPoint y: 335, endPoint x: 106, endPoint y: 395, distance: 62.4
click at [106, 428] on div at bounding box center [107, 430] width 4 height 4
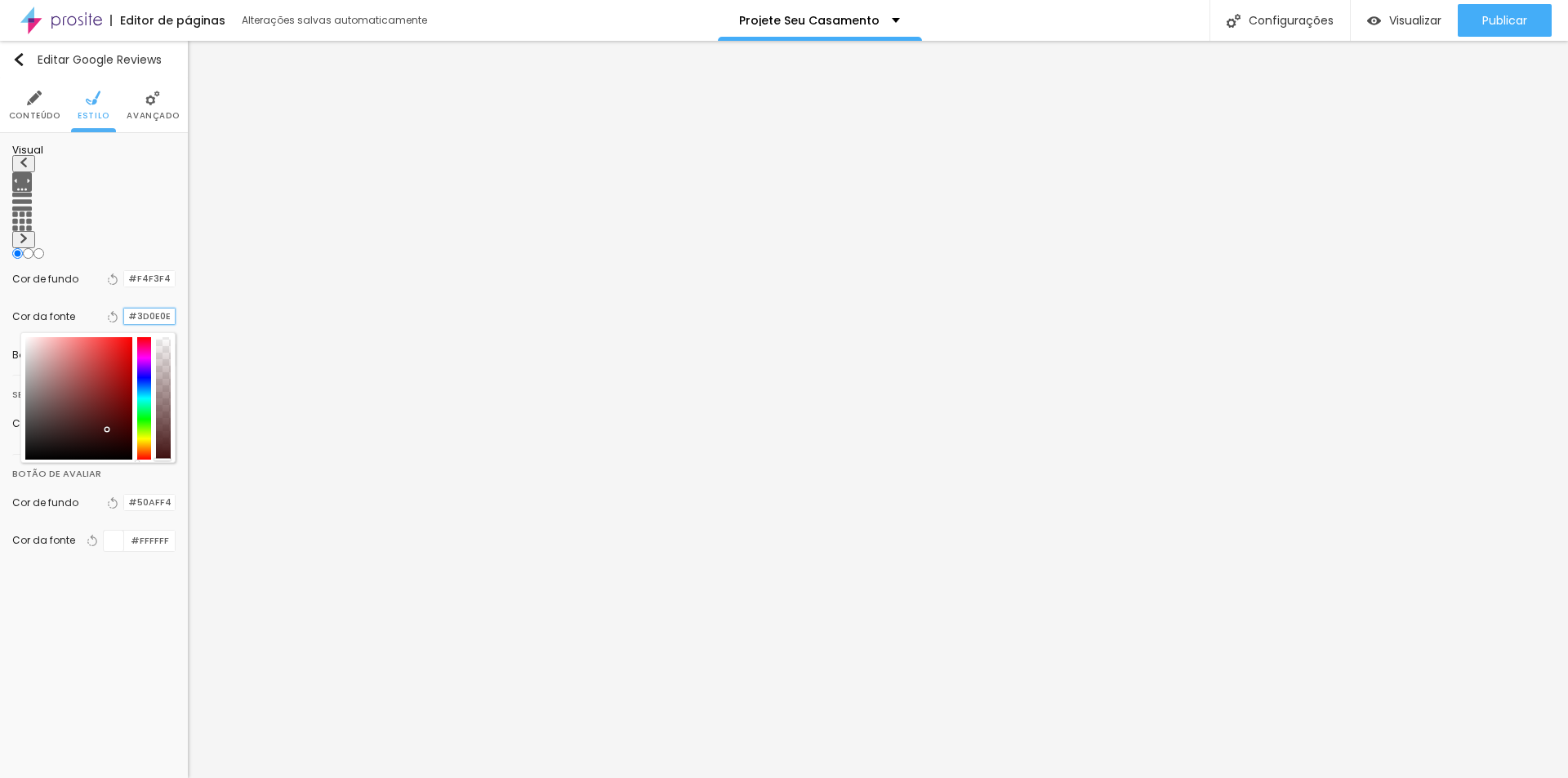
click at [149, 308] on input "#3D0E0E" at bounding box center [149, 316] width 50 height 16
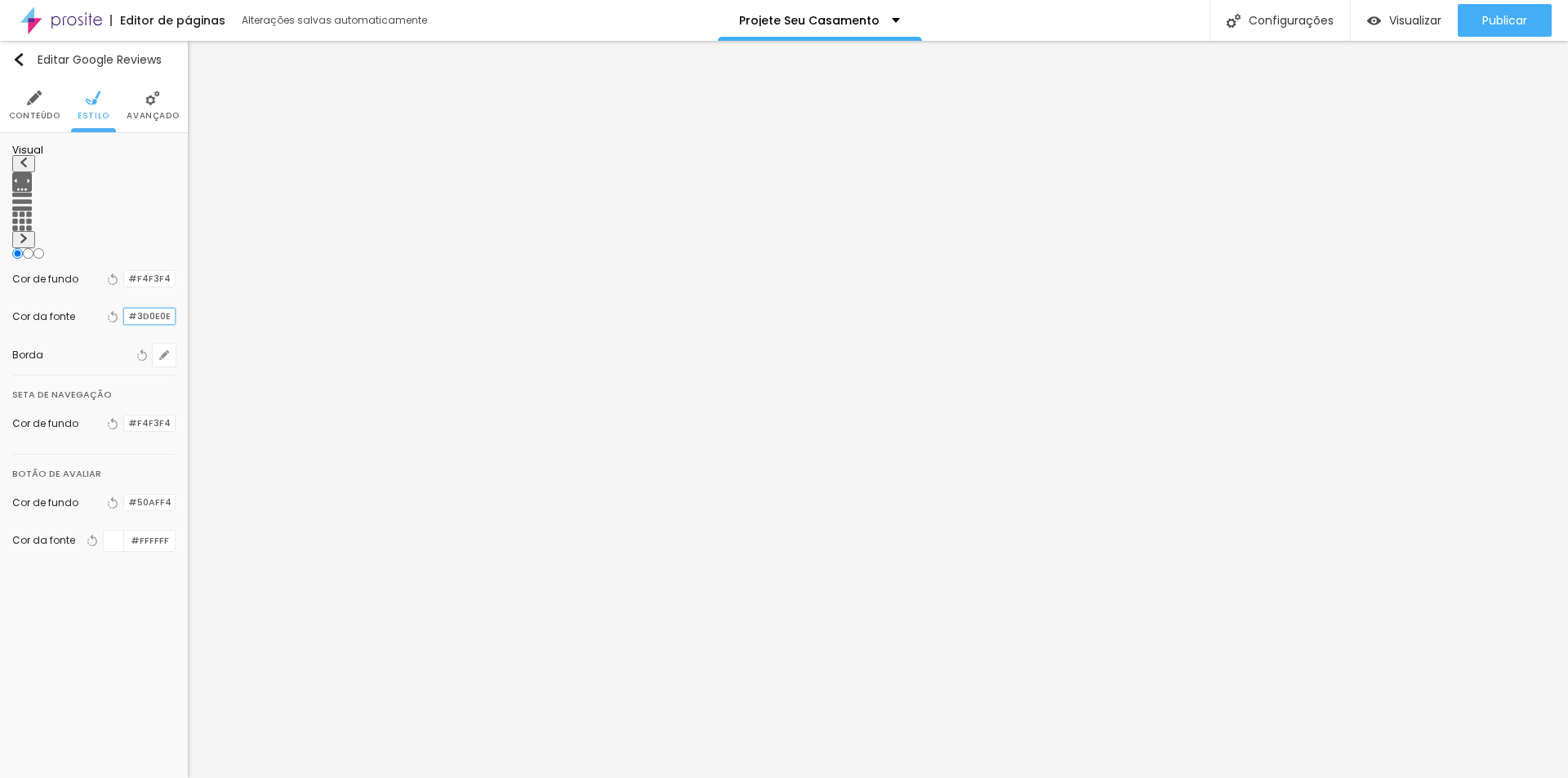
click at [149, 308] on input "#3D0E0E" at bounding box center [149, 316] width 50 height 16
paste input "F2C189"
click at [163, 308] on input "#F2C189" at bounding box center [149, 316] width 50 height 16
click at [124, 308] on div at bounding box center [124, 316] width 0 height 16
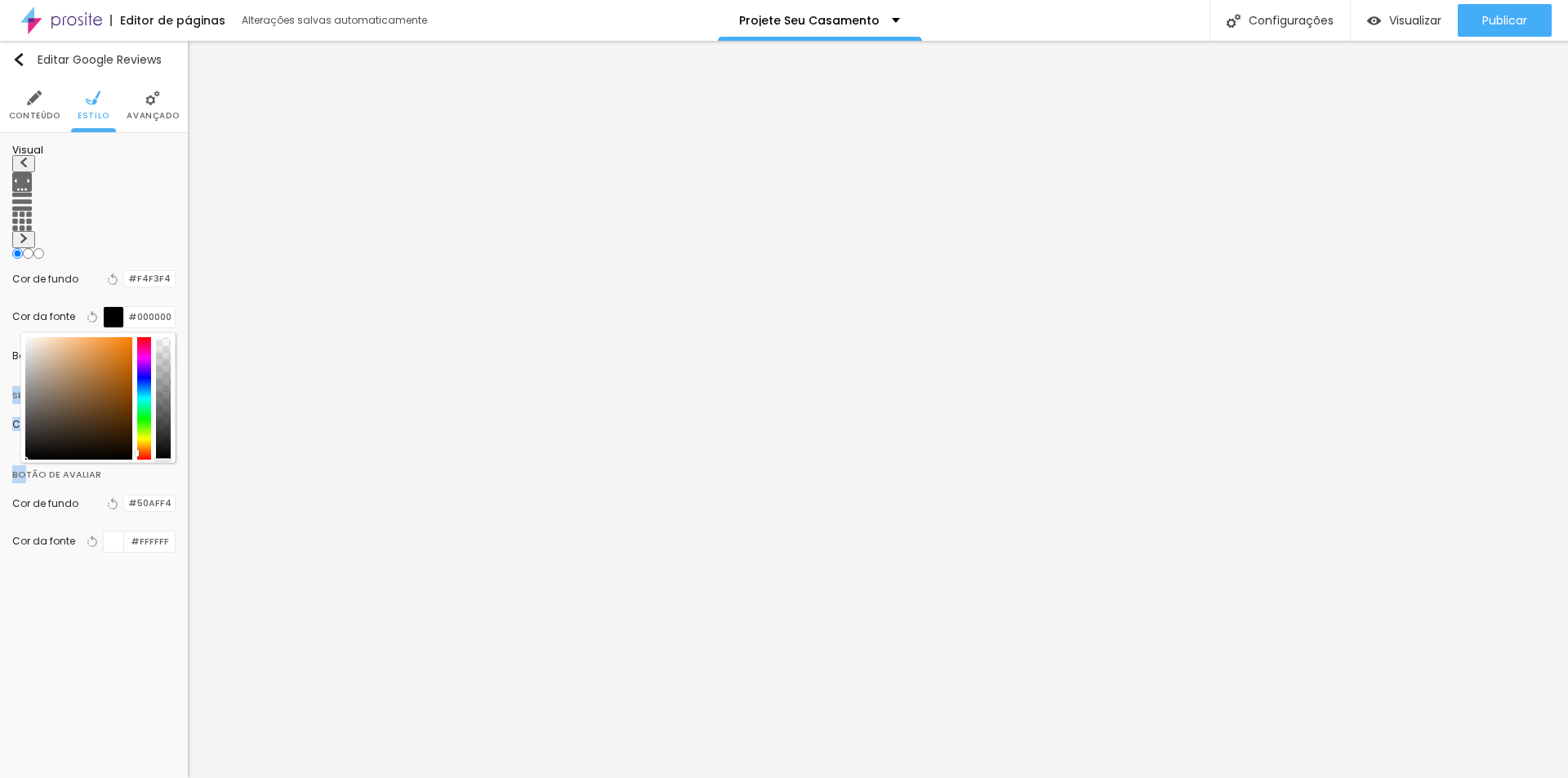
drag, startPoint x: 62, startPoint y: 374, endPoint x: 20, endPoint y: 452, distance: 88.6
click at [25, 450] on div "Visual Cor de fundo Voltar ao padrão #F4F3F4 Cor da fonte Voltar ao padrão #000…" at bounding box center [94, 359] width 188 height 451
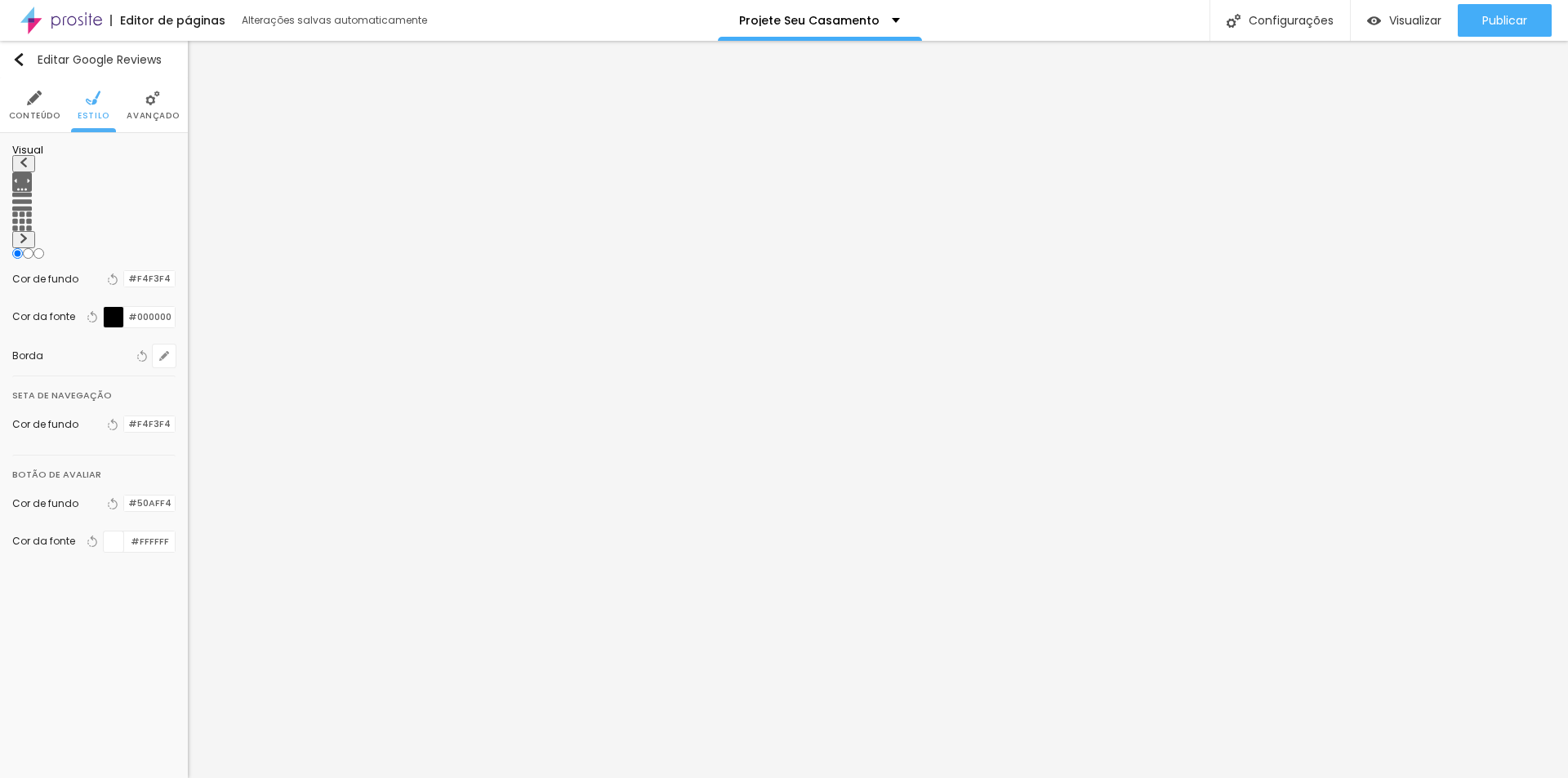
drag, startPoint x: 20, startPoint y: 652, endPoint x: 46, endPoint y: 646, distance: 26.7
click at [37, 654] on div "Editar Google Reviews Conteúdo Estilo Avançado Visual Cor de fundo Voltar ao pa…" at bounding box center [94, 408] width 188 height 737
click at [124, 271] on div at bounding box center [124, 278] width 0 height 16
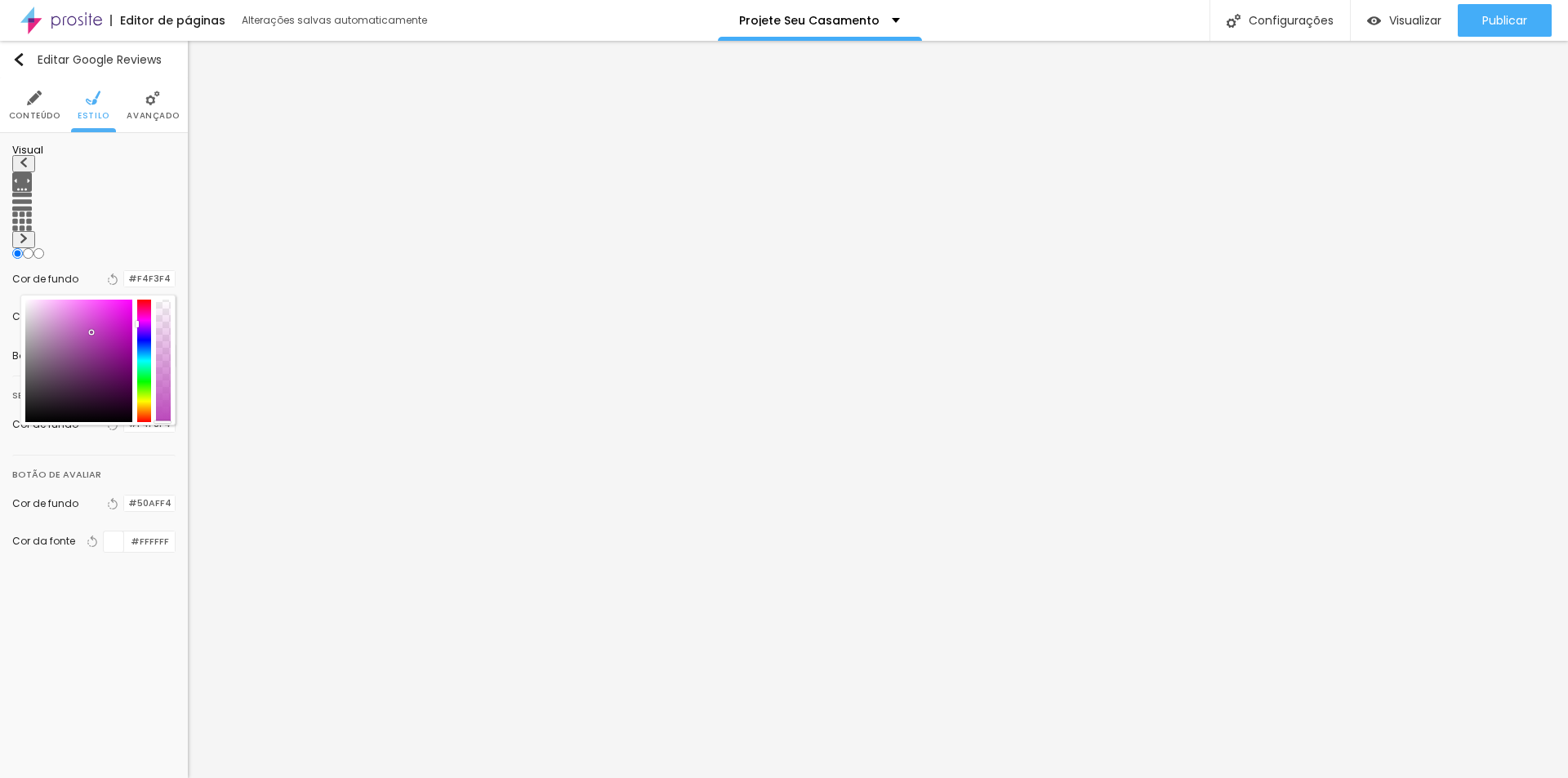
click at [92, 302] on div at bounding box center [79, 360] width 107 height 122
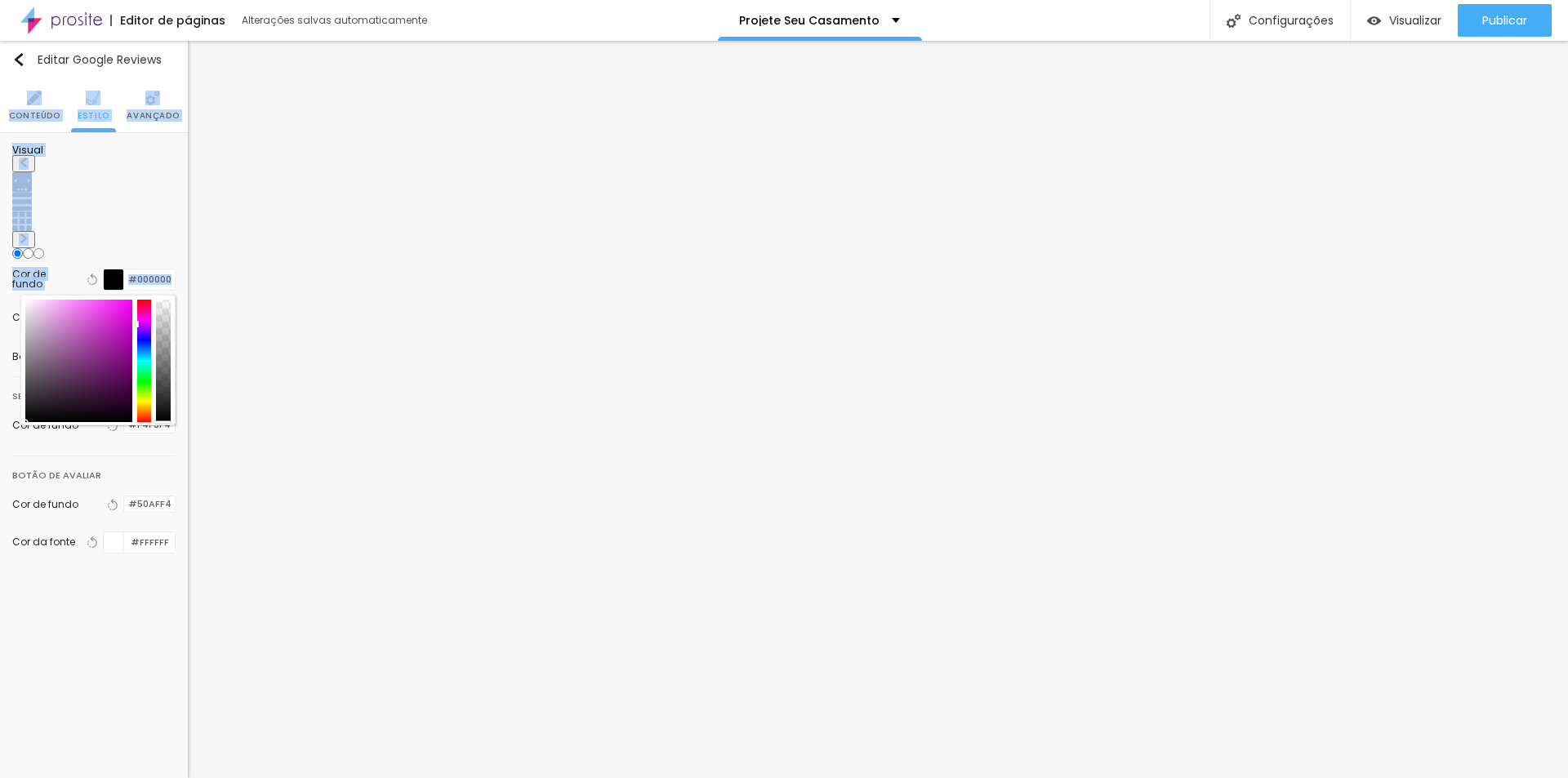
drag, startPoint x: 94, startPoint y: 299, endPoint x: -14, endPoint y: 411, distance: 155.6
click at [0, 411] on html "Editor de páginas Alterações salvas automaticamente Projete Seu Casamento Confi…" at bounding box center [784, 389] width 1568 height 778
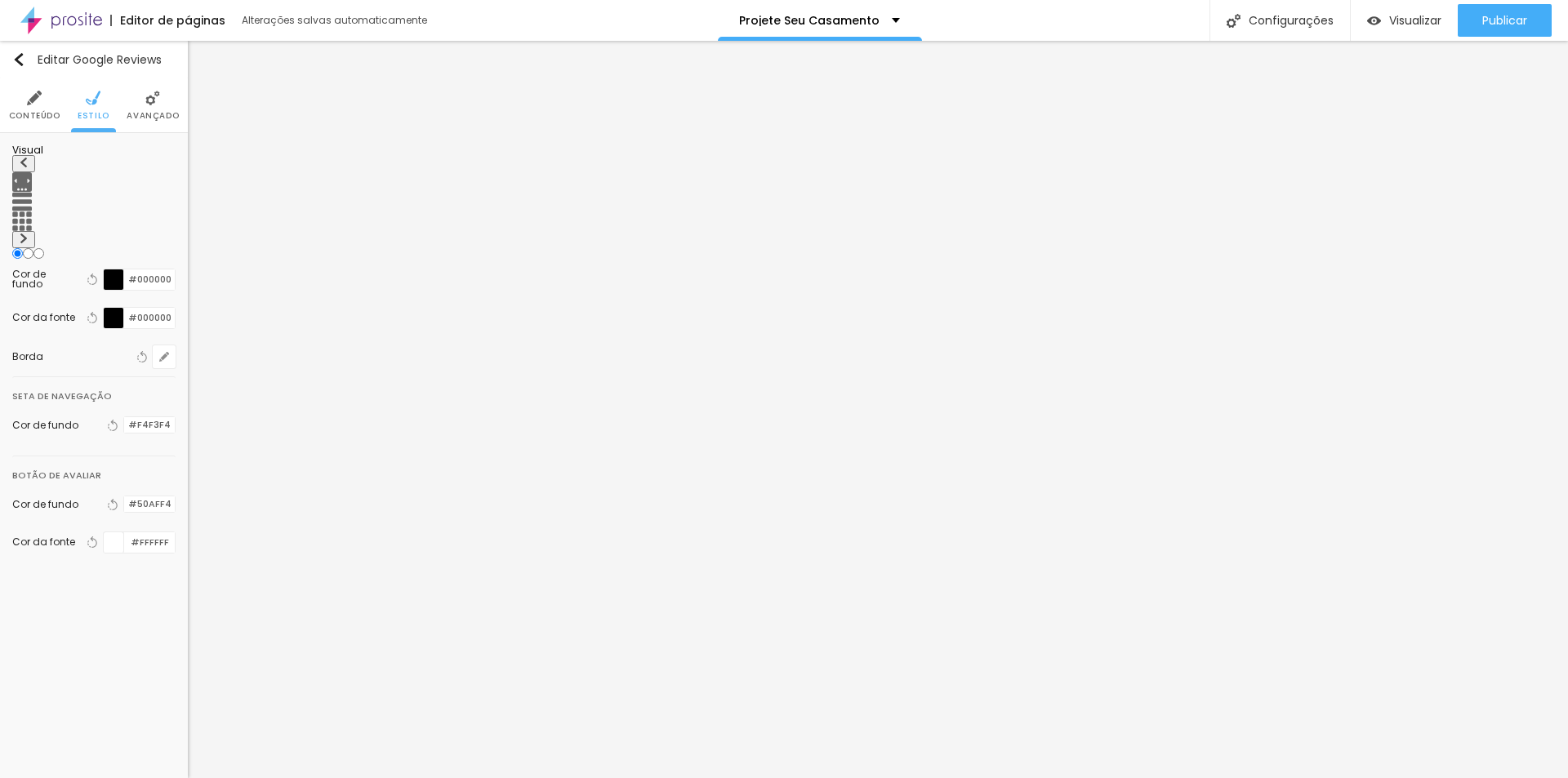
click at [110, 283] on div at bounding box center [114, 279] width 20 height 20
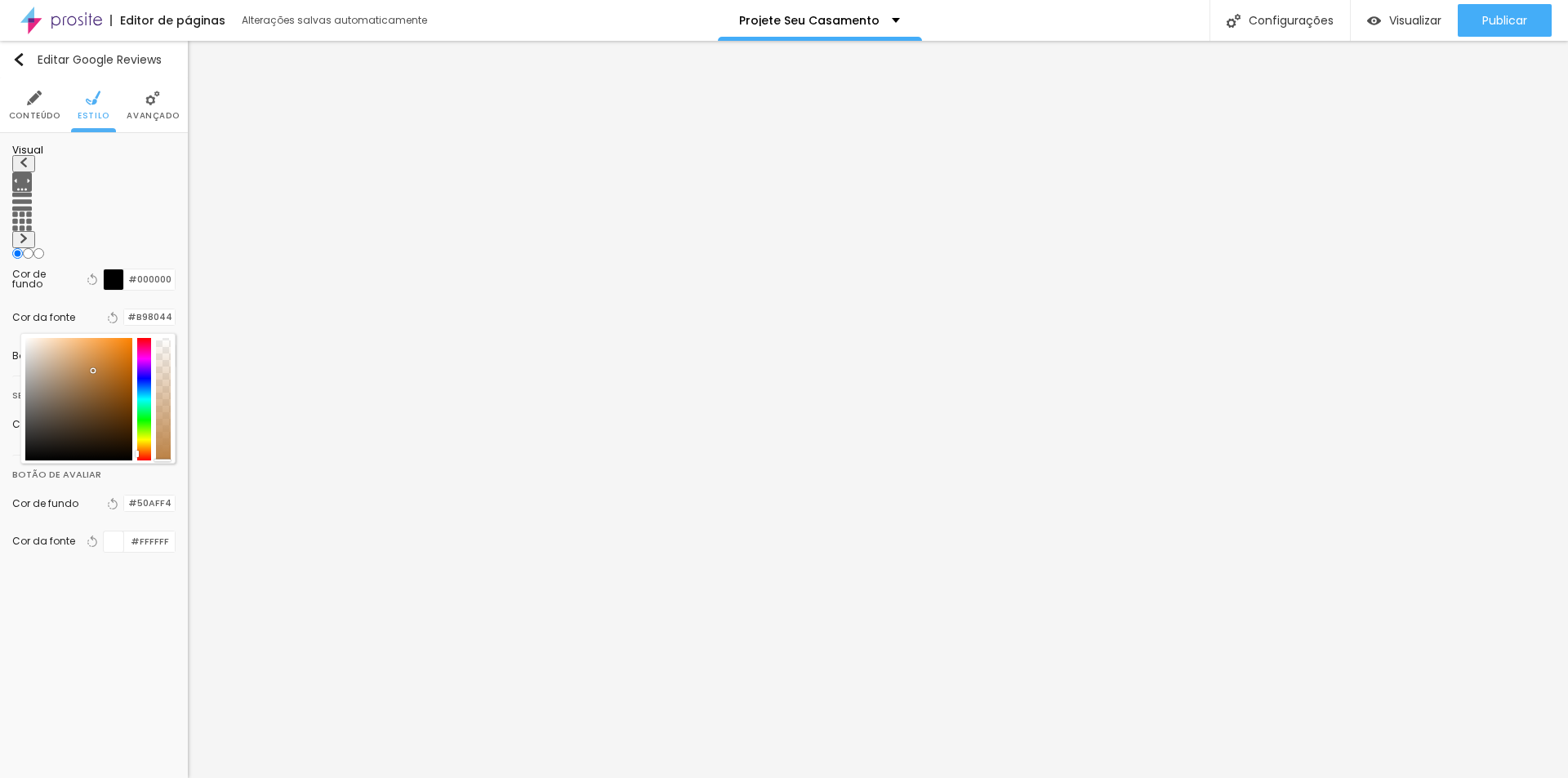
drag, startPoint x: 94, startPoint y: 350, endPoint x: 98, endPoint y: 358, distance: 8.9
click at [93, 341] on div at bounding box center [79, 398] width 107 height 122
click at [141, 309] on input "#BB8144" at bounding box center [149, 317] width 50 height 16
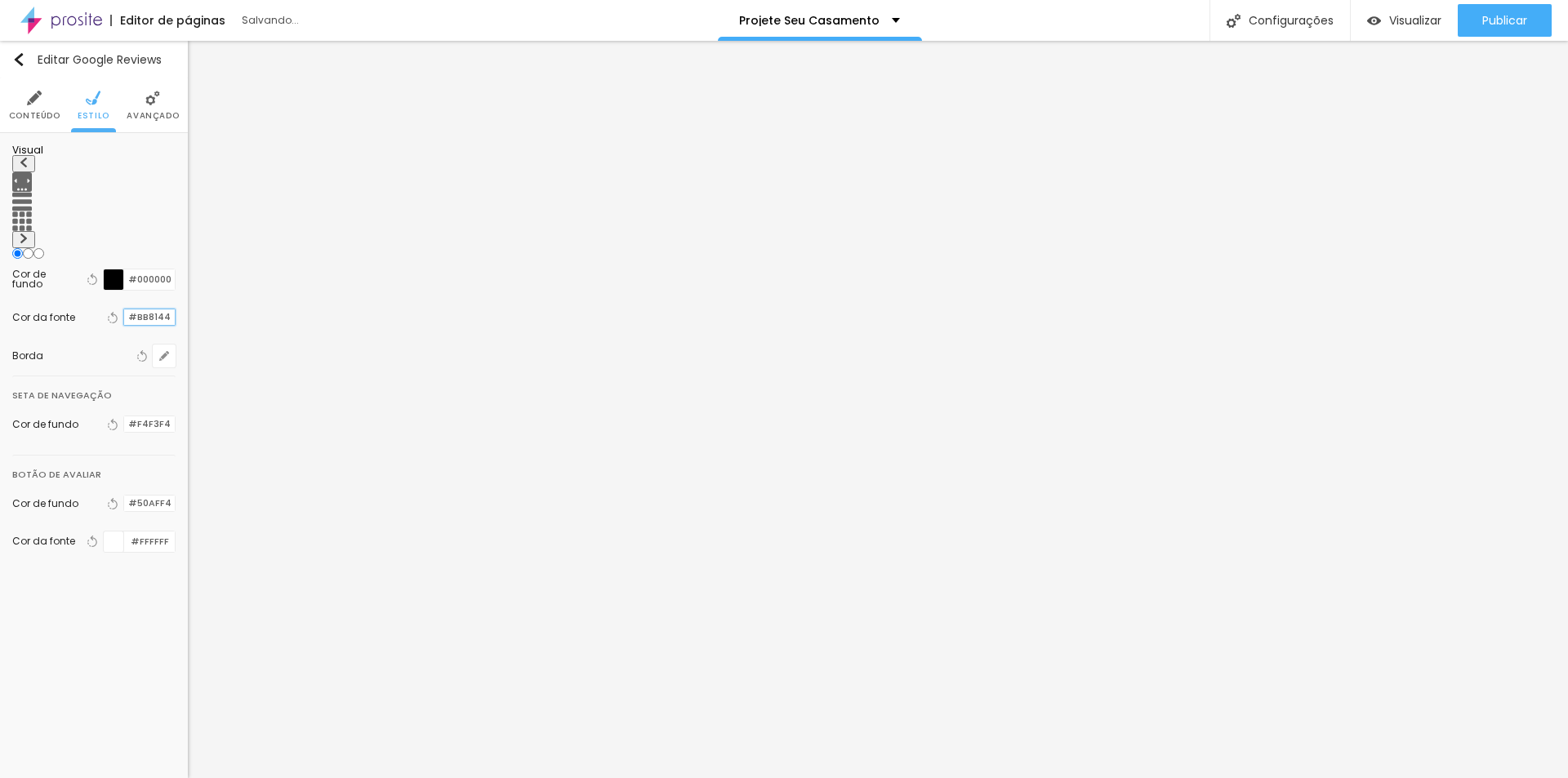
click at [141, 309] on input "#BB8144" at bounding box center [149, 317] width 50 height 16
paste input "F2C189"
click at [115, 637] on div "Editar Google Reviews Conteúdo Estilo Avançado Visual Cor de fundo Voltar ao pa…" at bounding box center [94, 408] width 188 height 737
click at [124, 495] on div at bounding box center [124, 503] width 0 height 16
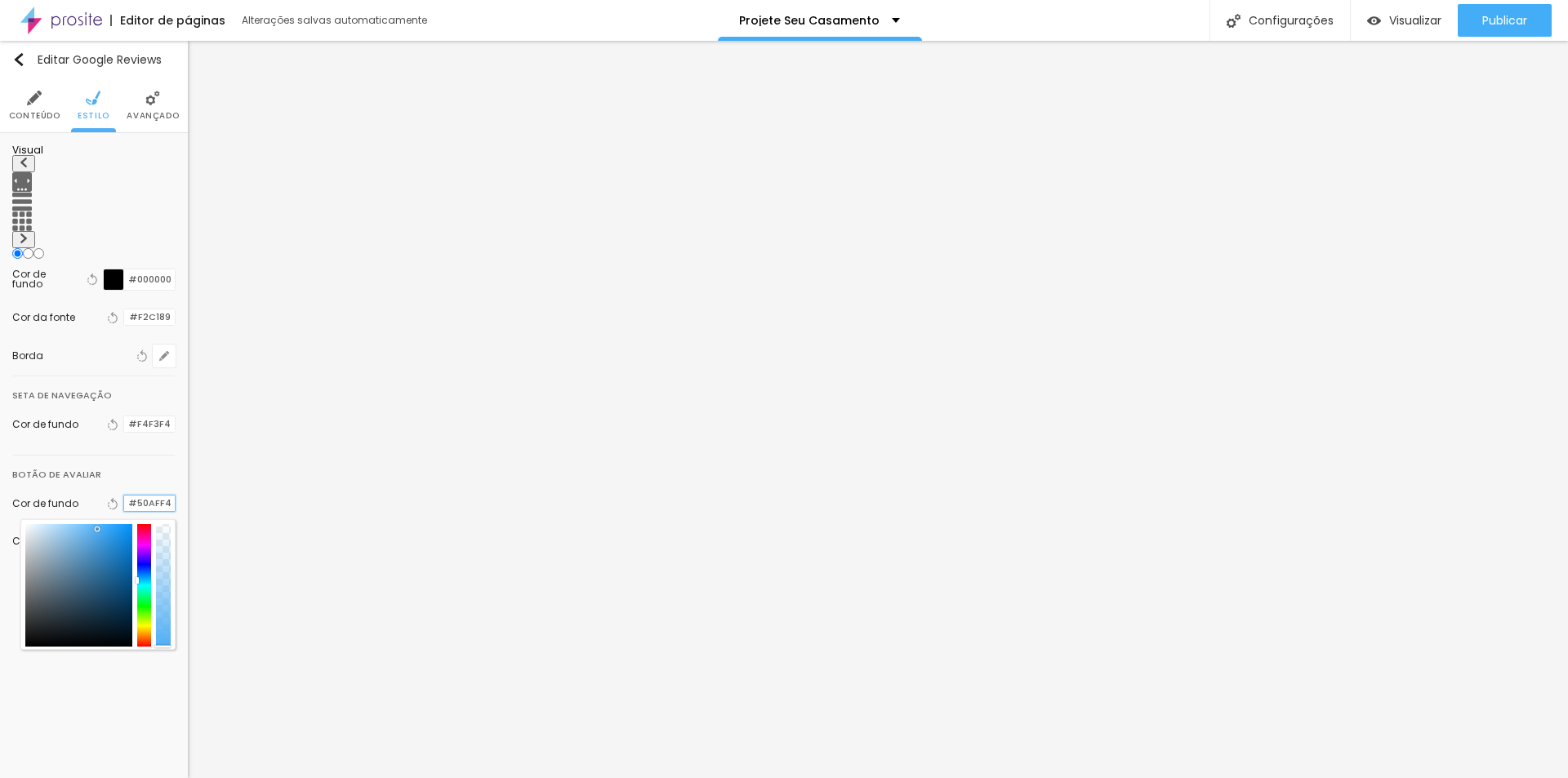
click at [155, 495] on input "#50AFF4" at bounding box center [149, 503] width 50 height 16
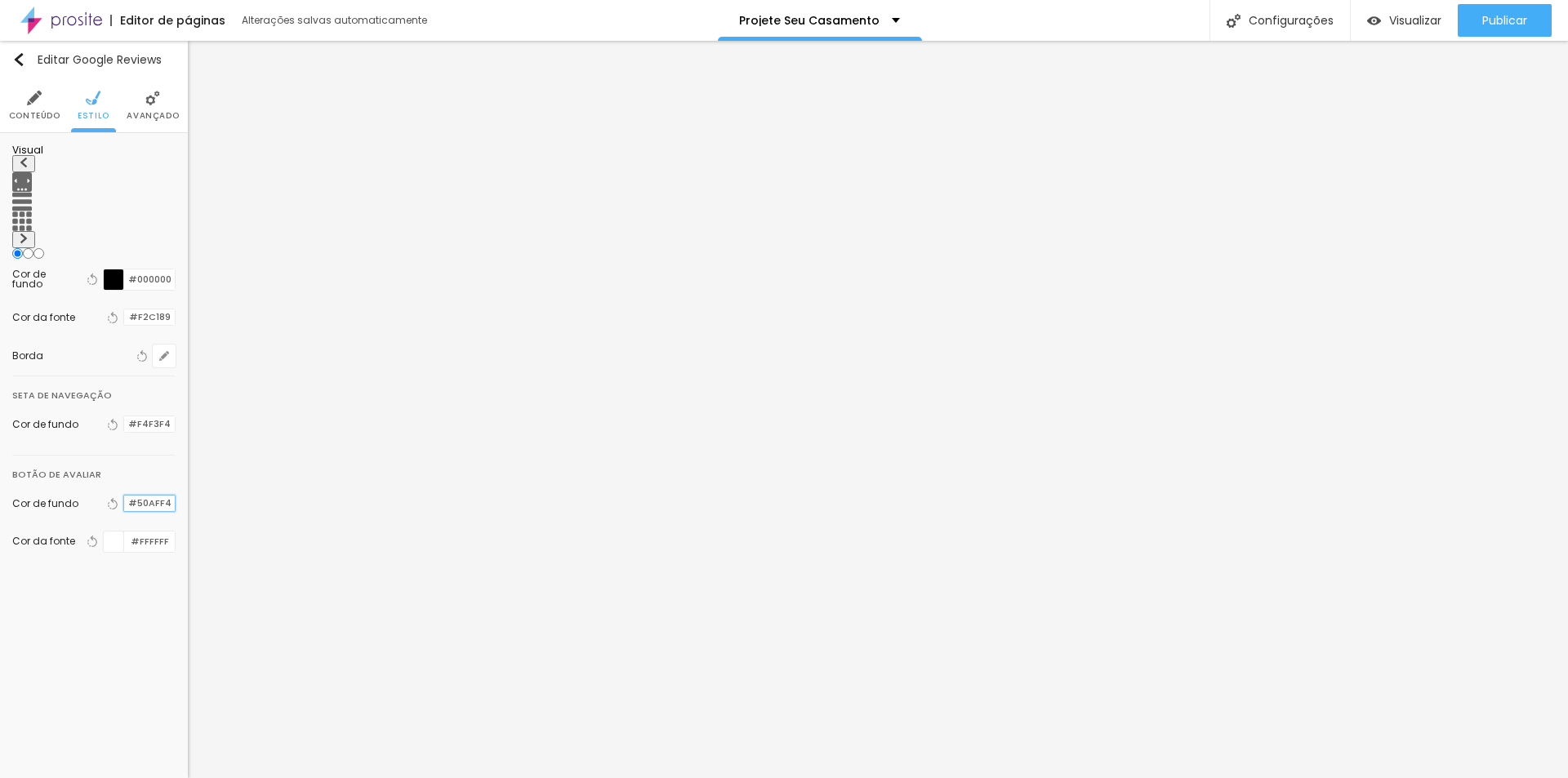
click at [155, 495] on input "#50AFF4" at bounding box center [149, 503] width 50 height 16
paste input "F2C189"
click at [113, 579] on div "Editar Google Reviews Conteúdo Estilo Avançado Visual Cor de fundo Voltar ao pa…" at bounding box center [94, 408] width 188 height 737
click at [113, 531] on div at bounding box center [114, 541] width 20 height 20
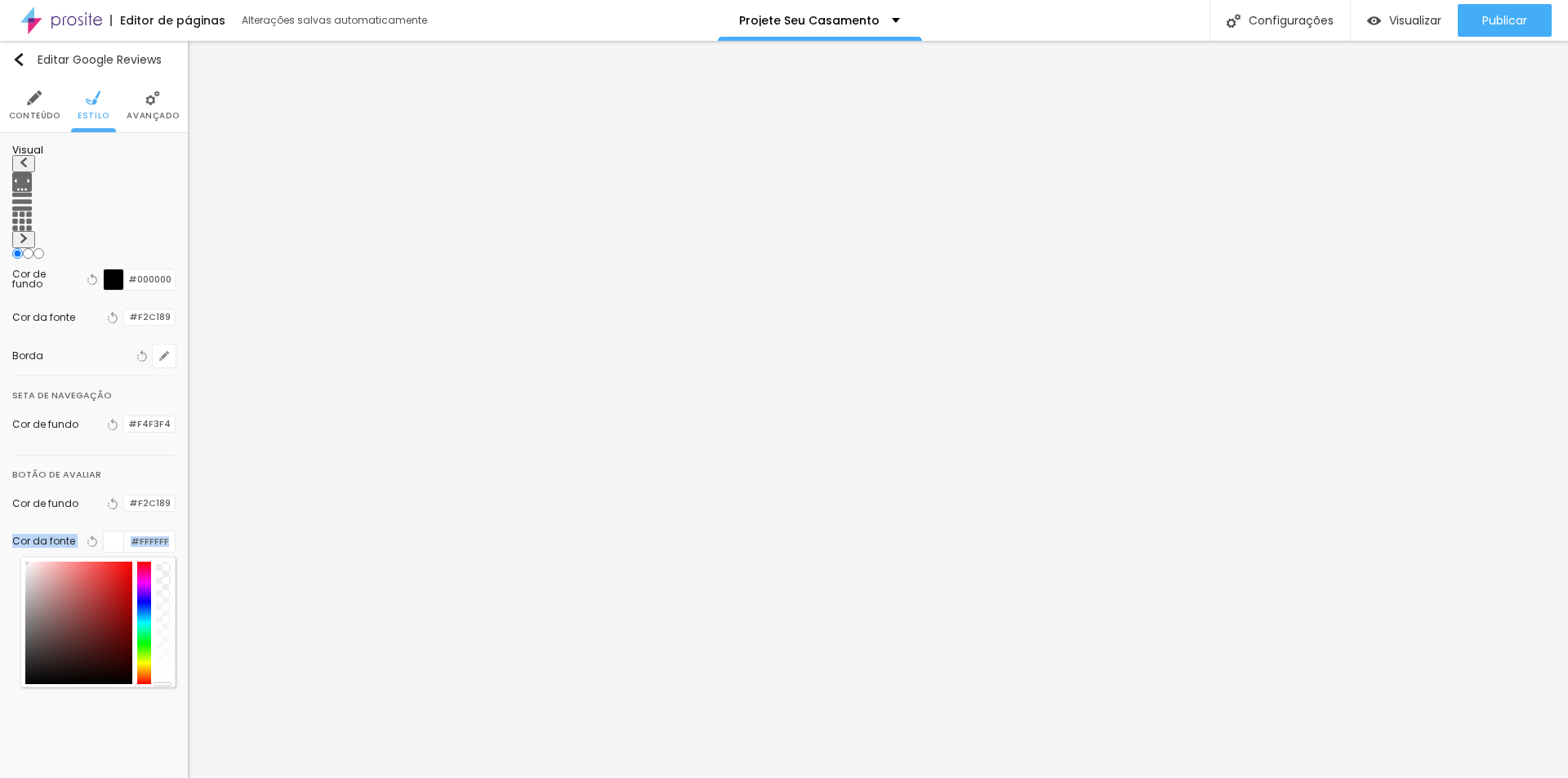
drag, startPoint x: 79, startPoint y: 566, endPoint x: 16, endPoint y: 527, distance: 74.1
click at [16, 527] on div "Cor da fonte Voltar ao padrão #FFFFFF" at bounding box center [94, 541] width 163 height 39
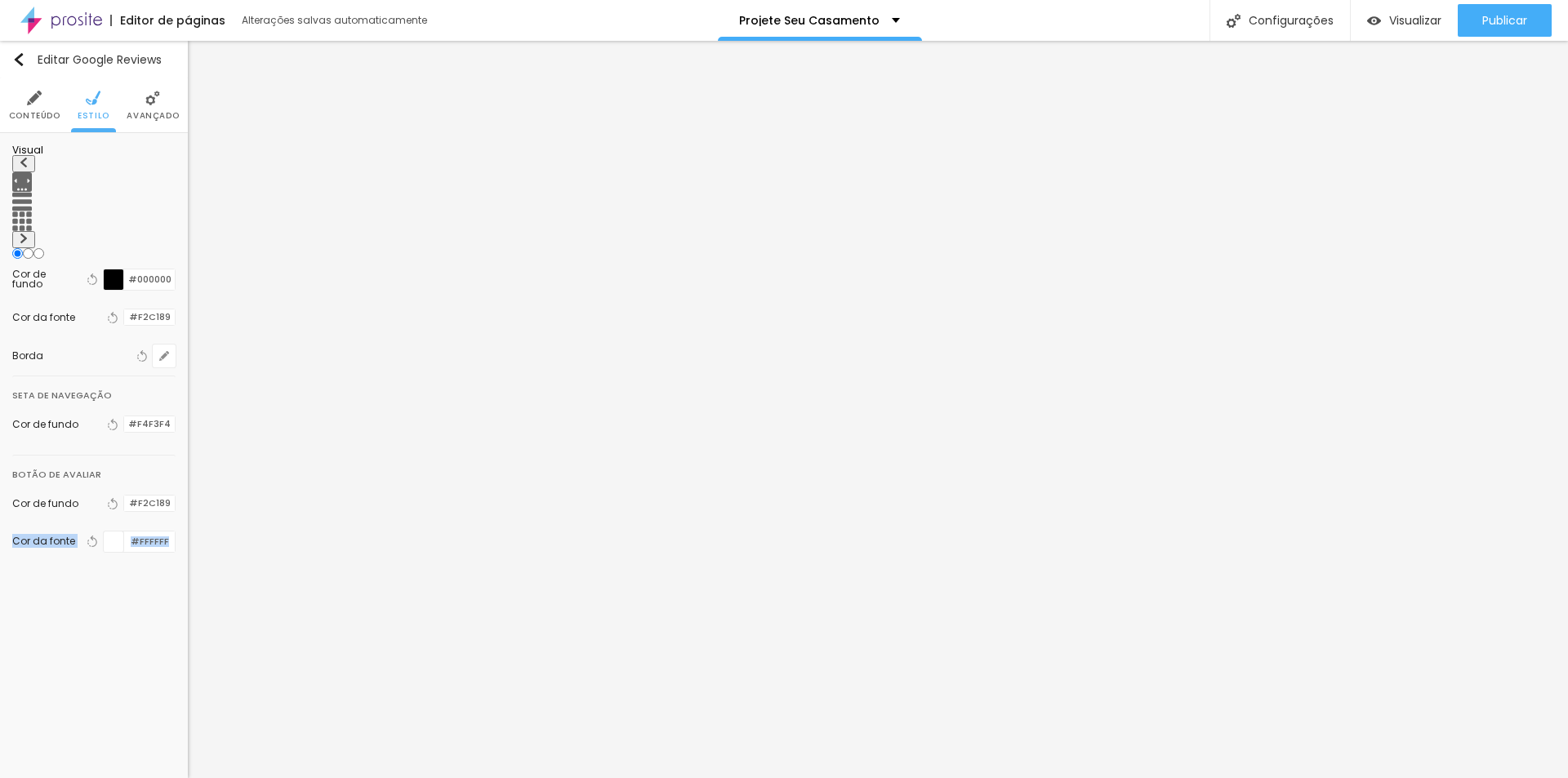
click at [114, 531] on div at bounding box center [114, 541] width 20 height 20
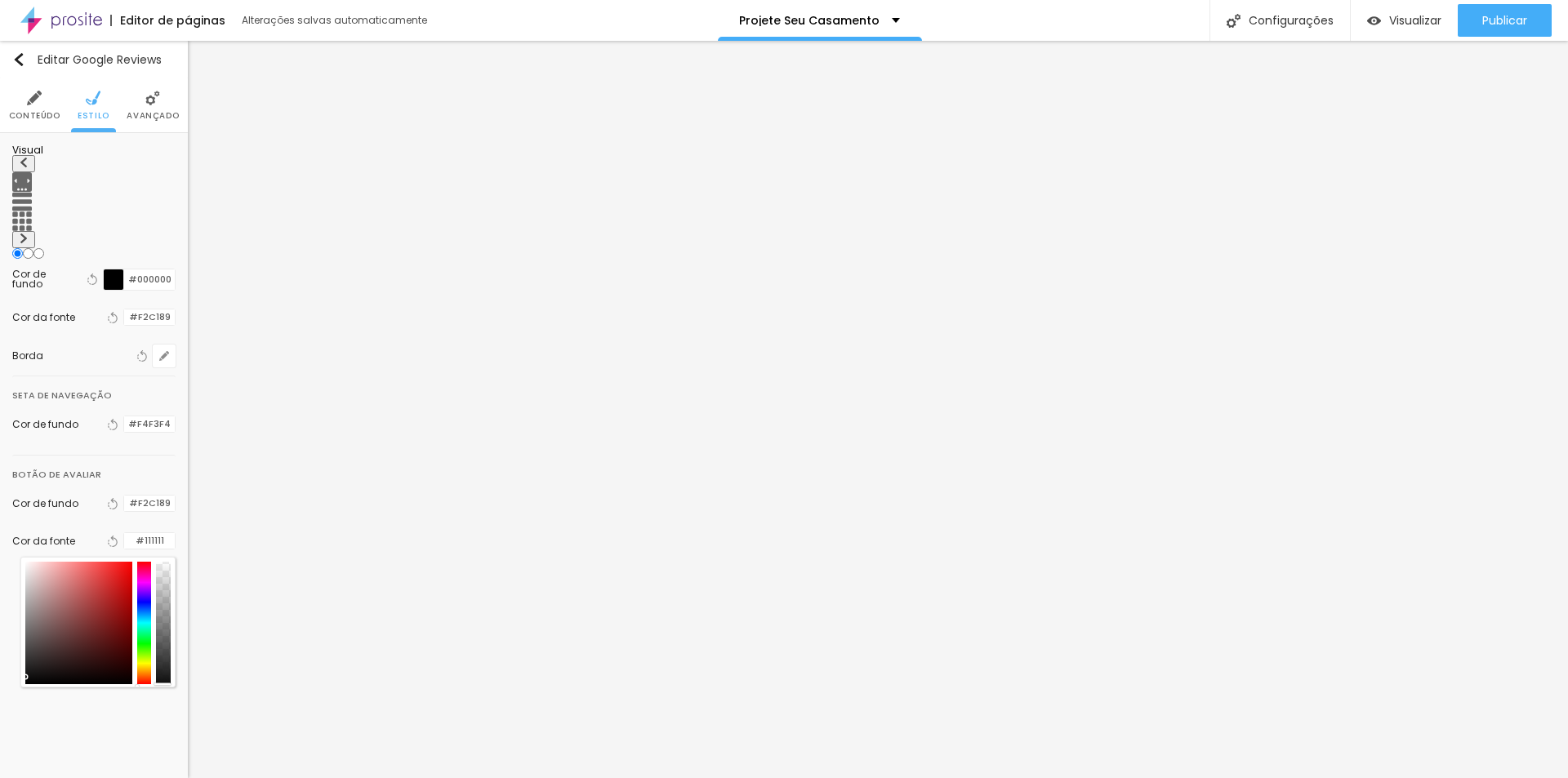
drag, startPoint x: 63, startPoint y: 585, endPoint x: 25, endPoint y: 649, distance: 74.4
click at [26, 649] on div at bounding box center [79, 622] width 107 height 122
click at [28, 681] on div at bounding box center [28, 683] width 4 height 4
click at [28, 717] on div "Editar Google Reviews Conteúdo Estilo Avançado Visual Cor de fundo Voltar ao pa…" at bounding box center [94, 408] width 188 height 737
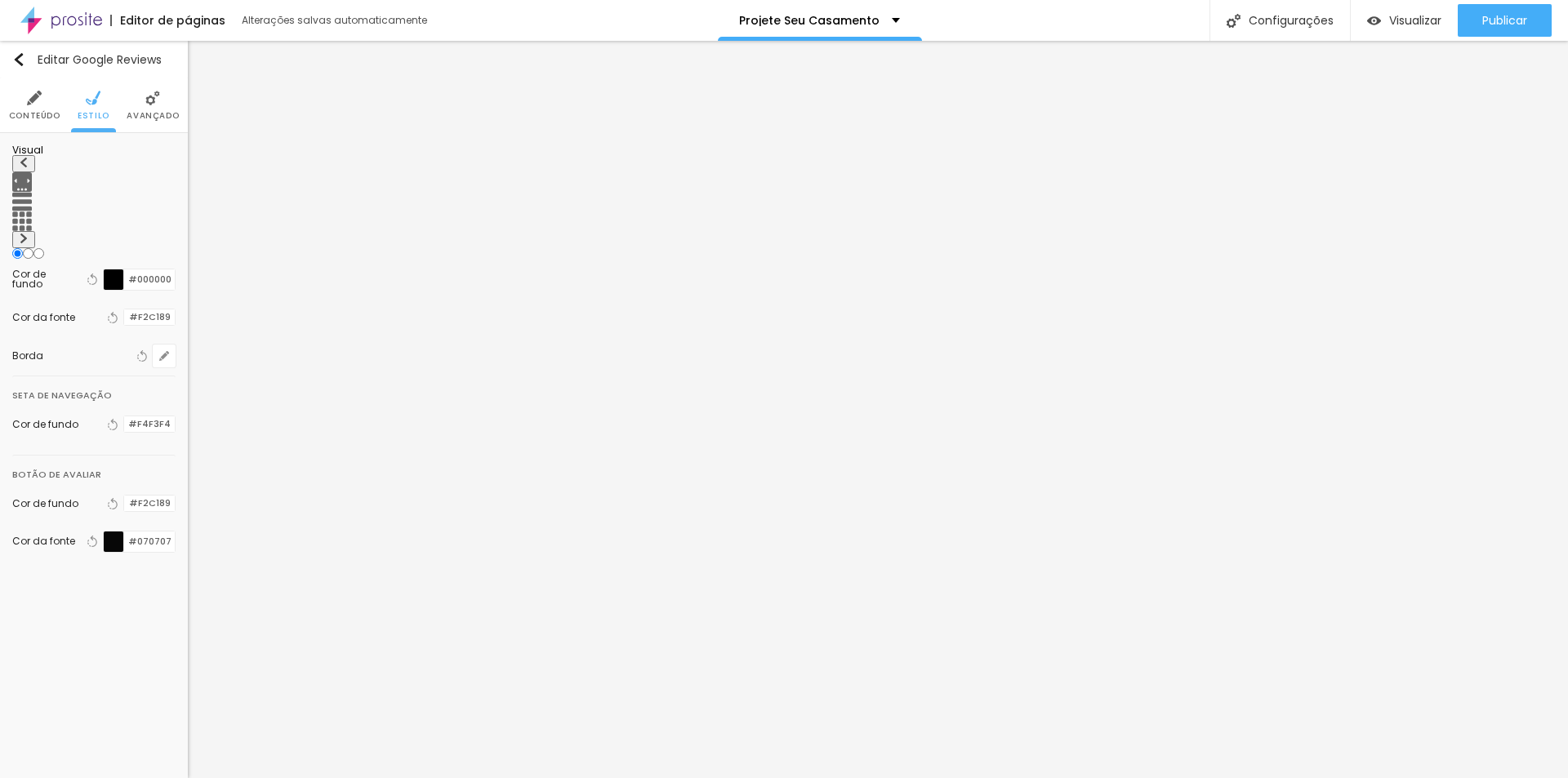
click at [92, 591] on div "Editar Google Reviews Conteúdo Estilo Avançado Visual Cor de fundo Voltar ao pa…" at bounding box center [94, 408] width 188 height 737
click at [161, 119] on span "Avançado" at bounding box center [152, 116] width 52 height 8
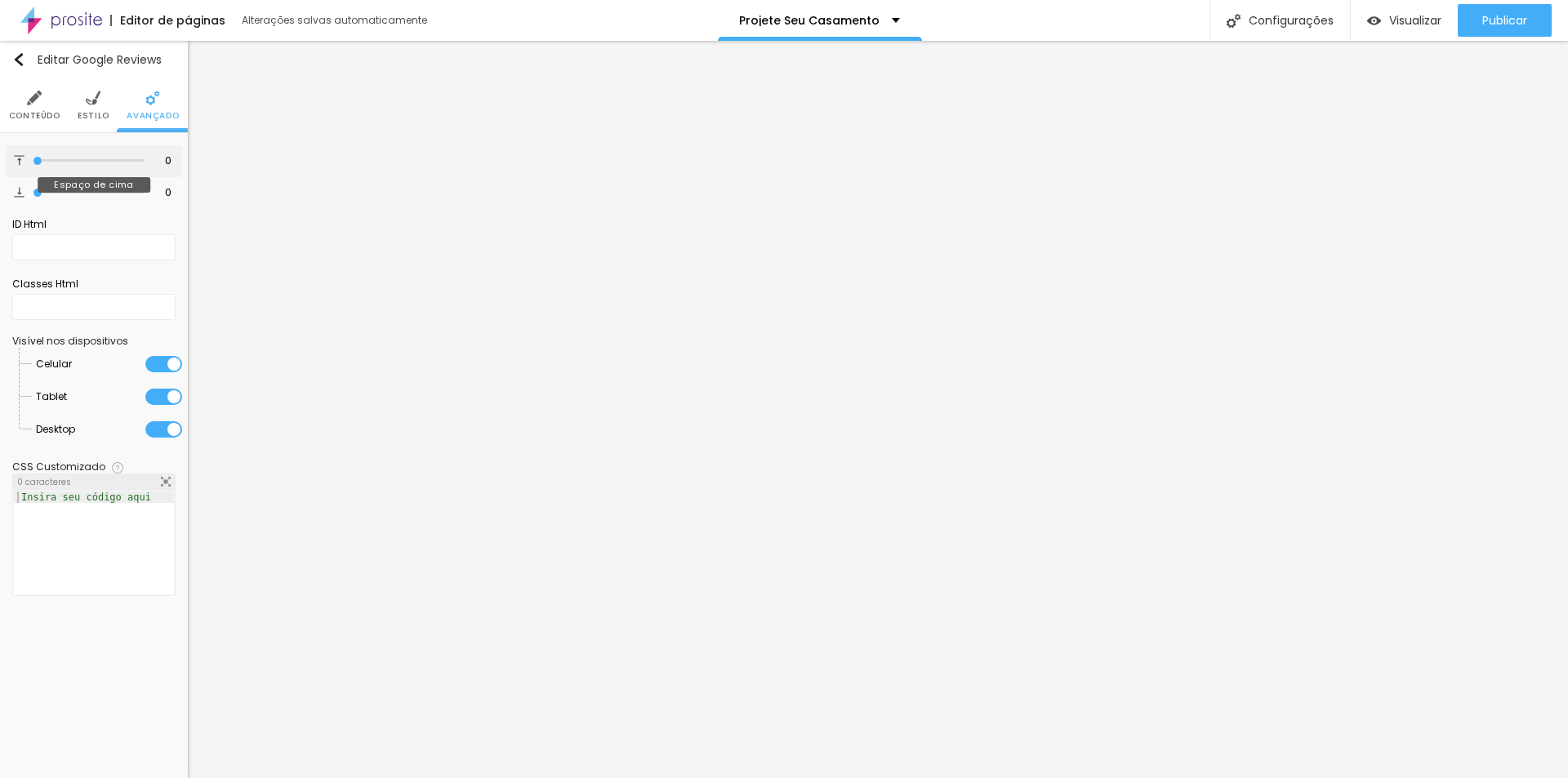
drag, startPoint x: 36, startPoint y: 162, endPoint x: -33, endPoint y: 162, distance: 69.0
click at [33, 162] on input "range" at bounding box center [88, 161] width 111 height 8
drag, startPoint x: 41, startPoint y: 193, endPoint x: 66, endPoint y: 219, distance: 36.1
click at [66, 196] on input "range" at bounding box center [88, 192] width 111 height 8
drag, startPoint x: 35, startPoint y: 163, endPoint x: 49, endPoint y: 167, distance: 14.6
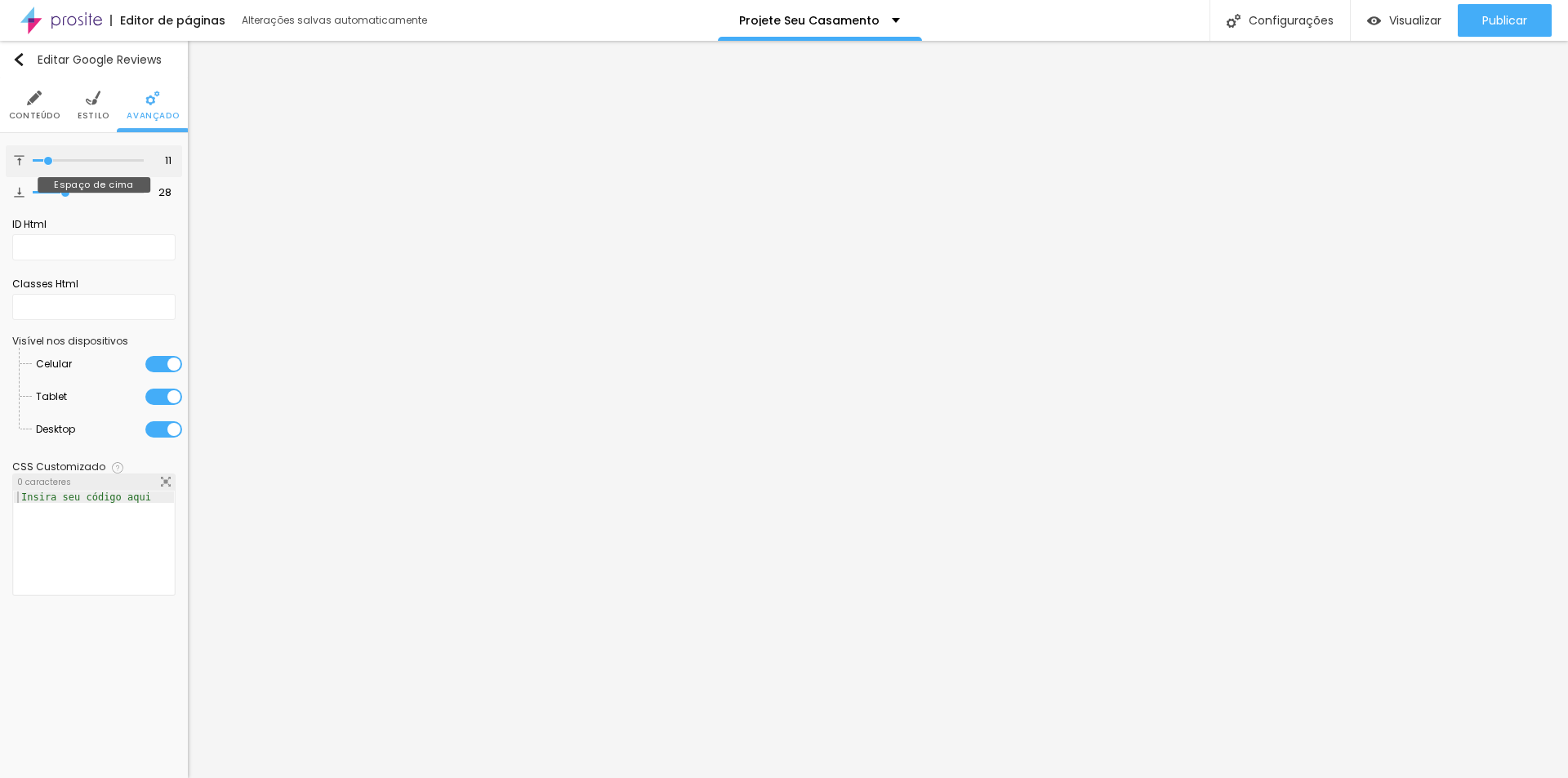
click at [49, 165] on input "range" at bounding box center [88, 161] width 111 height 8
drag, startPoint x: 30, startPoint y: 660, endPoint x: 55, endPoint y: 646, distance: 28.7
click at [36, 656] on div "Editar Google Reviews Conteúdo Estilo Avançado 11 Espaço de cima 28 Espaço de b…" at bounding box center [94, 408] width 188 height 737
drag, startPoint x: 23, startPoint y: 109, endPoint x: 24, endPoint y: 118, distance: 9.1
click at [23, 112] on span "Conteúdo" at bounding box center [35, 116] width 51 height 8
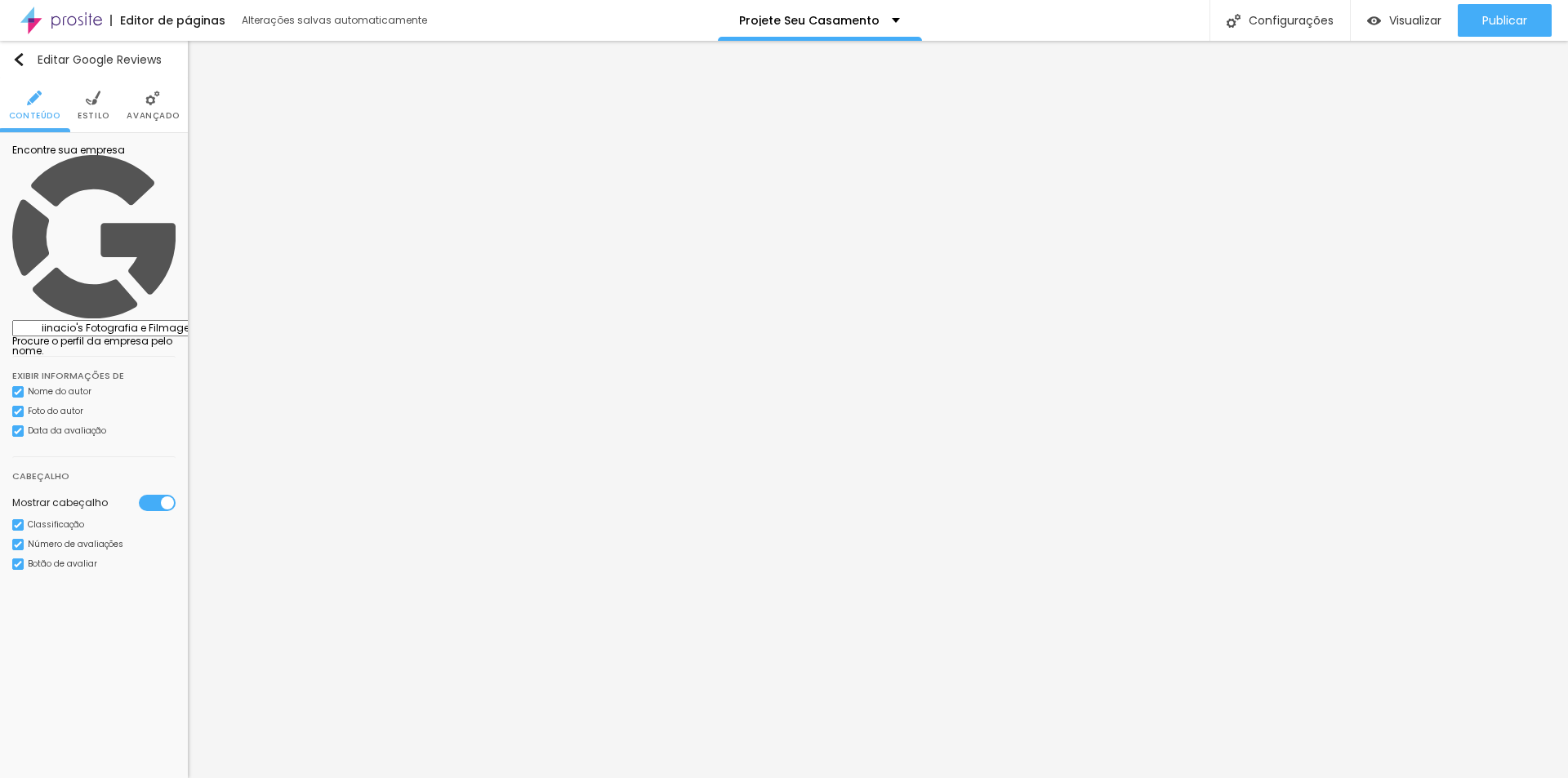
click at [84, 592] on div "Editar Google Reviews Conteúdo Estilo Avançado Encontre sua empresa iinacio's F…" at bounding box center [94, 408] width 188 height 737
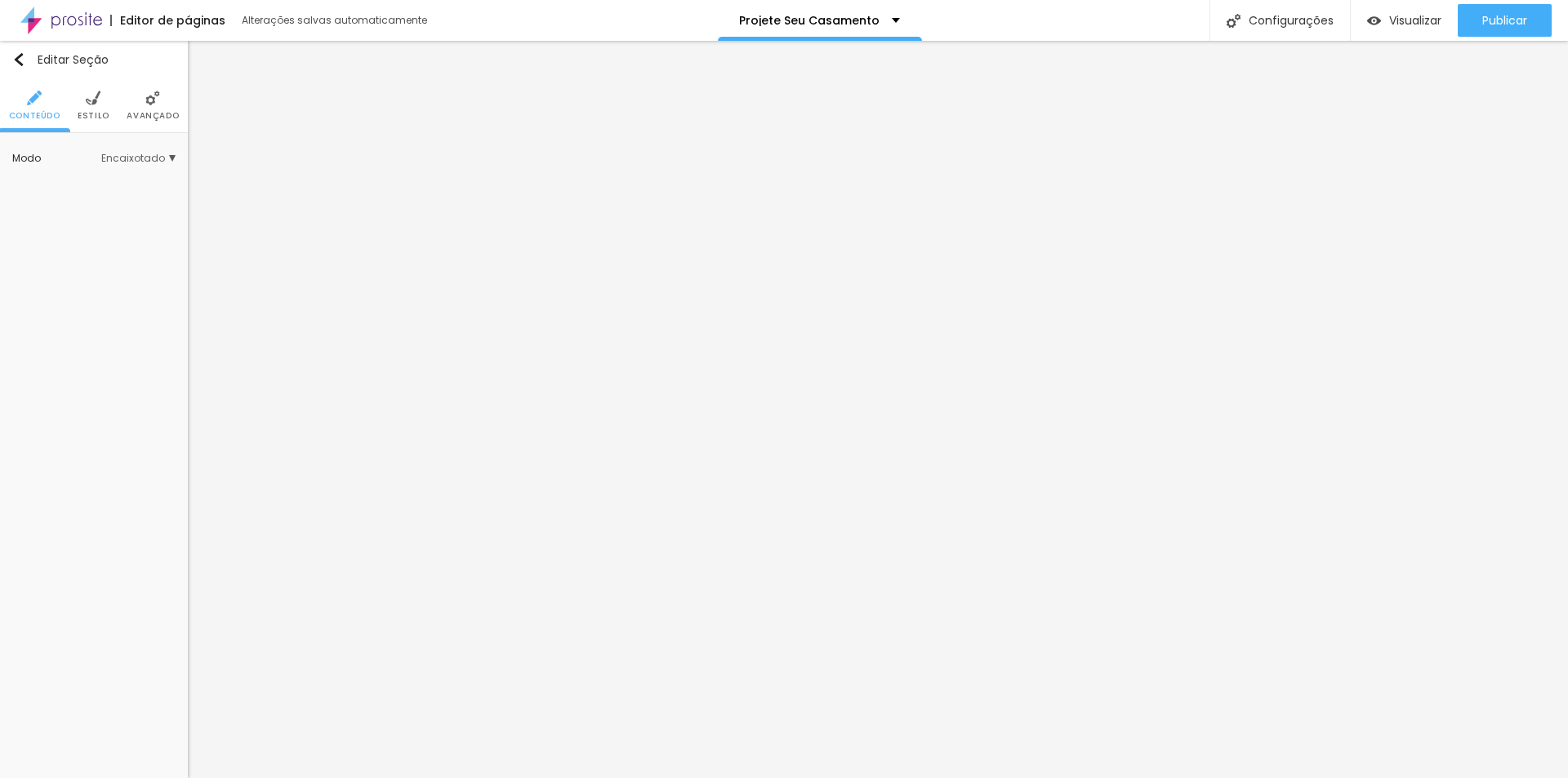
click at [96, 114] on span "Estilo" at bounding box center [93, 116] width 32 height 8
click at [82, 99] on li "Estilo" at bounding box center [93, 105] width 32 height 54
drag, startPoint x: 1489, startPoint y: 12, endPoint x: 1495, endPoint y: 18, distance: 8.5
click at [1489, 14] on span "Publicar" at bounding box center [1504, 20] width 45 height 13
click at [1416, 18] on span "Visualizar" at bounding box center [1415, 20] width 52 height 13
